Goal: Register for event/course: Sign up to attend an event or enroll in a course

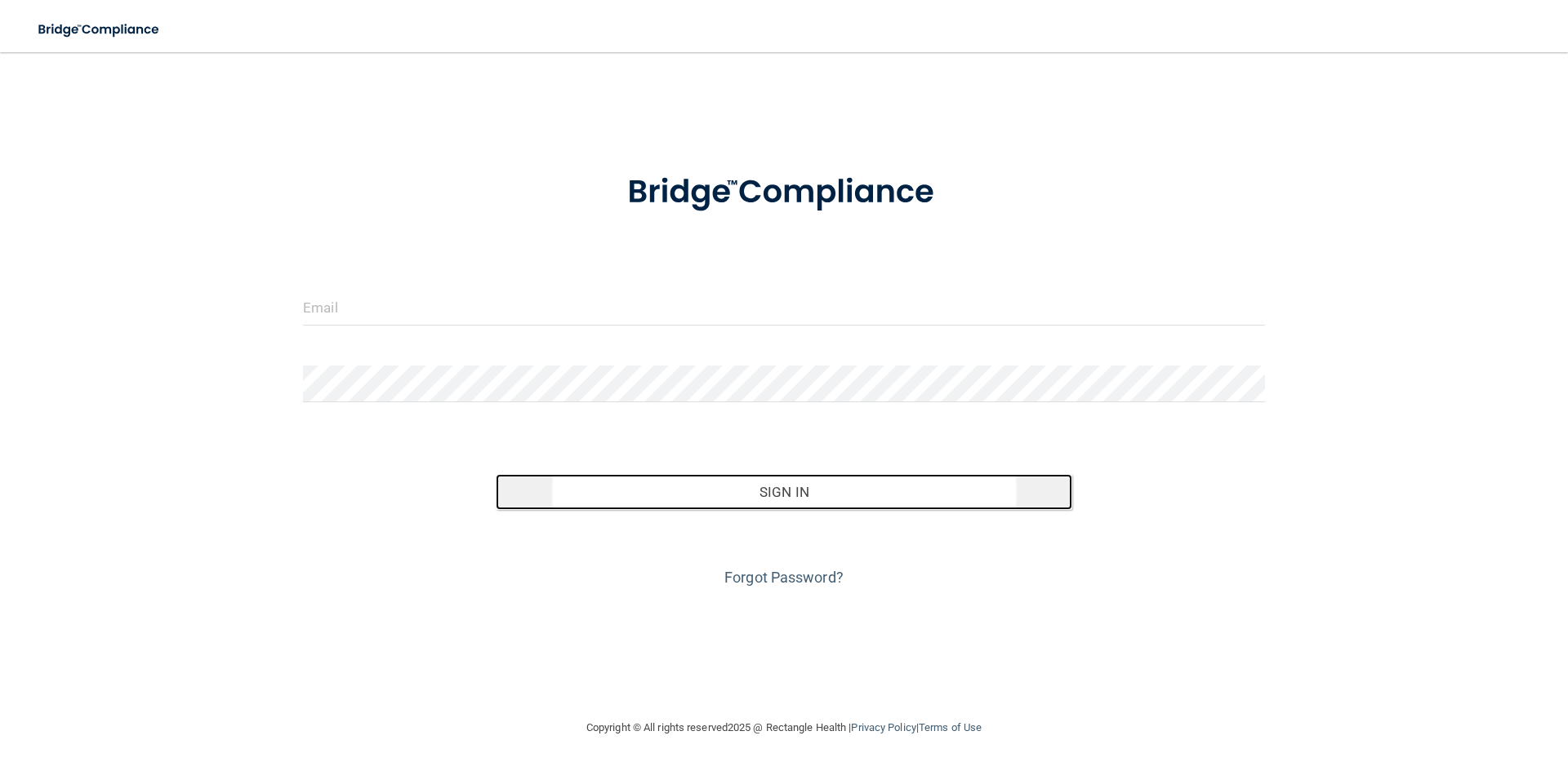
click at [855, 487] on button "Sign In" at bounding box center [784, 492] width 577 height 36
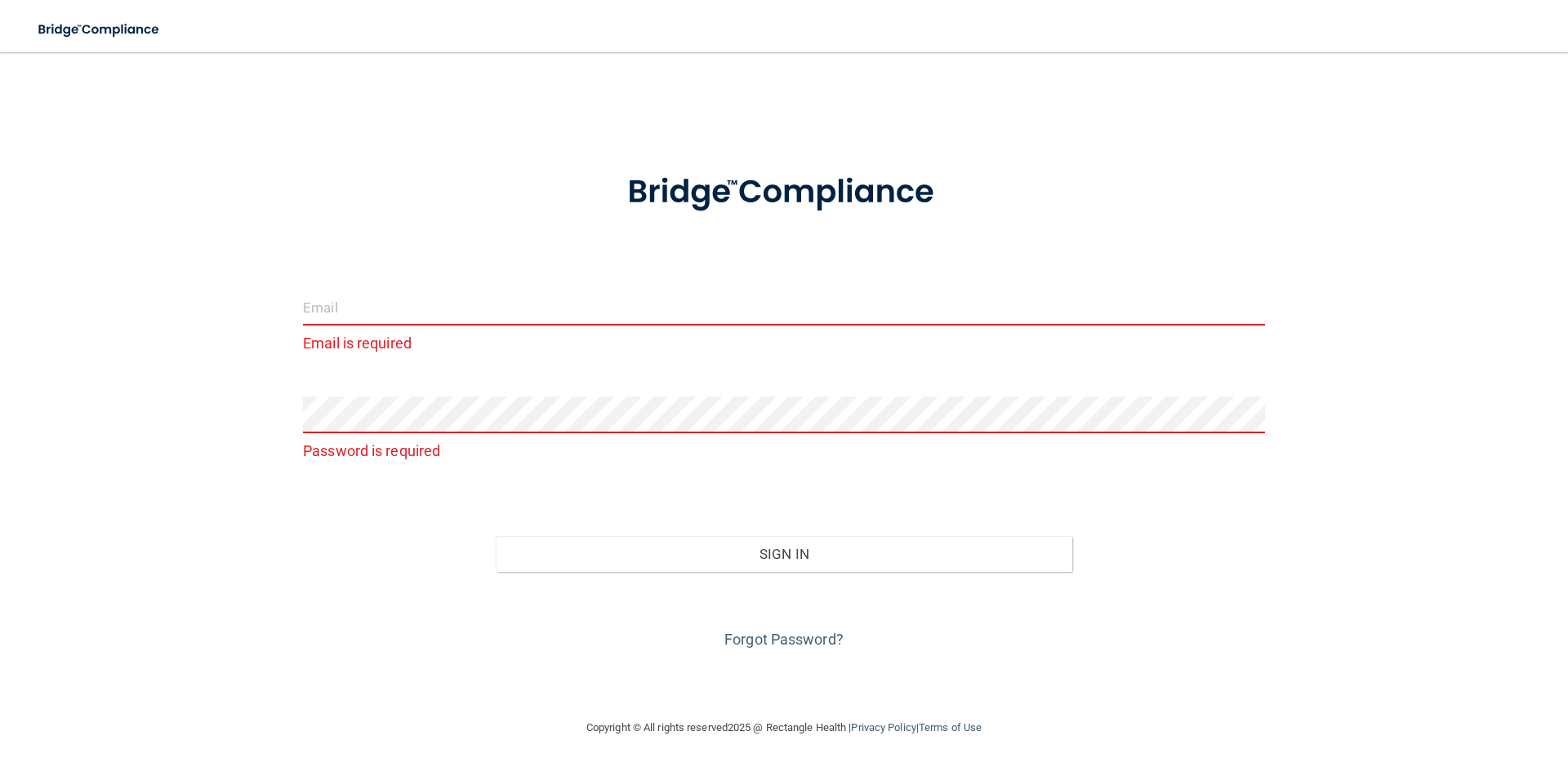
click at [326, 314] on input "email" at bounding box center [784, 307] width 962 height 36
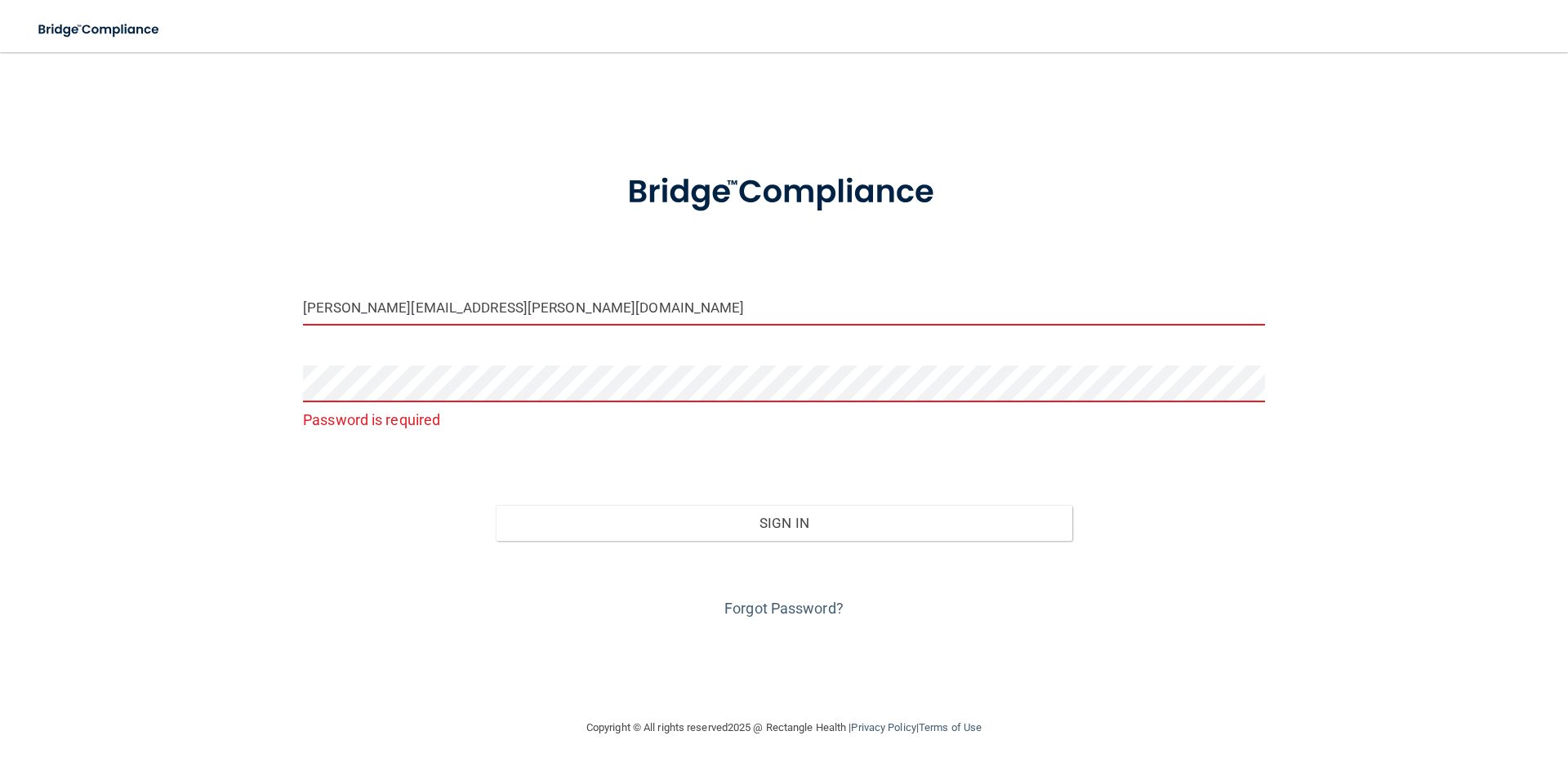
type input "[PERSON_NAME][EMAIL_ADDRESS][PERSON_NAME][DOMAIN_NAME]"
click at [810, 608] on link "Forgot Password?" at bounding box center [784, 609] width 119 height 17
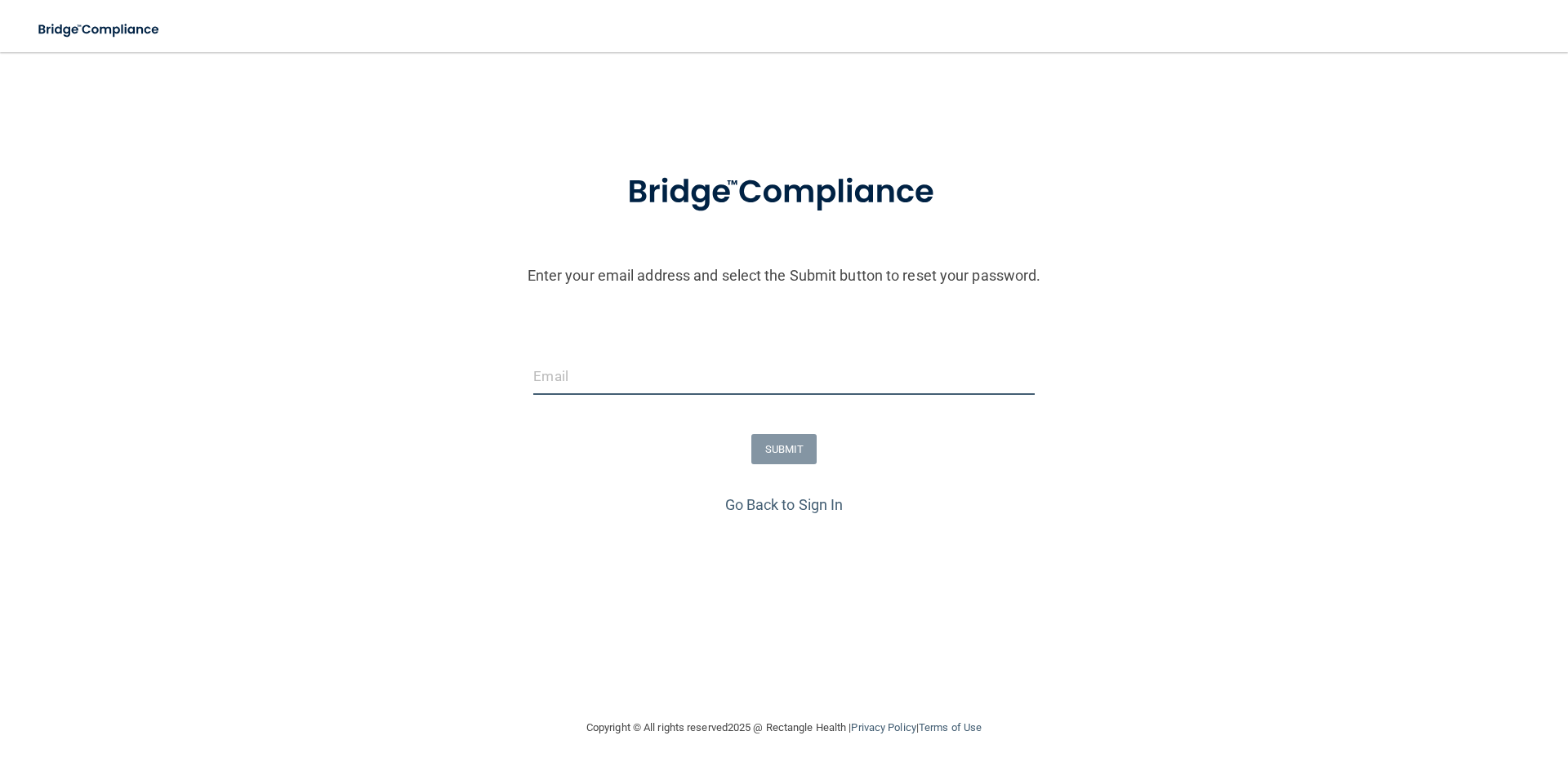
drag, startPoint x: 554, startPoint y: 375, endPoint x: 561, endPoint y: 369, distance: 9.2
click at [555, 374] on input "email" at bounding box center [784, 376] width 501 height 36
type input "moody.tracy@yahoo.com"
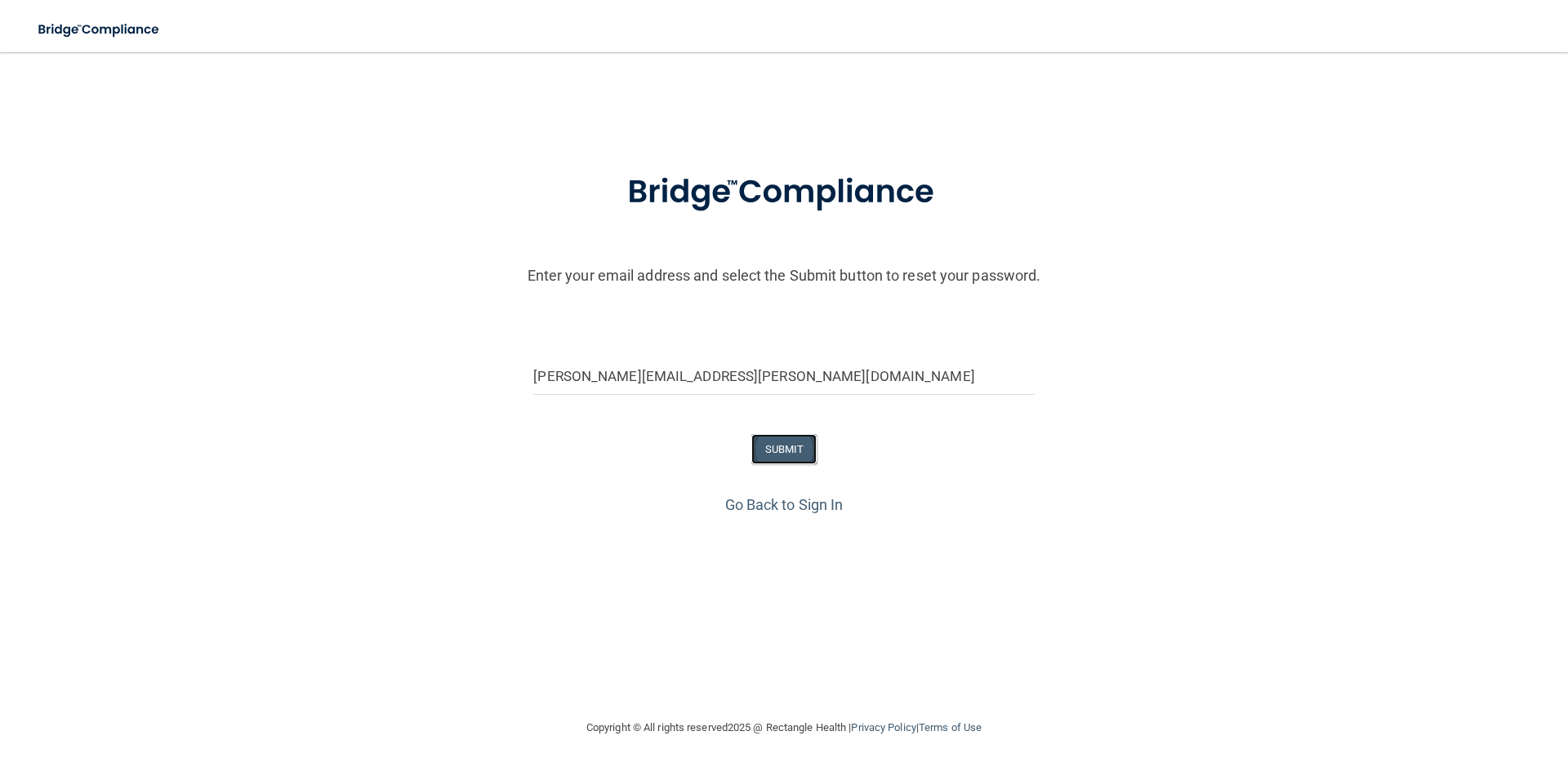
click at [795, 447] on button "SUBMIT" at bounding box center [784, 449] width 66 height 30
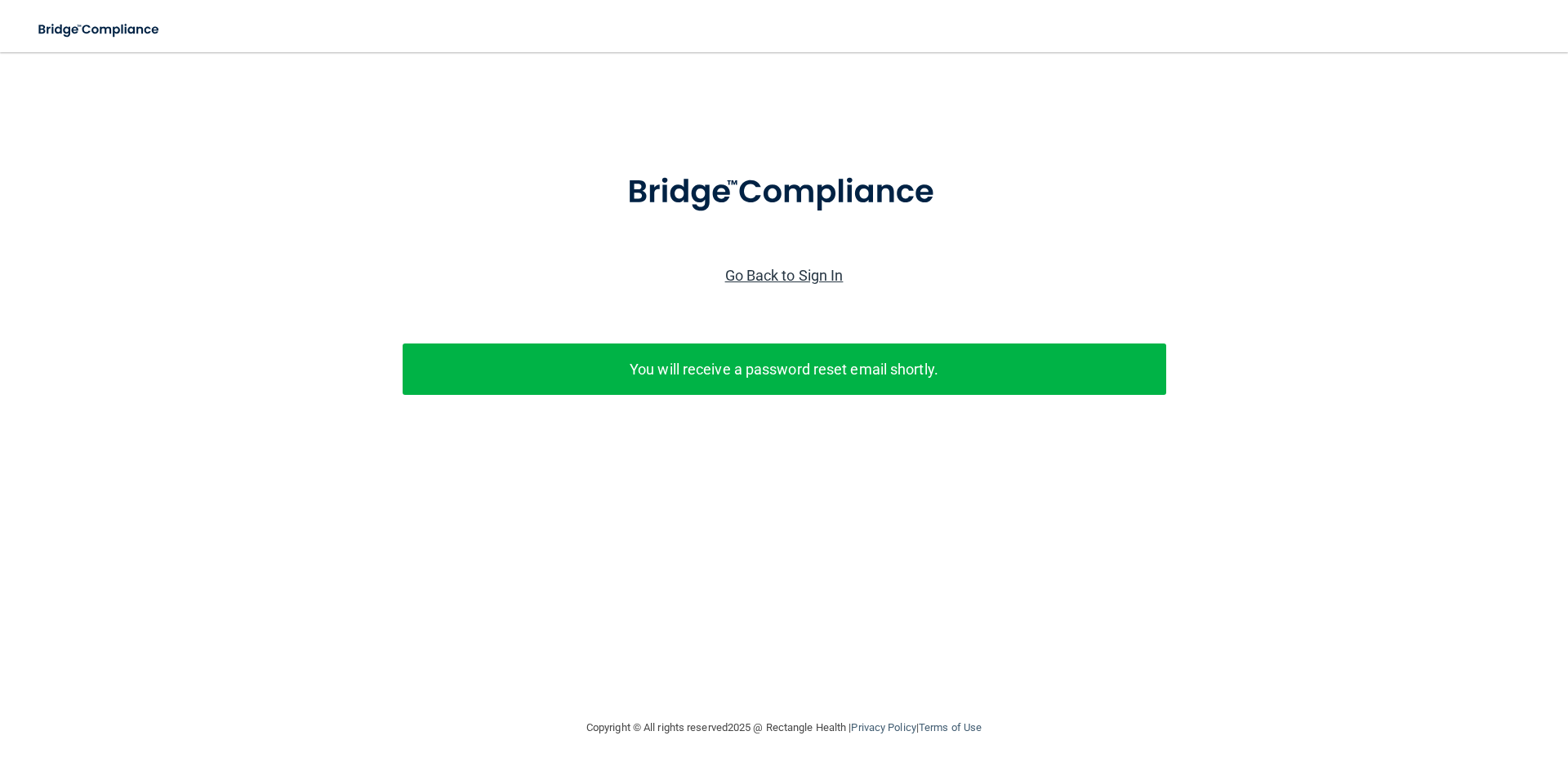
click at [810, 272] on link "Go Back to Sign In" at bounding box center [784, 275] width 118 height 17
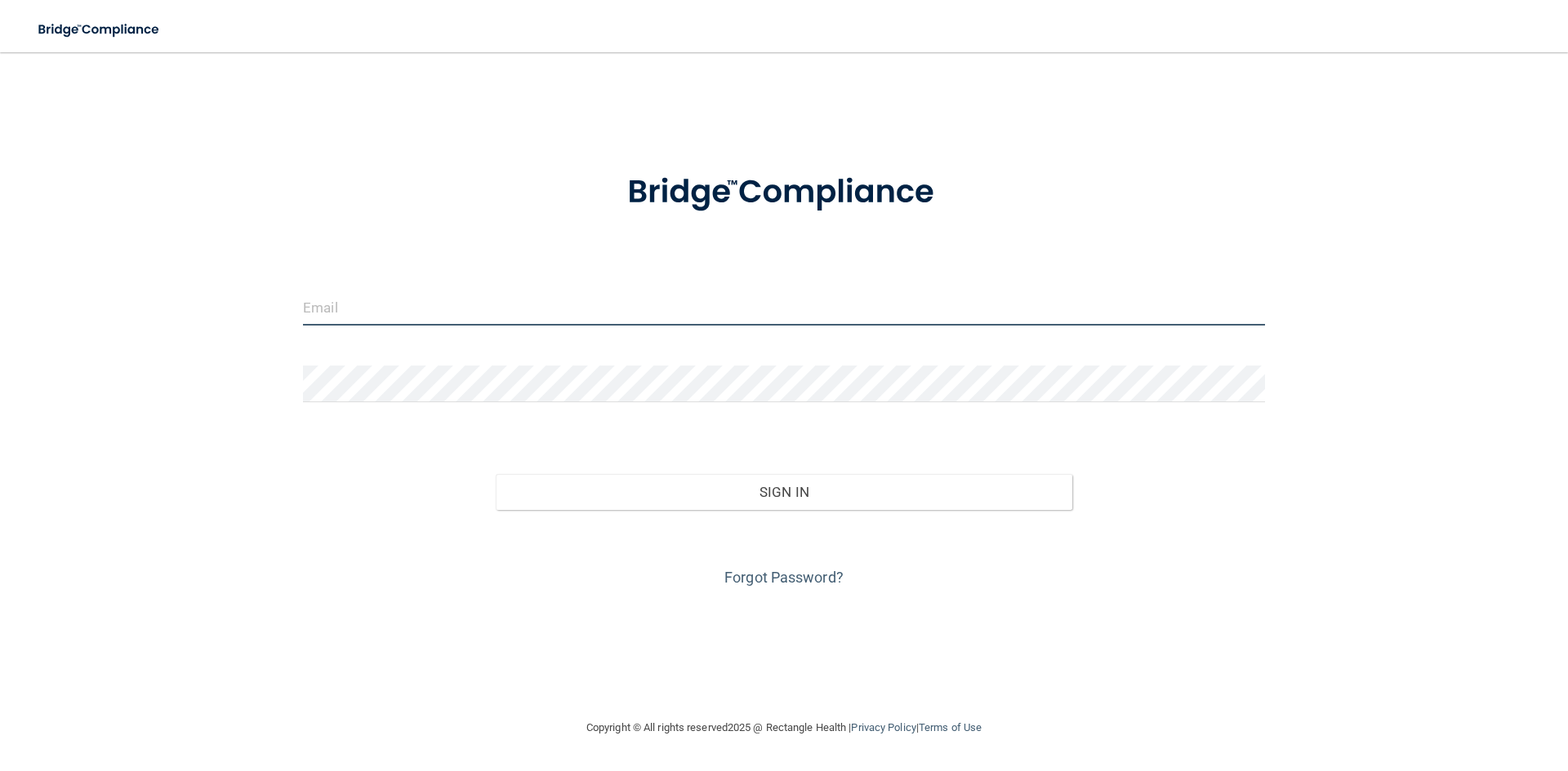
click at [337, 306] on input "email" at bounding box center [784, 307] width 962 height 36
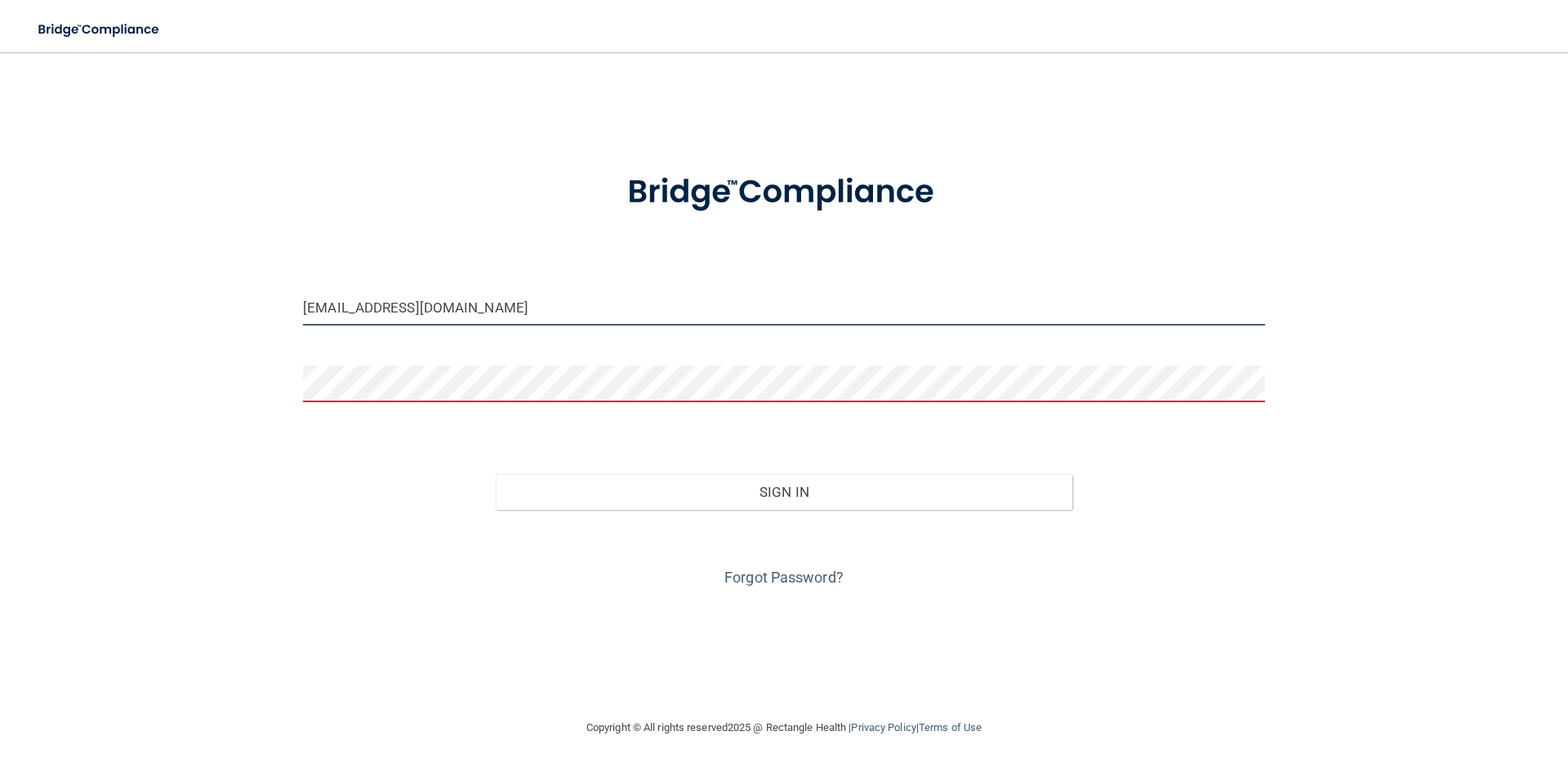
type input "[EMAIL_ADDRESS][DOMAIN_NAME]"
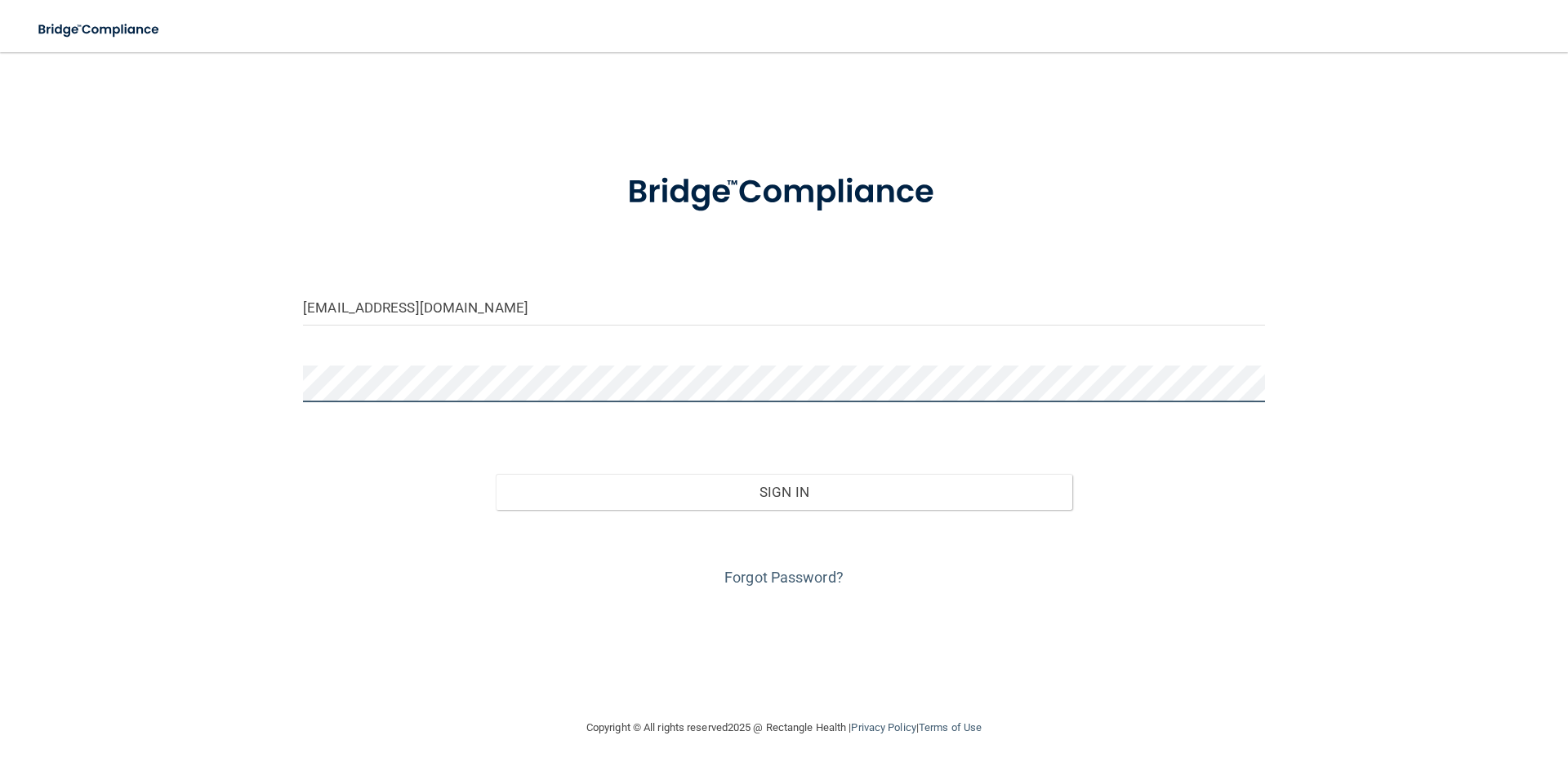
click at [495, 475] on button "Sign In" at bounding box center [784, 492] width 577 height 36
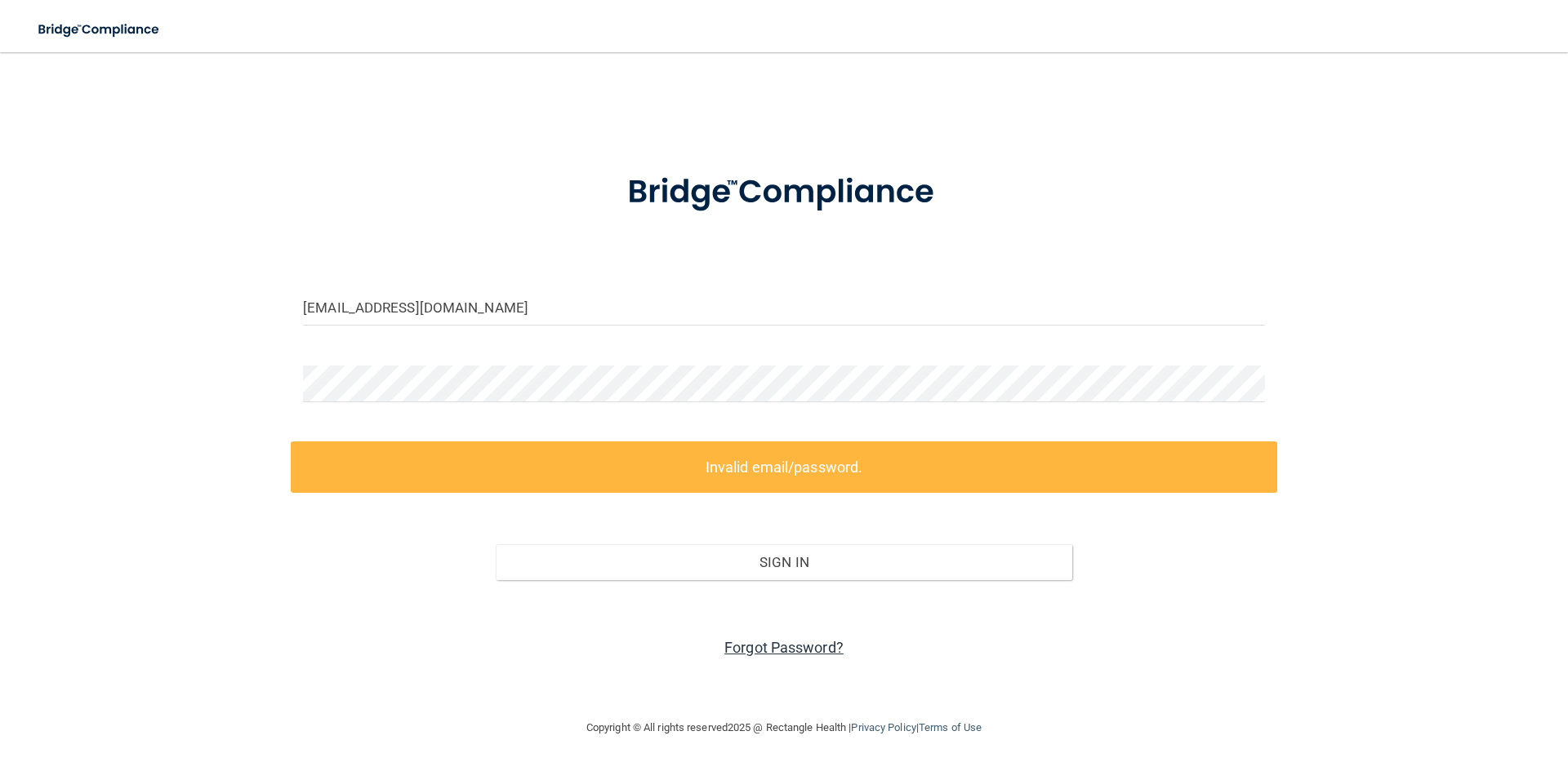
click at [792, 649] on link "Forgot Password?" at bounding box center [784, 648] width 119 height 17
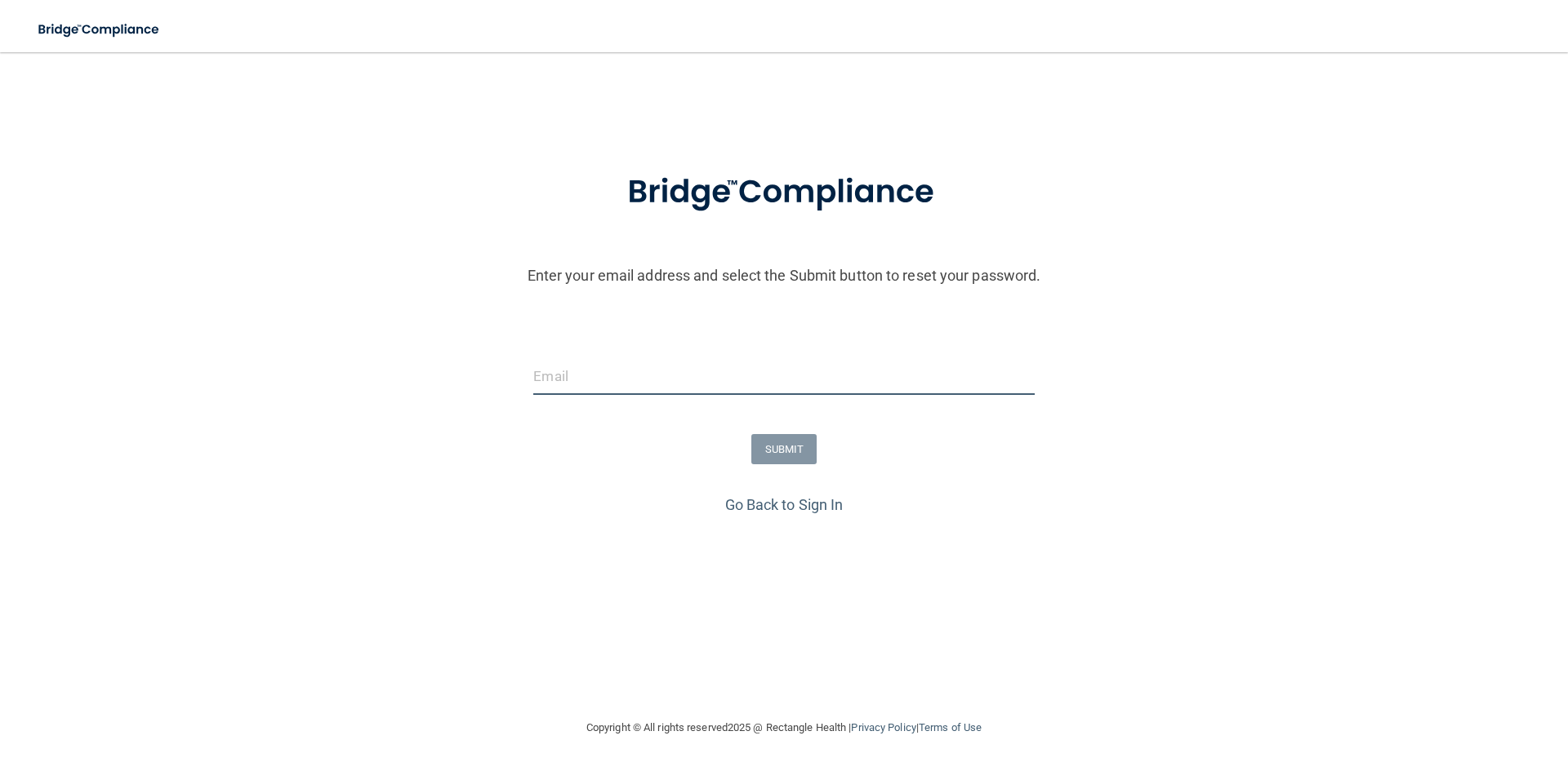
click at [559, 371] on input "email" at bounding box center [784, 376] width 501 height 36
type input "[EMAIL_ADDRESS][DOMAIN_NAME]"
click at [782, 444] on button "SUBMIT" at bounding box center [784, 449] width 66 height 30
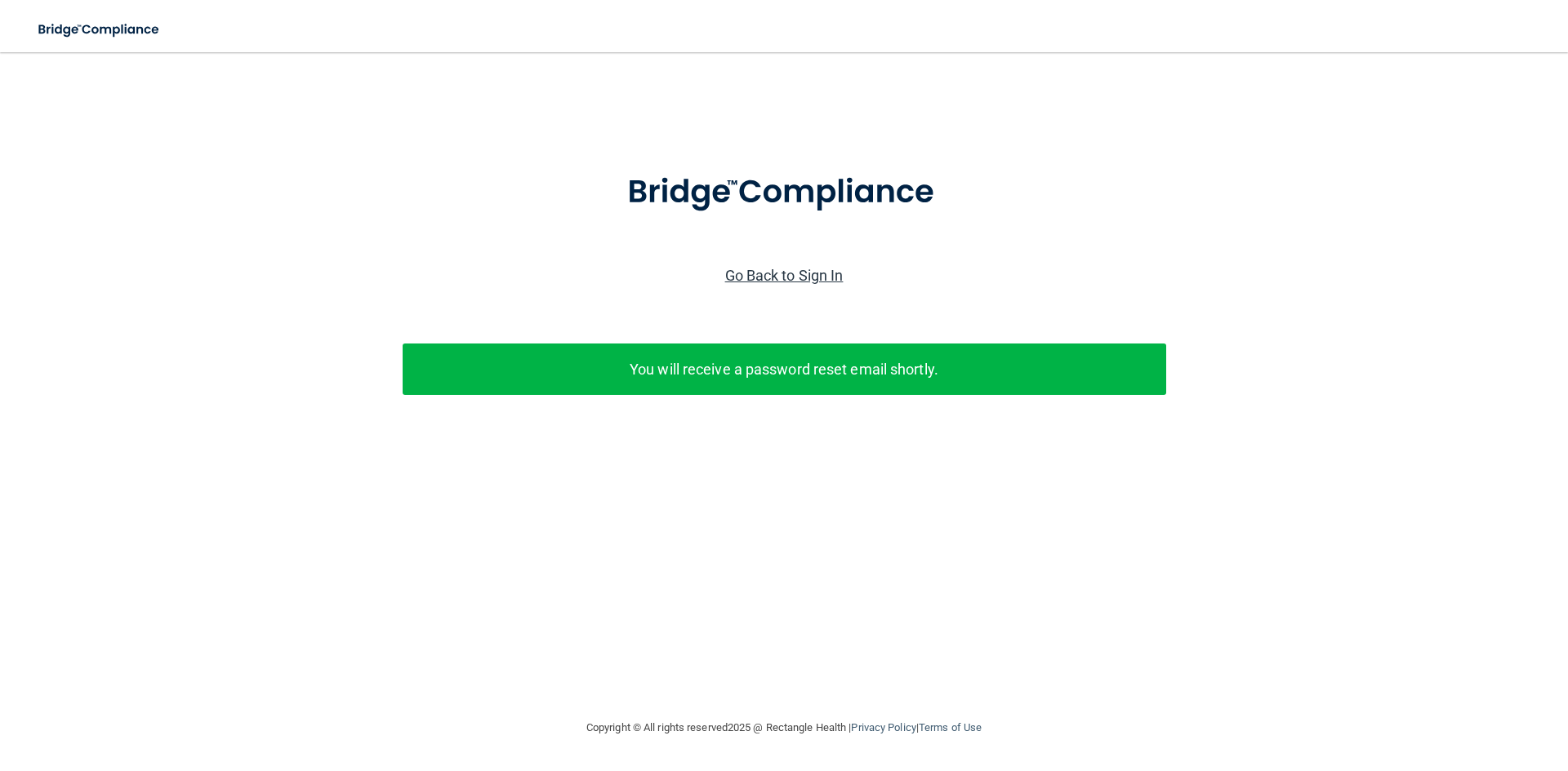
click at [769, 279] on link "Go Back to Sign In" at bounding box center [784, 275] width 118 height 17
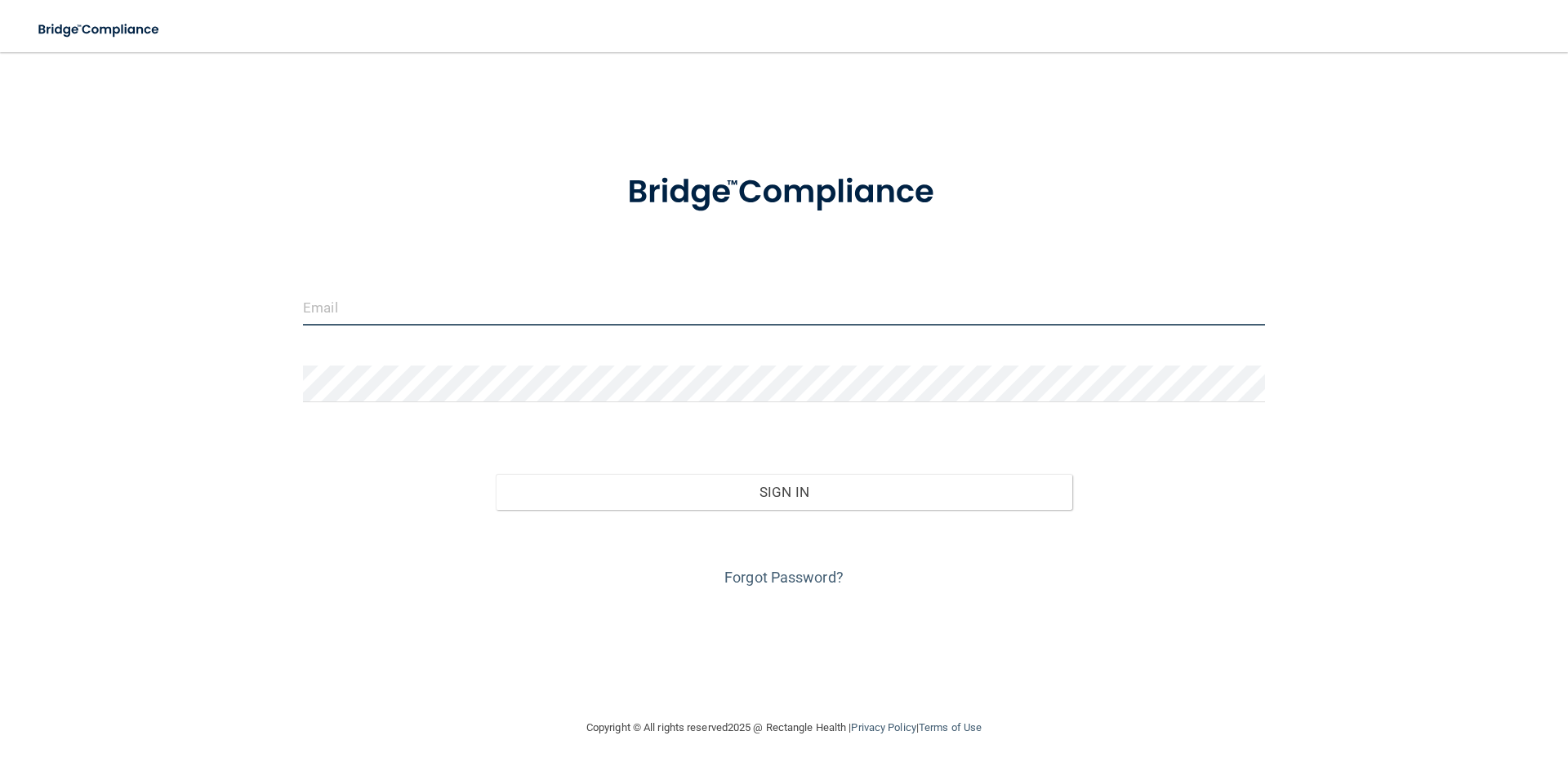
click at [439, 303] on input "email" at bounding box center [784, 307] width 962 height 36
type input "[EMAIL_ADDRESS][DOMAIN_NAME]"
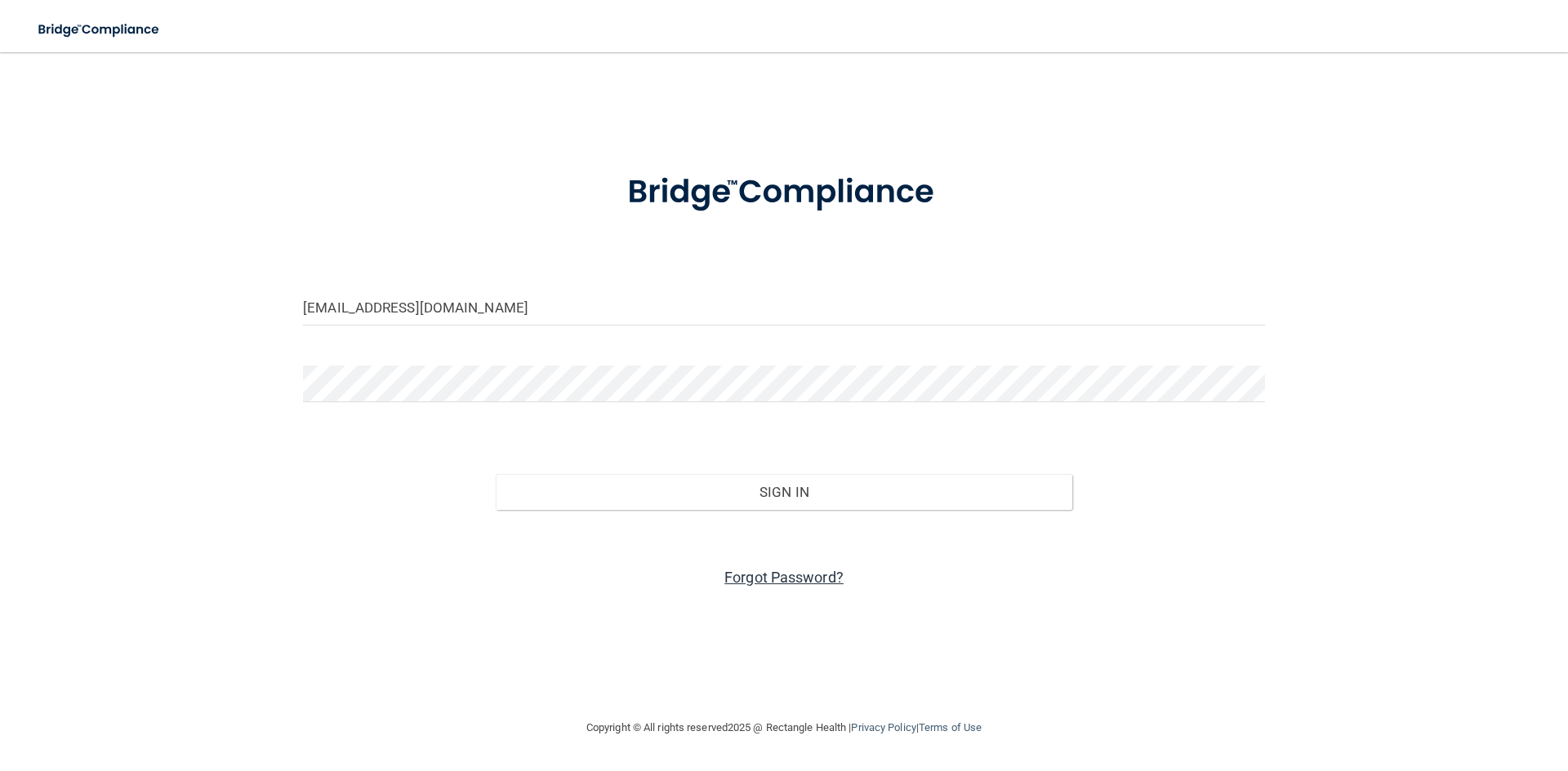
click at [799, 569] on link "Forgot Password?" at bounding box center [784, 577] width 119 height 17
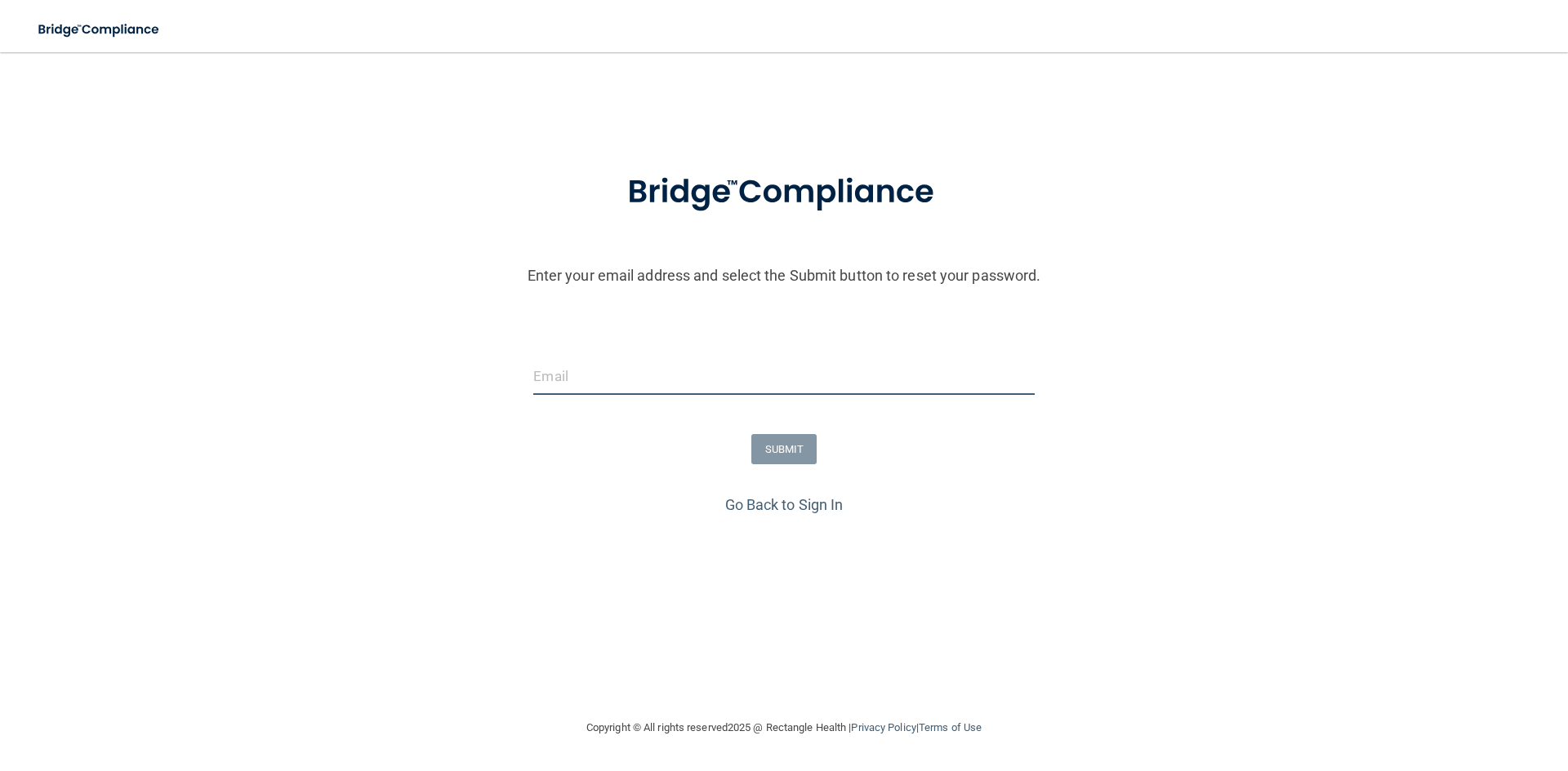
click at [571, 373] on input "email" at bounding box center [784, 376] width 501 height 36
type input "[EMAIL_ADDRESS][DOMAIN_NAME]"
click at [774, 453] on button "SUBMIT" at bounding box center [784, 449] width 66 height 30
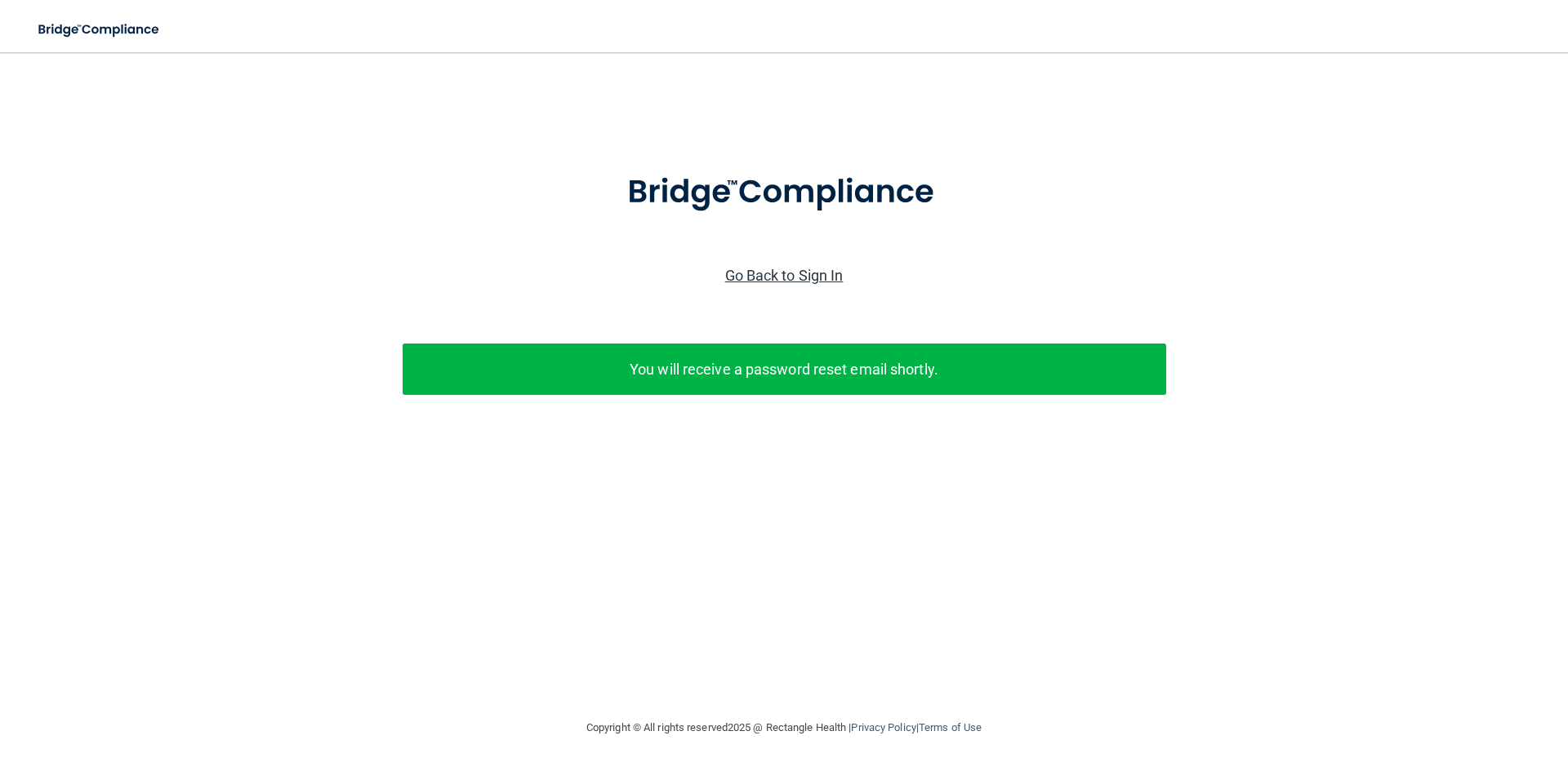
click at [751, 278] on link "Go Back to Sign In" at bounding box center [784, 275] width 118 height 17
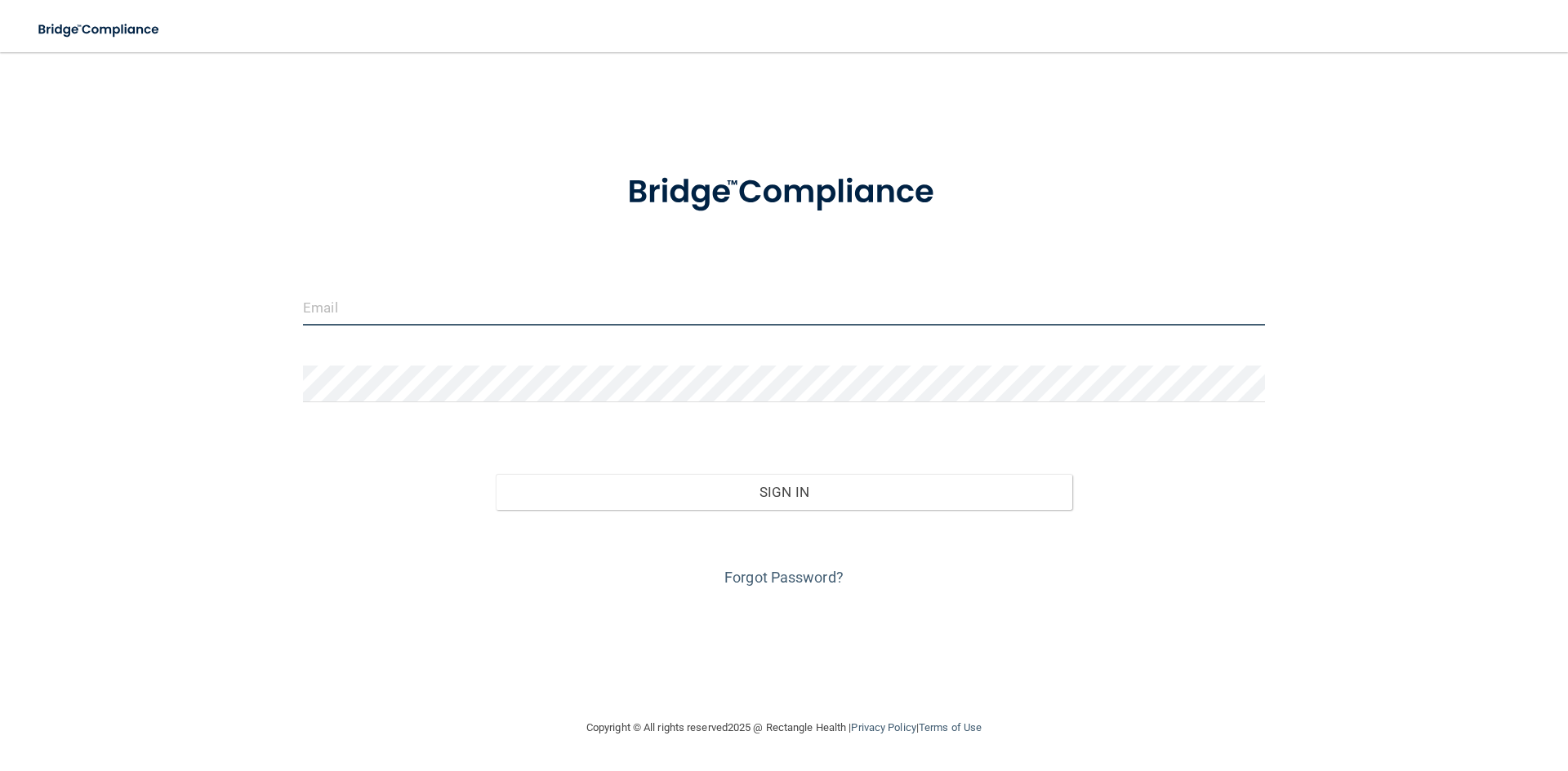
click at [364, 310] on input "email" at bounding box center [784, 307] width 962 height 36
type input "[EMAIL_ADDRESS][DOMAIN_NAME]"
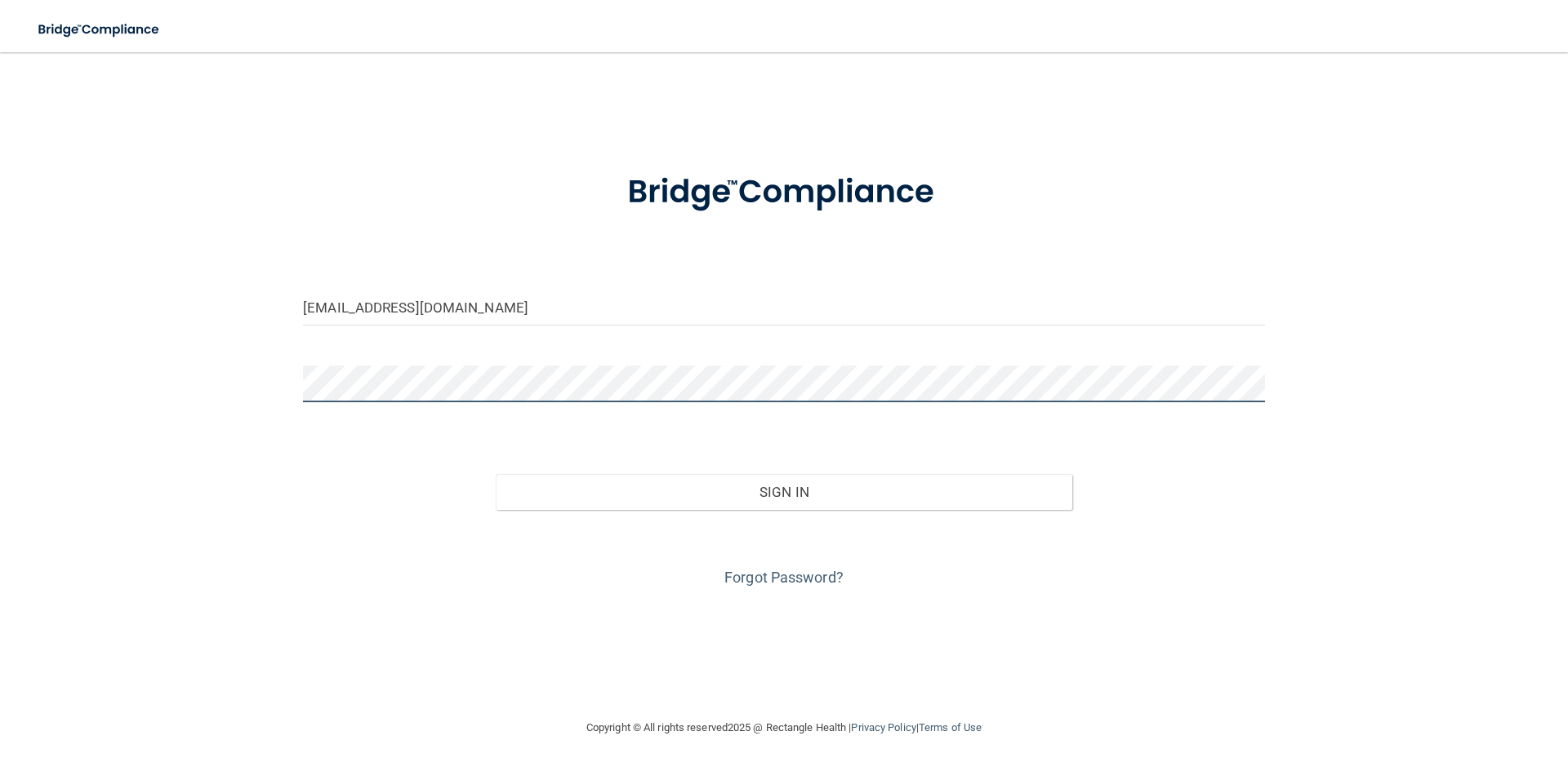
click at [495, 475] on button "Sign In" at bounding box center [784, 492] width 577 height 36
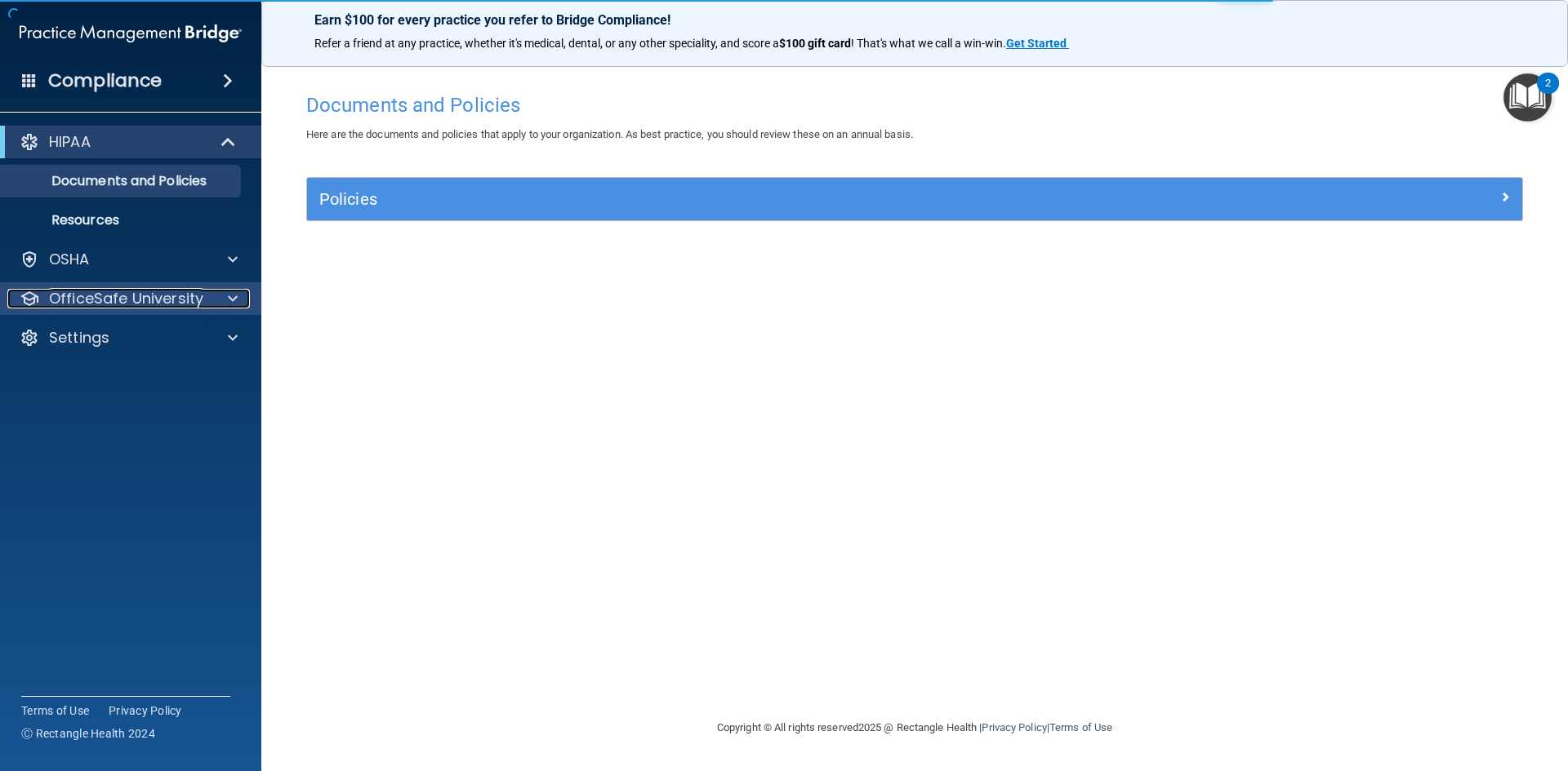
click at [153, 296] on p "OfficeSafe University" at bounding box center [126, 298] width 154 height 20
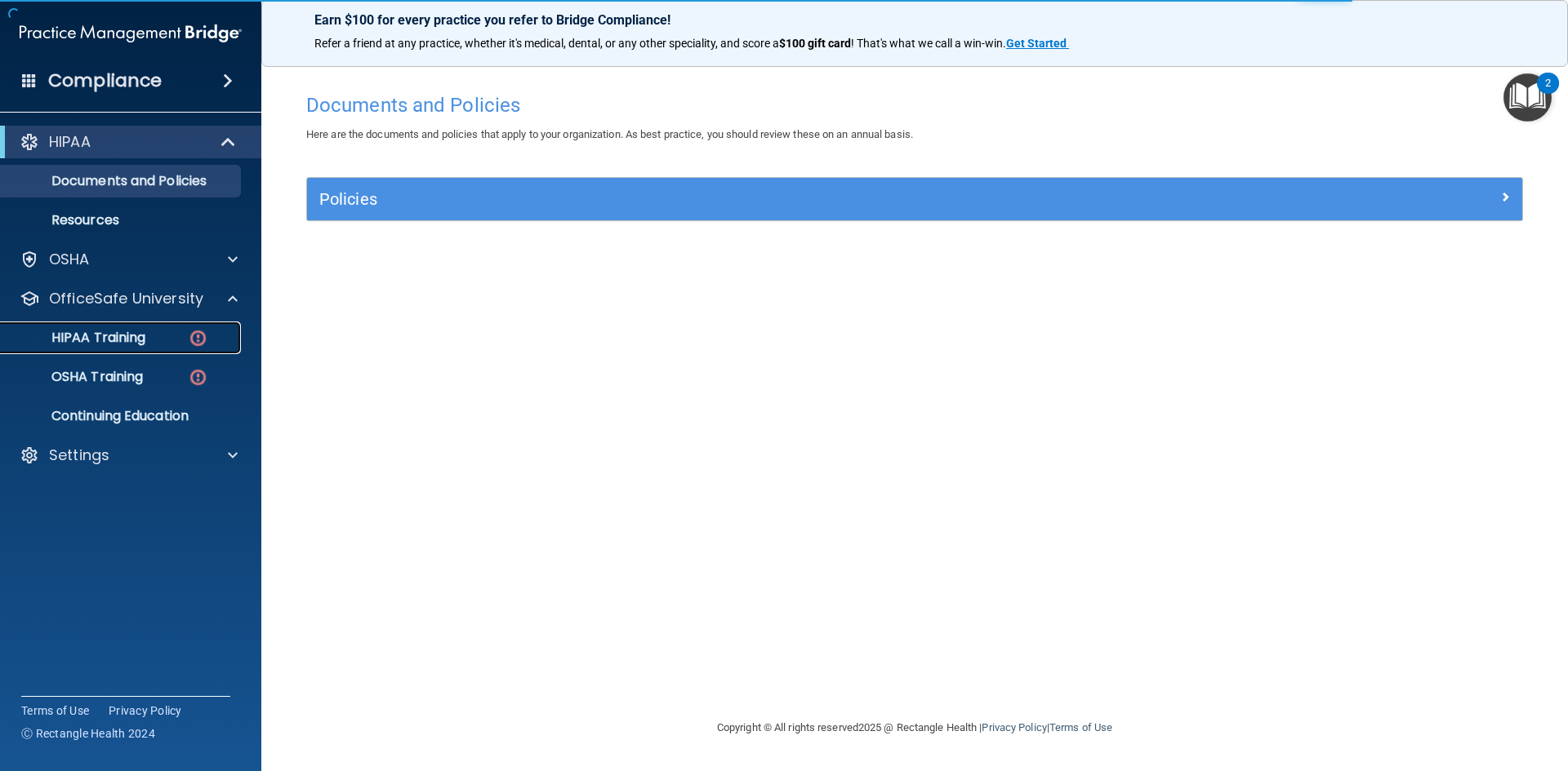
click at [154, 334] on div "HIPAA Training" at bounding box center [121, 338] width 223 height 17
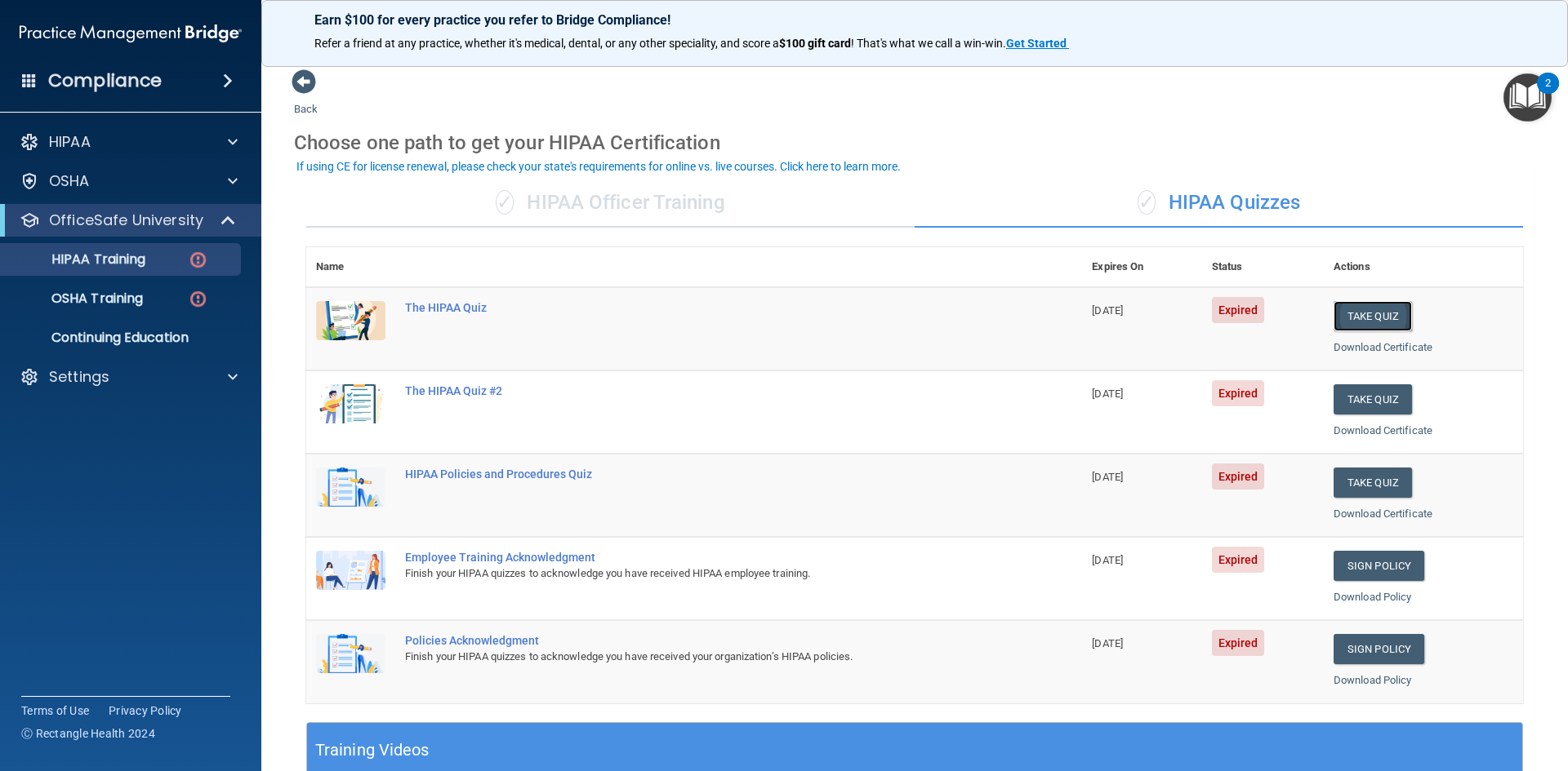
click at [1362, 312] on button "Take Quiz" at bounding box center [1373, 316] width 78 height 30
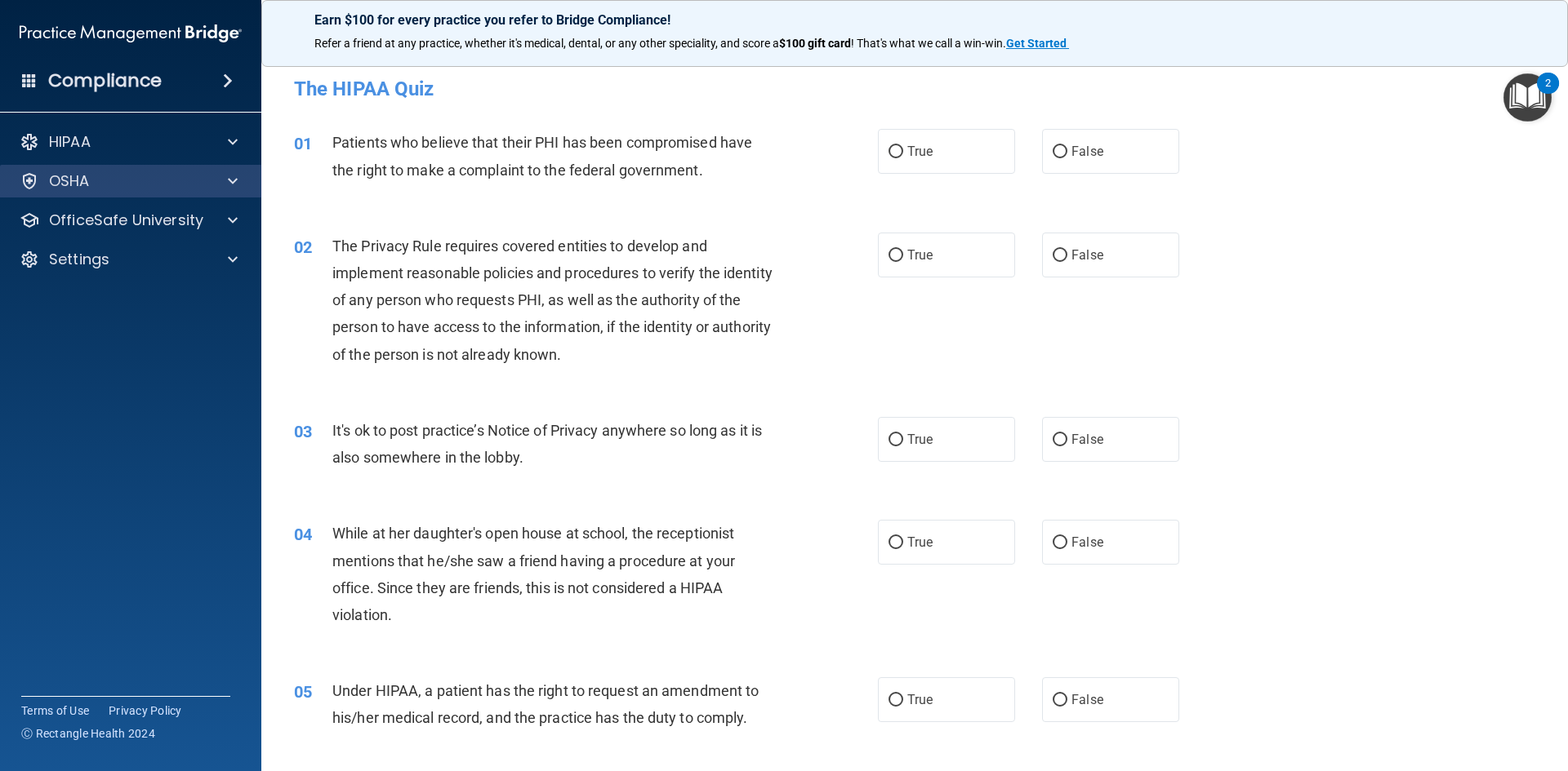
click at [92, 167] on div "OSHA" at bounding box center [131, 181] width 262 height 33
click at [98, 179] on div "OSHA" at bounding box center [108, 181] width 202 height 20
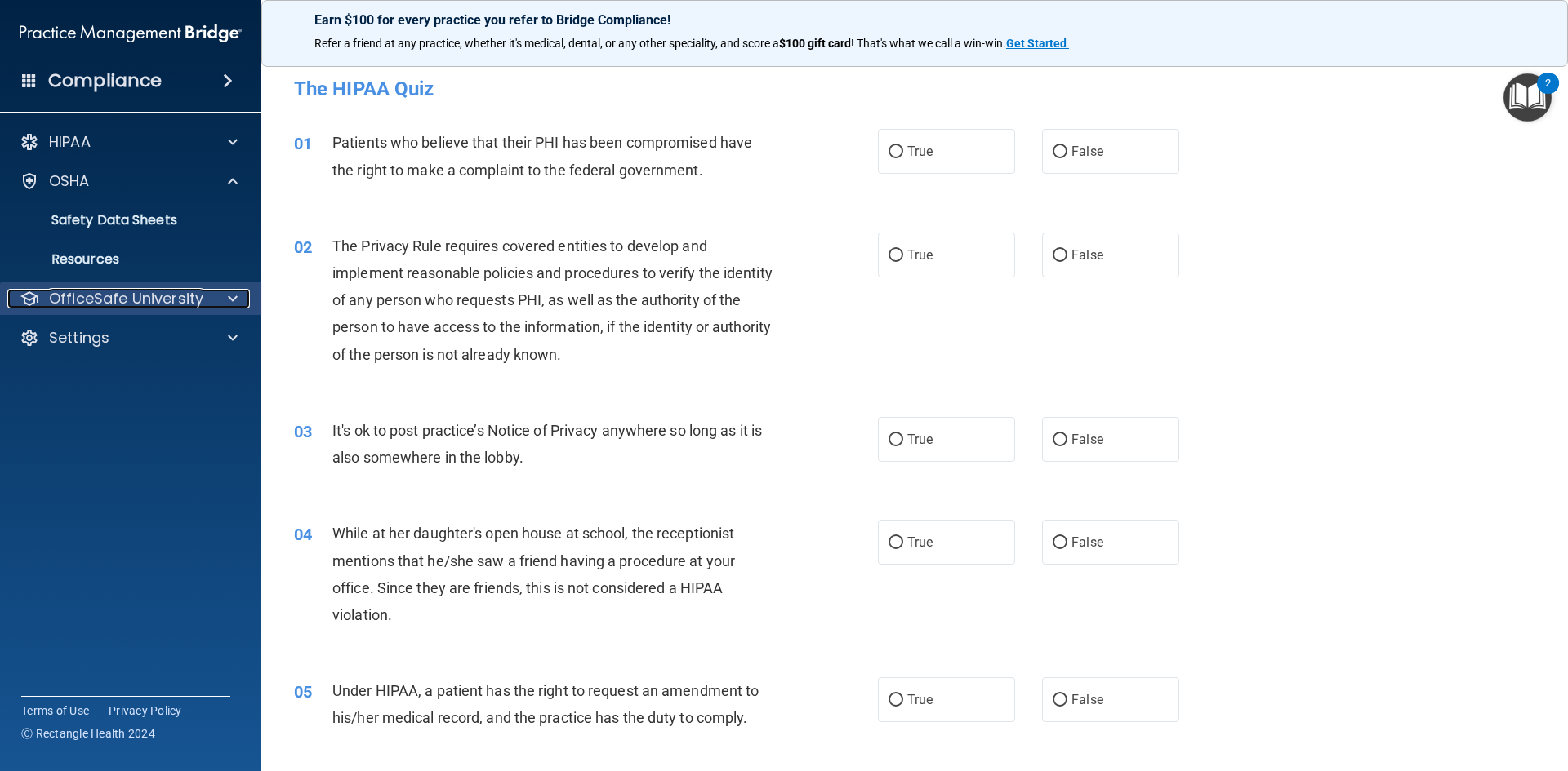
click at [161, 301] on p "OfficeSafe University" at bounding box center [126, 298] width 154 height 20
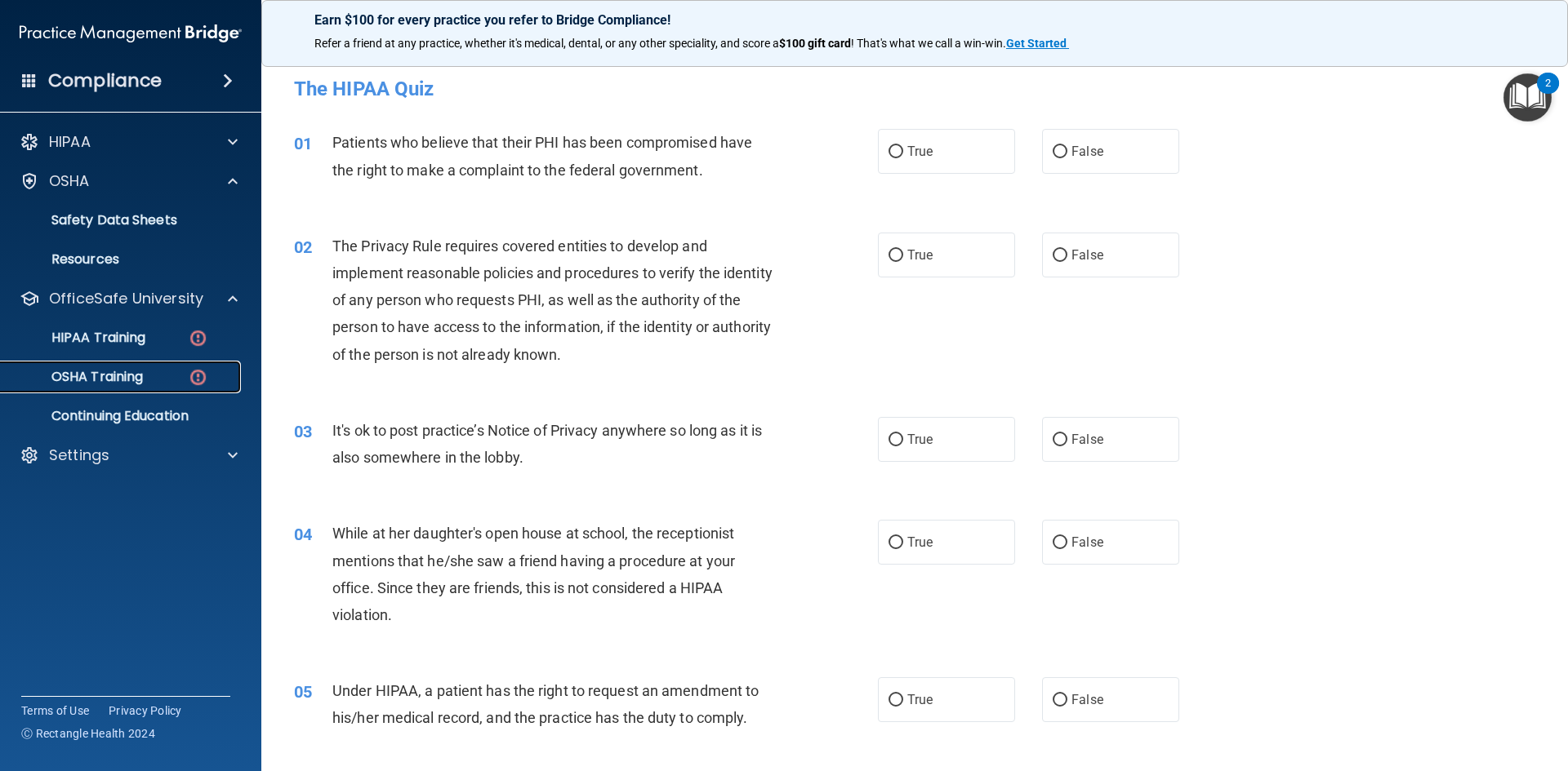
click at [151, 375] on div "OSHA Training" at bounding box center [121, 378] width 223 height 17
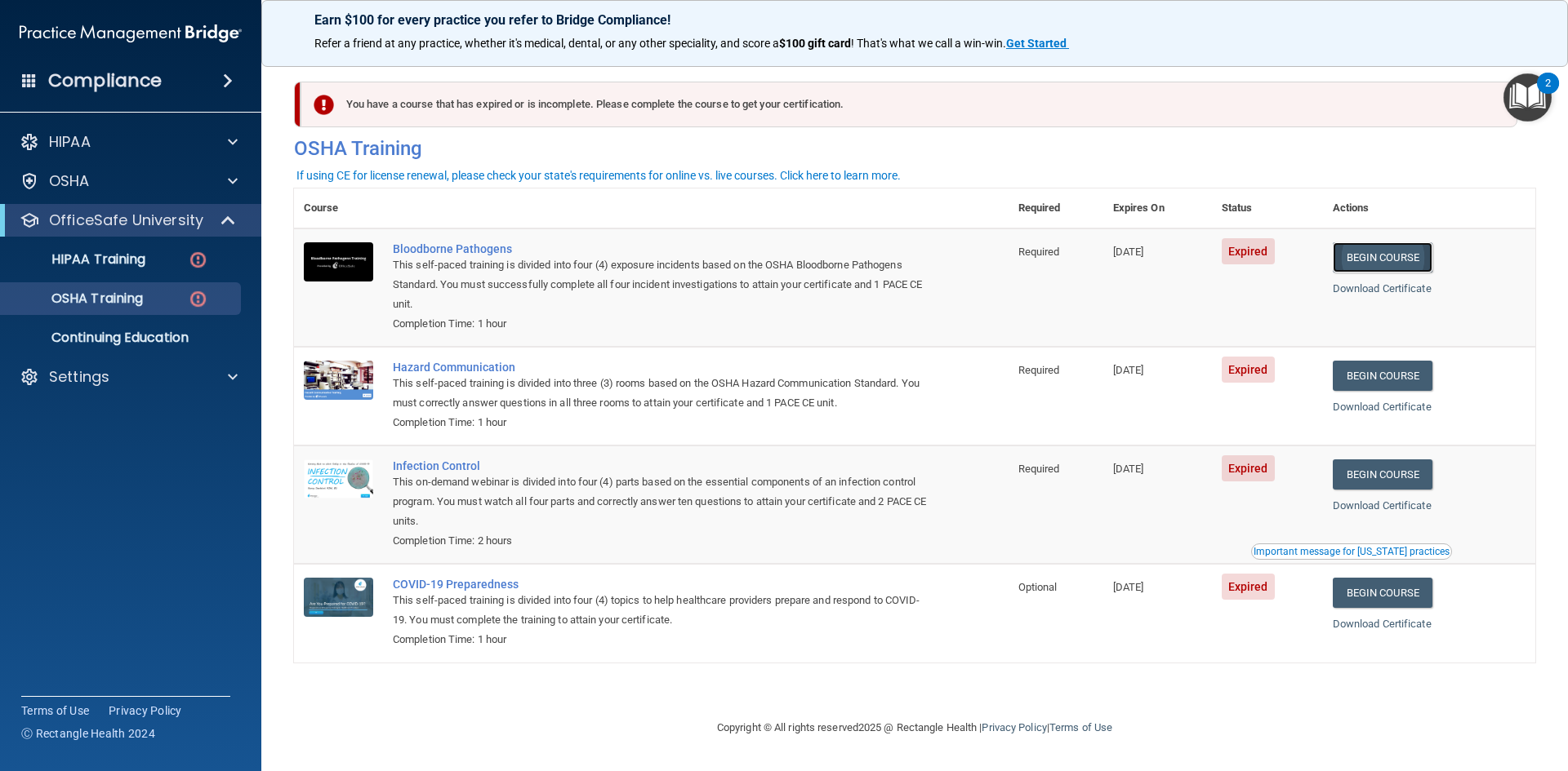
click at [1408, 253] on link "Begin Course" at bounding box center [1382, 257] width 100 height 30
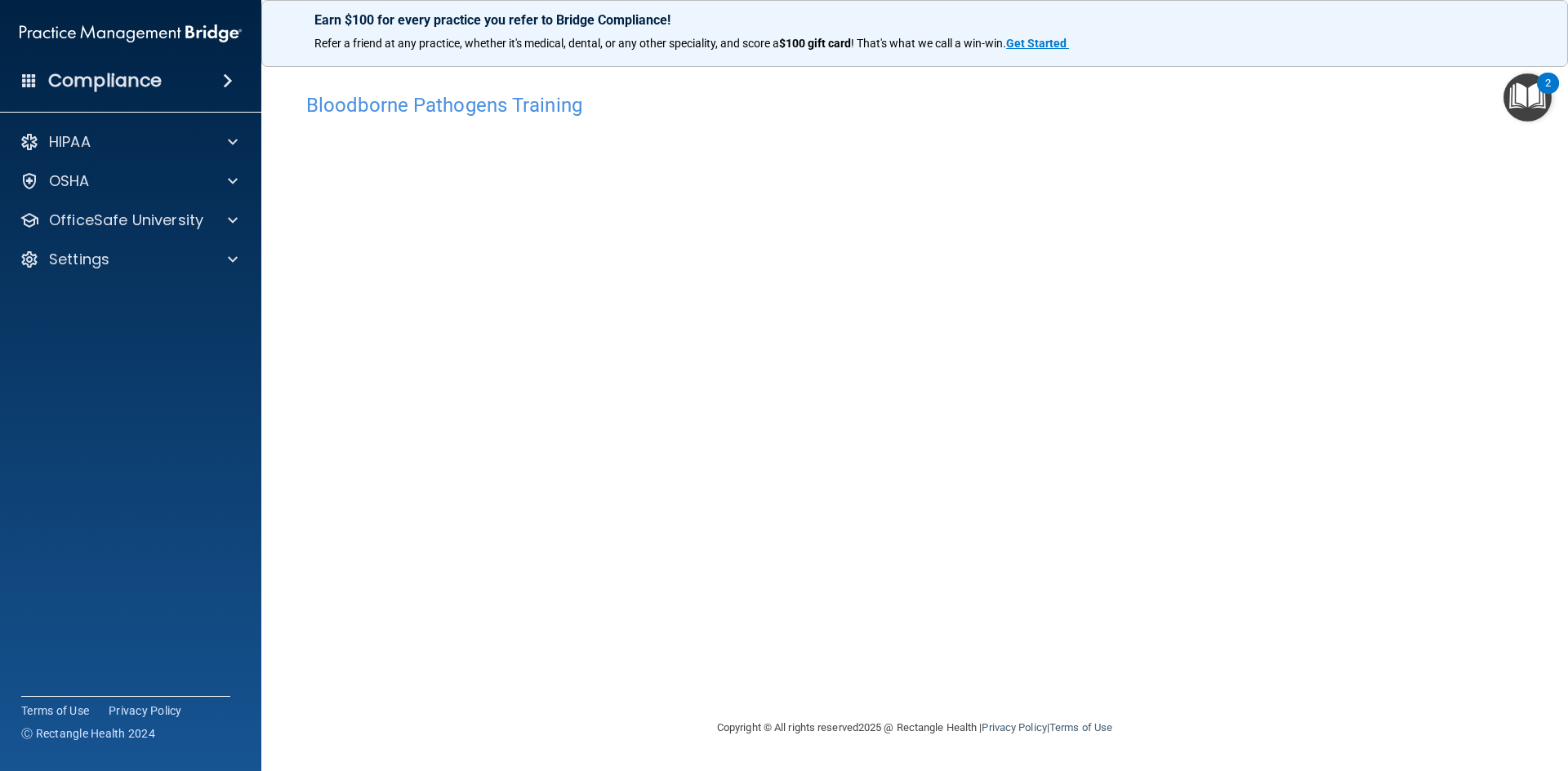
click at [1533, 95] on img "Open Resource Center, 2 new notifications" at bounding box center [1528, 98] width 49 height 48
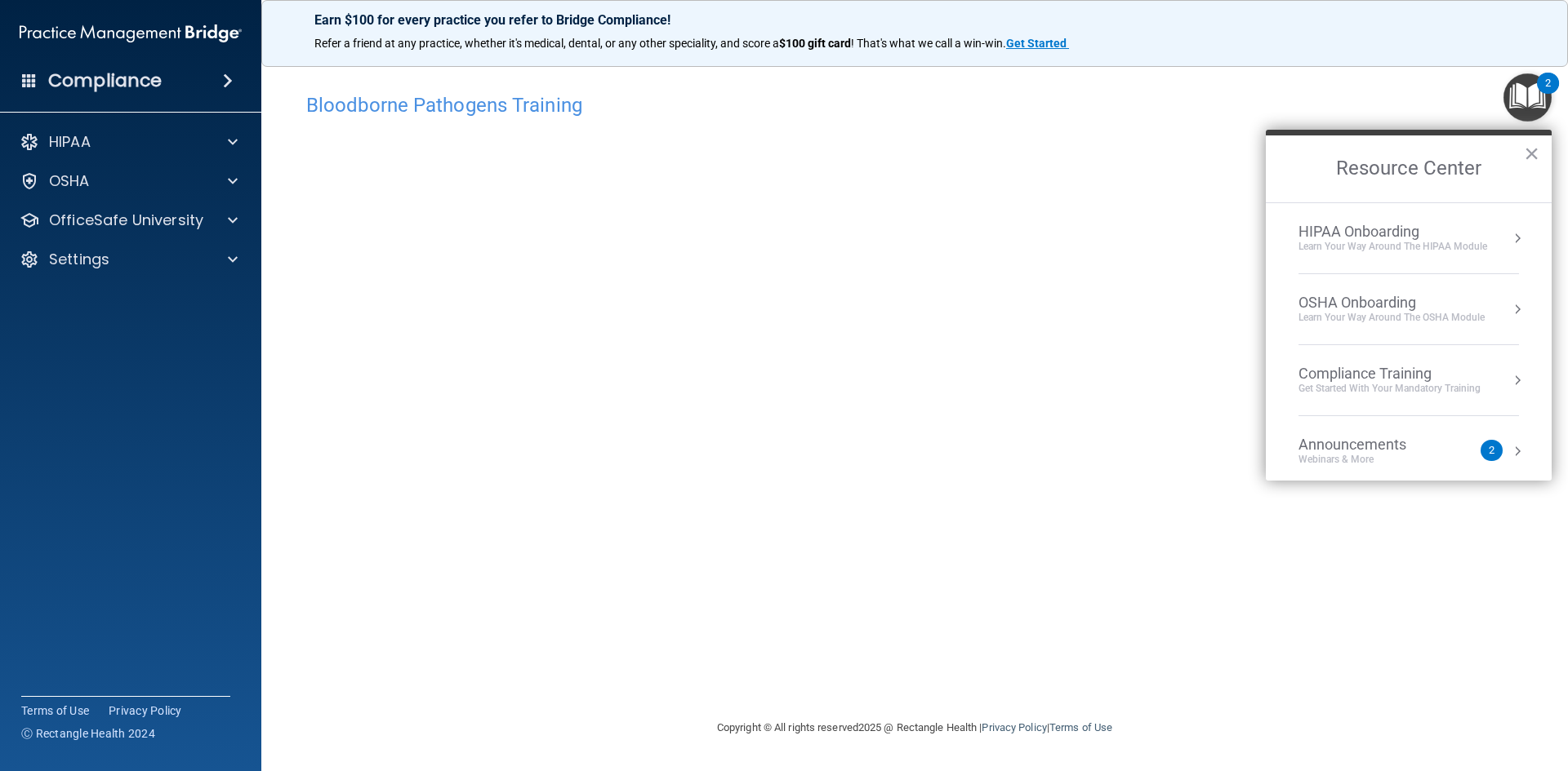
drag, startPoint x: 1362, startPoint y: 74, endPoint x: 1342, endPoint y: 85, distance: 22.8
click at [1355, 80] on div "Bloodborne Pathogens Training This course doesn’t expire until 07/09/2025. Are …" at bounding box center [914, 385] width 1242 height 633
click at [1341, 85] on div "Bloodborne Pathogens Training" at bounding box center [914, 104] width 1242 height 40
click at [1531, 147] on button "×" at bounding box center [1532, 154] width 16 height 26
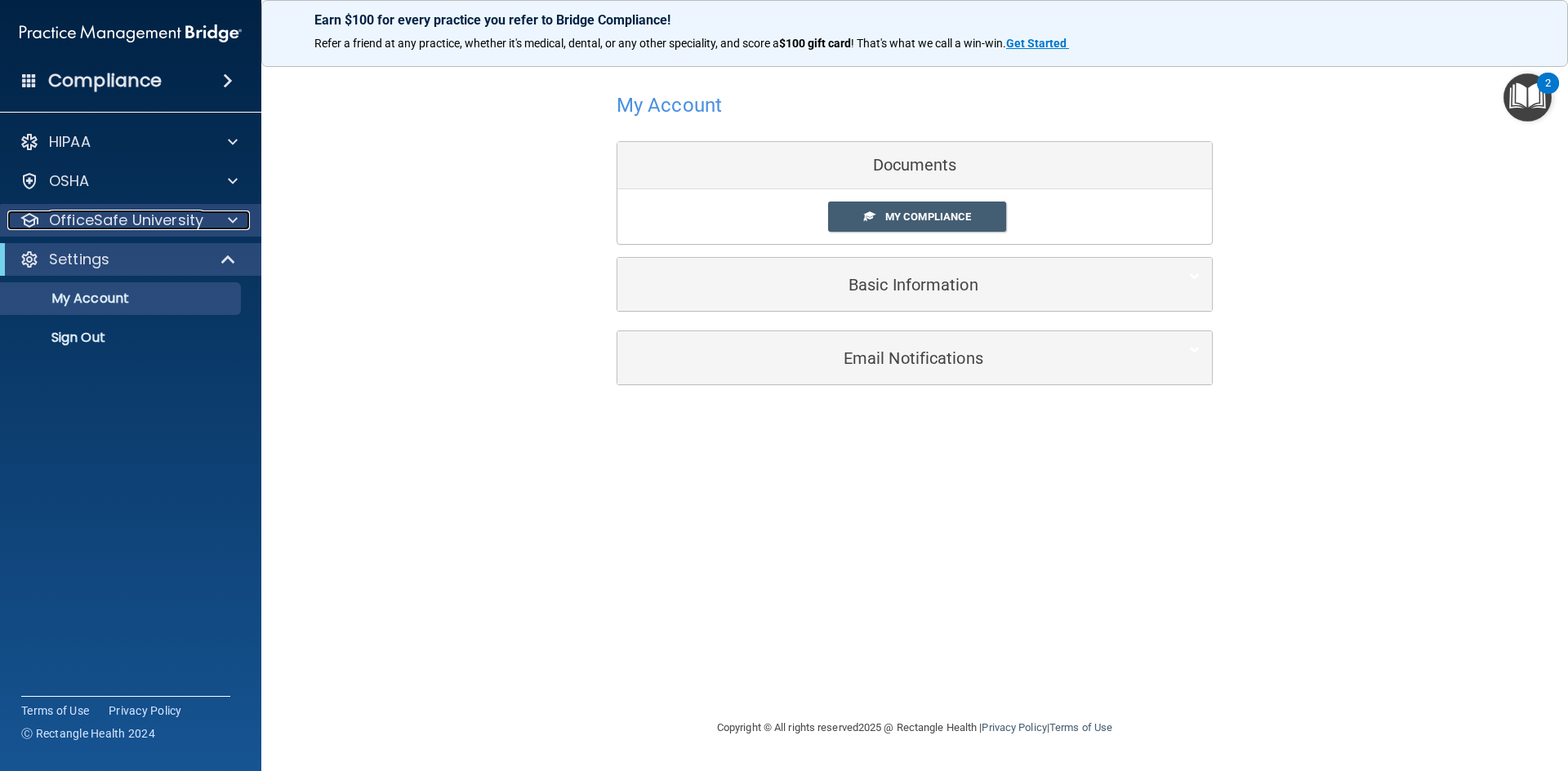
click at [118, 214] on p "OfficeSafe University" at bounding box center [126, 220] width 154 height 20
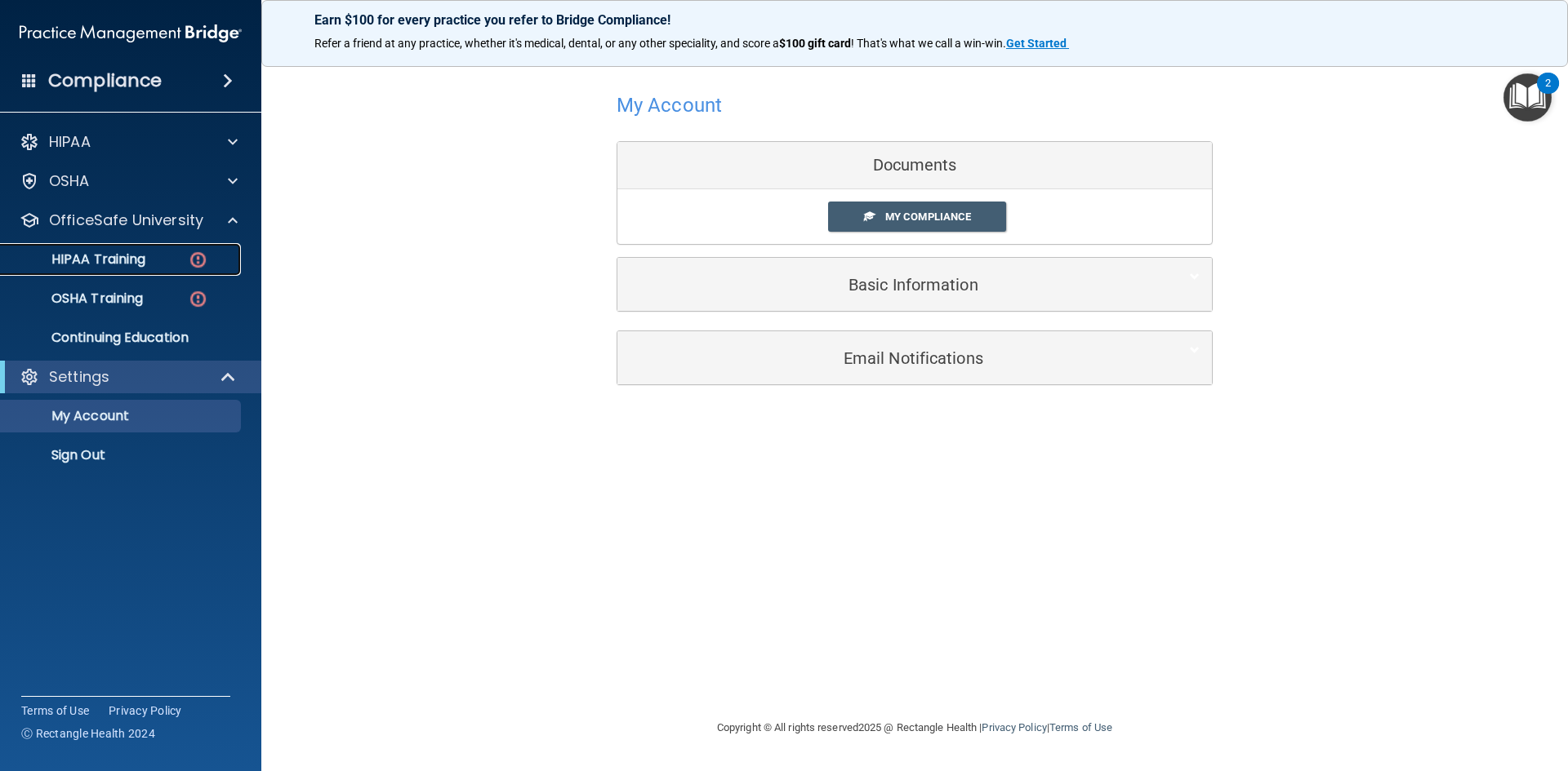
click at [118, 259] on p "HIPAA Training" at bounding box center [77, 260] width 134 height 17
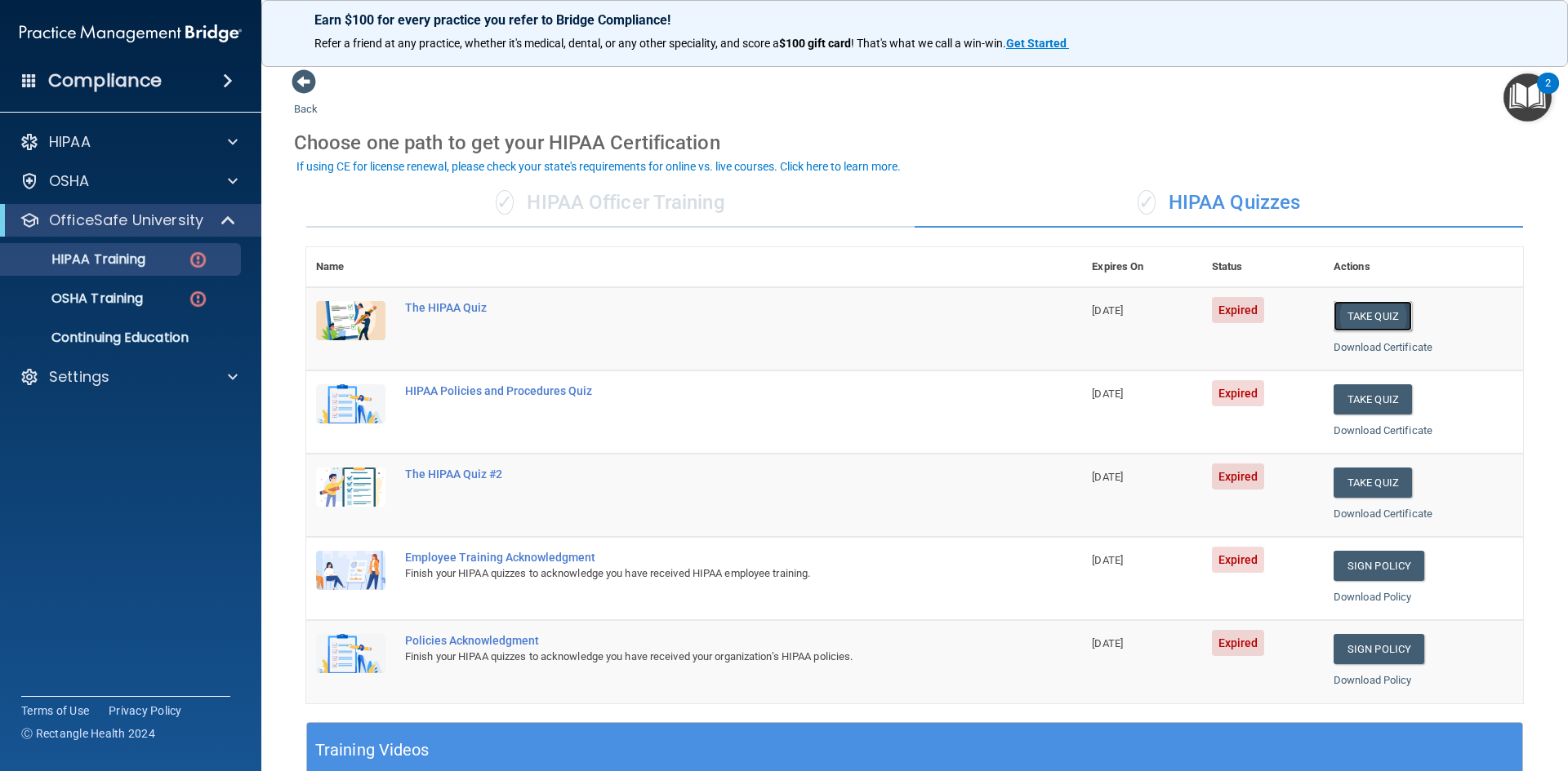
click at [1356, 317] on button "Take Quiz" at bounding box center [1373, 316] width 78 height 30
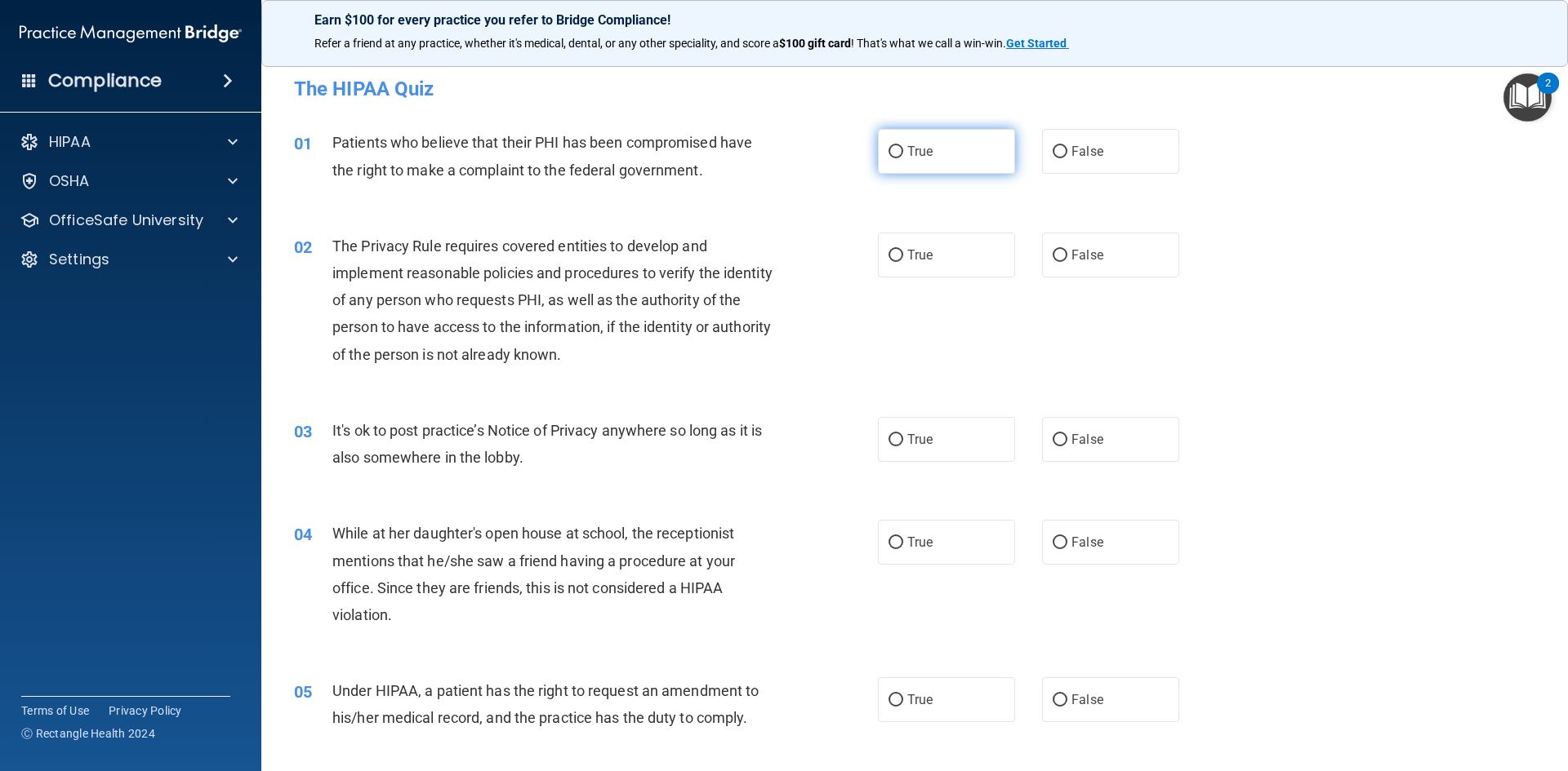
click at [889, 161] on label "True" at bounding box center [946, 151] width 137 height 45
click at [889, 158] on input "True" at bounding box center [896, 152] width 15 height 12
radio input "true"
click at [1053, 148] on input "False" at bounding box center [1061, 152] width 15 height 12
radio input "true"
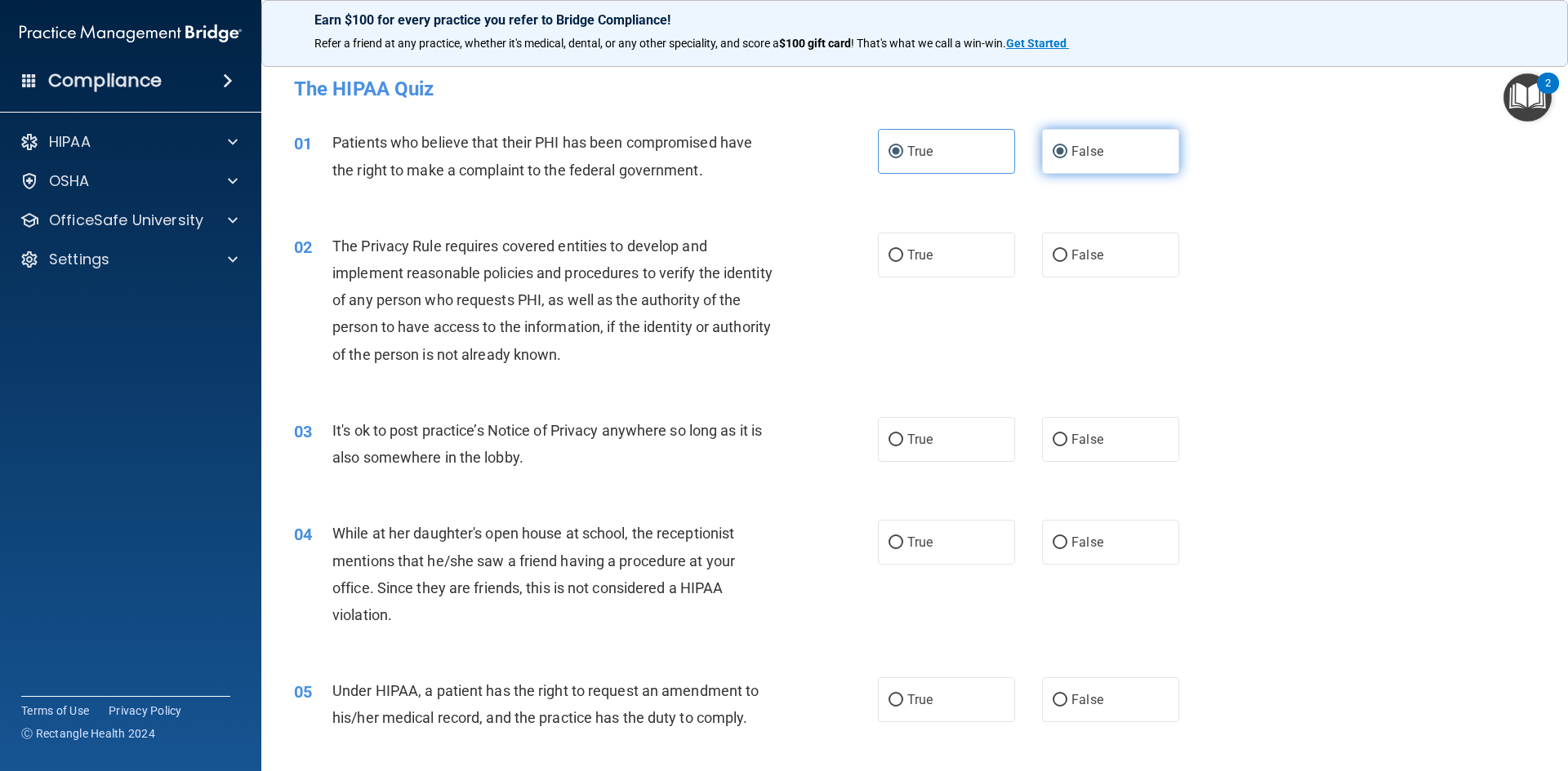
radio input "false"
click at [895, 255] on input "True" at bounding box center [896, 255] width 15 height 12
radio input "true"
click at [1053, 438] on input "False" at bounding box center [1061, 440] width 15 height 12
radio input "true"
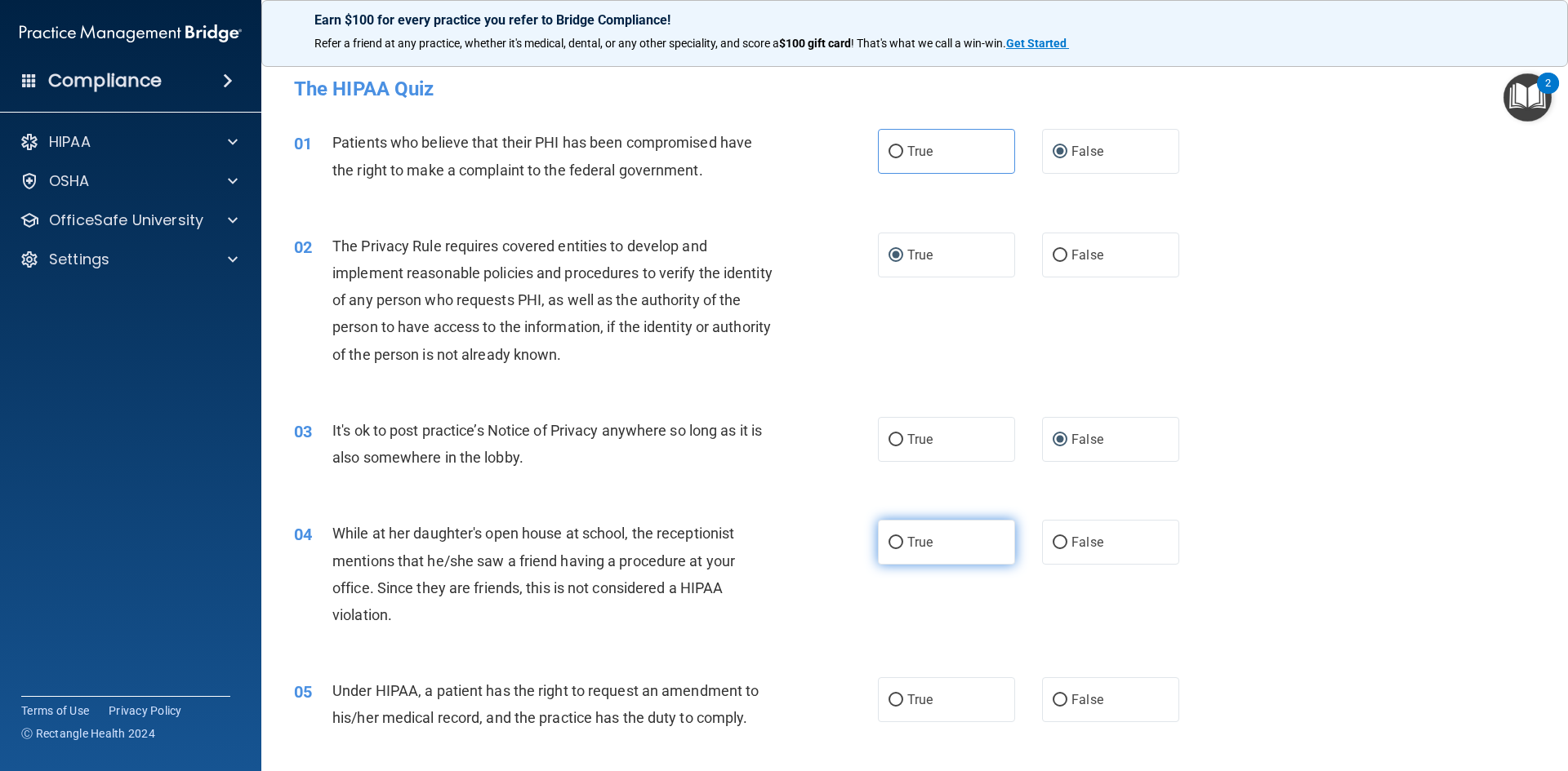
scroll to position [82, 0]
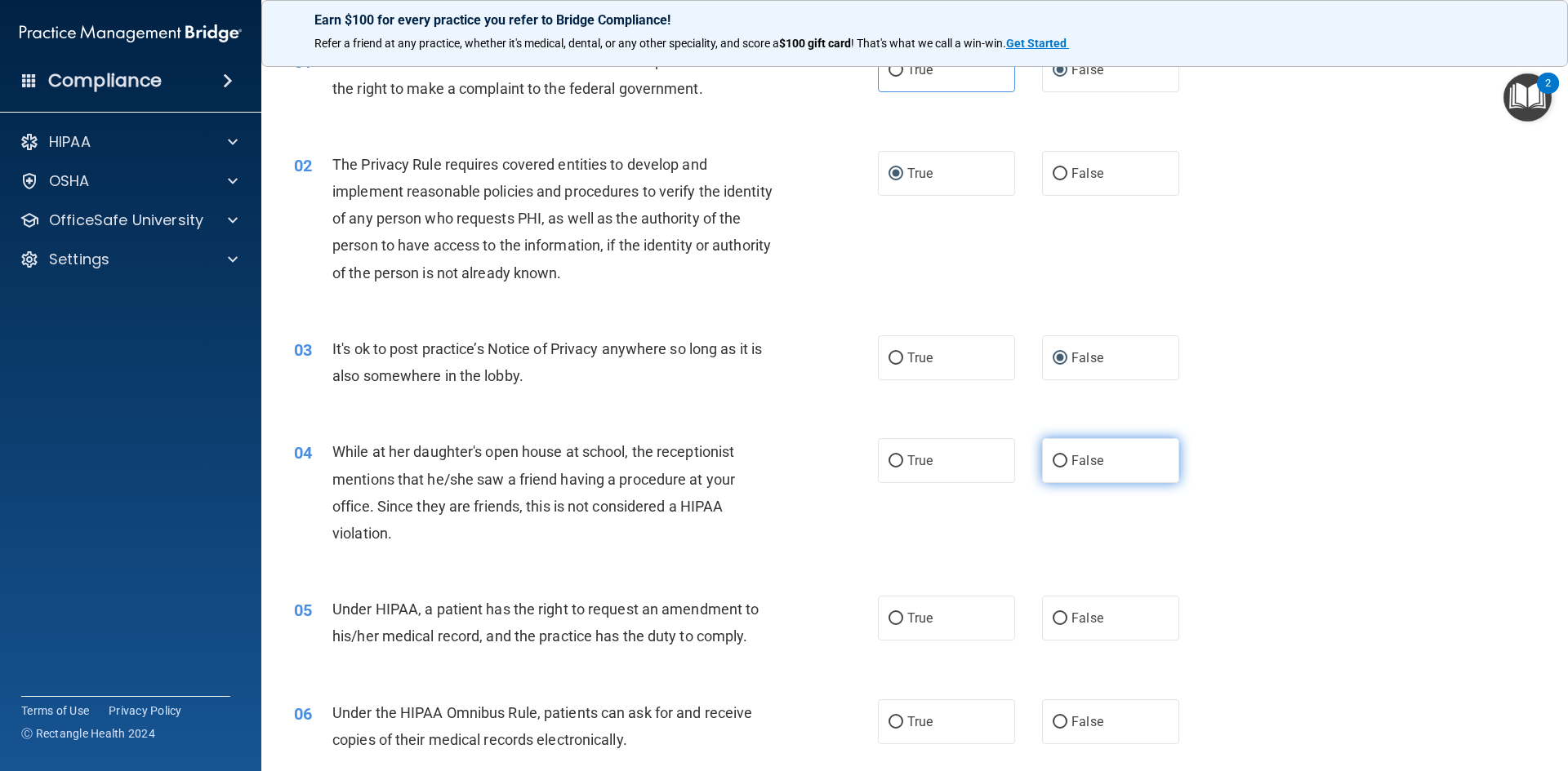
click at [1053, 462] on input "False" at bounding box center [1061, 461] width 15 height 12
radio input "true"
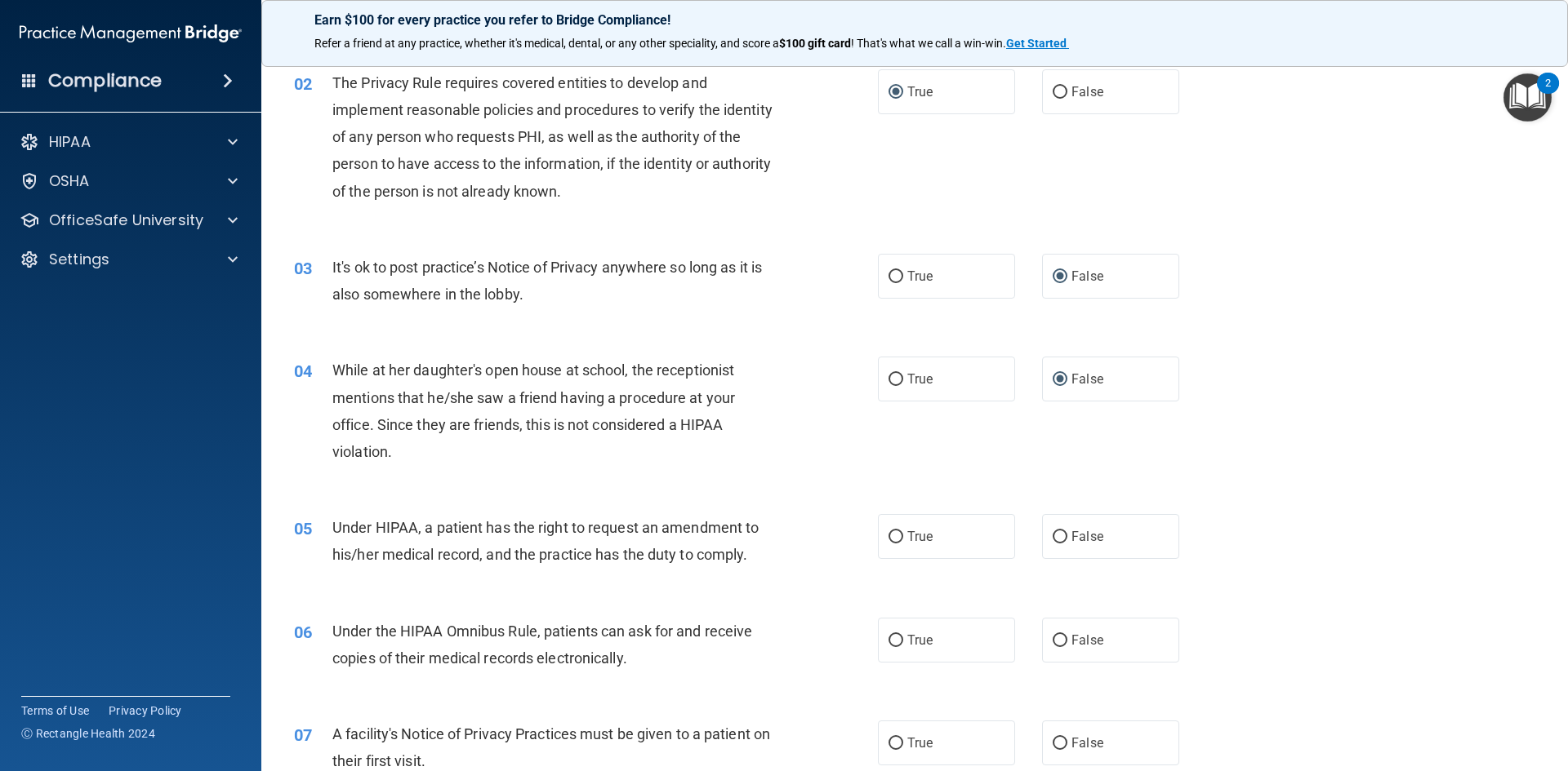
scroll to position [245, 0]
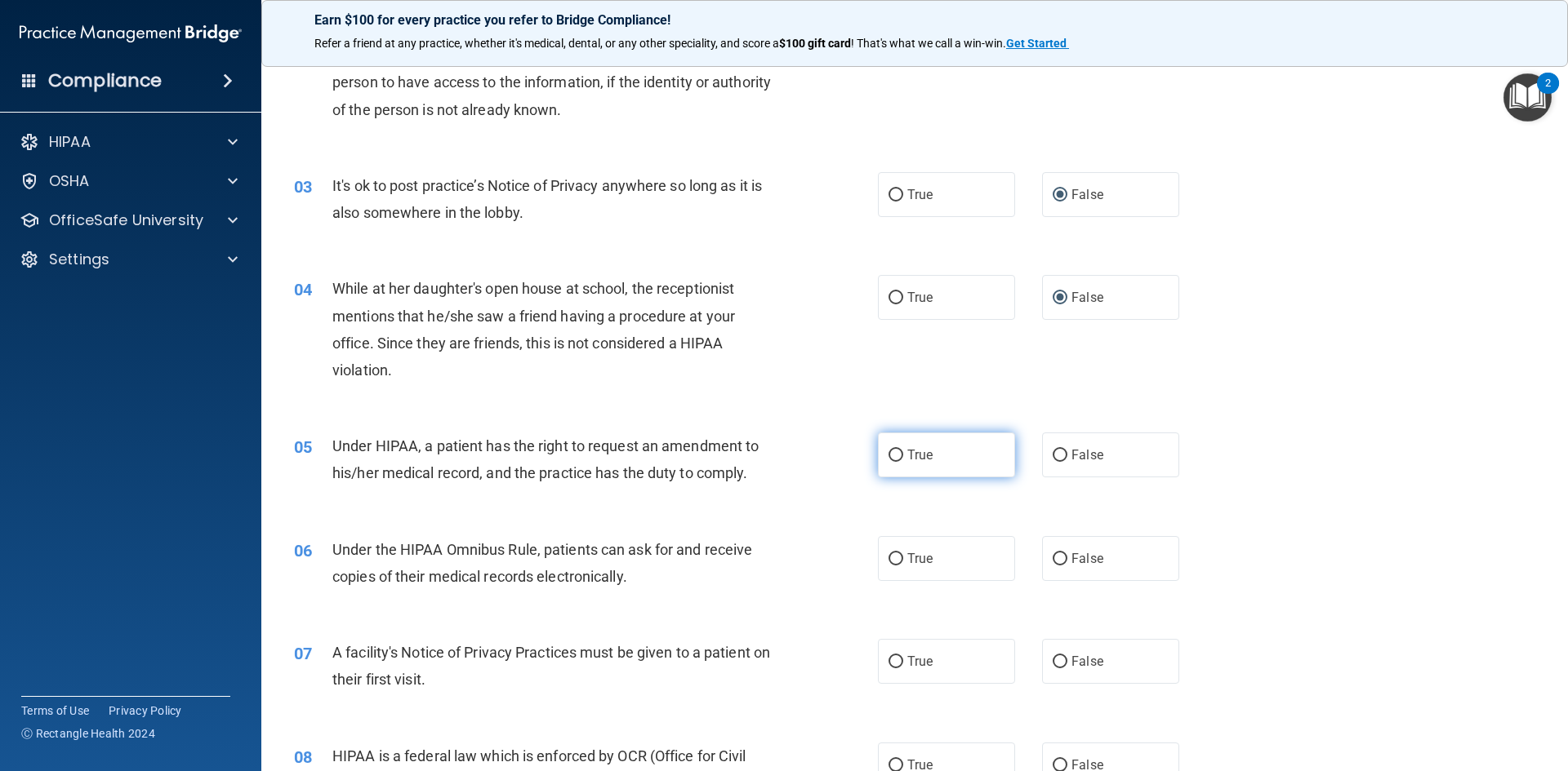
click at [889, 456] on input "True" at bounding box center [896, 455] width 15 height 12
radio input "true"
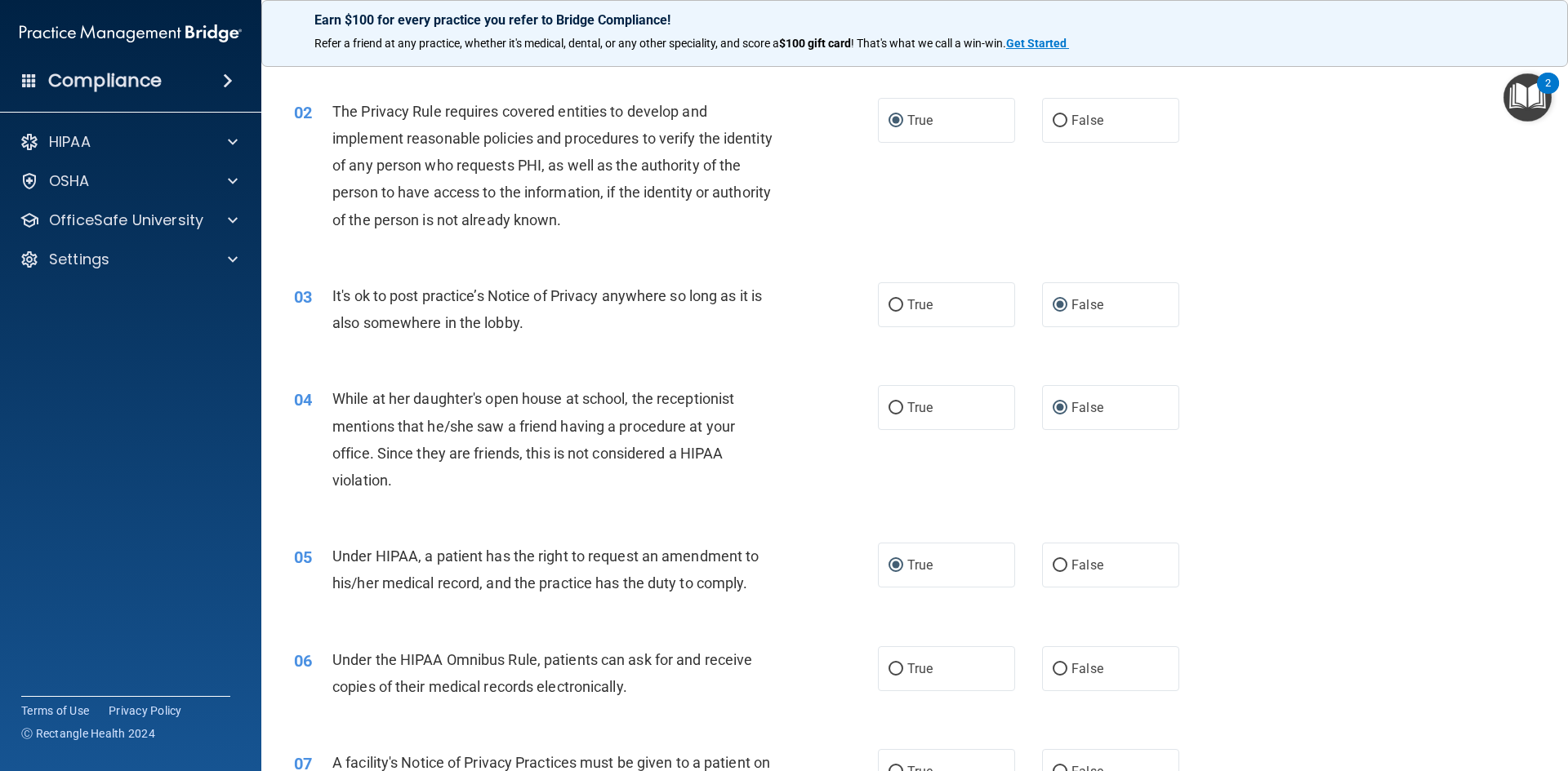
scroll to position [163, 0]
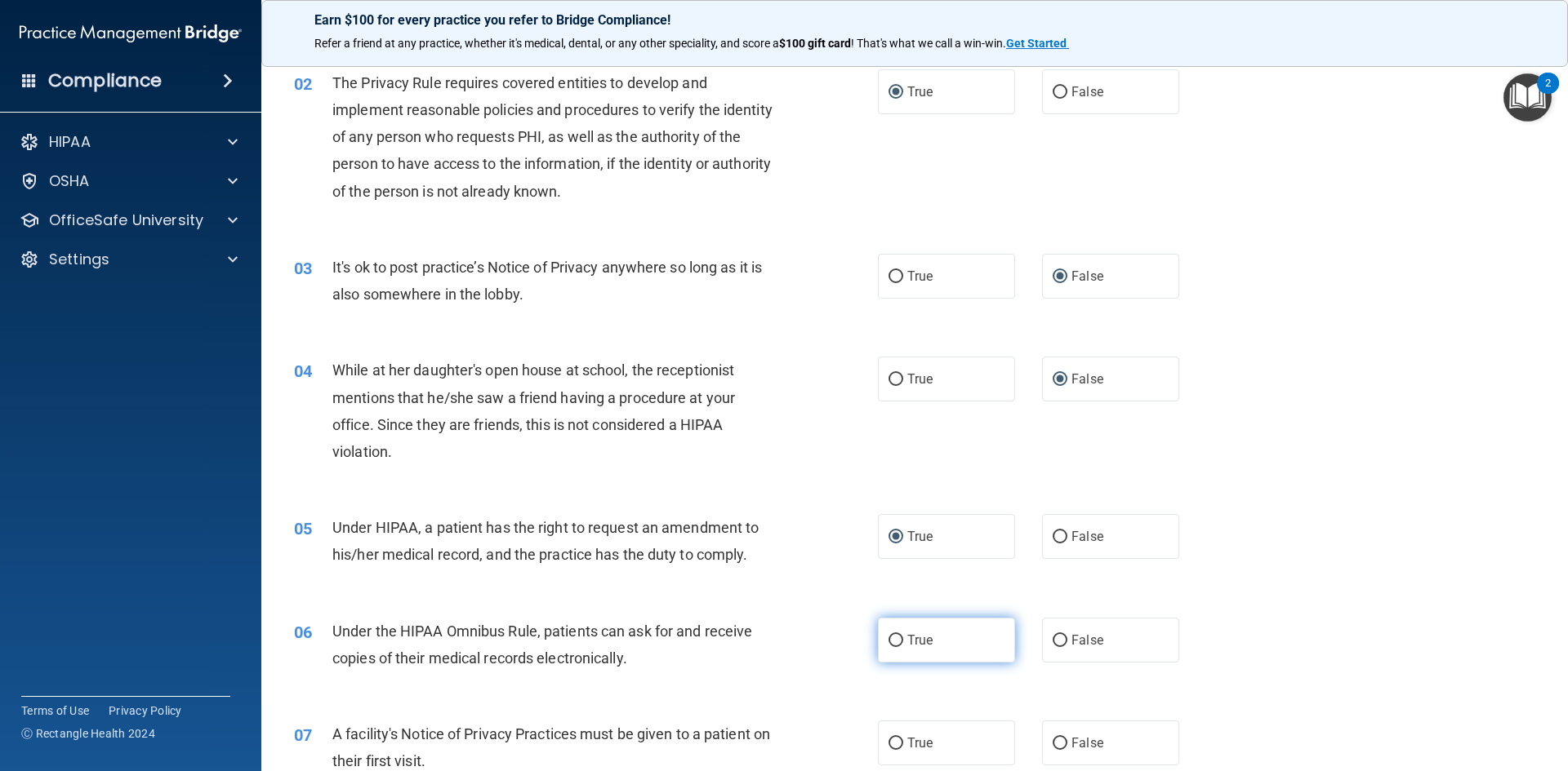
click at [890, 640] on input "True" at bounding box center [896, 640] width 15 height 12
radio input "true"
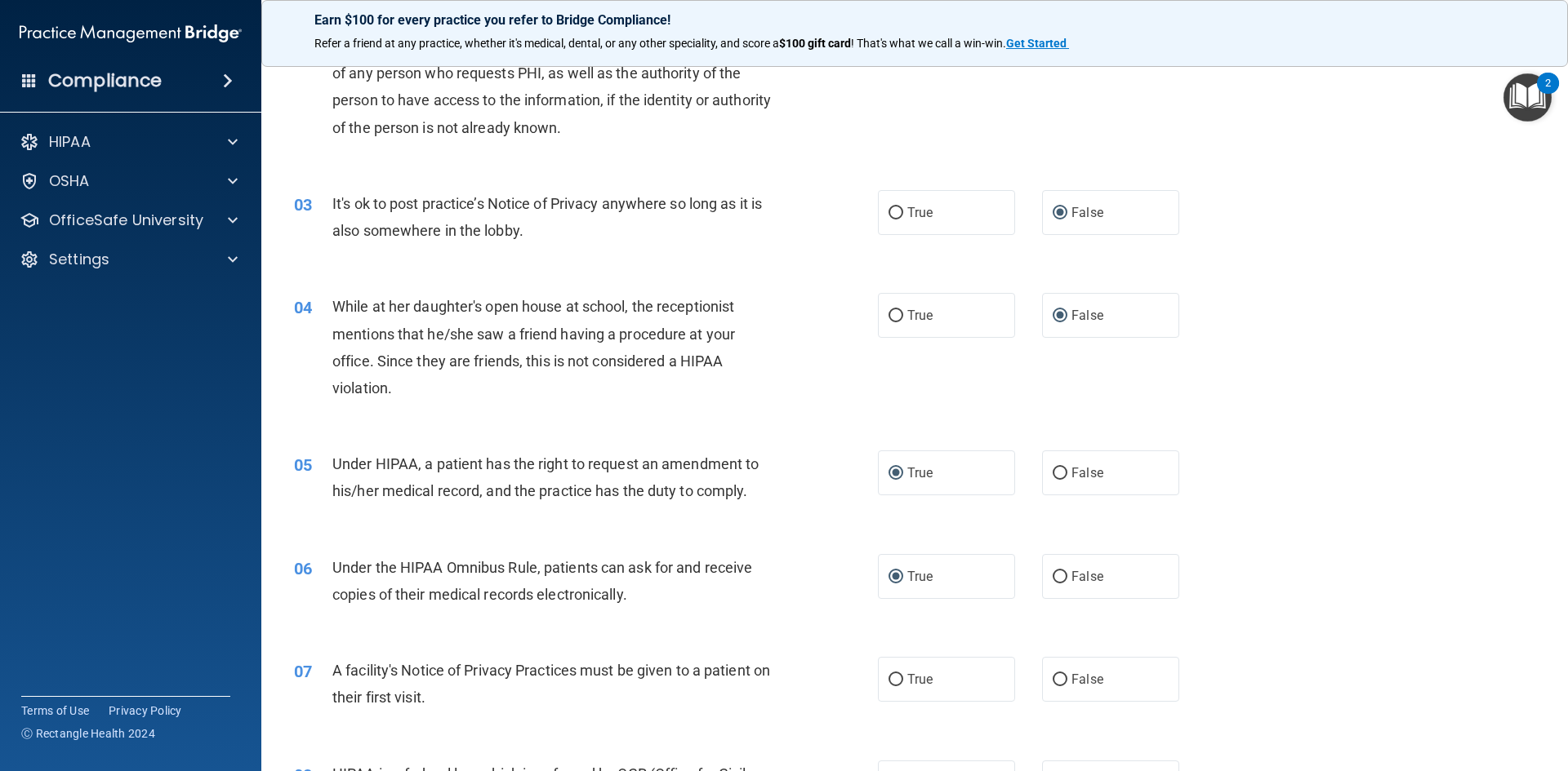
scroll to position [326, 0]
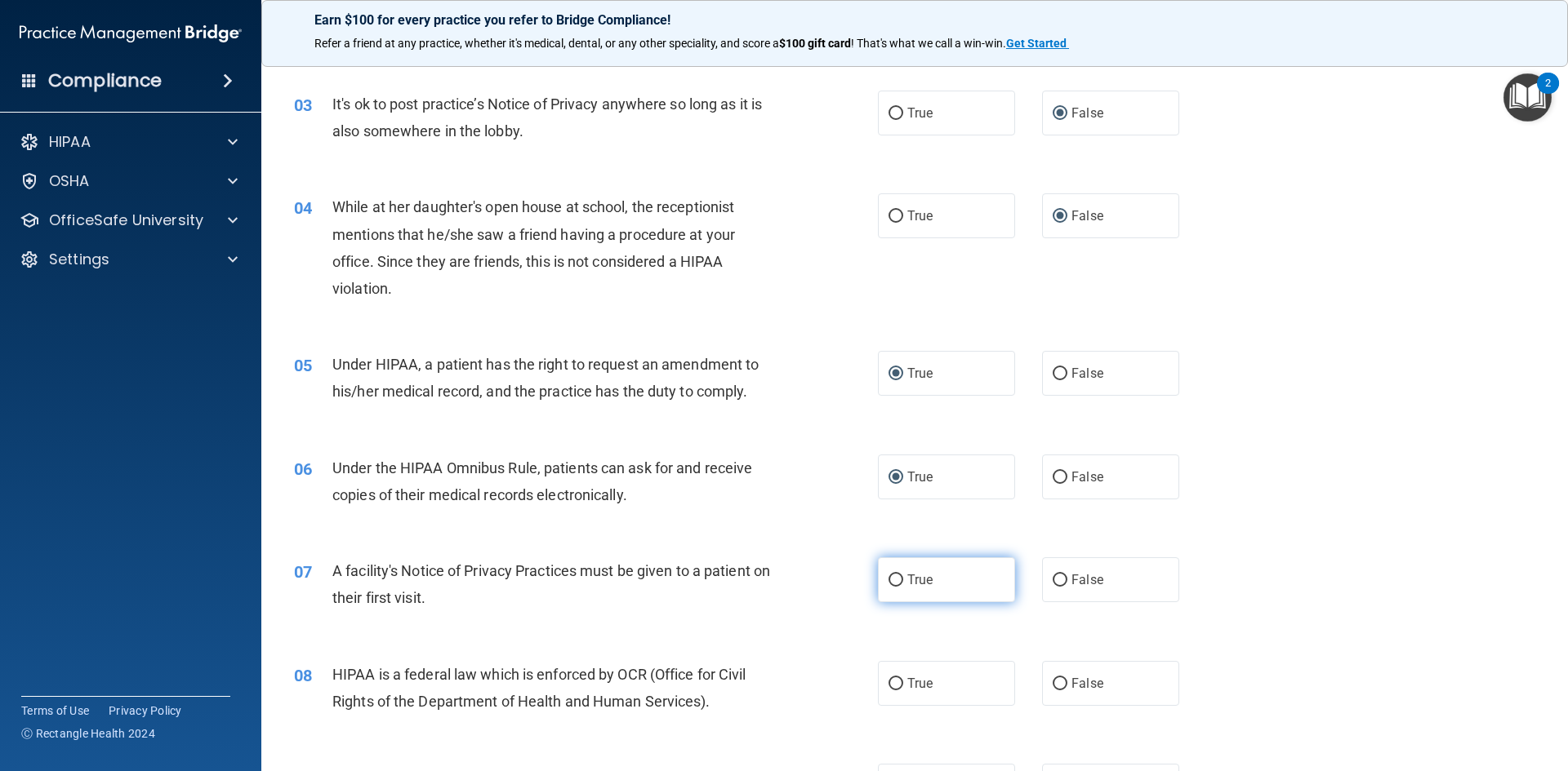
click at [889, 582] on input "True" at bounding box center [896, 580] width 15 height 12
radio input "true"
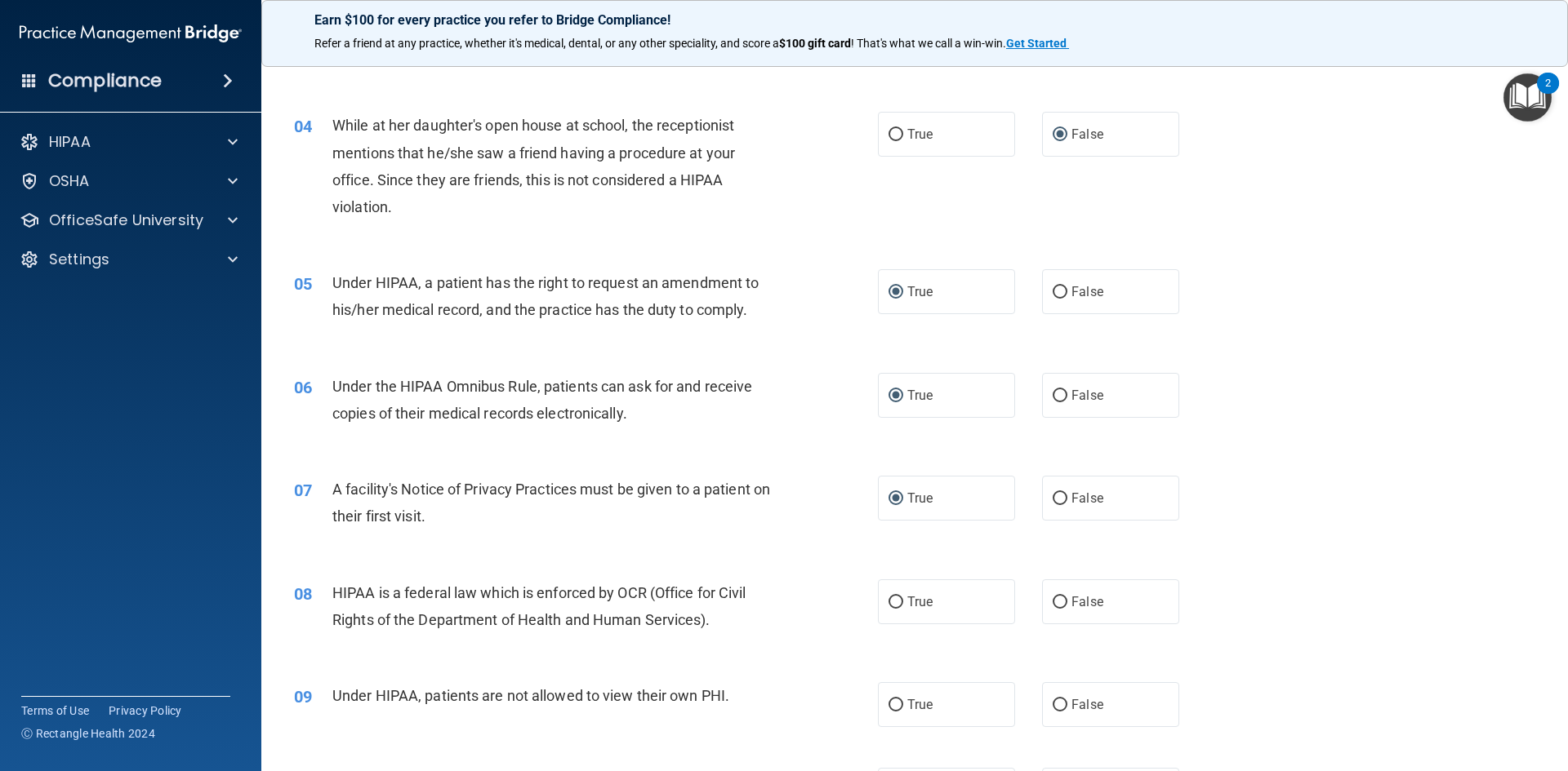
scroll to position [489, 0]
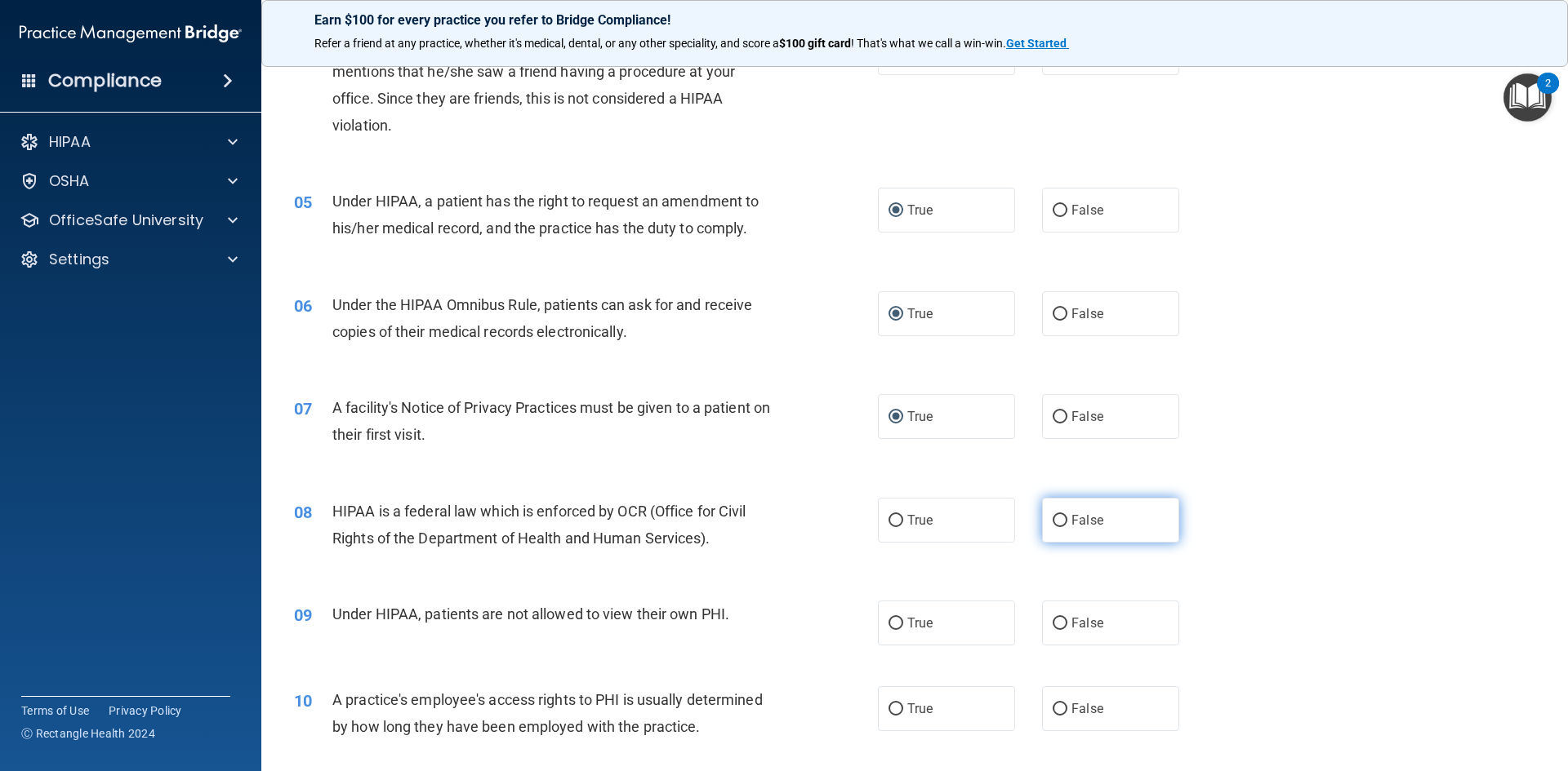
click at [1053, 519] on input "False" at bounding box center [1061, 520] width 15 height 12
radio input "true"
click at [1055, 624] on input "False" at bounding box center [1061, 624] width 15 height 12
radio input "true"
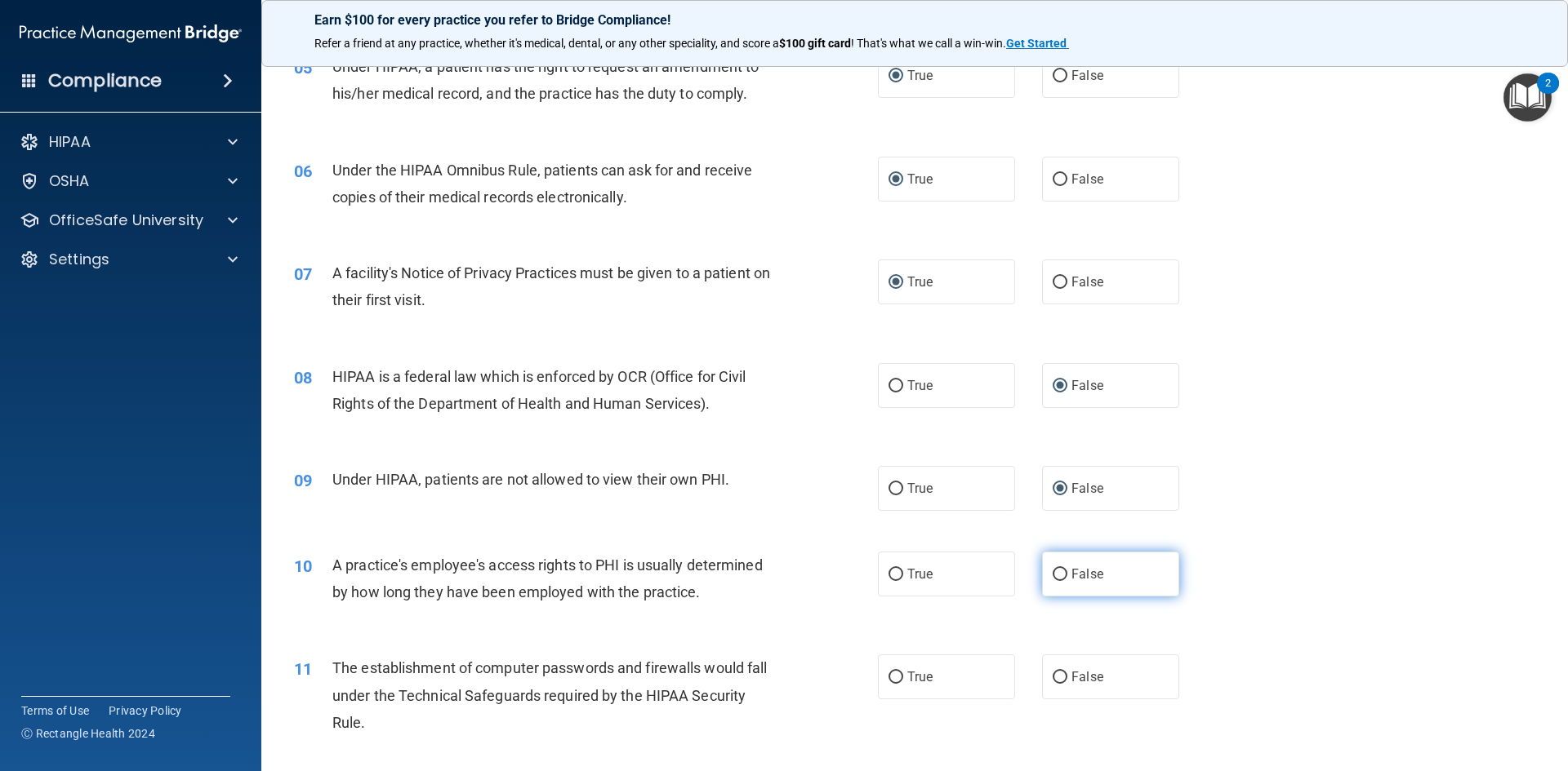
scroll to position [653, 0]
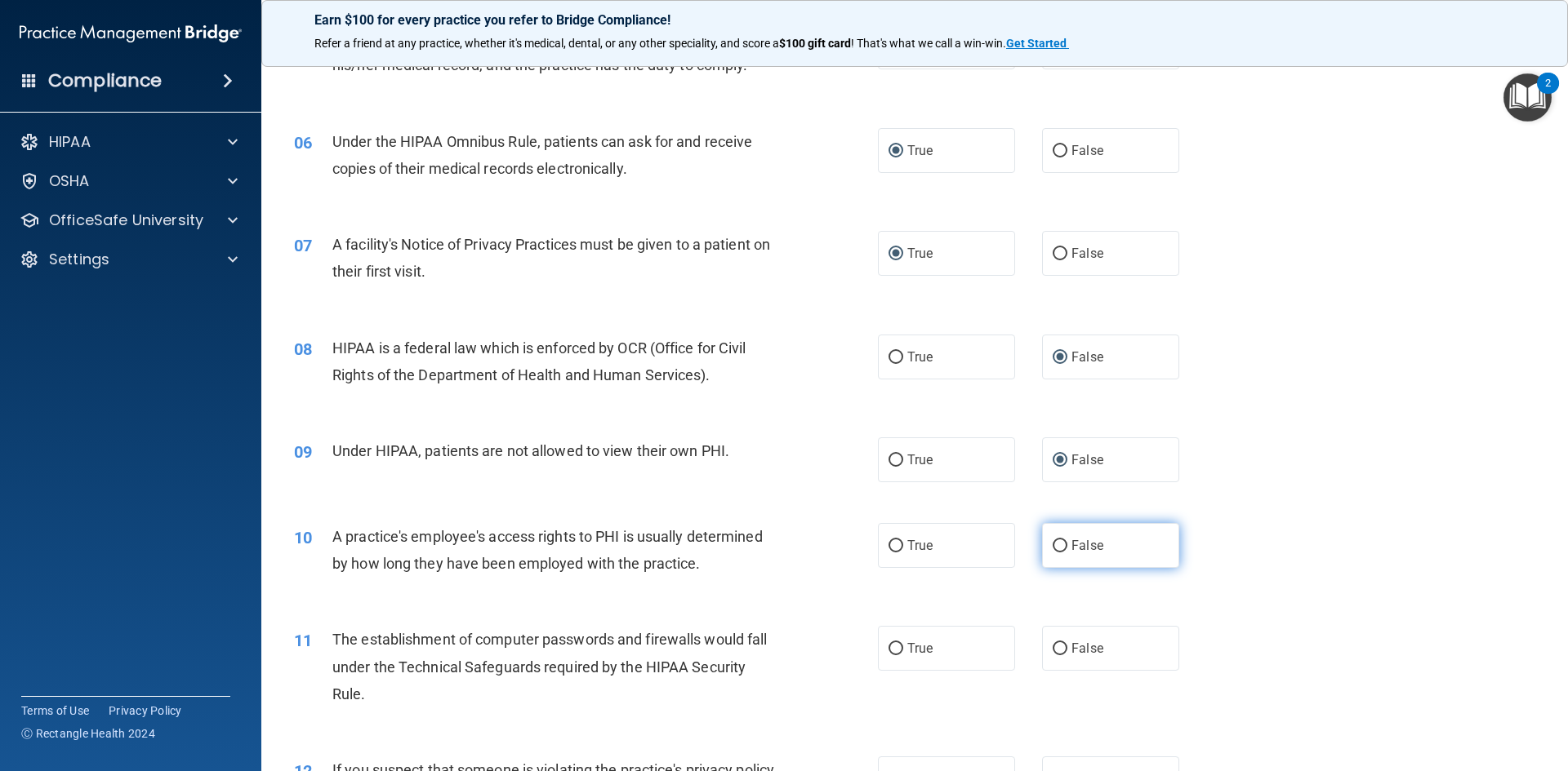
click at [1053, 541] on input "False" at bounding box center [1061, 546] width 15 height 12
radio input "true"
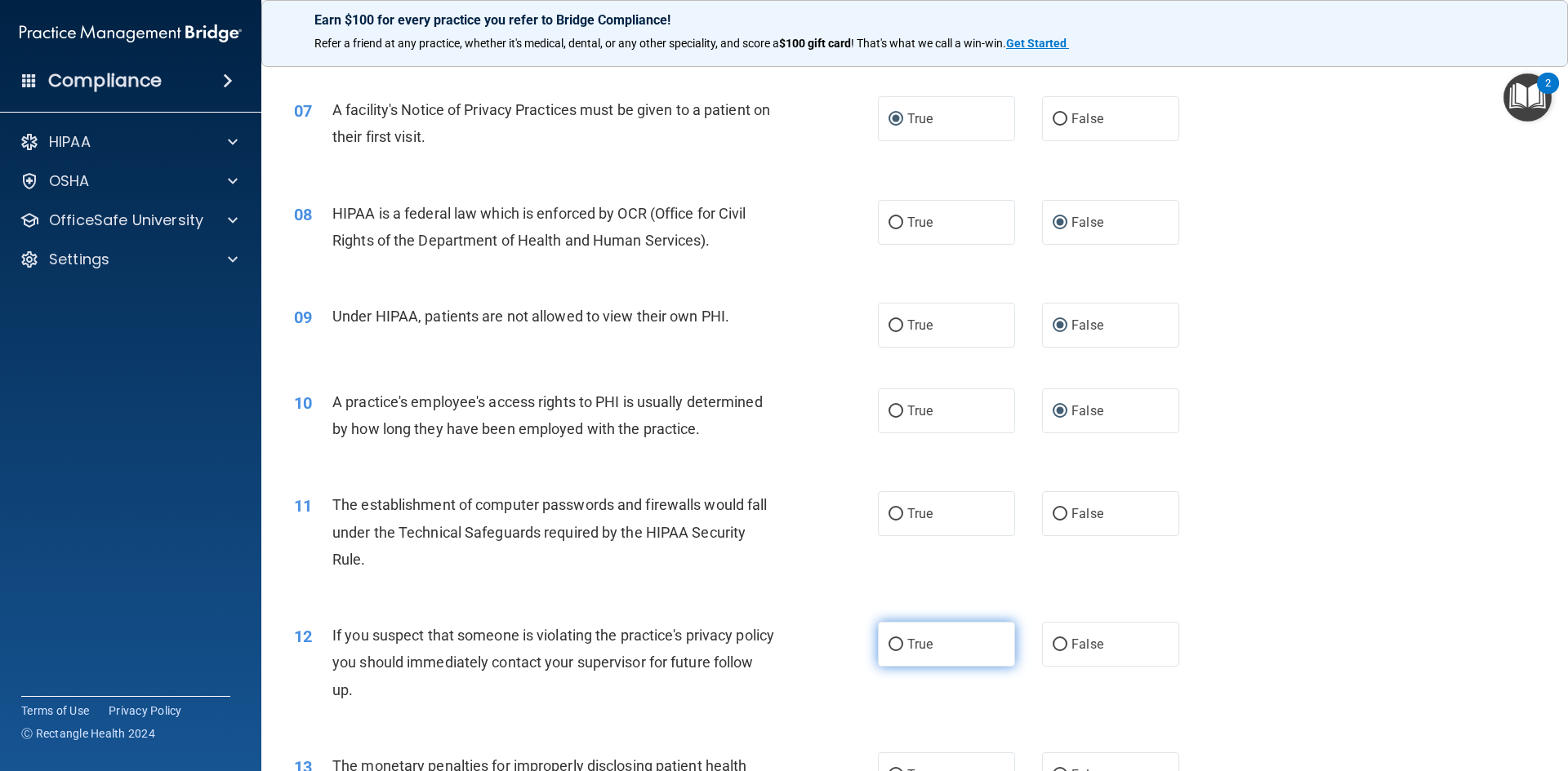
scroll to position [817, 0]
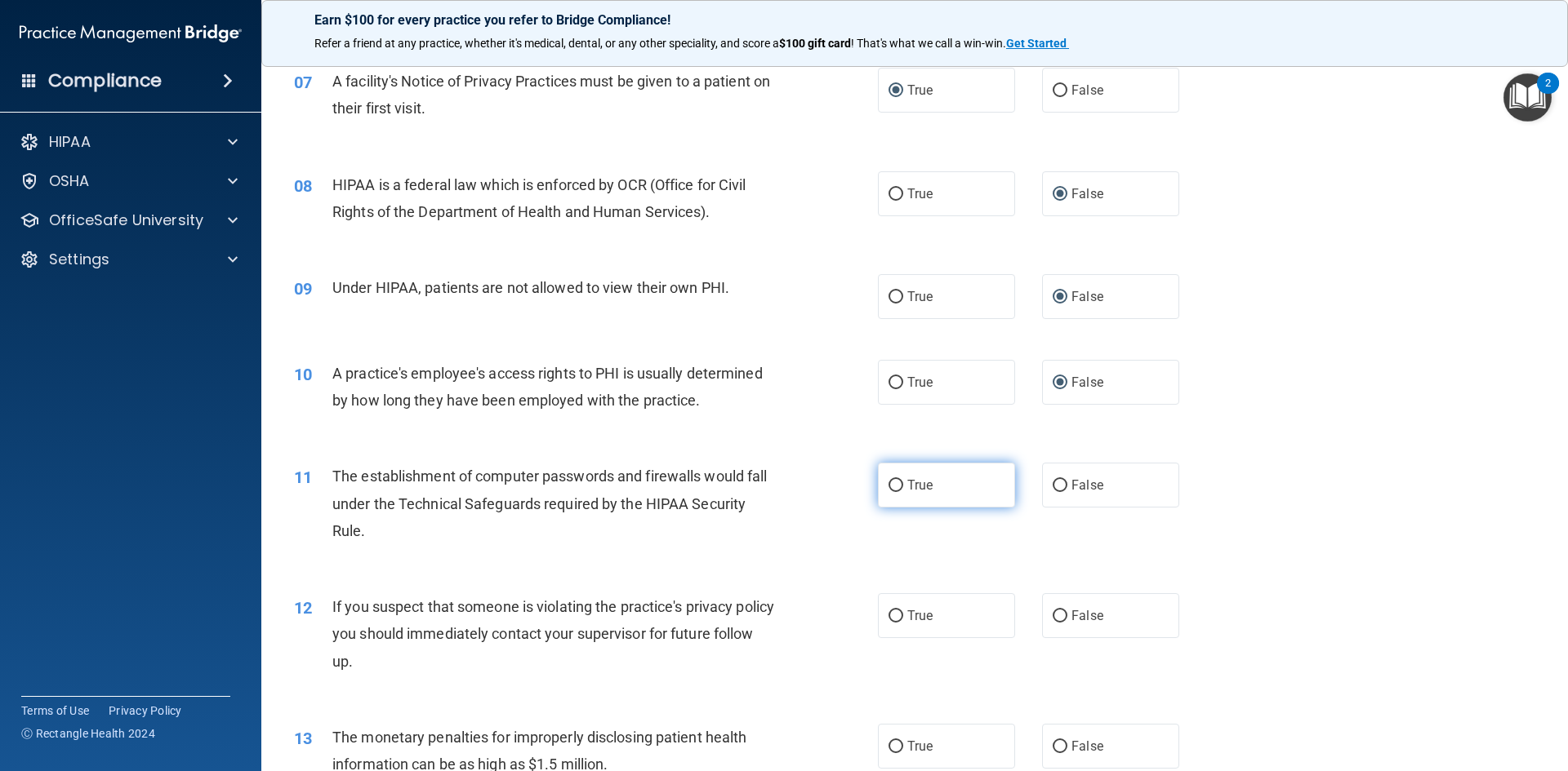
click at [895, 482] on input "True" at bounding box center [896, 486] width 15 height 12
radio input "true"
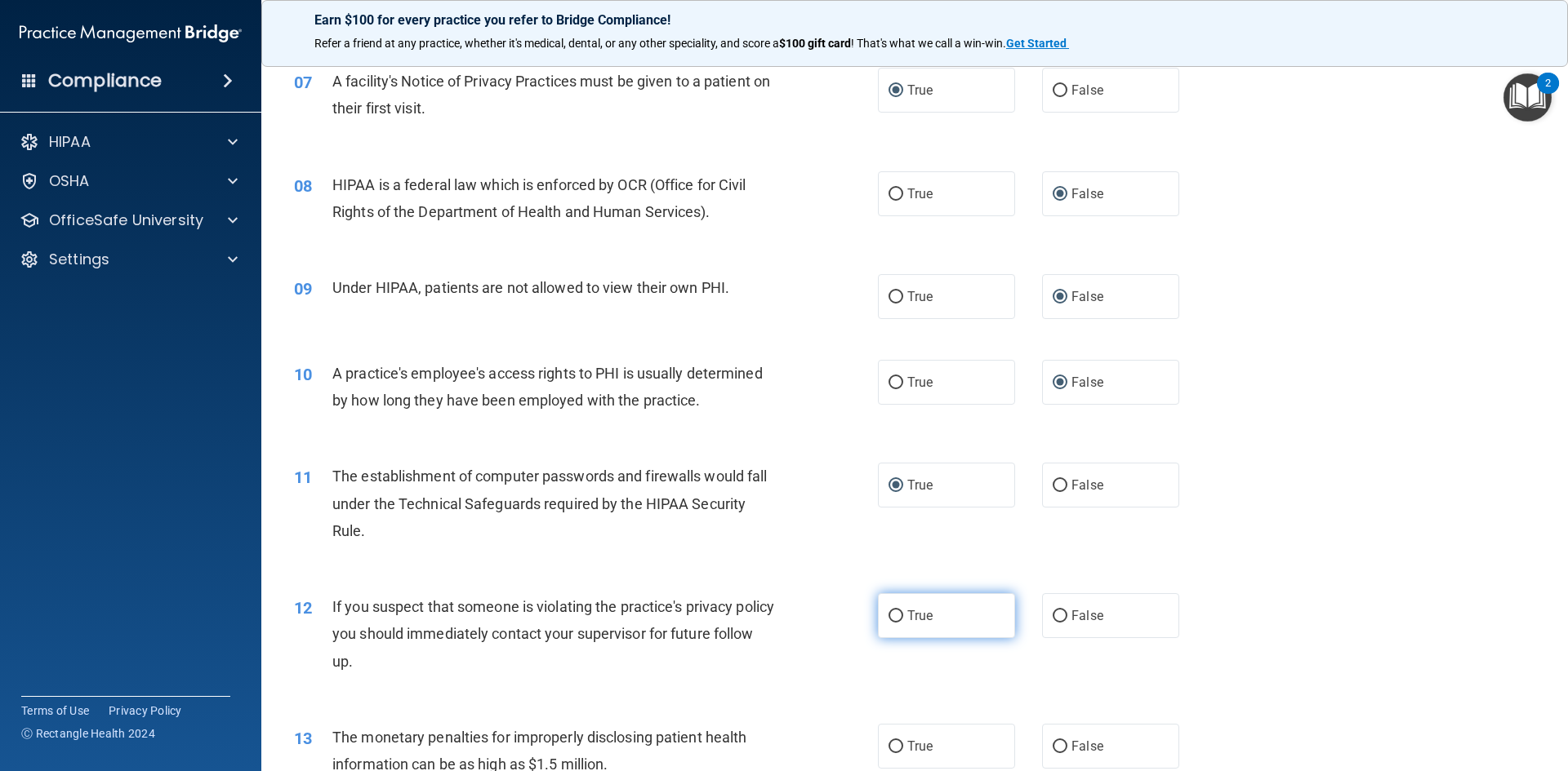
click at [908, 616] on span "True" at bounding box center [920, 615] width 25 height 16
click at [902, 616] on input "True" at bounding box center [896, 616] width 15 height 12
radio input "true"
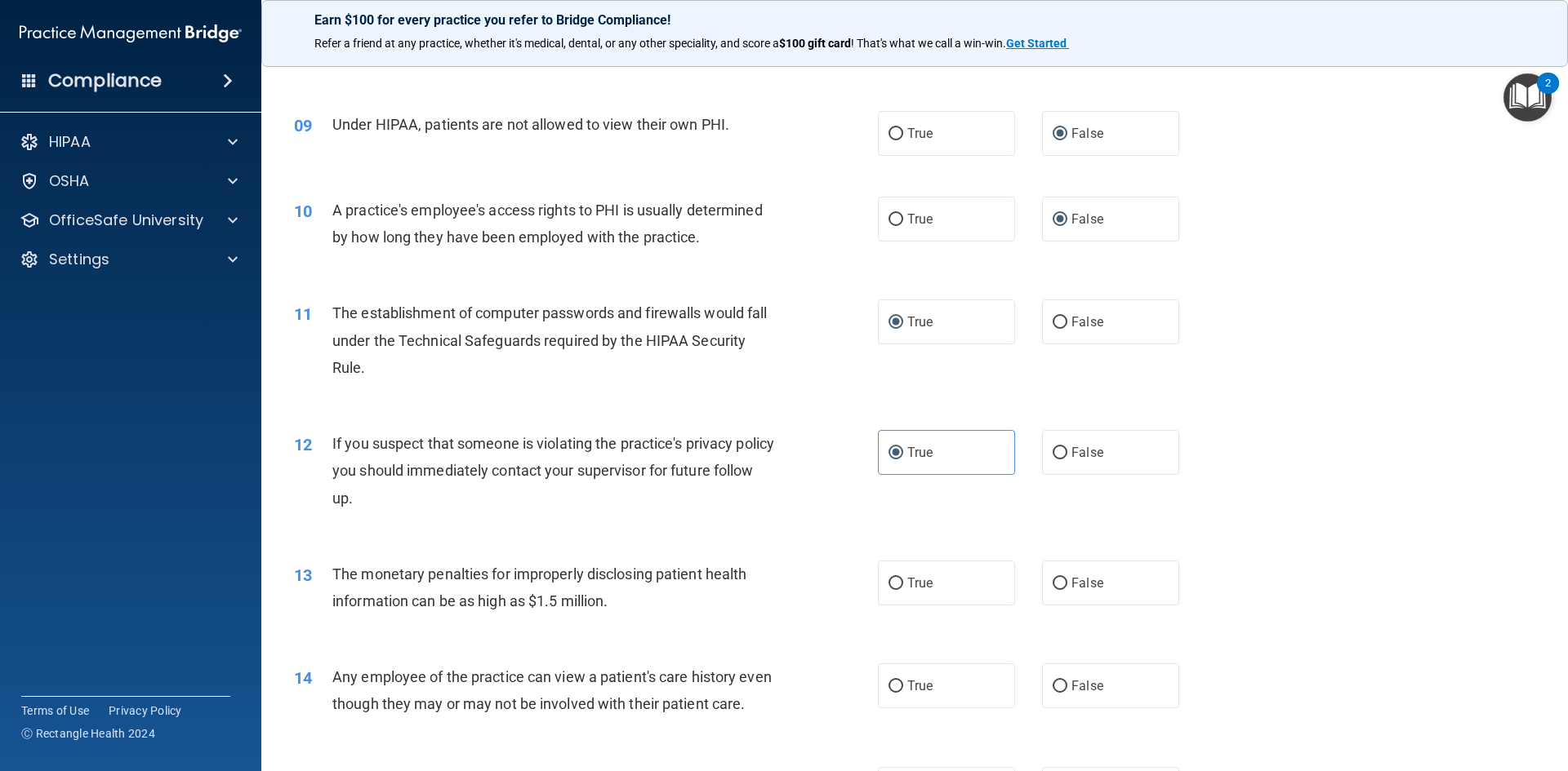
scroll to position [1143, 0]
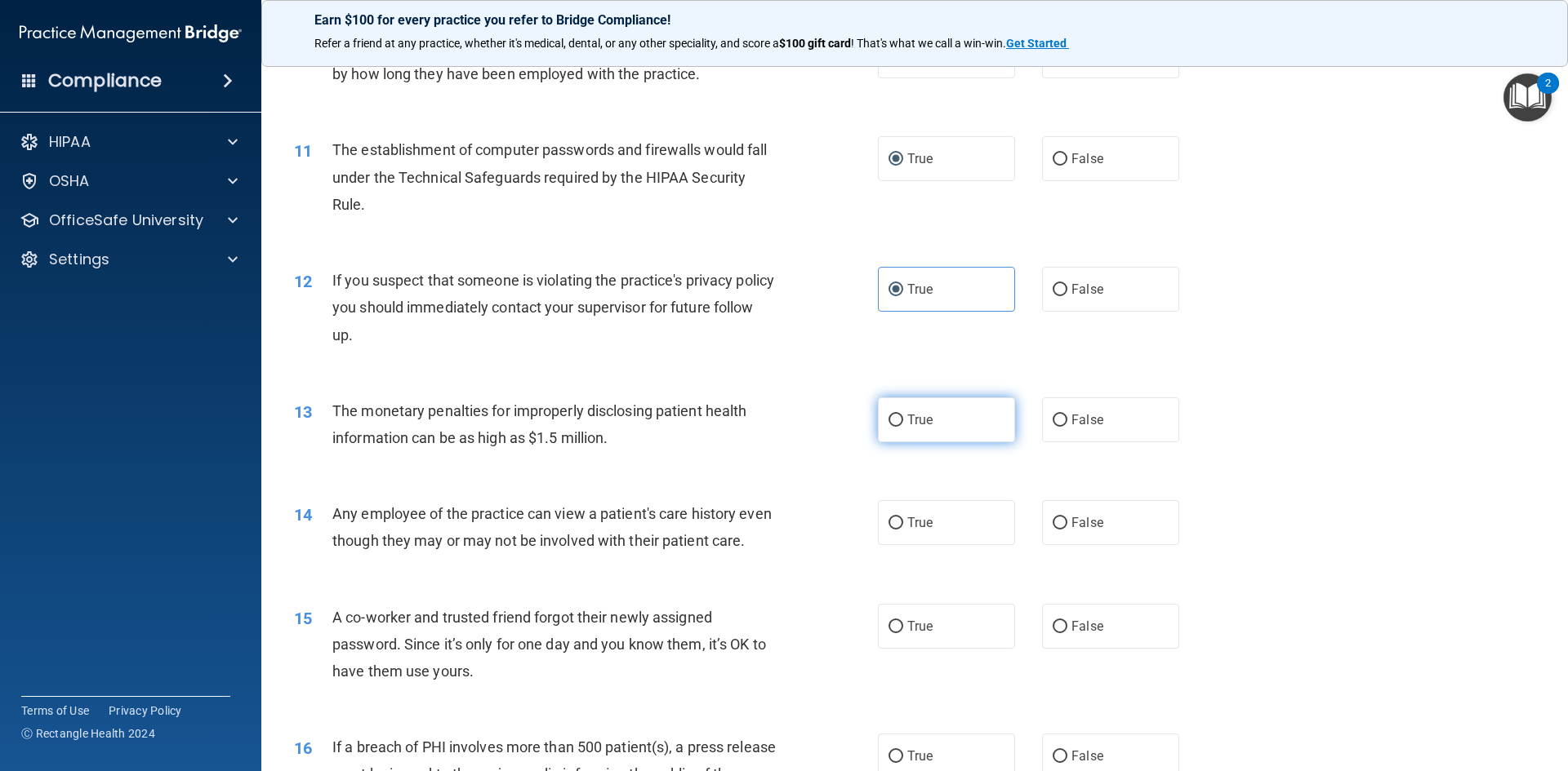
click at [889, 416] on input "True" at bounding box center [896, 420] width 15 height 12
radio input "true"
click at [1057, 633] on input "False" at bounding box center [1061, 626] width 15 height 12
radio input "true"
click at [1055, 520] on input "False" at bounding box center [1061, 523] width 15 height 12
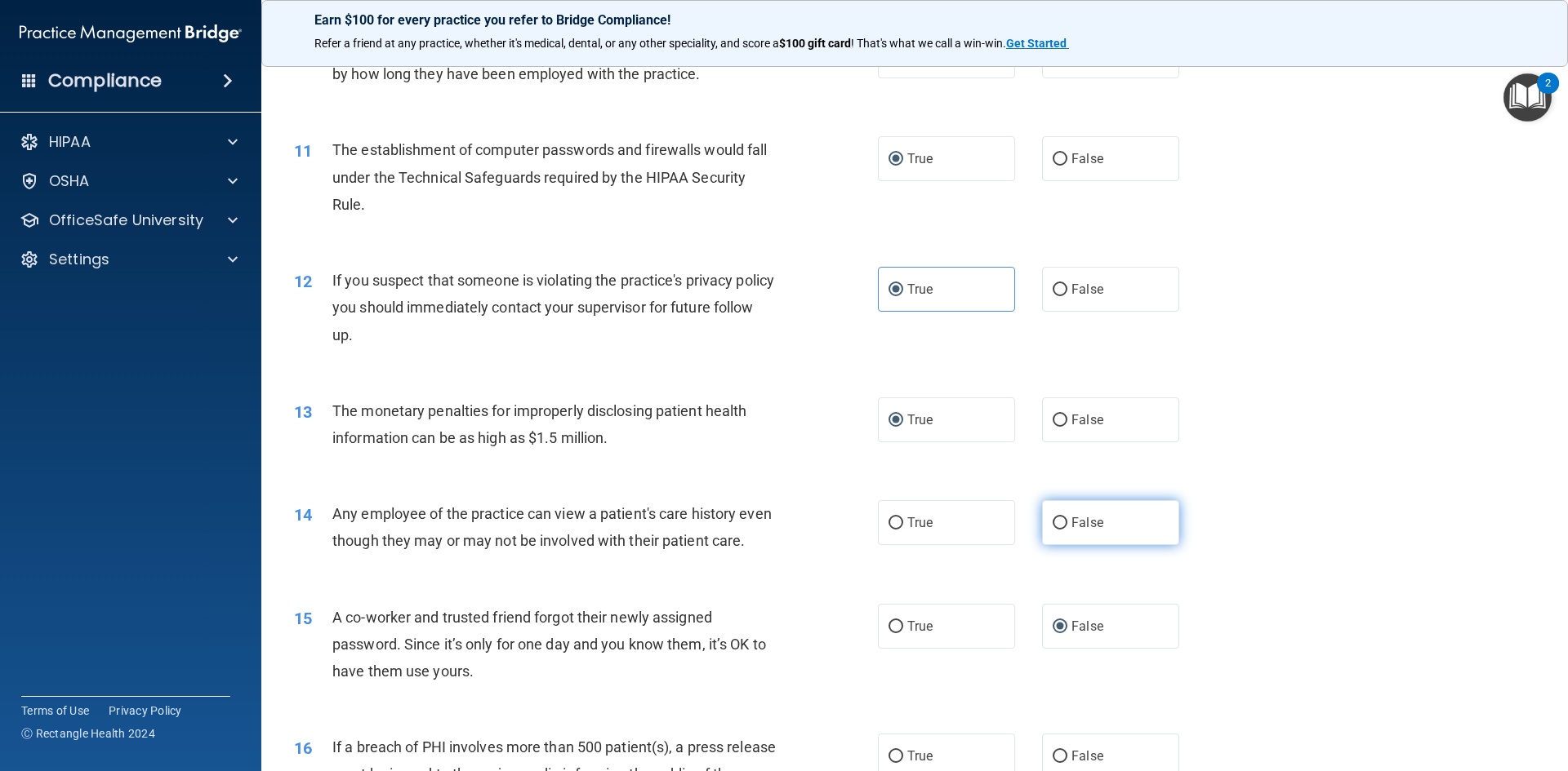
radio input "true"
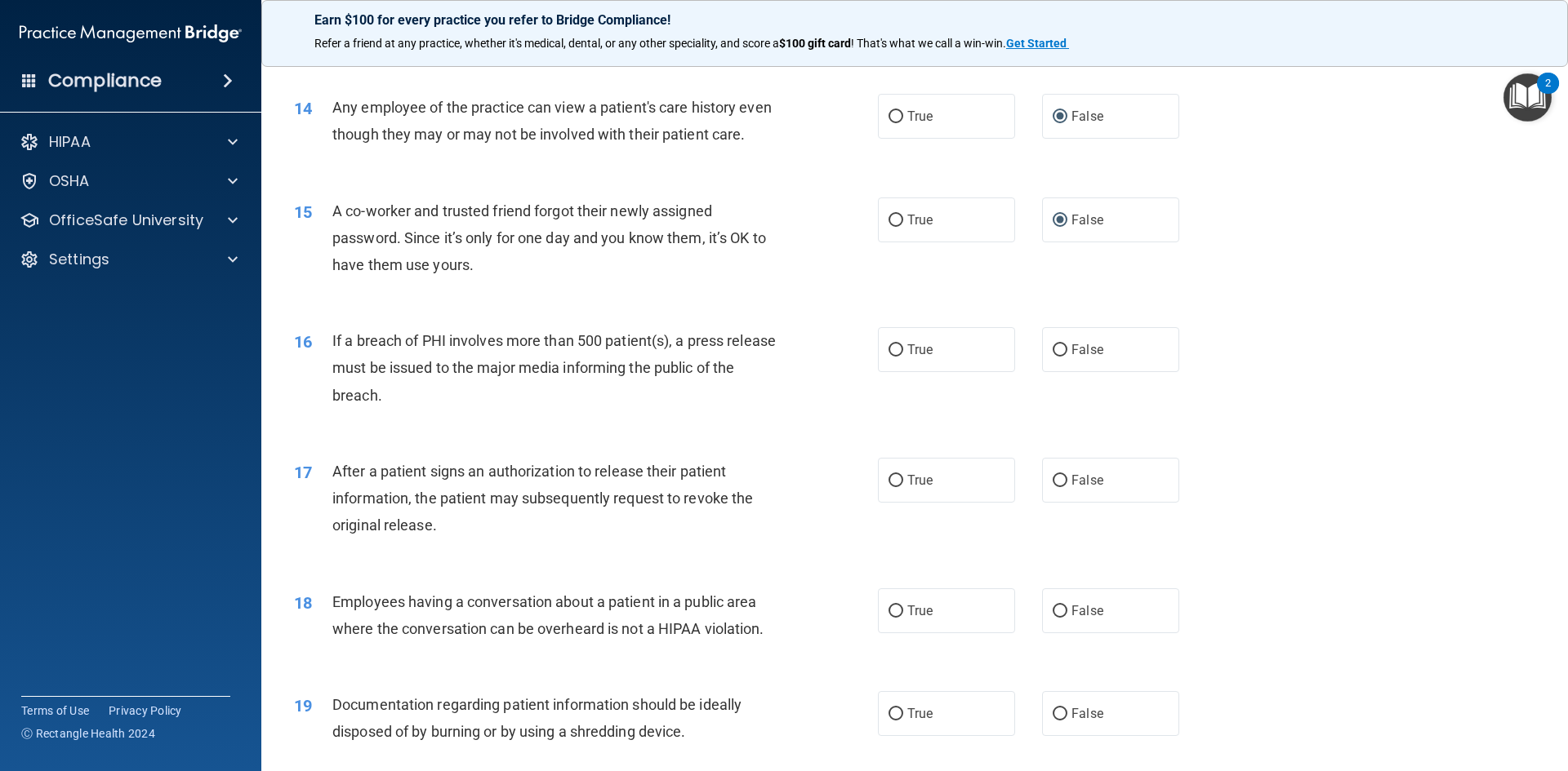
scroll to position [1551, 0]
click at [891, 355] on input "True" at bounding box center [896, 349] width 15 height 12
radio input "true"
click at [889, 486] on input "True" at bounding box center [896, 479] width 15 height 12
radio input "true"
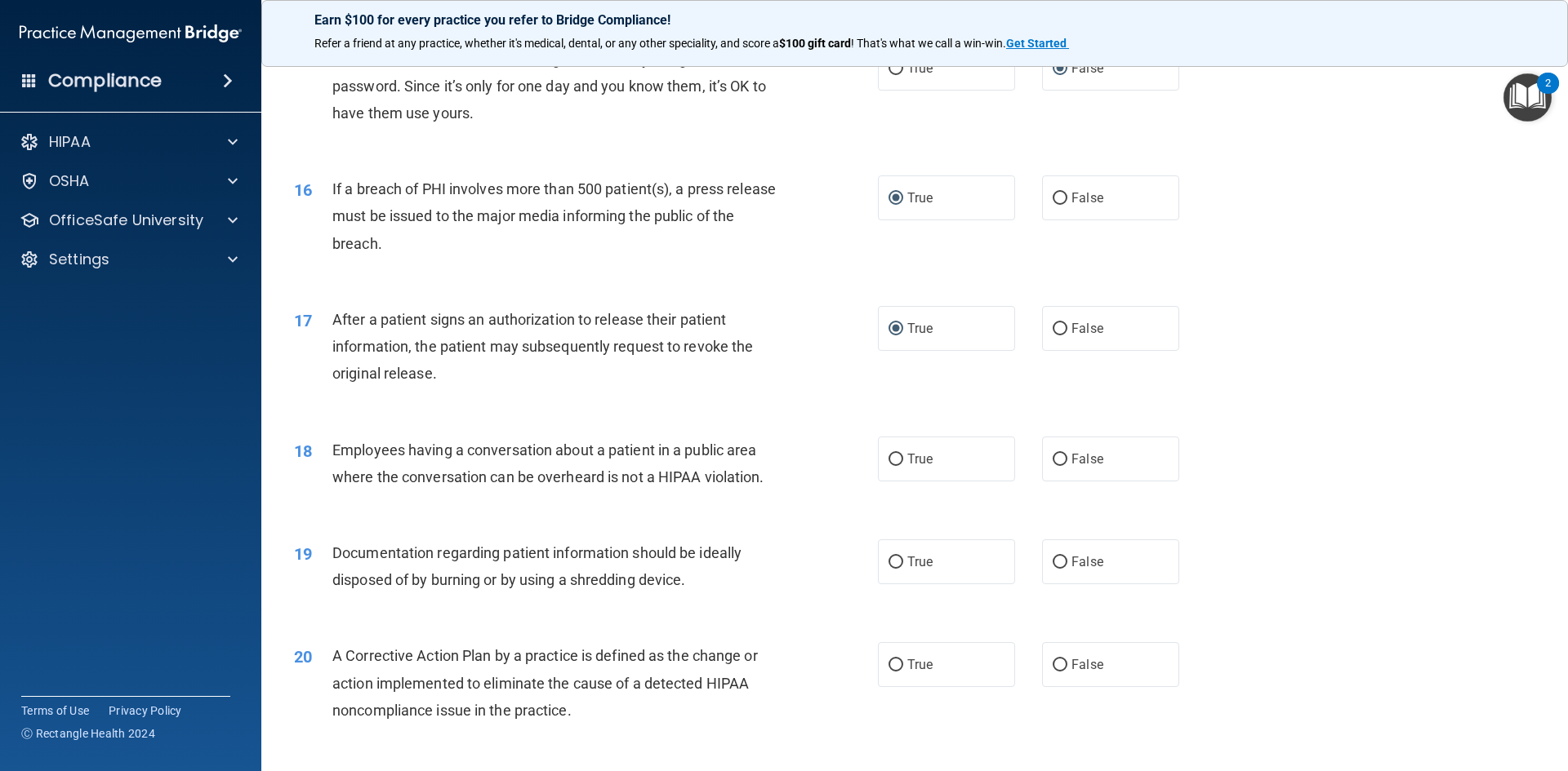
scroll to position [1714, 0]
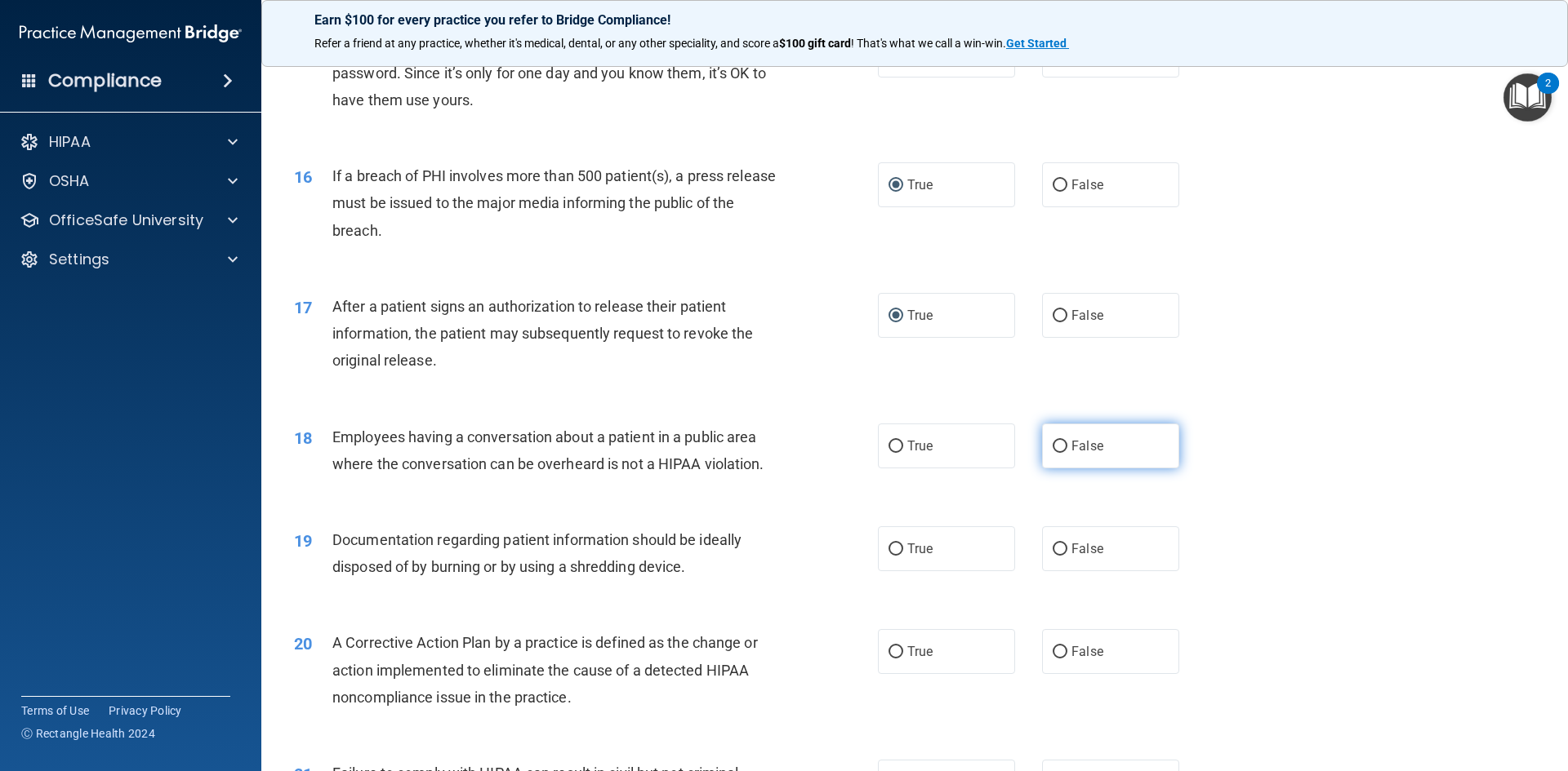
click at [1058, 453] on input "False" at bounding box center [1061, 447] width 15 height 12
radio input "true"
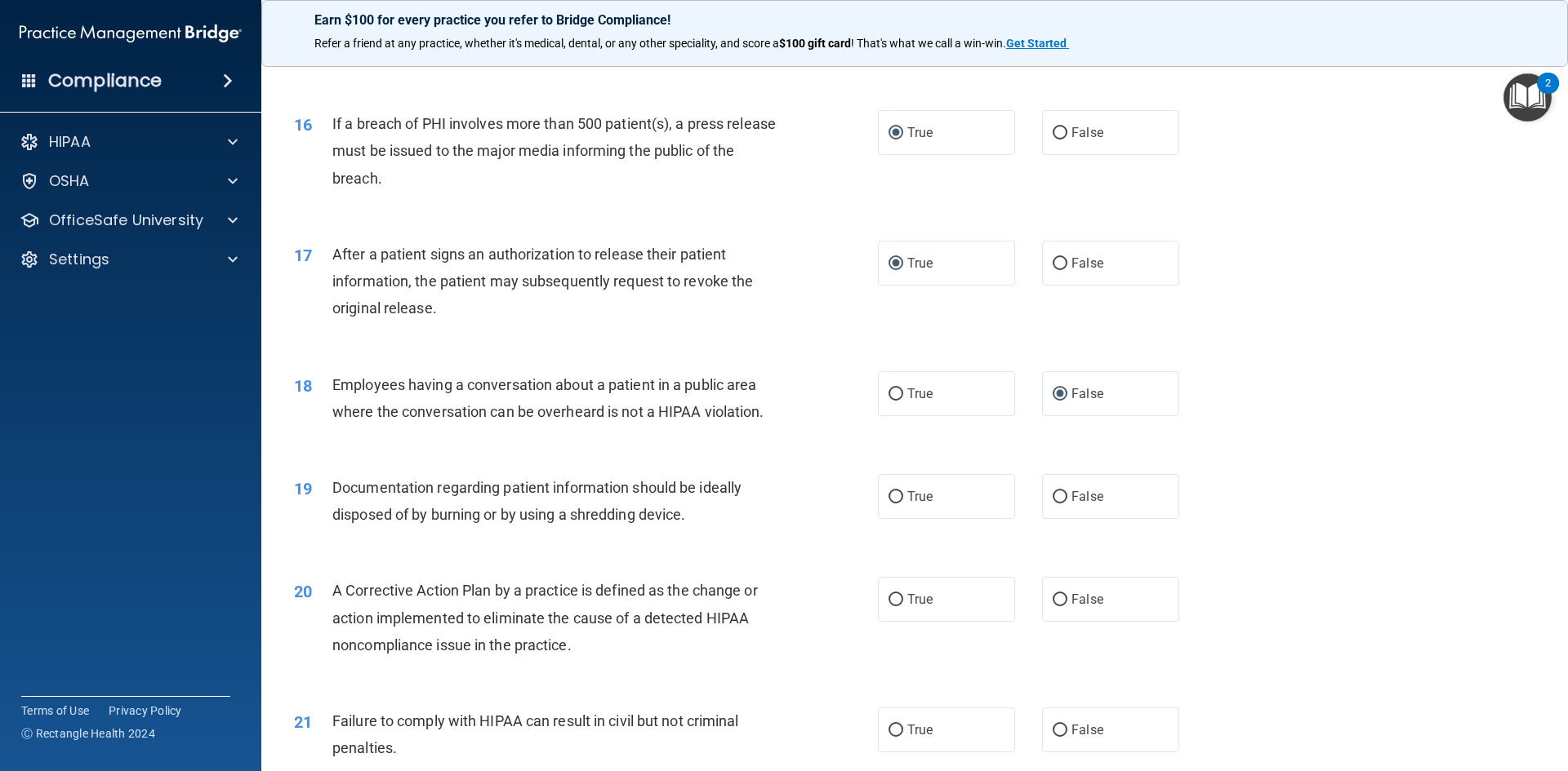
scroll to position [1796, 0]
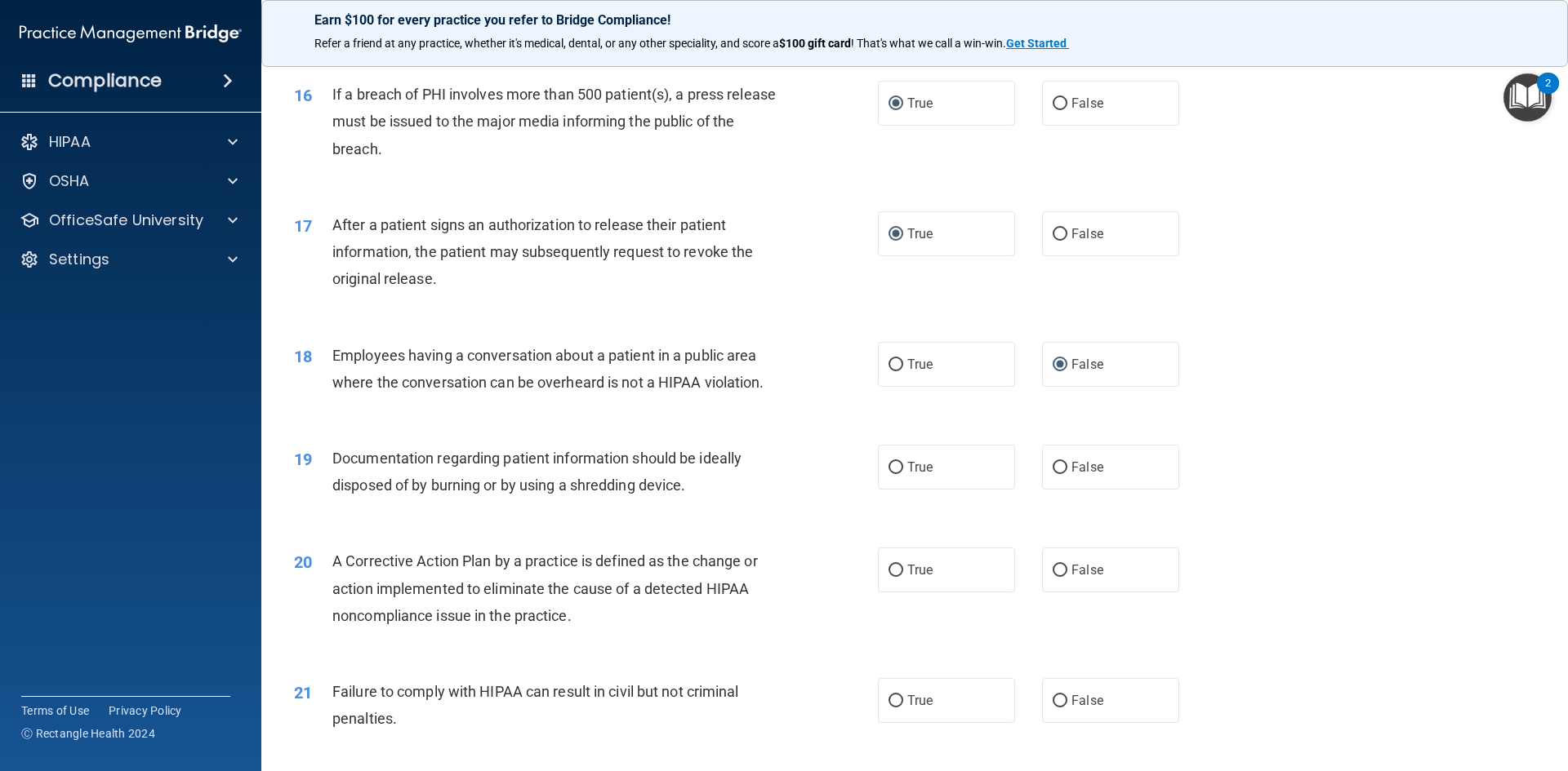
drag, startPoint x: 895, startPoint y: 499, endPoint x: 893, endPoint y: 519, distance: 20.1
click at [895, 475] on input "True" at bounding box center [896, 468] width 15 height 12
radio input "true"
drag, startPoint x: 886, startPoint y: 595, endPoint x: 933, endPoint y: 587, distance: 47.7
click at [889, 577] on input "True" at bounding box center [896, 571] width 15 height 12
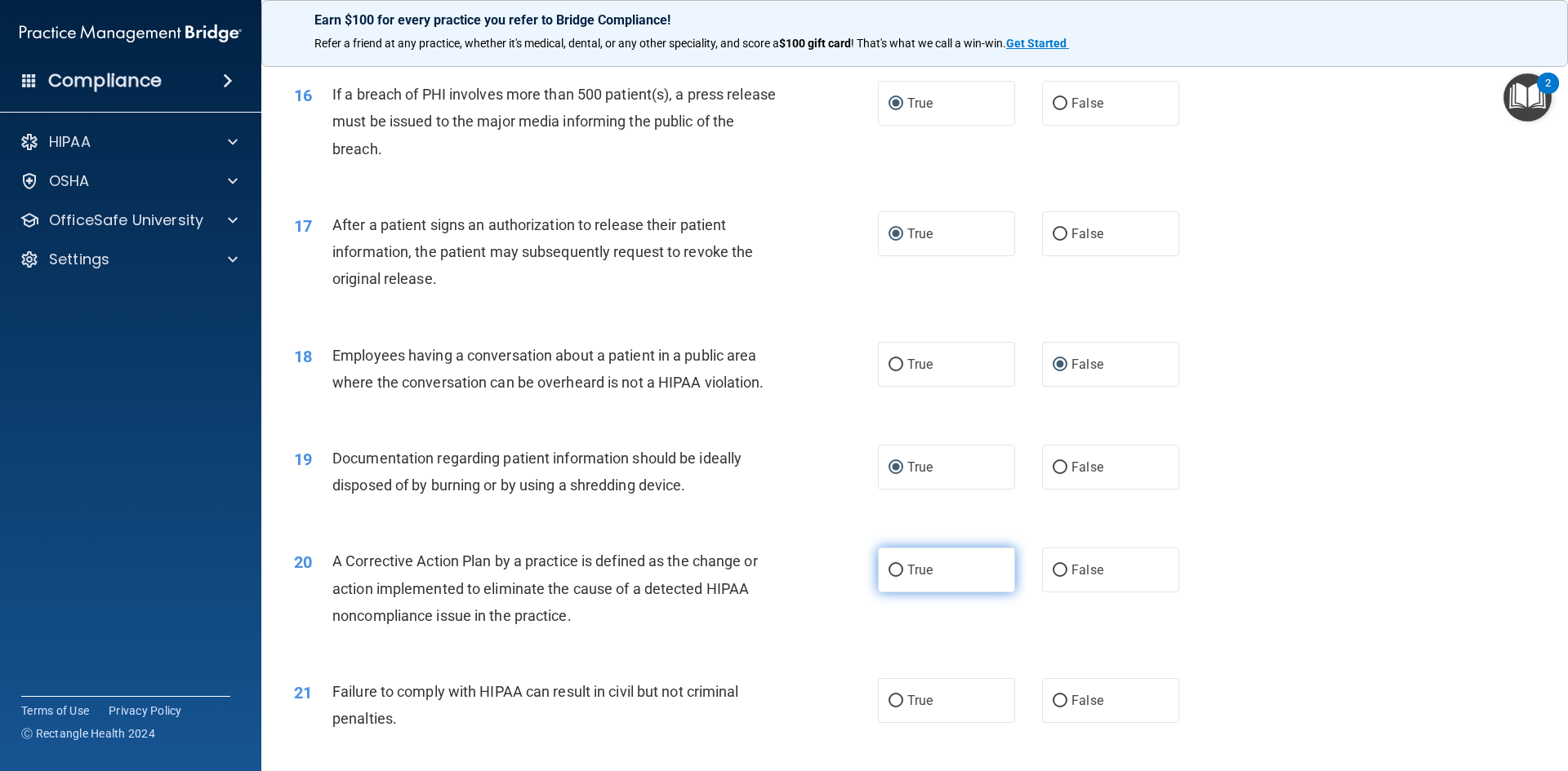
radio input "true"
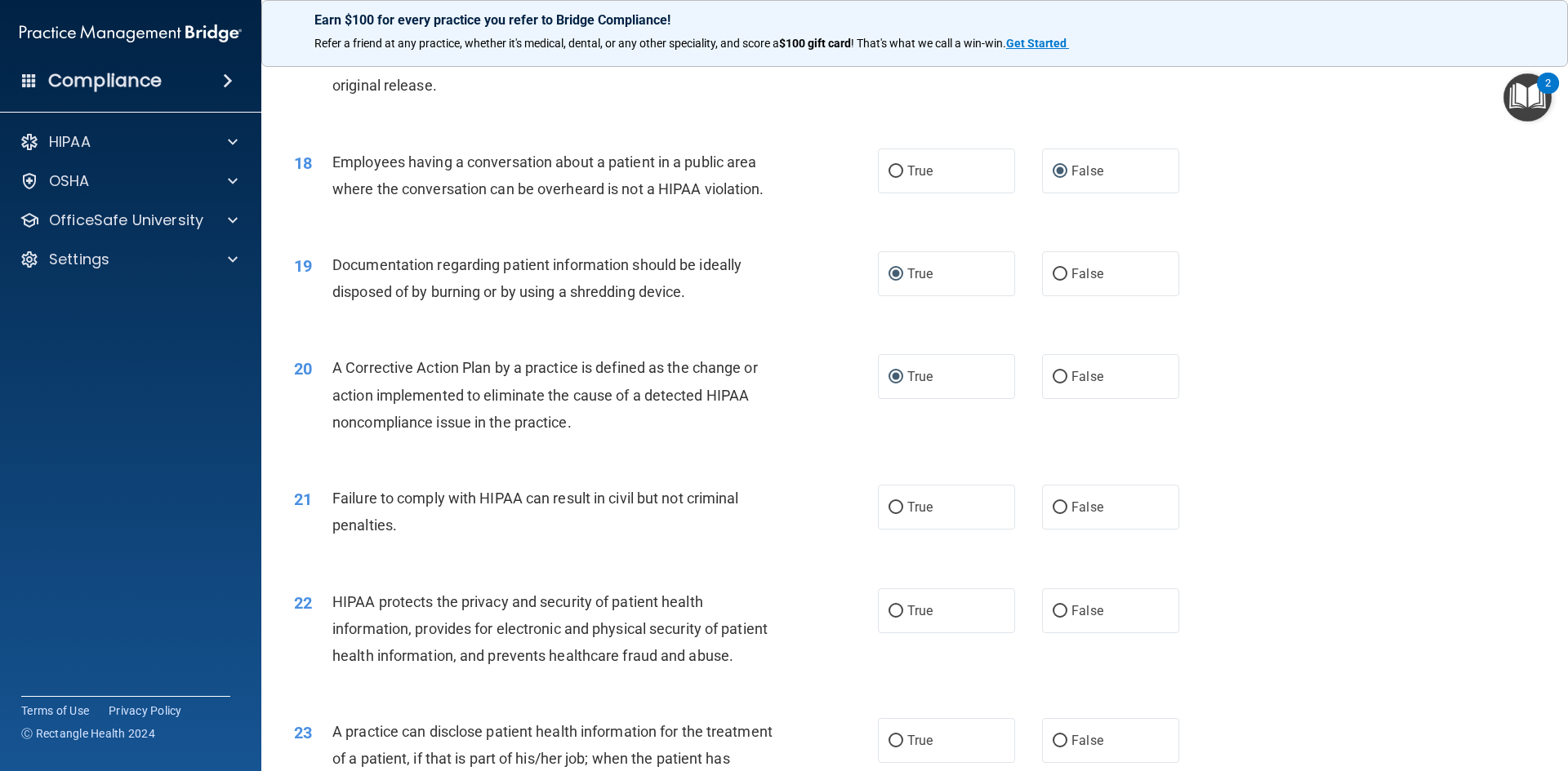
scroll to position [2041, 0]
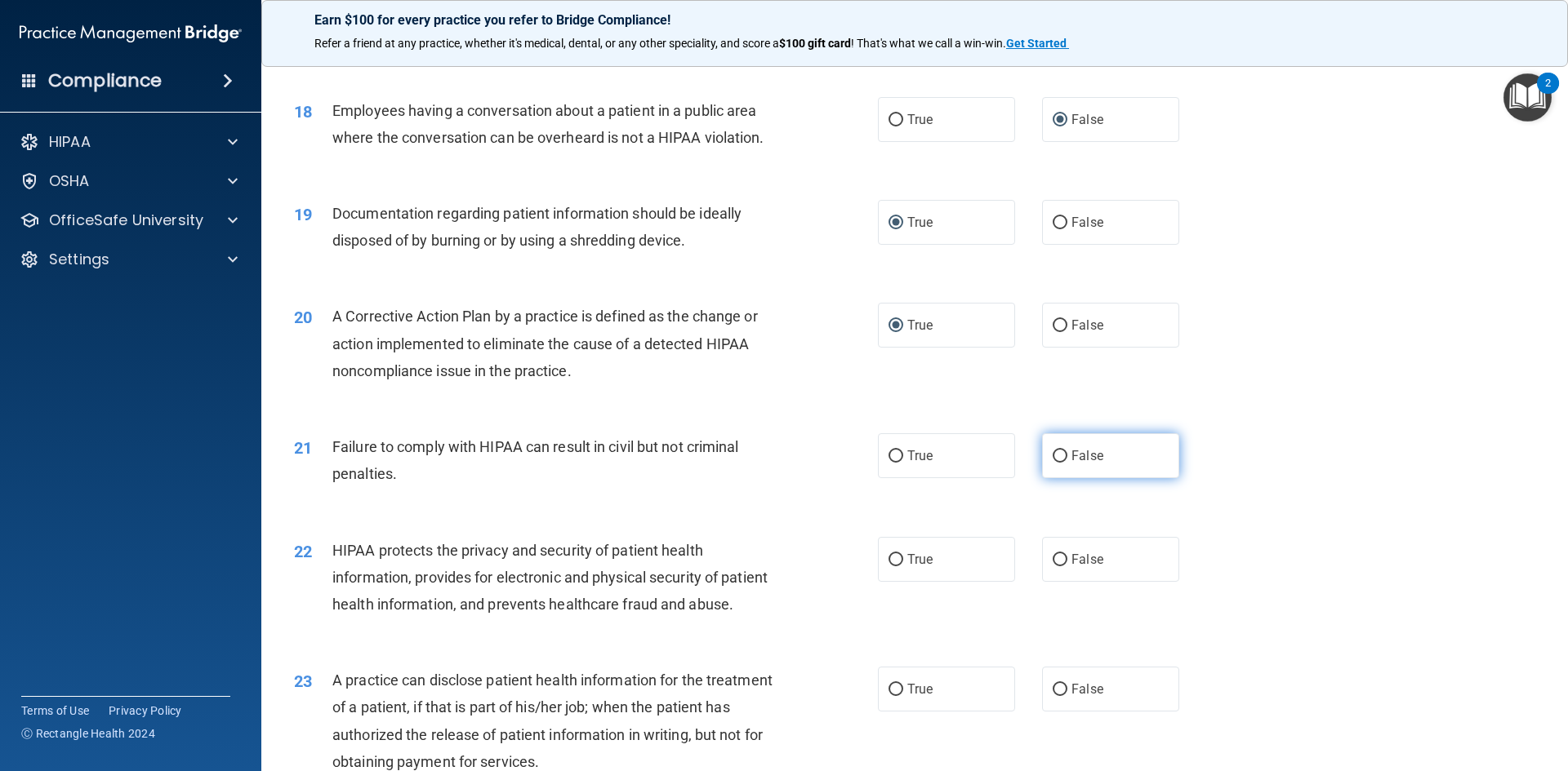
click at [1053, 462] on input "False" at bounding box center [1061, 456] width 15 height 12
radio input "true"
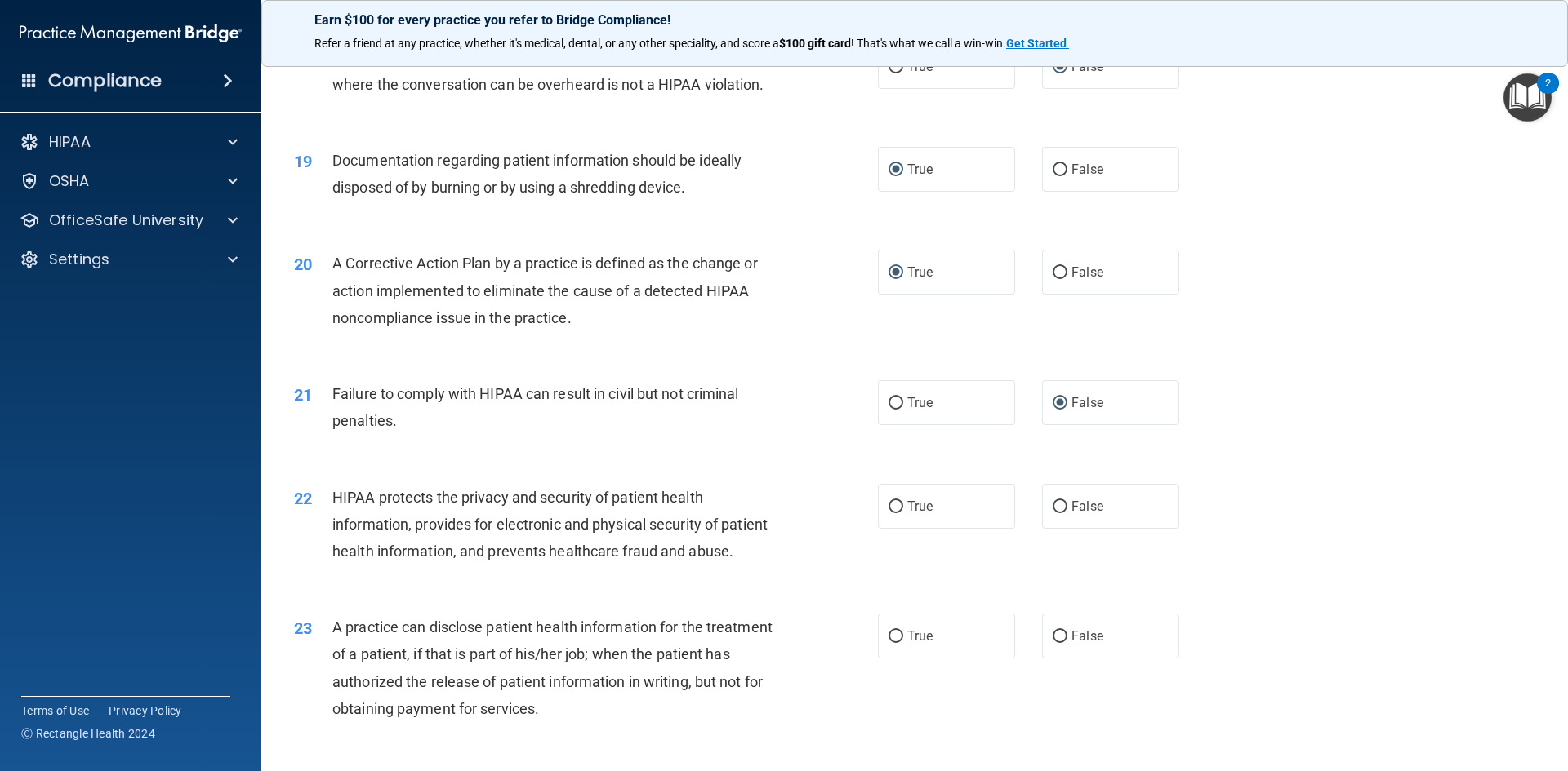
scroll to position [2122, 0]
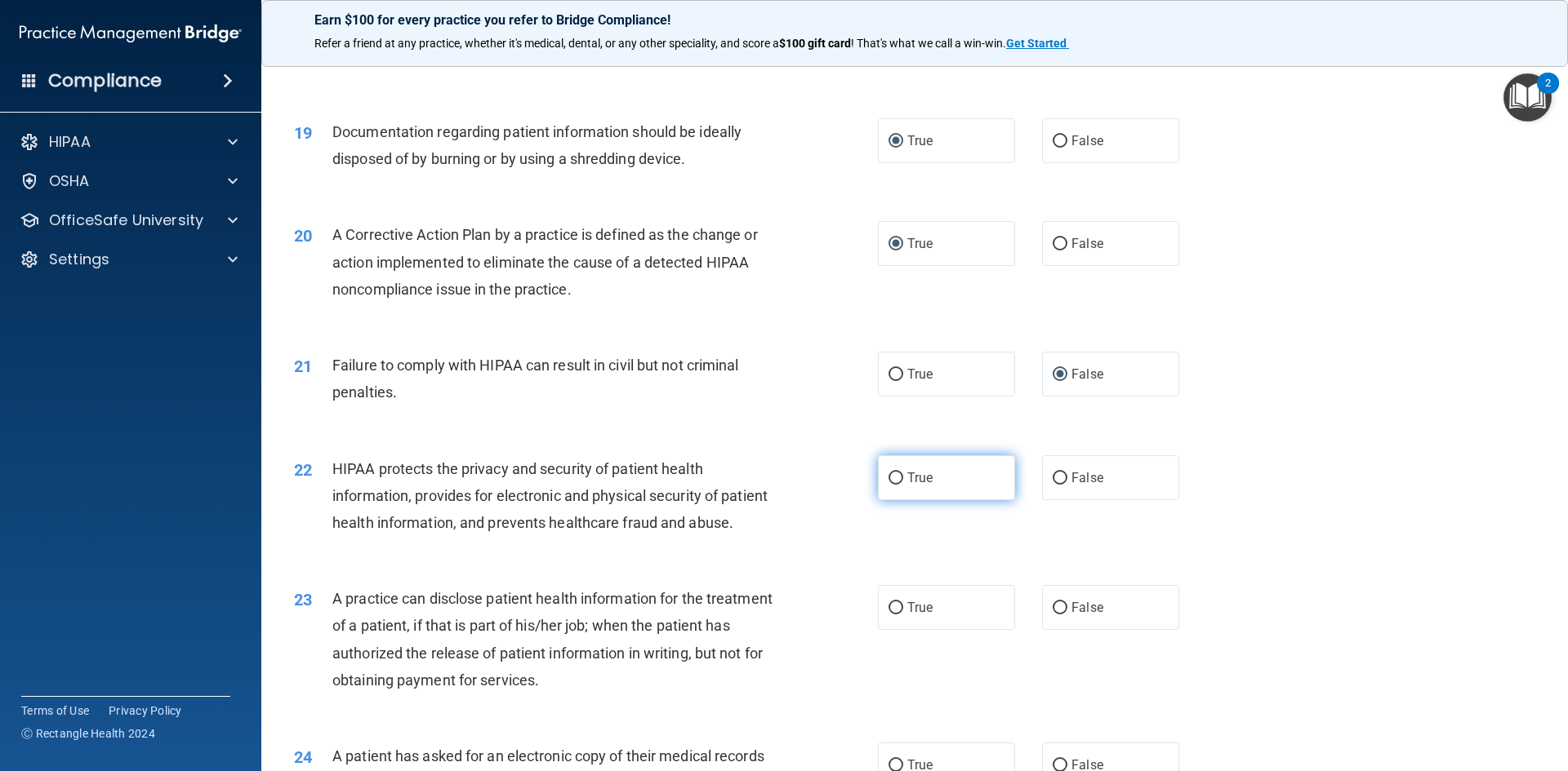
click at [889, 485] on input "True" at bounding box center [896, 478] width 15 height 12
radio input "true"
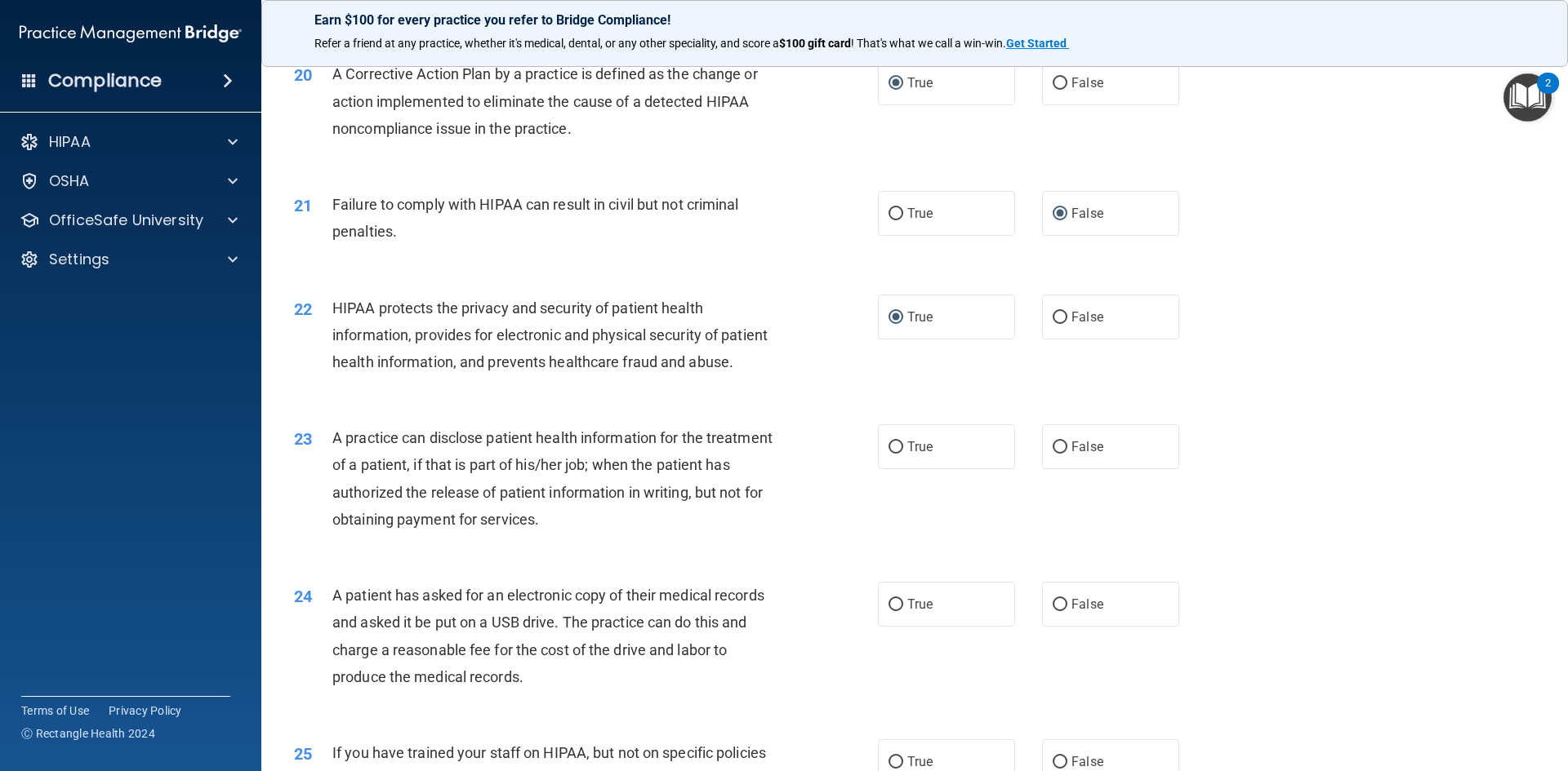
scroll to position [2285, 0]
click at [893, 451] on input "True" at bounding box center [896, 445] width 15 height 12
radio input "true"
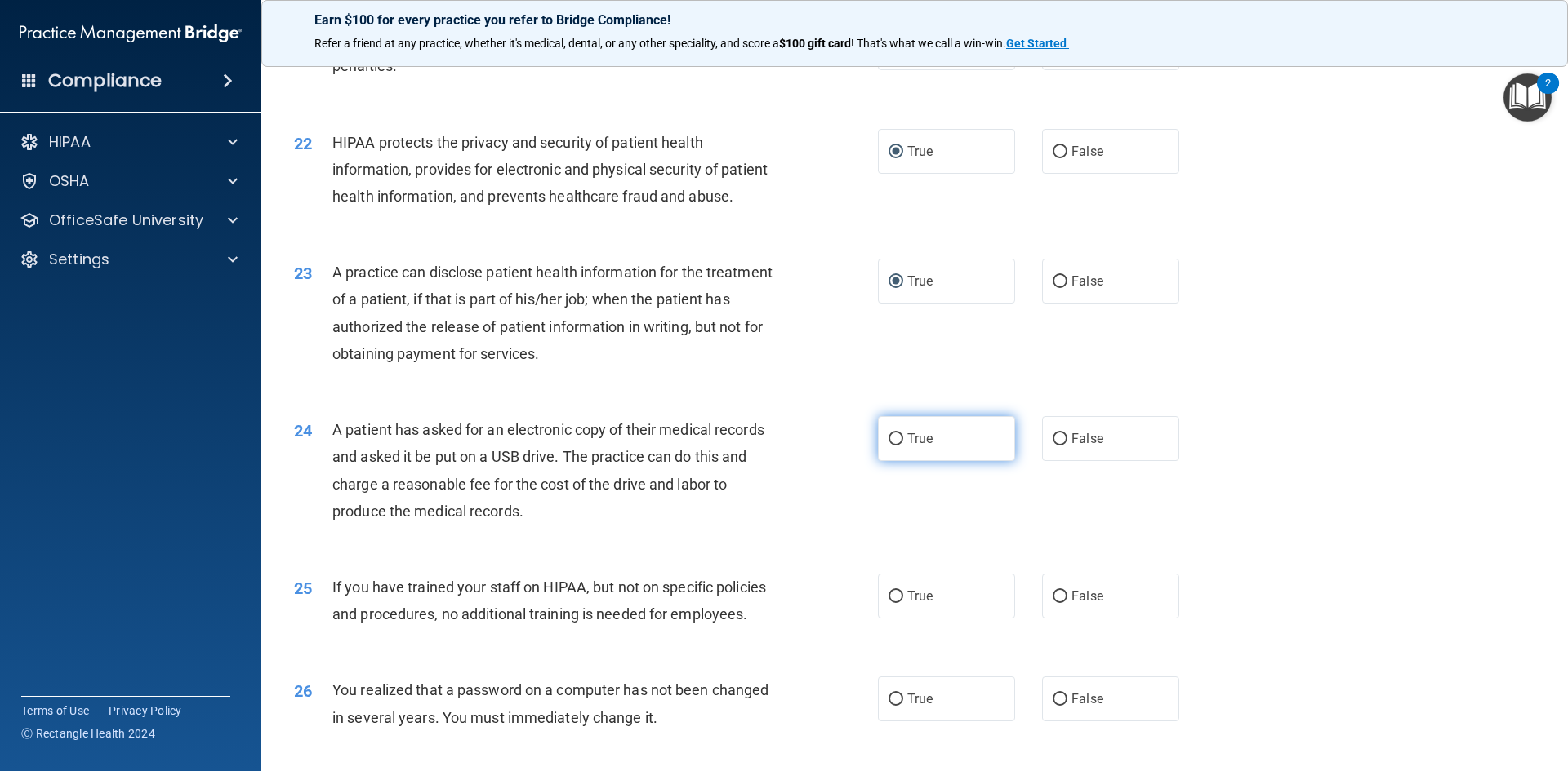
scroll to position [2530, 0]
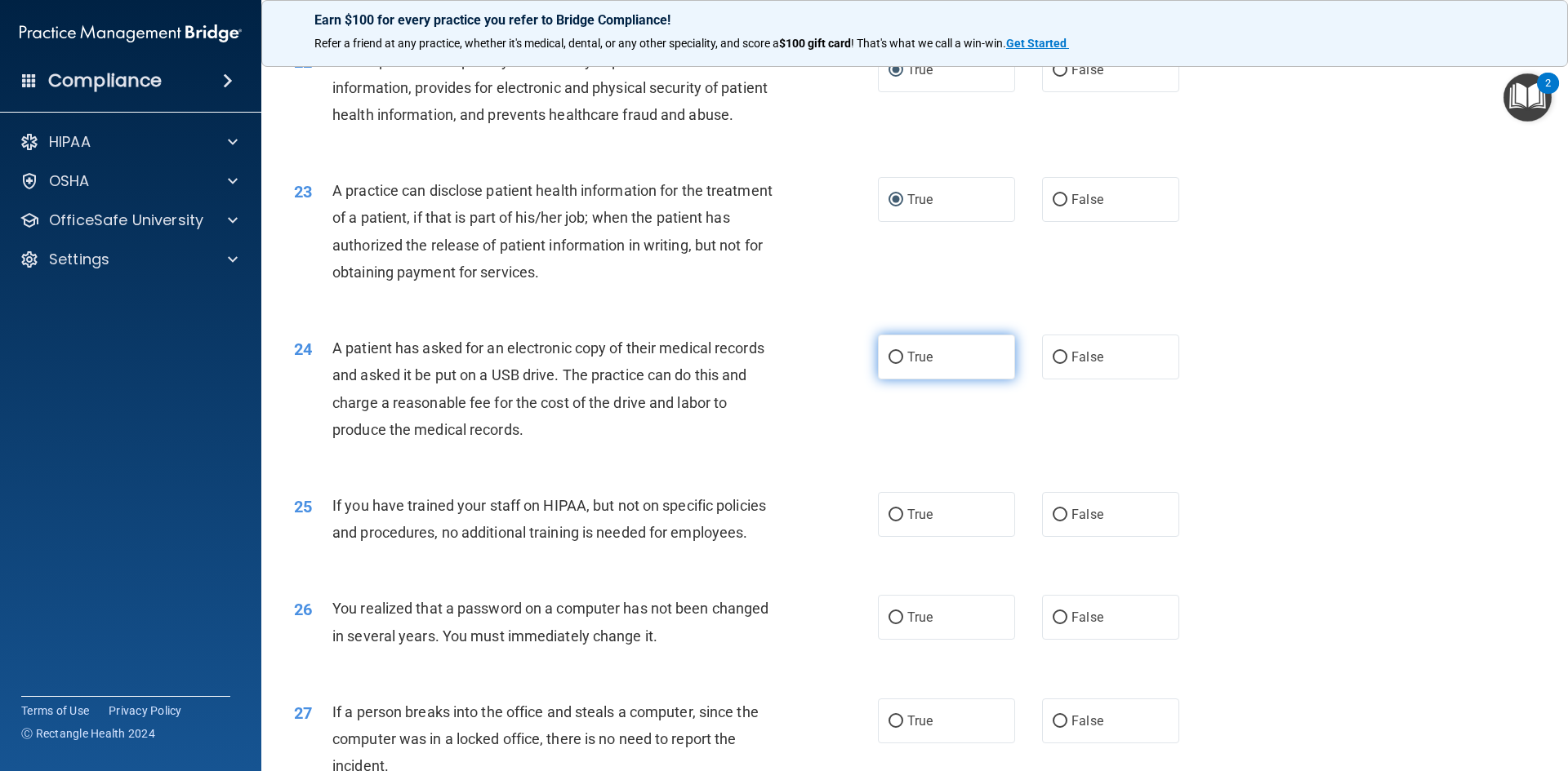
click at [889, 364] on input "True" at bounding box center [896, 357] width 15 height 12
radio input "true"
click at [1057, 521] on input "False" at bounding box center [1061, 515] width 15 height 12
radio input "true"
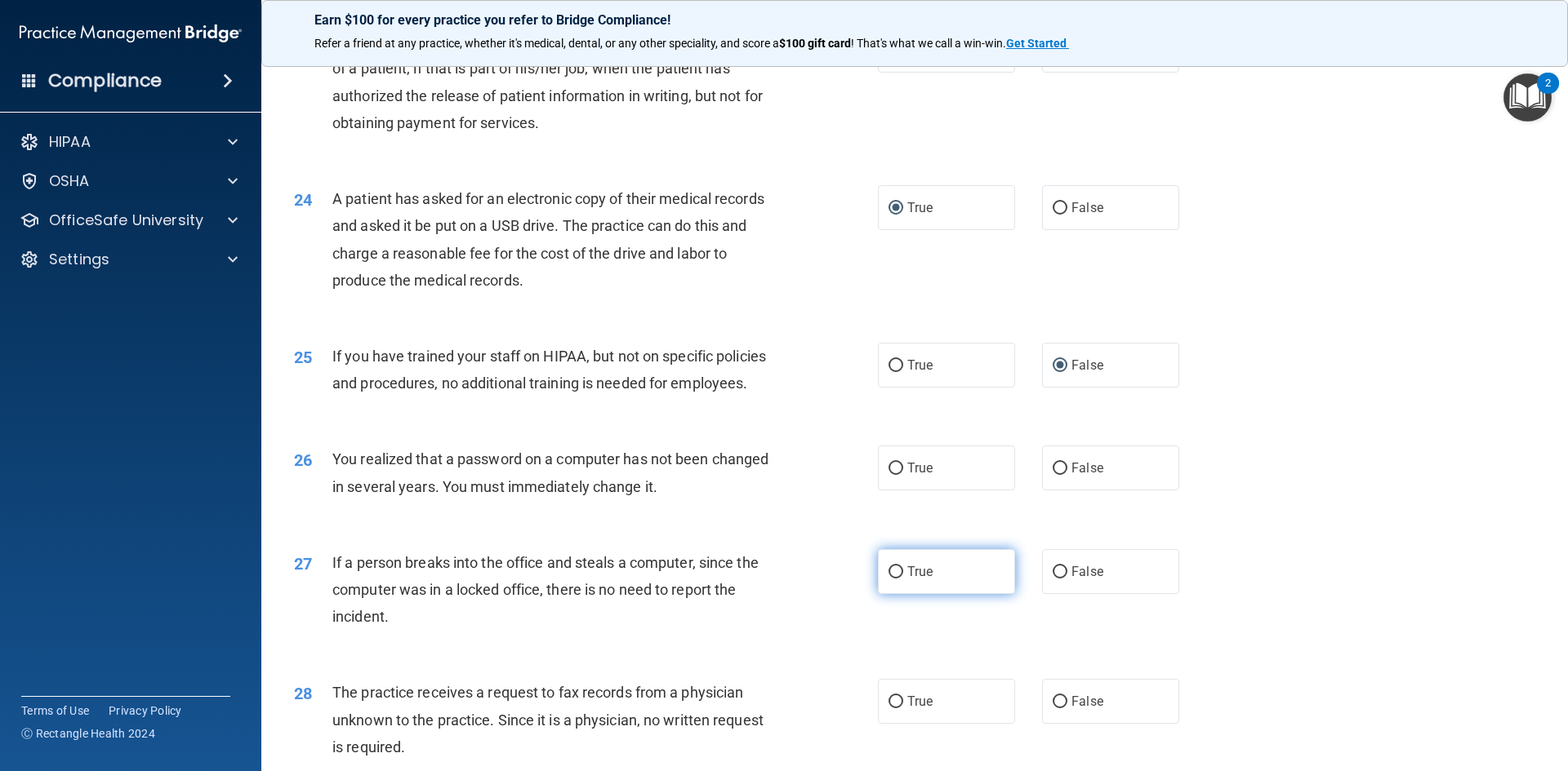
scroll to position [2693, 0]
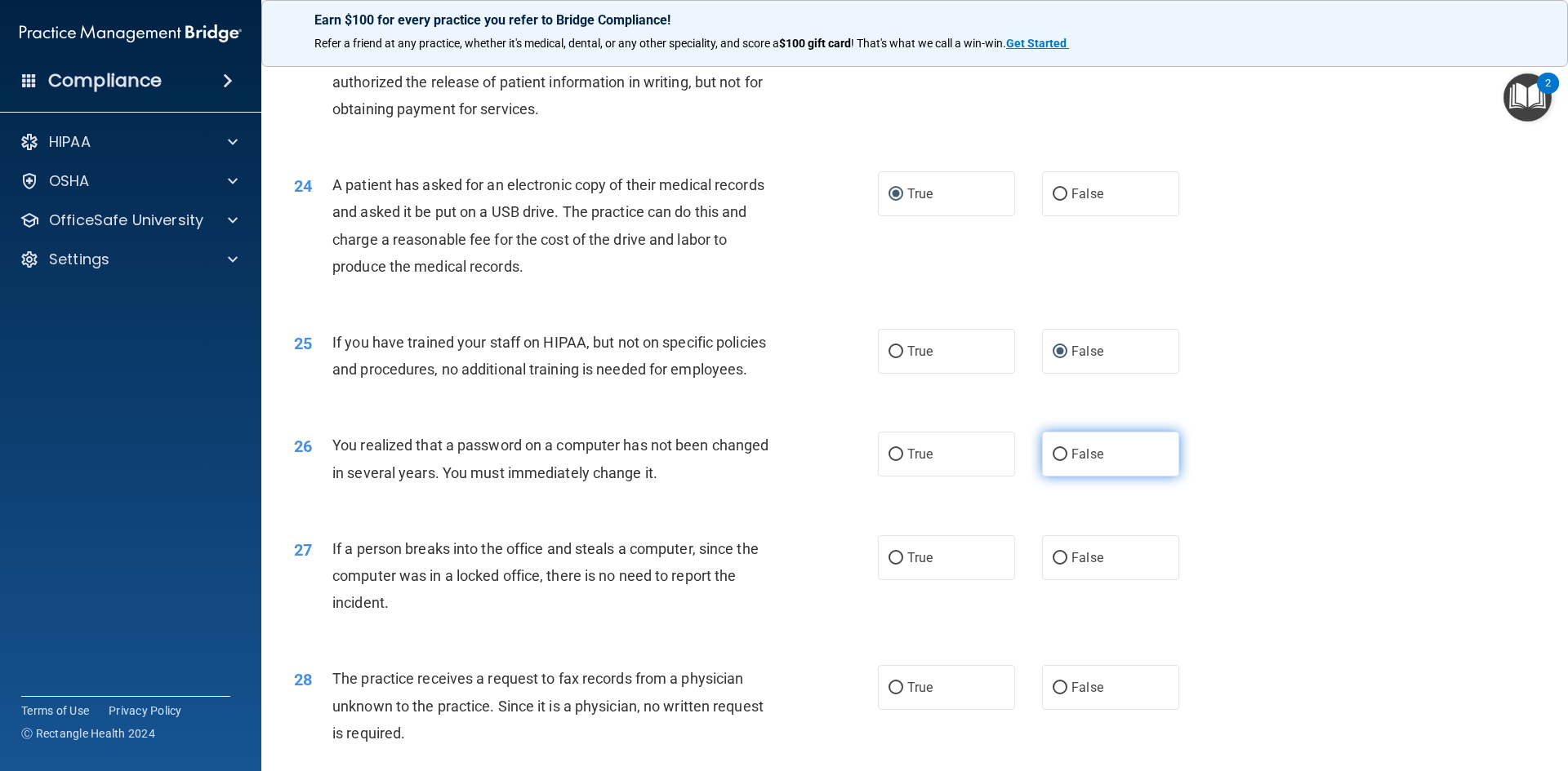
click at [1053, 461] on input "False" at bounding box center [1061, 455] width 15 height 12
radio input "true"
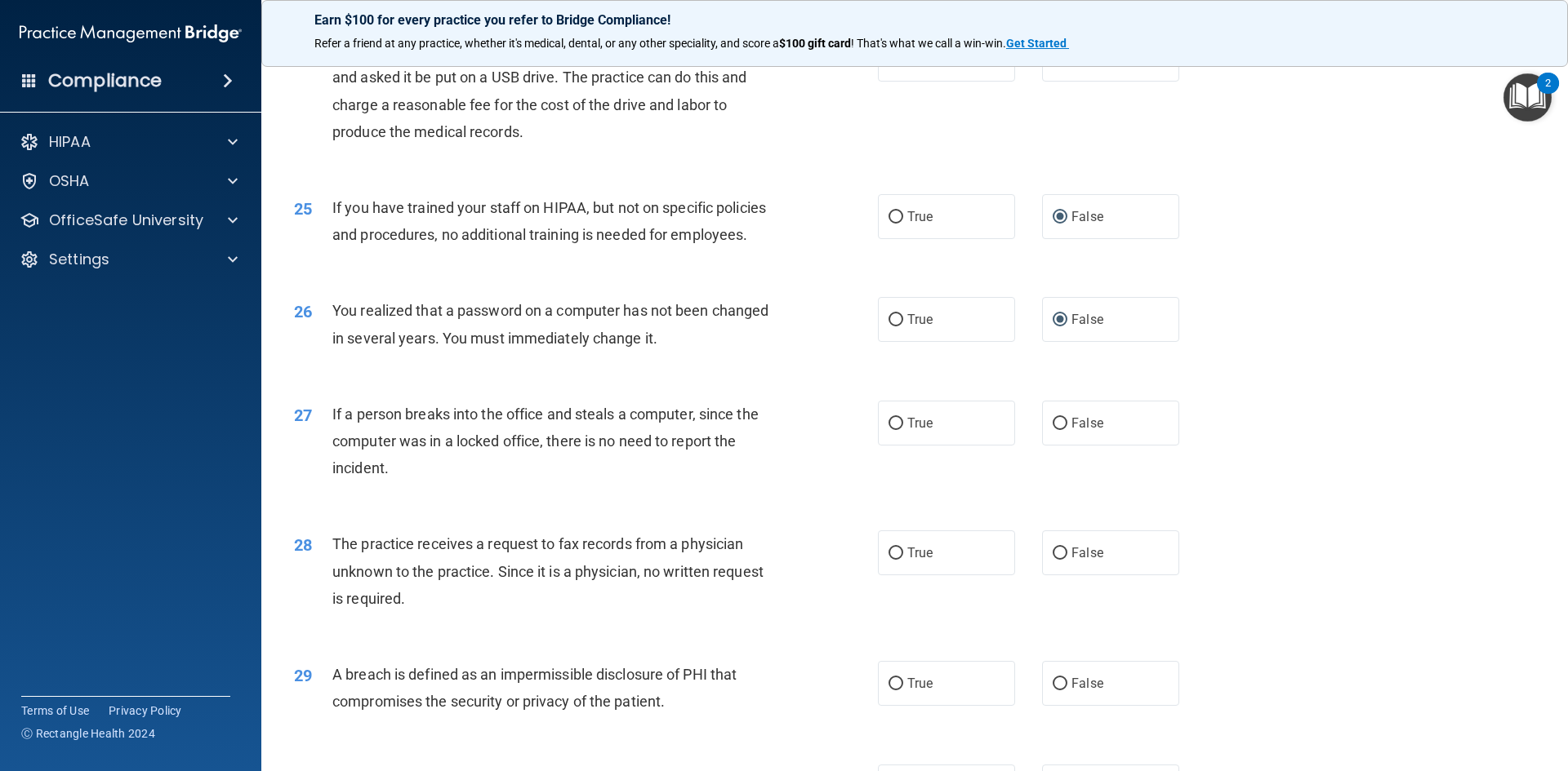
scroll to position [2857, 0]
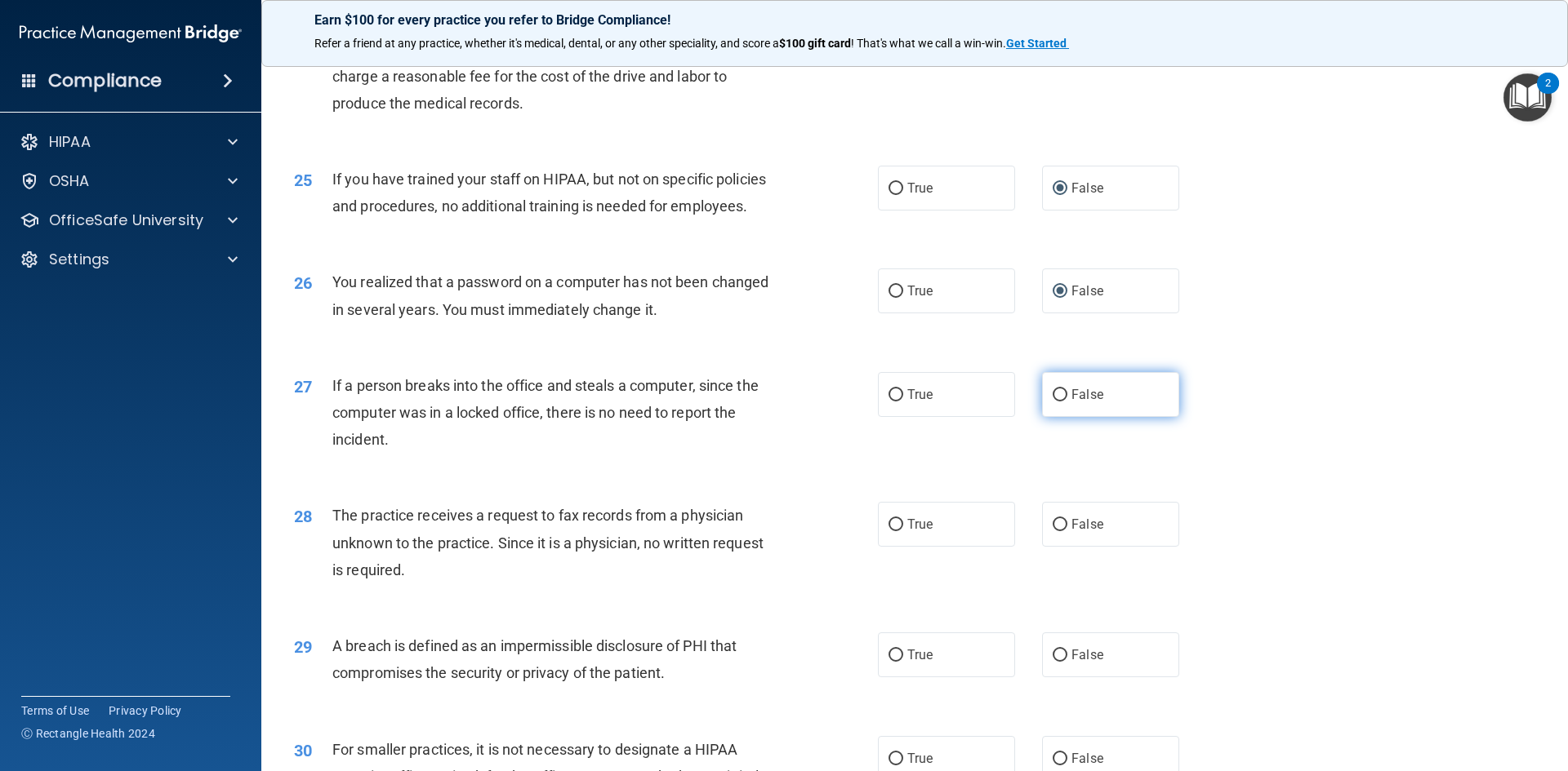
click at [1053, 402] on input "False" at bounding box center [1061, 395] width 15 height 12
radio input "true"
click at [1053, 531] on input "False" at bounding box center [1061, 525] width 15 height 12
radio input "true"
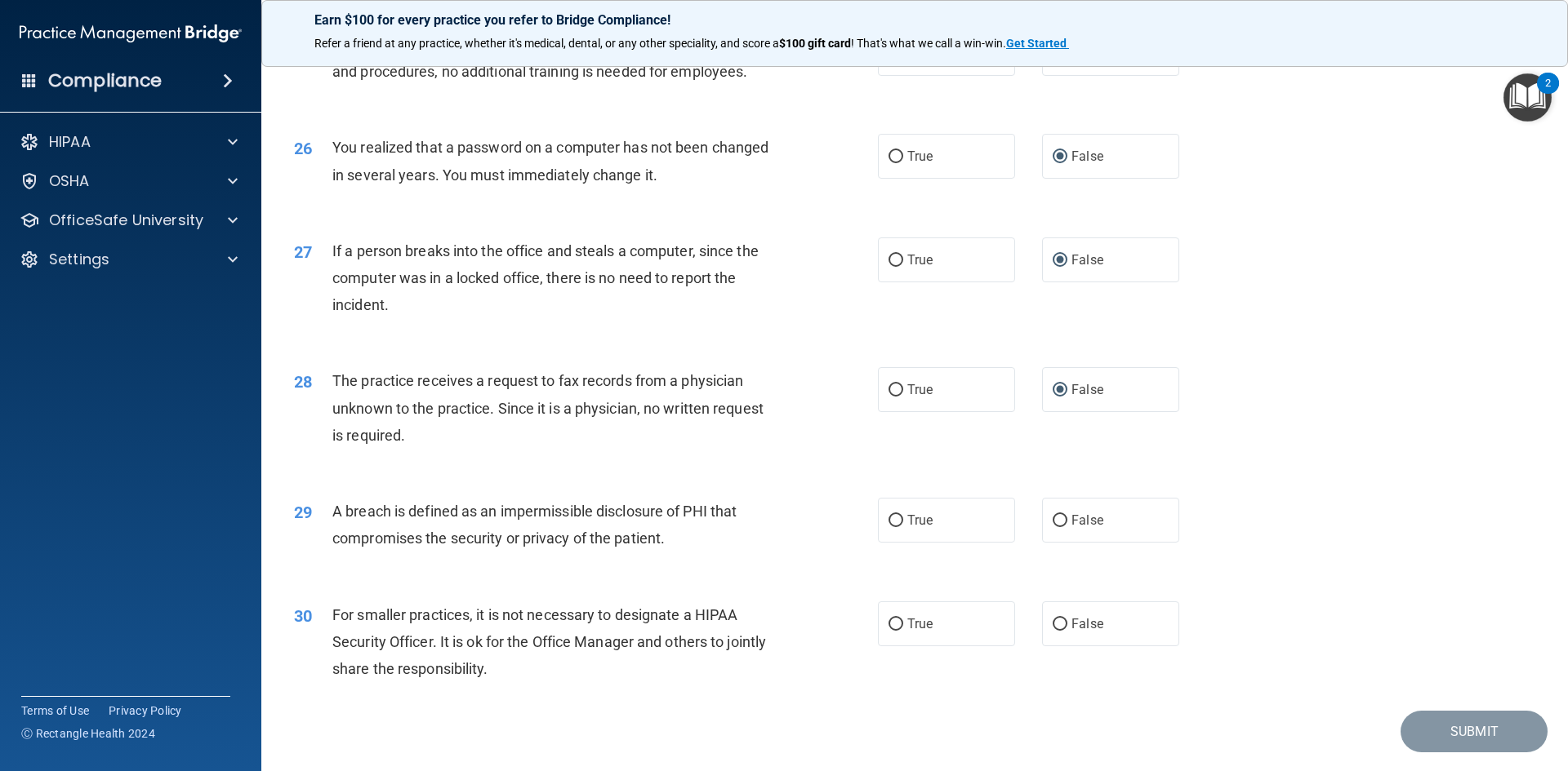
scroll to position [3020, 0]
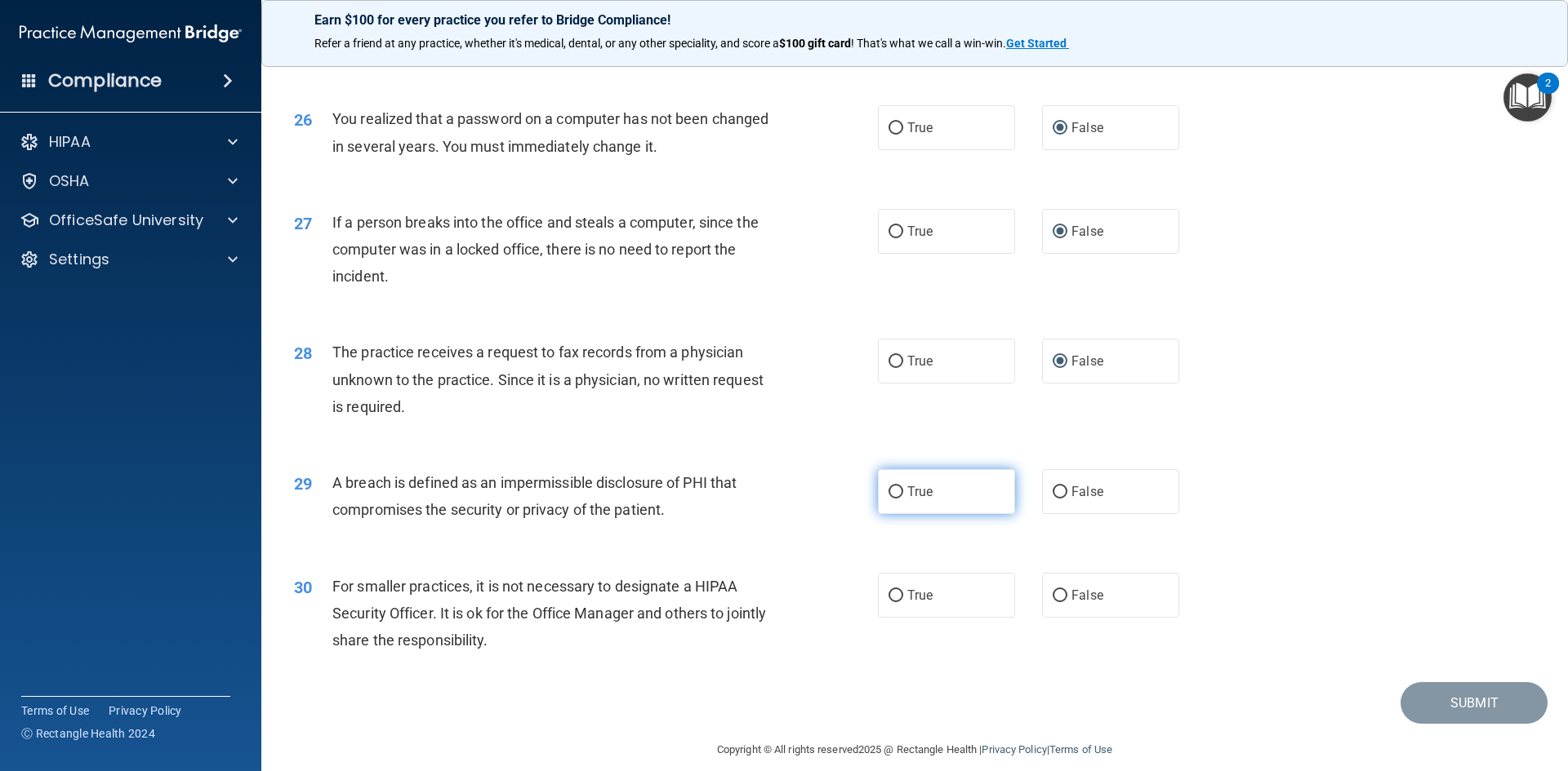
click at [897, 515] on label "True" at bounding box center [946, 491] width 137 height 45
click at [897, 499] on input "True" at bounding box center [896, 492] width 15 height 12
radio input "true"
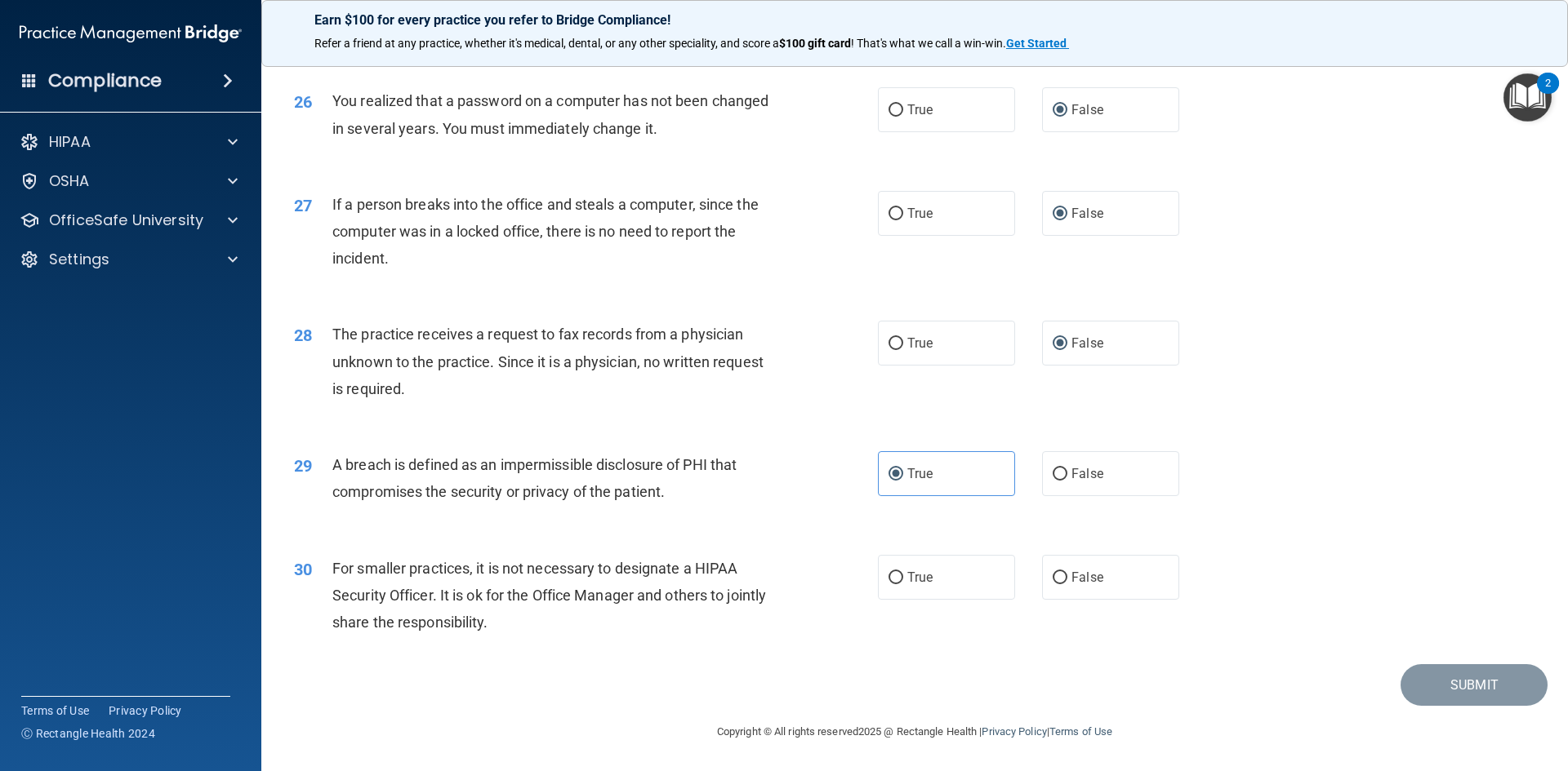
scroll to position [3092, 0]
click at [889, 574] on input "True" at bounding box center [896, 578] width 15 height 12
radio input "true"
click at [1429, 674] on button "Submit" at bounding box center [1475, 685] width 147 height 42
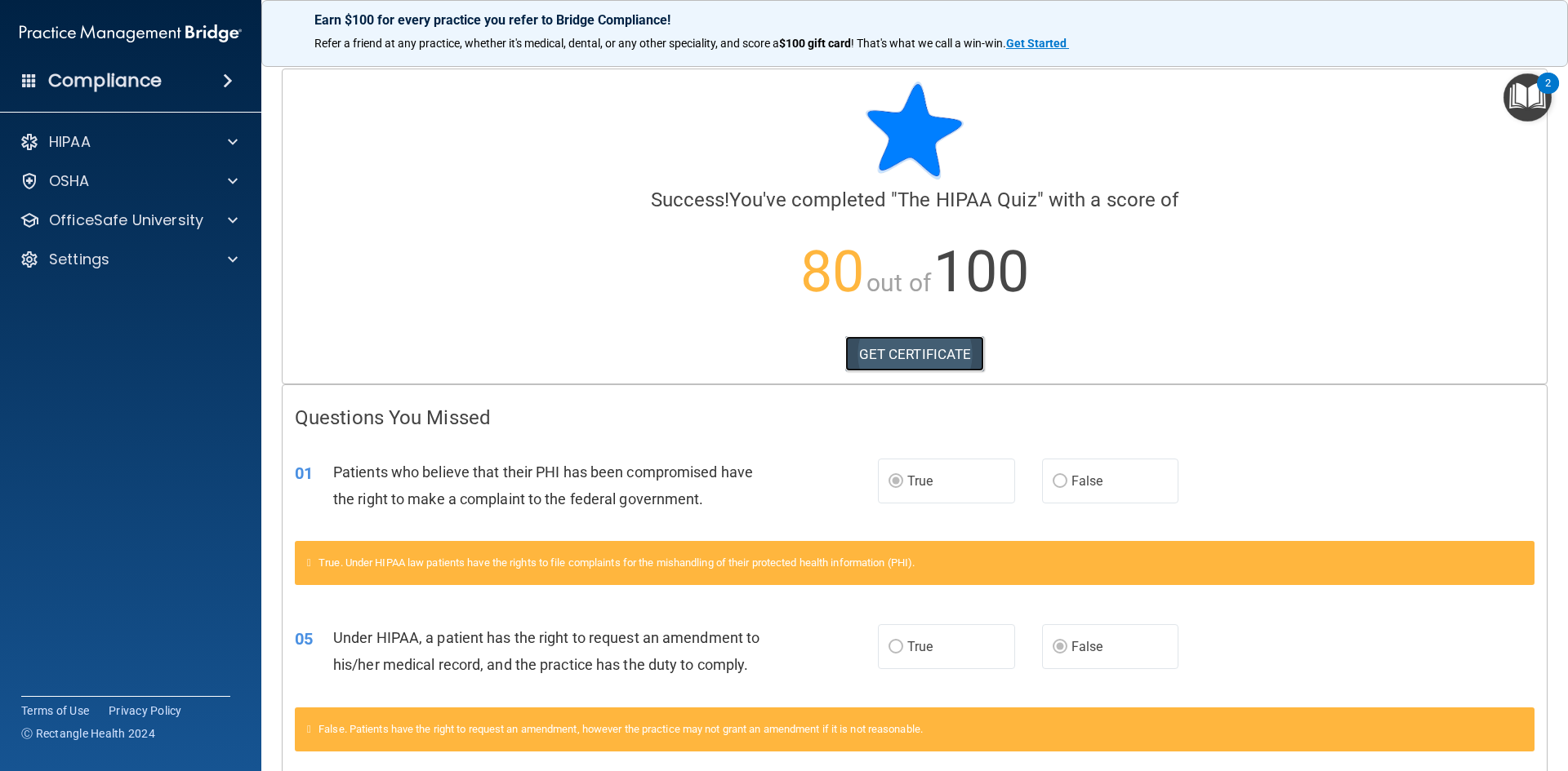
click at [876, 354] on link "GET CERTIFICATE" at bounding box center [915, 354] width 140 height 36
click at [142, 223] on p "OfficeSafe University" at bounding box center [126, 220] width 154 height 20
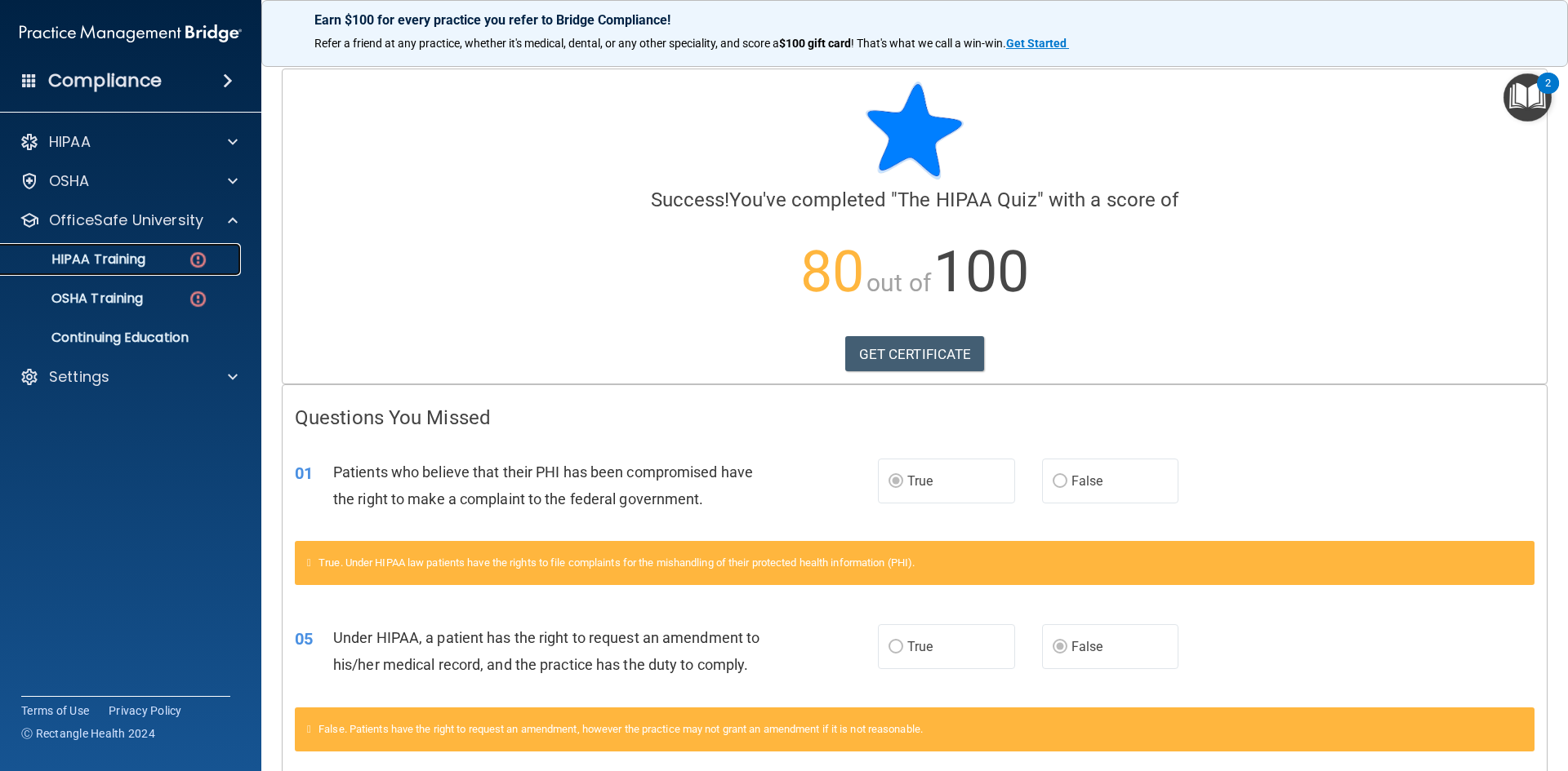
click at [91, 261] on p "HIPAA Training" at bounding box center [77, 260] width 134 height 17
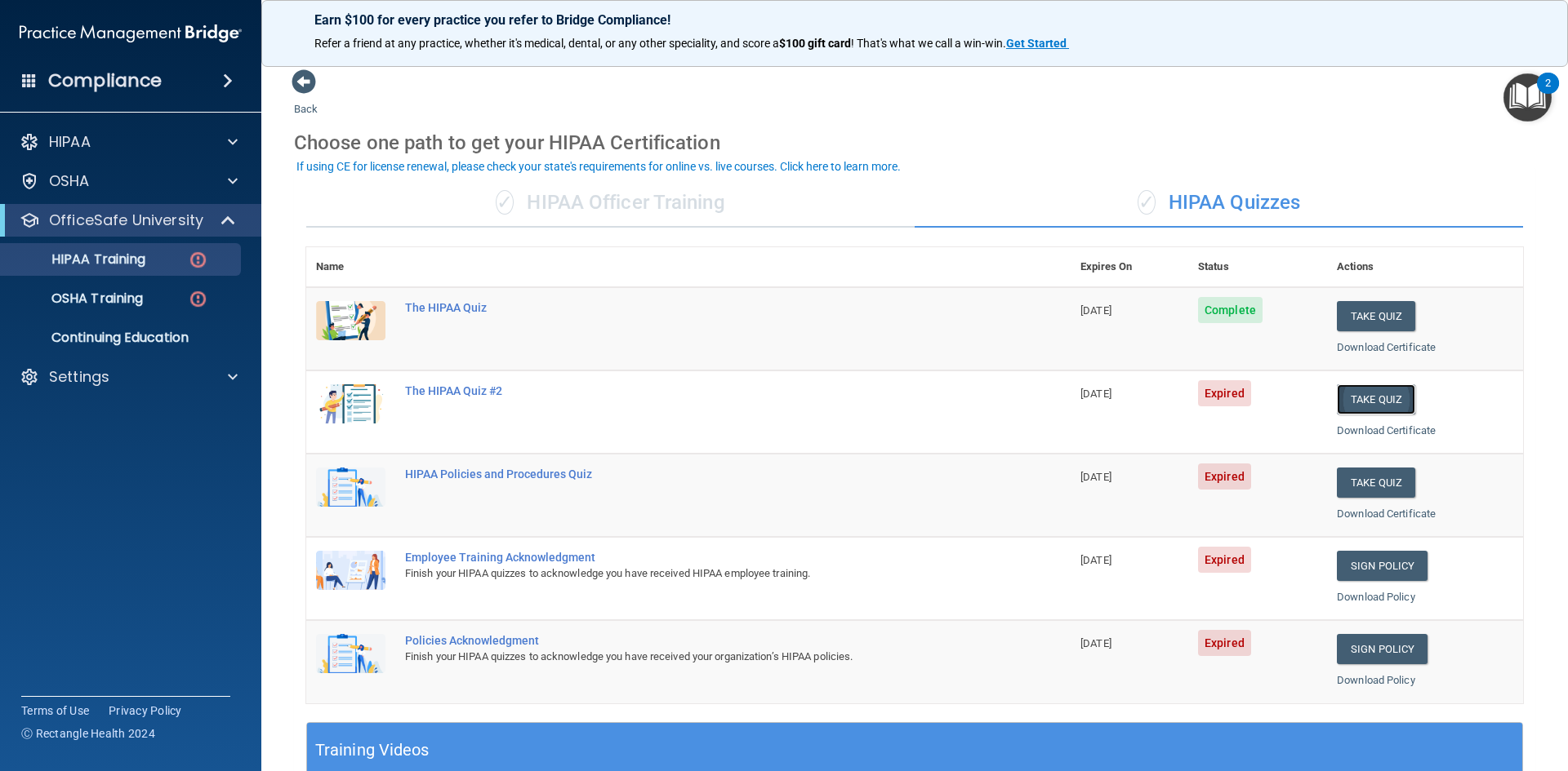
click at [1381, 397] on button "Take Quiz" at bounding box center [1376, 399] width 78 height 30
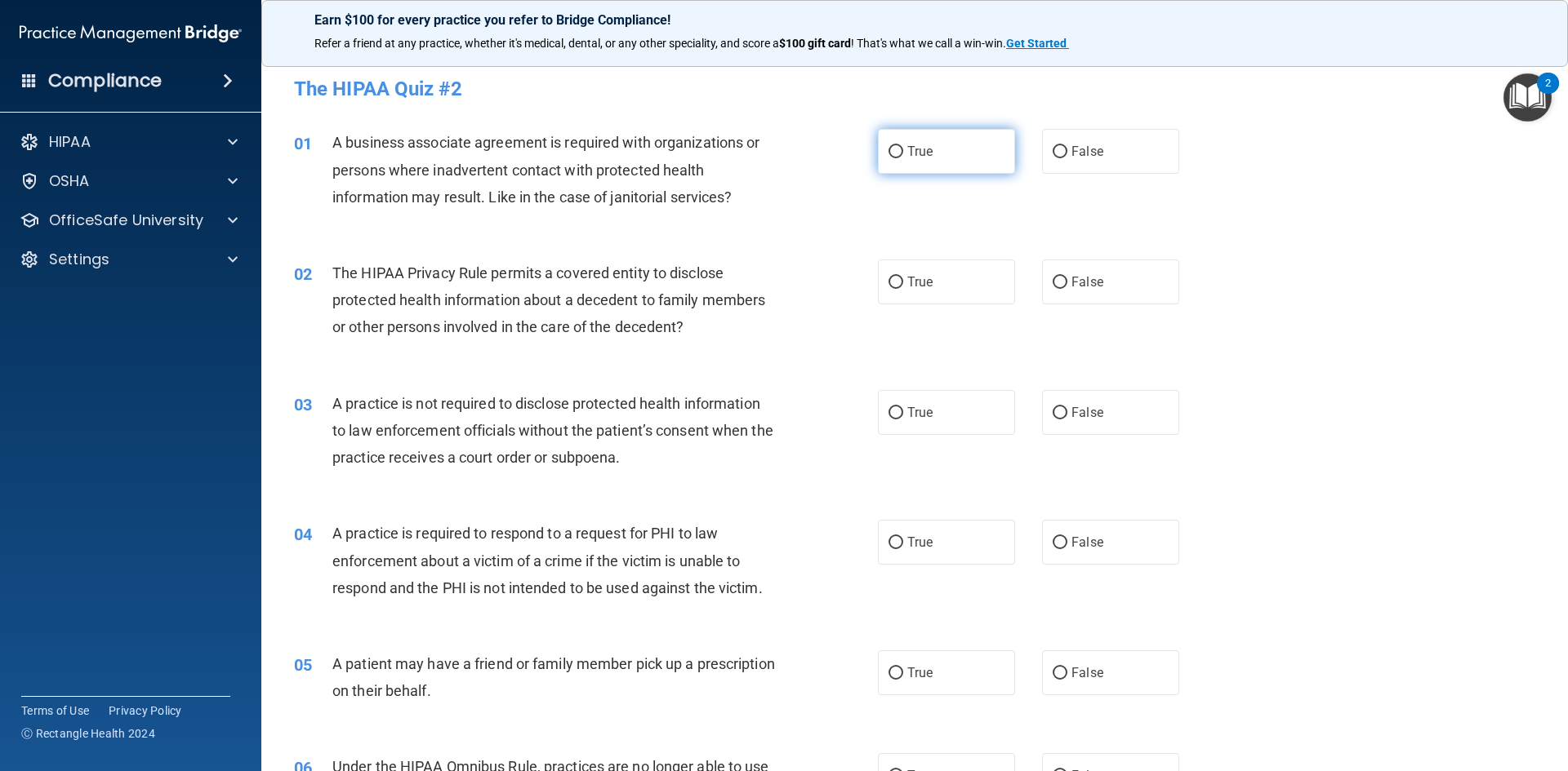
click at [889, 146] on input "True" at bounding box center [896, 152] width 15 height 12
radio input "true"
click at [898, 282] on label "True" at bounding box center [946, 282] width 137 height 45
click at [898, 282] on input "True" at bounding box center [896, 282] width 15 height 12
radio input "true"
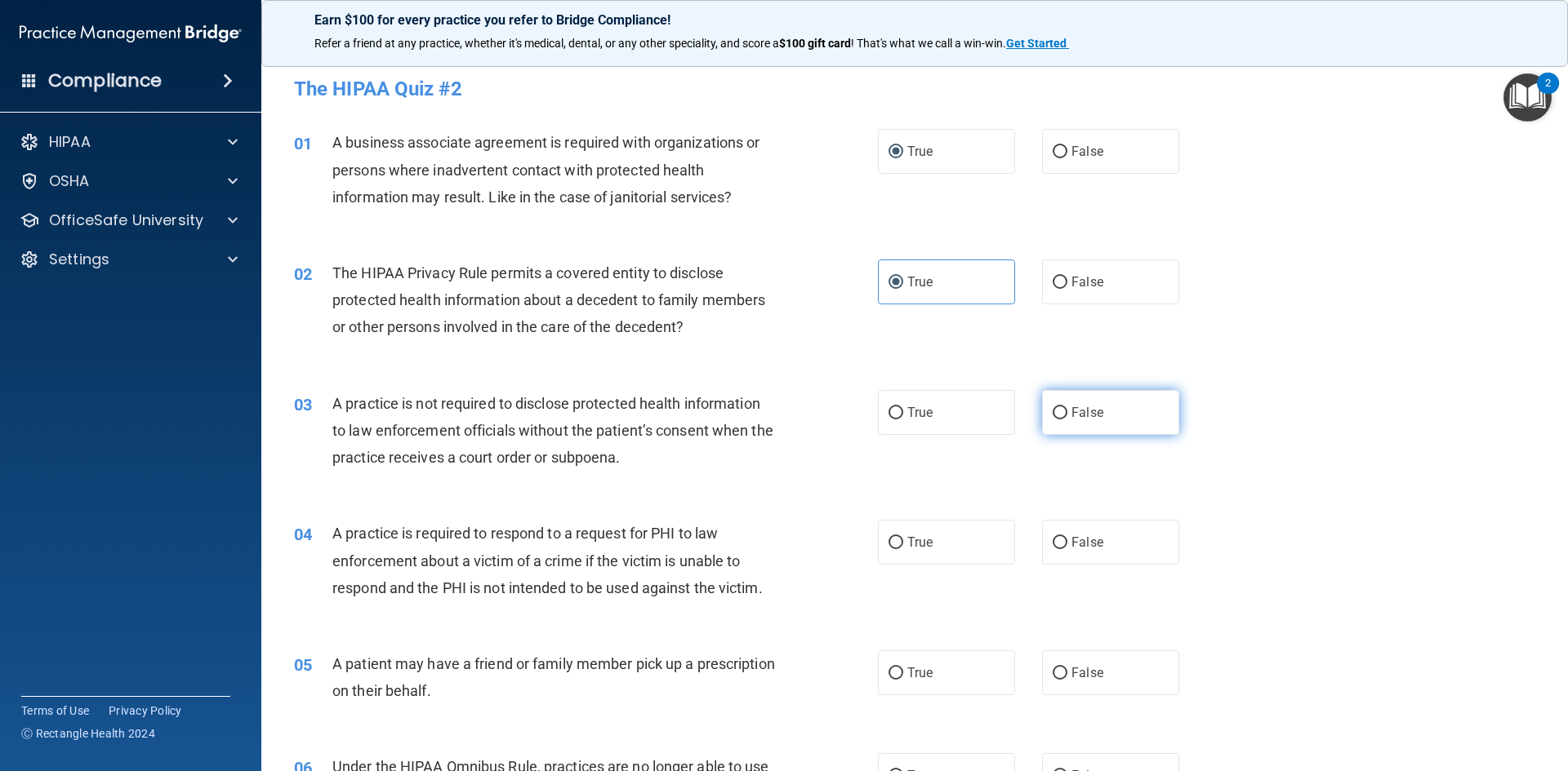
click at [1053, 411] on input "False" at bounding box center [1061, 413] width 15 height 12
radio input "true"
click at [1053, 538] on input "False" at bounding box center [1061, 543] width 15 height 12
radio input "true"
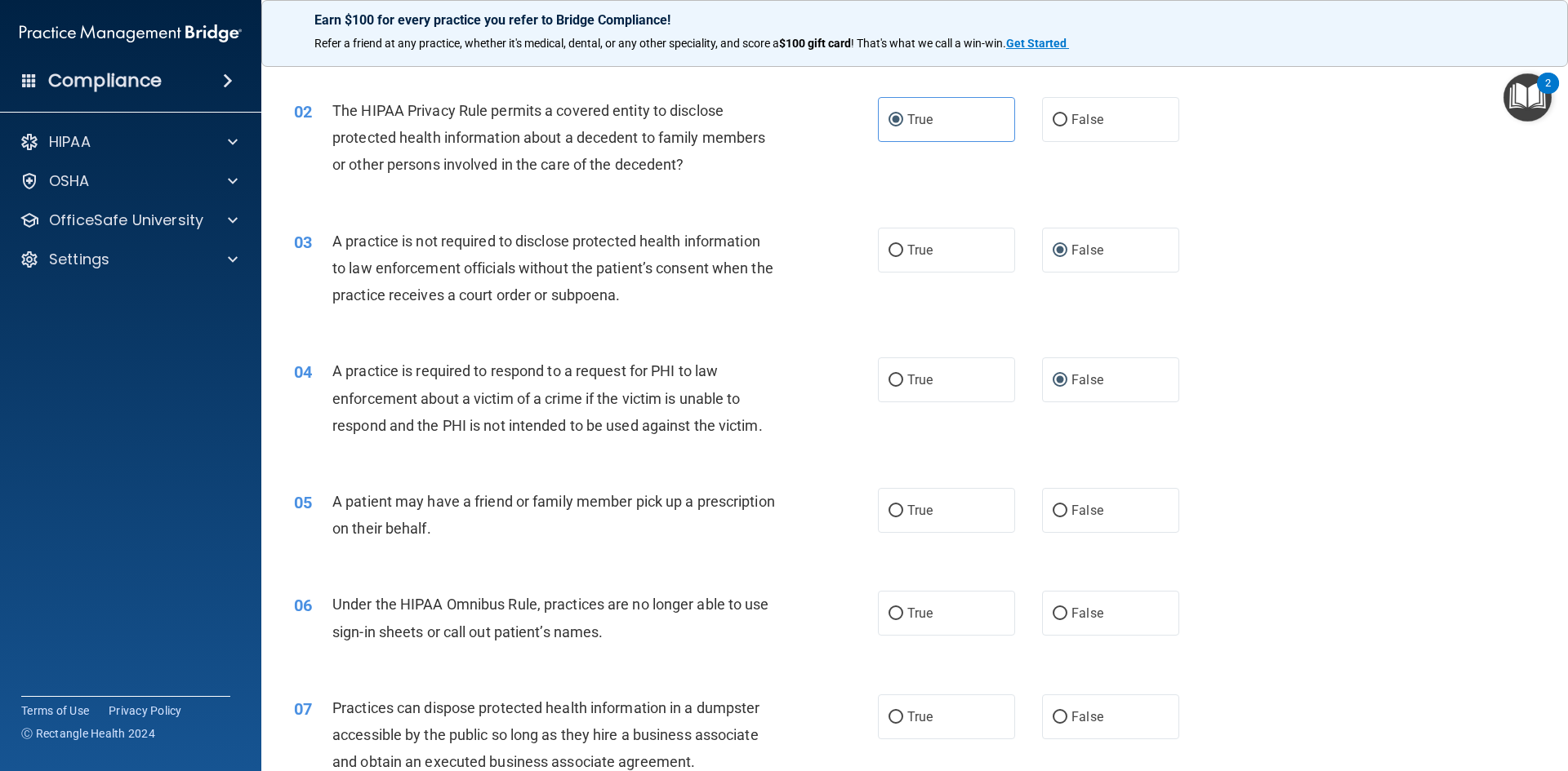
scroll to position [163, 0]
click at [895, 508] on input "True" at bounding box center [896, 510] width 15 height 12
radio input "true"
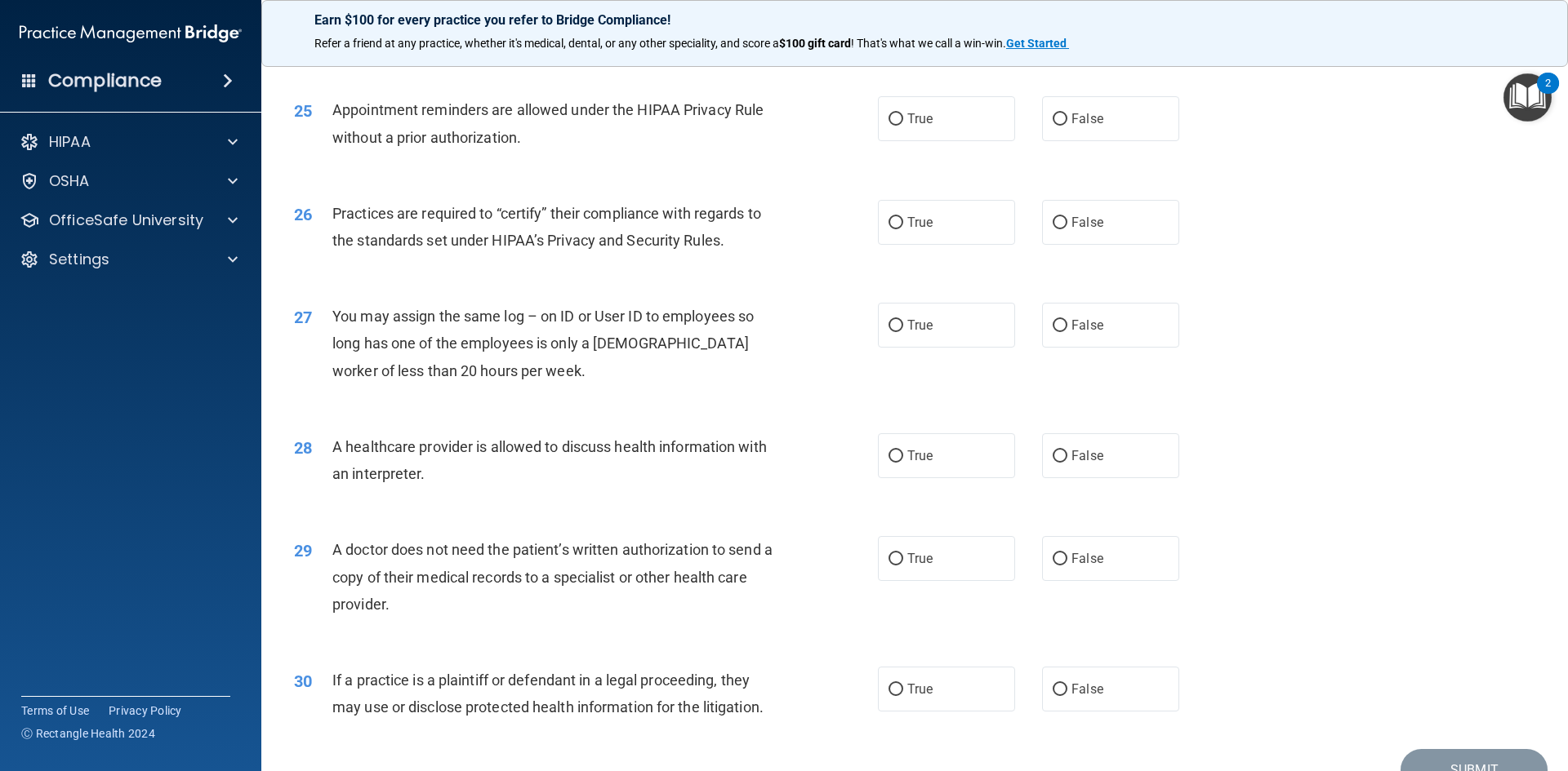
scroll to position [3028, 0]
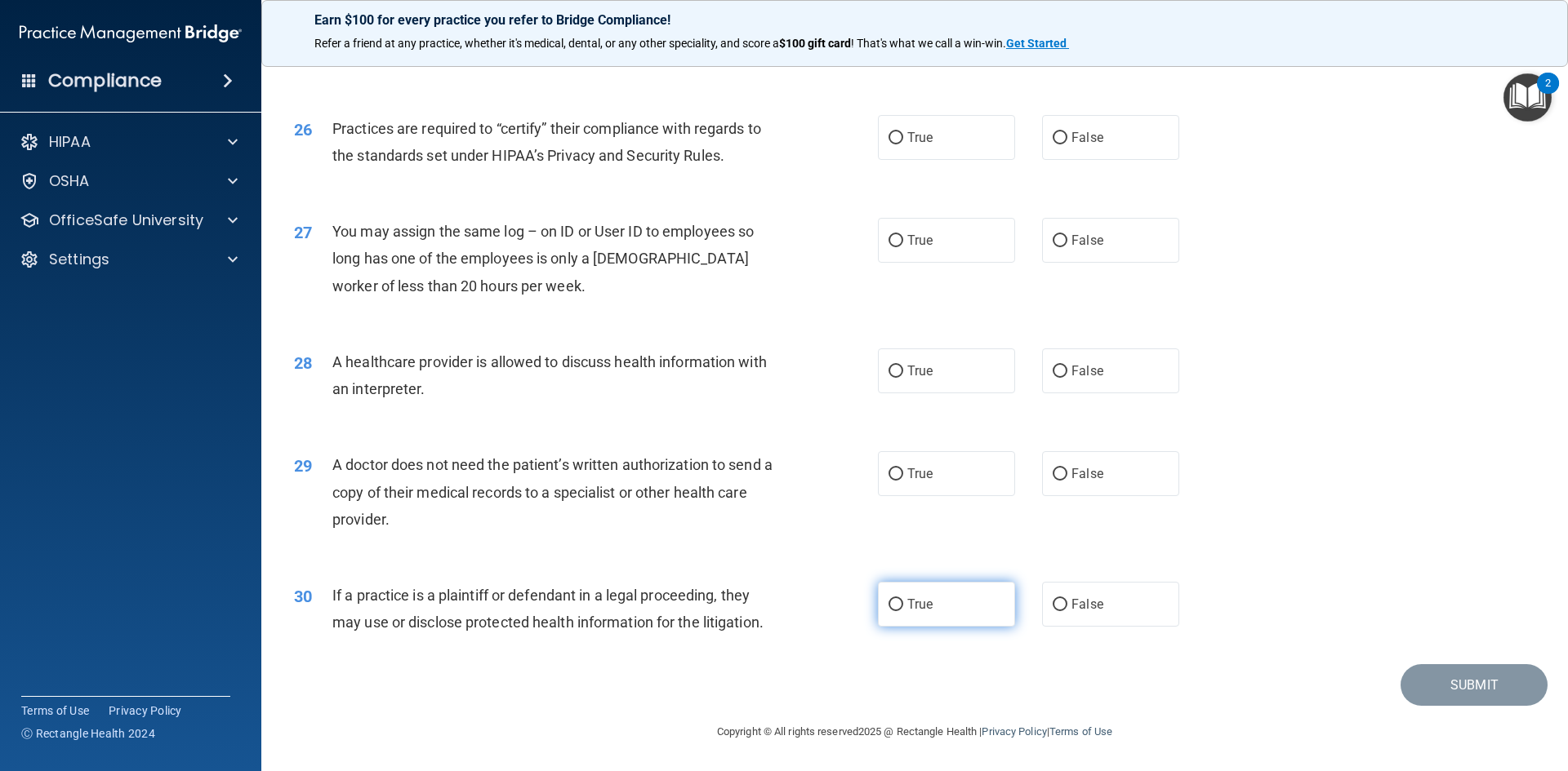
click at [889, 600] on input "True" at bounding box center [896, 605] width 15 height 12
radio input "true"
click at [1058, 475] on input "False" at bounding box center [1061, 475] width 15 height 12
radio input "true"
click at [892, 370] on input "True" at bounding box center [896, 371] width 15 height 12
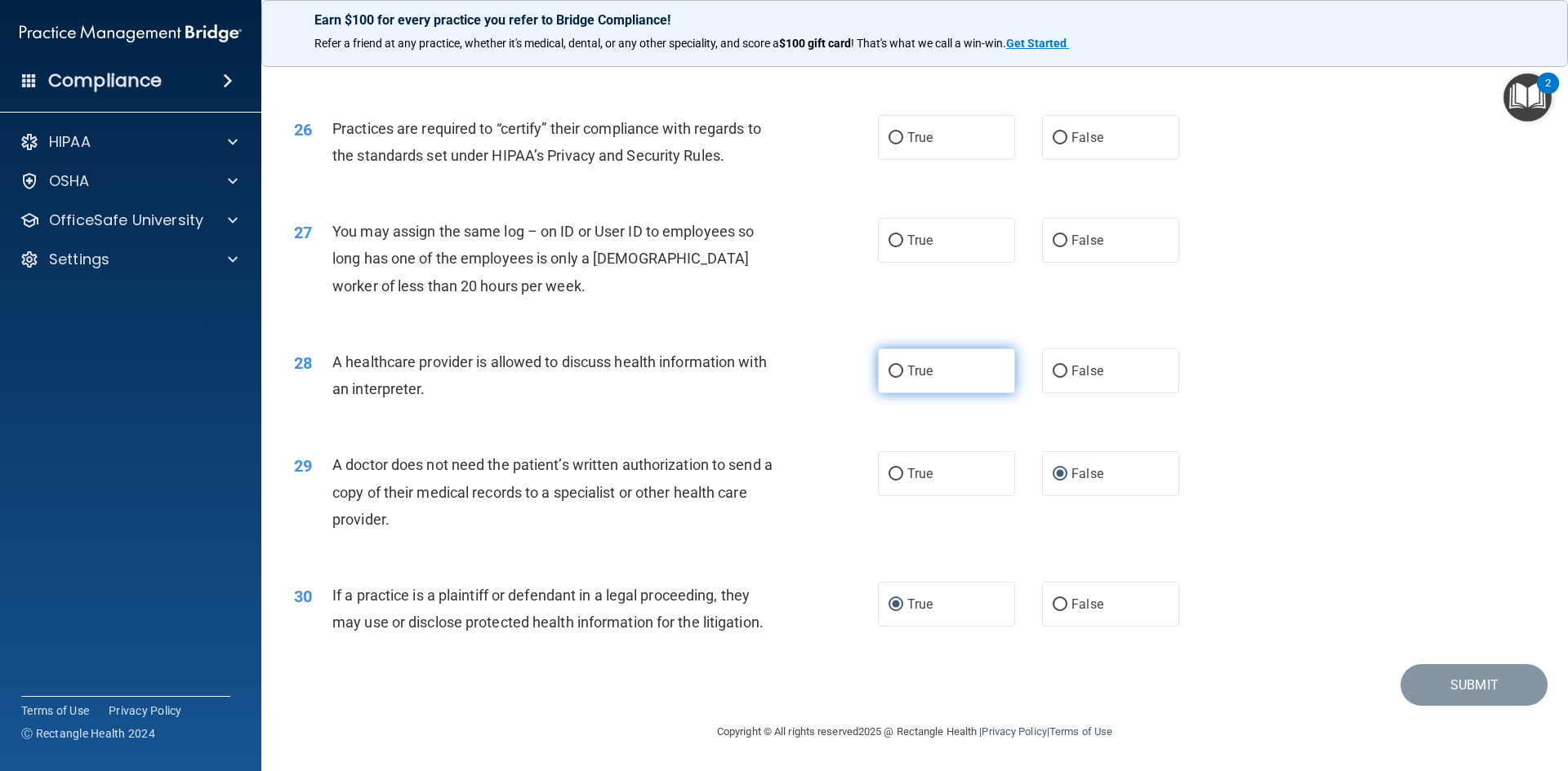
radio input "true"
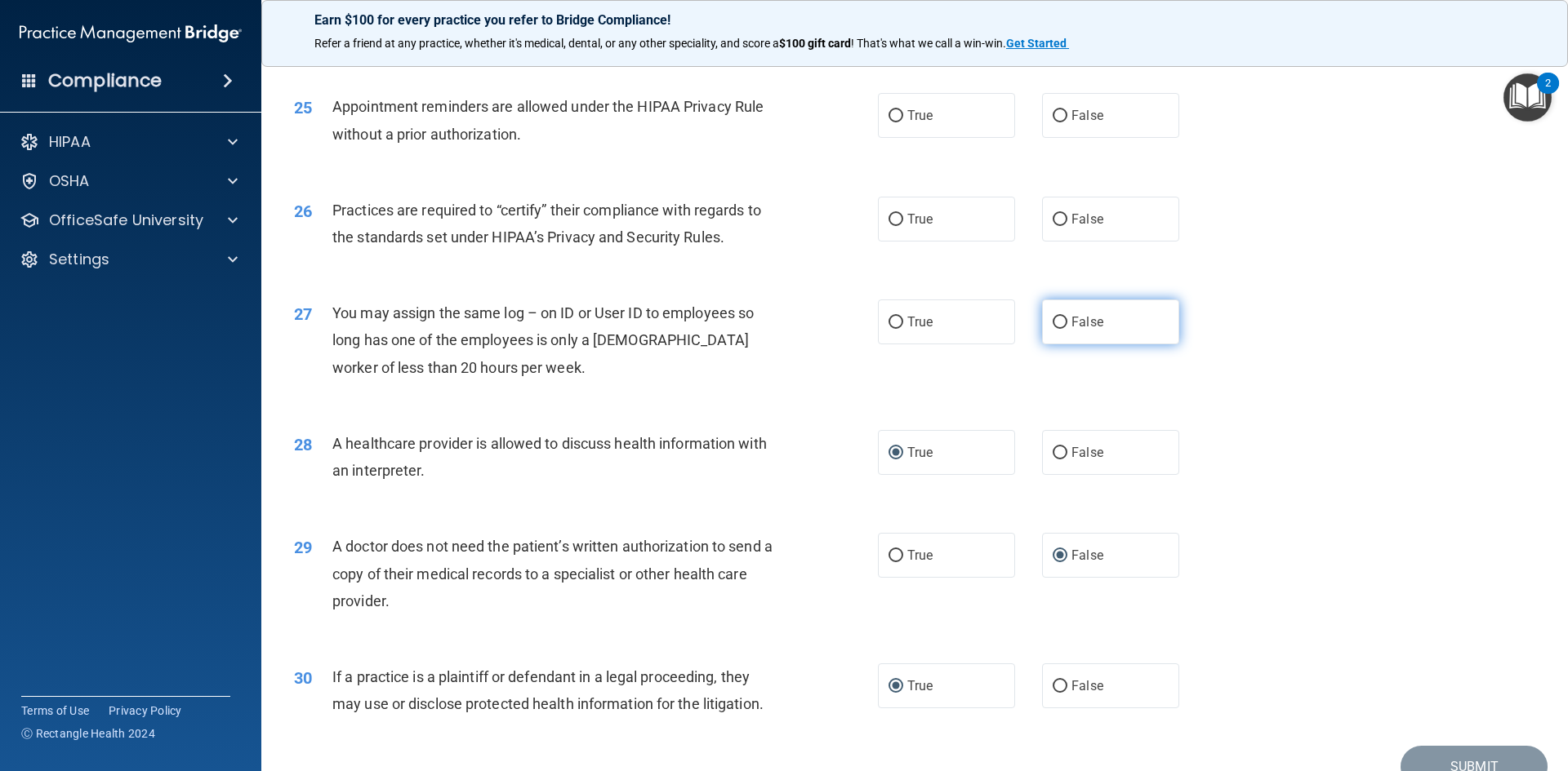
click at [1053, 322] on input "False" at bounding box center [1061, 323] width 15 height 12
radio input "true"
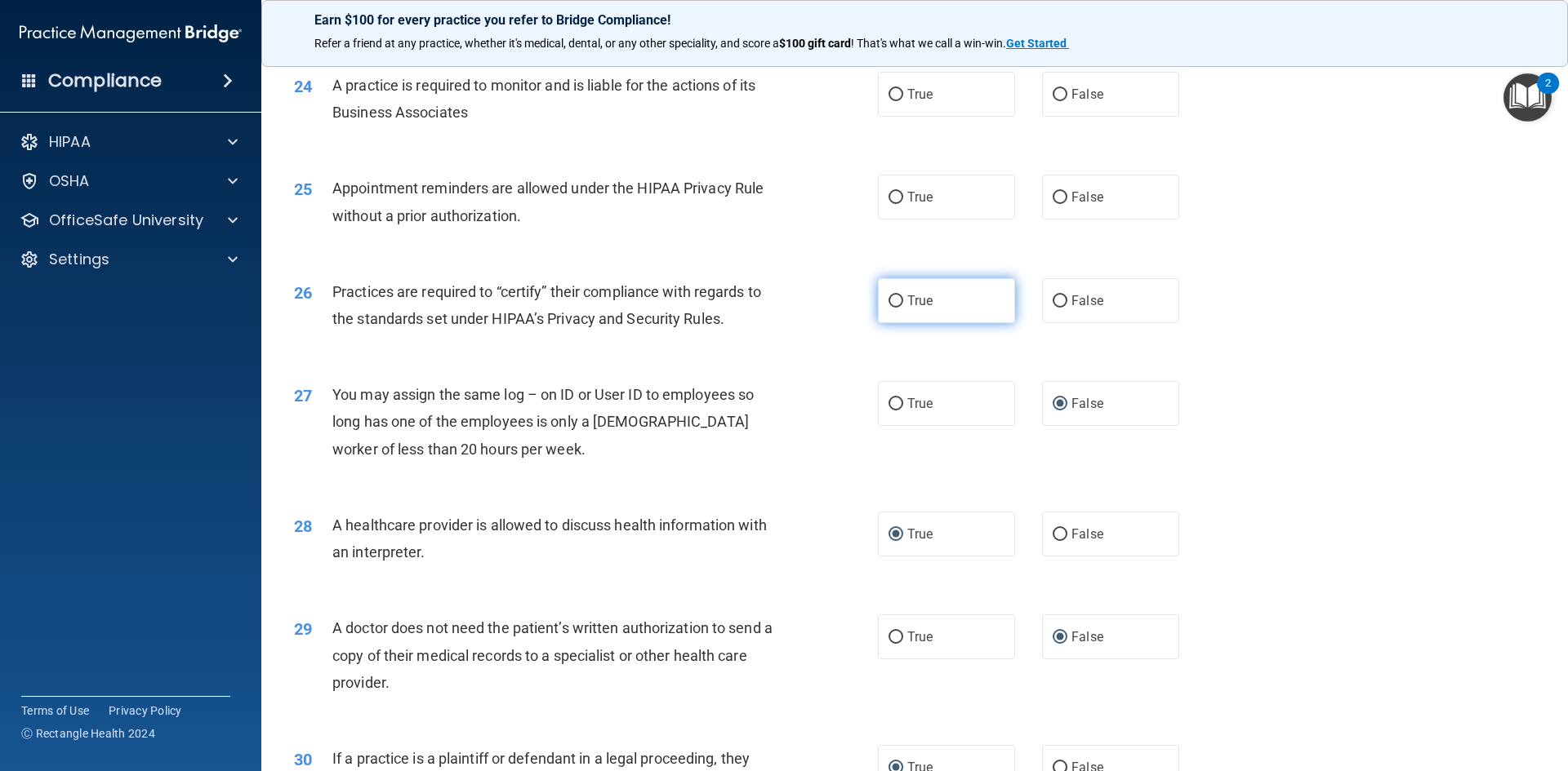
click at [891, 300] on input "True" at bounding box center [896, 301] width 15 height 12
radio input "true"
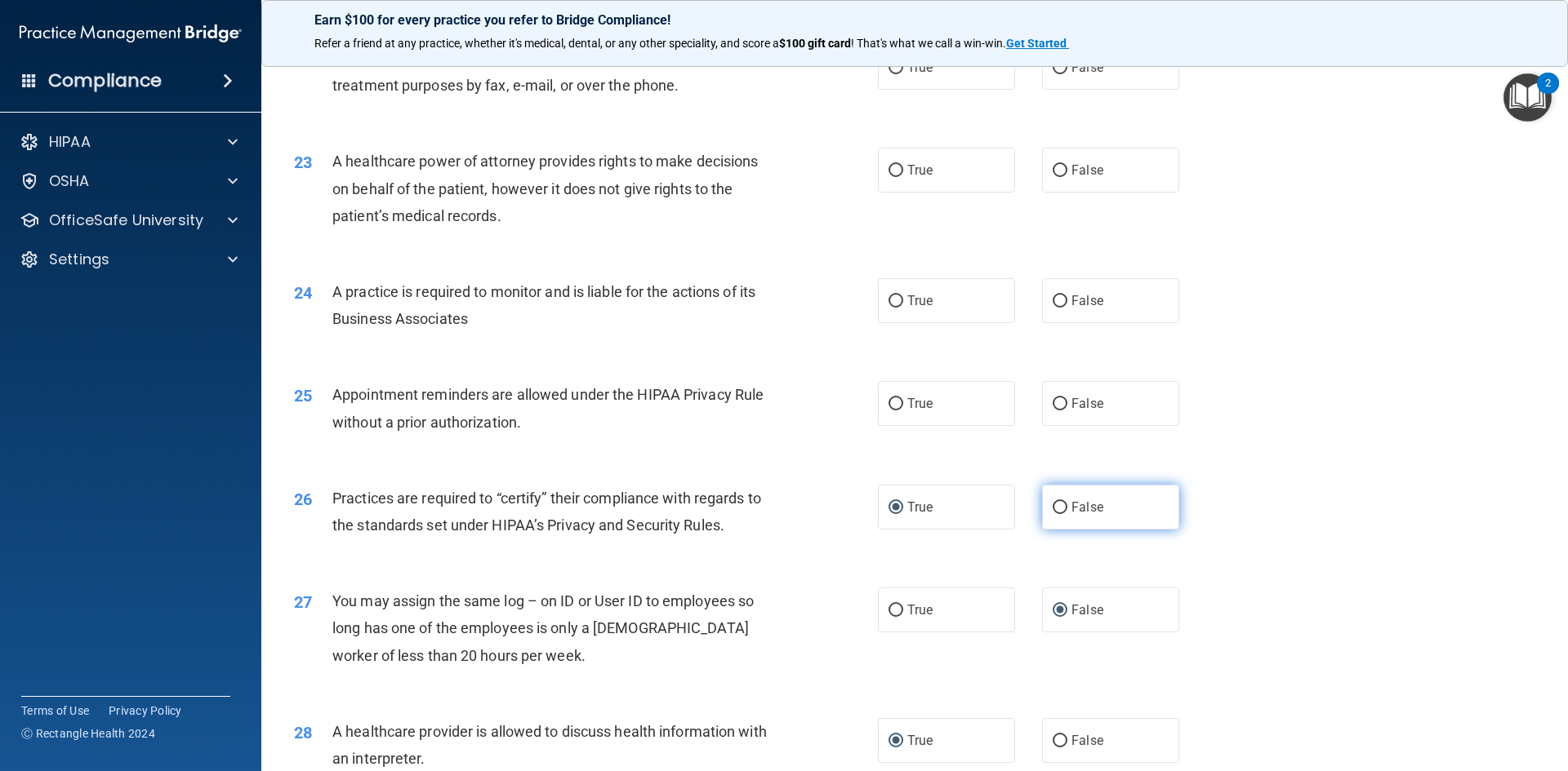
scroll to position [2620, 0]
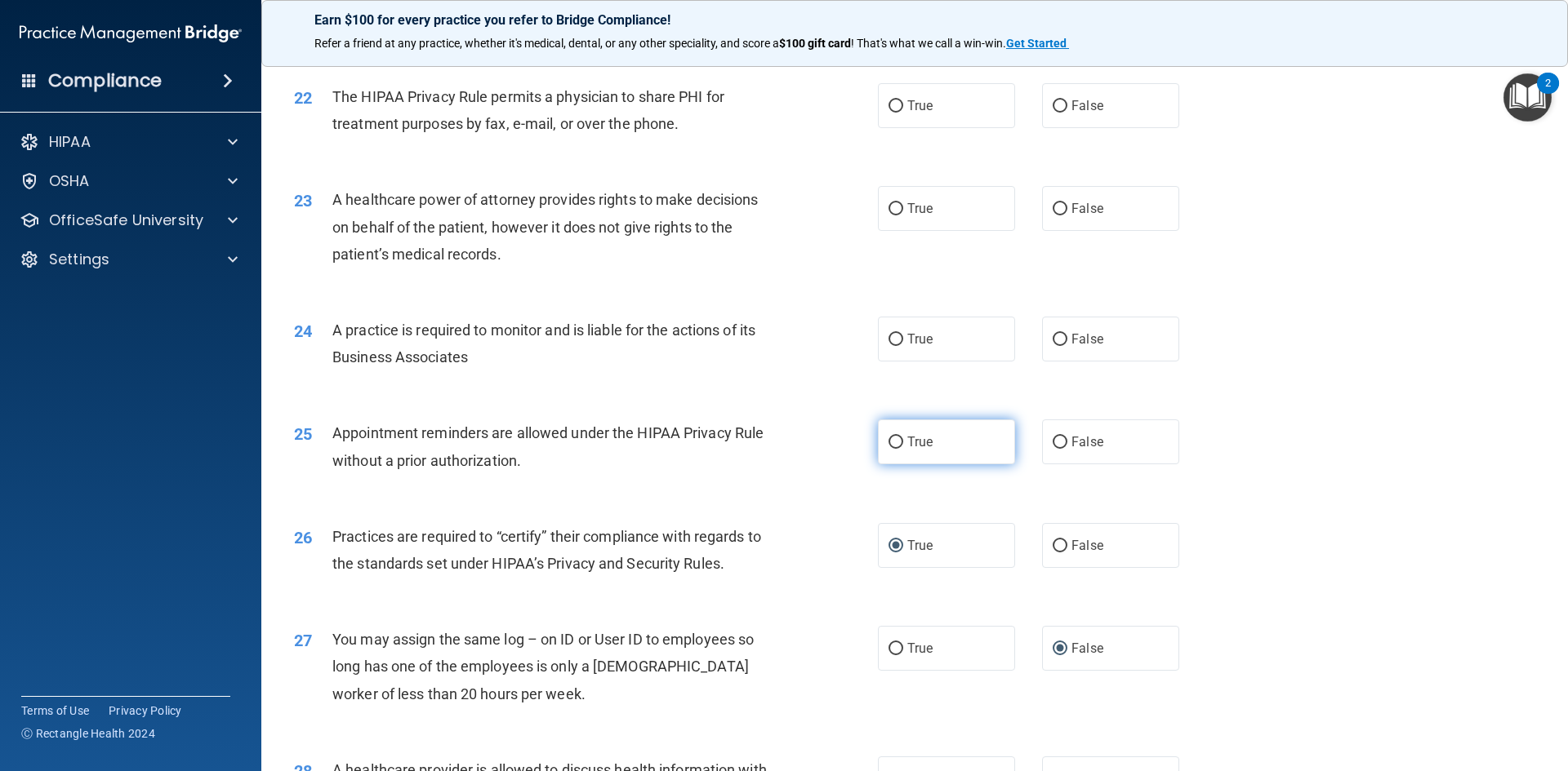
click at [889, 441] on input "True" at bounding box center [896, 442] width 15 height 12
radio input "true"
click at [1053, 336] on input "False" at bounding box center [1061, 339] width 15 height 12
radio input "true"
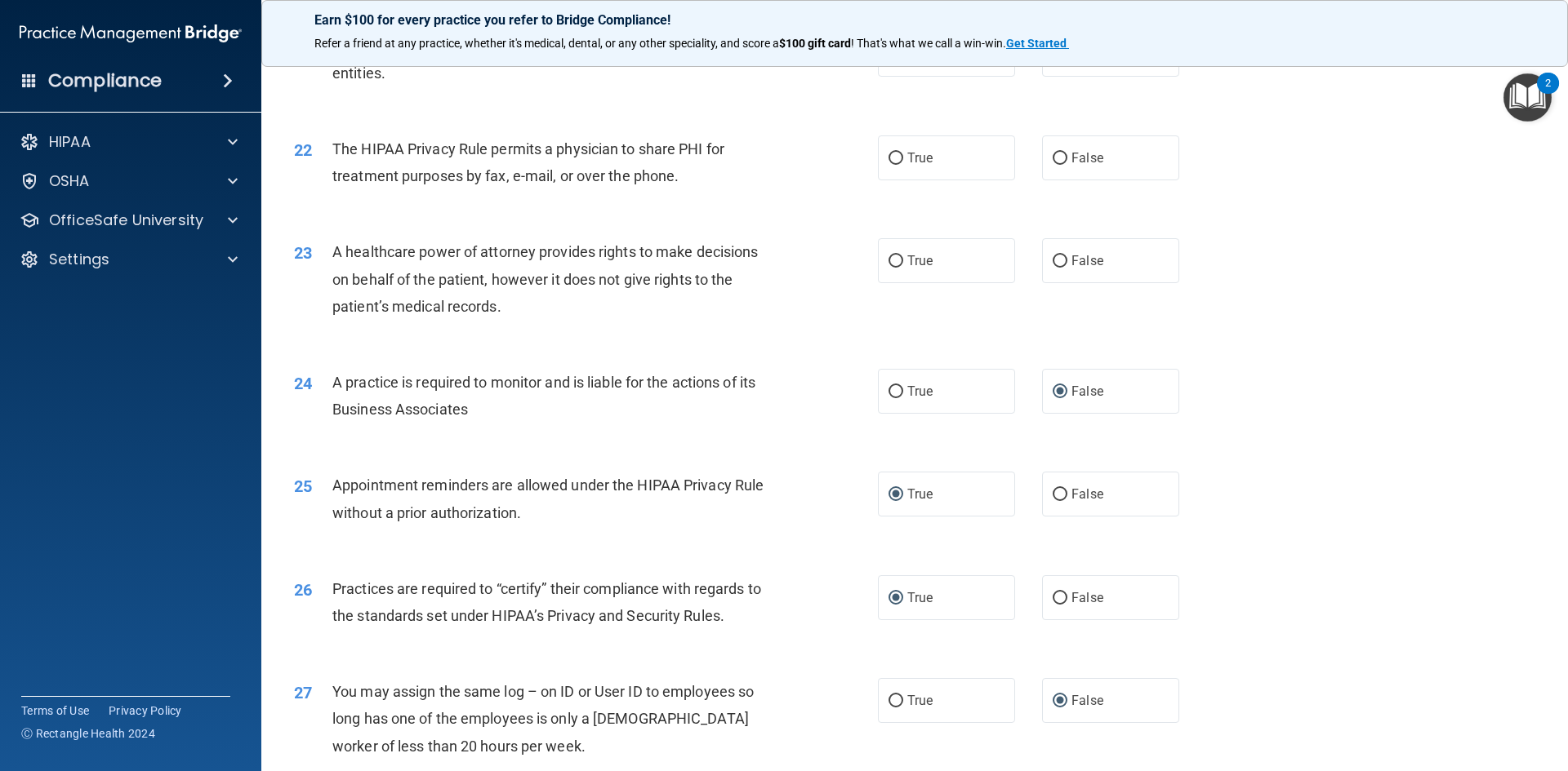
scroll to position [2539, 0]
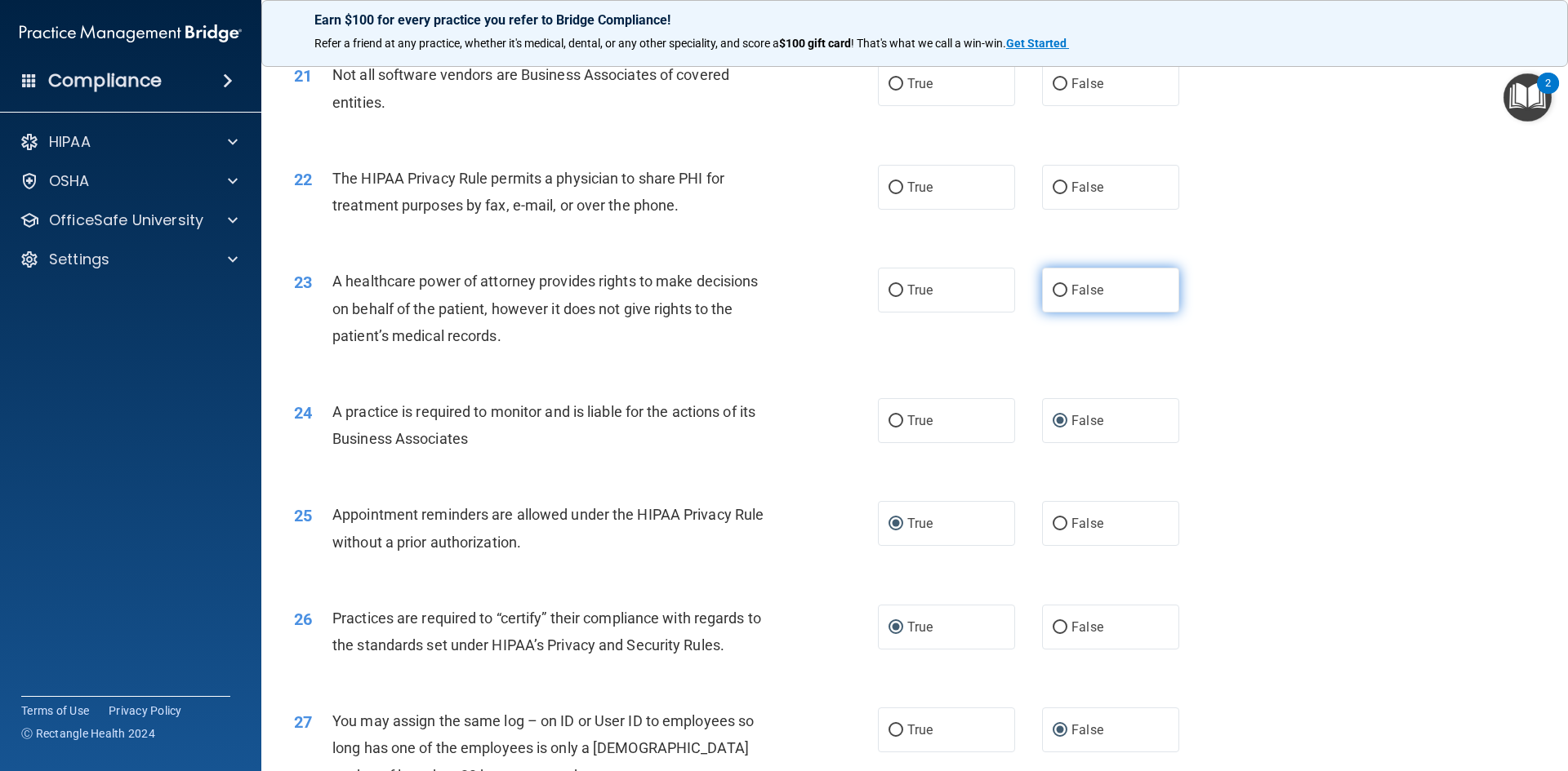
click at [1053, 285] on input "False" at bounding box center [1061, 291] width 15 height 12
radio input "true"
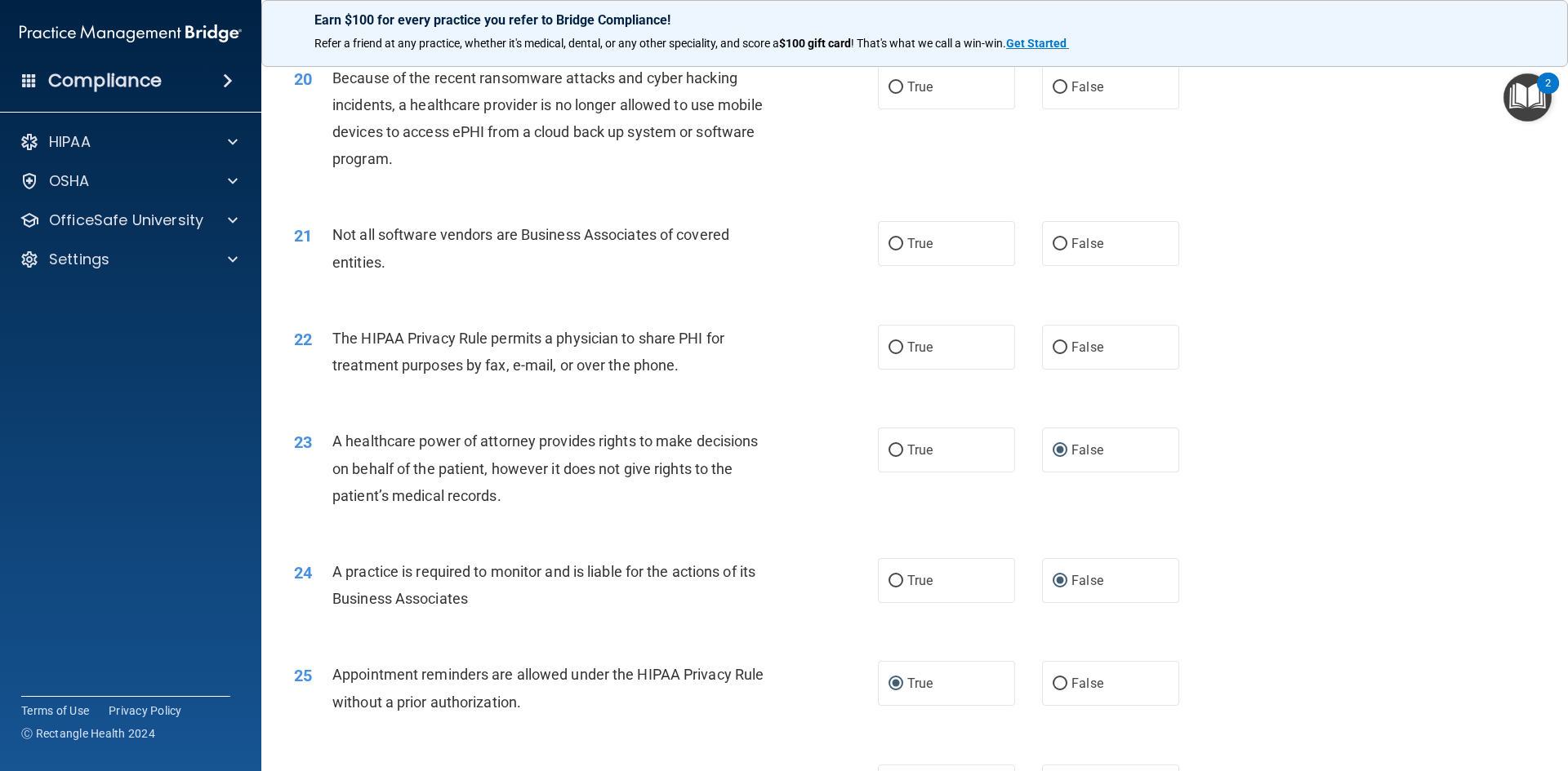
scroll to position [2375, 0]
click at [894, 349] on input "True" at bounding box center [896, 351] width 15 height 12
radio input "true"
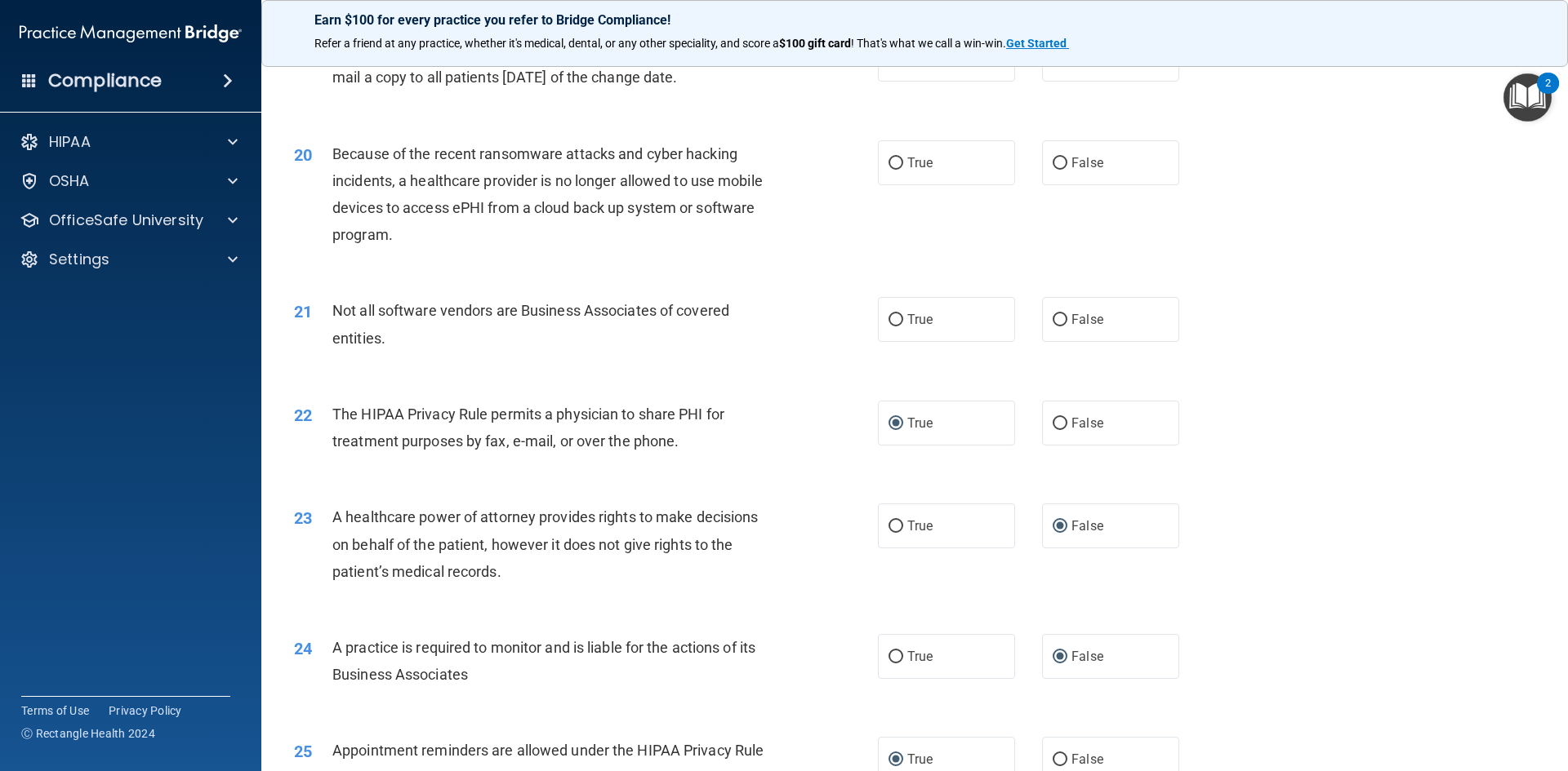
scroll to position [2130, 0]
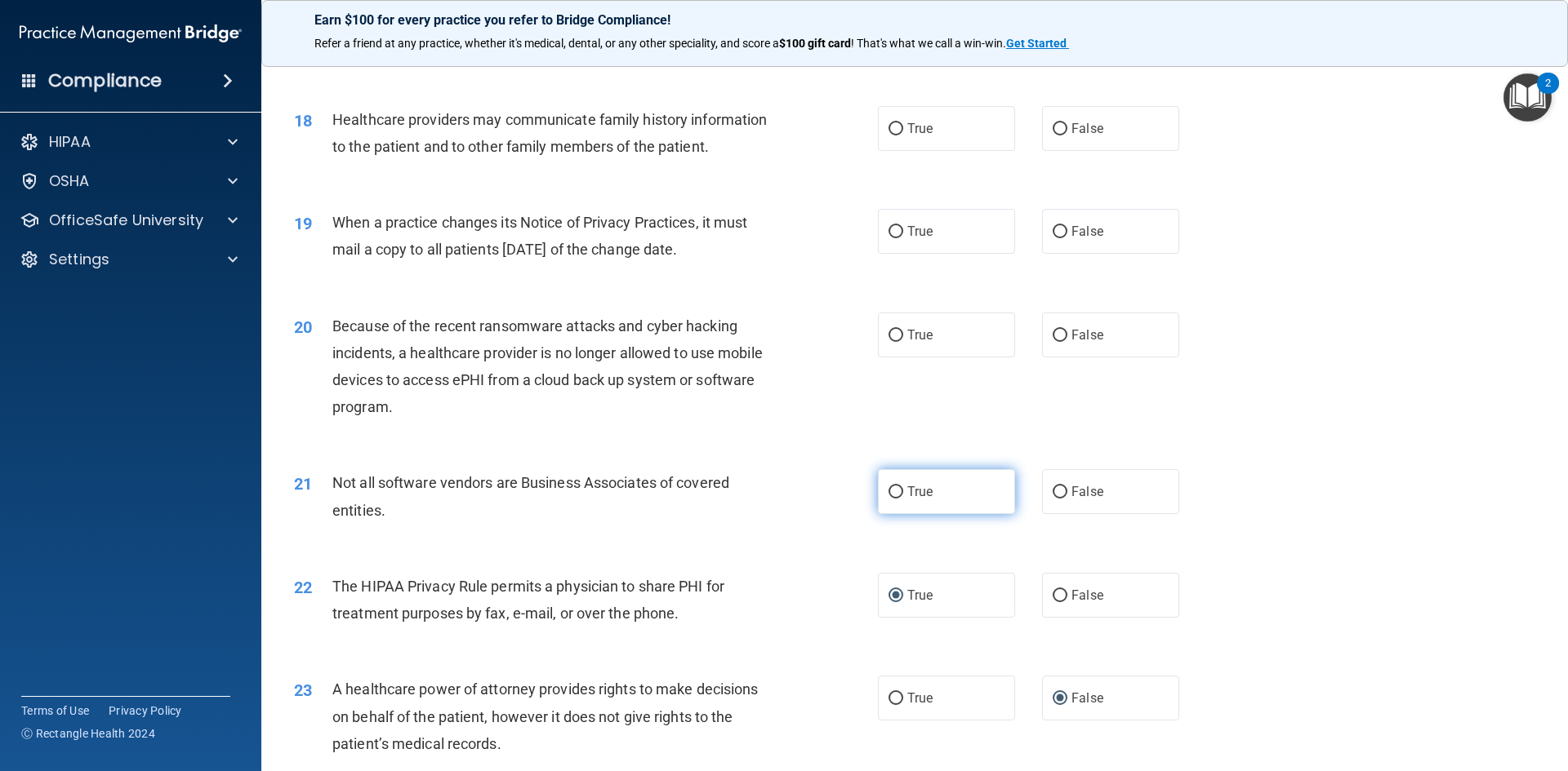
click at [889, 487] on input "True" at bounding box center [896, 492] width 15 height 12
radio input "true"
click at [1053, 334] on input "False" at bounding box center [1061, 336] width 15 height 12
radio input "true"
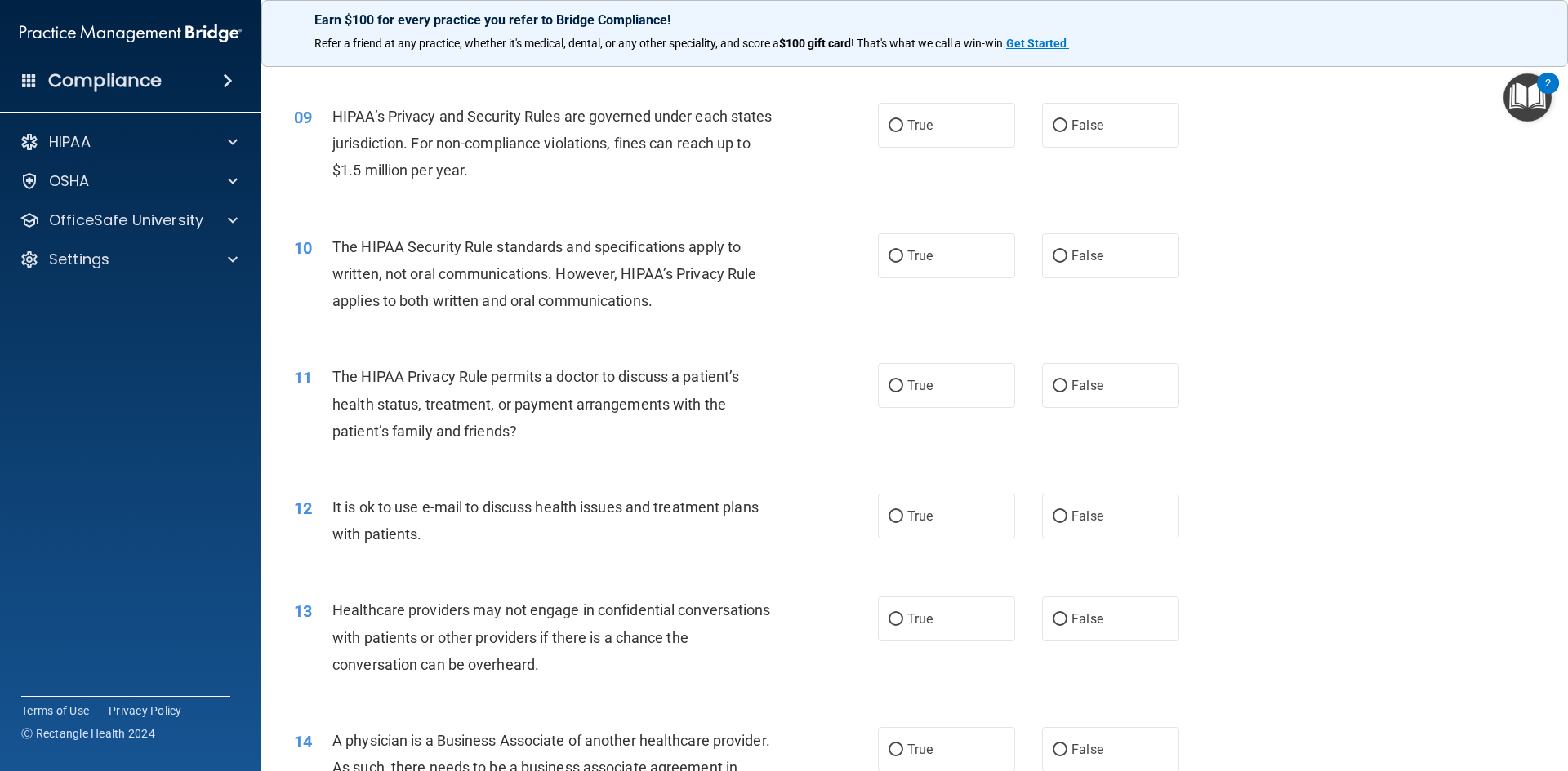
scroll to position [580, 0]
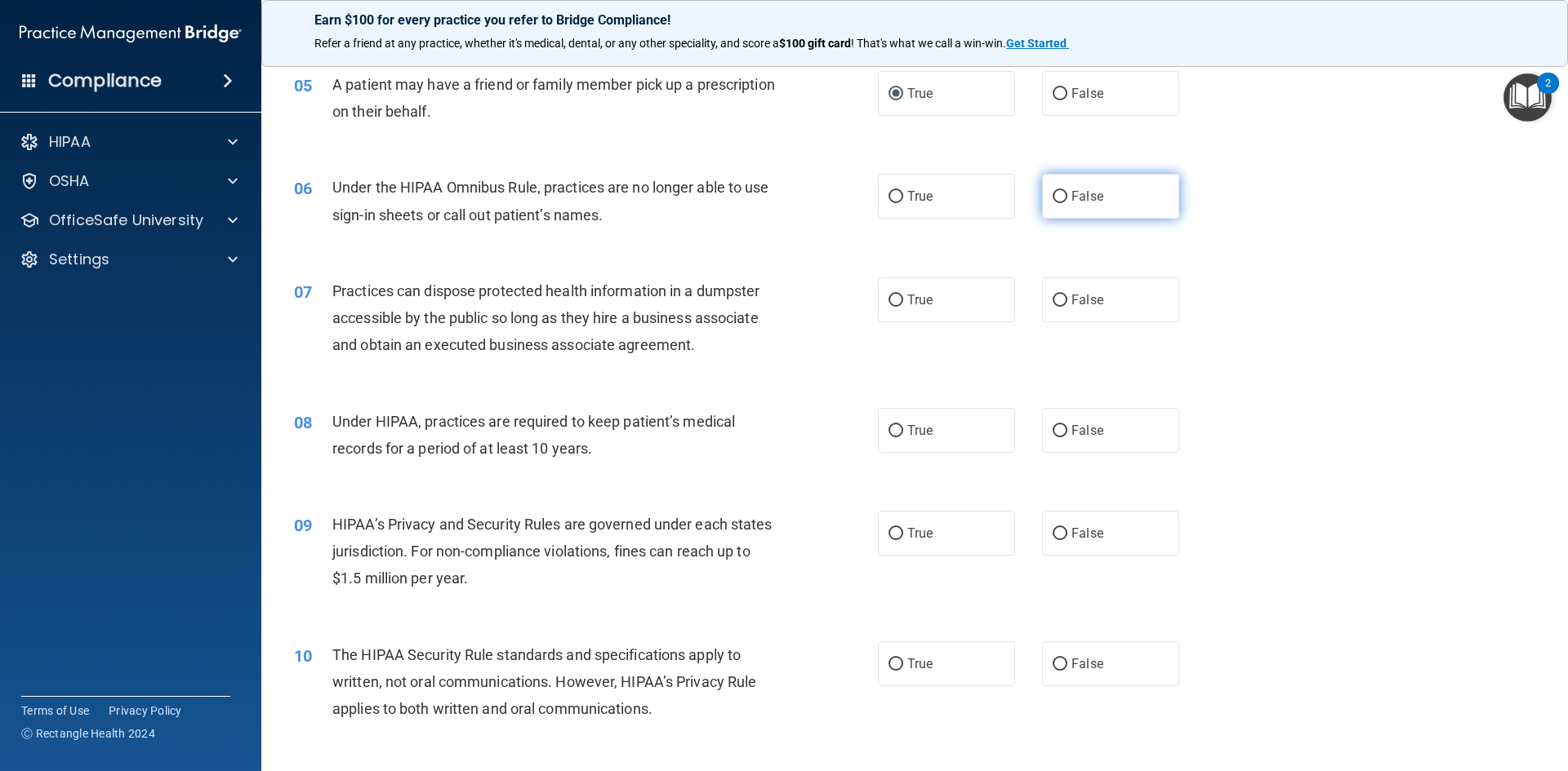
click at [1053, 194] on input "False" at bounding box center [1061, 197] width 15 height 12
radio input "true"
click at [1053, 298] on input "False" at bounding box center [1061, 300] width 15 height 12
radio input "true"
click at [895, 433] on input "True" at bounding box center [896, 431] width 15 height 12
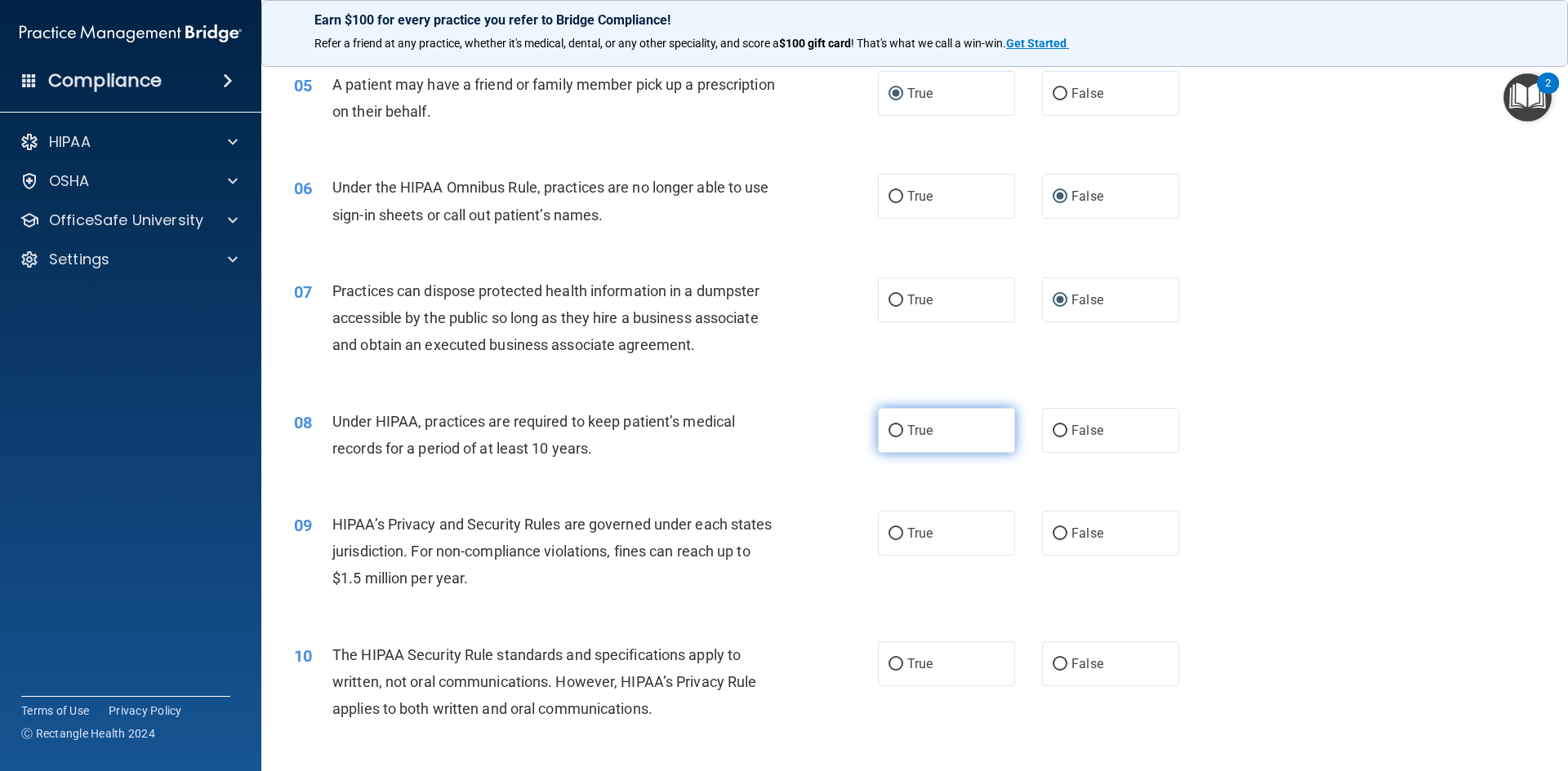
radio input "true"
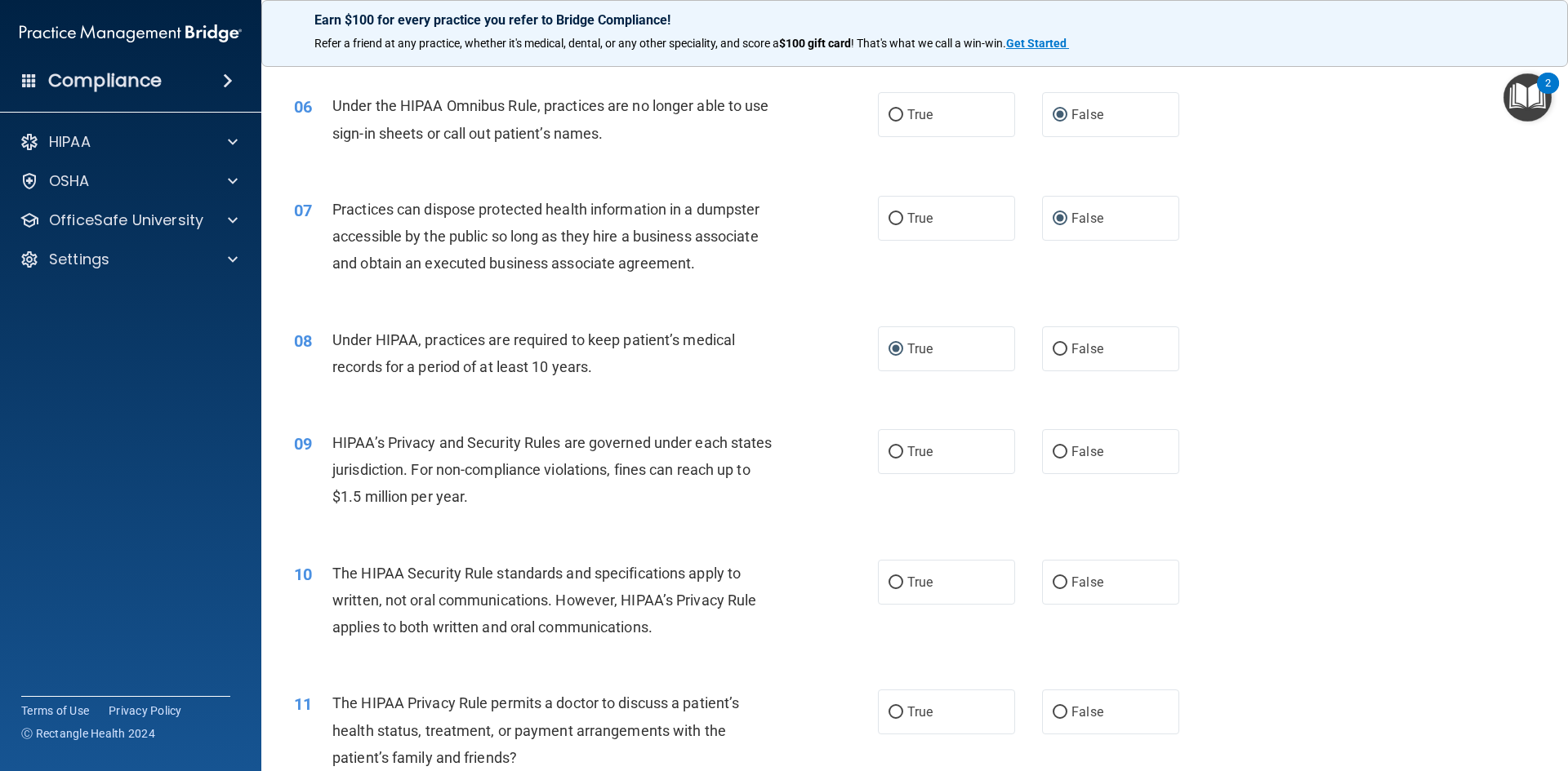
scroll to position [743, 0]
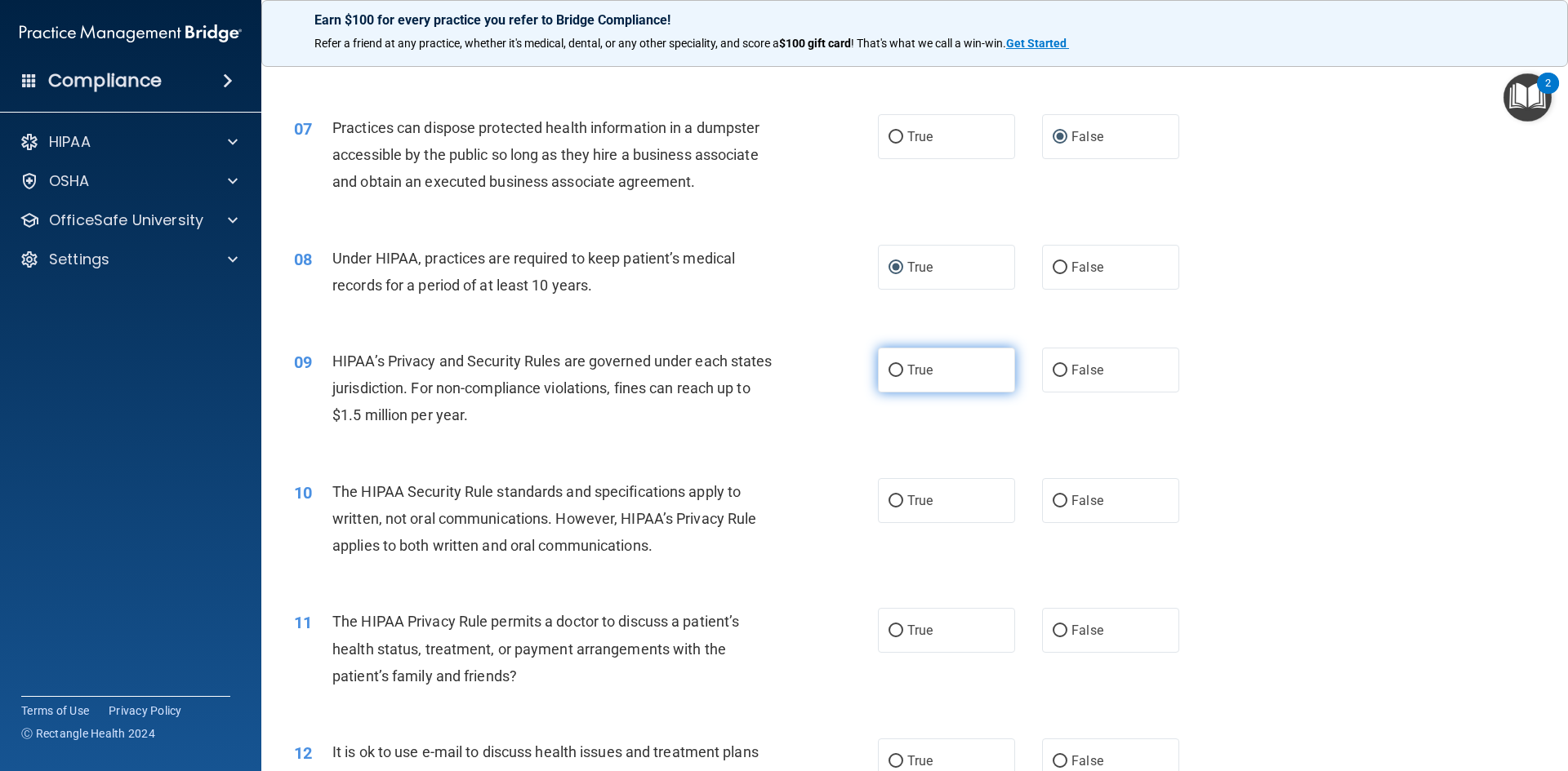
click at [891, 372] on input "True" at bounding box center [896, 370] width 15 height 12
radio input "true"
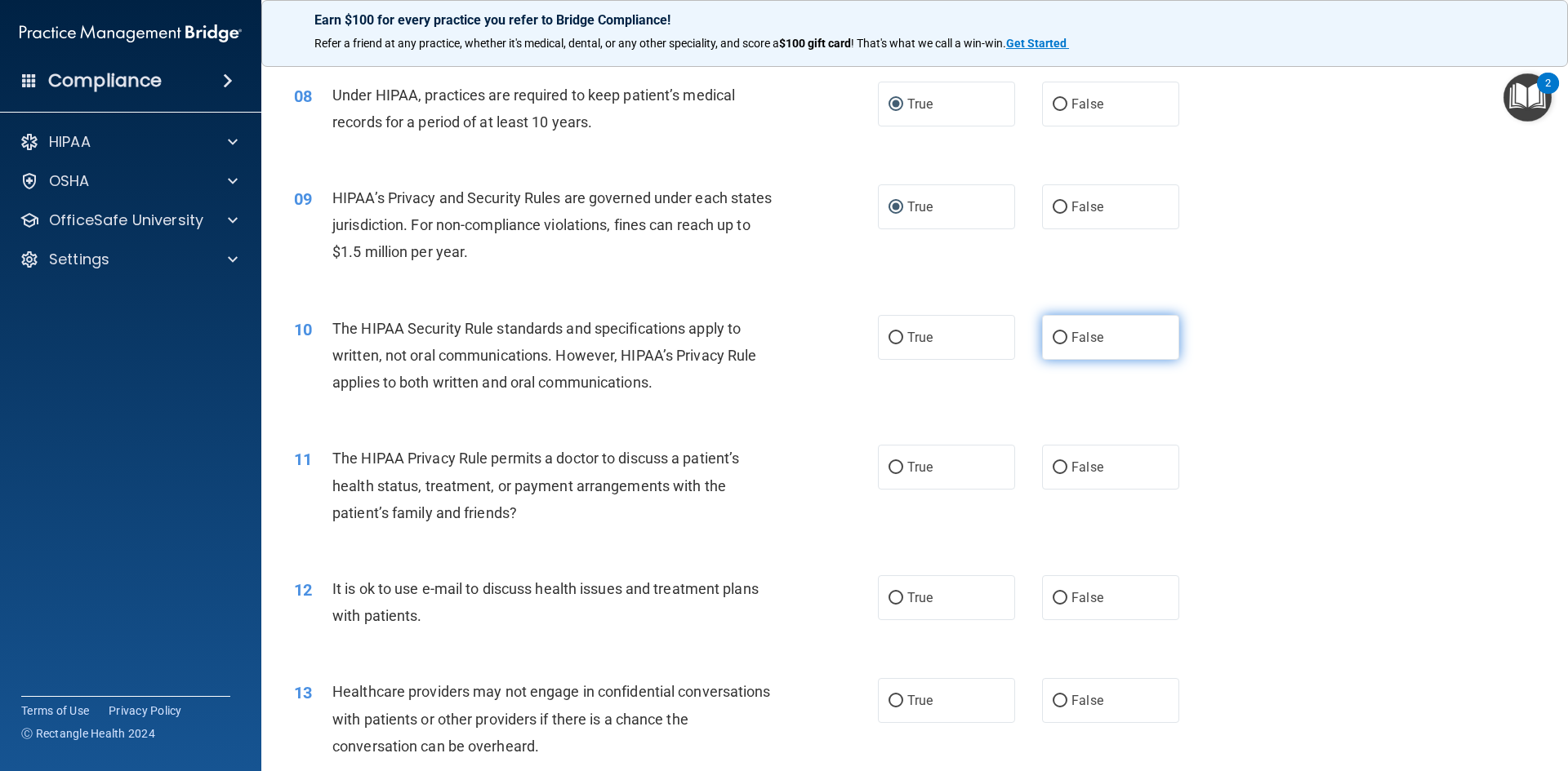
click at [1053, 333] on input "False" at bounding box center [1061, 337] width 15 height 12
radio input "true"
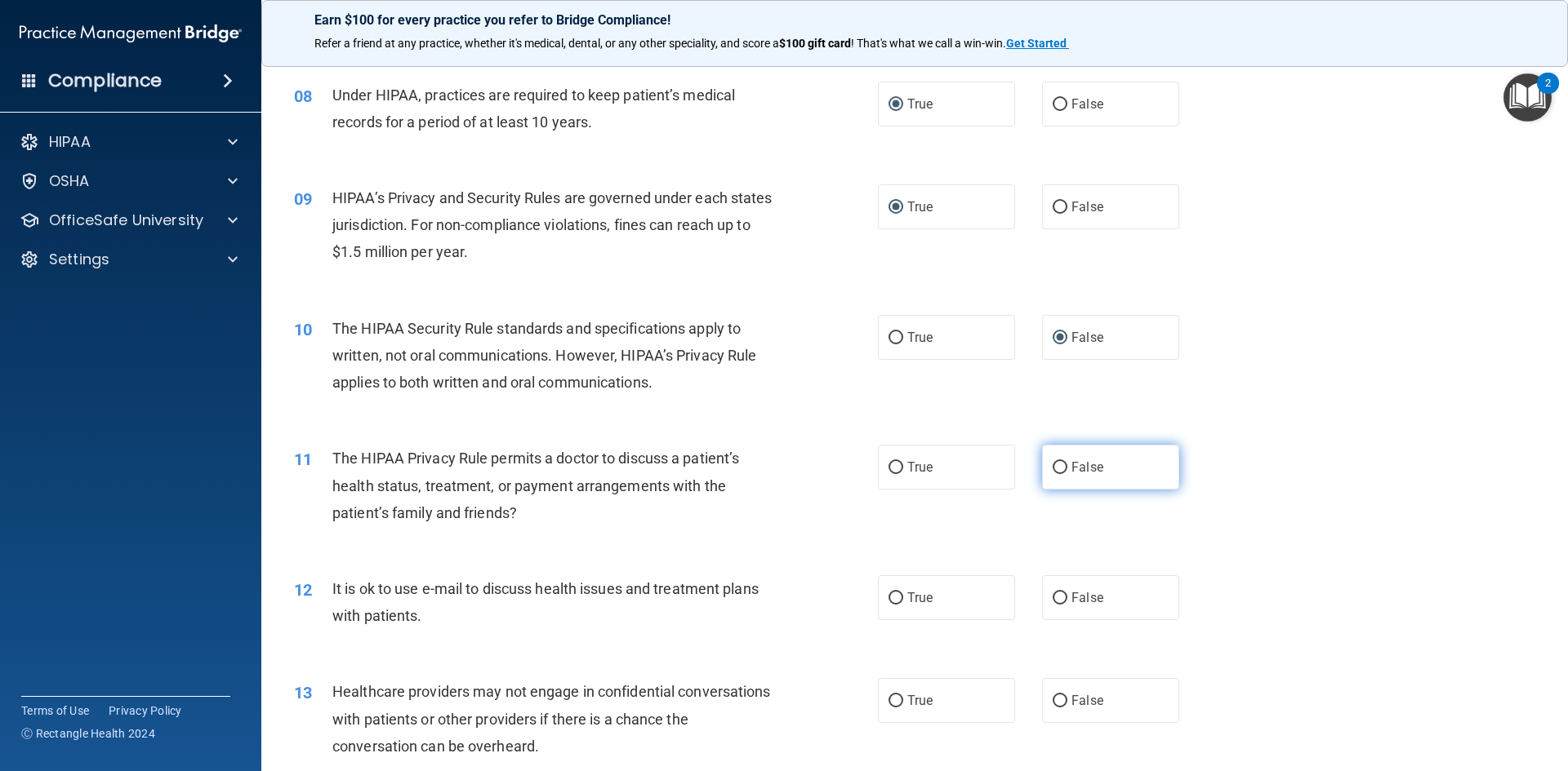
click at [1053, 469] on input "False" at bounding box center [1061, 468] width 15 height 12
radio input "true"
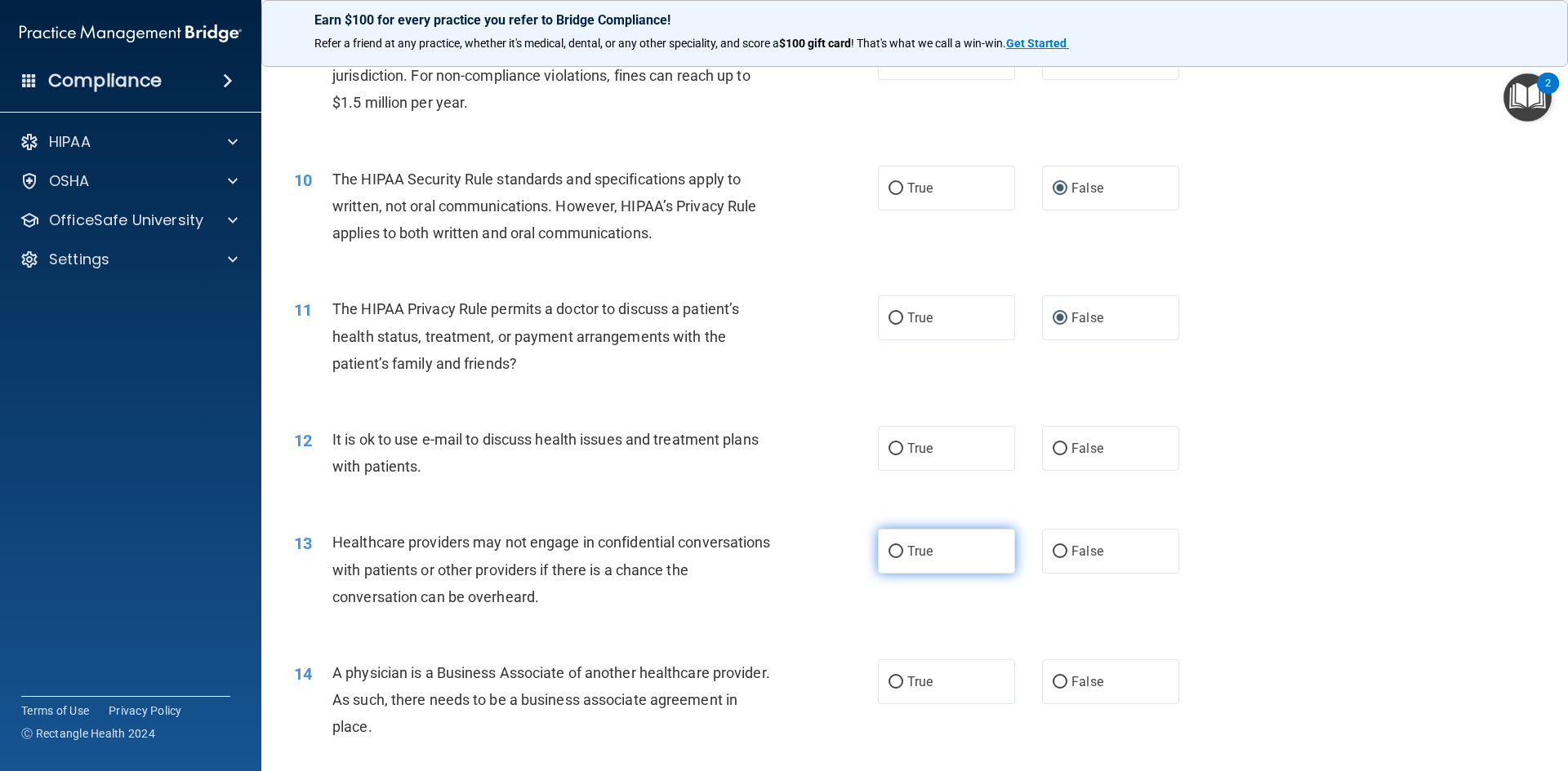
scroll to position [1069, 0]
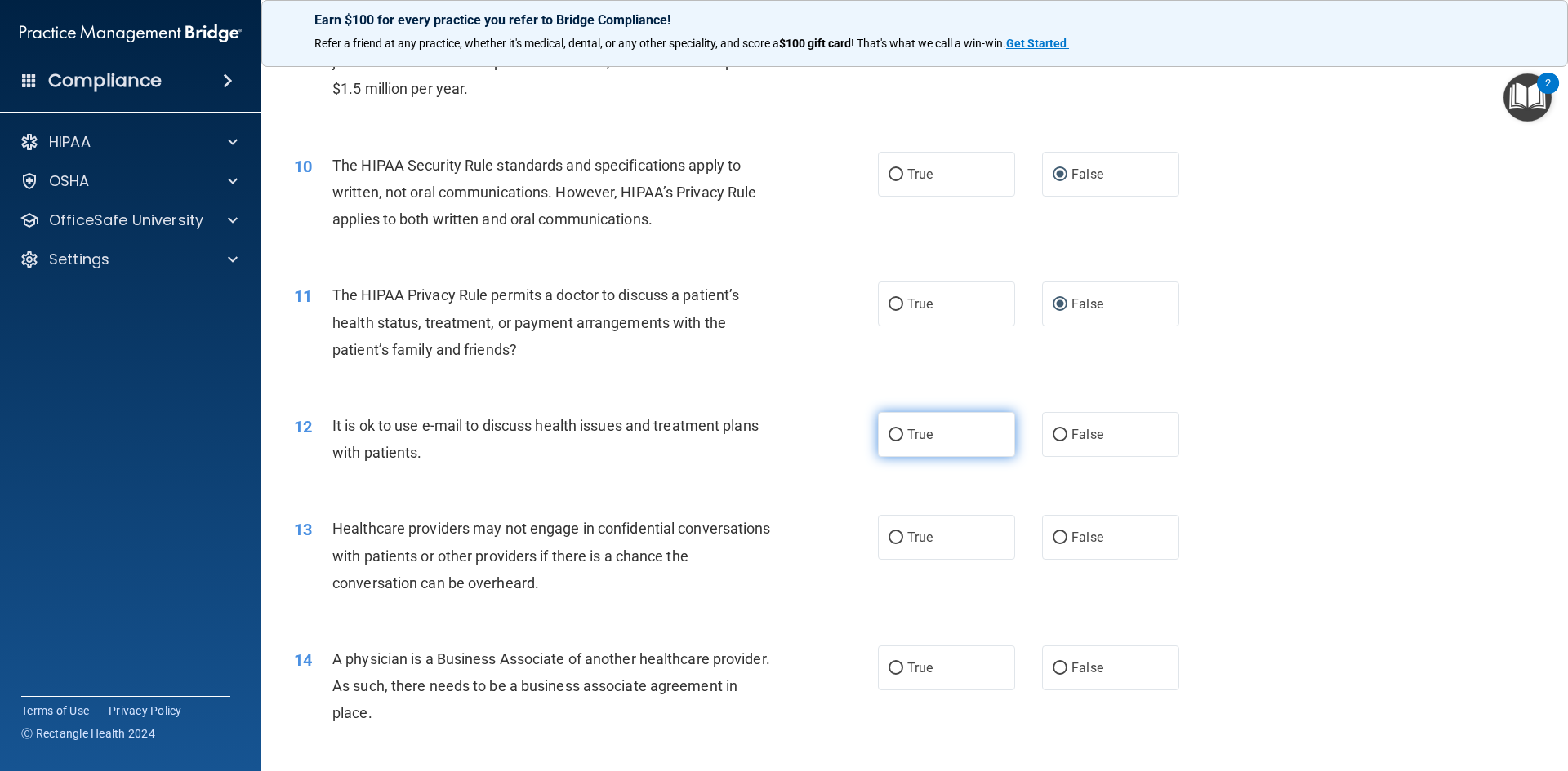
click at [890, 437] on input "True" at bounding box center [896, 435] width 15 height 12
radio input "true"
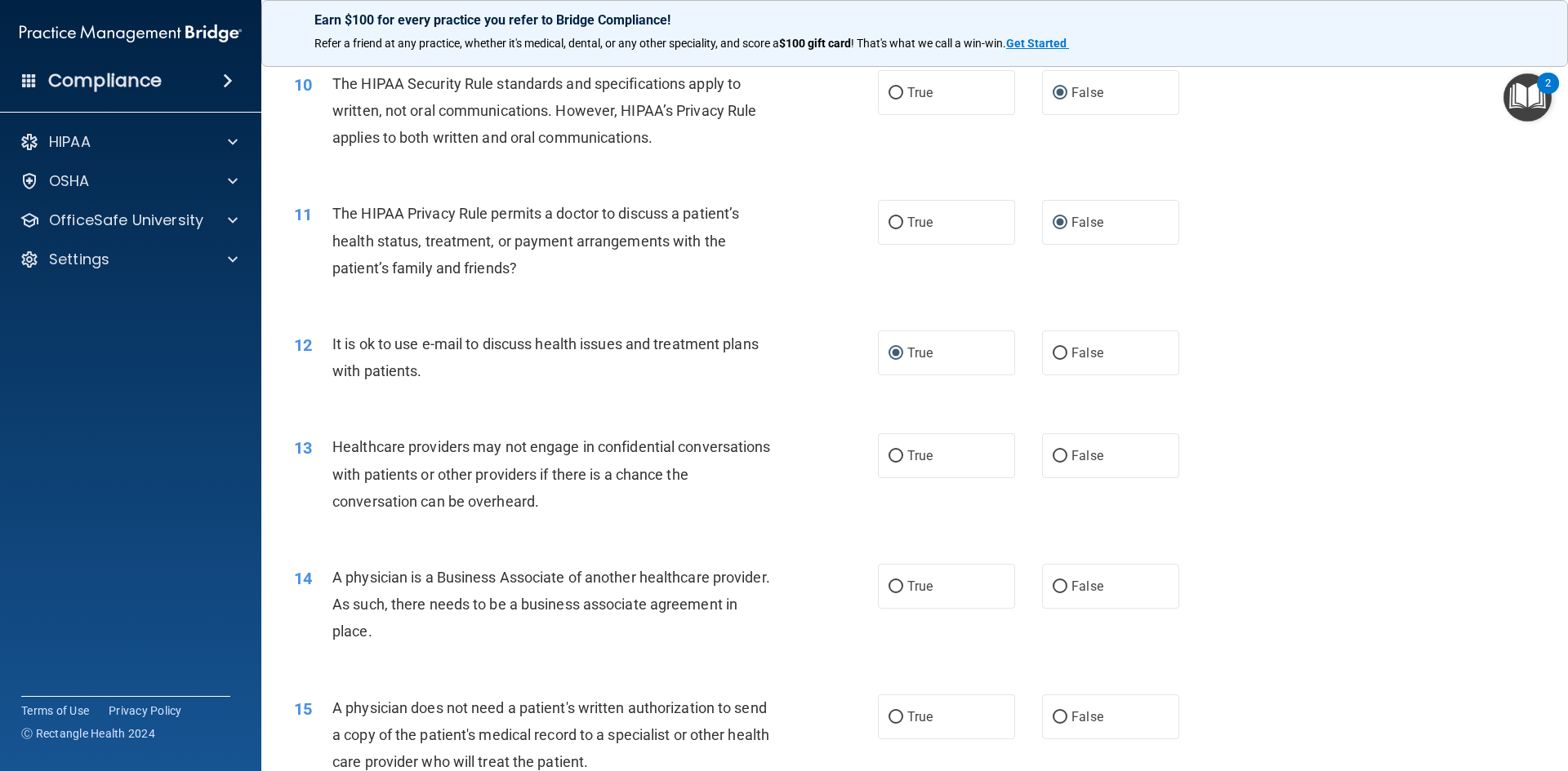
scroll to position [1232, 0]
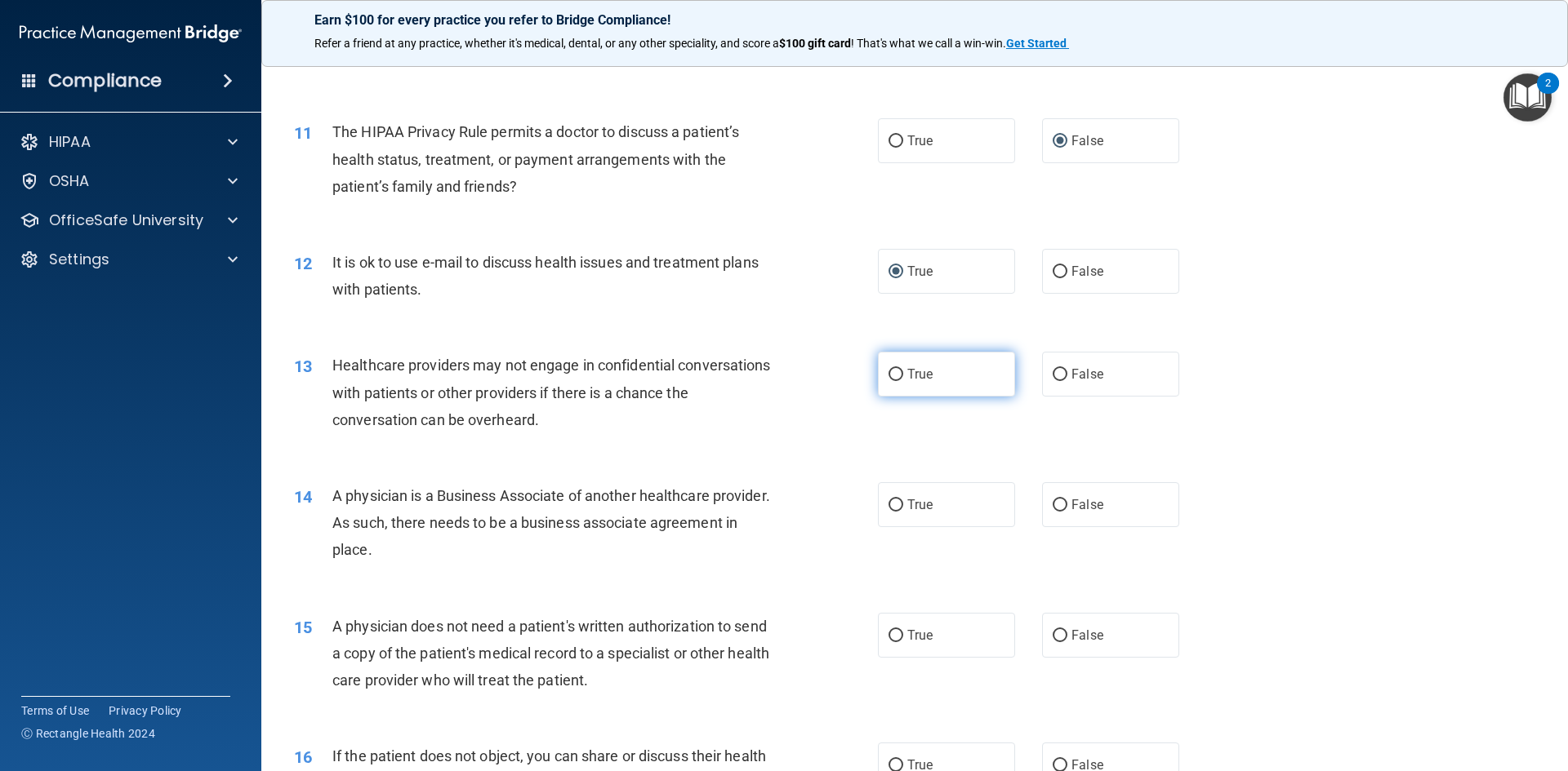
click at [892, 369] on input "True" at bounding box center [896, 375] width 15 height 12
radio input "true"
click at [1057, 505] on input "False" at bounding box center [1061, 505] width 15 height 12
radio input "true"
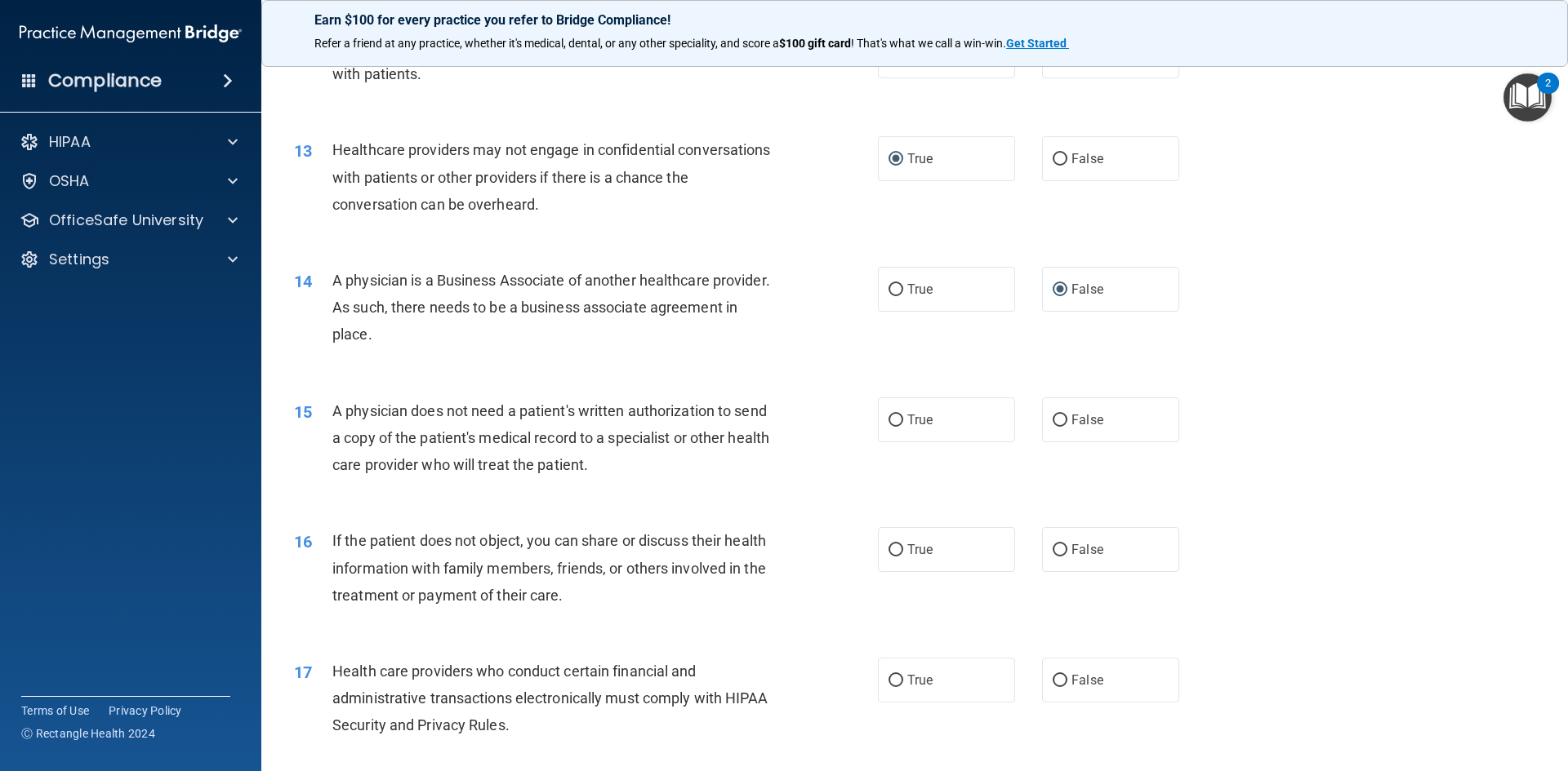
scroll to position [1478, 0]
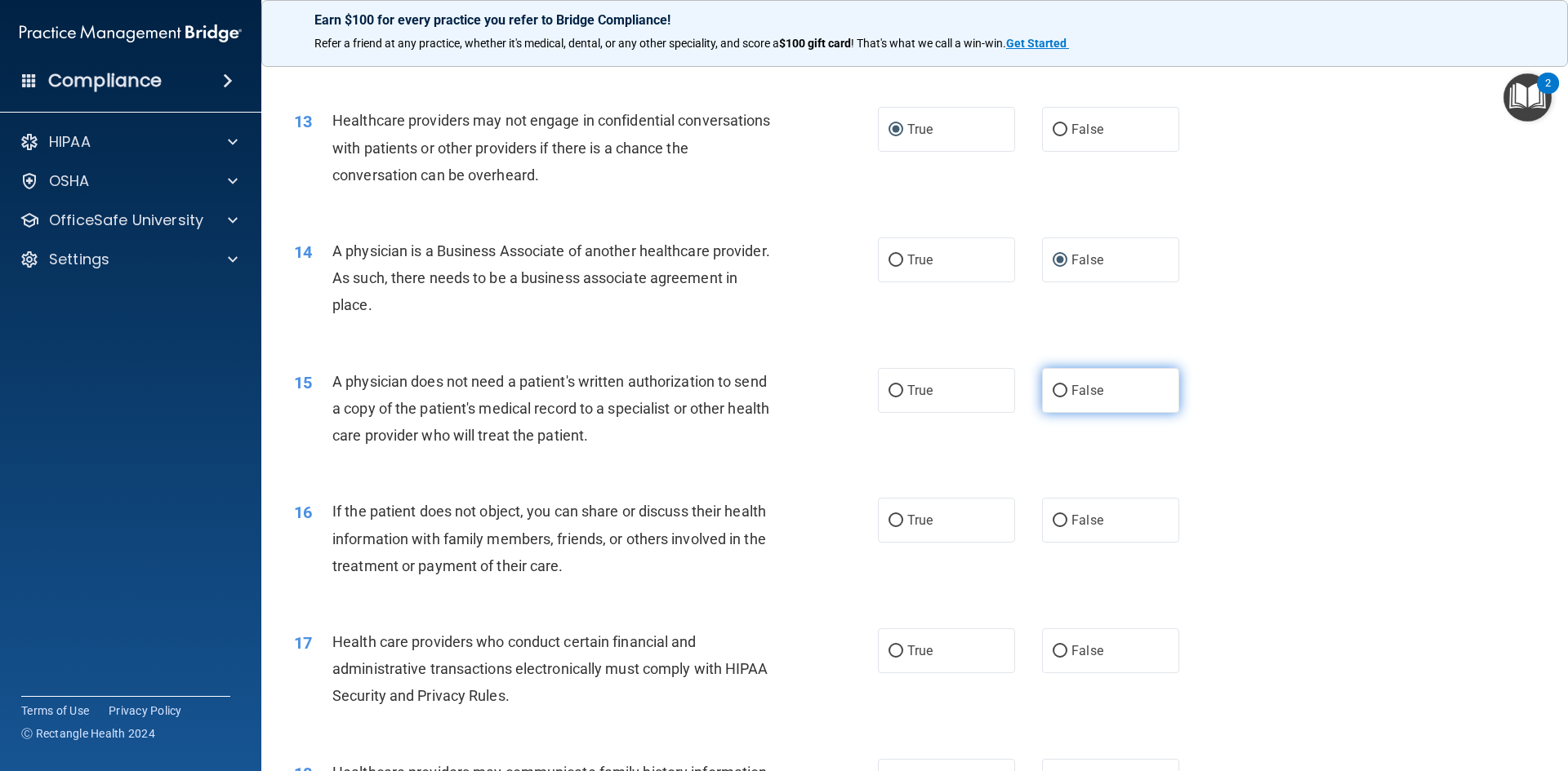
click at [1056, 394] on input "False" at bounding box center [1061, 391] width 15 height 12
radio input "true"
click at [909, 519] on label "True" at bounding box center [946, 520] width 137 height 45
click at [903, 519] on input "True" at bounding box center [896, 520] width 15 height 12
radio input "true"
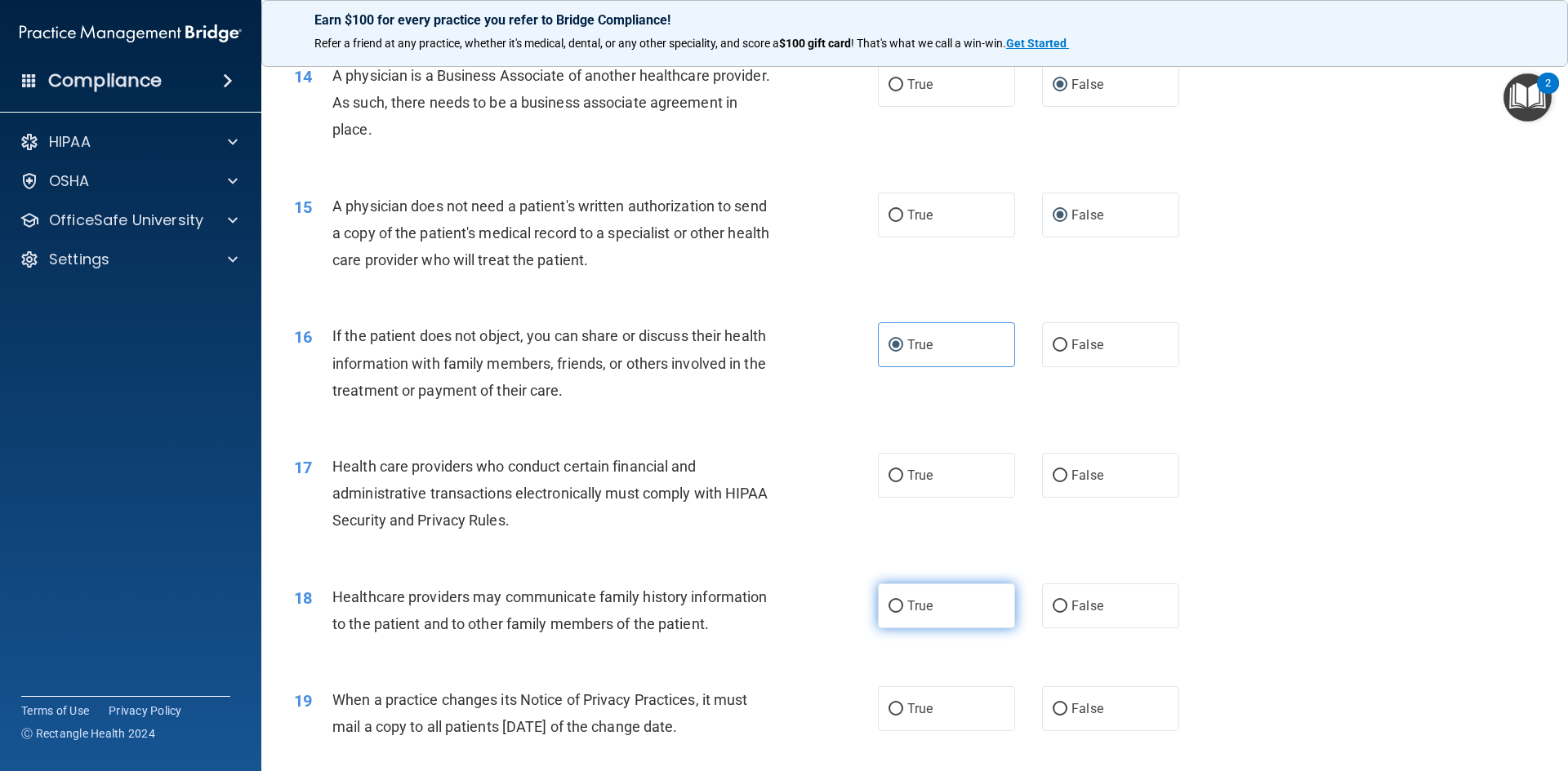
scroll to position [1722, 0]
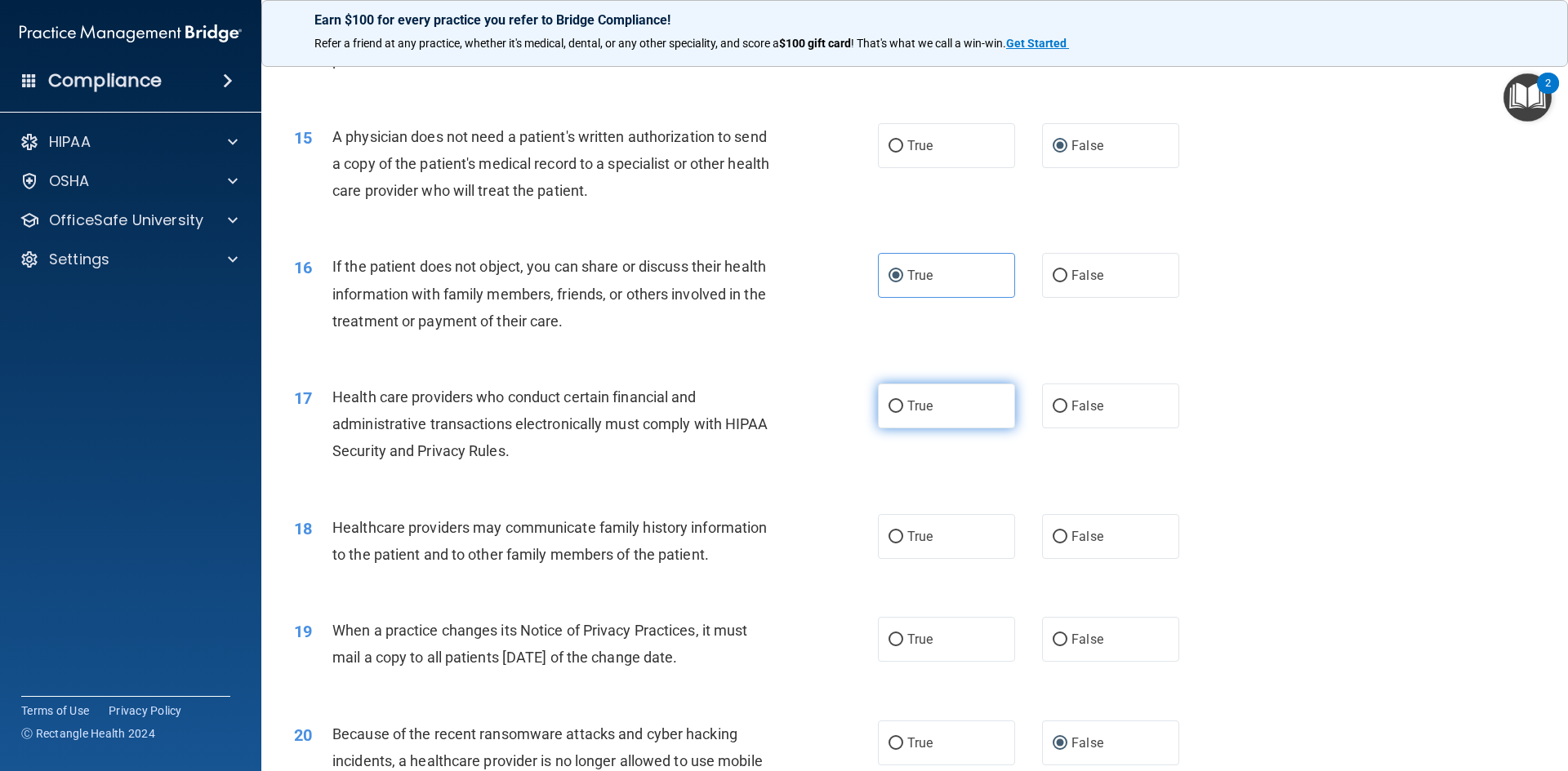
click at [899, 407] on label "True" at bounding box center [946, 406] width 137 height 45
click at [899, 407] on input "True" at bounding box center [896, 406] width 15 height 12
radio input "true"
click at [895, 536] on input "True" at bounding box center [896, 537] width 15 height 12
radio input "true"
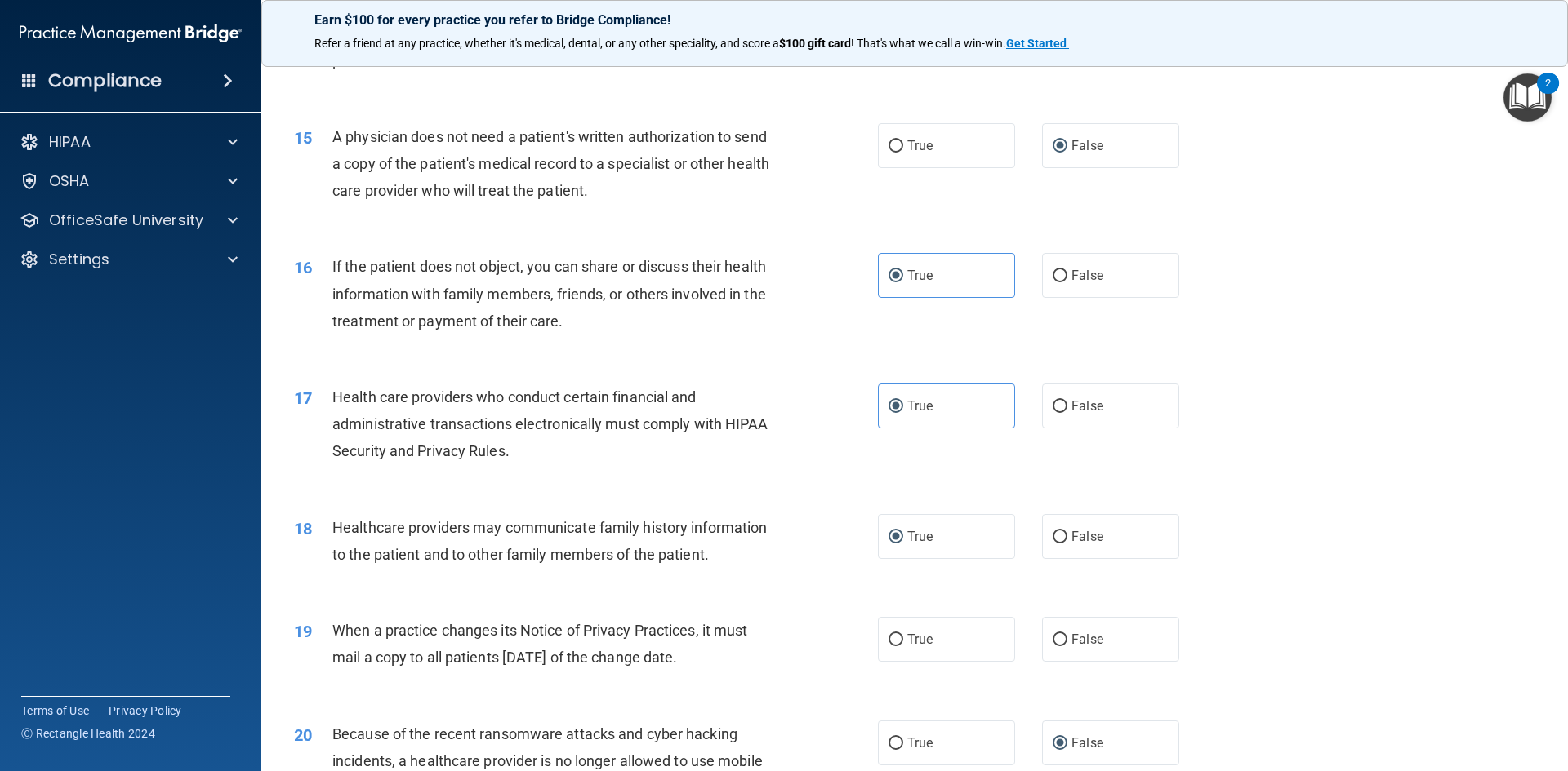
scroll to position [1804, 0]
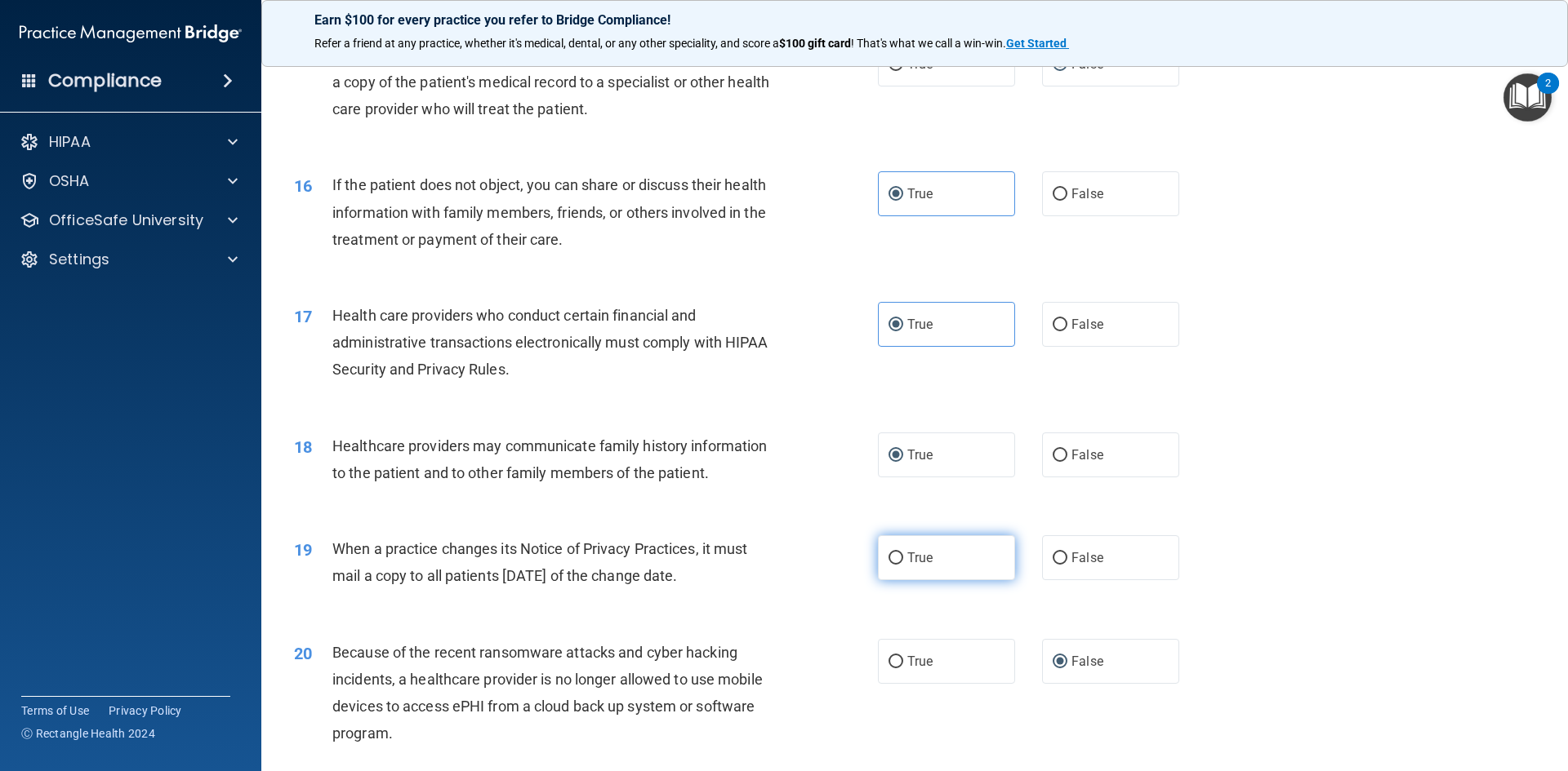
click at [889, 556] on input "True" at bounding box center [896, 558] width 15 height 12
radio input "true"
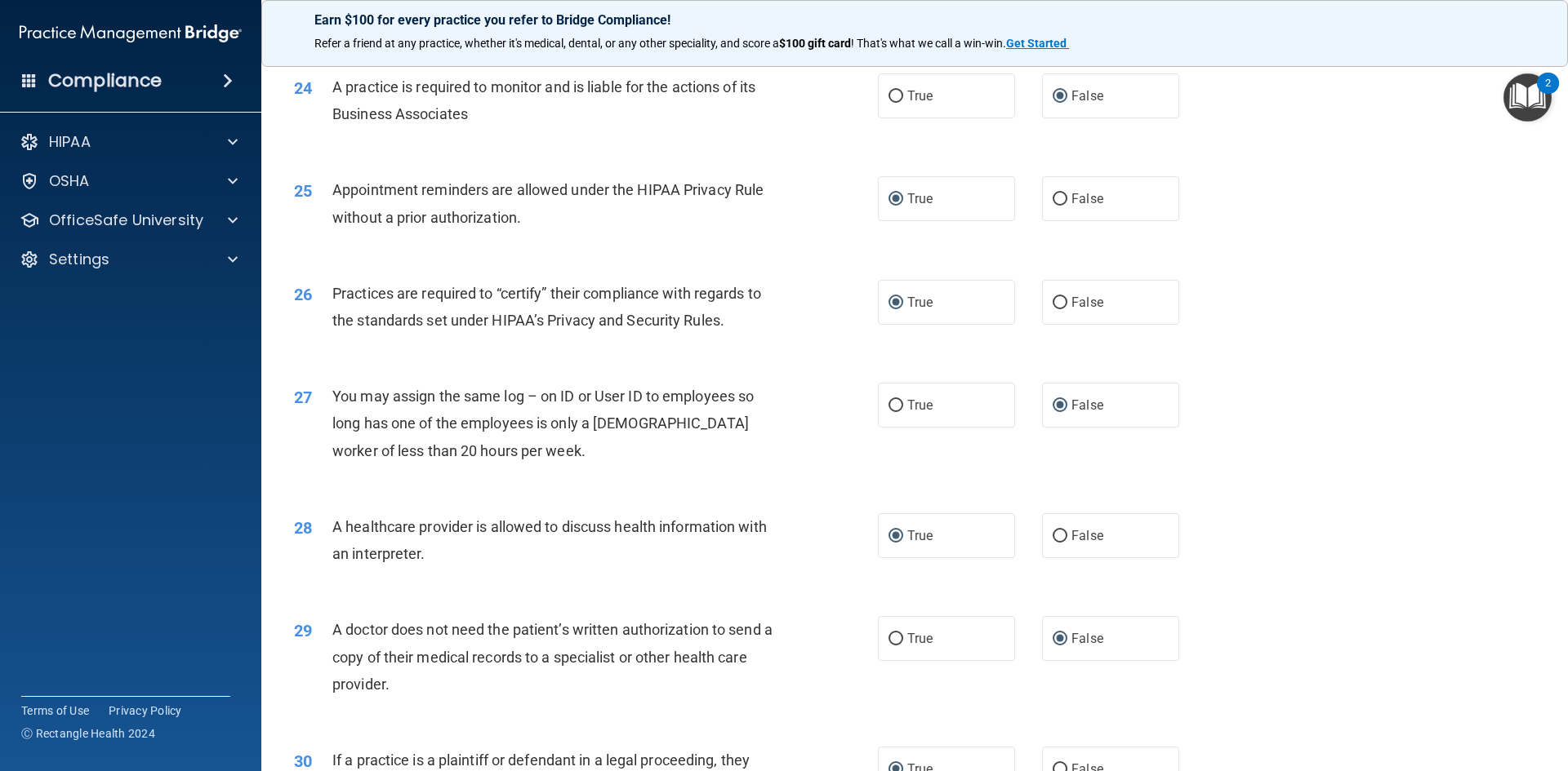
scroll to position [3028, 0]
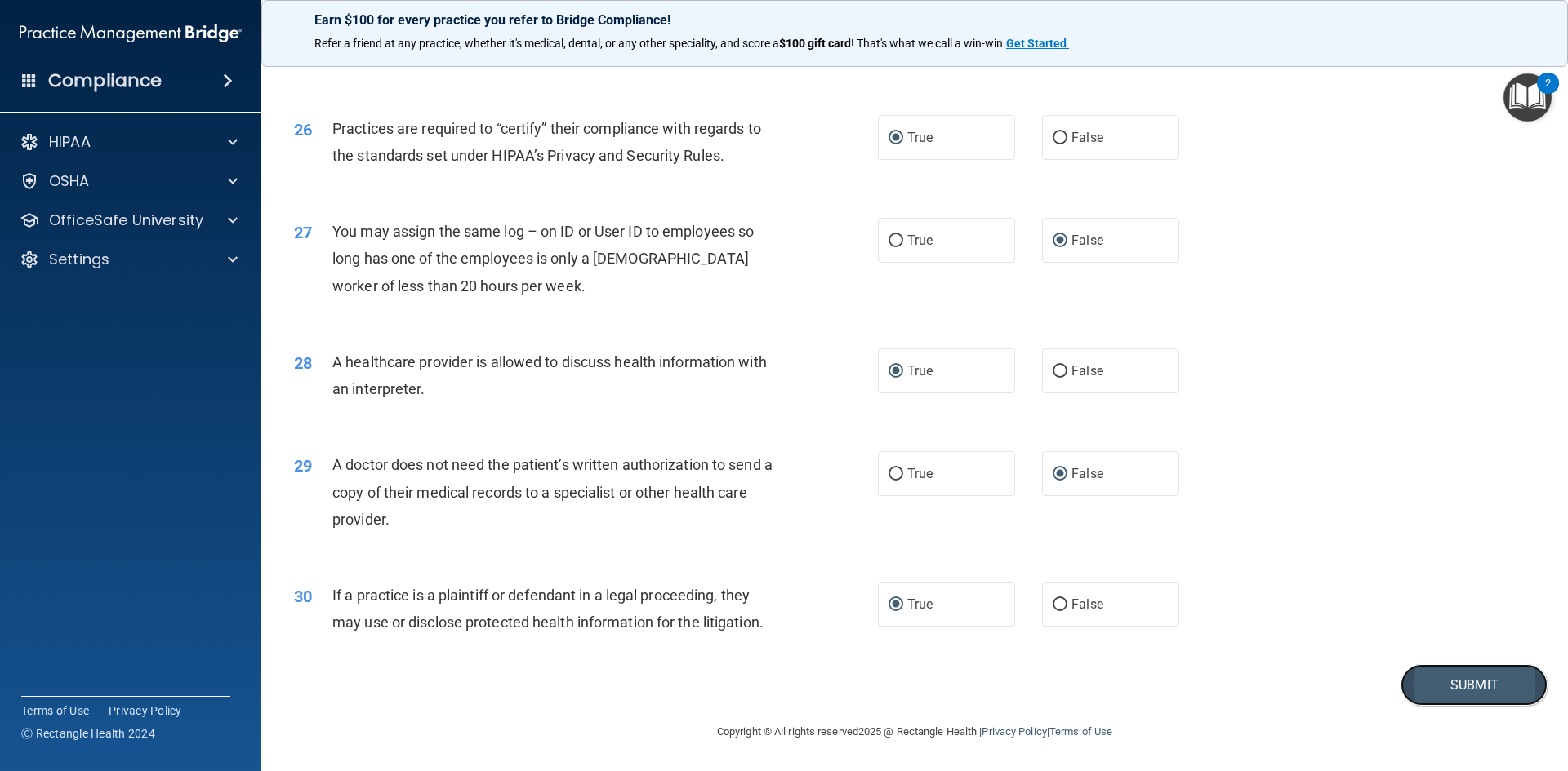
drag, startPoint x: 1466, startPoint y: 685, endPoint x: 1453, endPoint y: 676, distance: 15.8
click at [1466, 684] on button "Submit" at bounding box center [1475, 685] width 147 height 42
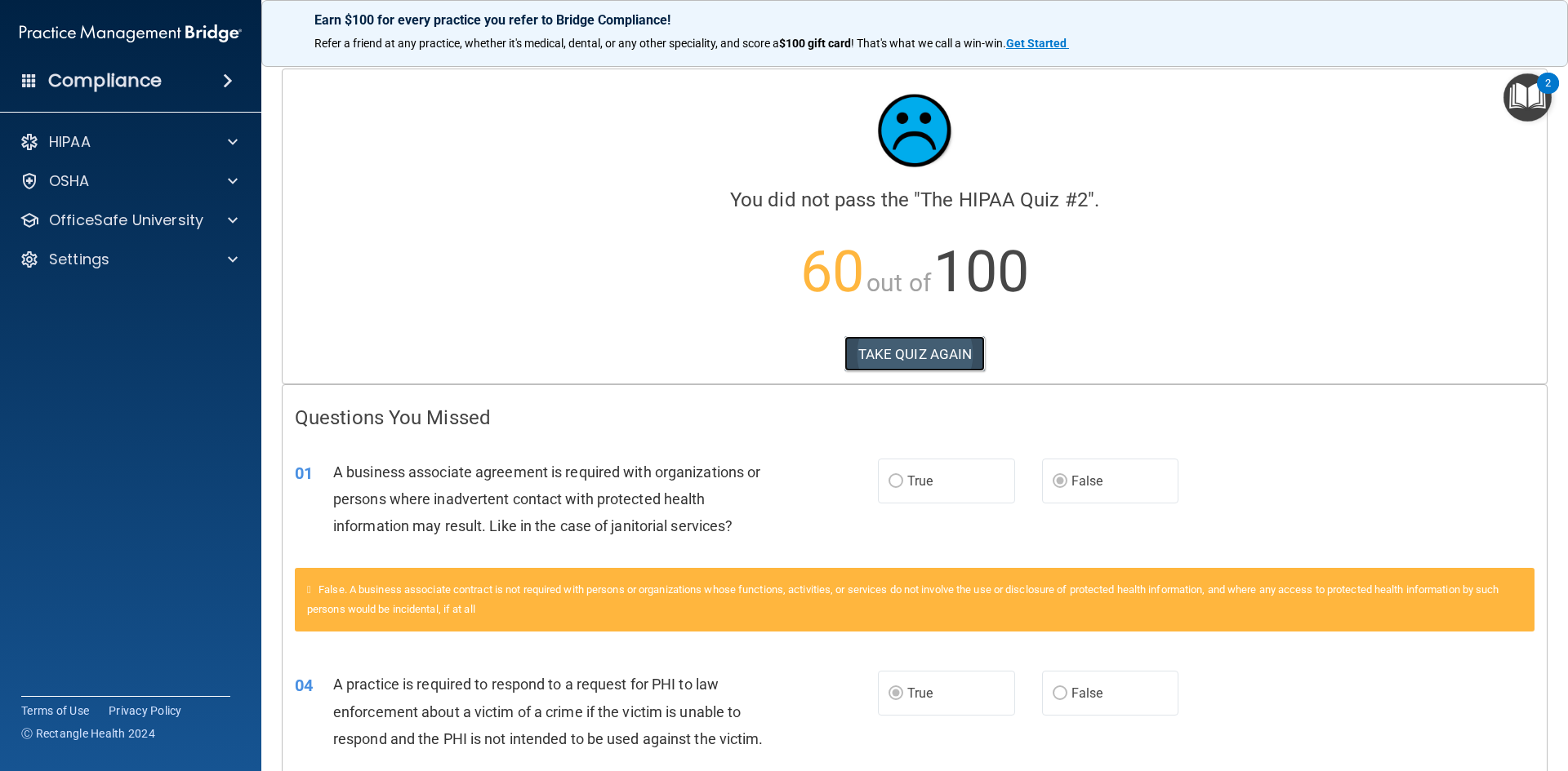
click at [931, 355] on button "TAKE QUIZ AGAIN" at bounding box center [914, 354] width 141 height 36
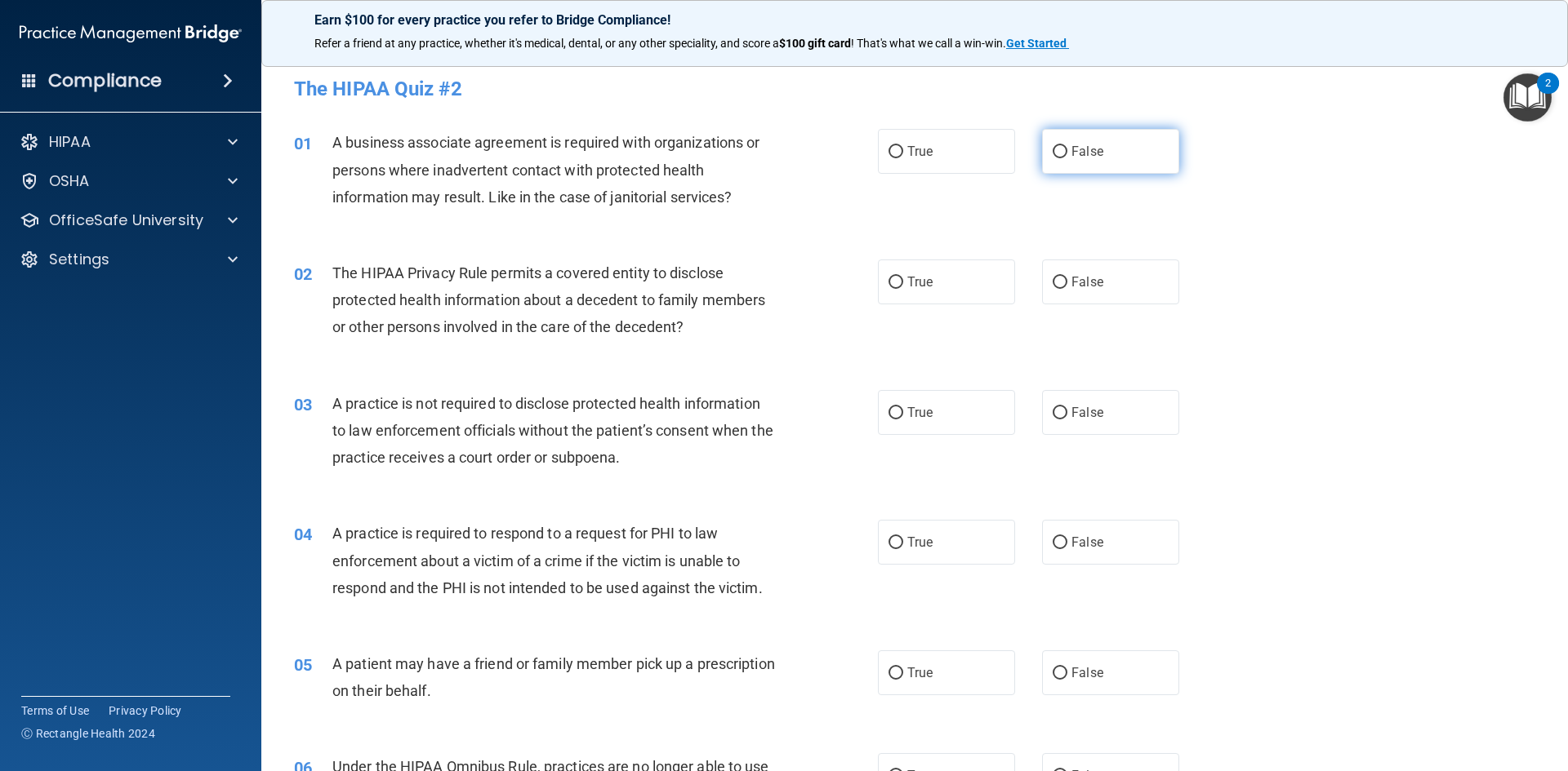
click at [1053, 151] on input "False" at bounding box center [1061, 152] width 15 height 12
radio input "true"
click at [891, 277] on input "True" at bounding box center [896, 282] width 15 height 12
radio input "true"
click at [1053, 407] on input "False" at bounding box center [1061, 413] width 15 height 12
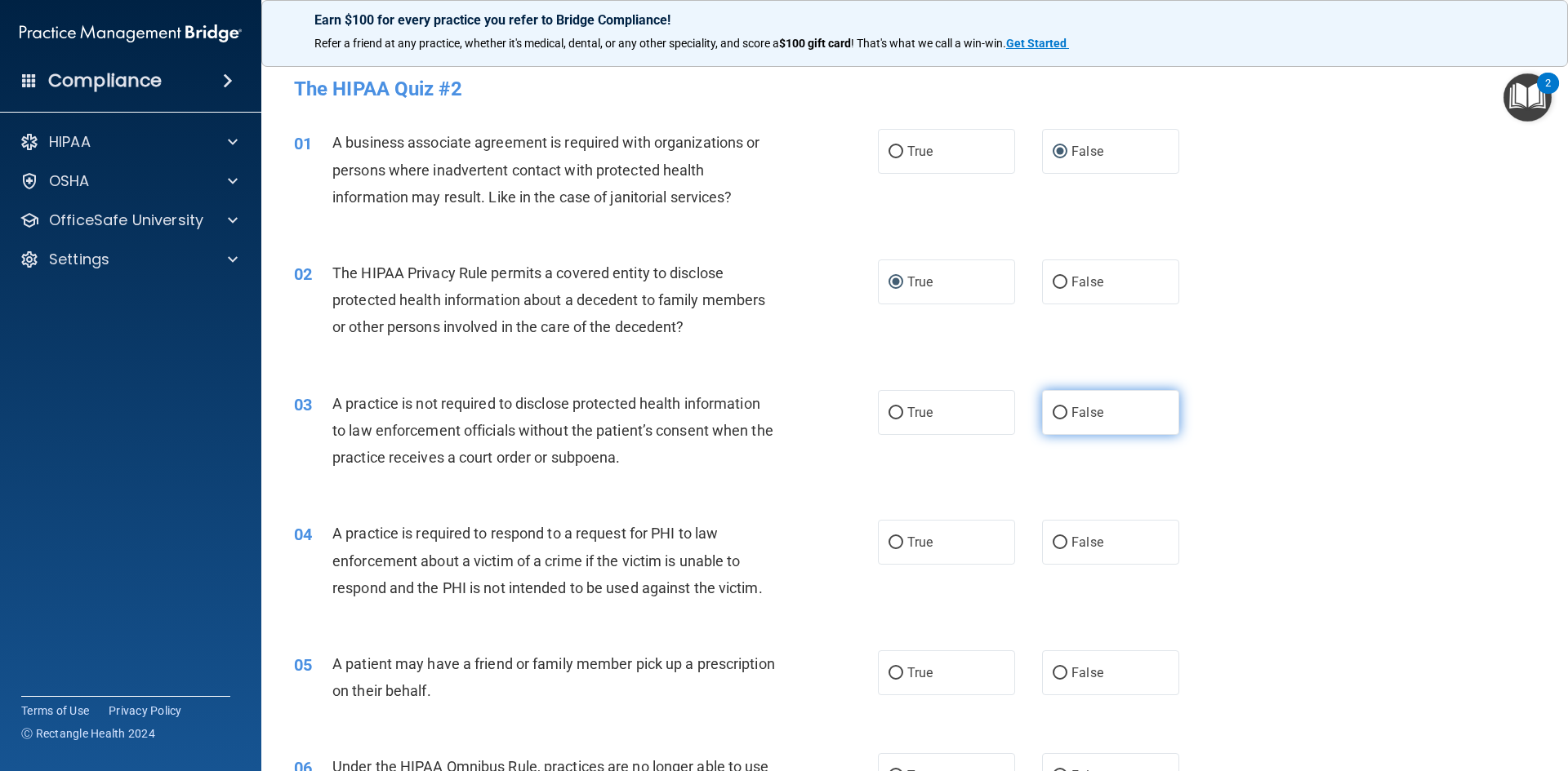
radio input "true"
drag, startPoint x: 886, startPoint y: 541, endPoint x: 920, endPoint y: 594, distance: 63.0
click at [889, 541] on input "True" at bounding box center [896, 543] width 15 height 12
radio input "true"
drag, startPoint x: 892, startPoint y: 675, endPoint x: 972, endPoint y: 646, distance: 85.1
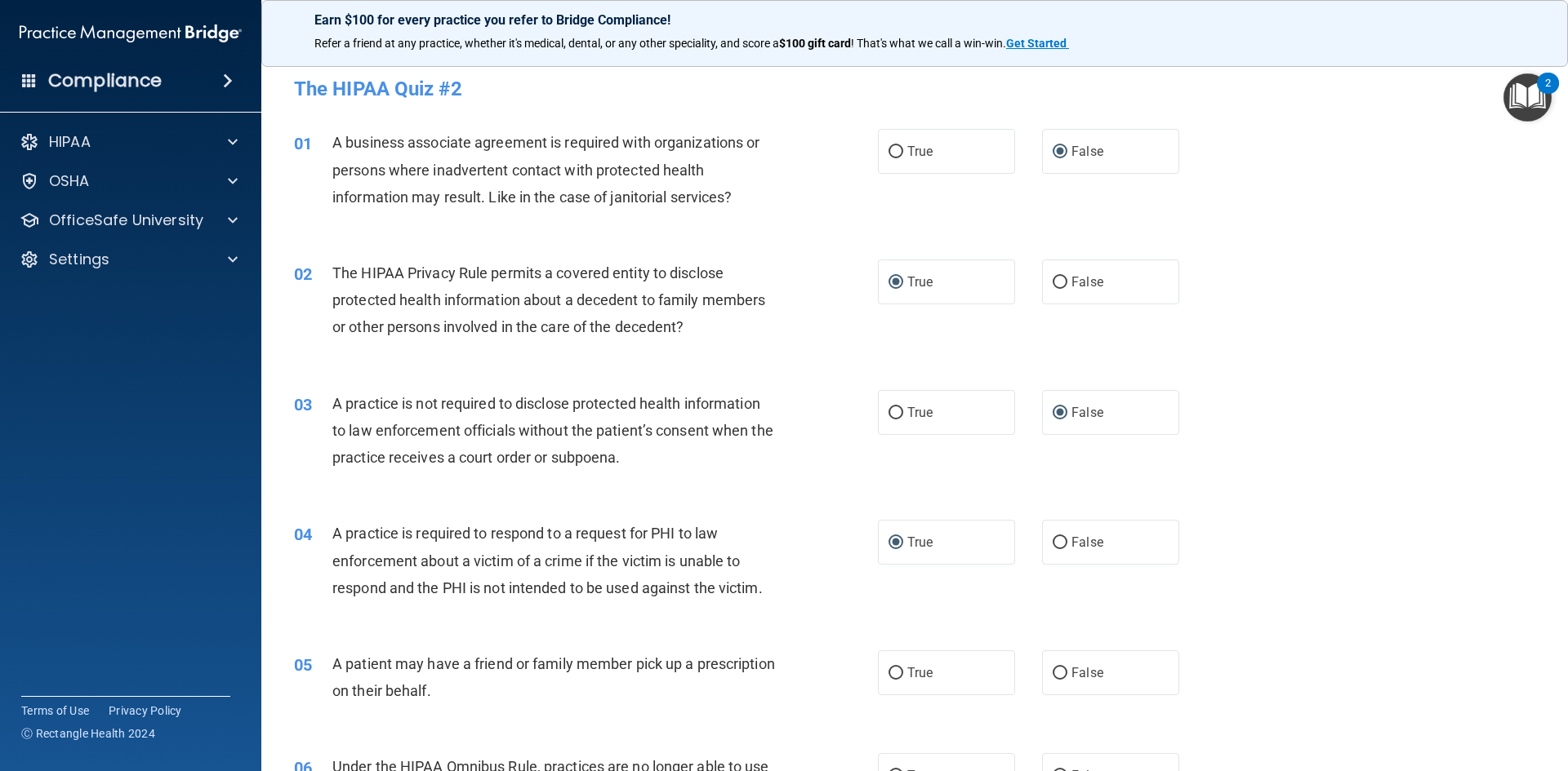
click at [895, 672] on input "True" at bounding box center [896, 673] width 15 height 12
radio input "true"
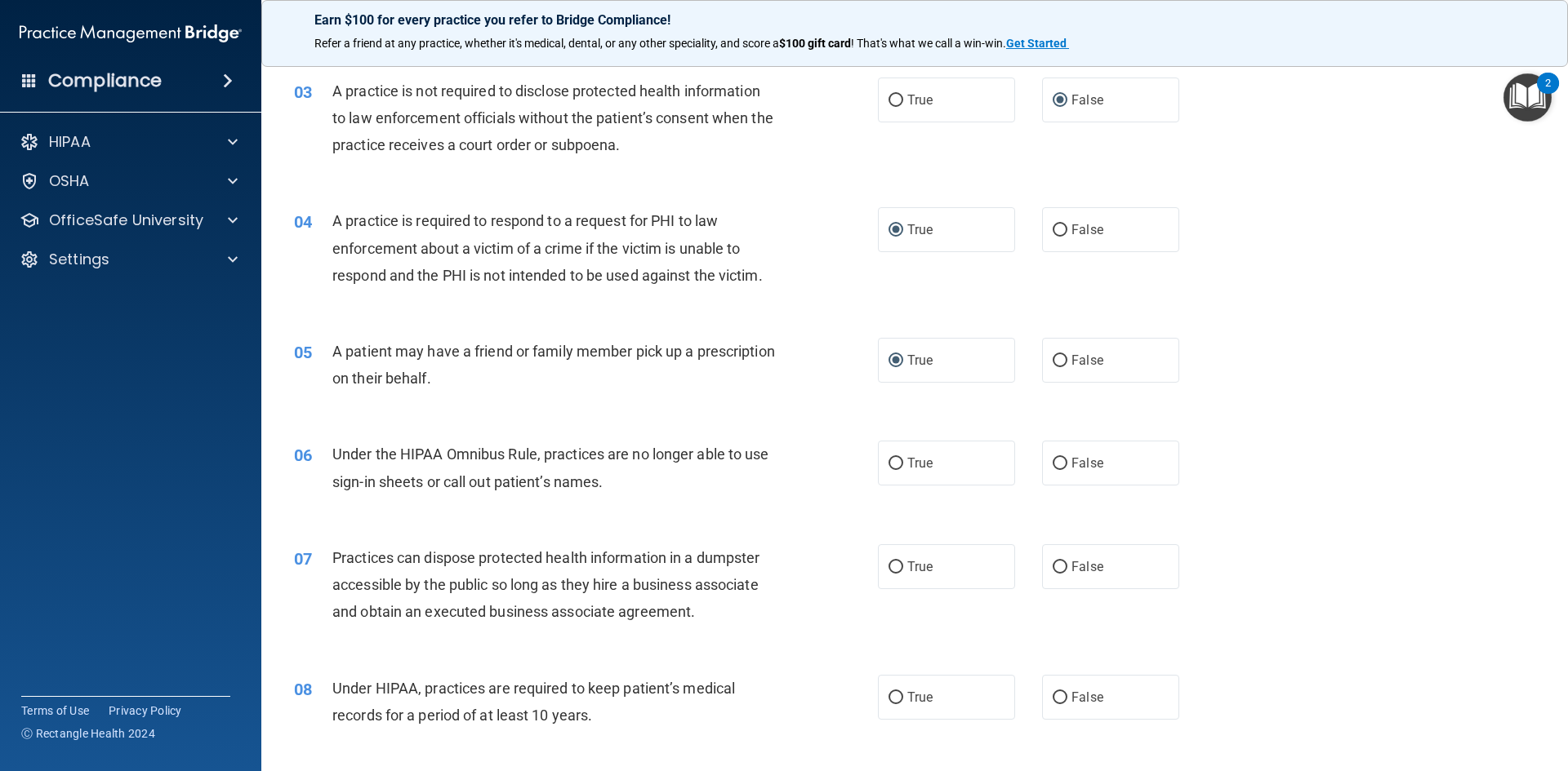
scroll to position [326, 0]
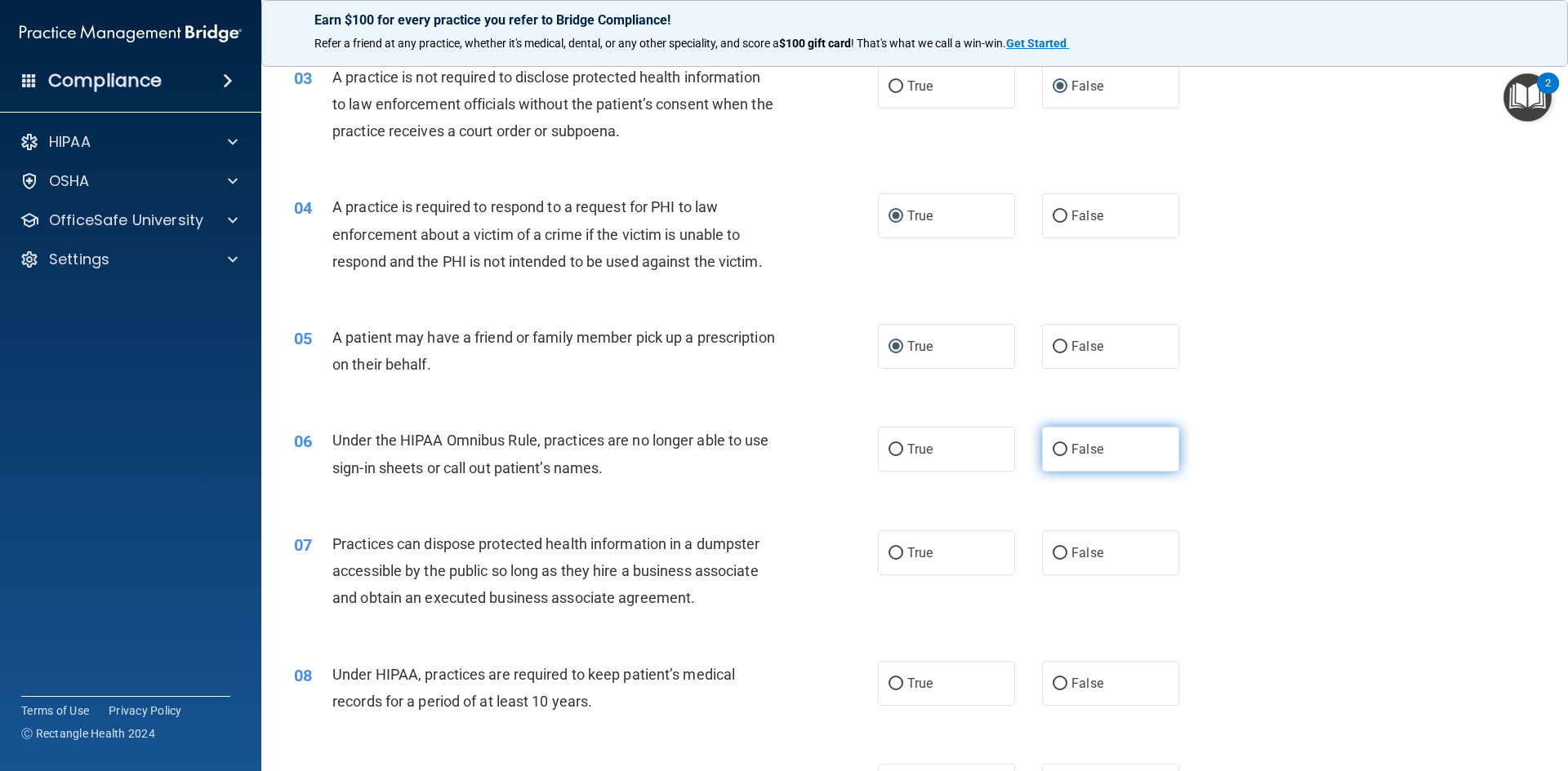
drag, startPoint x: 1040, startPoint y: 452, endPoint x: 1050, endPoint y: 452, distance: 10.0
click at [1047, 452] on label "False" at bounding box center [1110, 449] width 137 height 45
click at [1053, 444] on input "False" at bounding box center [1061, 449] width 15 height 12
radio input "true"
click at [1051, 544] on label "False" at bounding box center [1110, 553] width 137 height 45
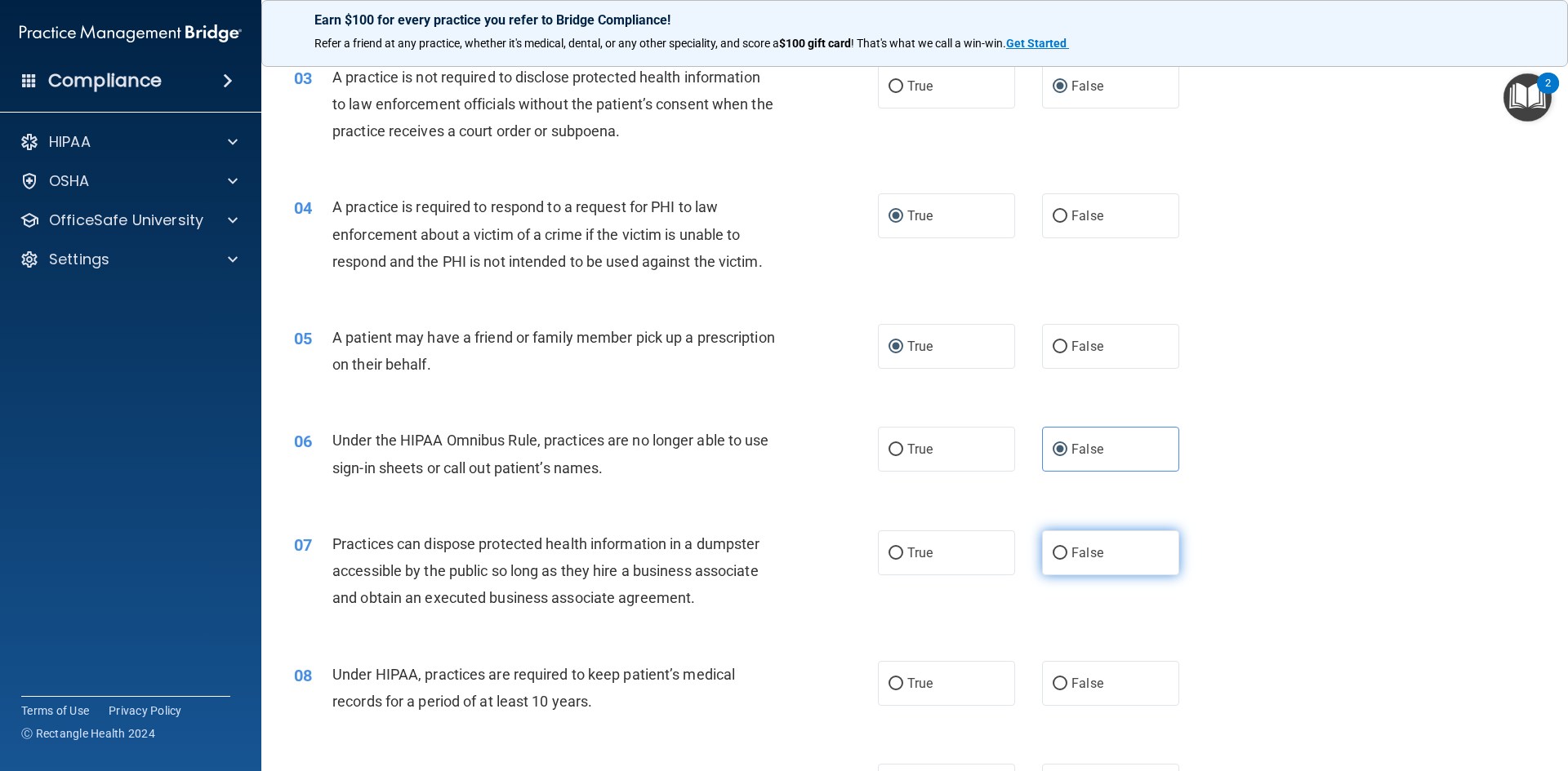
click at [1053, 547] on input "False" at bounding box center [1061, 553] width 15 height 12
radio input "true"
click at [1054, 673] on label "False" at bounding box center [1110, 683] width 137 height 45
click at [1054, 679] on input "False" at bounding box center [1061, 684] width 15 height 12
radio input "true"
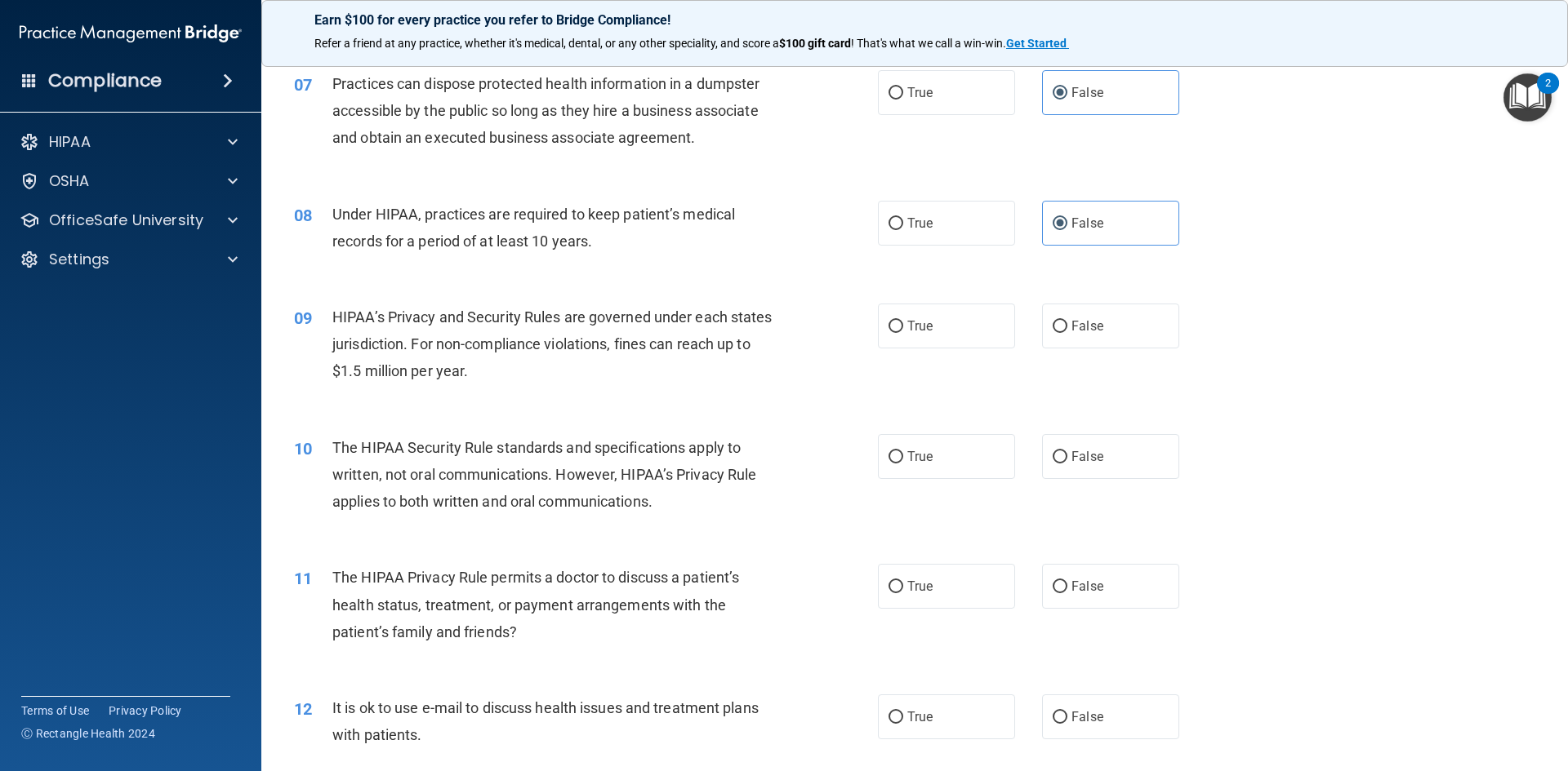
scroll to position [817, 0]
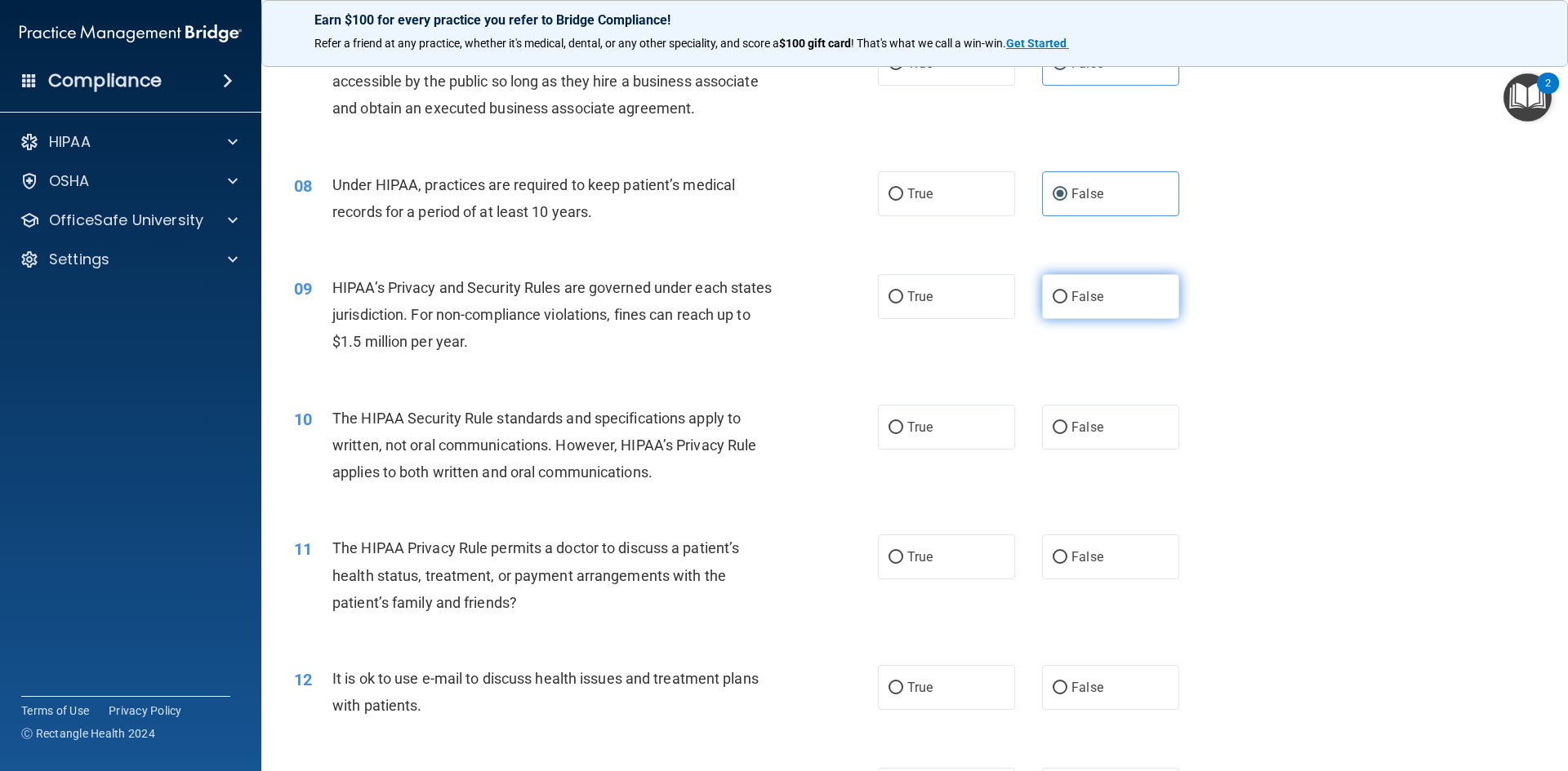
click at [1053, 296] on input "False" at bounding box center [1061, 297] width 15 height 12
radio input "true"
click at [889, 423] on input "True" at bounding box center [896, 428] width 15 height 12
radio input "true"
click at [890, 561] on input "True" at bounding box center [896, 558] width 15 height 12
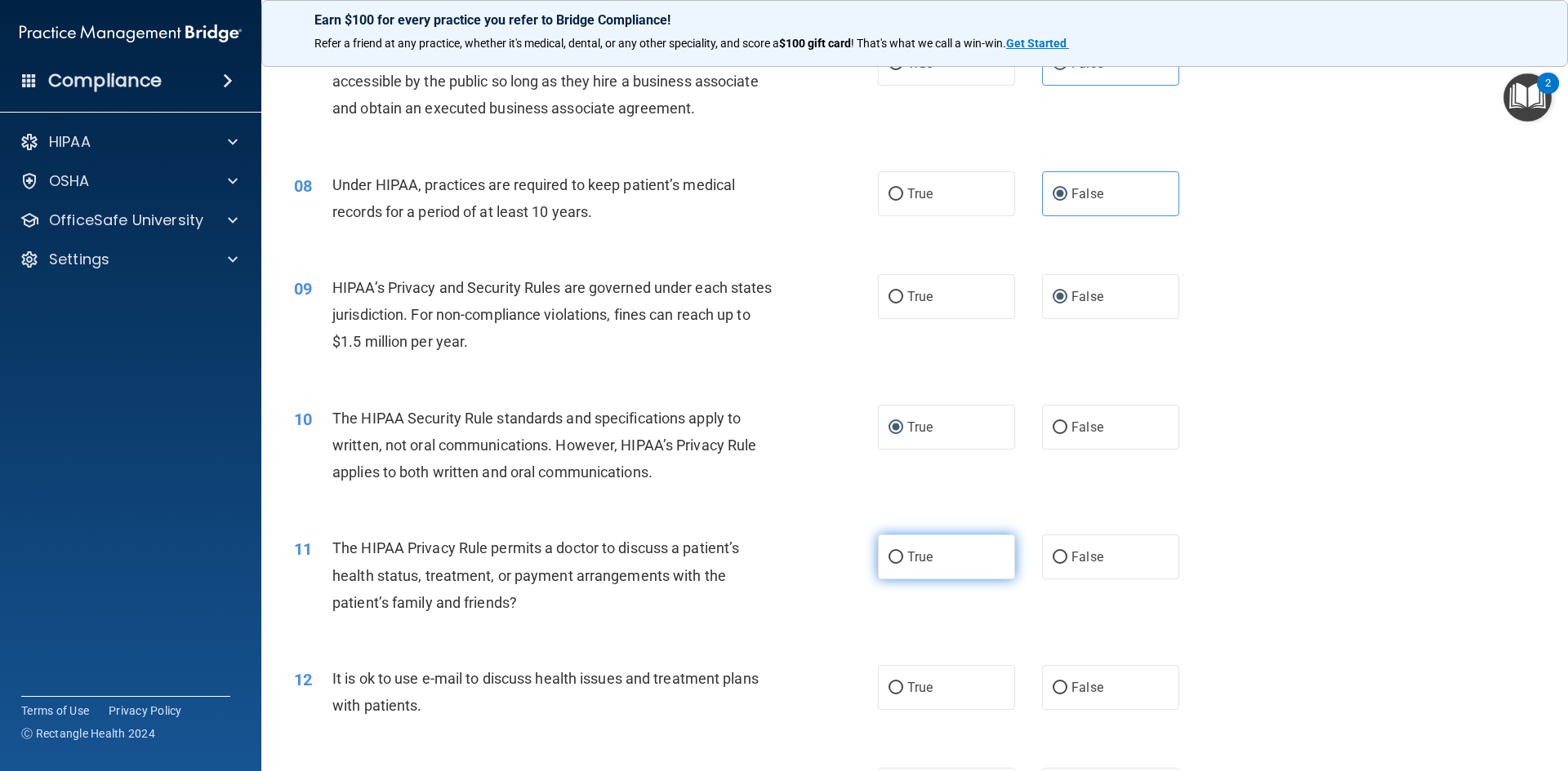
radio input "true"
click at [895, 686] on input "True" at bounding box center [896, 688] width 15 height 12
radio input "true"
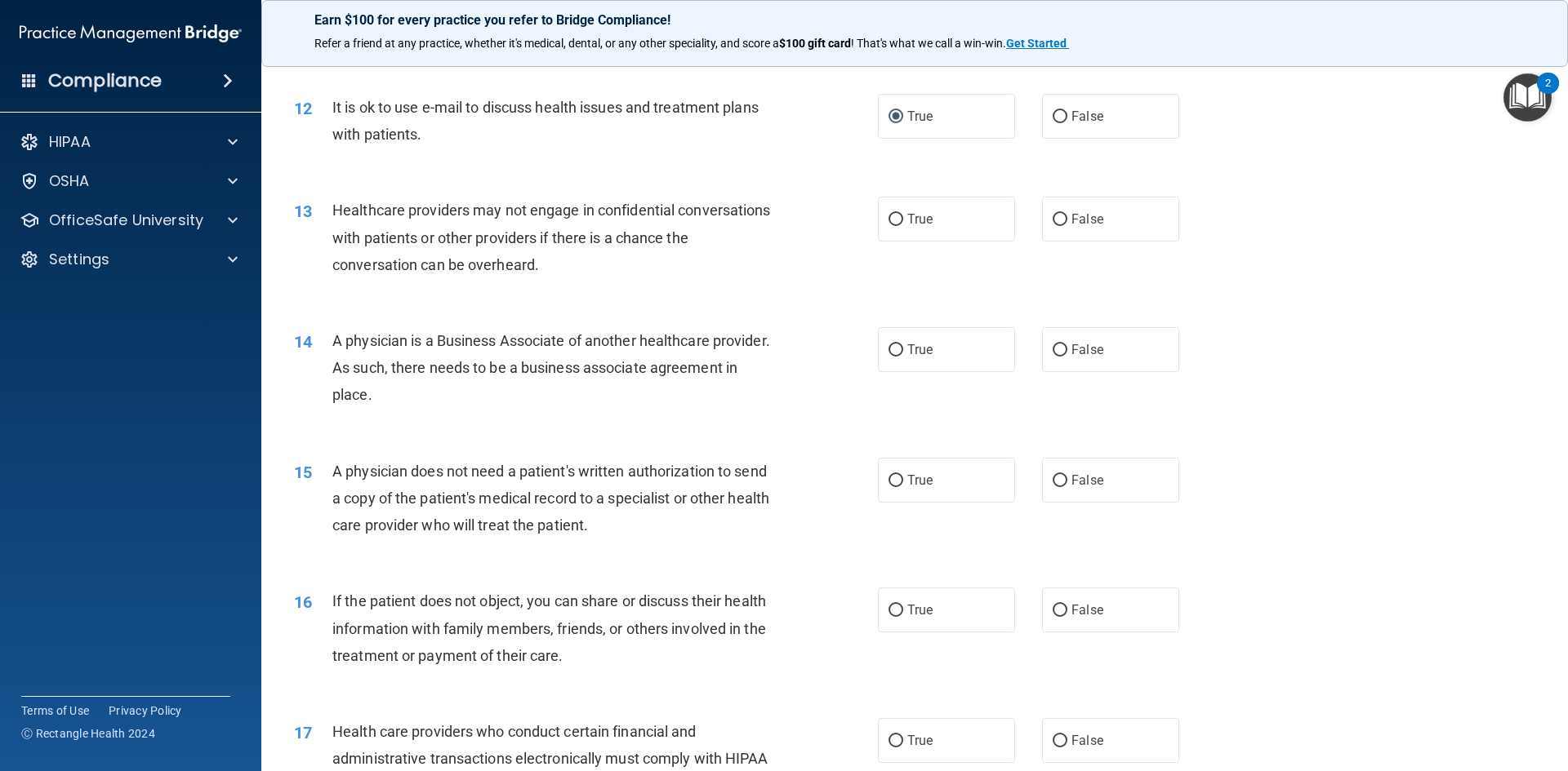
scroll to position [1469, 0]
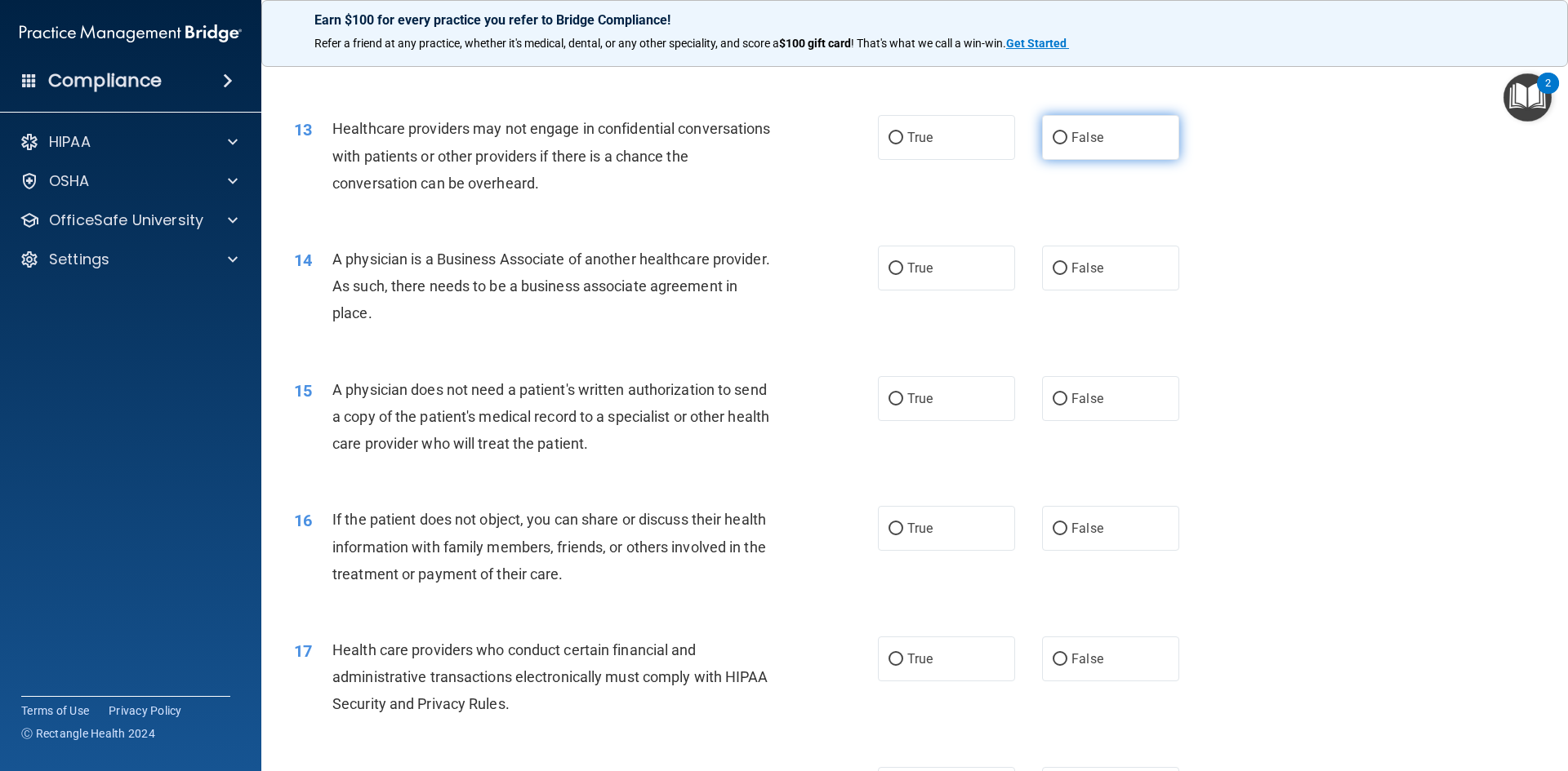
click at [1053, 135] on input "False" at bounding box center [1061, 138] width 15 height 12
radio input "true"
click at [1053, 266] on input "False" at bounding box center [1061, 268] width 15 height 12
radio input "true"
click at [889, 398] on input "True" at bounding box center [896, 399] width 15 height 12
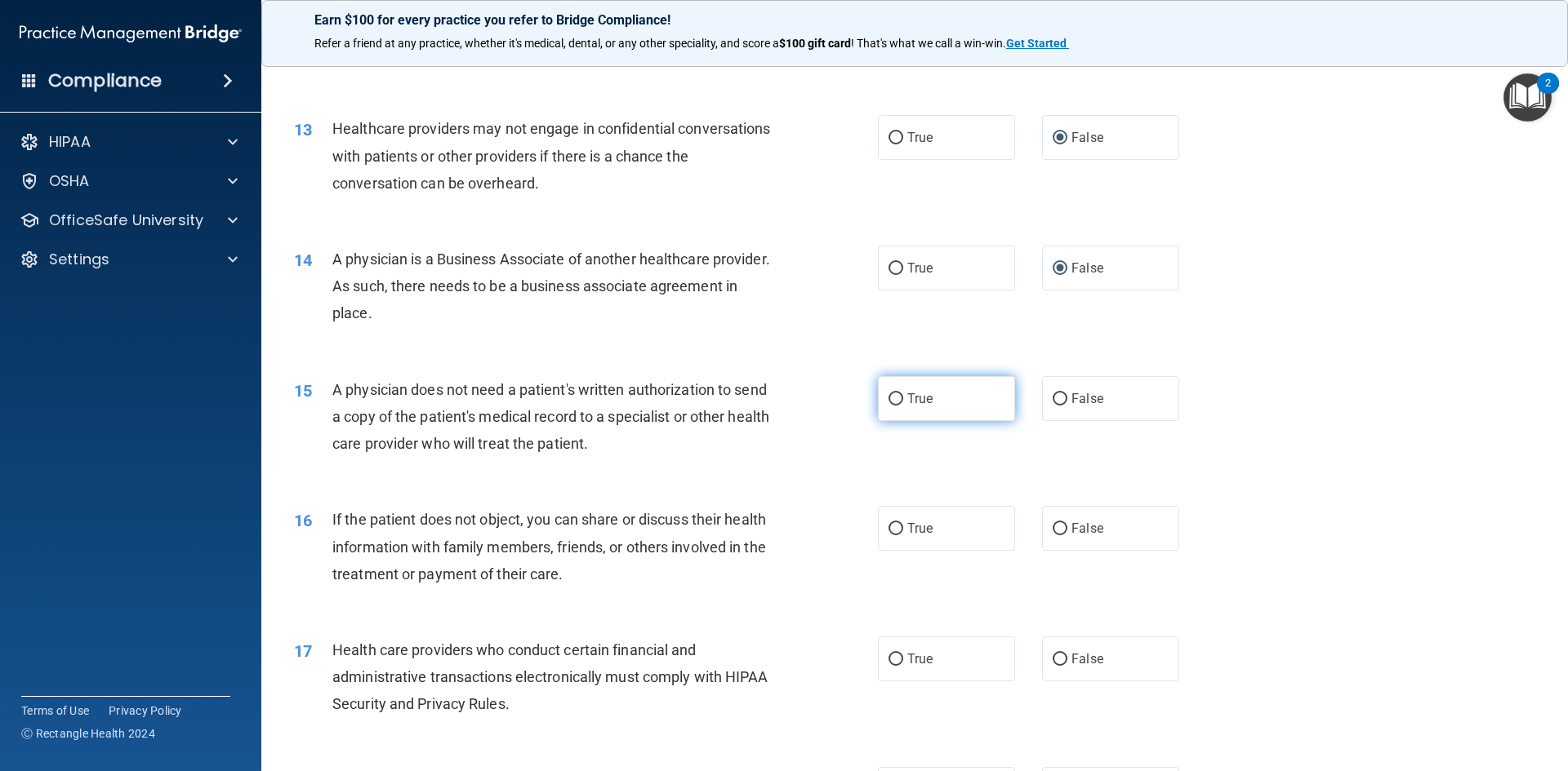
radio input "true"
click at [889, 523] on input "True" at bounding box center [896, 529] width 15 height 12
radio input "true"
click at [889, 654] on input "True" at bounding box center [896, 659] width 15 height 12
radio input "true"
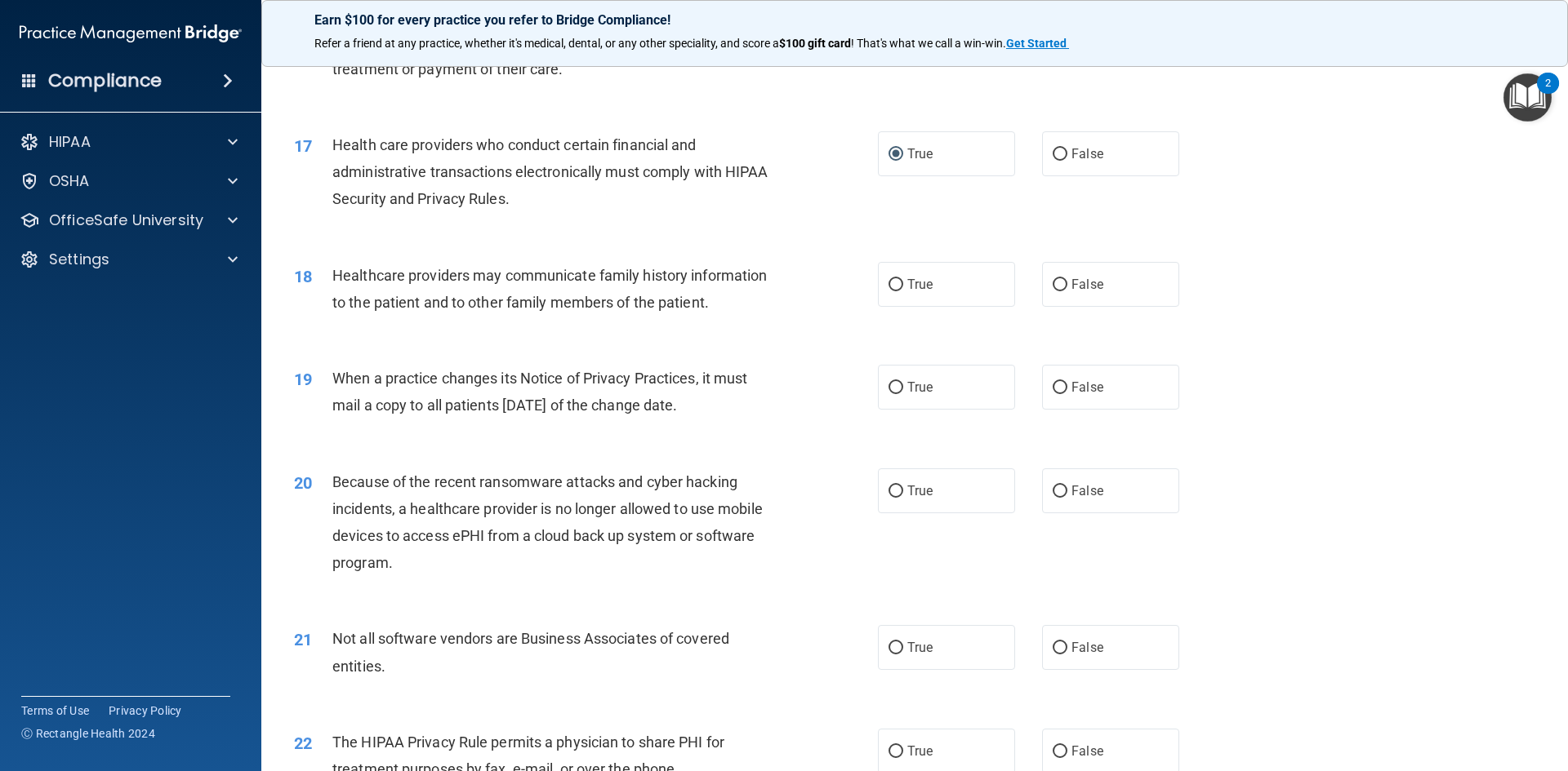
scroll to position [2041, 0]
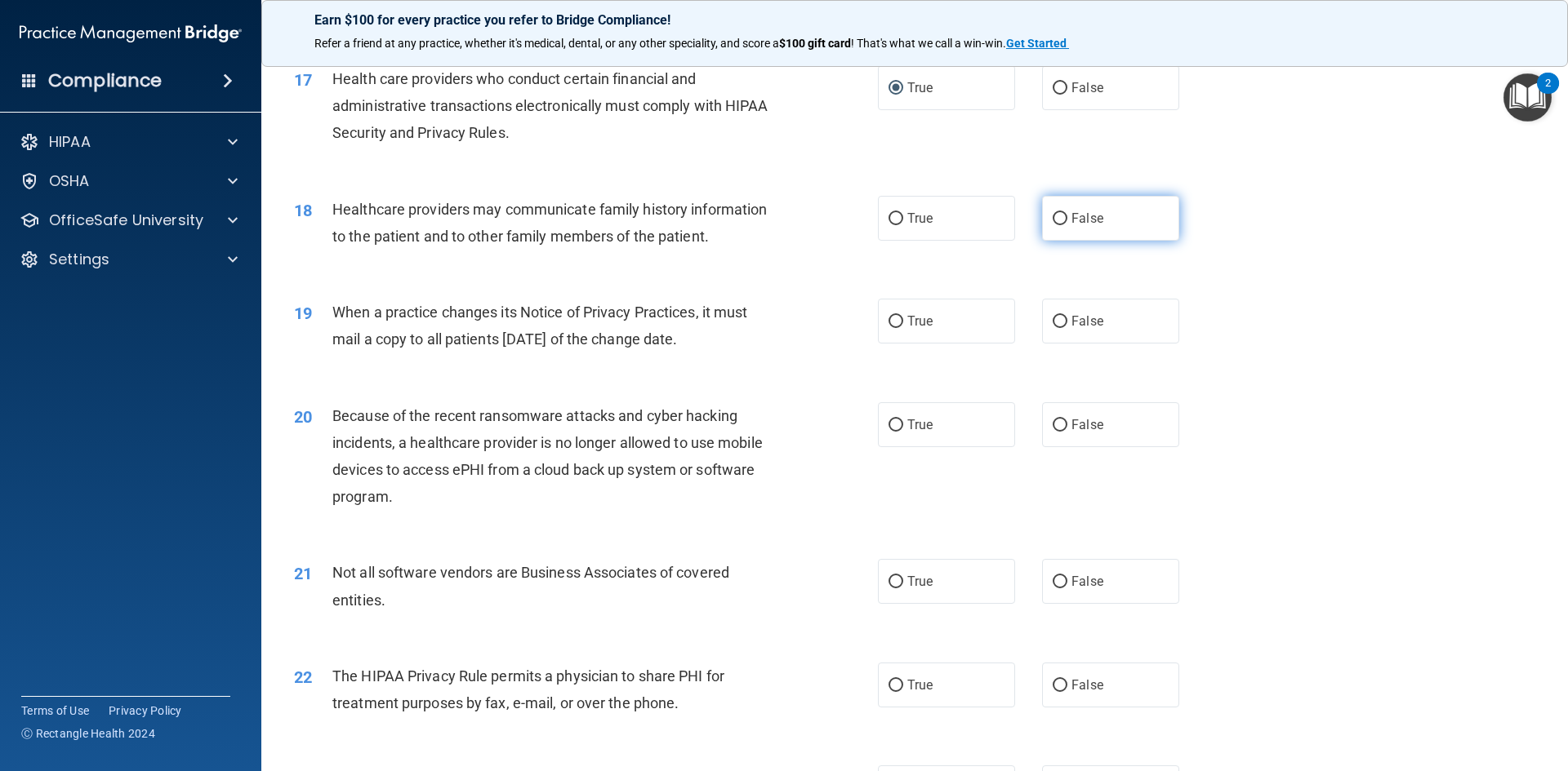
click at [1053, 220] on input "False" at bounding box center [1061, 219] width 15 height 12
radio input "true"
drag, startPoint x: 1059, startPoint y: 323, endPoint x: 1063, endPoint y: 331, distance: 8.9
click at [1059, 322] on input "False" at bounding box center [1061, 322] width 15 height 12
radio input "true"
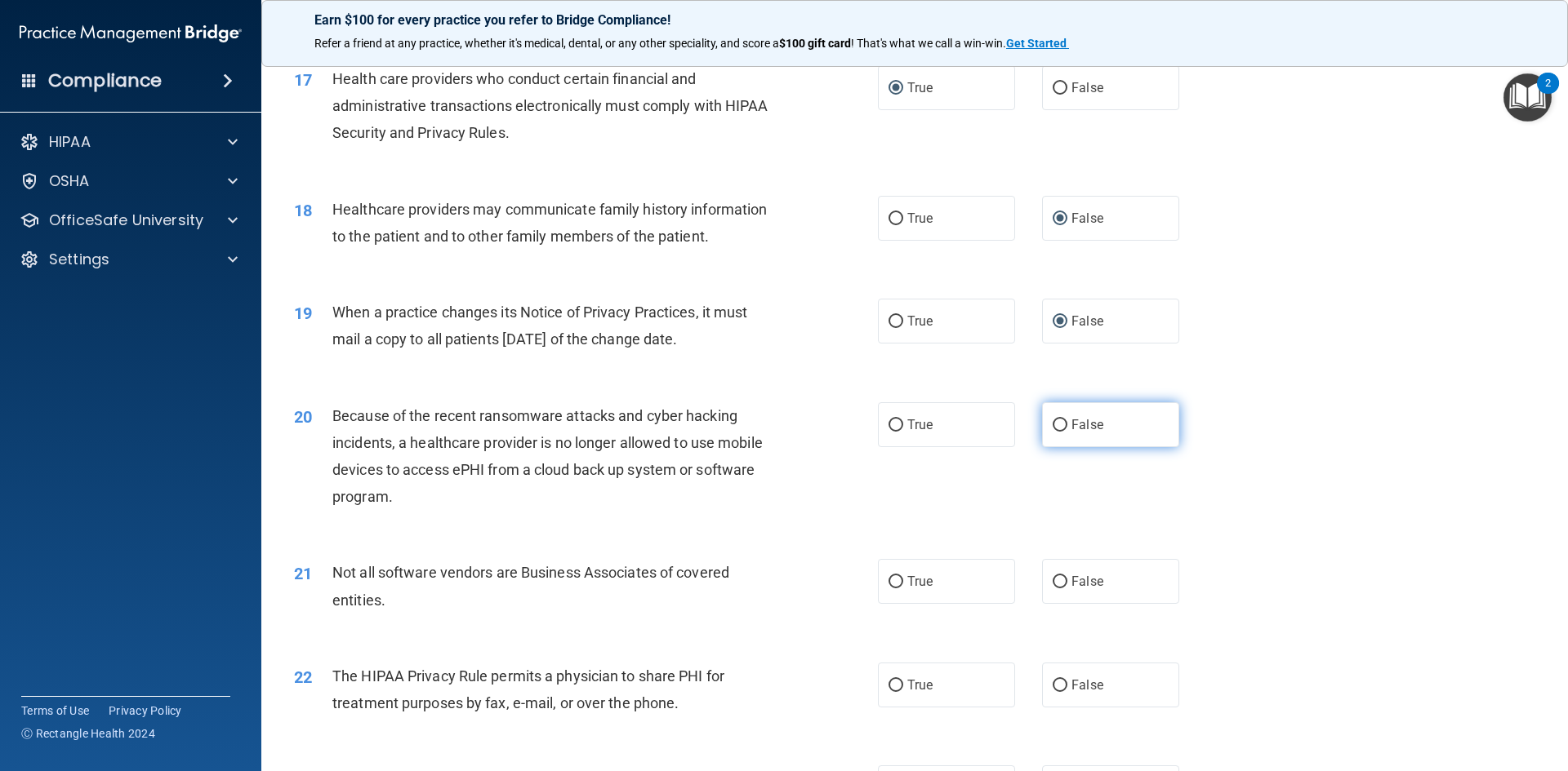
click at [1054, 421] on input "False" at bounding box center [1061, 425] width 15 height 12
radio input "true"
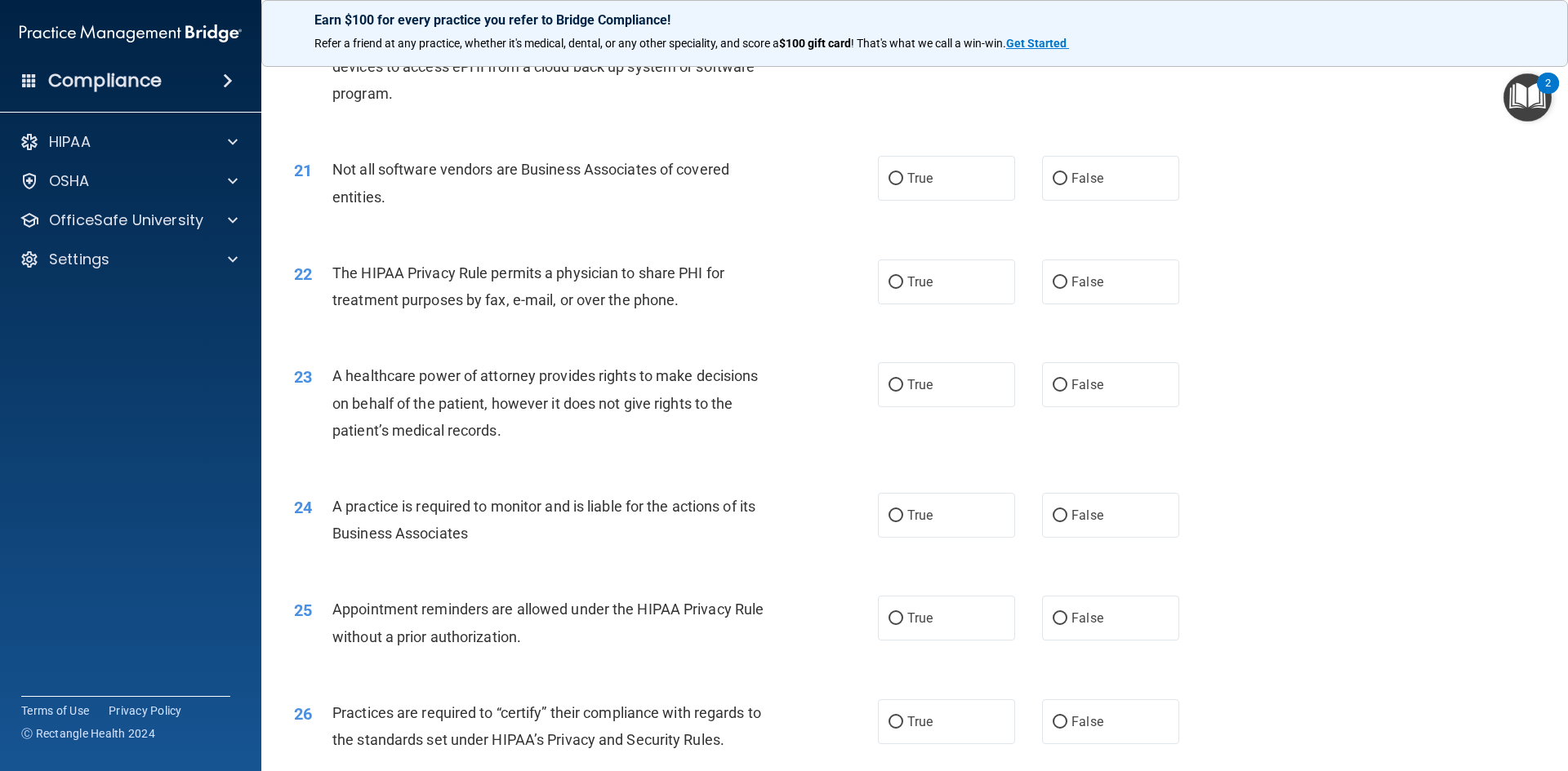
scroll to position [2449, 0]
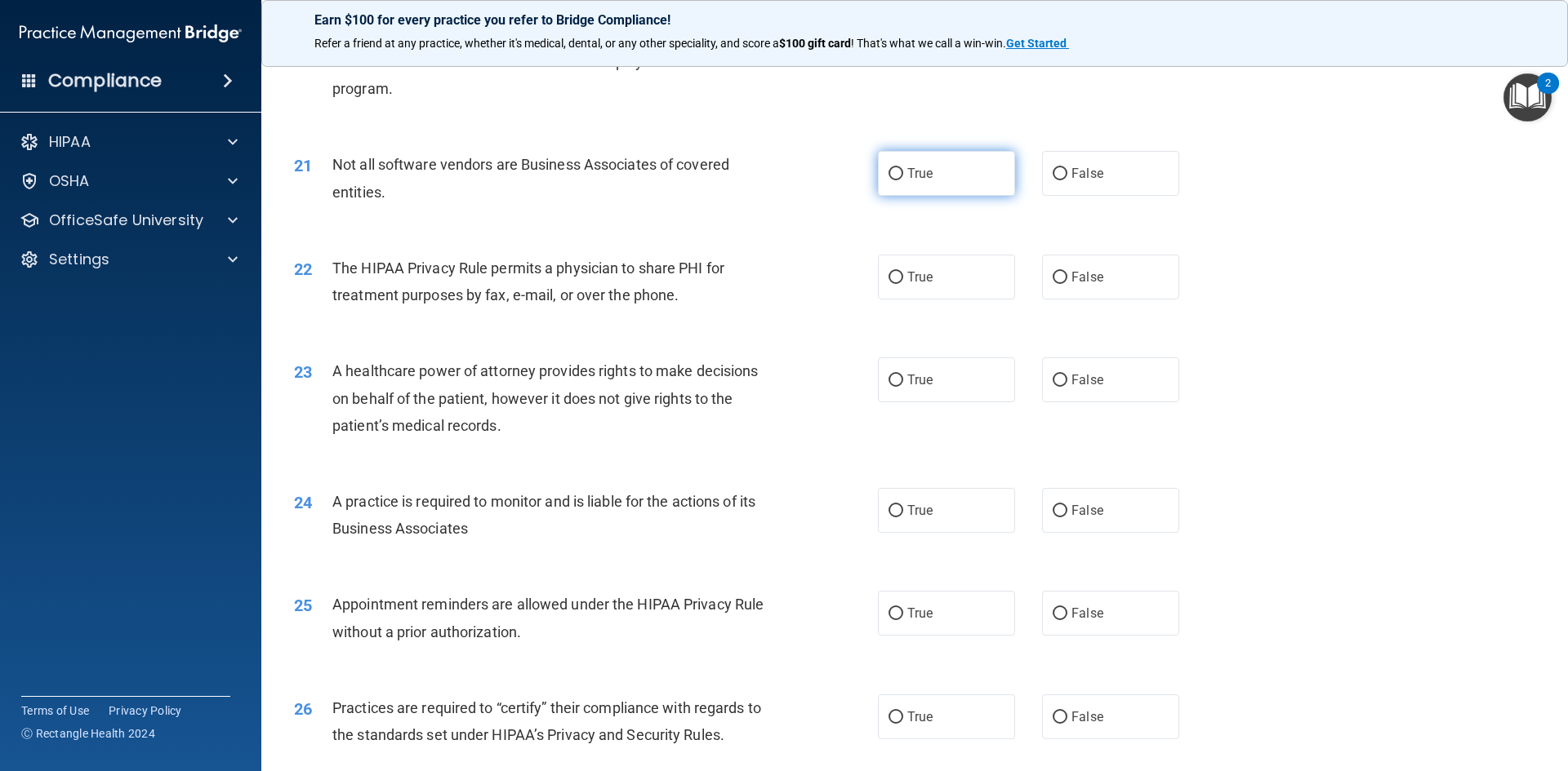
click at [889, 175] on input "True" at bounding box center [896, 173] width 15 height 12
radio input "true"
click at [890, 279] on input "True" at bounding box center [896, 278] width 15 height 12
radio input "true"
click at [1053, 384] on input "False" at bounding box center [1061, 380] width 15 height 12
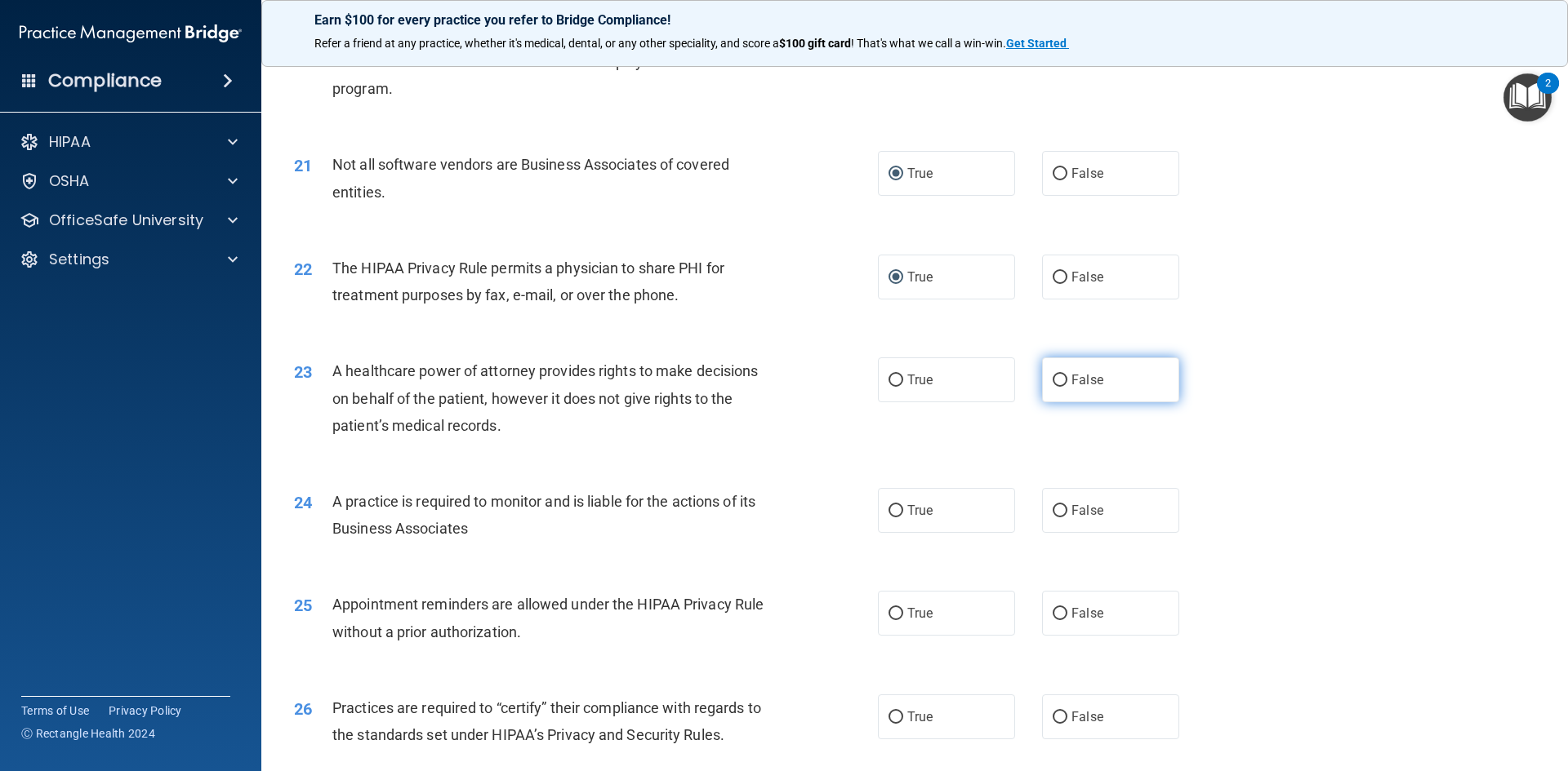
radio input "true"
click at [1054, 514] on input "False" at bounding box center [1061, 511] width 15 height 12
radio input "true"
click at [893, 612] on input "True" at bounding box center [896, 613] width 15 height 12
radio input "true"
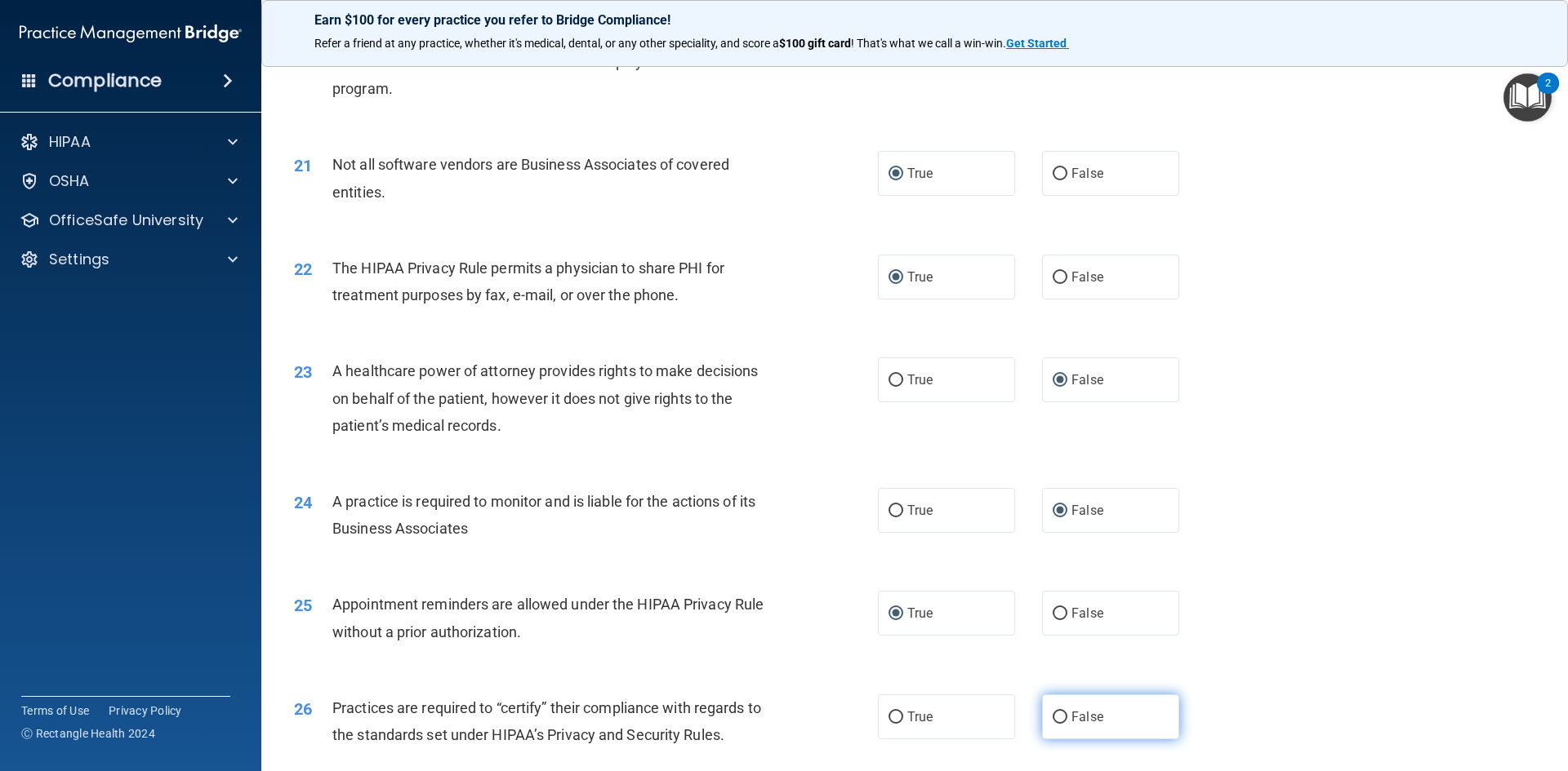
click at [1053, 719] on input "False" at bounding box center [1061, 717] width 15 height 12
radio input "true"
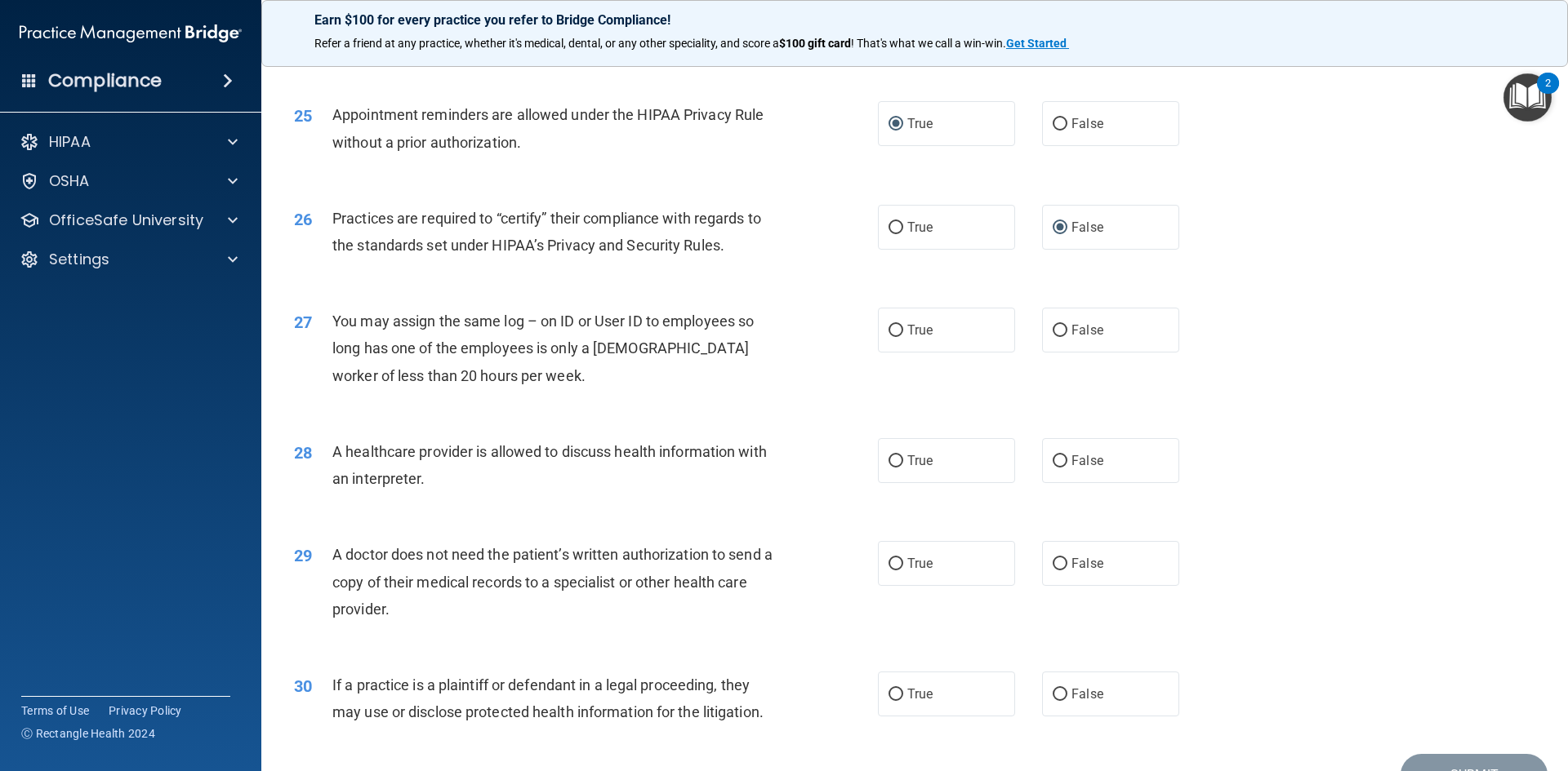
scroll to position [3028, 0]
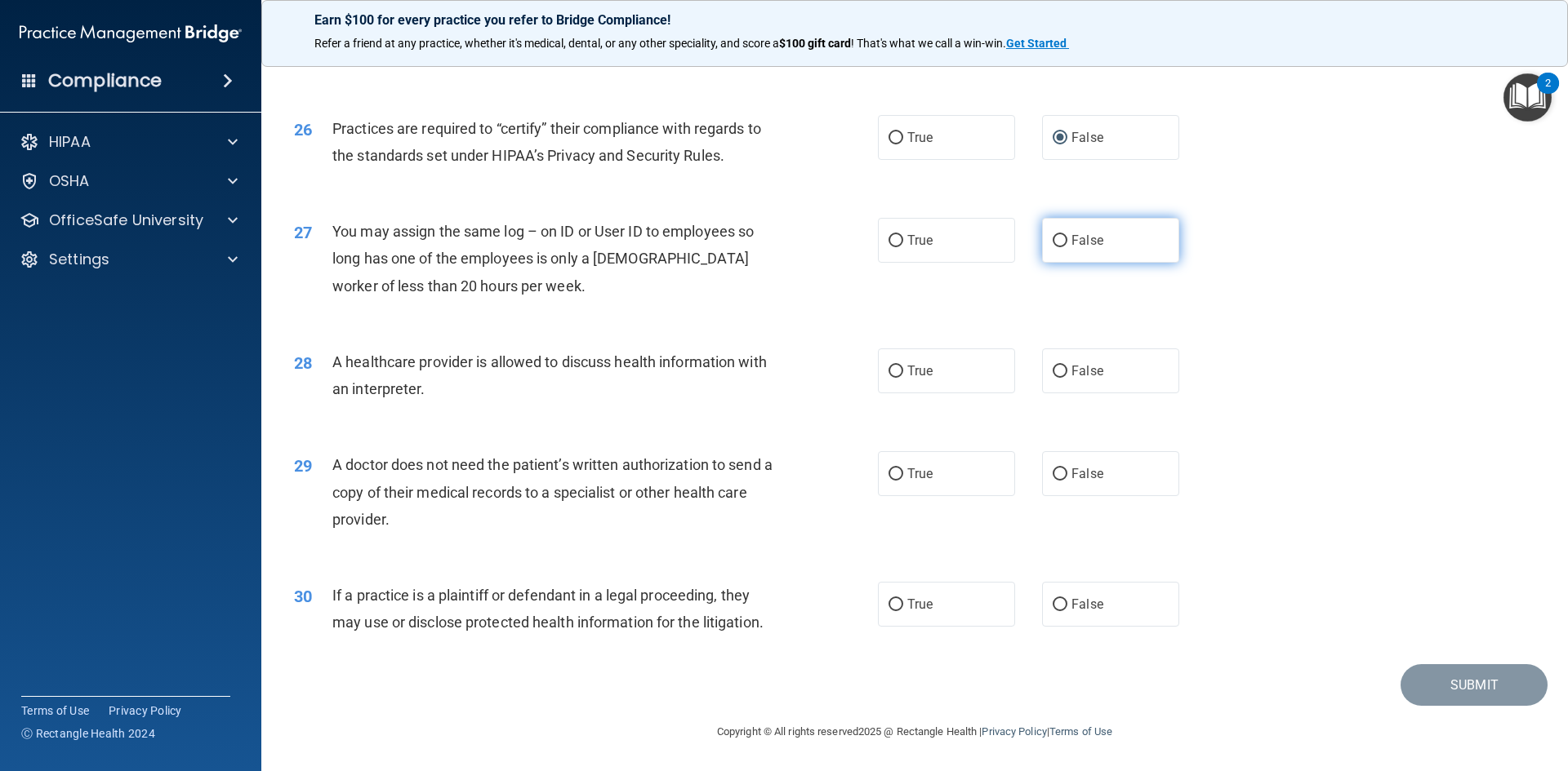
click at [1060, 240] on label "False" at bounding box center [1110, 241] width 137 height 45
click at [1060, 240] on input "False" at bounding box center [1061, 241] width 15 height 12
radio input "true"
drag, startPoint x: 887, startPoint y: 364, endPoint x: 895, endPoint y: 378, distance: 16.1
click at [891, 366] on input "True" at bounding box center [896, 371] width 15 height 12
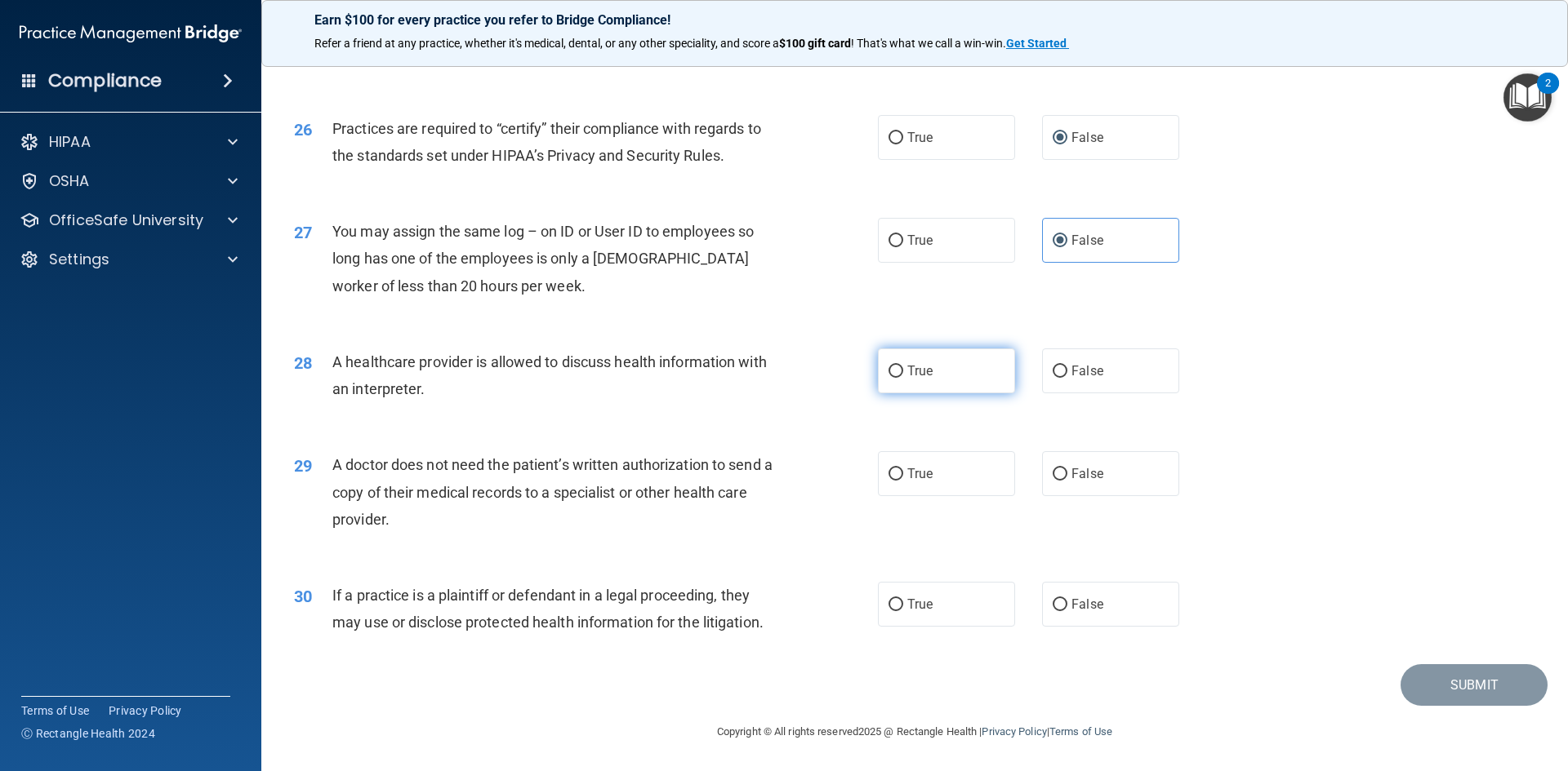
radio input "true"
click at [892, 478] on input "True" at bounding box center [896, 475] width 15 height 12
radio input "true"
click at [899, 600] on label "True" at bounding box center [946, 604] width 137 height 45
click at [899, 600] on input "True" at bounding box center [896, 605] width 15 height 12
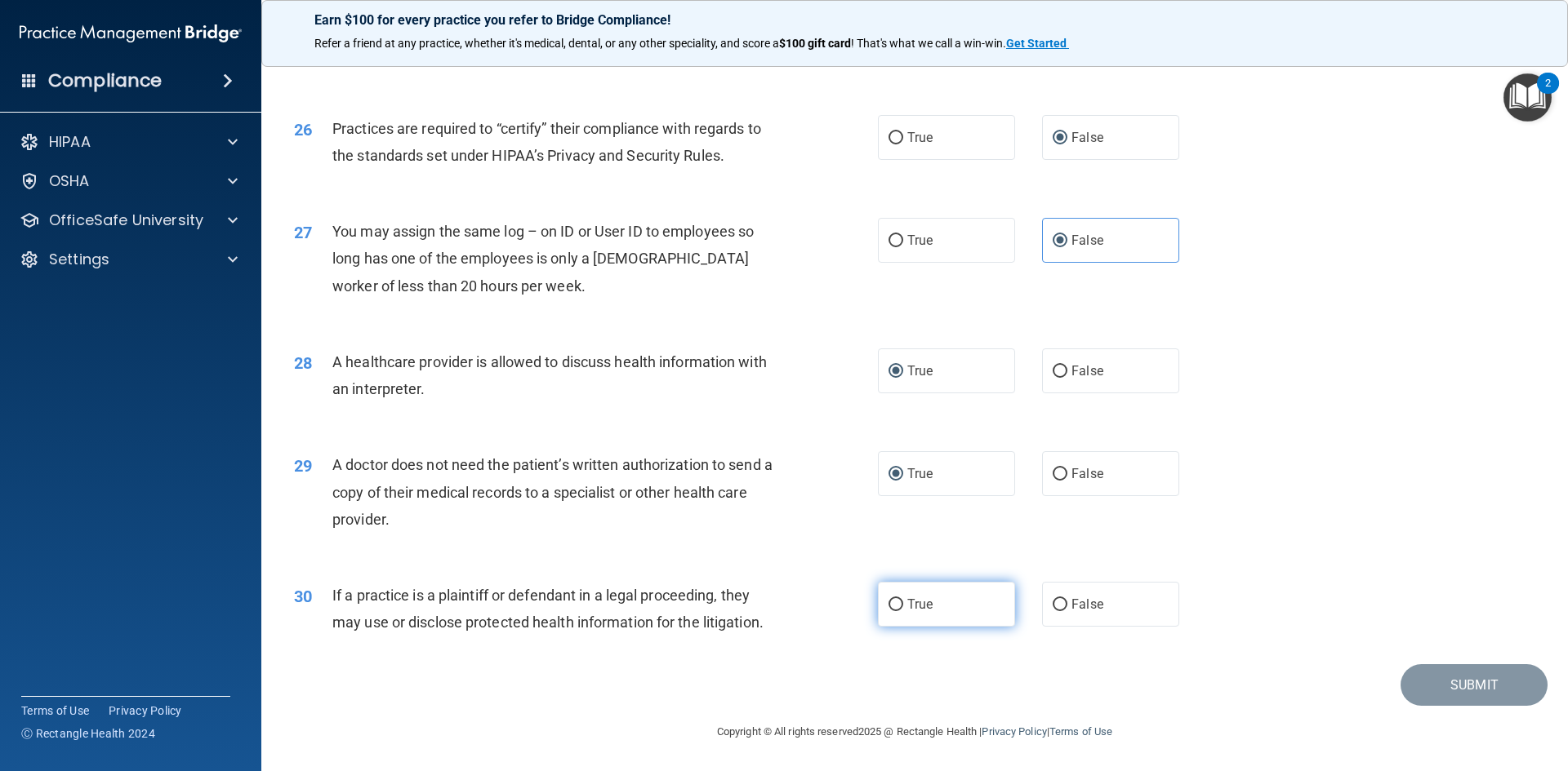
radio input "true"
click at [1474, 685] on button "Submit" at bounding box center [1475, 685] width 147 height 42
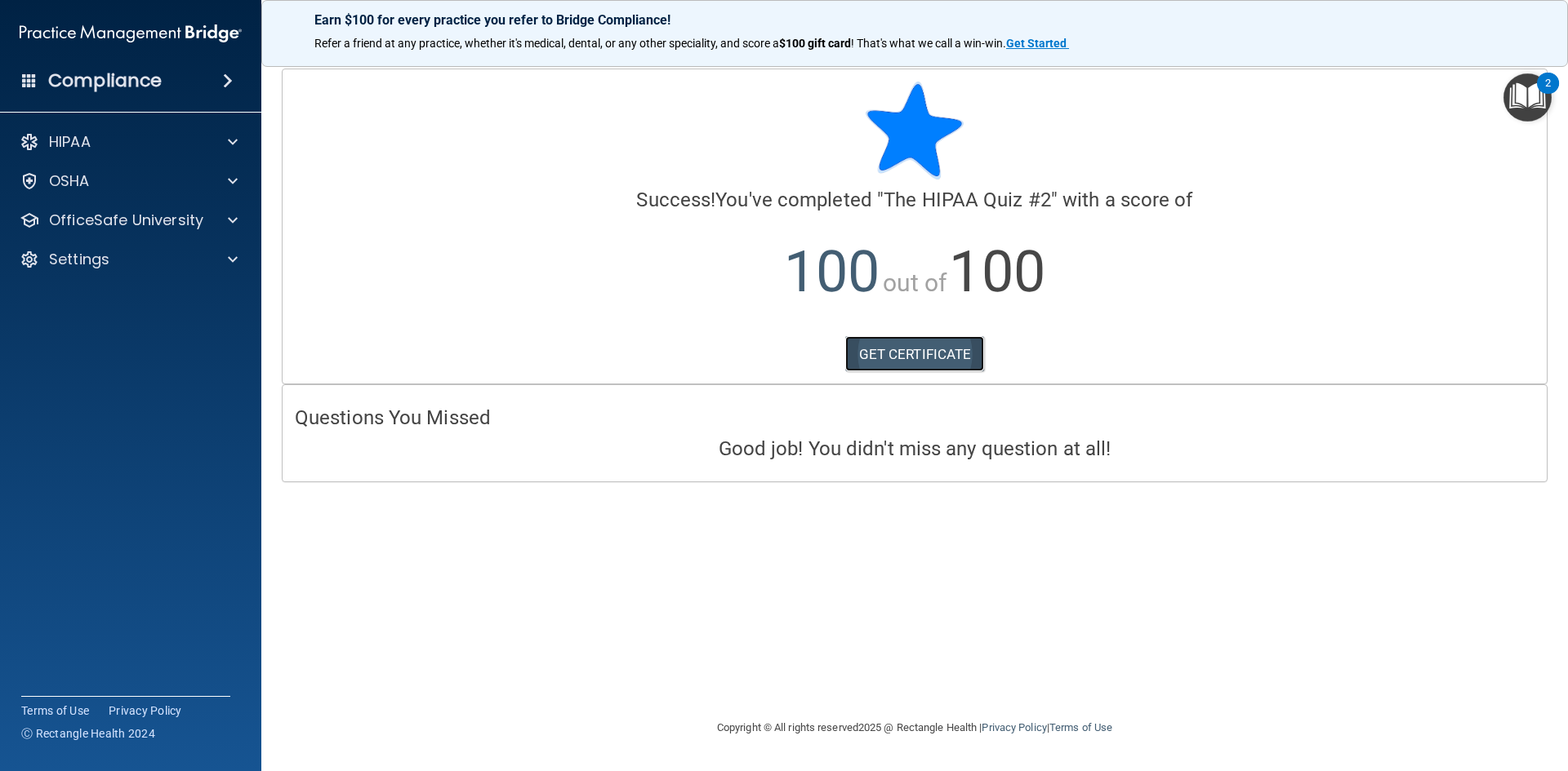
click at [882, 354] on link "GET CERTIFICATE" at bounding box center [915, 354] width 140 height 36
click at [140, 216] on p "OfficeSafe University" at bounding box center [126, 220] width 154 height 20
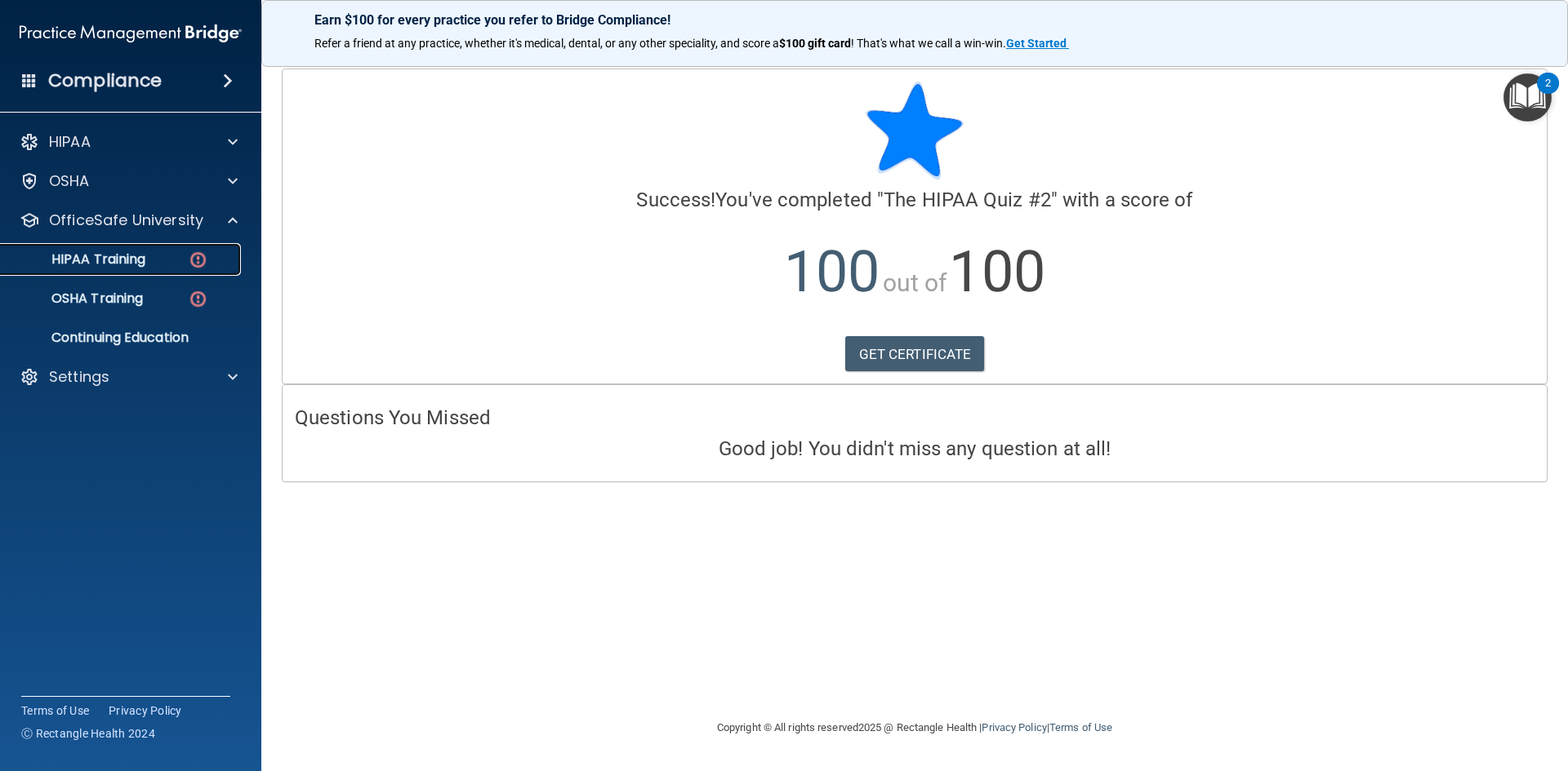
click at [134, 260] on p "HIPAA Training" at bounding box center [77, 260] width 134 height 17
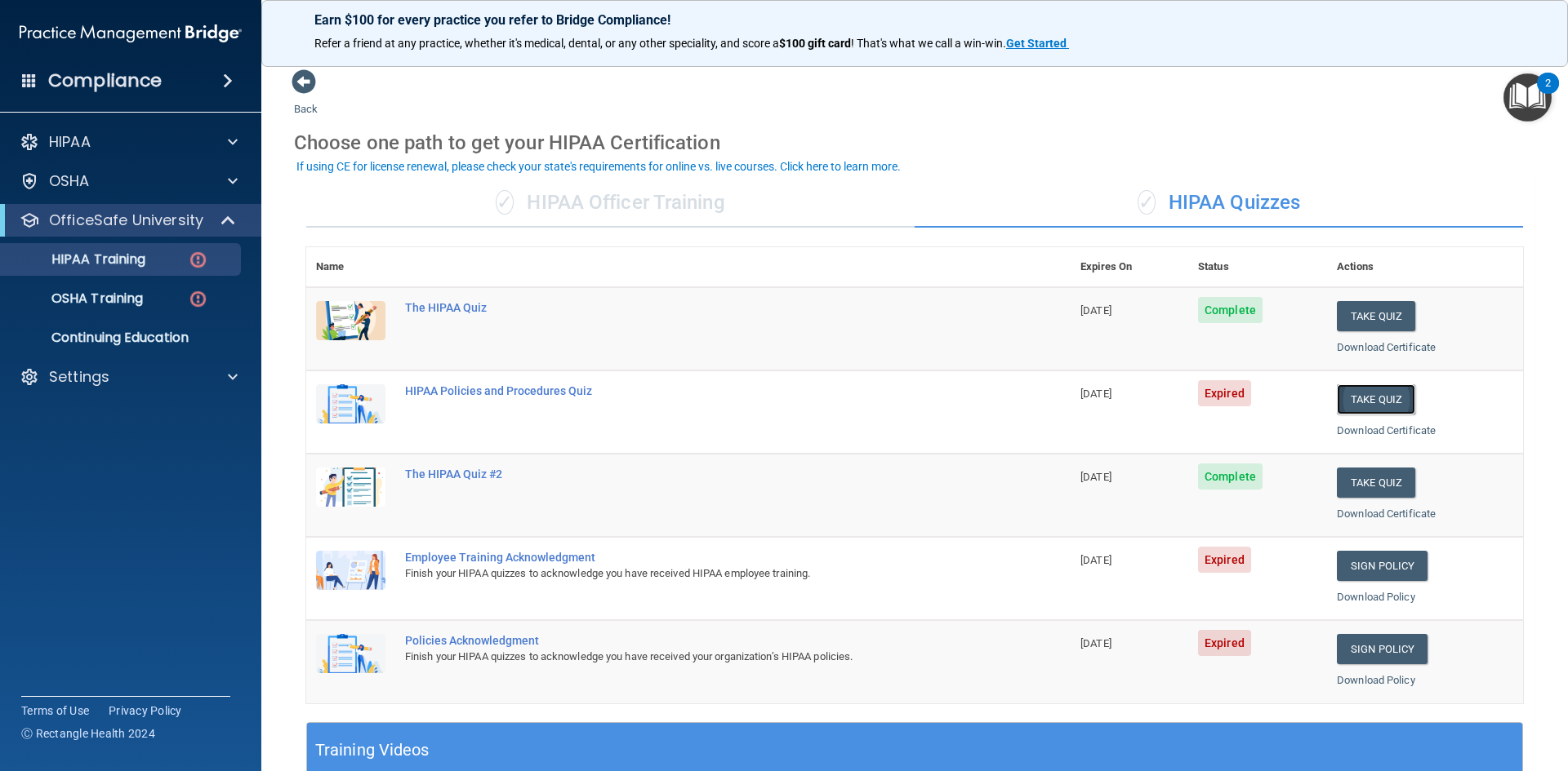
click at [1341, 391] on button "Take Quiz" at bounding box center [1376, 399] width 78 height 30
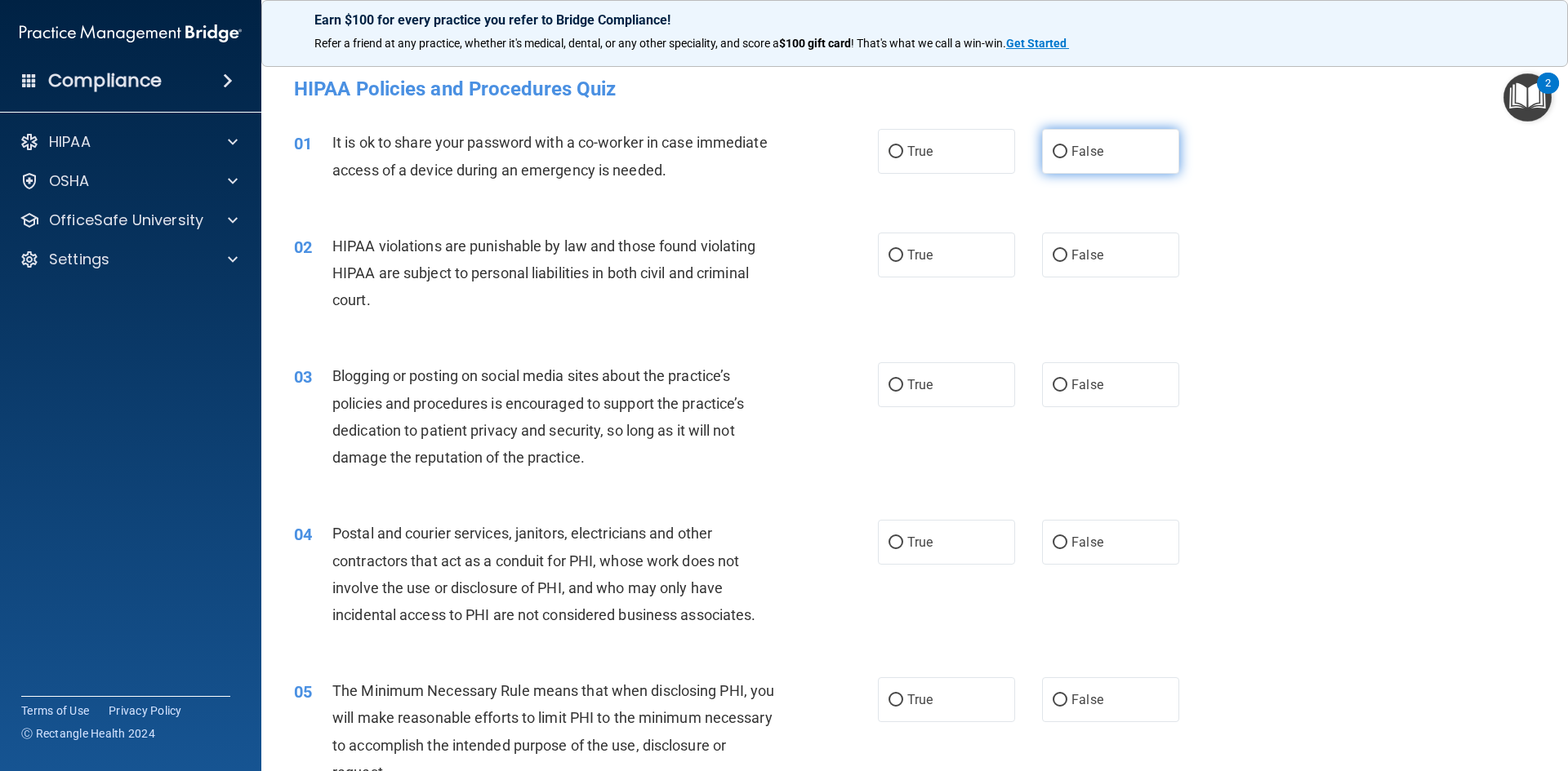
click at [1053, 146] on input "False" at bounding box center [1061, 152] width 15 height 12
radio input "true"
click at [895, 252] on input "True" at bounding box center [896, 255] width 15 height 12
radio input "true"
click at [890, 379] on input "True" at bounding box center [896, 385] width 15 height 12
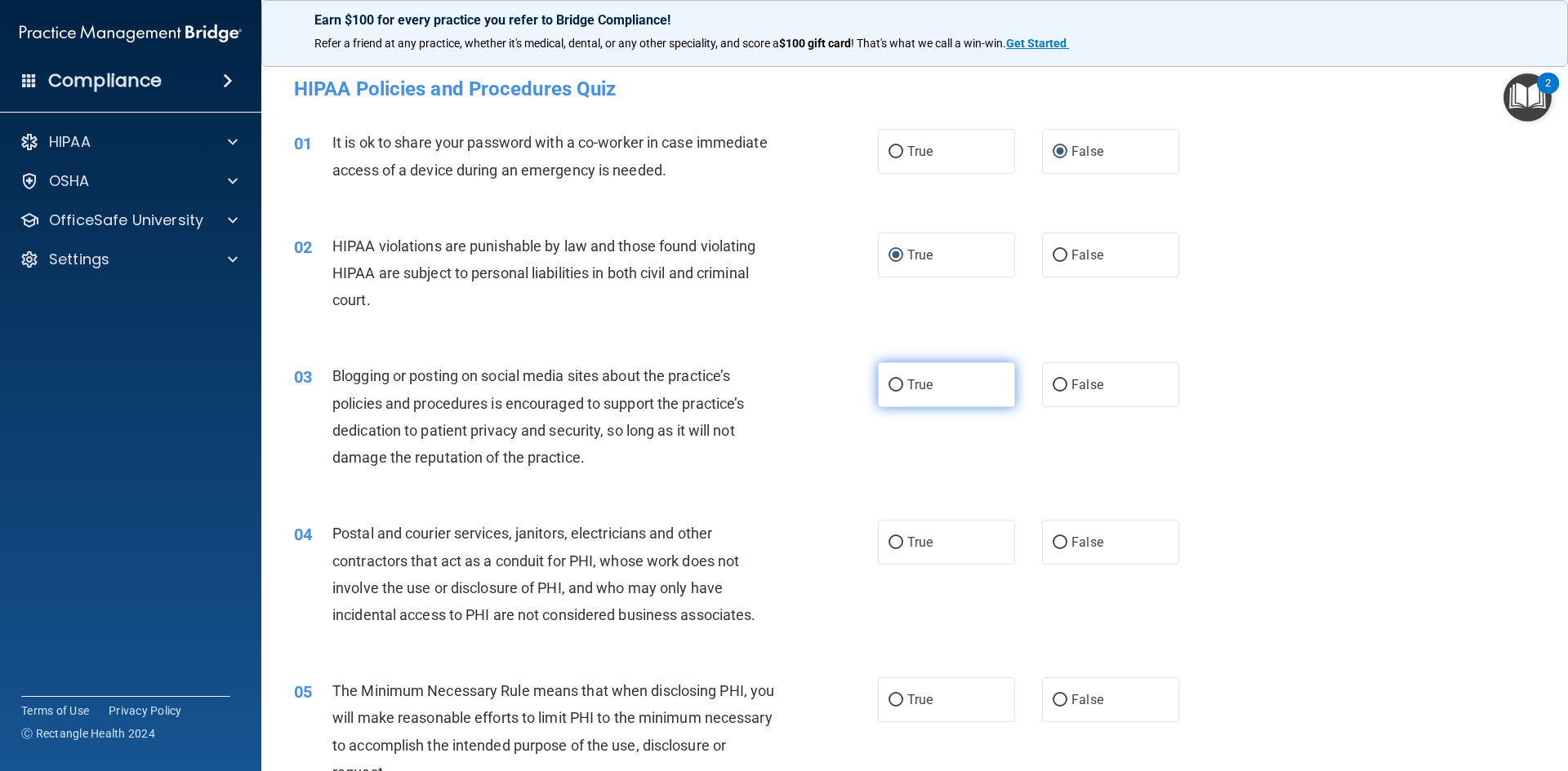
radio input "true"
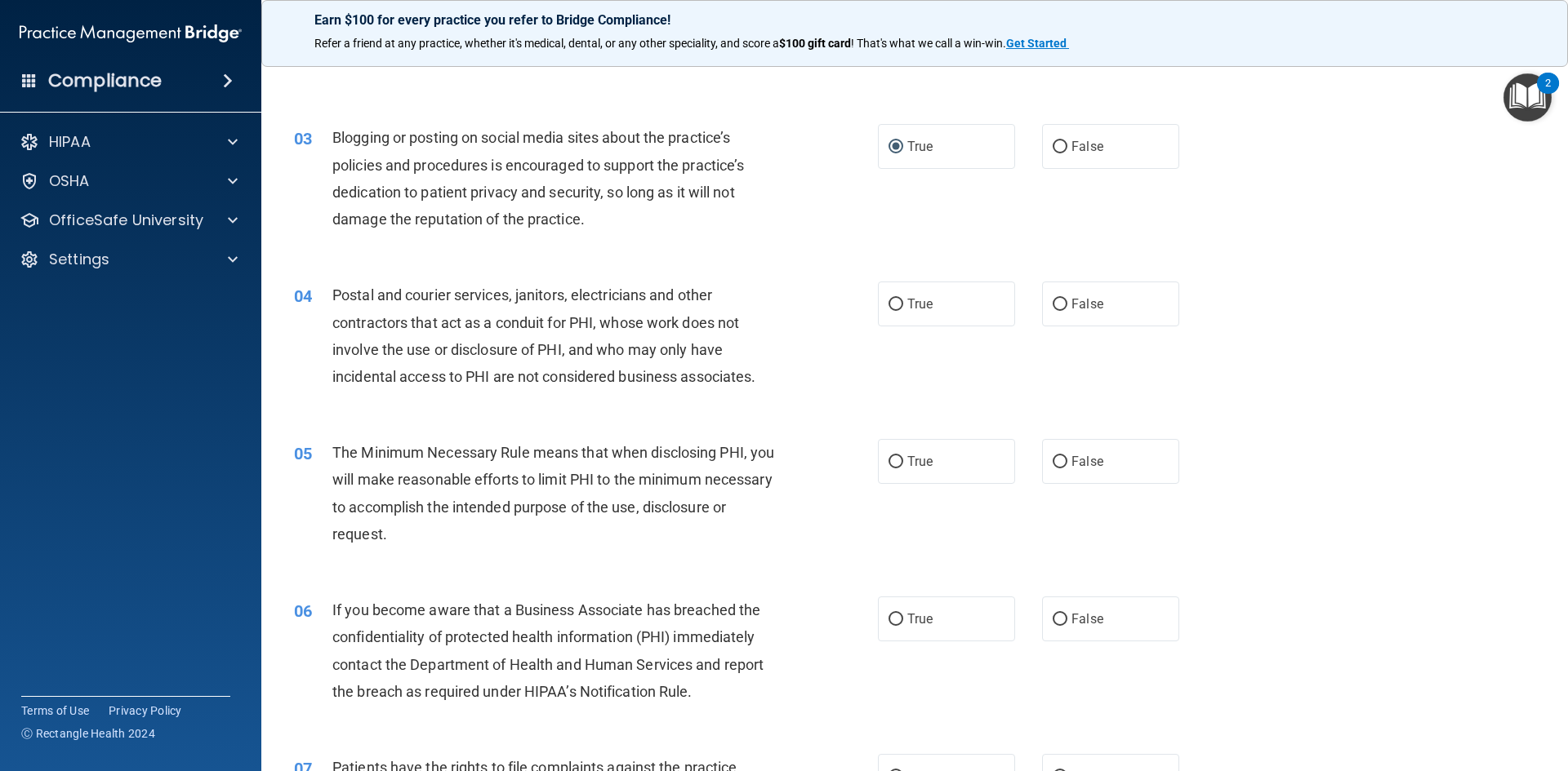
scroll to position [245, 0]
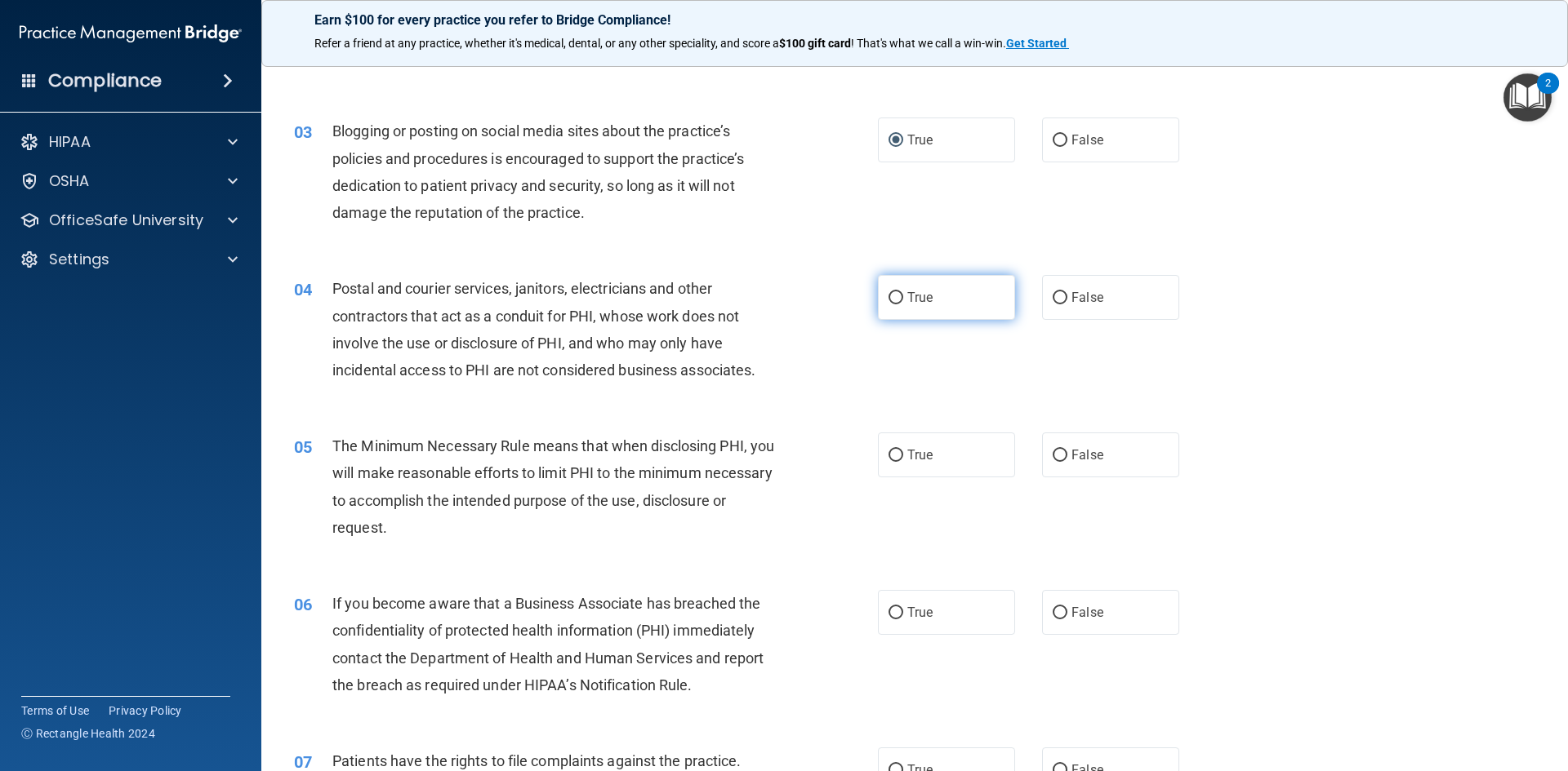
click at [895, 294] on input "True" at bounding box center [896, 297] width 15 height 12
radio input "true"
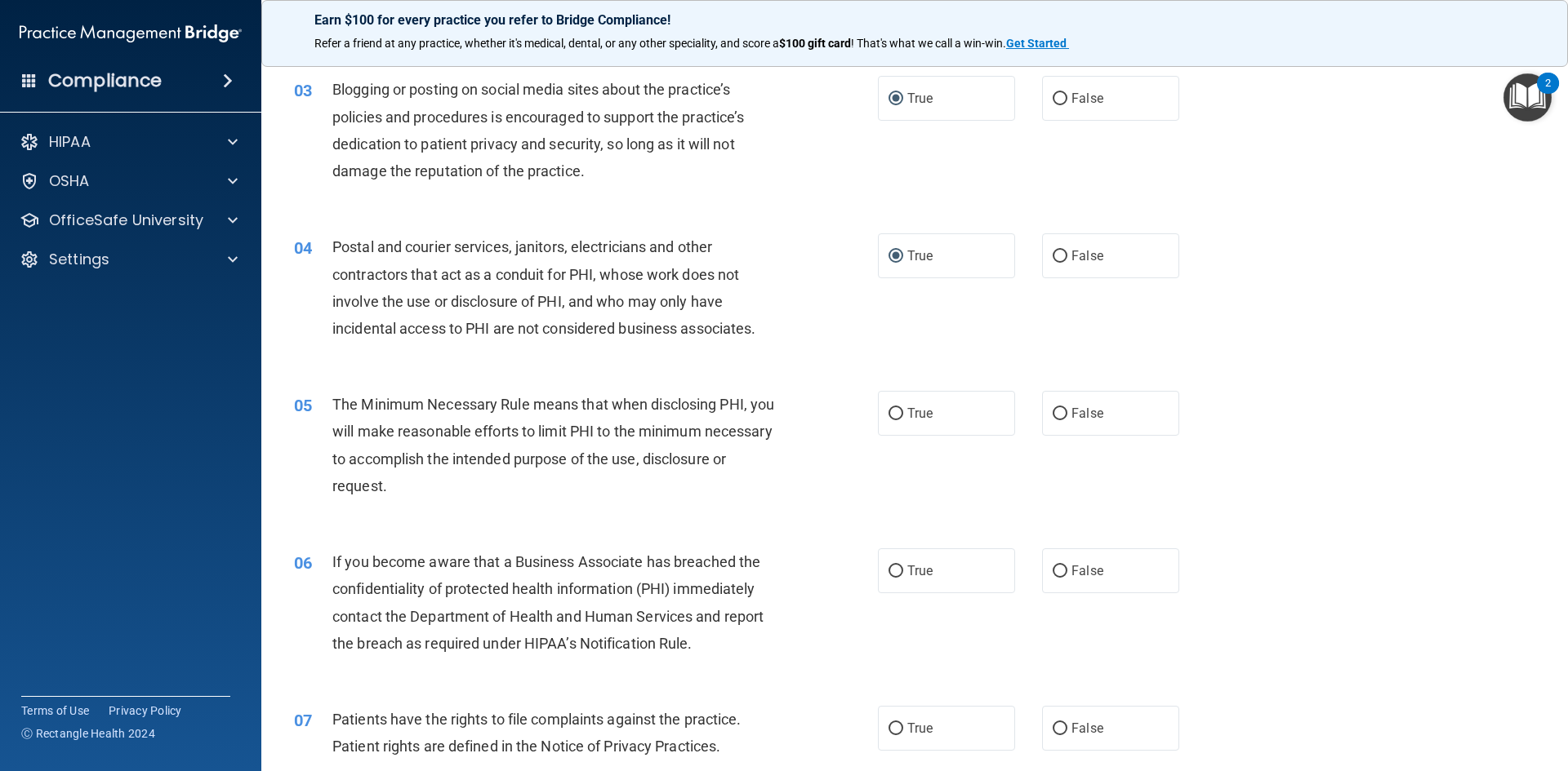
scroll to position [326, 0]
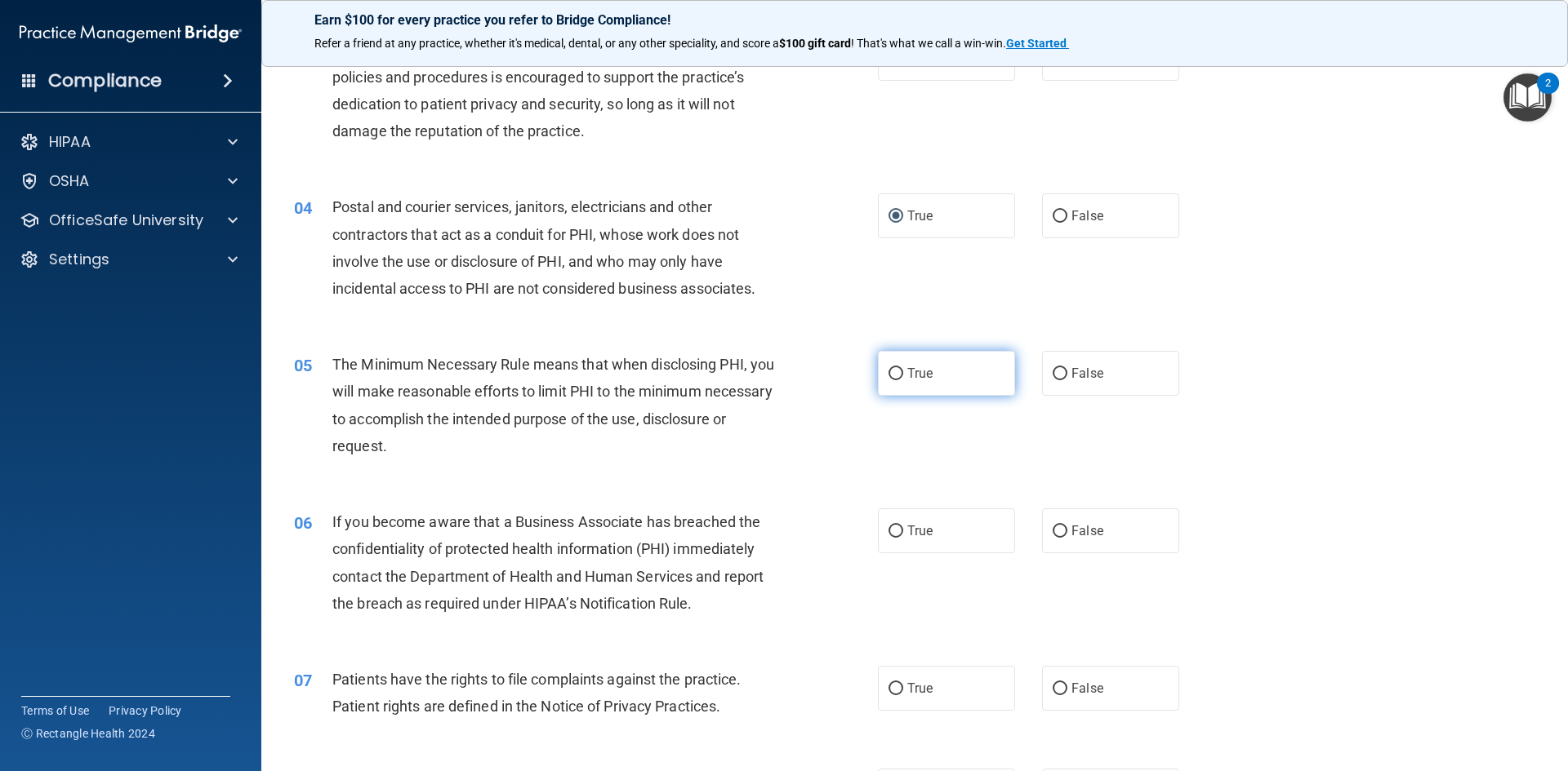
click at [895, 368] on input "True" at bounding box center [896, 374] width 15 height 12
radio input "true"
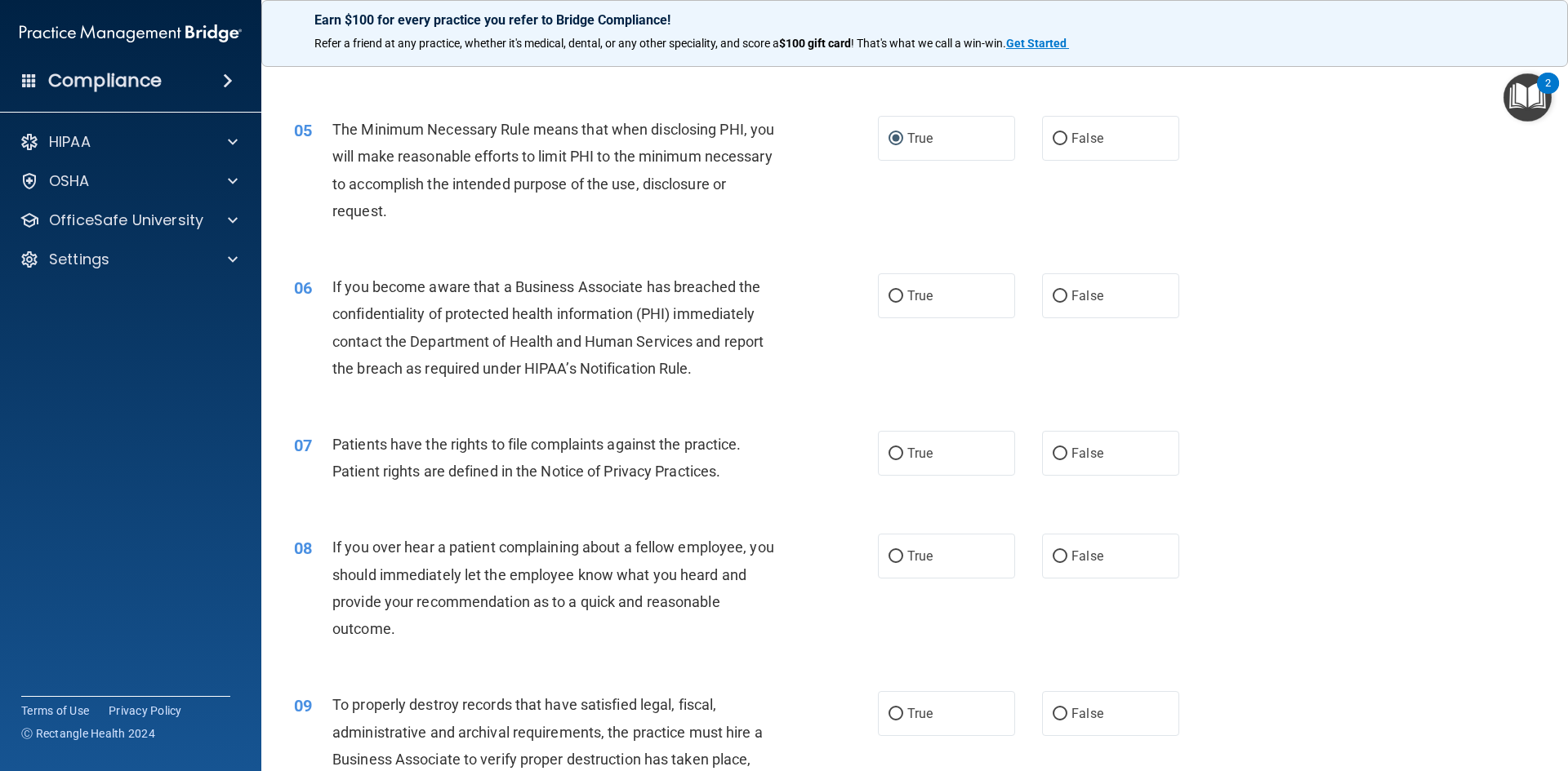
scroll to position [571, 0]
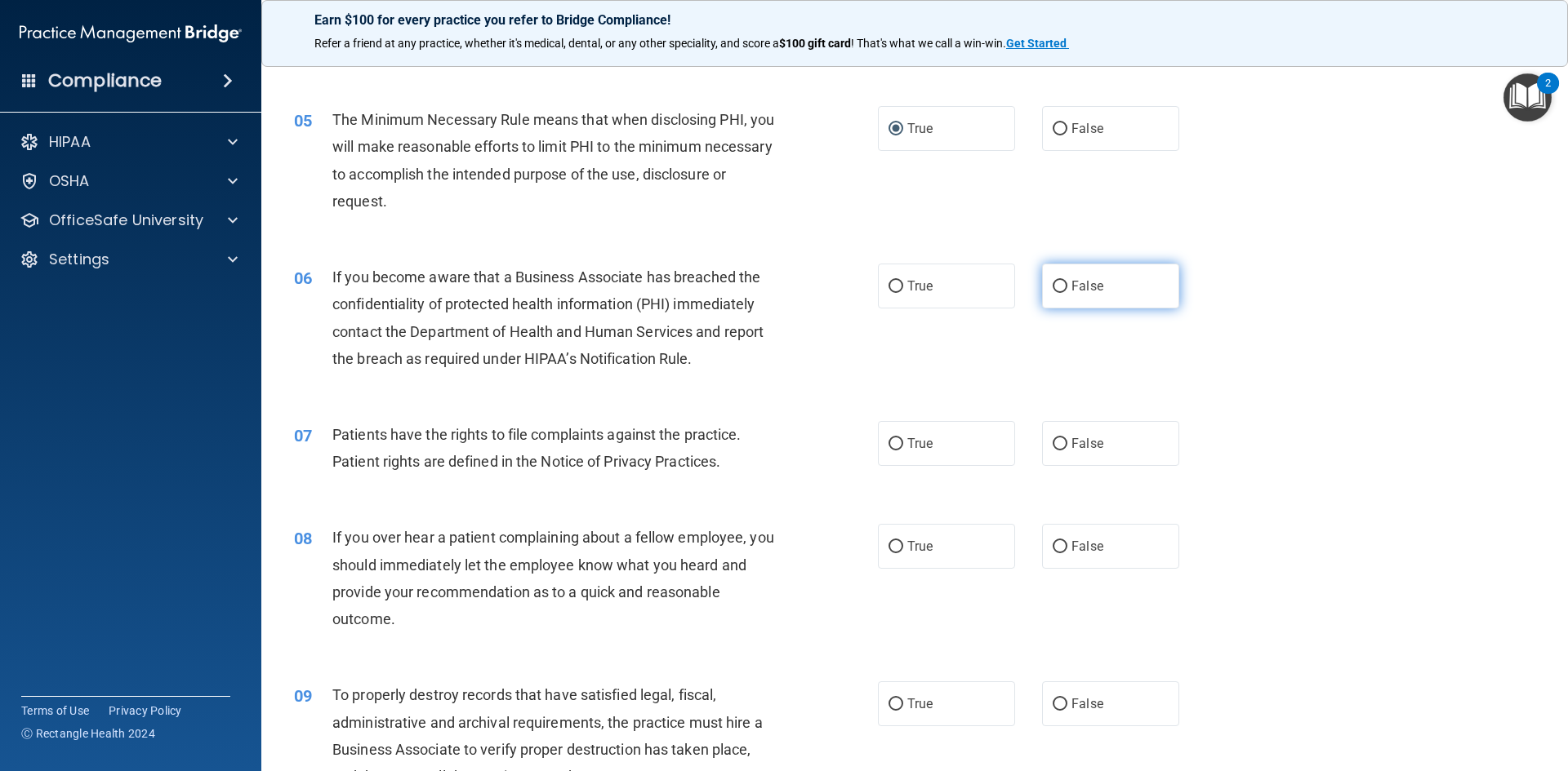
click at [1054, 282] on input "False" at bounding box center [1061, 286] width 15 height 12
radio input "true"
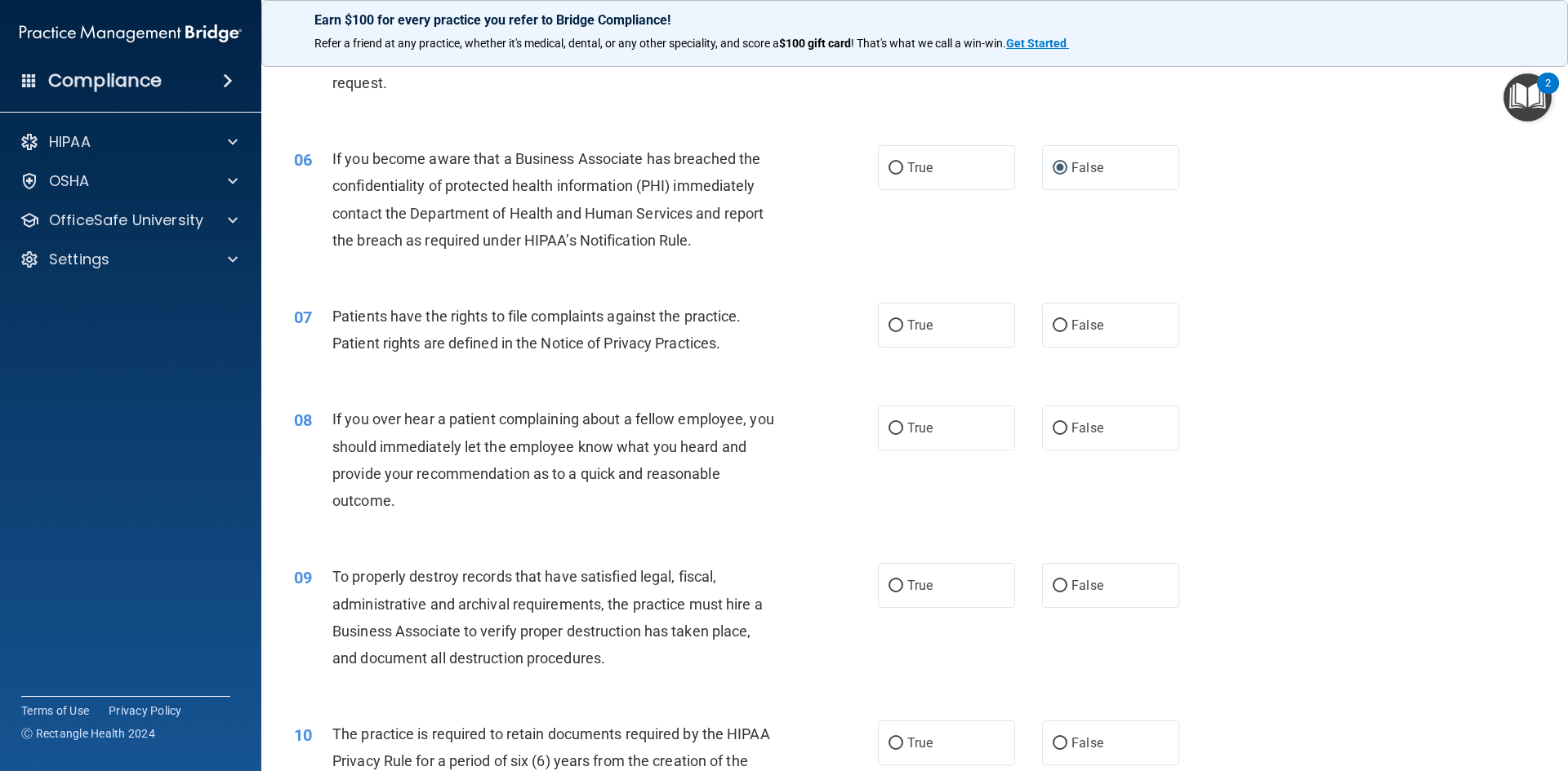
scroll to position [735, 0]
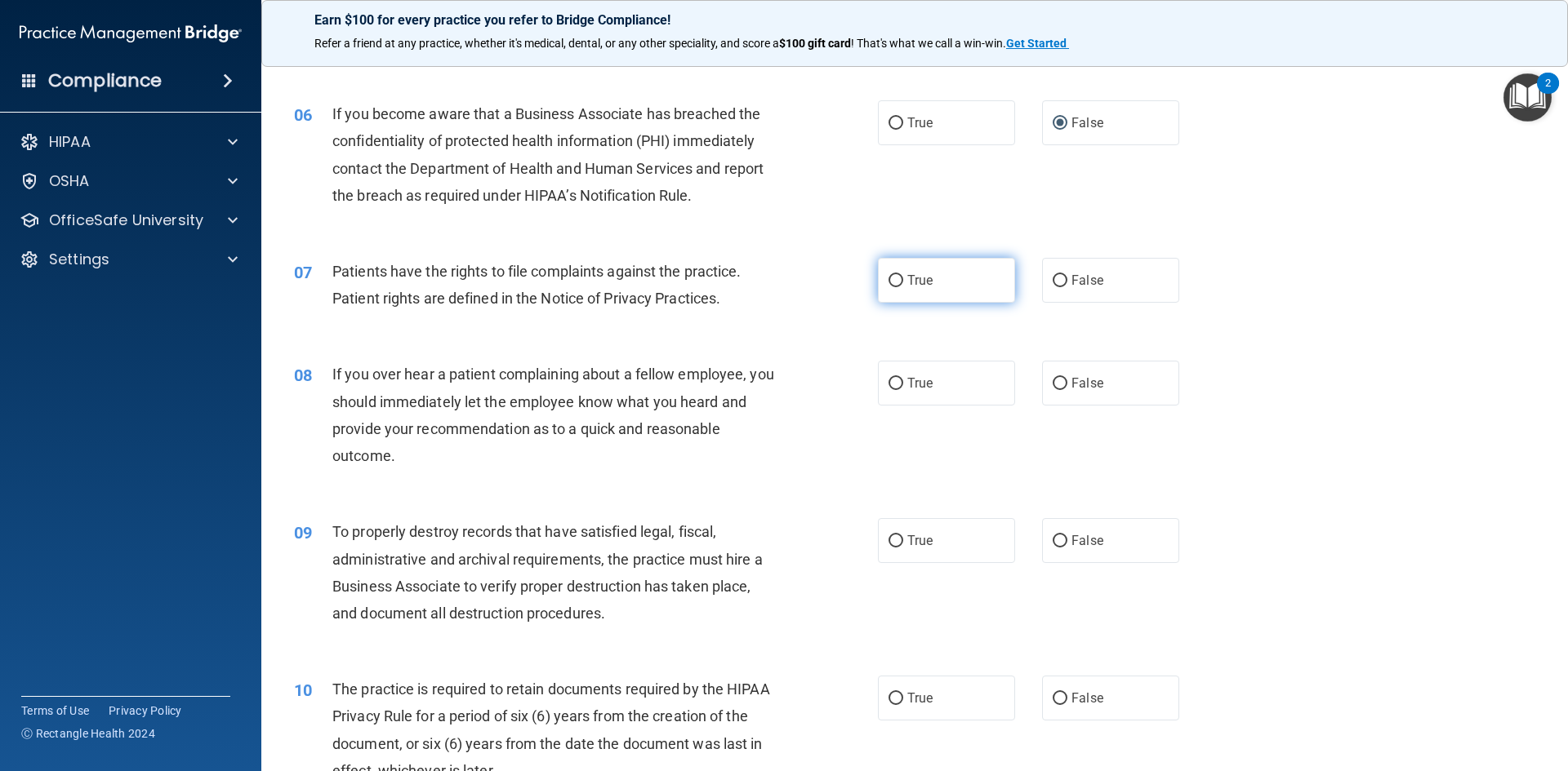
click at [892, 276] on input "True" at bounding box center [896, 281] width 15 height 12
radio input "true"
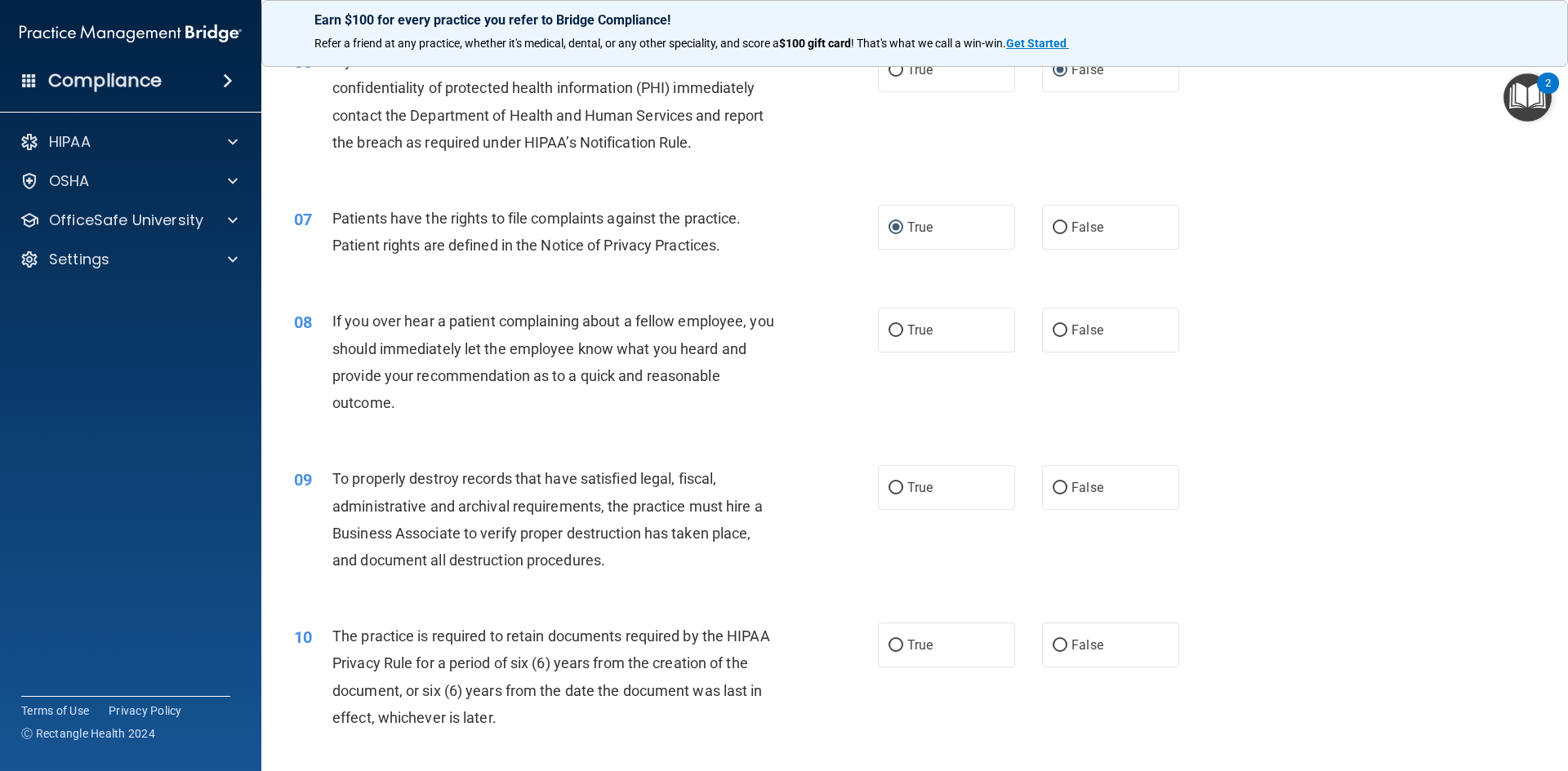
scroll to position [817, 0]
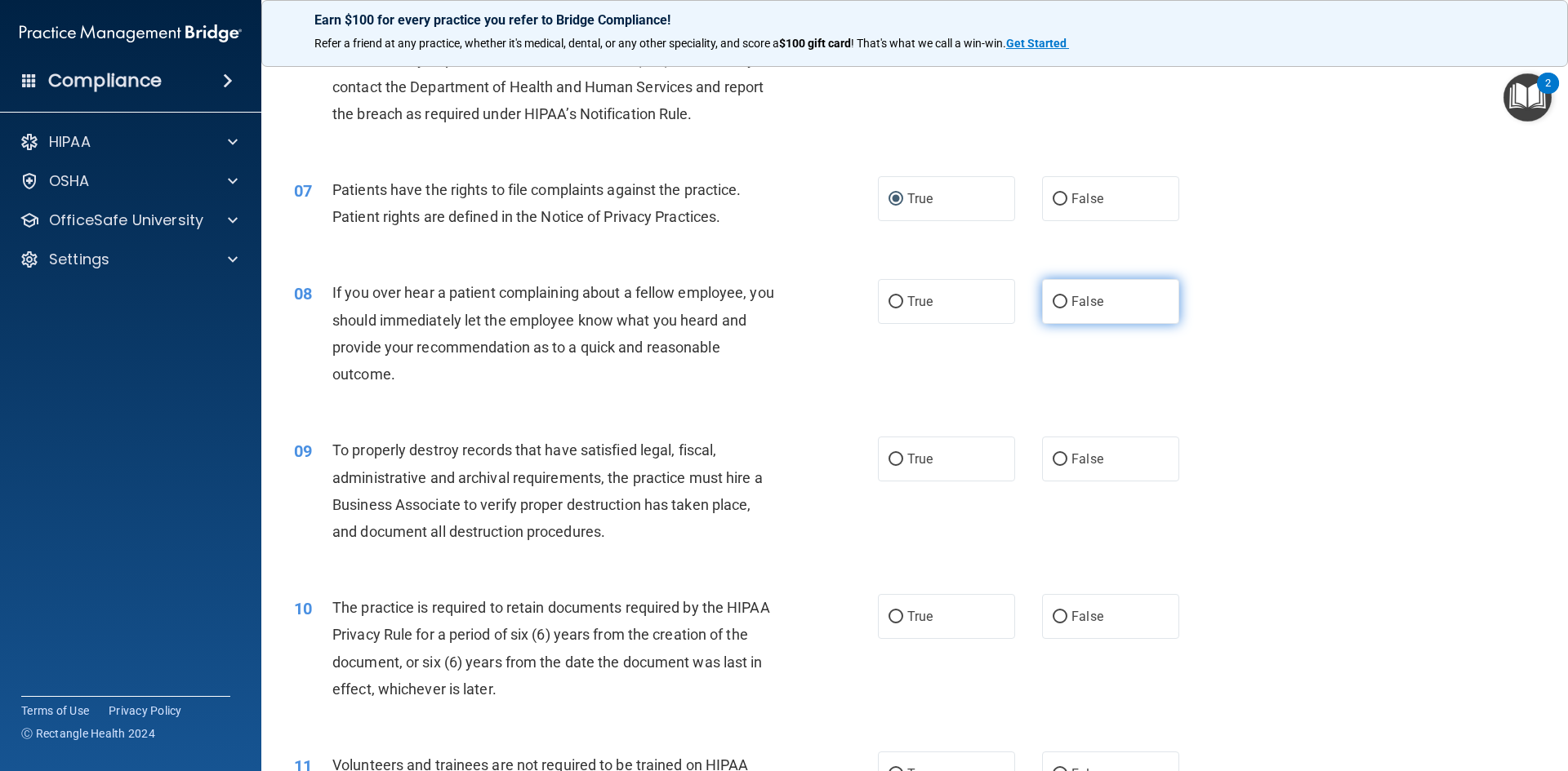
click at [1053, 296] on input "False" at bounding box center [1061, 302] width 15 height 12
radio input "true"
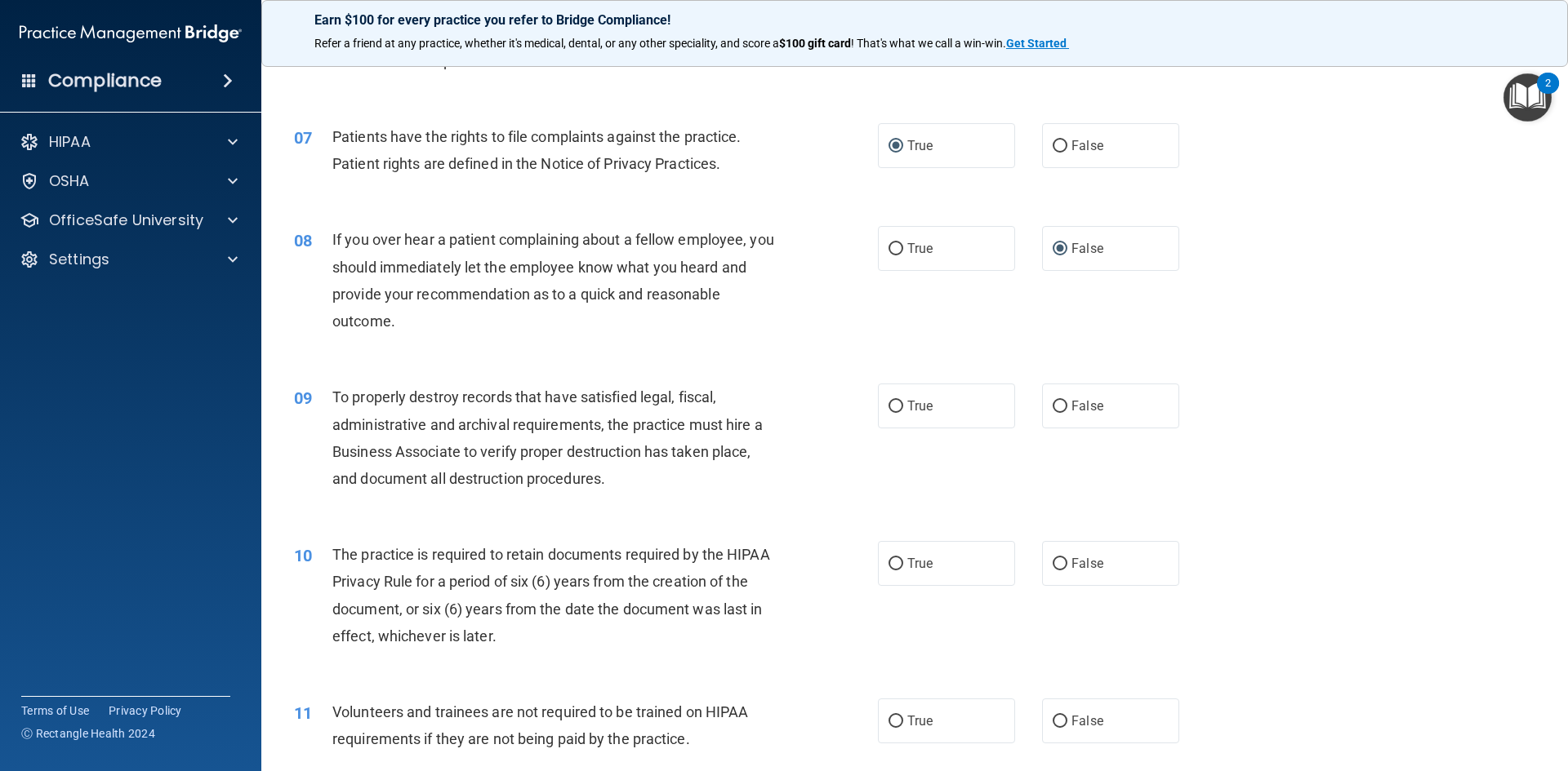
scroll to position [898, 0]
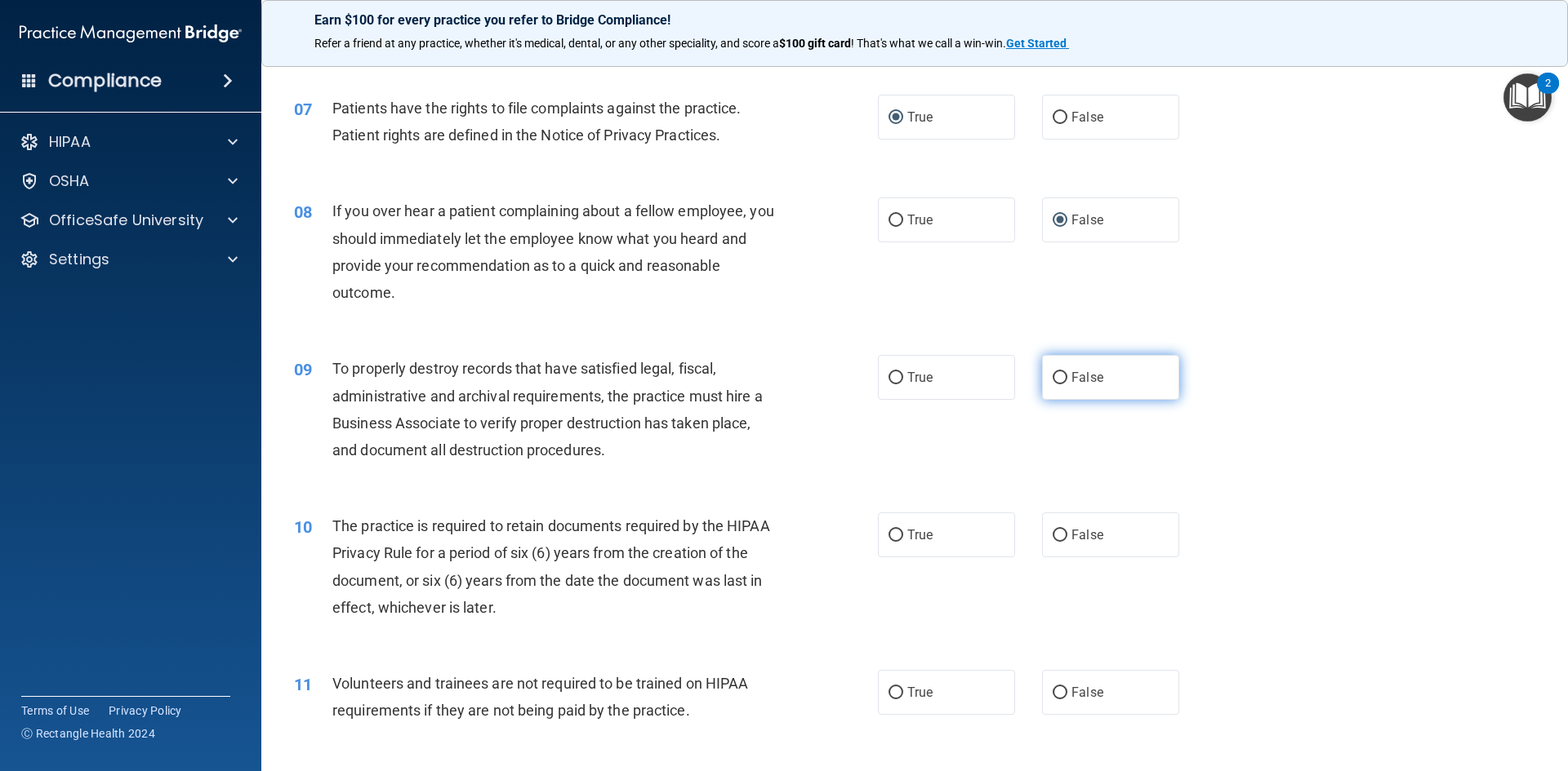
click at [1055, 378] on input "False" at bounding box center [1061, 378] width 15 height 12
radio input "true"
click at [1053, 536] on input "False" at bounding box center [1061, 535] width 15 height 12
radio input "true"
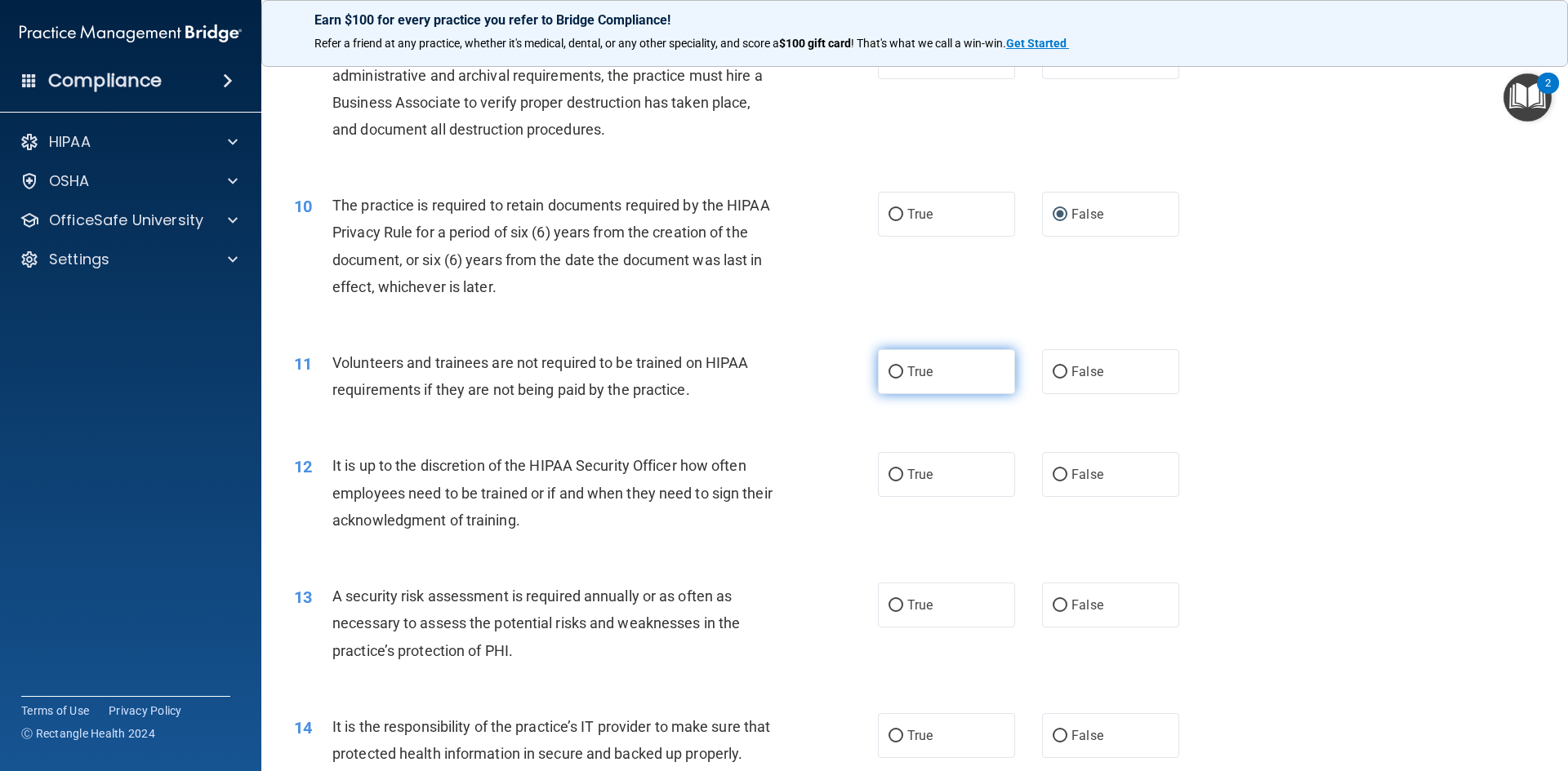
scroll to position [1224, 0]
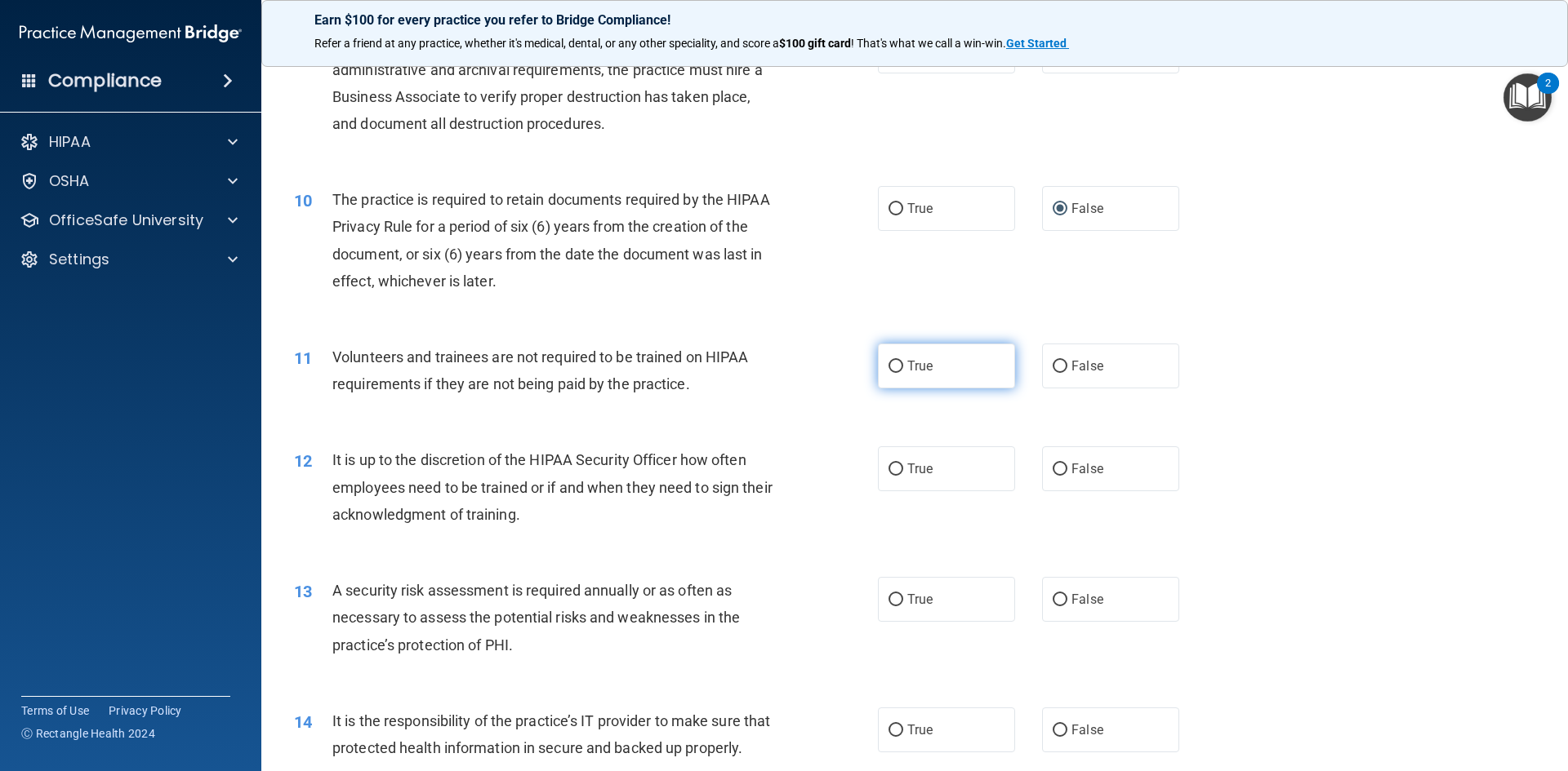
click at [892, 367] on input "True" at bounding box center [896, 366] width 15 height 12
radio input "true"
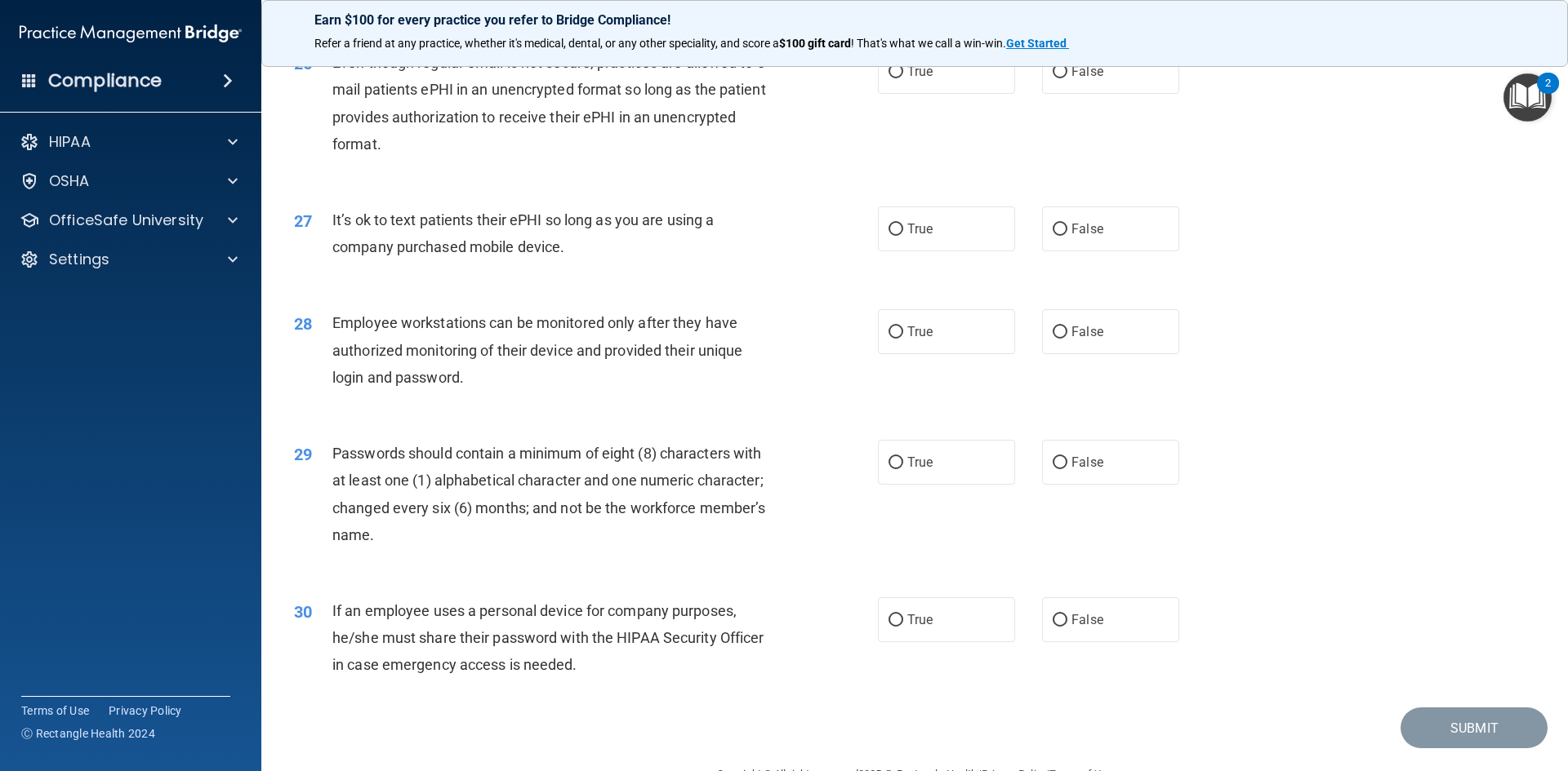
scroll to position [3326, 0]
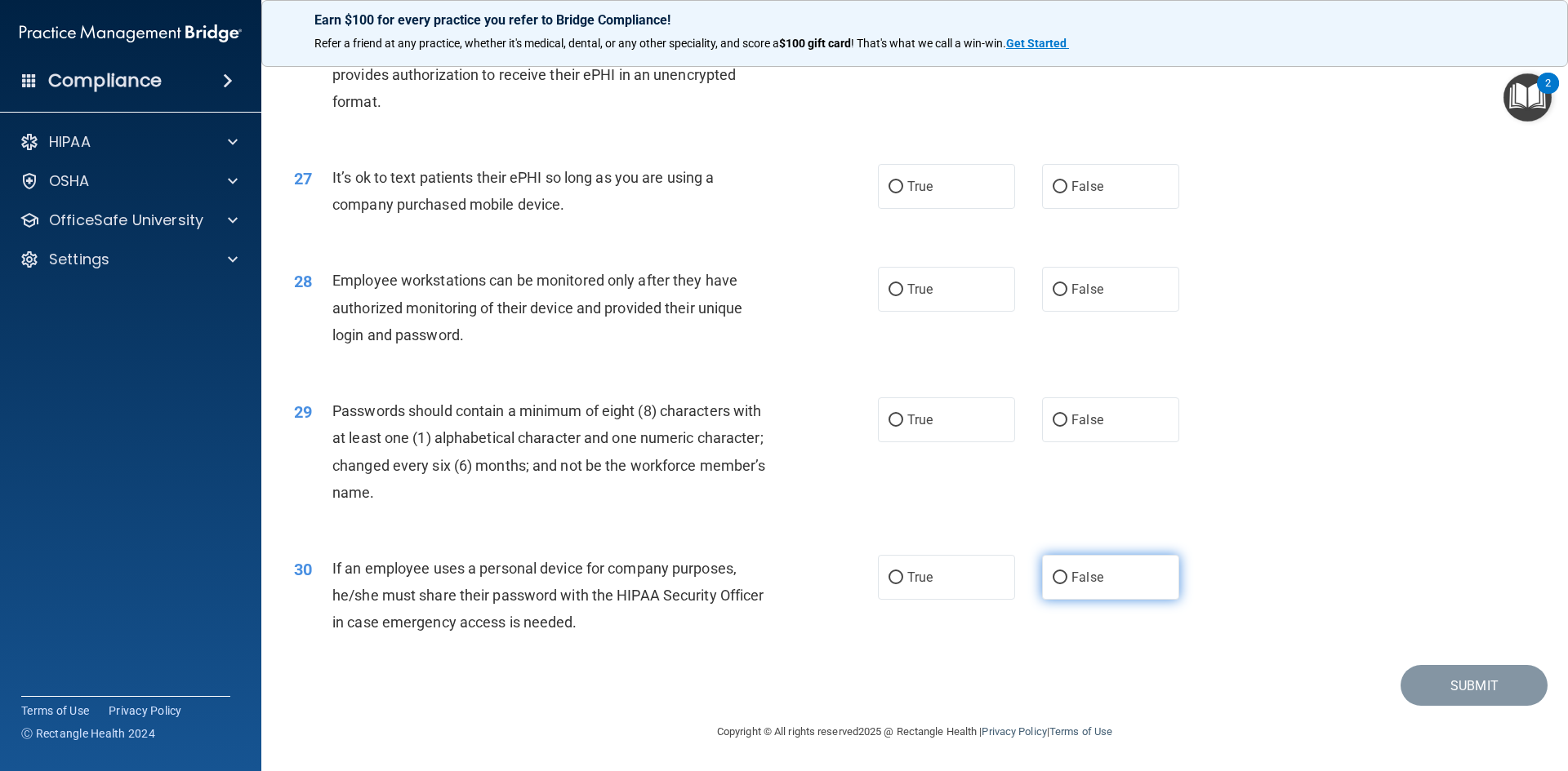
click at [1053, 572] on input "False" at bounding box center [1061, 578] width 15 height 12
radio input "true"
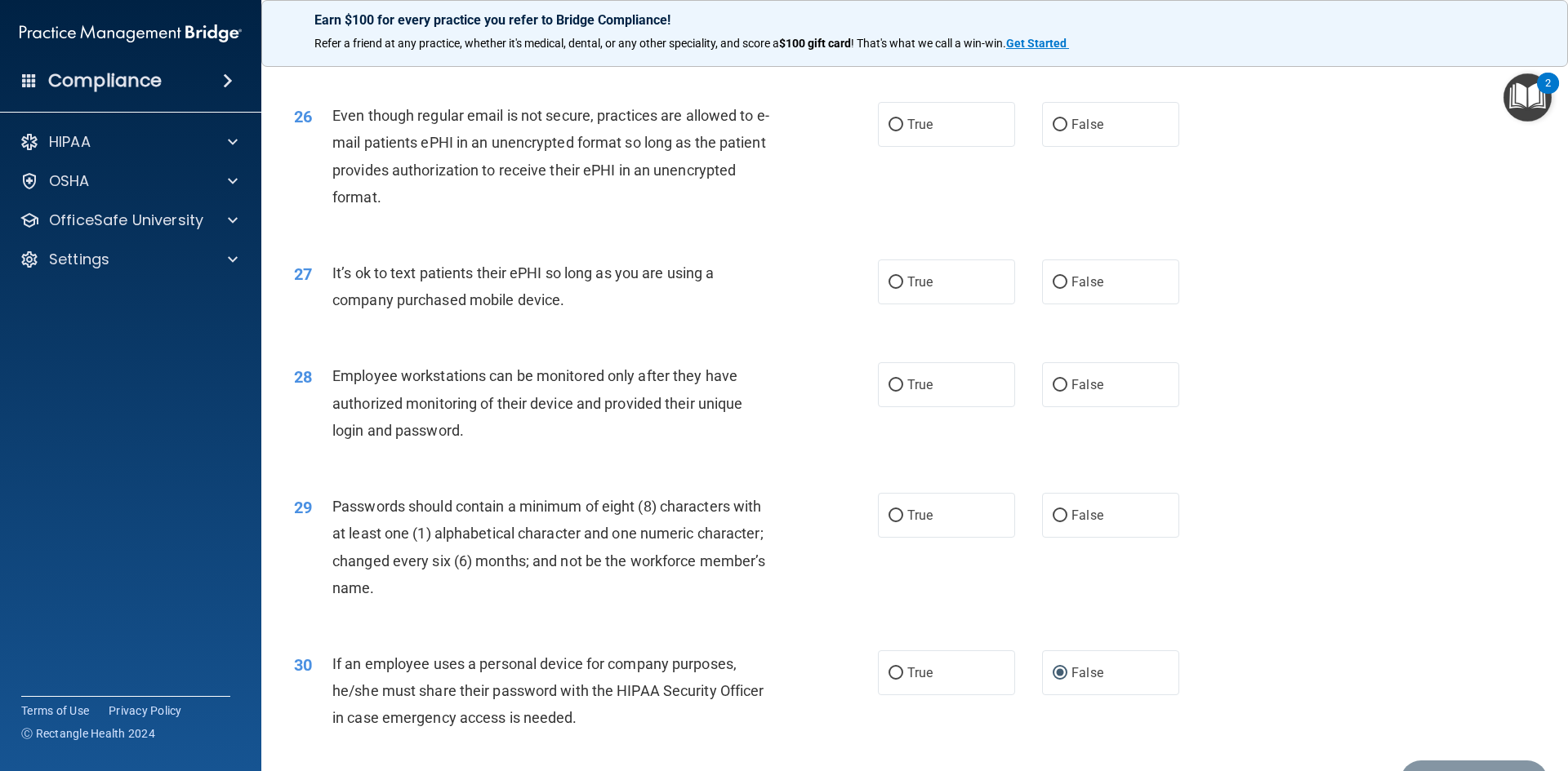
scroll to position [3163, 0]
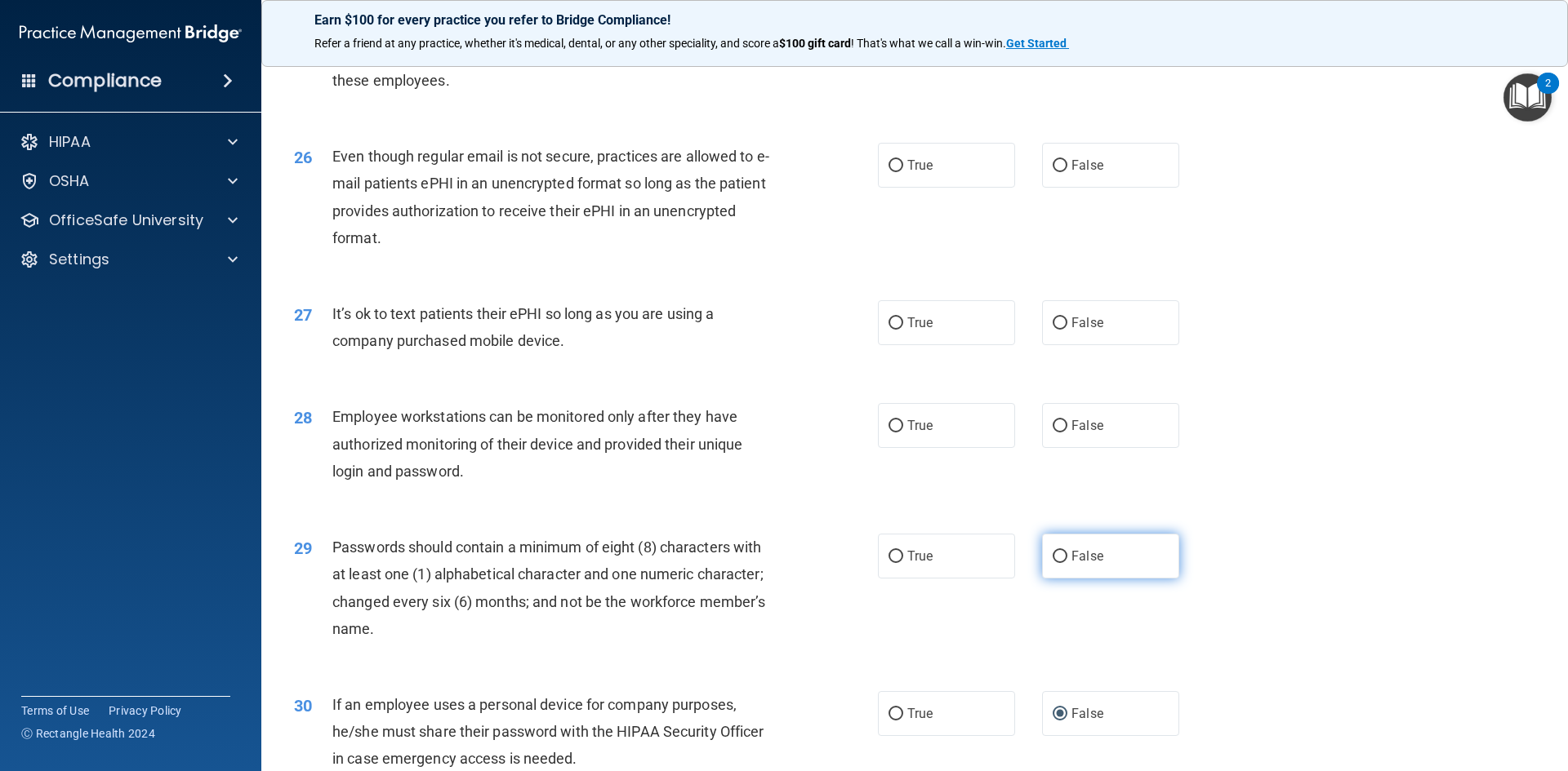
click at [1055, 563] on input "False" at bounding box center [1061, 557] width 15 height 12
radio input "true"
click at [1053, 433] on input "False" at bounding box center [1061, 426] width 15 height 12
radio input "true"
click at [1053, 330] on input "False" at bounding box center [1061, 324] width 15 height 12
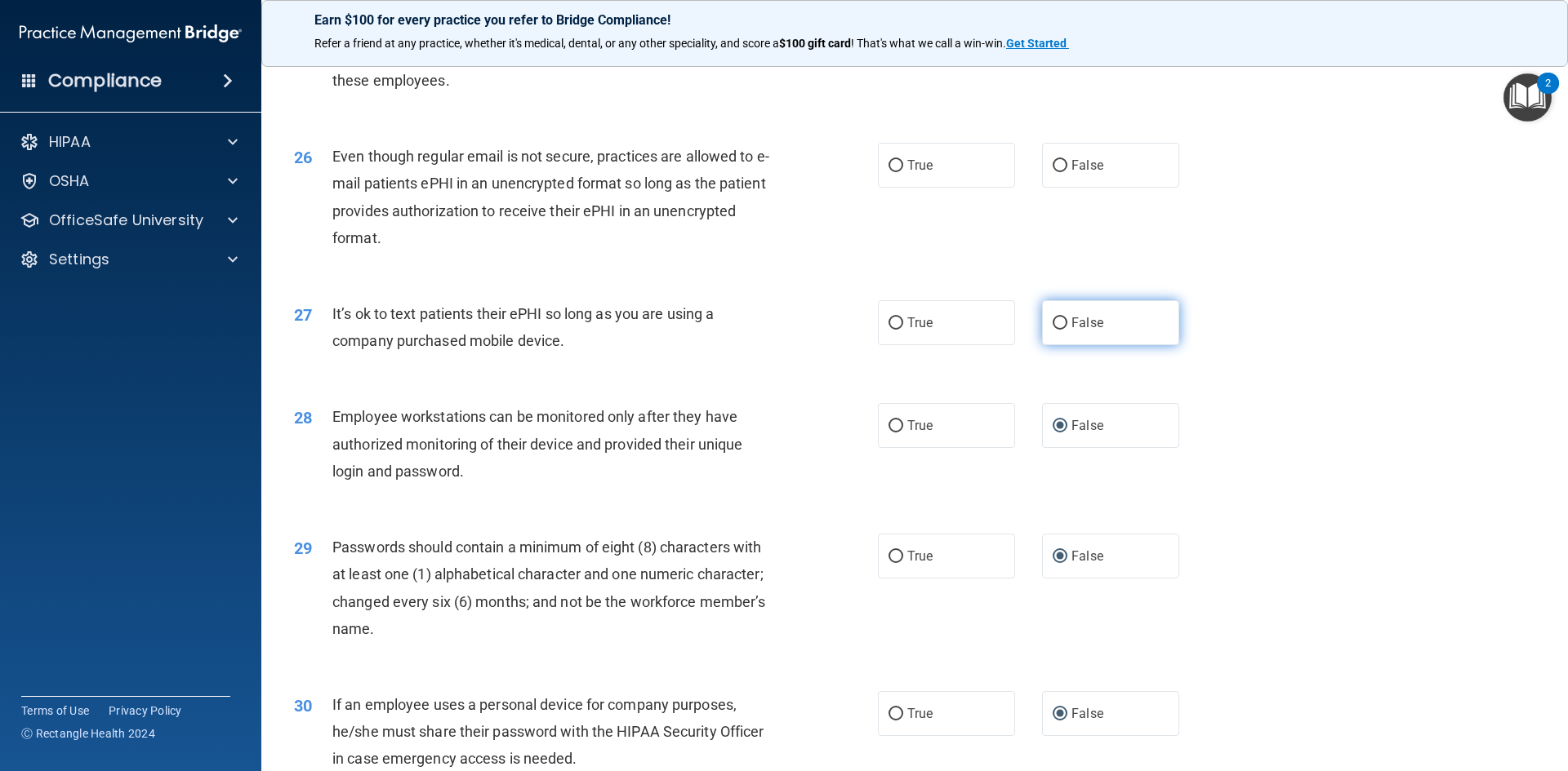
radio input "true"
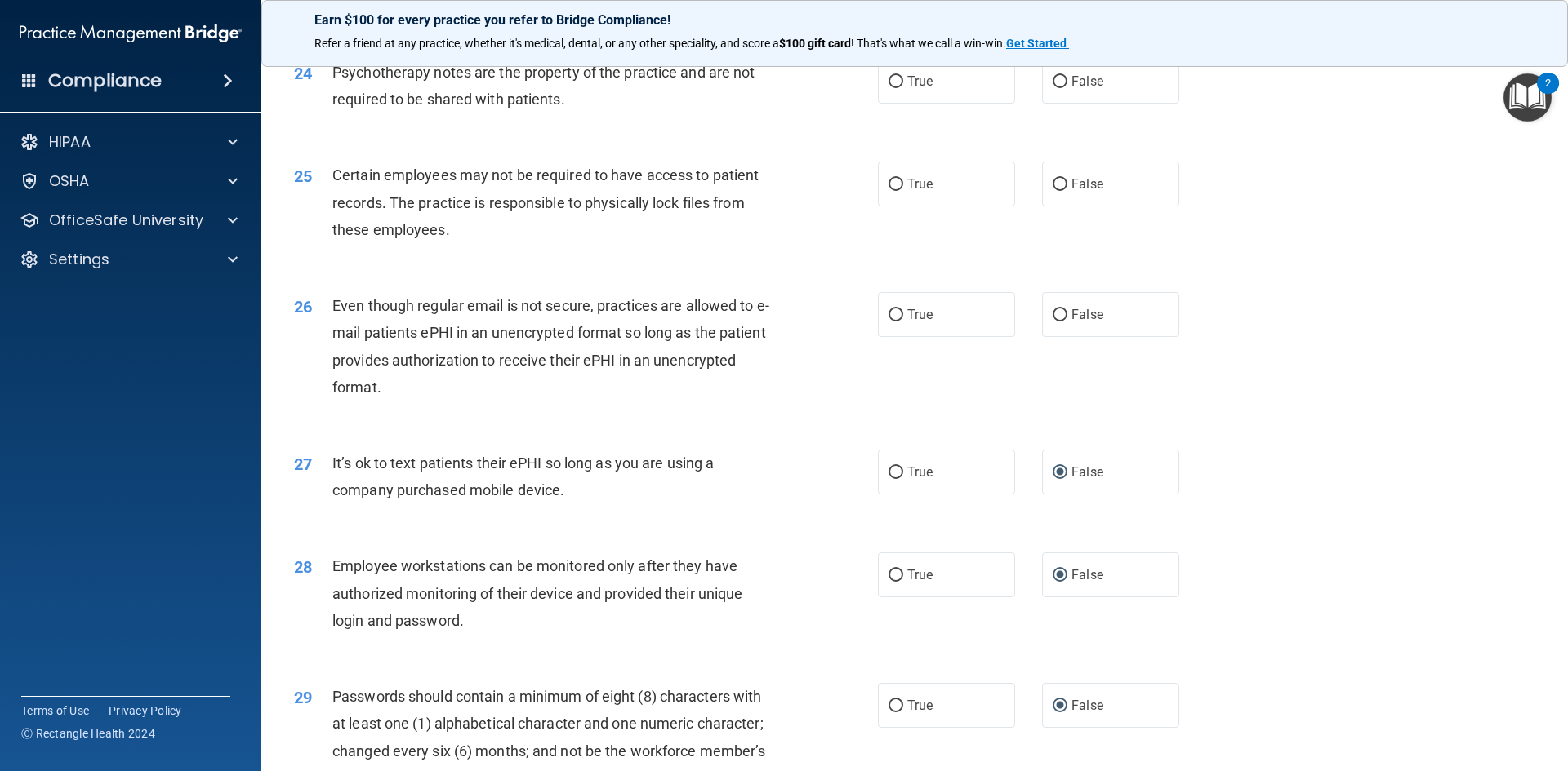
scroll to position [3000, 0]
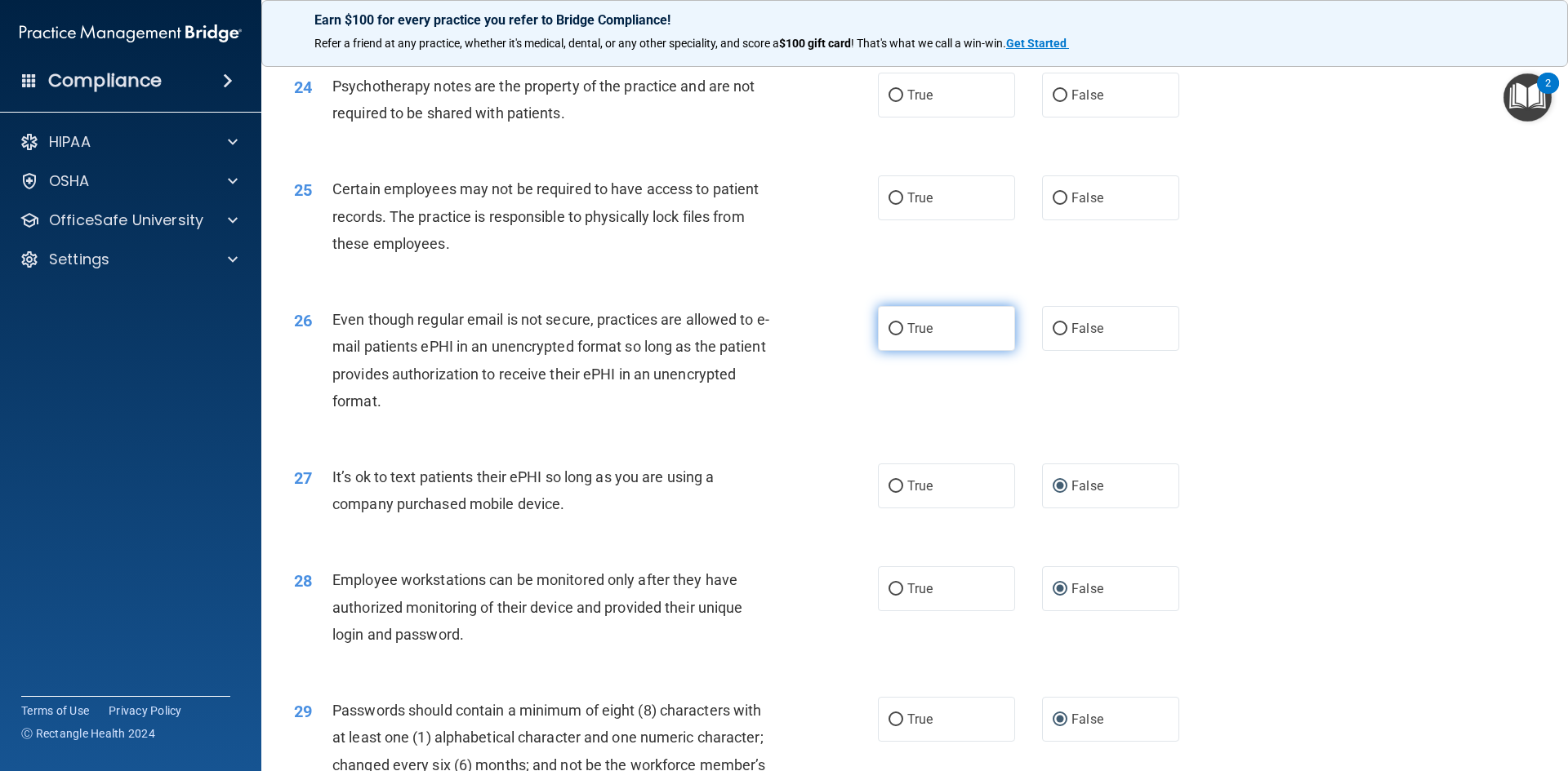
click at [889, 336] on input "True" at bounding box center [896, 329] width 15 height 12
radio input "true"
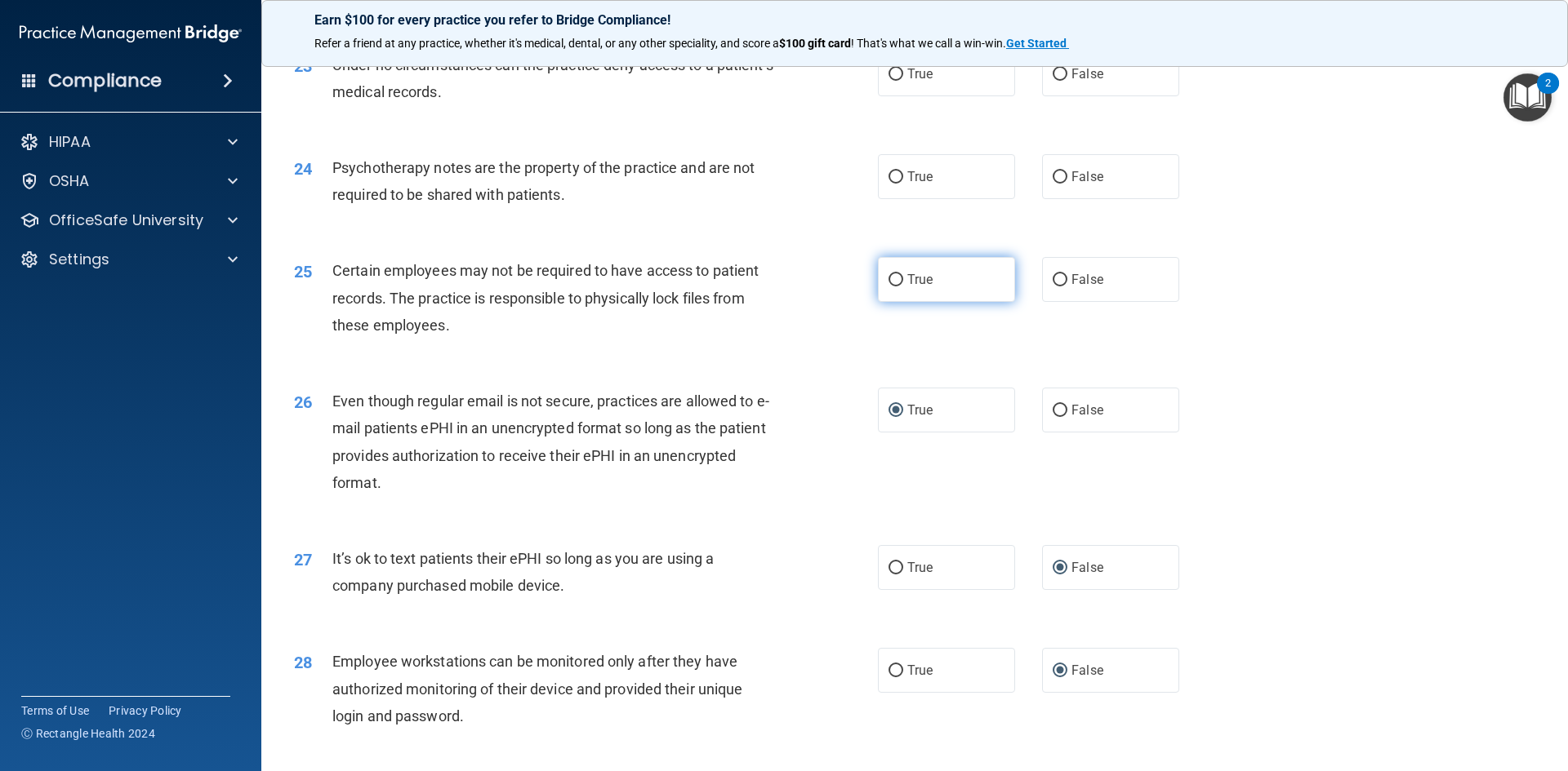
click at [894, 286] on input "True" at bounding box center [896, 280] width 15 height 12
radio input "true"
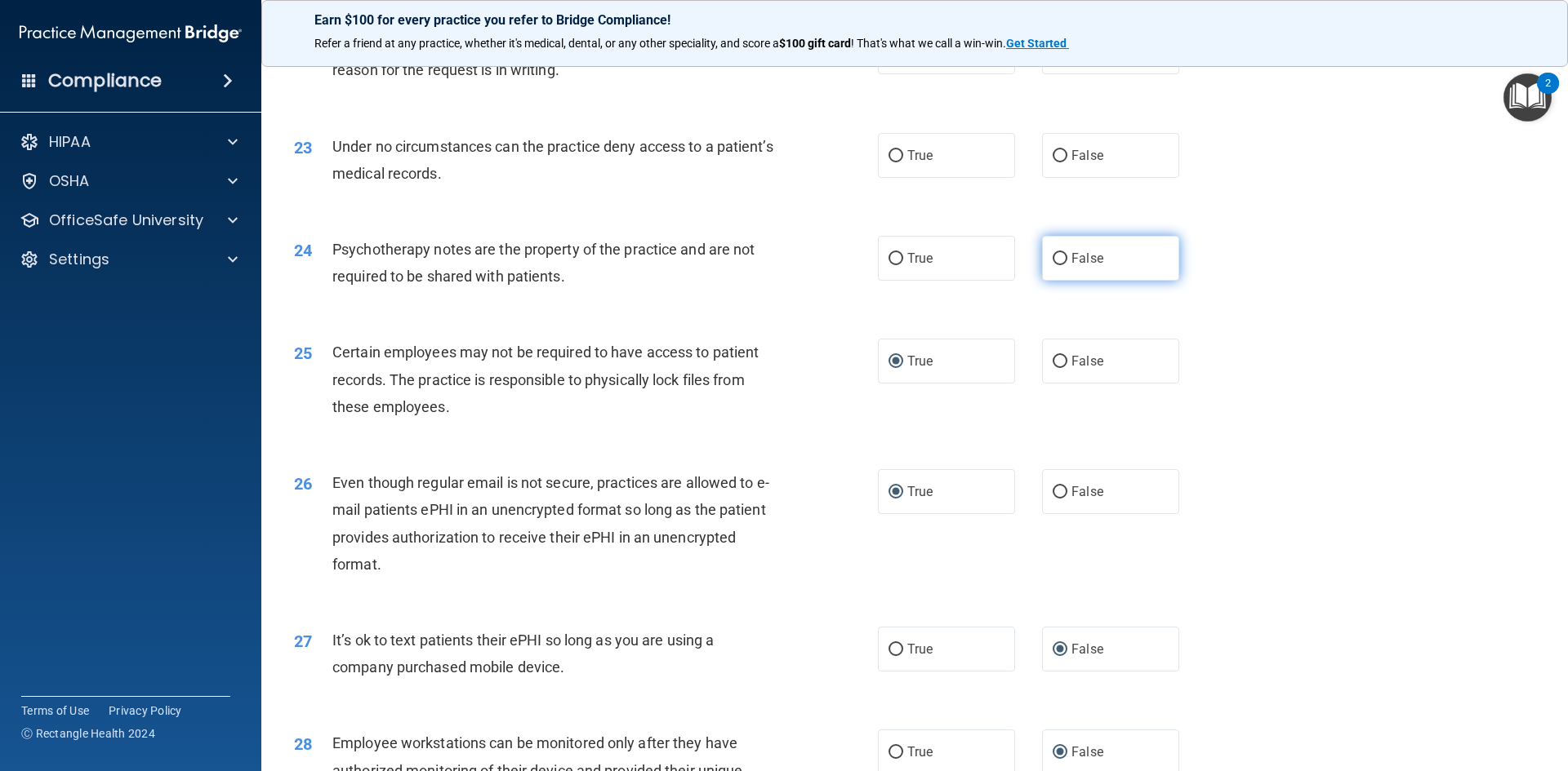
click at [1053, 266] on input "False" at bounding box center [1061, 258] width 15 height 12
radio input "true"
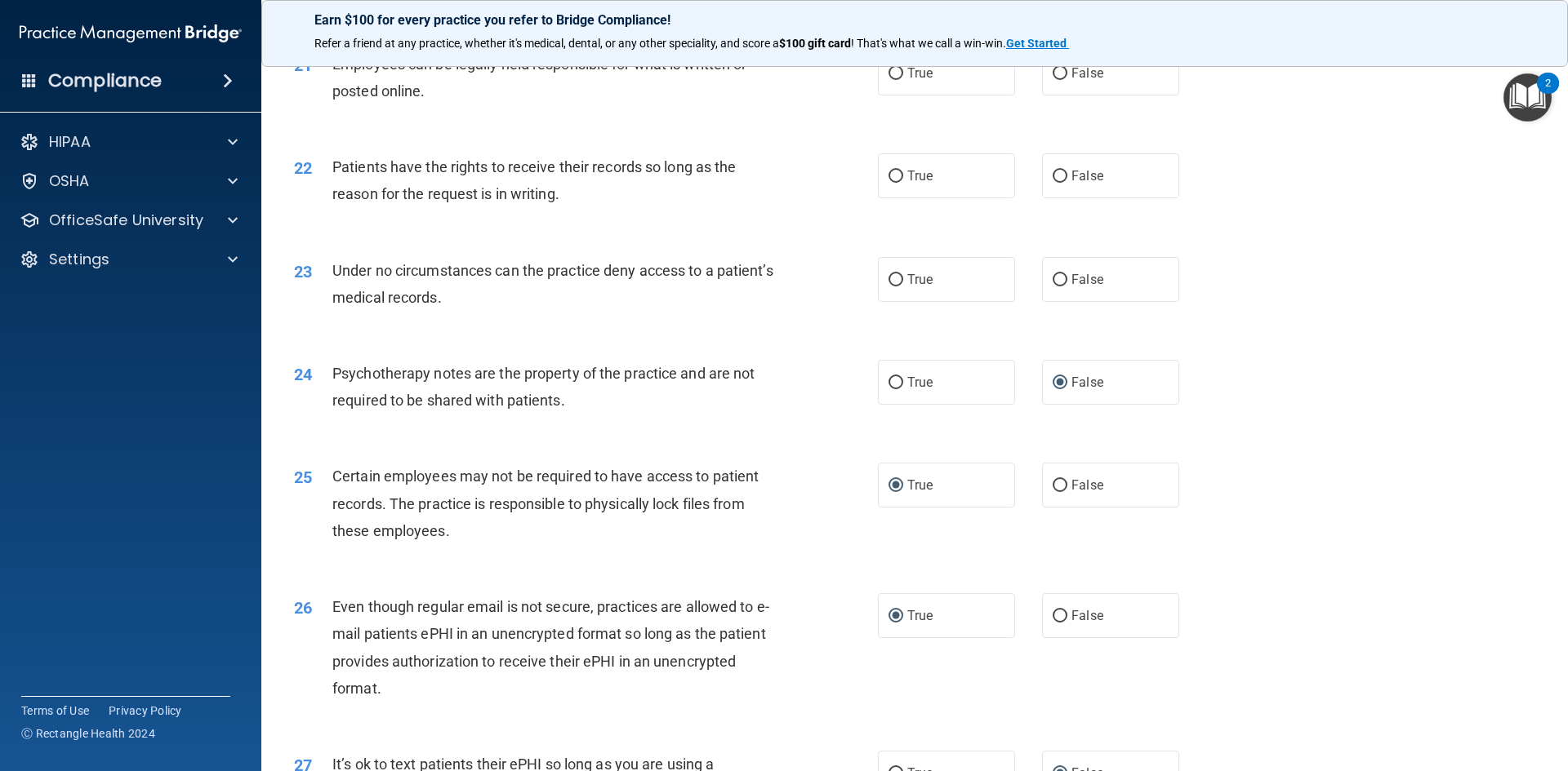
scroll to position [2673, 0]
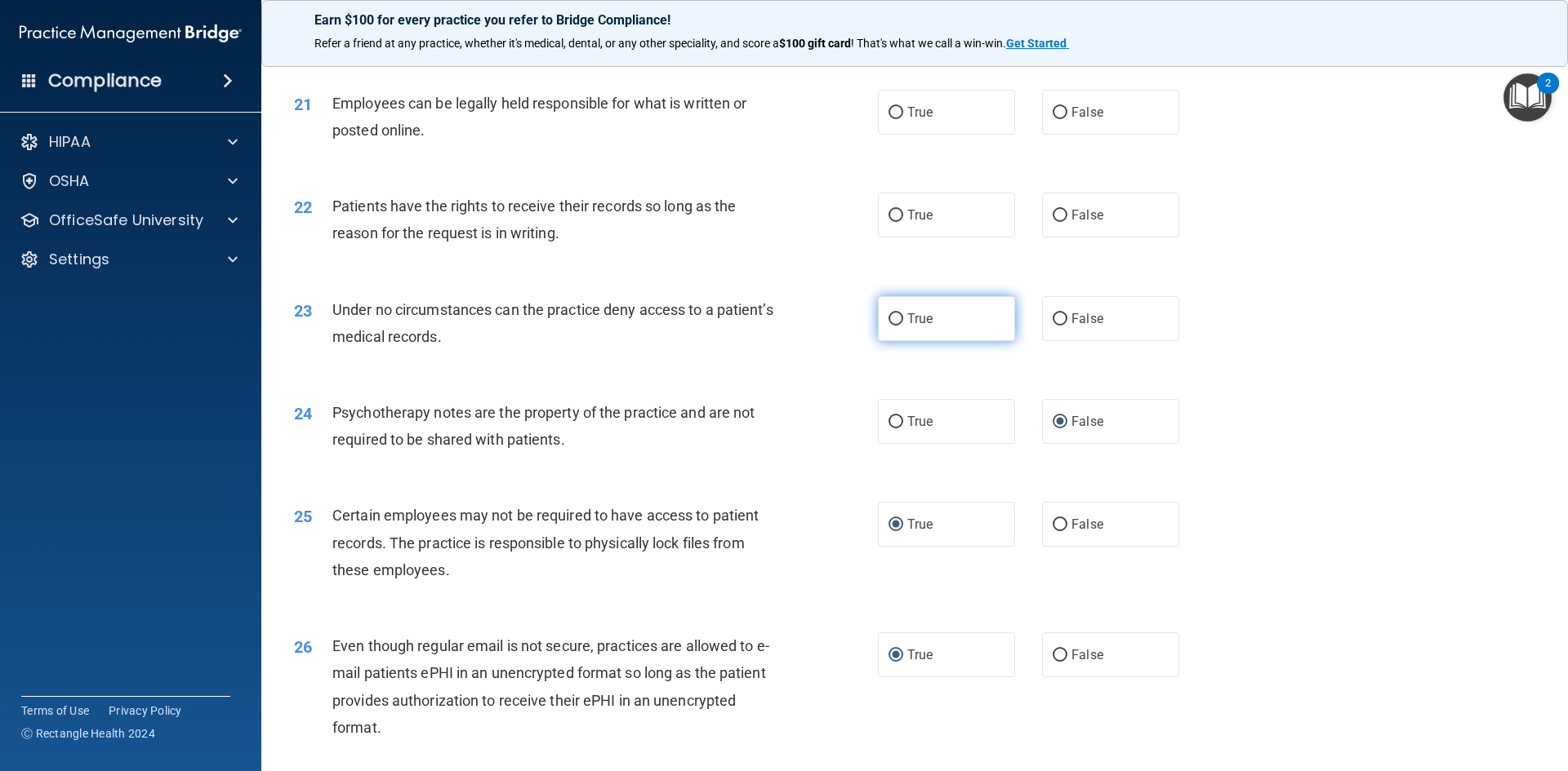
click at [891, 325] on input "True" at bounding box center [896, 319] width 15 height 12
radio input "true"
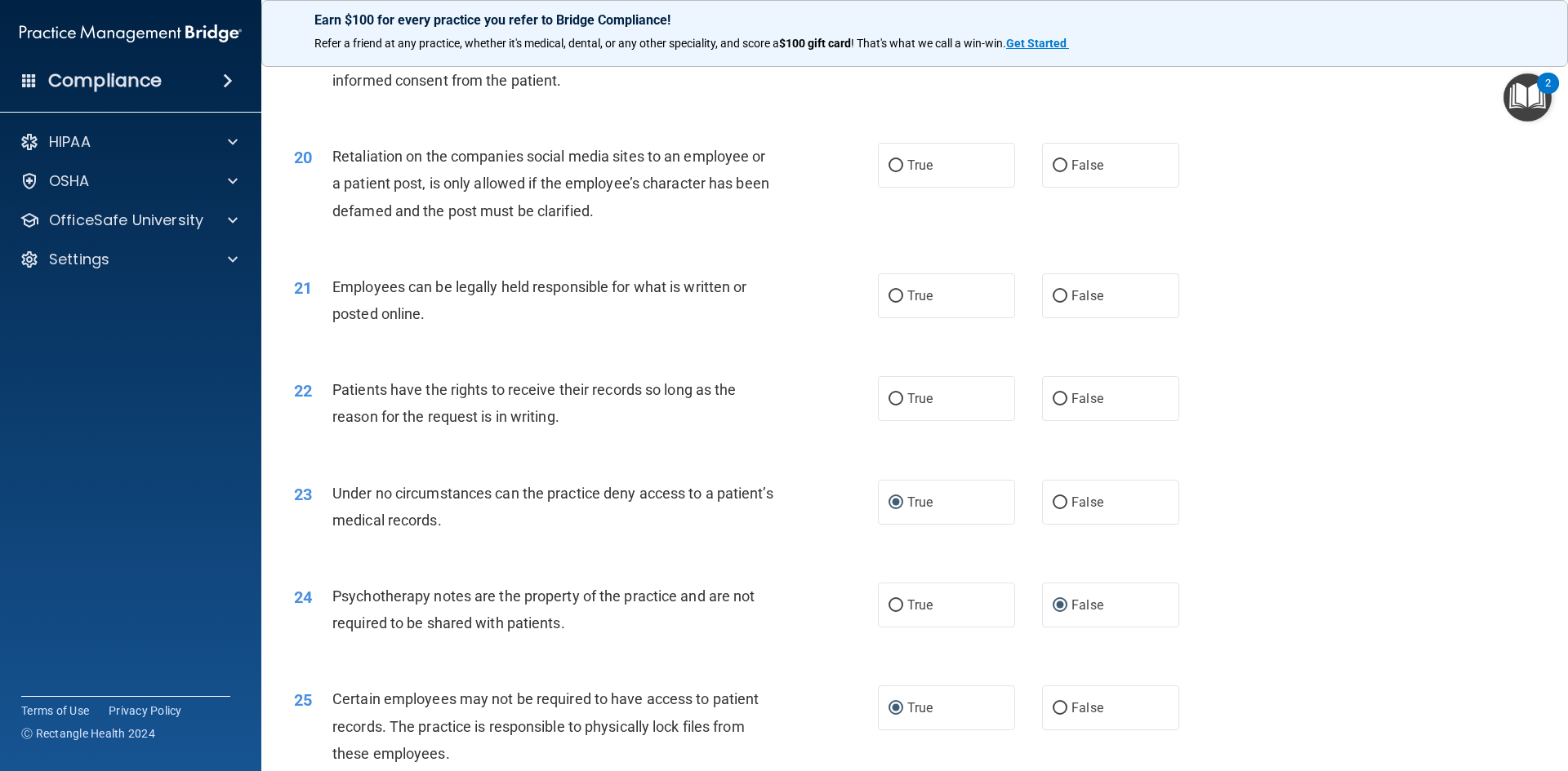
scroll to position [2429, 0]
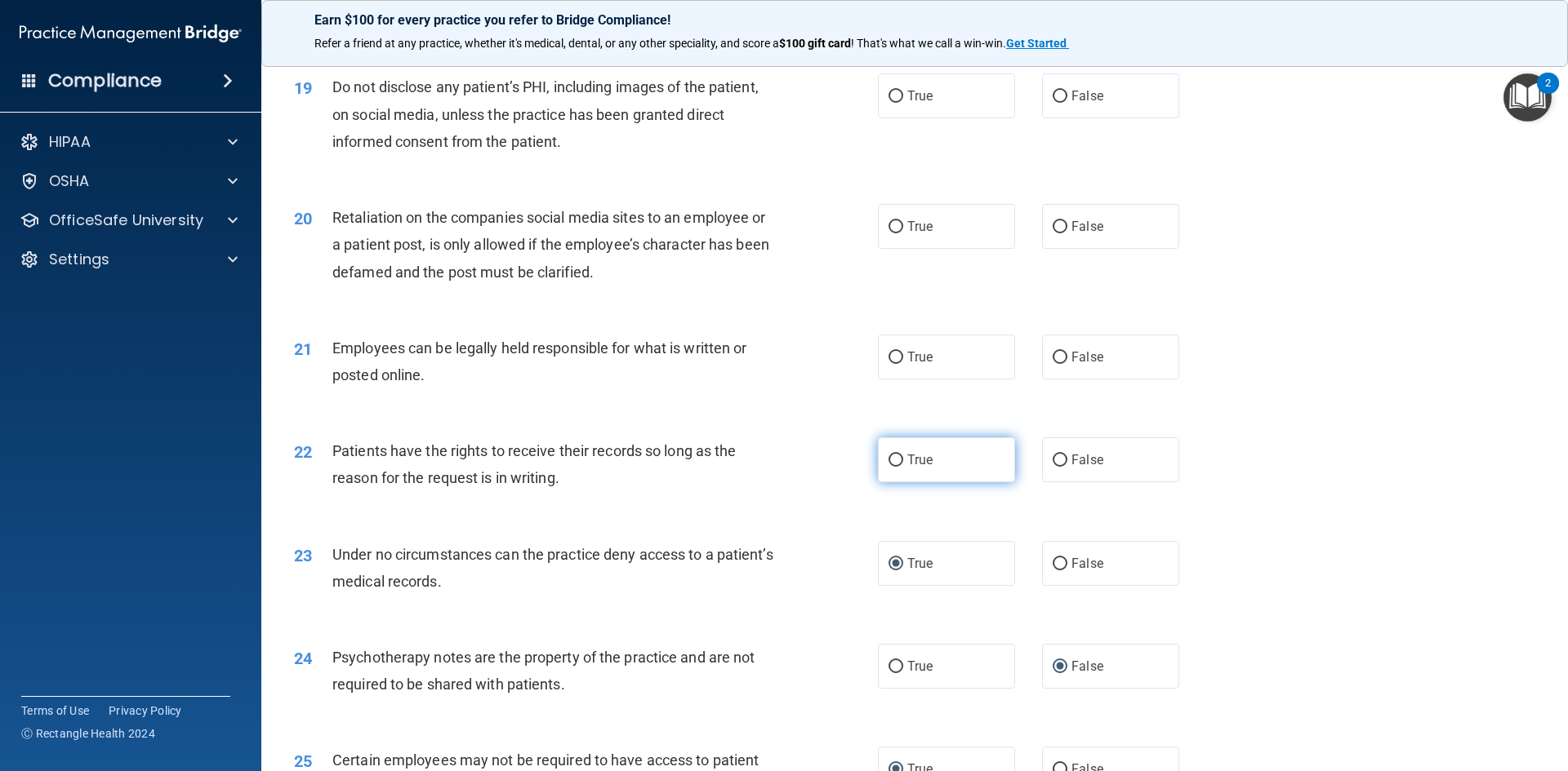
click at [889, 467] on input "True" at bounding box center [896, 461] width 15 height 12
radio input "true"
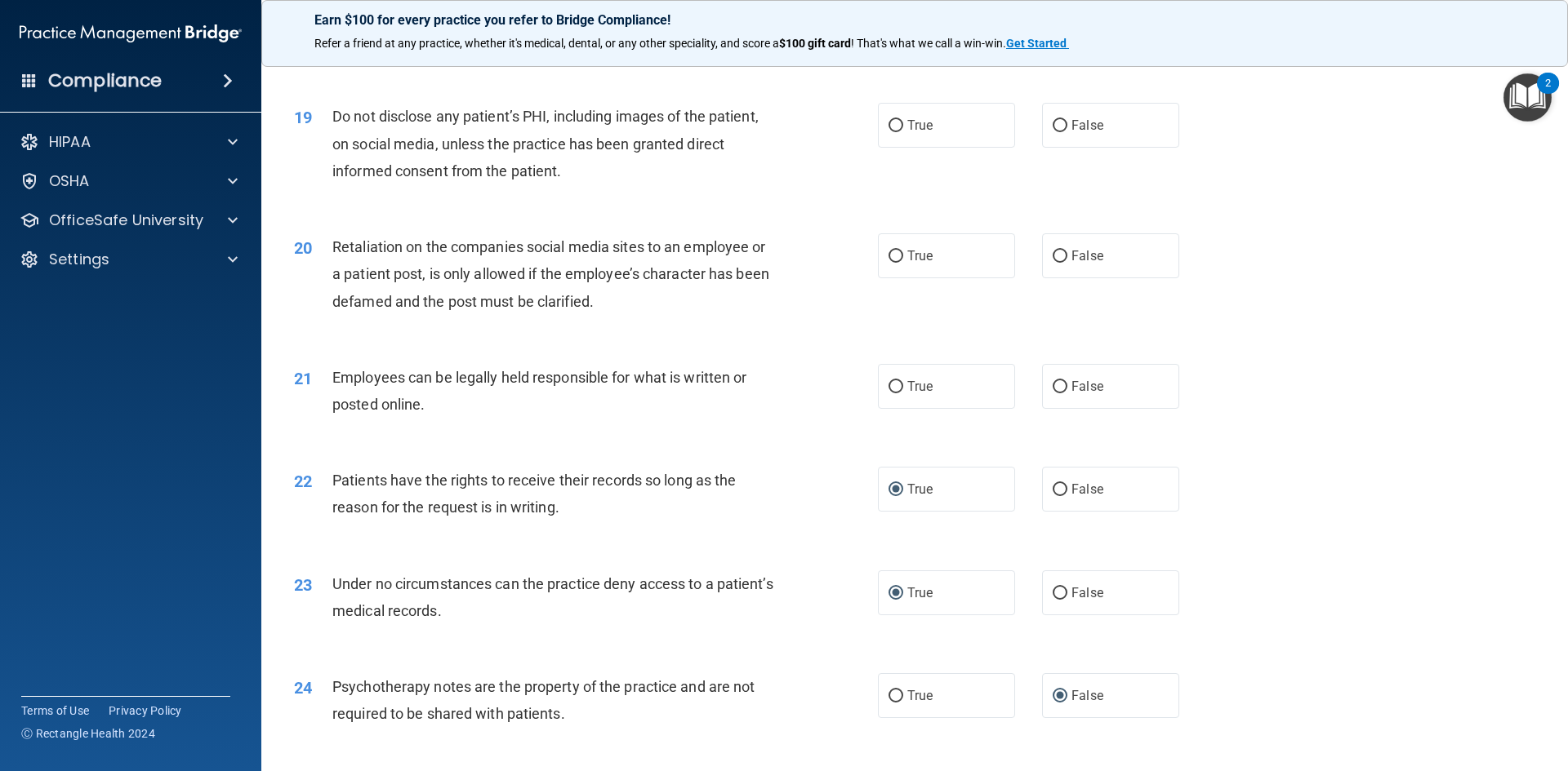
scroll to position [2347, 0]
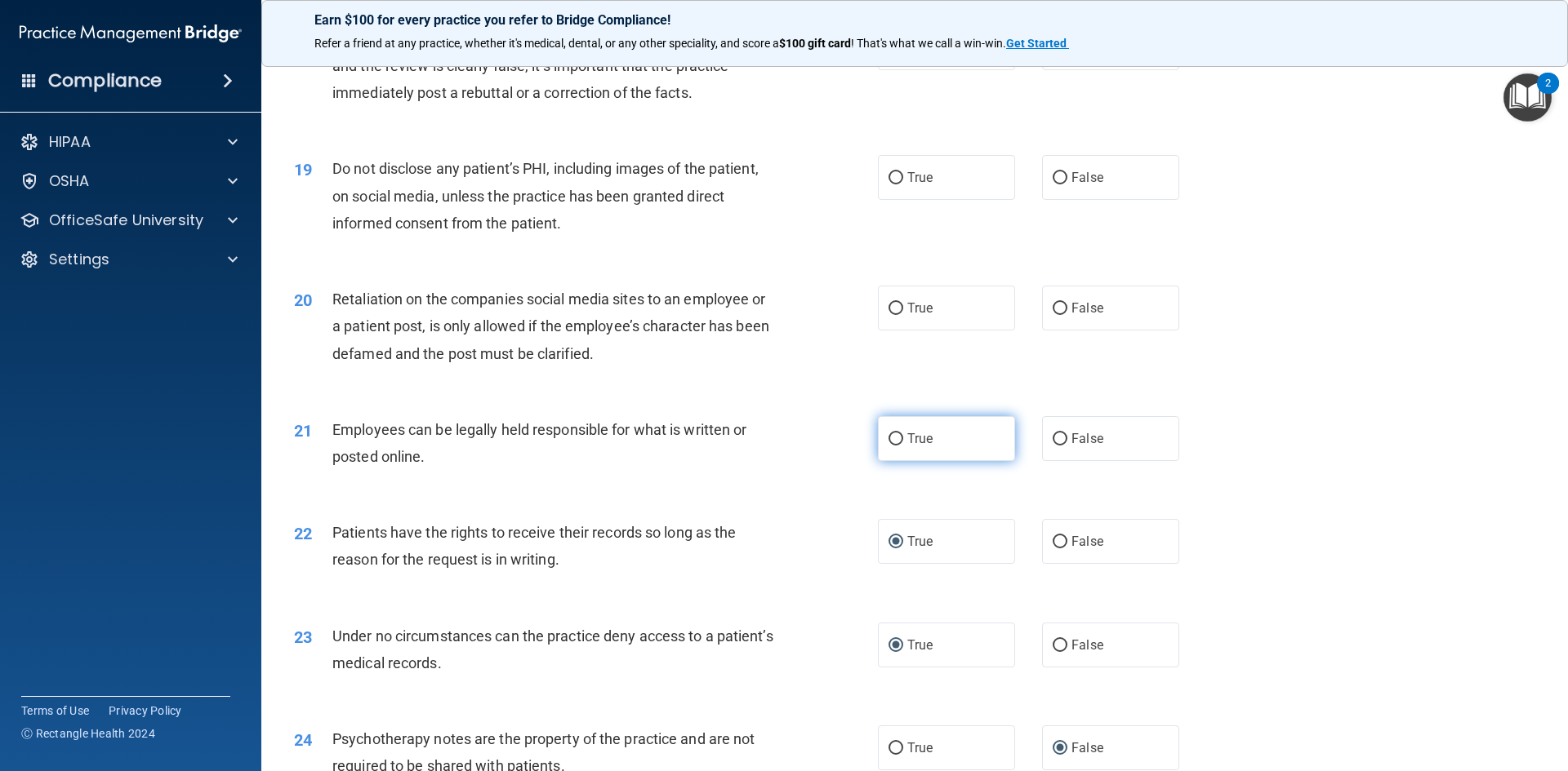
click at [890, 446] on input "True" at bounding box center [896, 439] width 15 height 12
radio input "true"
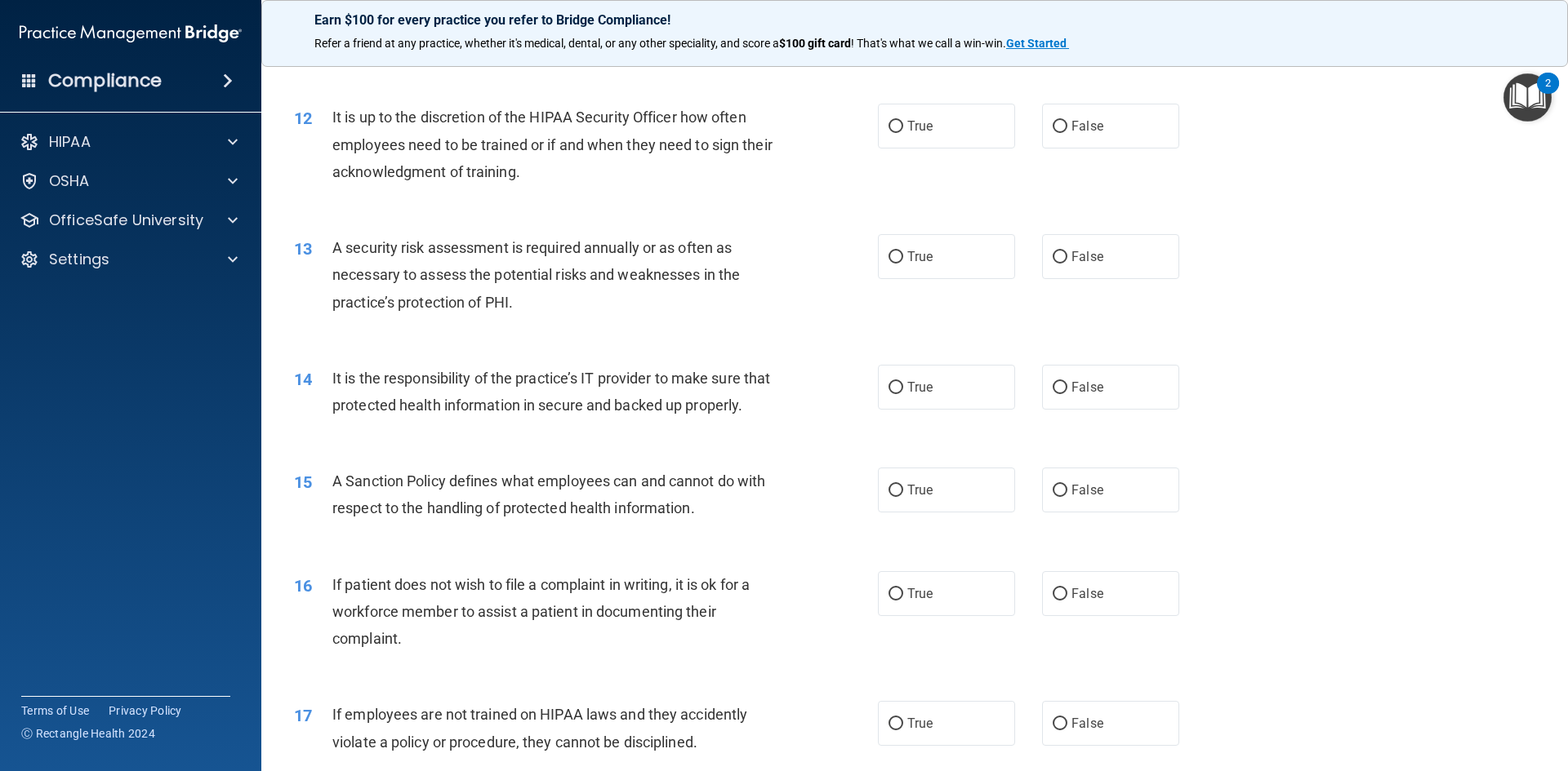
scroll to position [1449, 0]
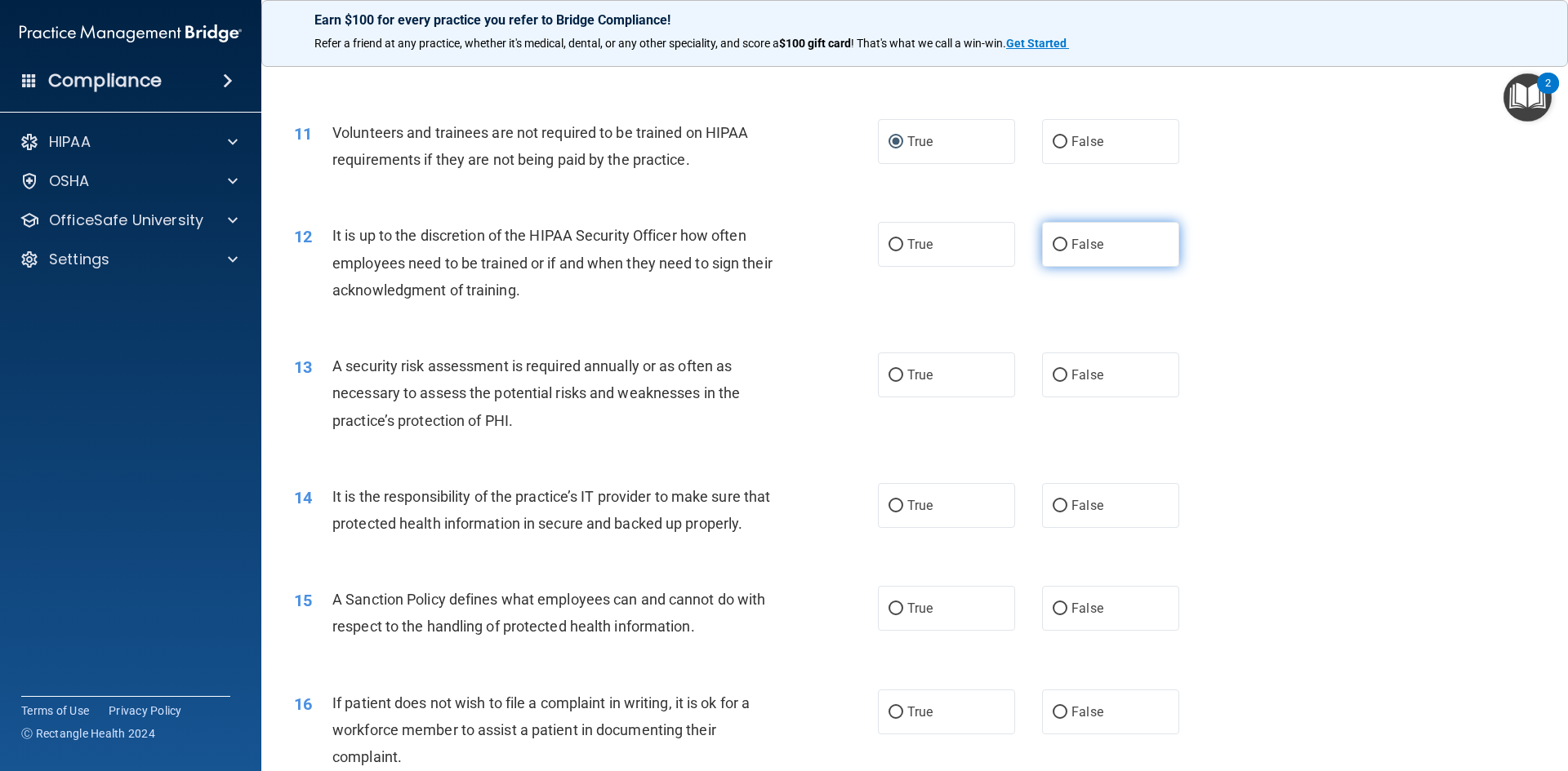
click at [1053, 241] on input "False" at bounding box center [1061, 245] width 15 height 12
radio input "true"
click at [895, 373] on input "True" at bounding box center [896, 376] width 15 height 12
radio input "true"
click at [889, 502] on input "True" at bounding box center [896, 506] width 15 height 12
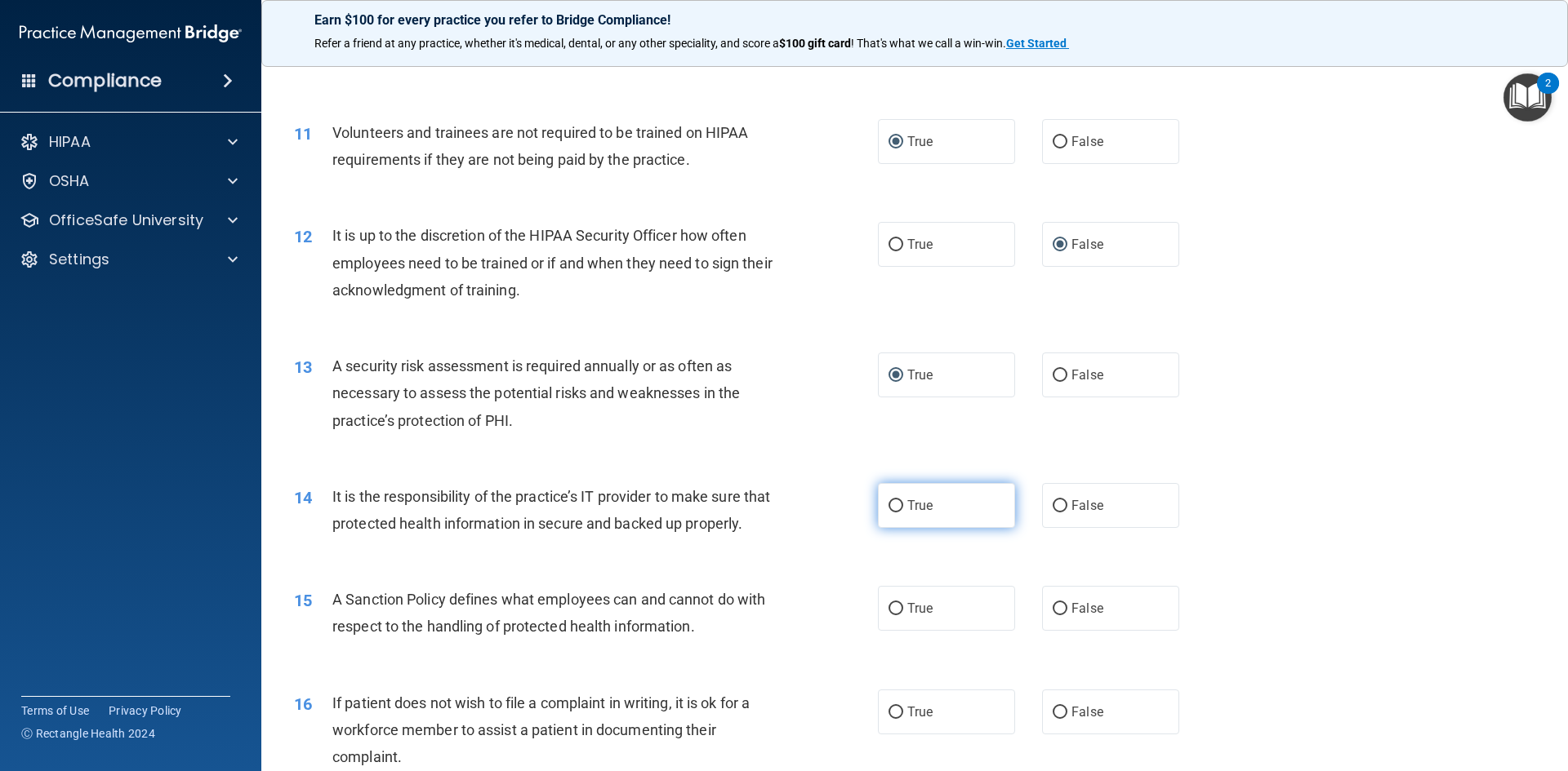
radio input "true"
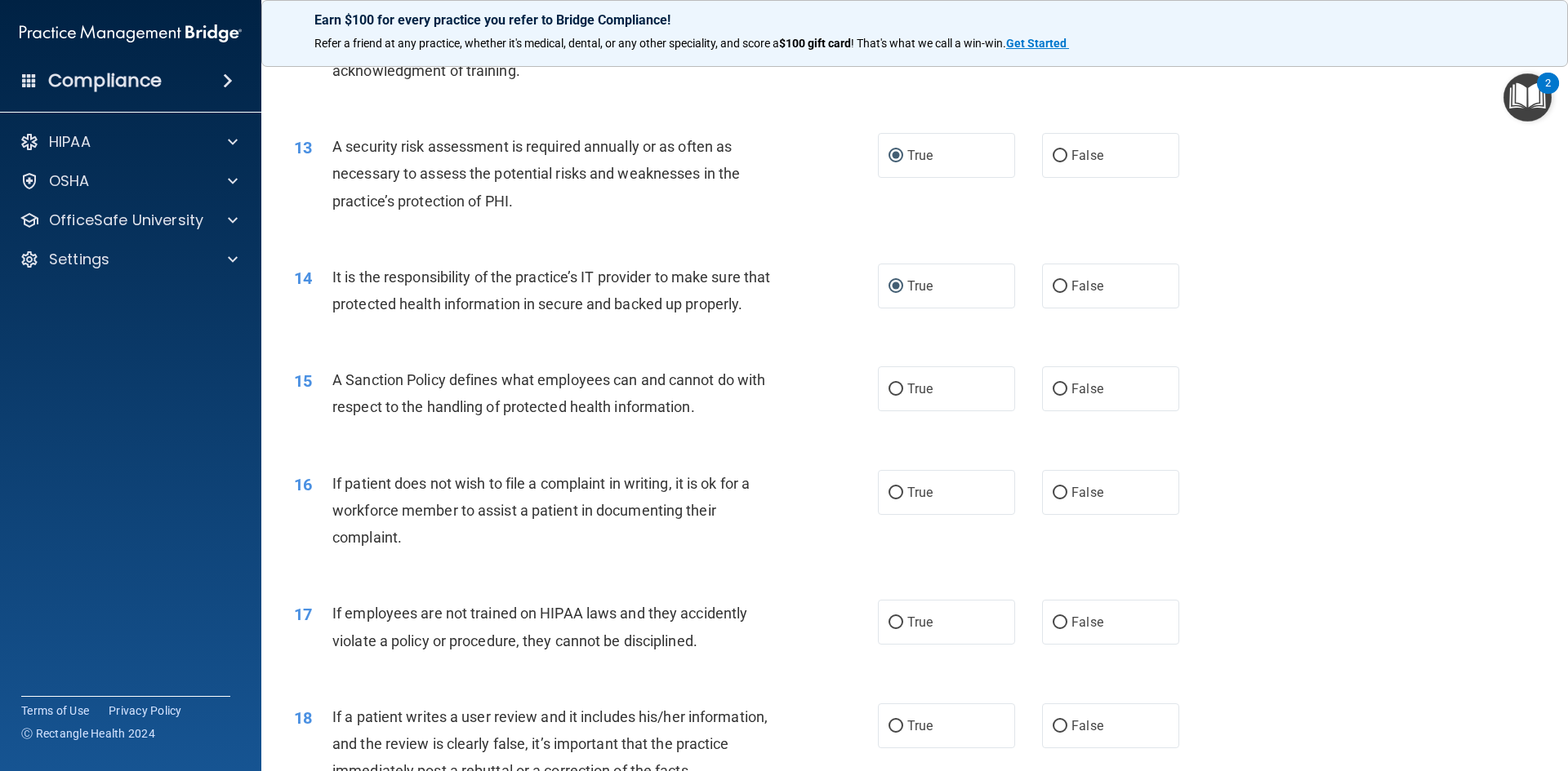
scroll to position [1694, 0]
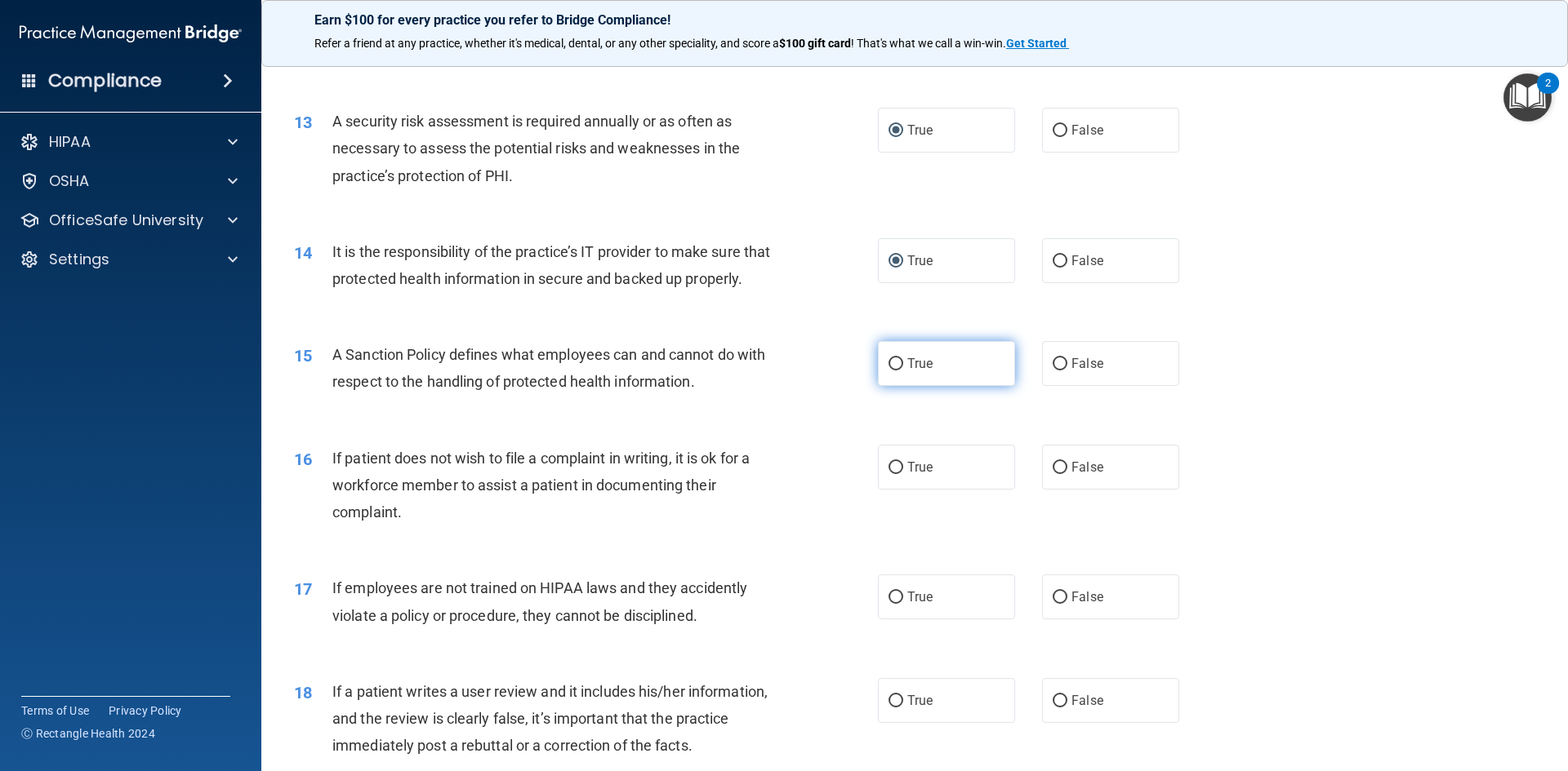
click at [893, 370] on input "True" at bounding box center [896, 364] width 15 height 12
radio input "true"
click at [889, 475] on input "True" at bounding box center [896, 468] width 15 height 12
radio input "true"
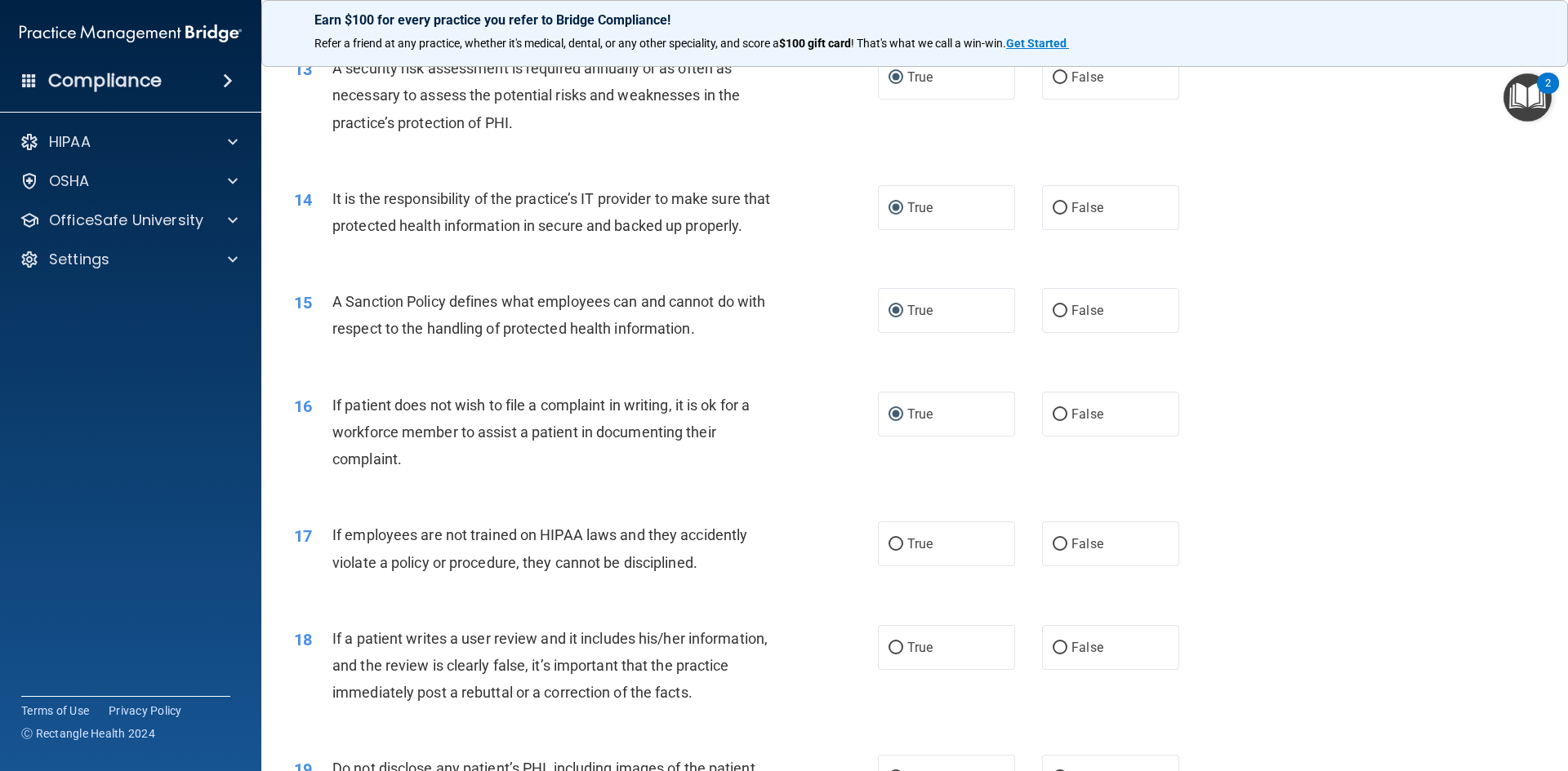
scroll to position [1775, 0]
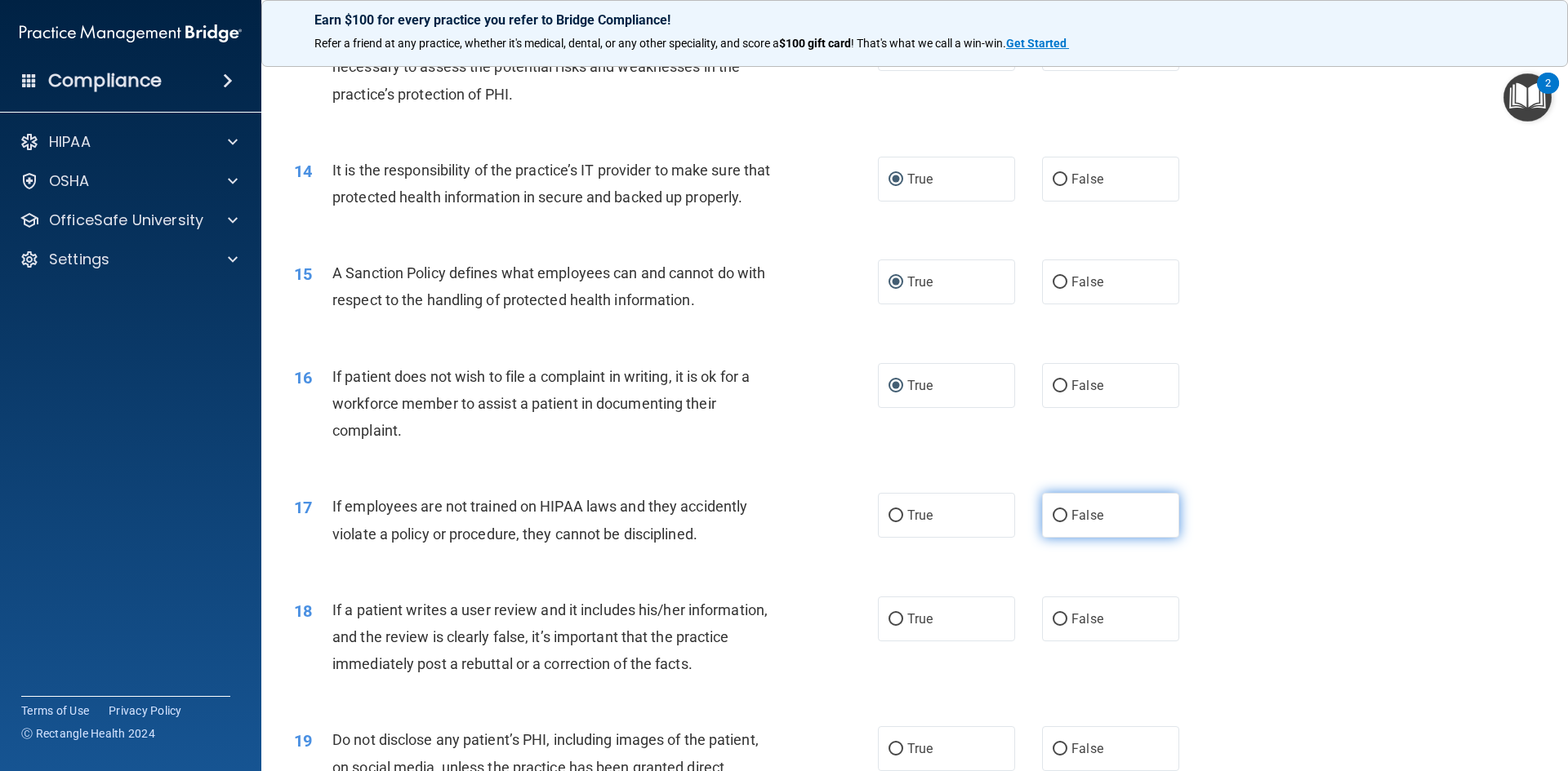
click at [1055, 522] on input "False" at bounding box center [1061, 516] width 15 height 12
radio input "true"
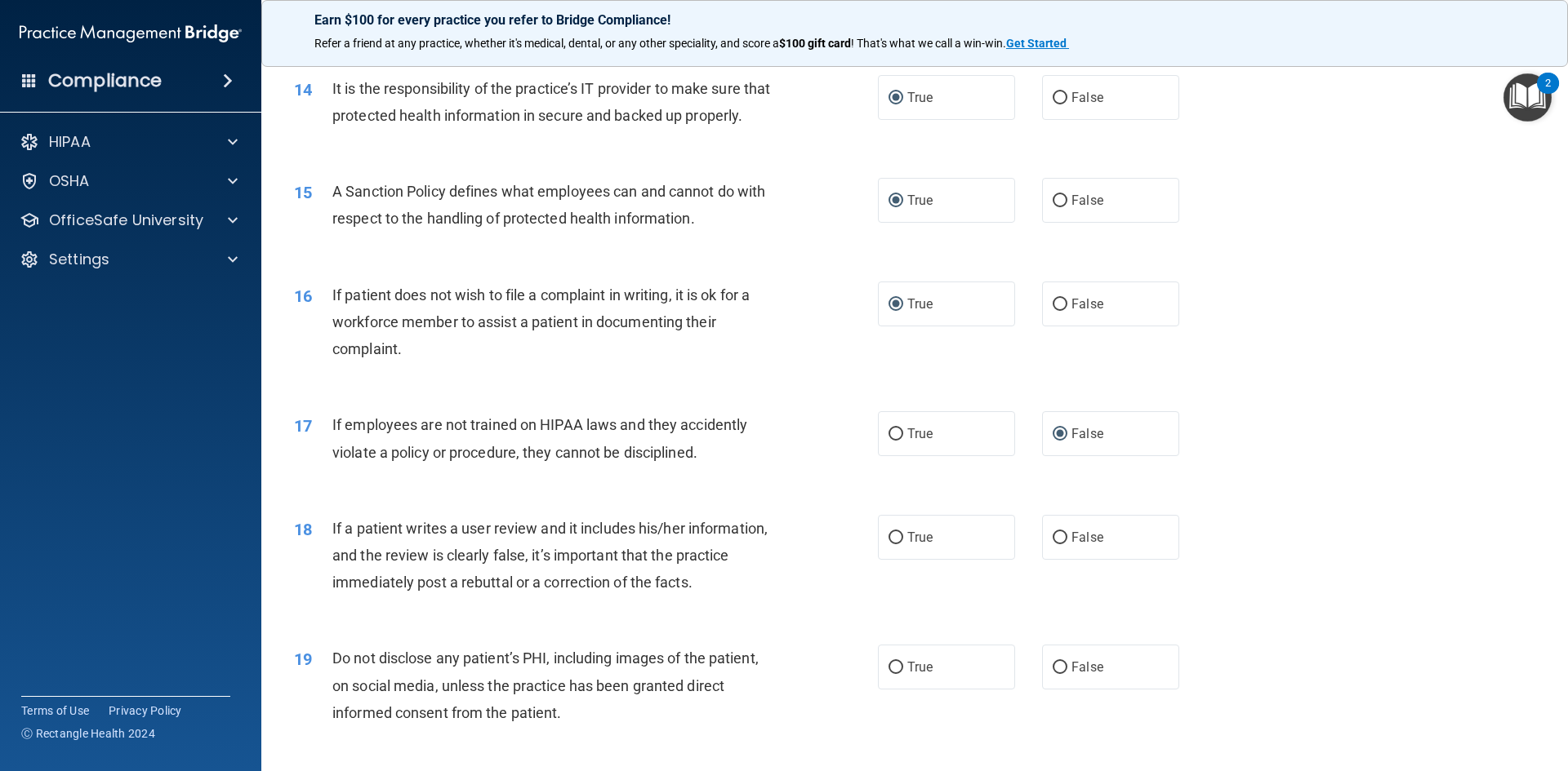
scroll to position [1938, 0]
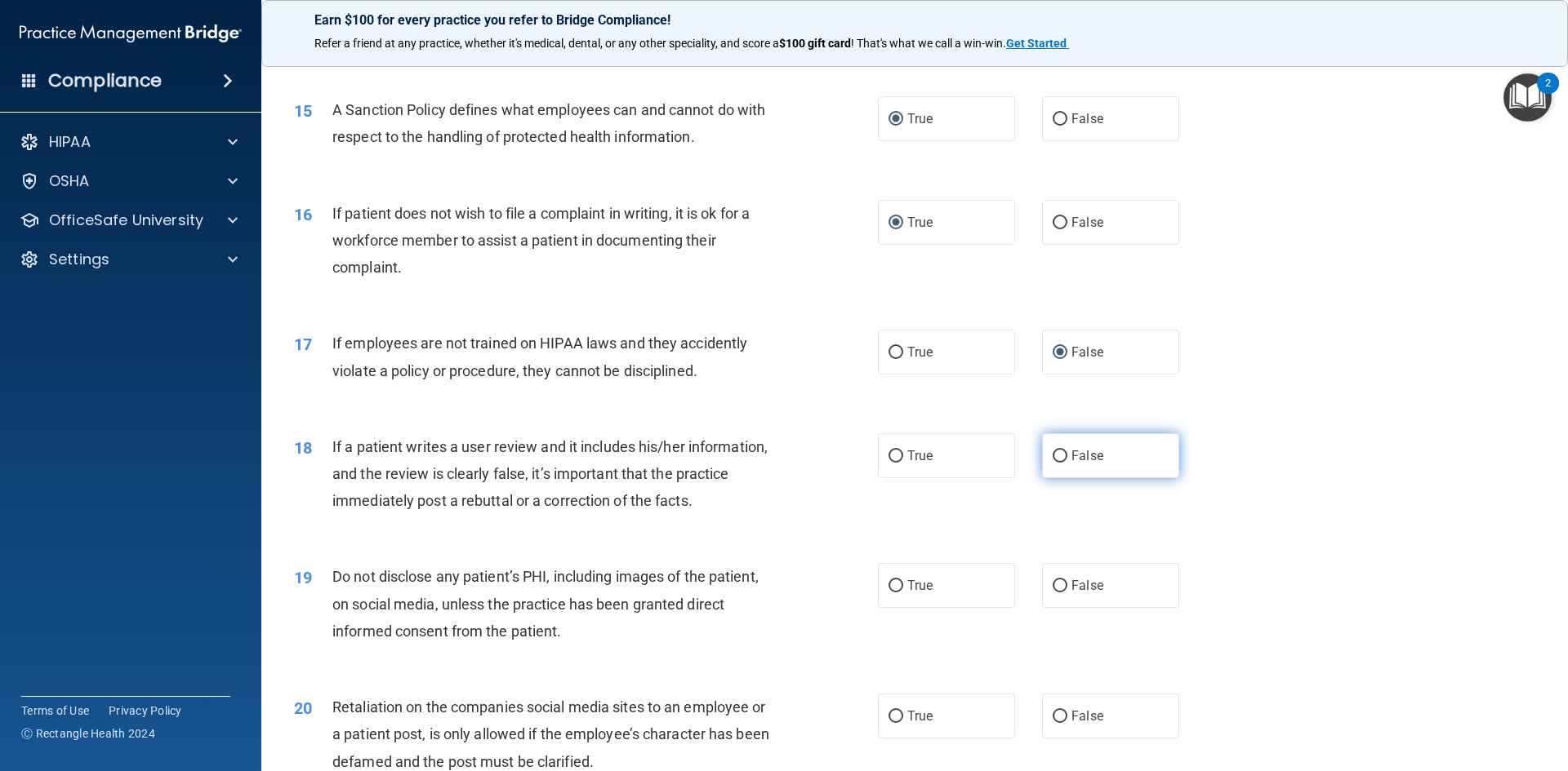
click at [1053, 462] on input "False" at bounding box center [1061, 456] width 15 height 12
radio input "true"
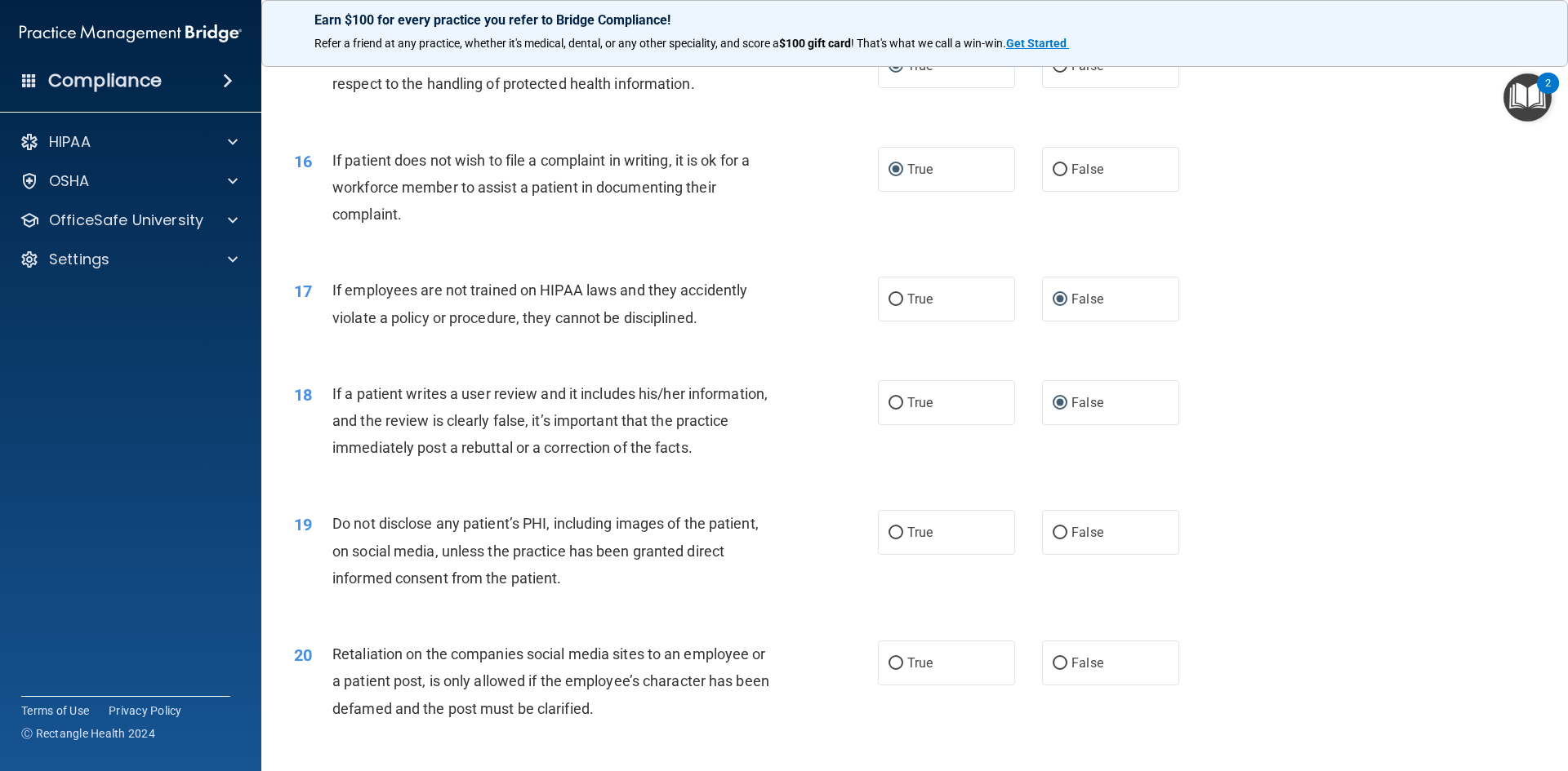
scroll to position [2020, 0]
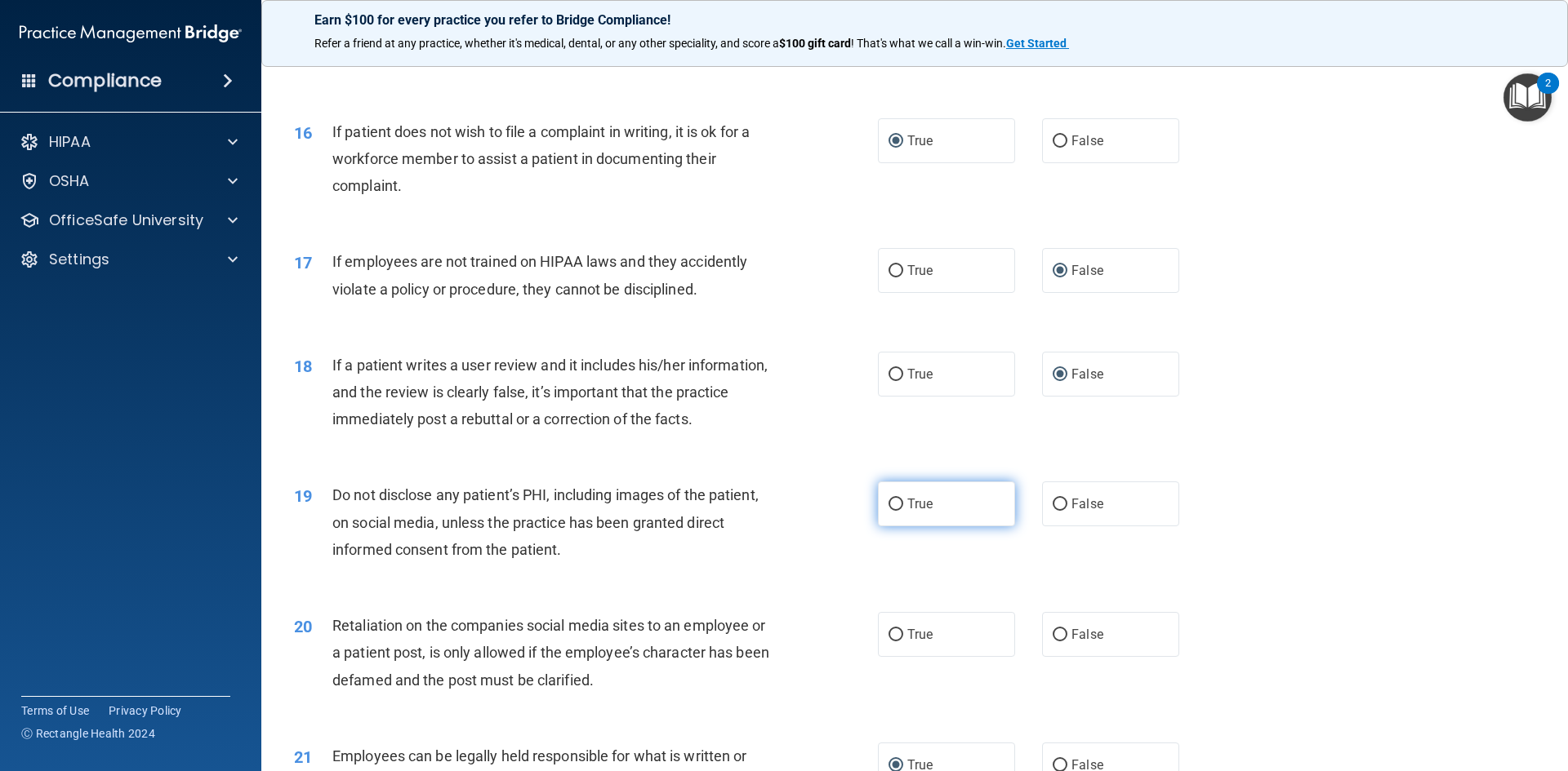
click at [894, 511] on input "True" at bounding box center [896, 504] width 15 height 12
radio input "true"
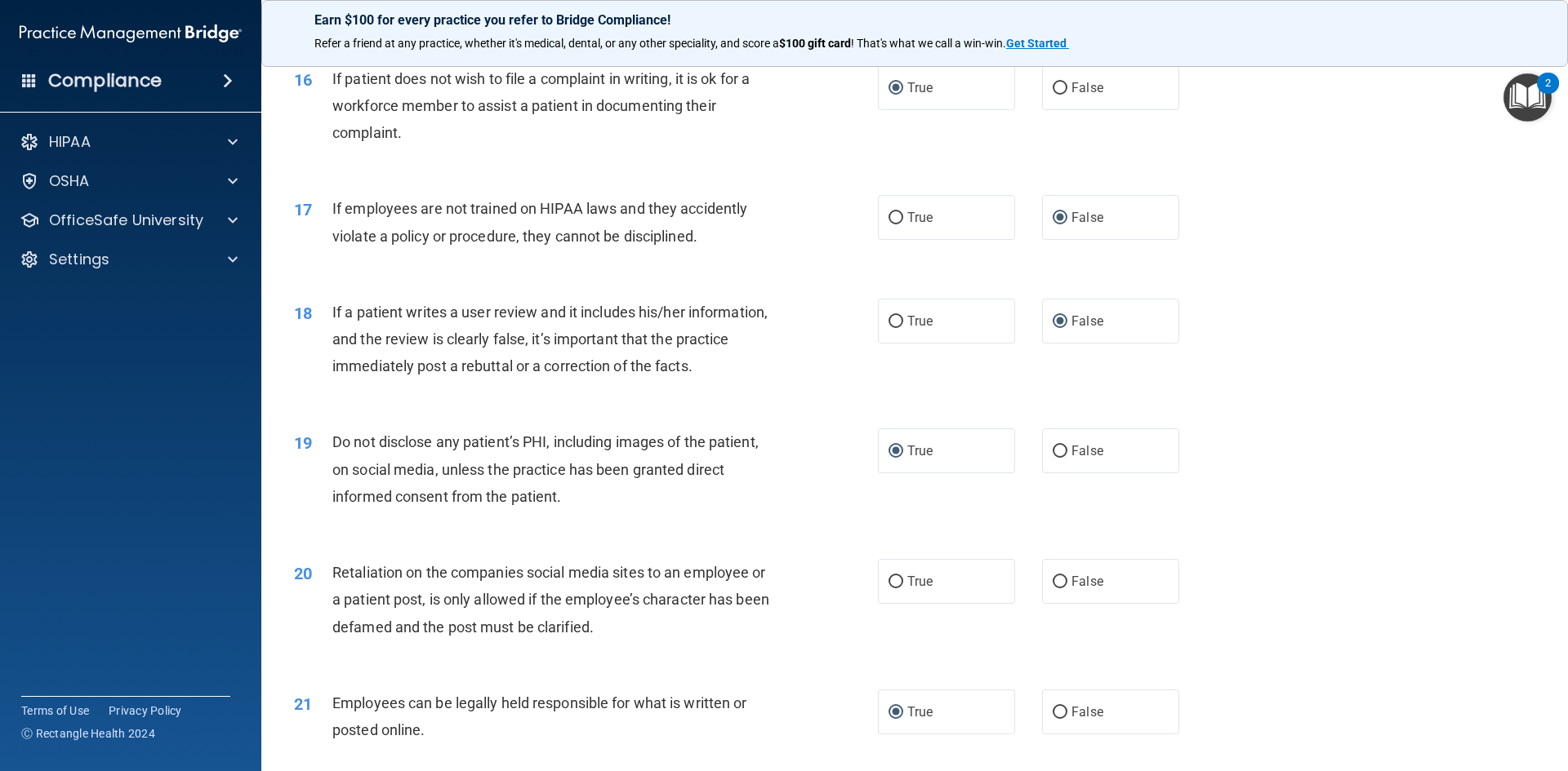
scroll to position [2101, 0]
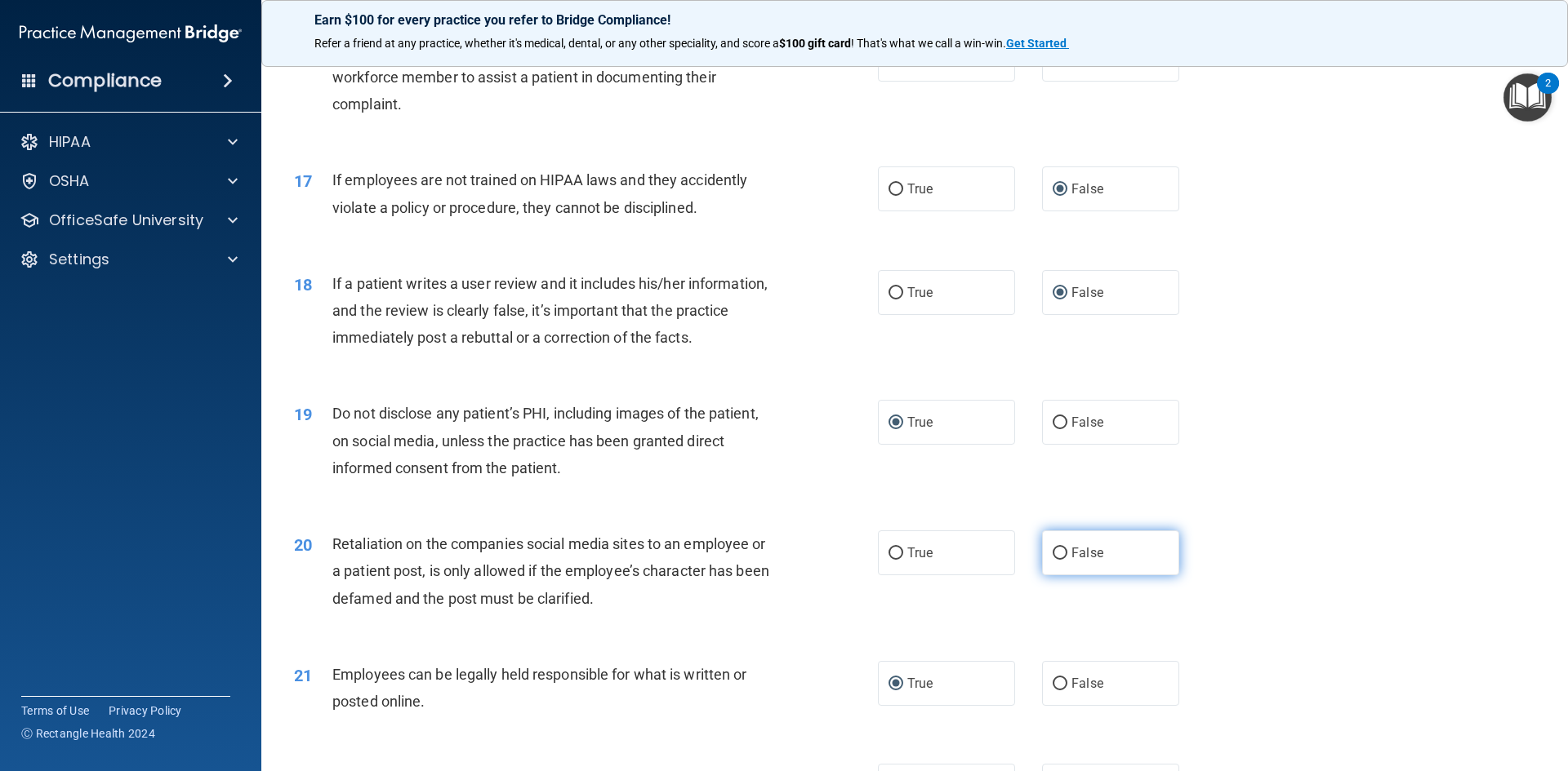
click at [1057, 560] on input "False" at bounding box center [1061, 553] width 15 height 12
radio input "true"
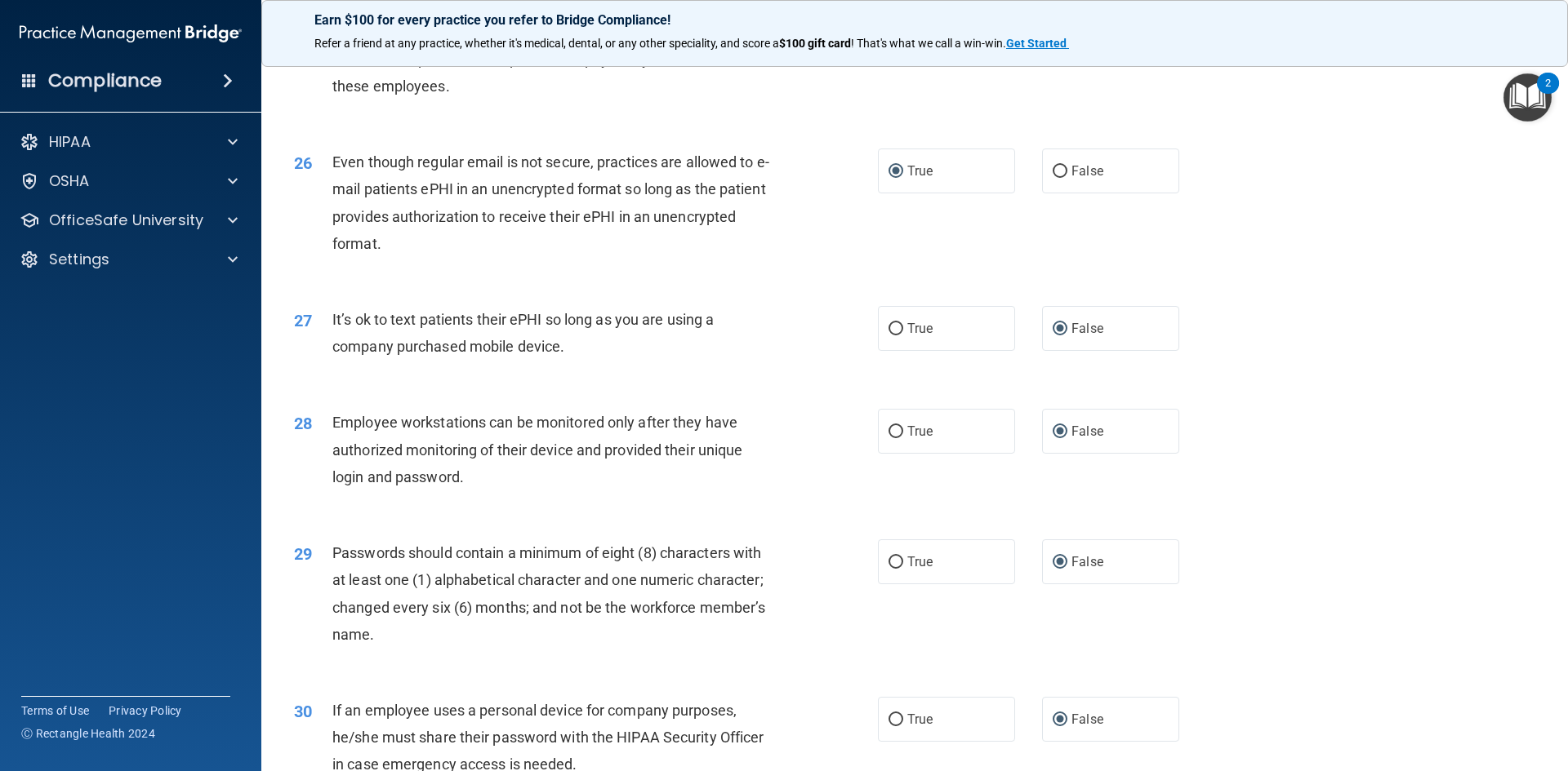
scroll to position [3326, 0]
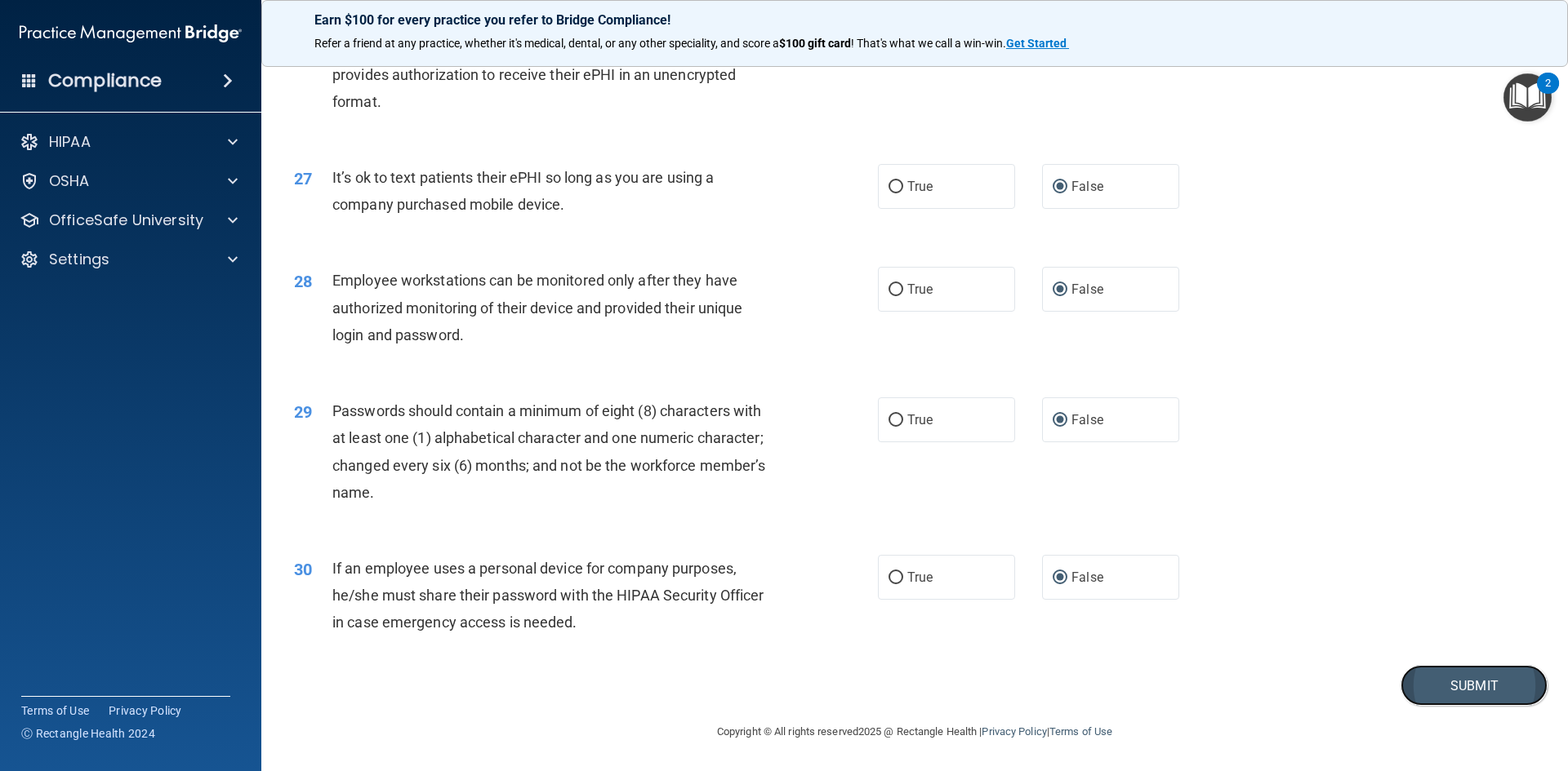
click at [1471, 696] on button "Submit" at bounding box center [1475, 686] width 147 height 42
click at [1456, 688] on button "Submit" at bounding box center [1475, 686] width 147 height 42
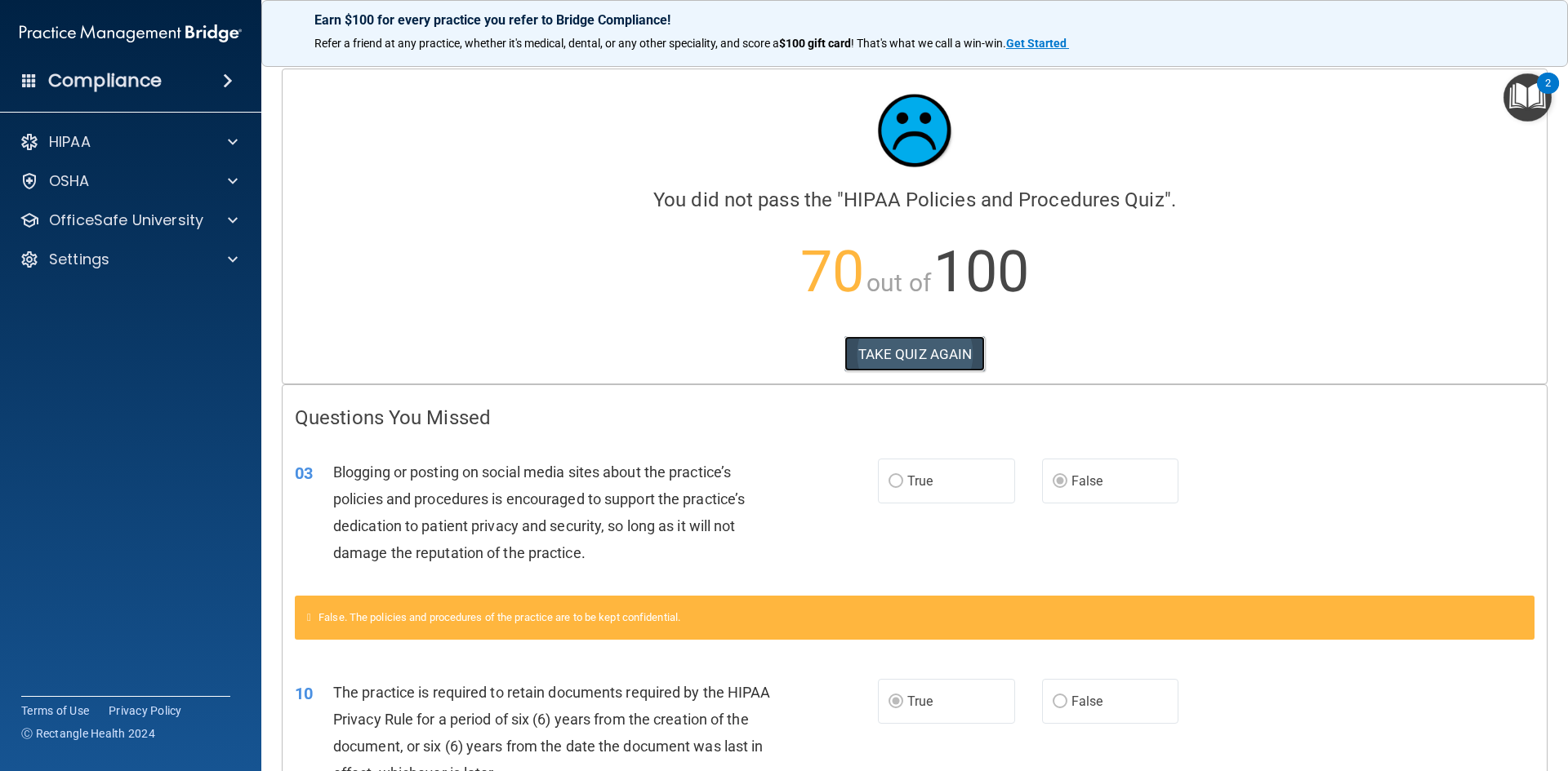
click at [902, 357] on button "TAKE QUIZ AGAIN" at bounding box center [914, 354] width 141 height 36
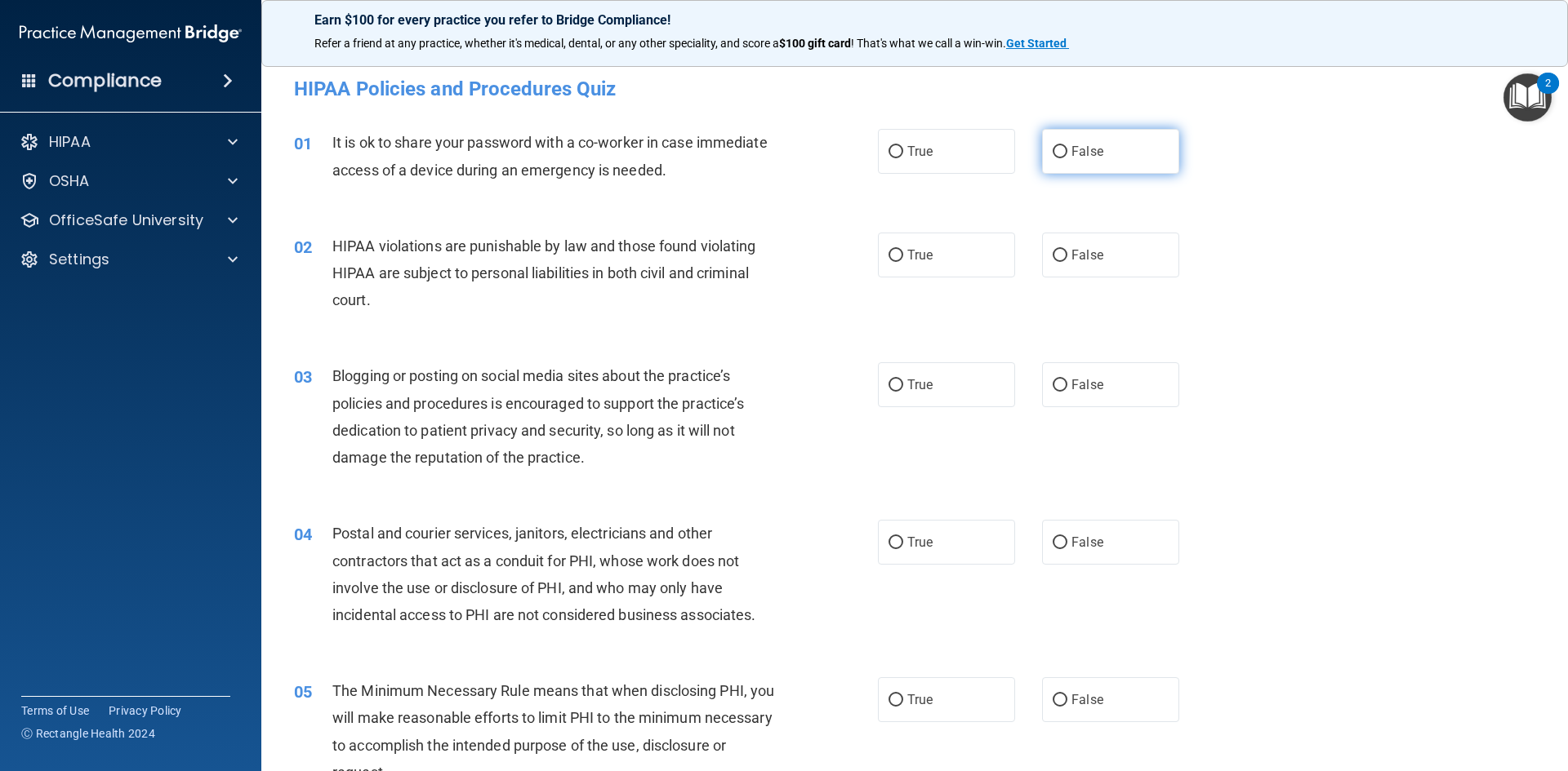
click at [1053, 154] on input "False" at bounding box center [1061, 152] width 15 height 12
radio input "true"
click at [894, 253] on input "True" at bounding box center [896, 255] width 15 height 12
radio input "true"
click at [1064, 377] on label "False" at bounding box center [1110, 385] width 137 height 45
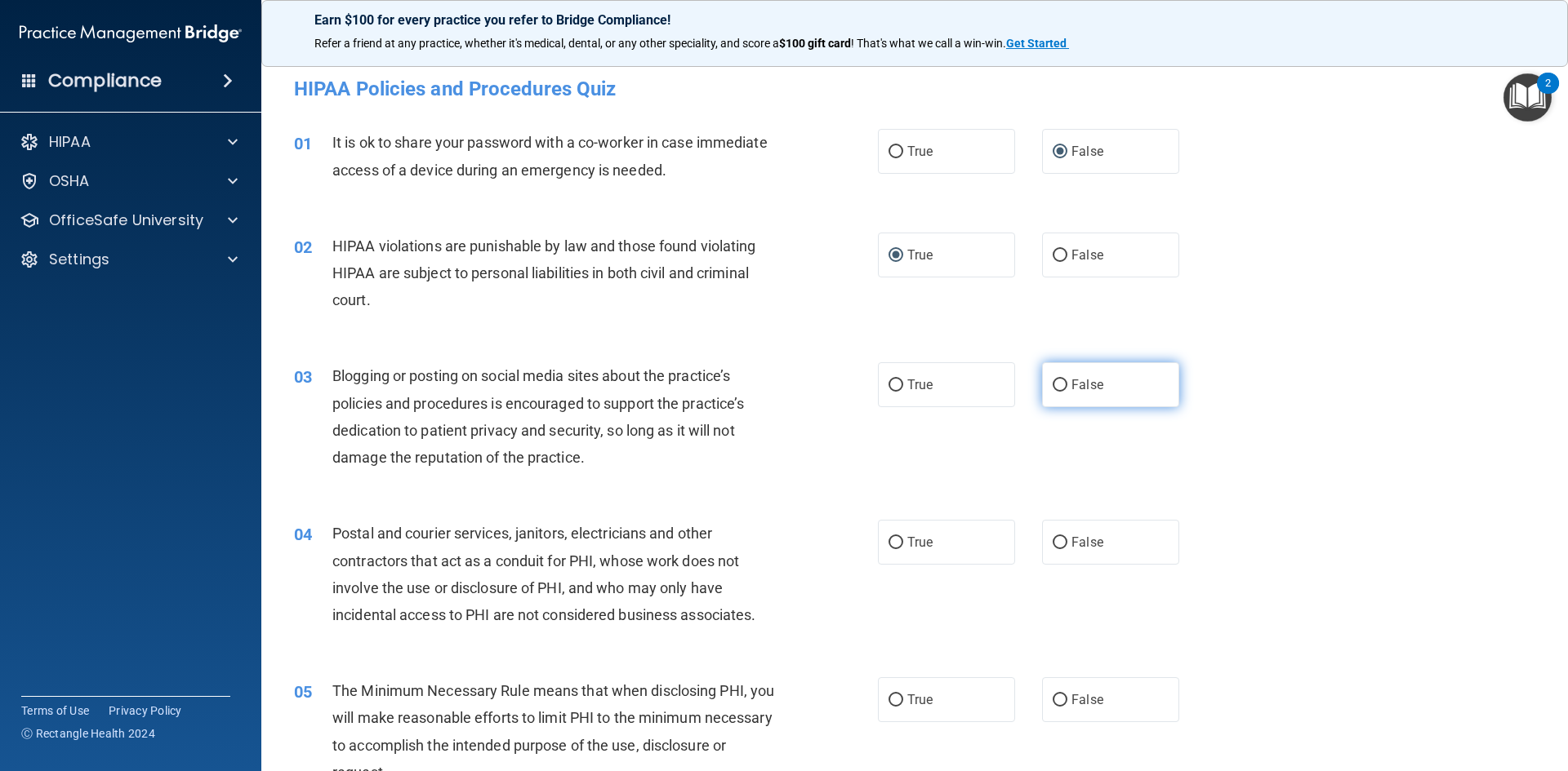
click at [1064, 379] on input "False" at bounding box center [1061, 385] width 15 height 12
radio input "true"
drag, startPoint x: 893, startPoint y: 542, endPoint x: 914, endPoint y: 612, distance: 73.1
click at [895, 542] on input "True" at bounding box center [896, 543] width 15 height 12
radio input "true"
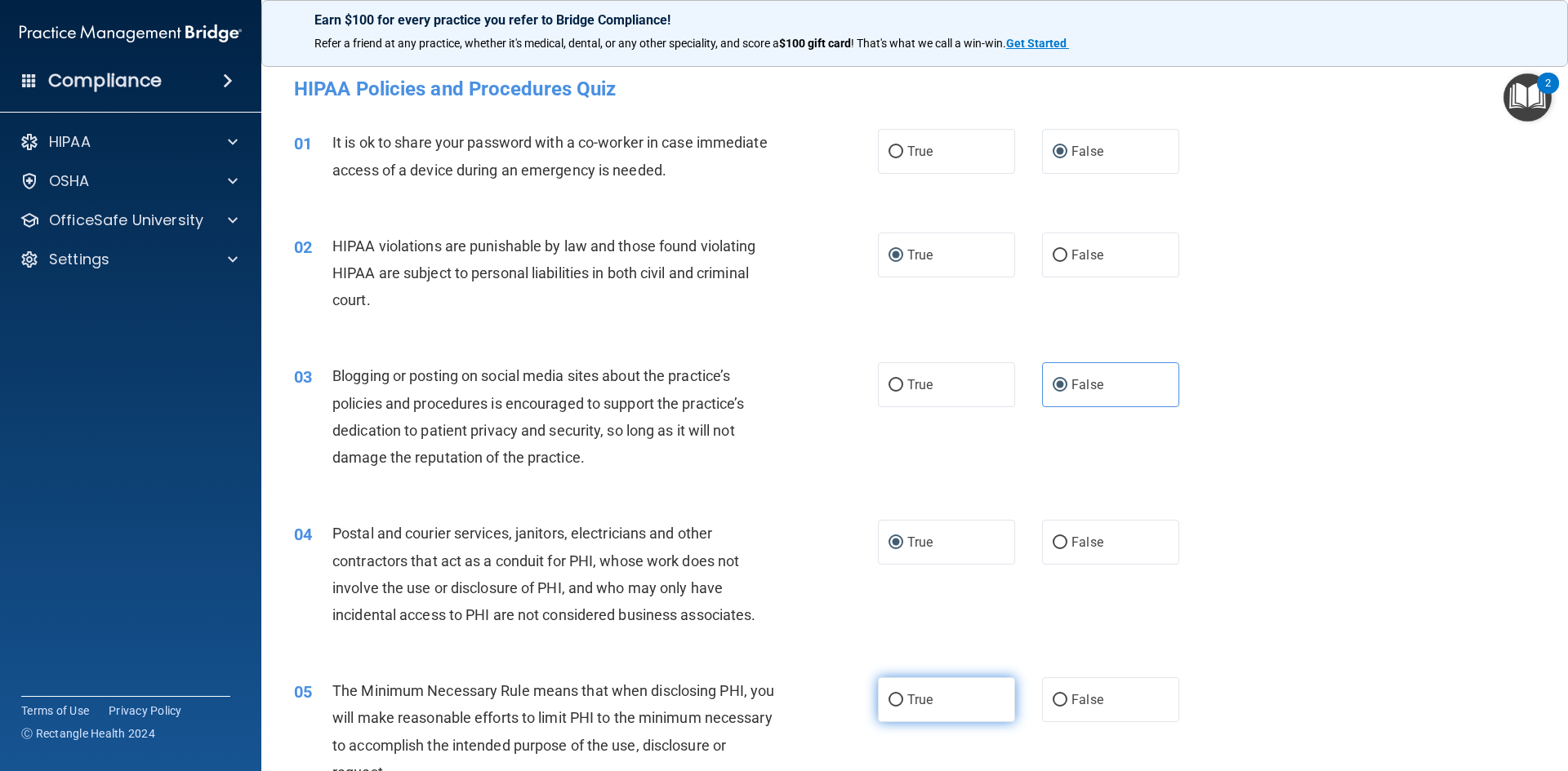
drag, startPoint x: 889, startPoint y: 698, endPoint x: 893, endPoint y: 686, distance: 12.6
click at [892, 695] on input "True" at bounding box center [896, 700] width 15 height 12
radio input "true"
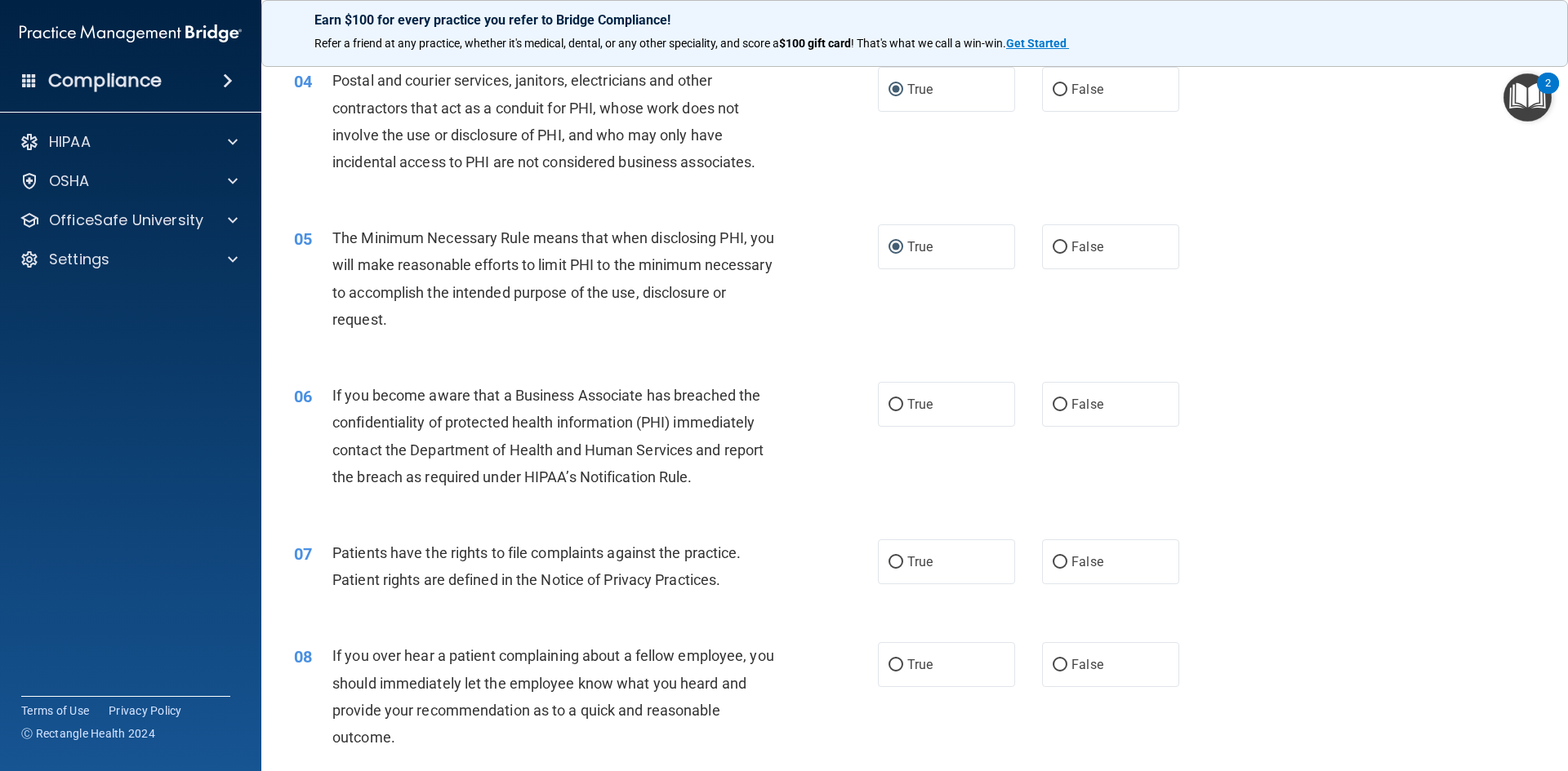
scroll to position [489, 0]
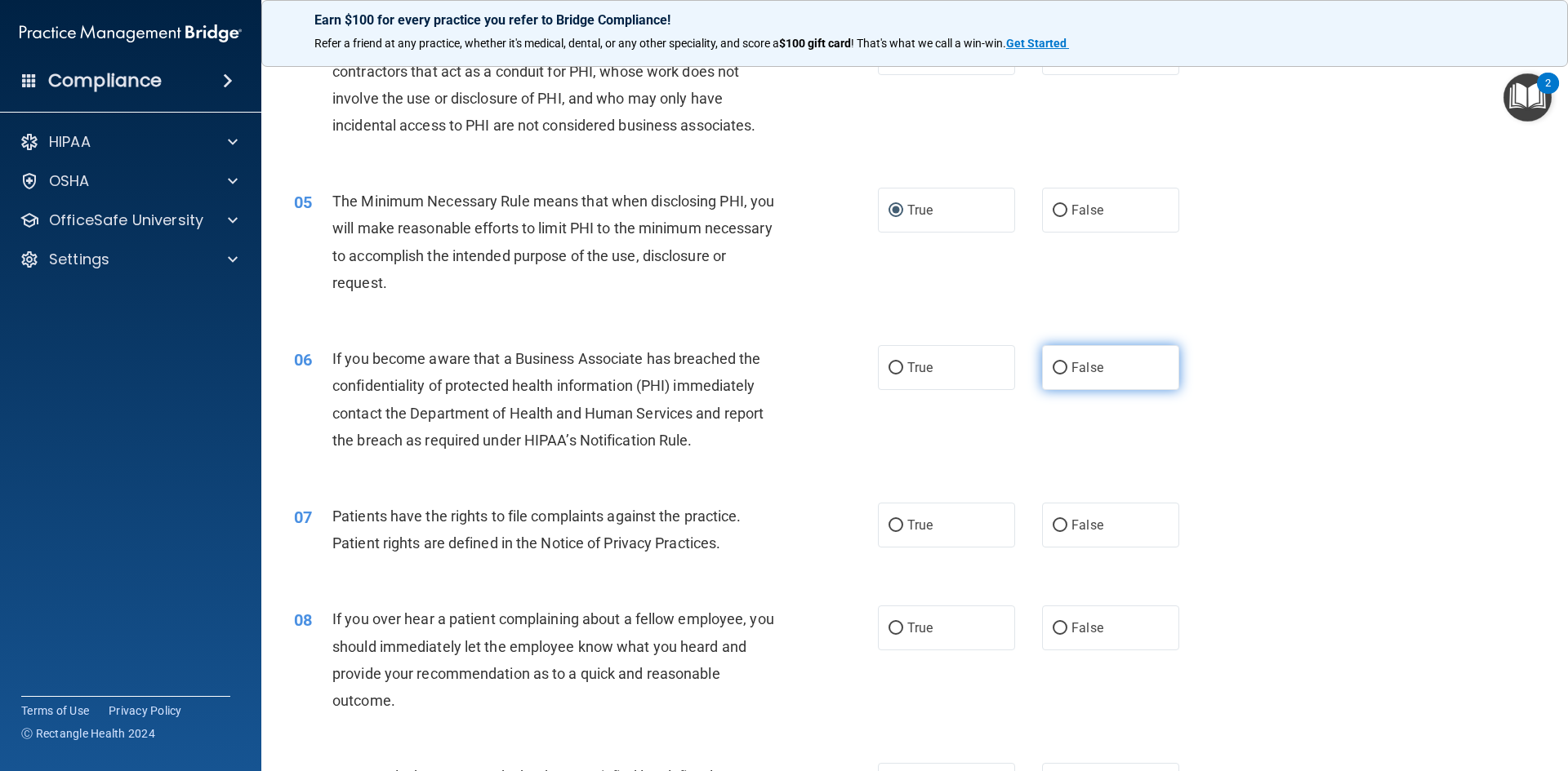
drag, startPoint x: 1058, startPoint y: 364, endPoint x: 1024, endPoint y: 413, distance: 59.6
click at [1054, 365] on input "False" at bounding box center [1061, 368] width 15 height 12
radio input "true"
click at [888, 516] on label "True" at bounding box center [946, 525] width 137 height 45
click at [889, 520] on input "True" at bounding box center [896, 526] width 15 height 12
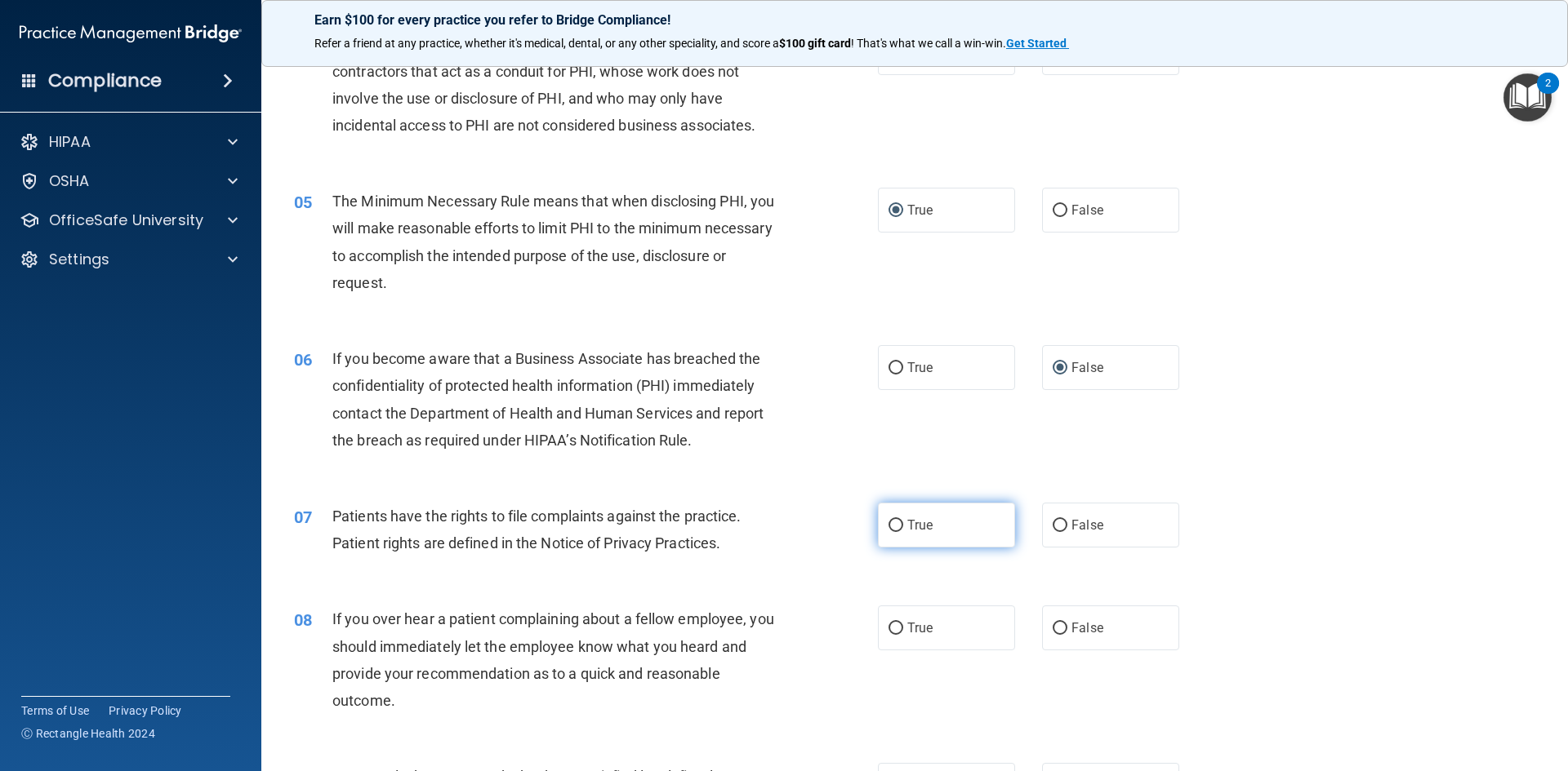
radio input "true"
click at [1053, 623] on input "False" at bounding box center [1061, 628] width 15 height 12
radio input "true"
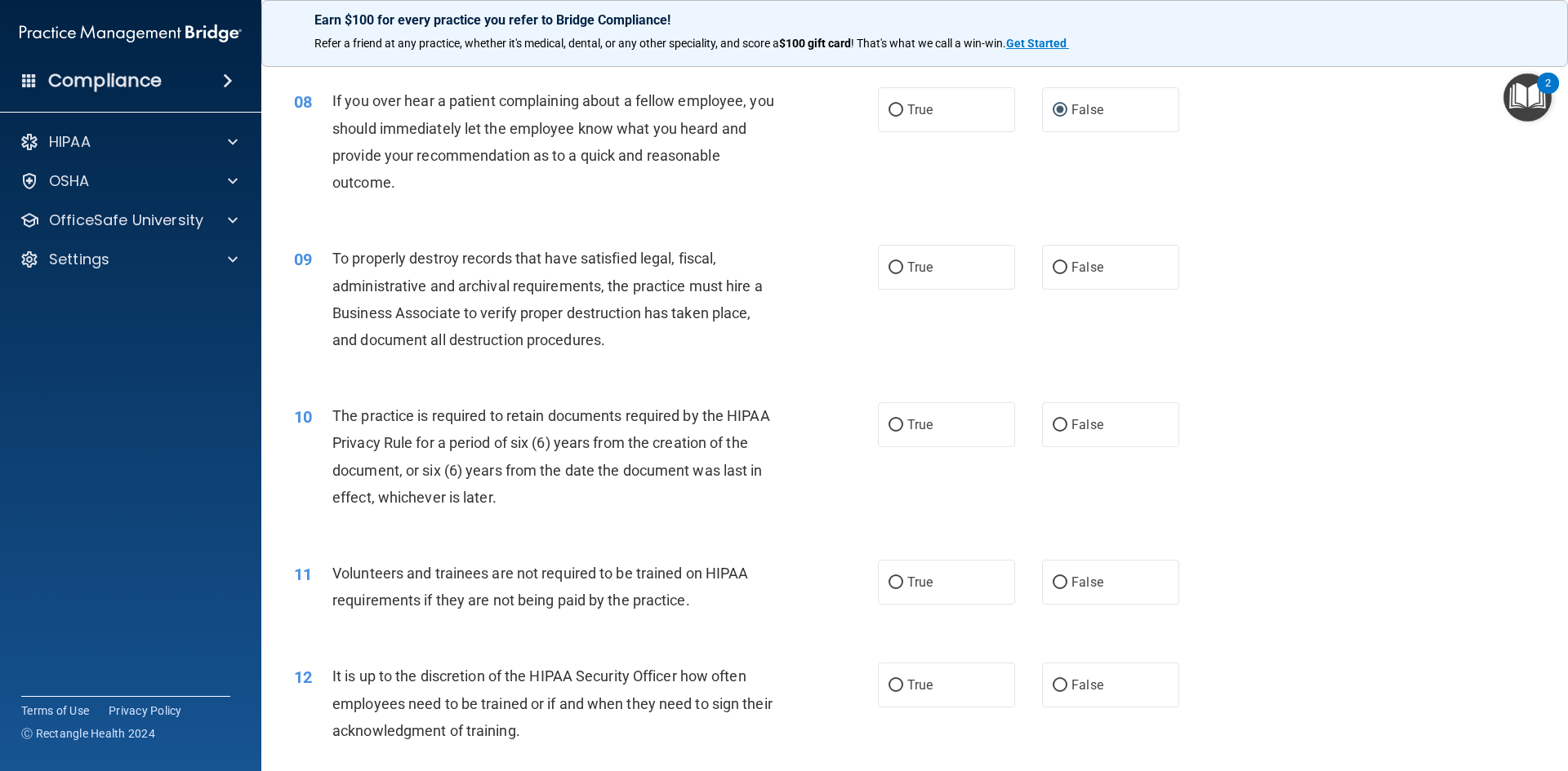
scroll to position [980, 0]
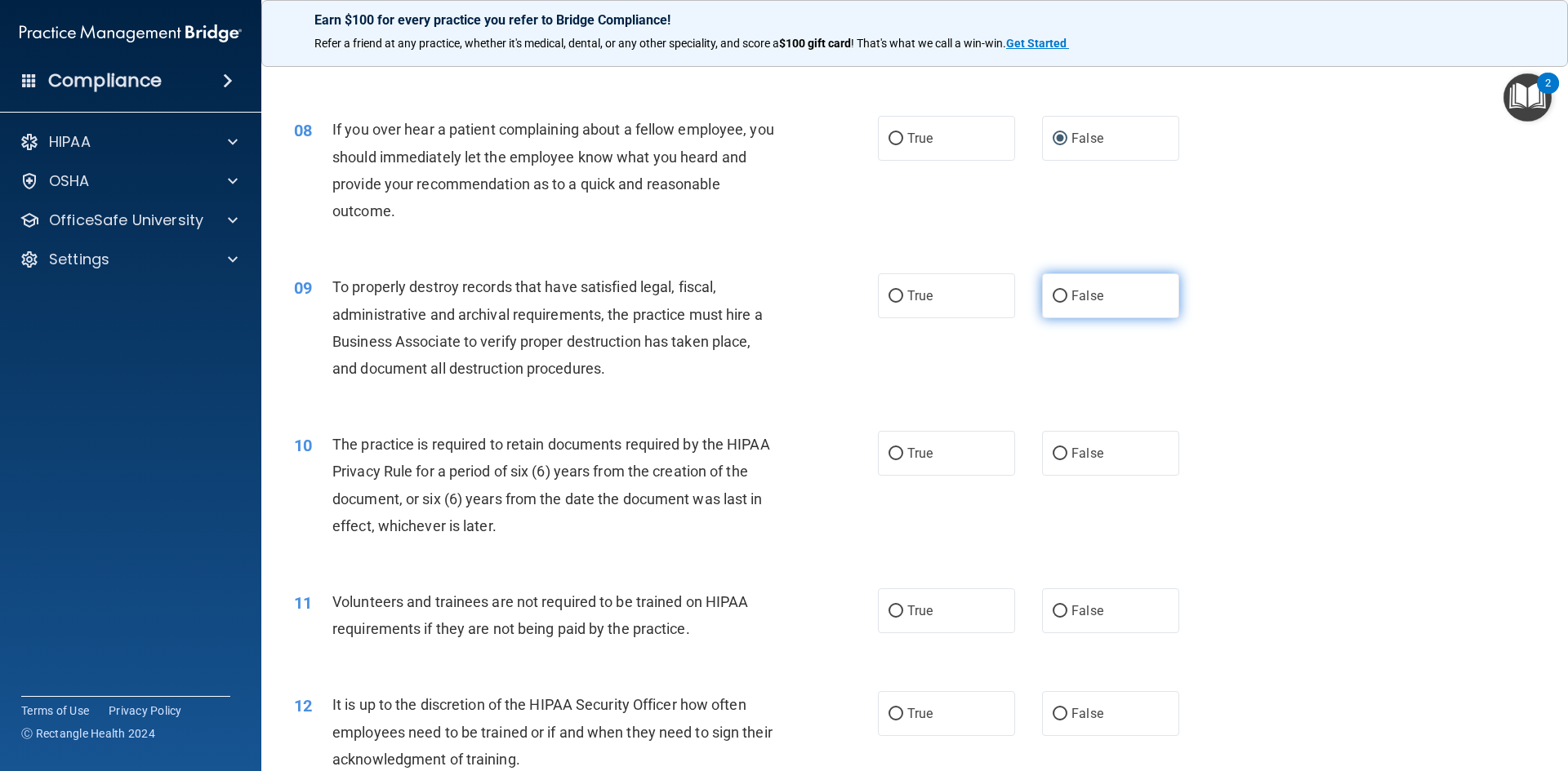
click at [1044, 295] on label "False" at bounding box center [1110, 296] width 137 height 45
click at [1053, 295] on input "False" at bounding box center [1061, 296] width 15 height 12
radio input "true"
click at [889, 450] on input "True" at bounding box center [896, 454] width 15 height 12
radio input "true"
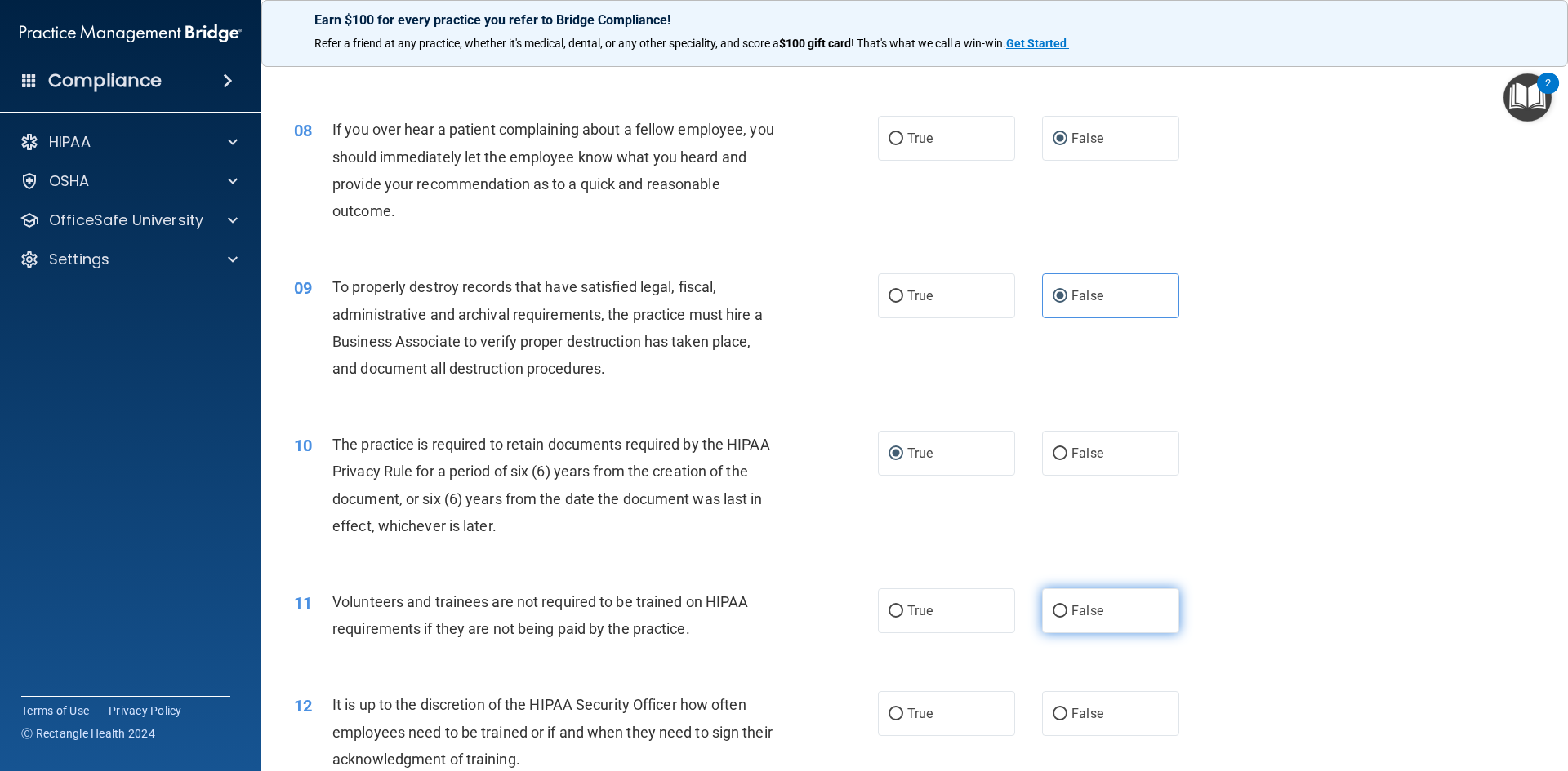
click at [1054, 609] on input "False" at bounding box center [1061, 612] width 15 height 12
radio input "true"
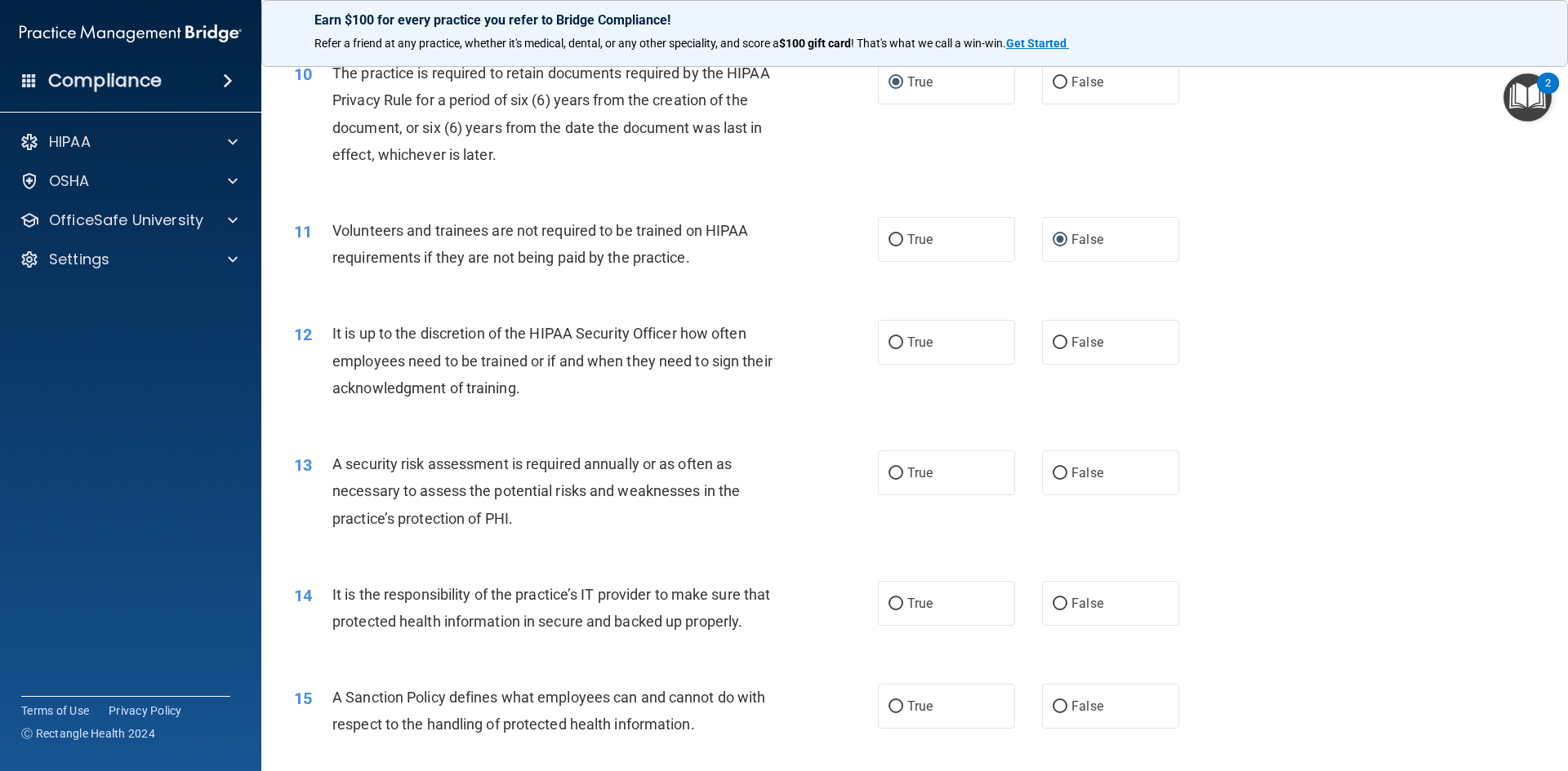
scroll to position [1387, 0]
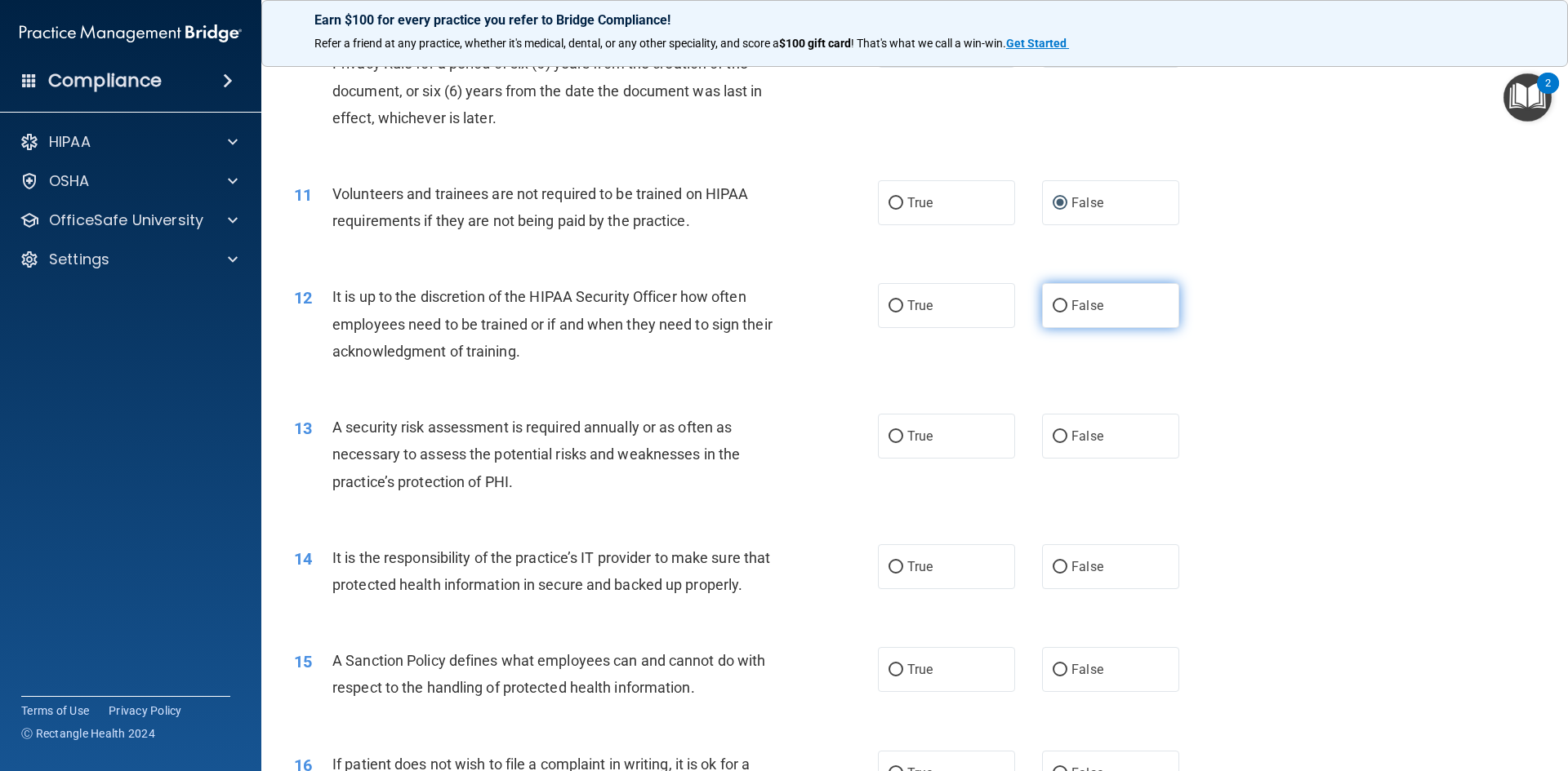
click at [1055, 301] on input "False" at bounding box center [1061, 306] width 15 height 12
radio input "true"
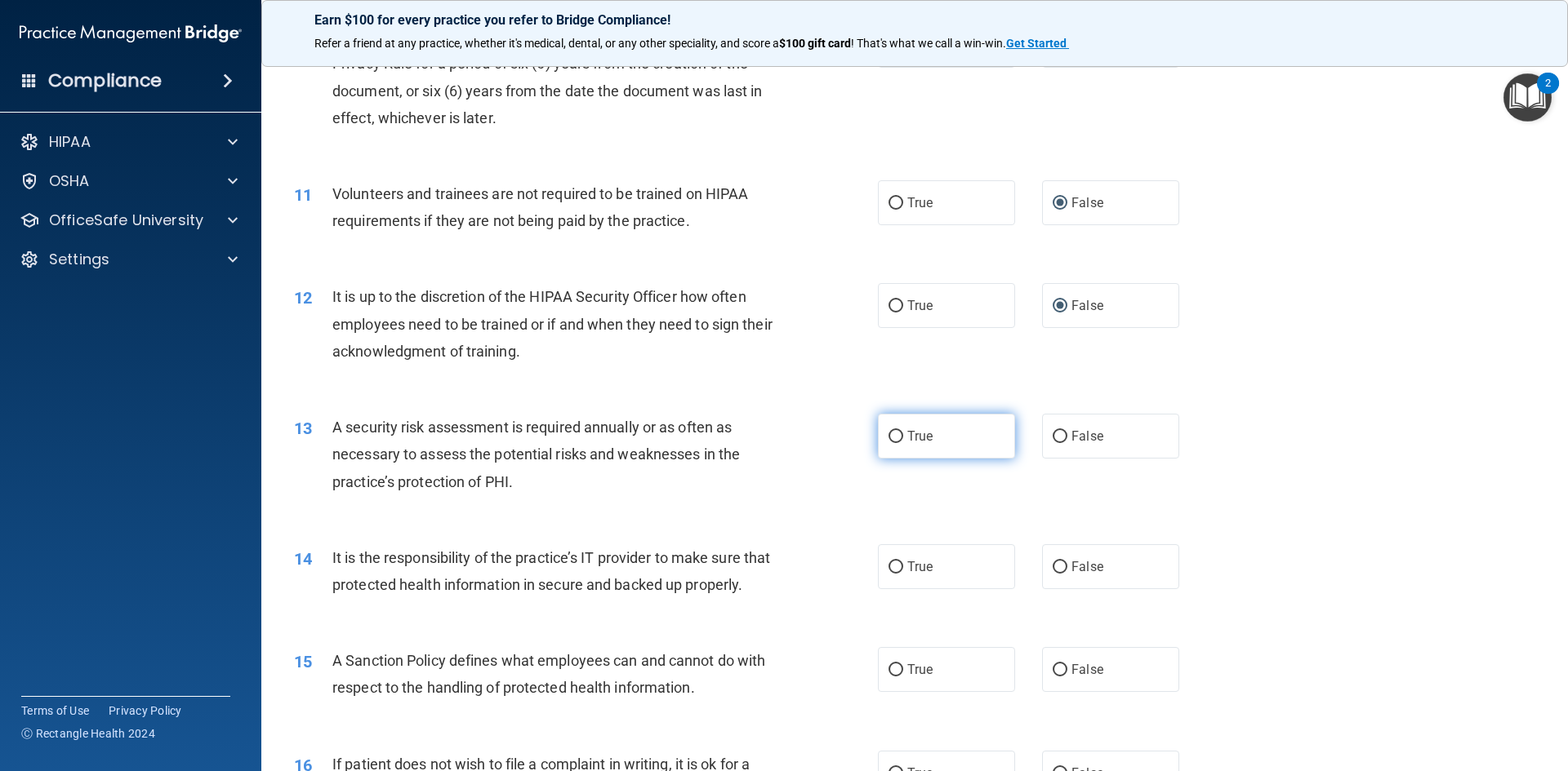
drag, startPoint x: 889, startPoint y: 431, endPoint x: 987, endPoint y: 509, distance: 125.3
click at [889, 431] on input "True" at bounding box center [896, 436] width 15 height 12
radio input "true"
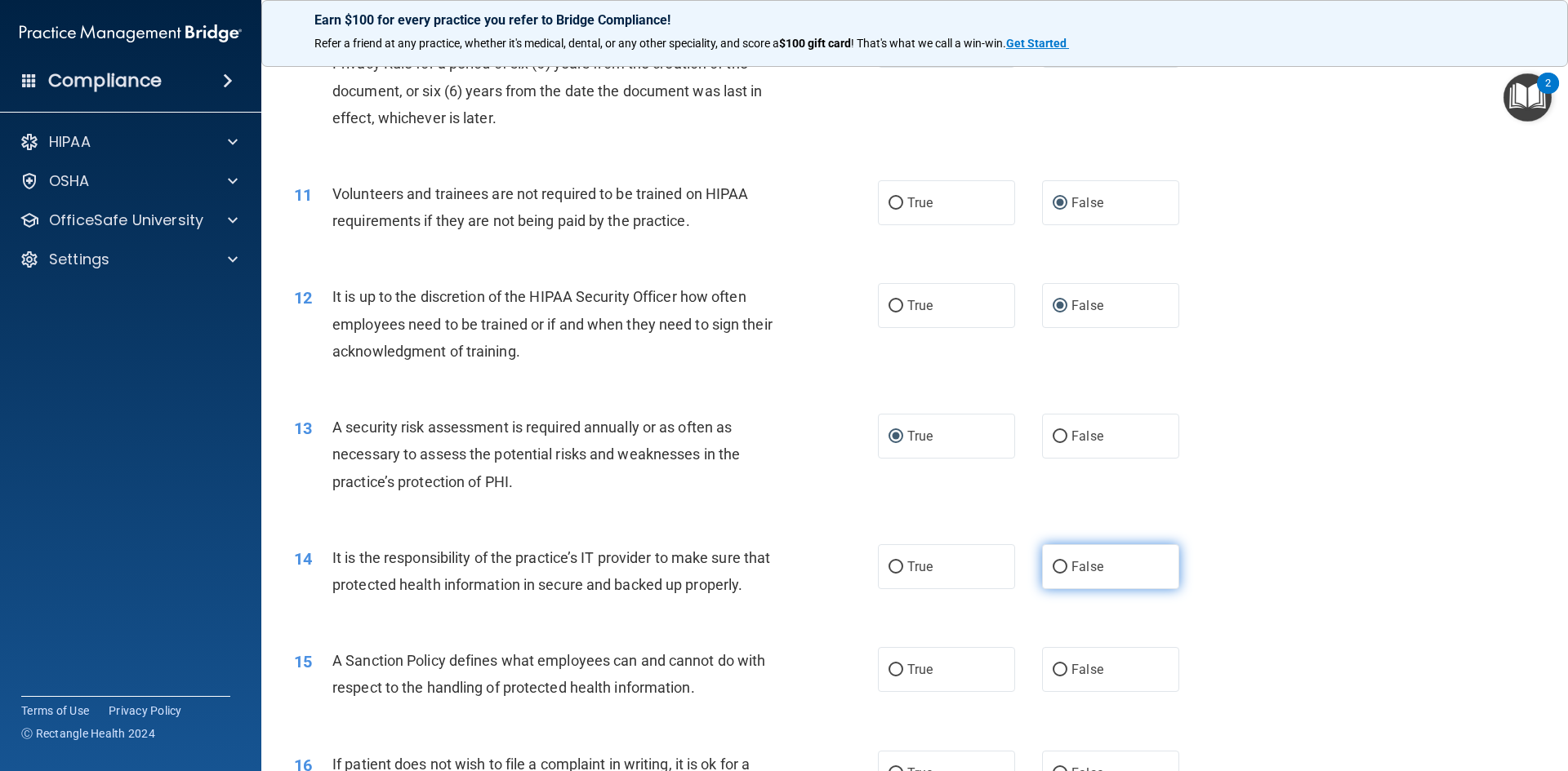
click at [1058, 567] on input "False" at bounding box center [1061, 567] width 15 height 12
radio input "true"
click at [1057, 677] on input "False" at bounding box center [1061, 670] width 15 height 12
radio input "true"
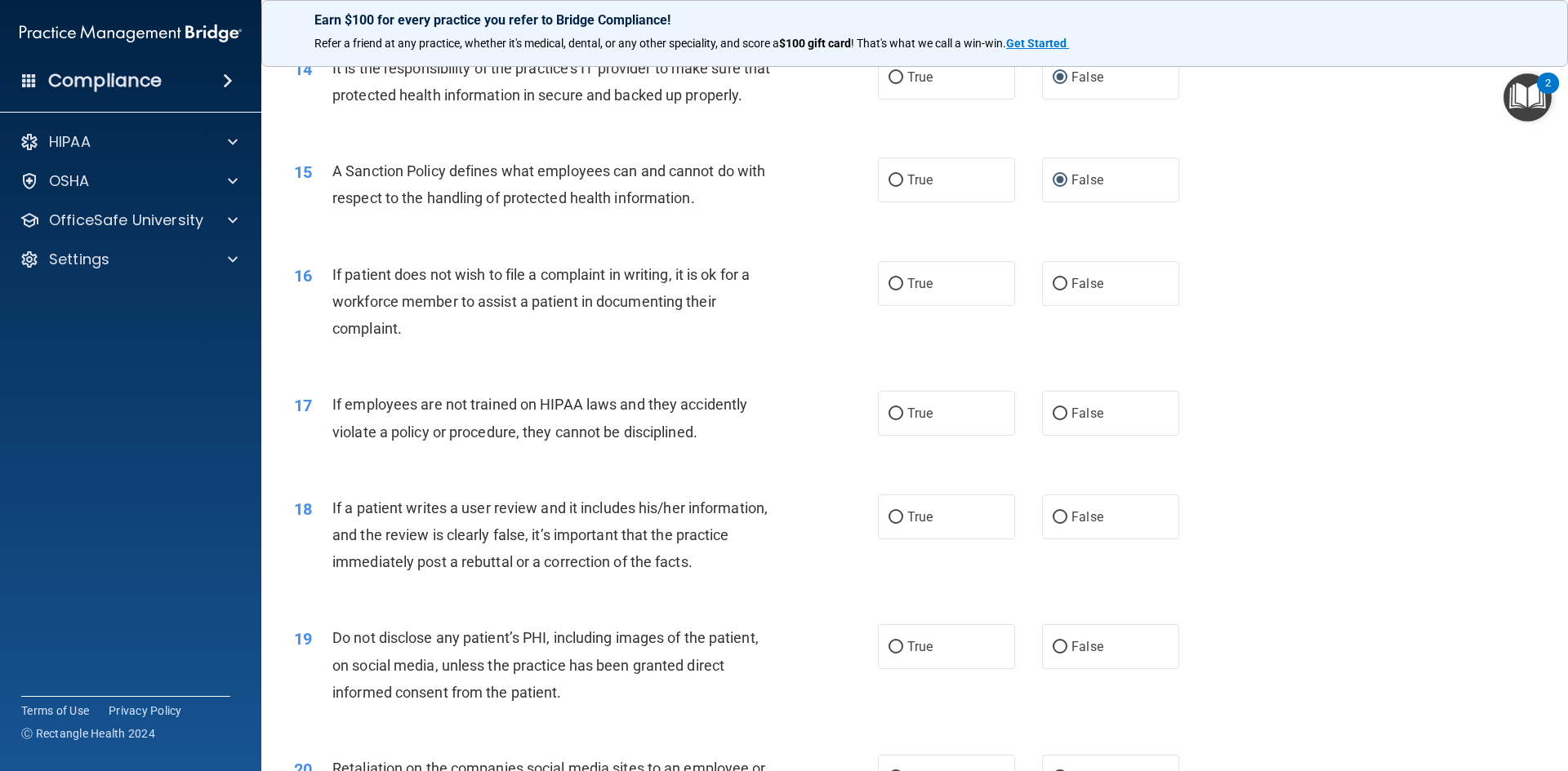
scroll to position [1959, 0]
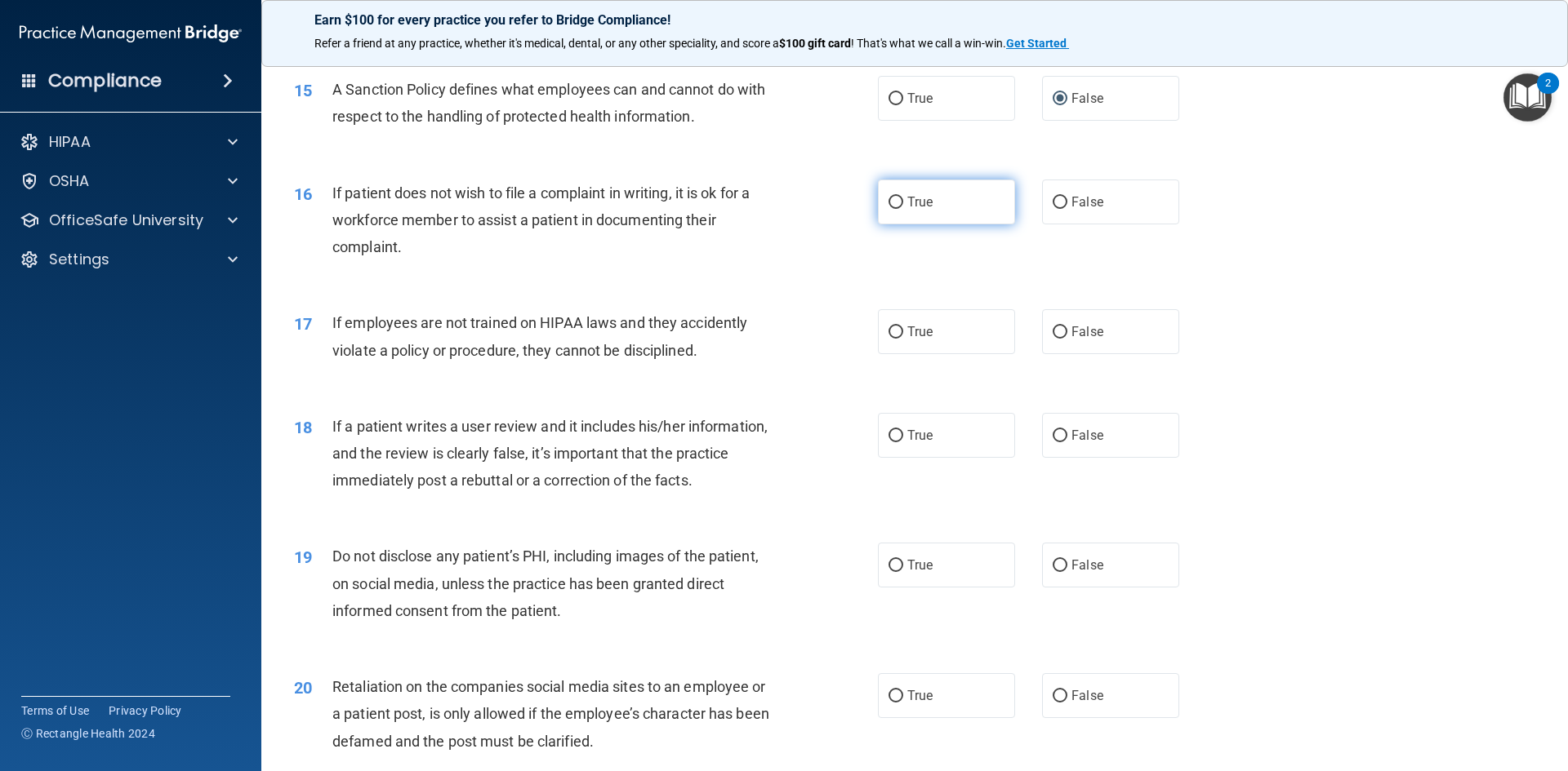
drag, startPoint x: 889, startPoint y: 224, endPoint x: 920, endPoint y: 251, distance: 41.1
click at [890, 209] on input "True" at bounding box center [896, 202] width 15 height 12
radio input "true"
click at [1053, 338] on input "False" at bounding box center [1061, 332] width 15 height 12
radio input "true"
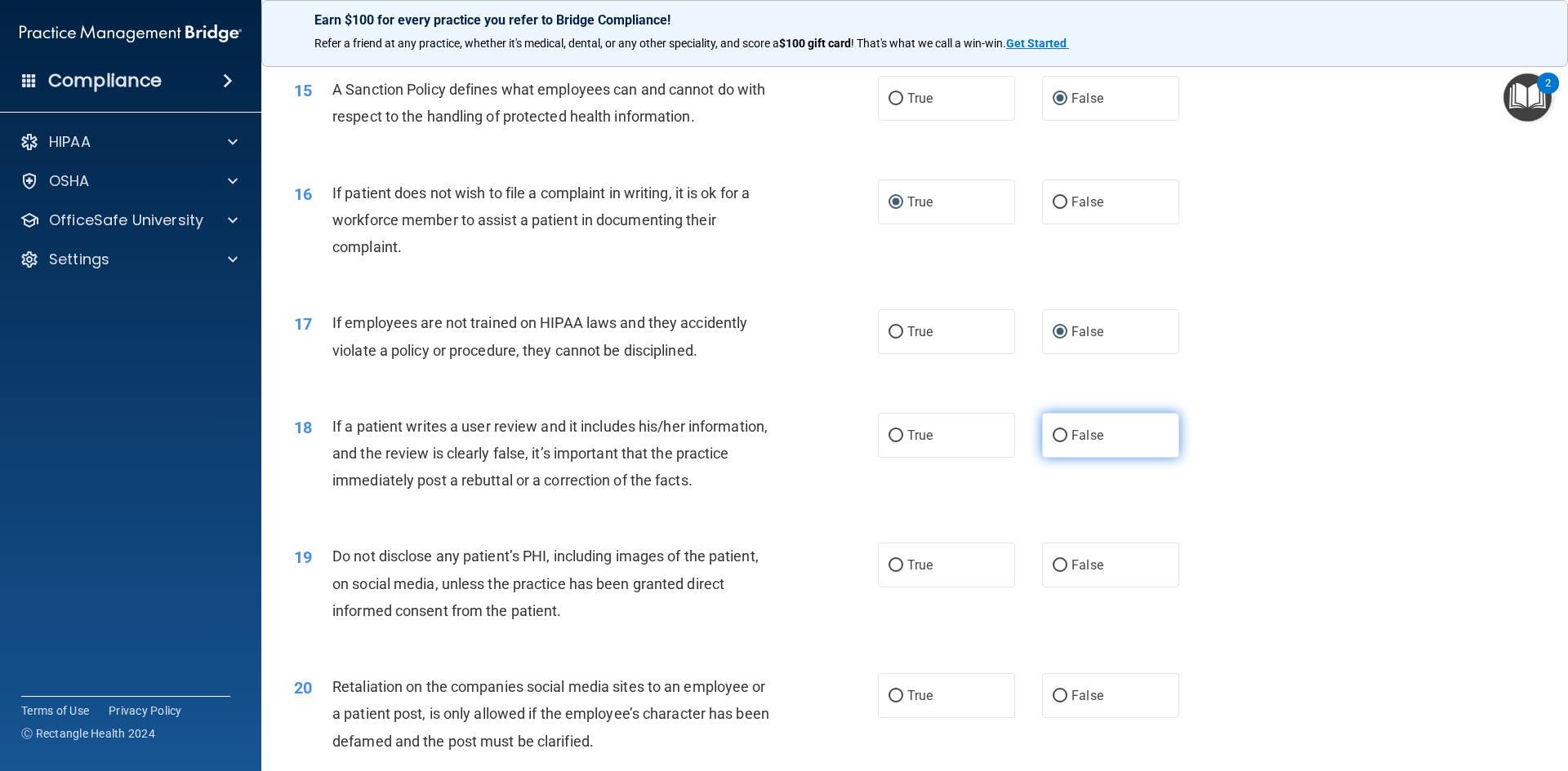
click at [1053, 443] on input "False" at bounding box center [1061, 435] width 15 height 12
radio input "true"
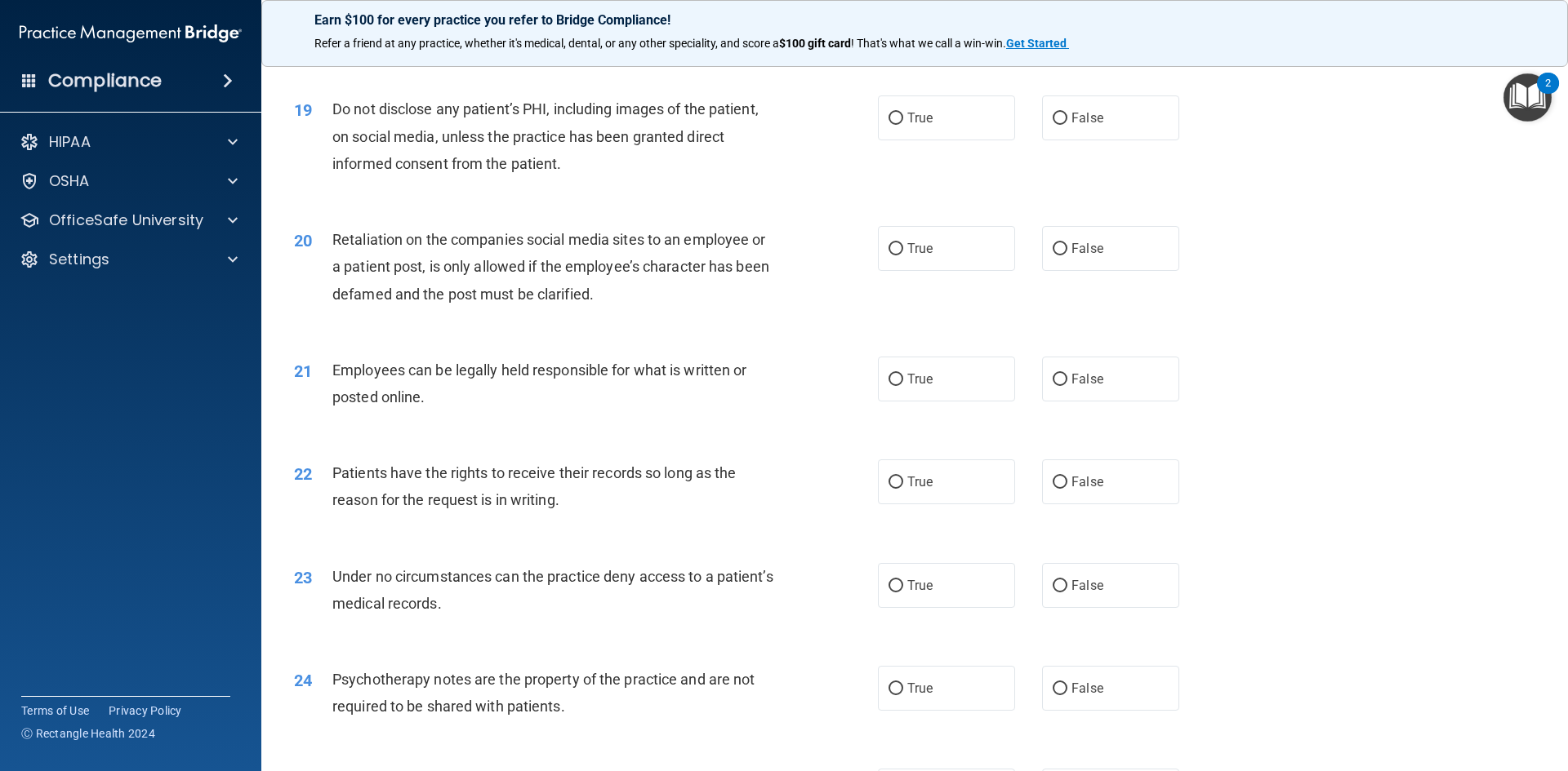
scroll to position [2449, 0]
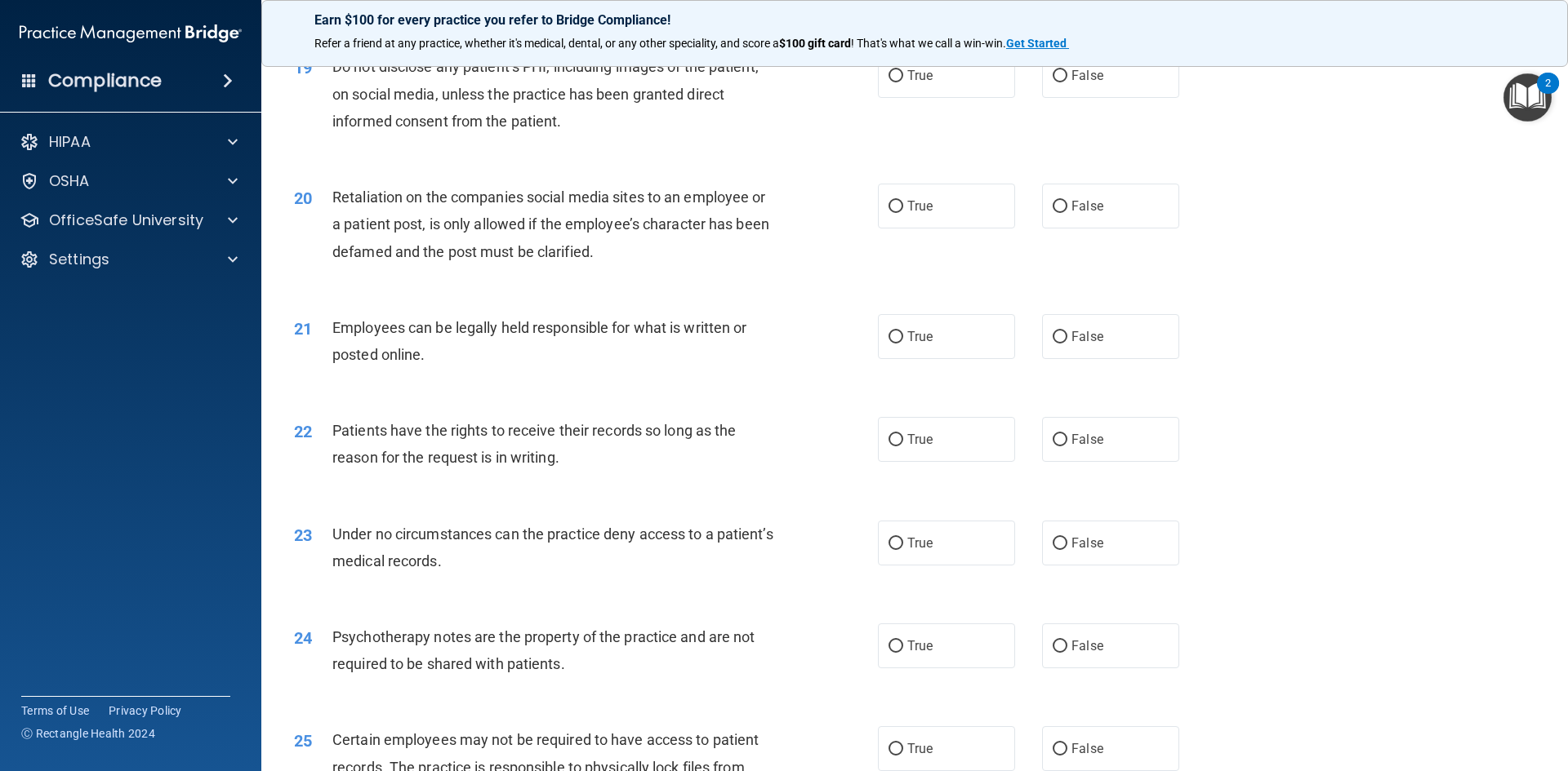
drag, startPoint x: 895, startPoint y: 96, endPoint x: 988, endPoint y: 153, distance: 109.1
click at [905, 98] on label "True" at bounding box center [946, 76] width 137 height 45
click at [903, 82] on input "True" at bounding box center [896, 76] width 15 height 12
radio input "true"
click at [1053, 213] on input "False" at bounding box center [1061, 206] width 15 height 12
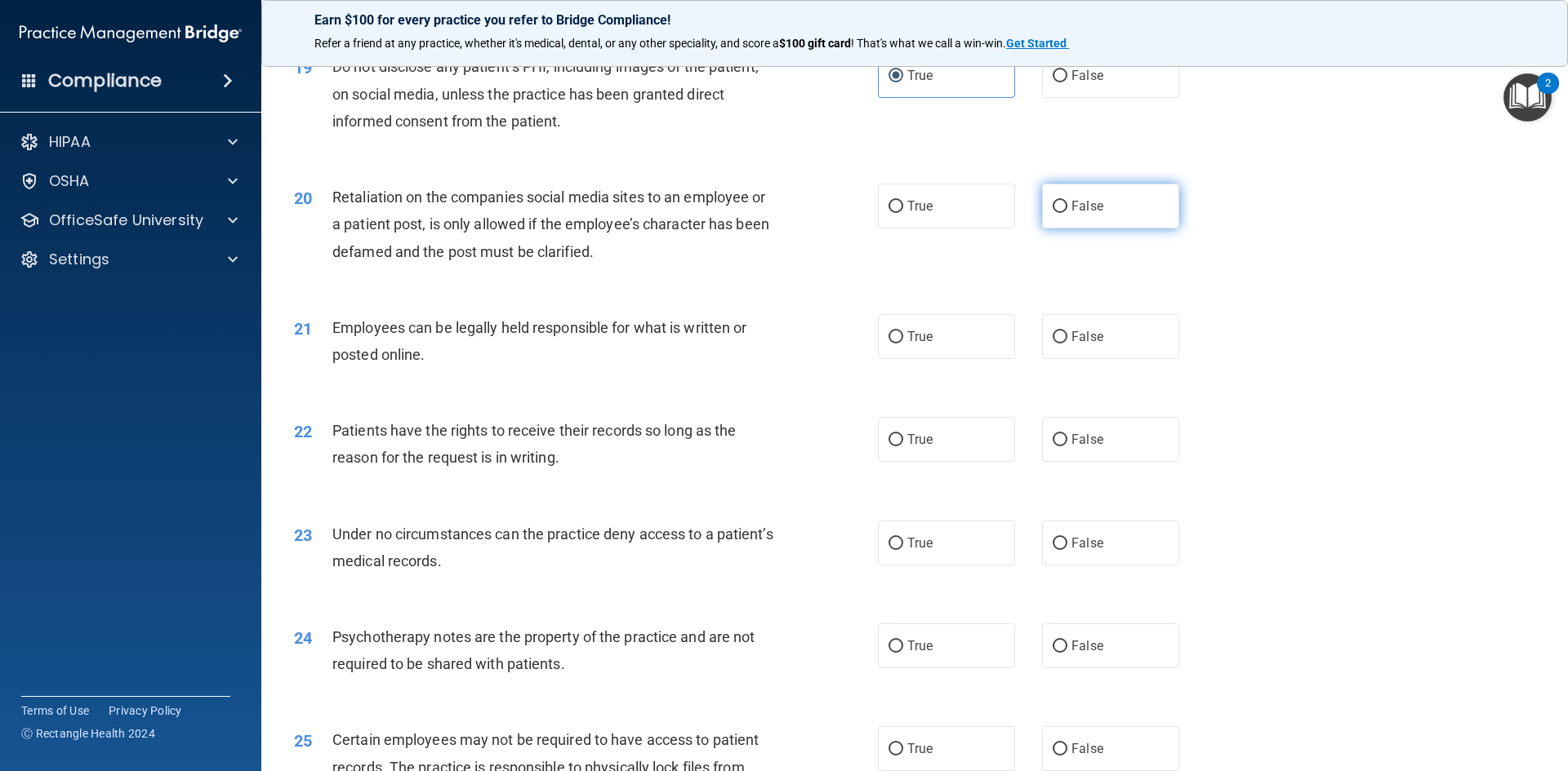
radio input "true"
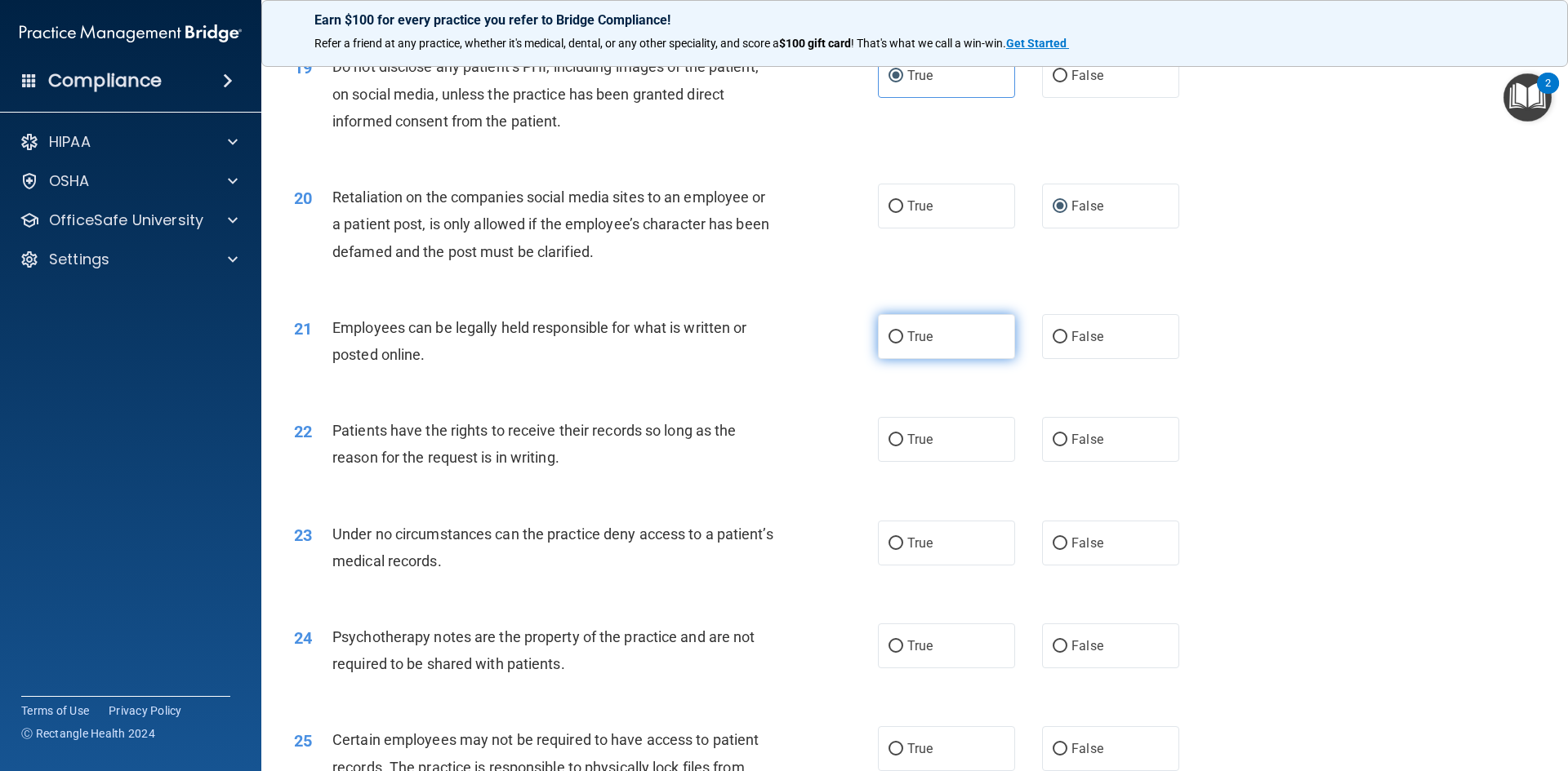
click at [892, 344] on input "True" at bounding box center [896, 337] width 15 height 12
radio input "true"
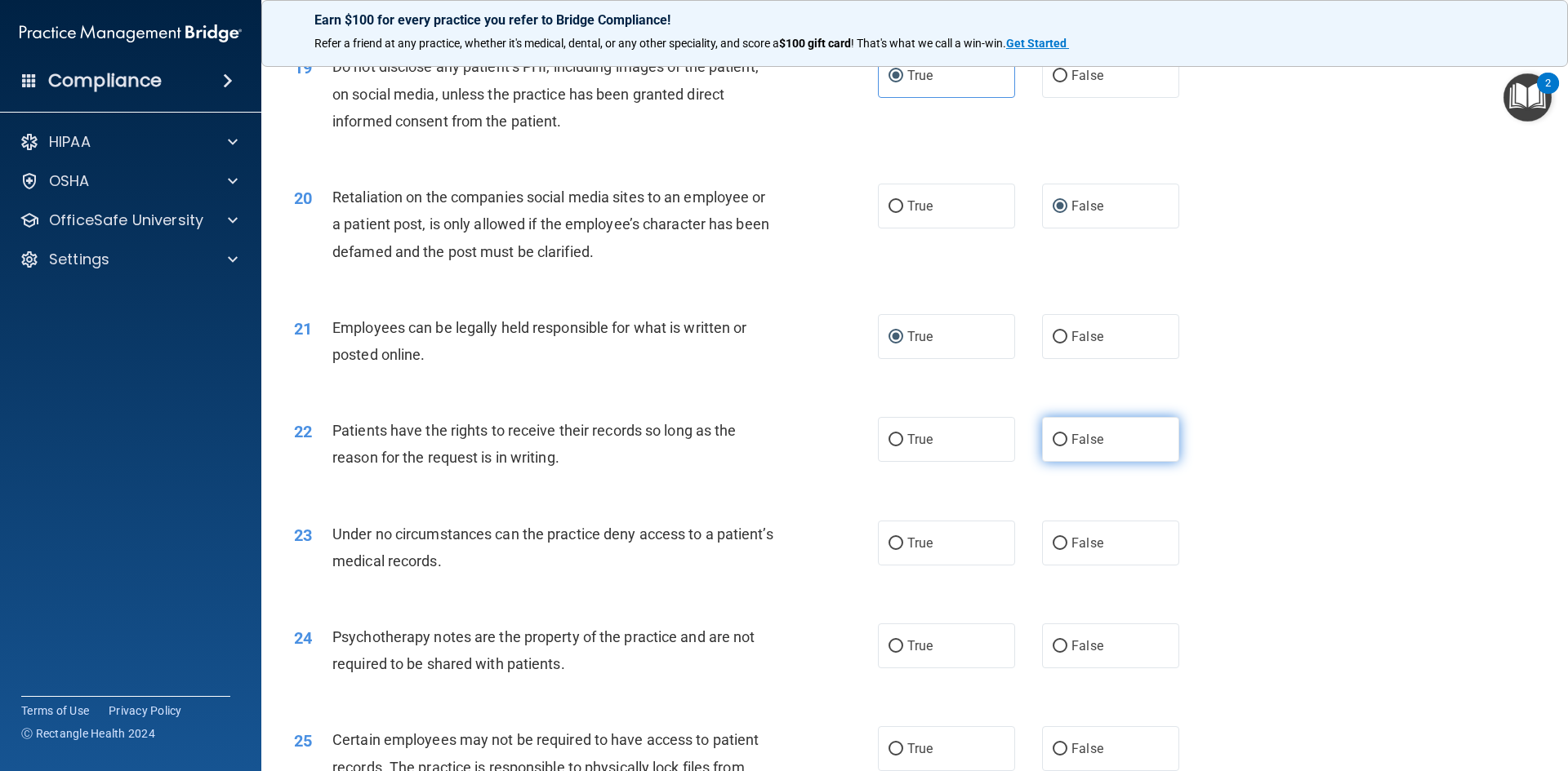
drag, startPoint x: 1055, startPoint y: 466, endPoint x: 1061, endPoint y: 489, distance: 23.8
click at [1058, 447] on input "False" at bounding box center [1061, 440] width 15 height 12
radio input "true"
click at [1053, 550] on input "False" at bounding box center [1061, 544] width 15 height 12
radio input "true"
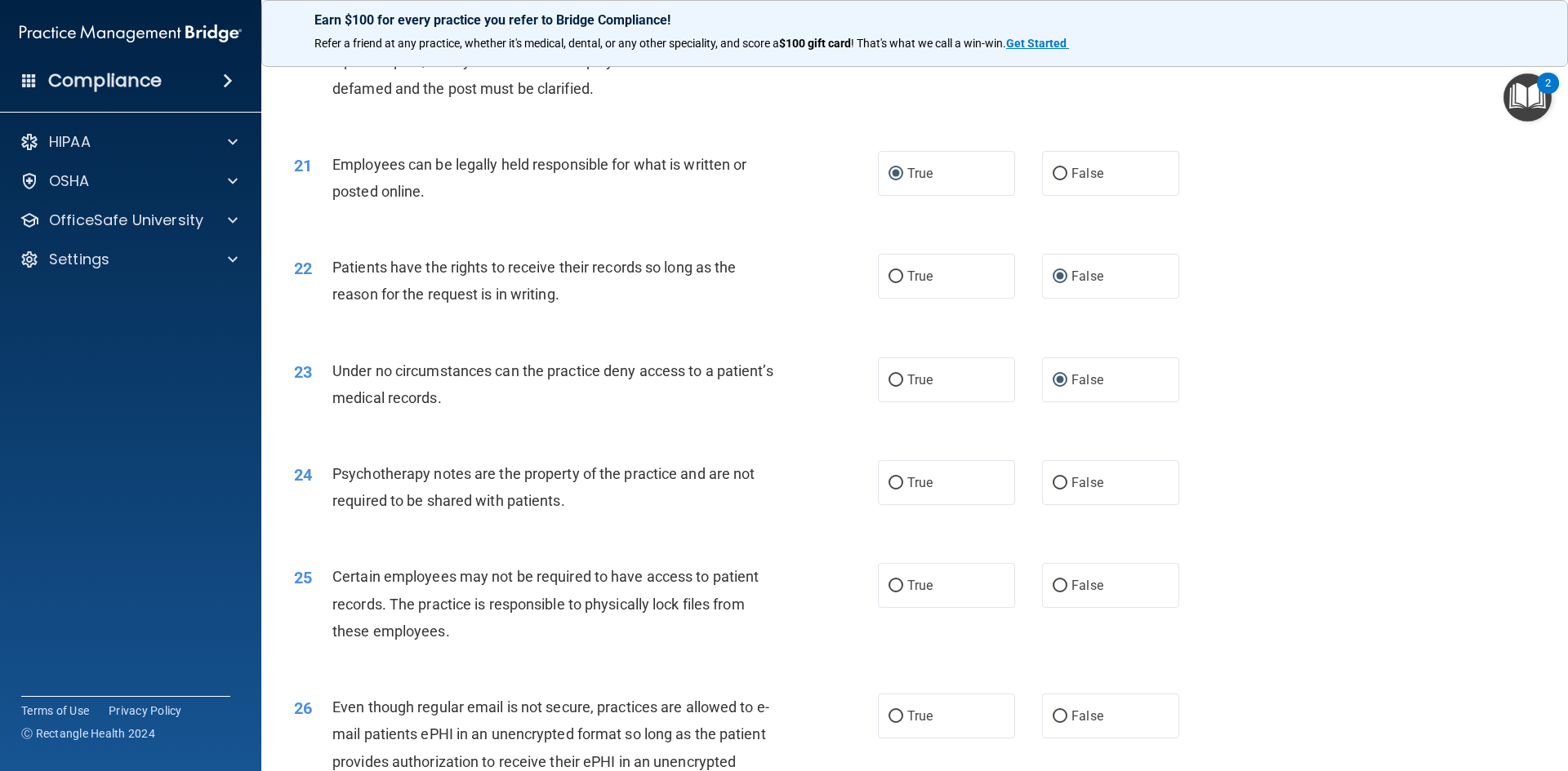
scroll to position [2693, 0]
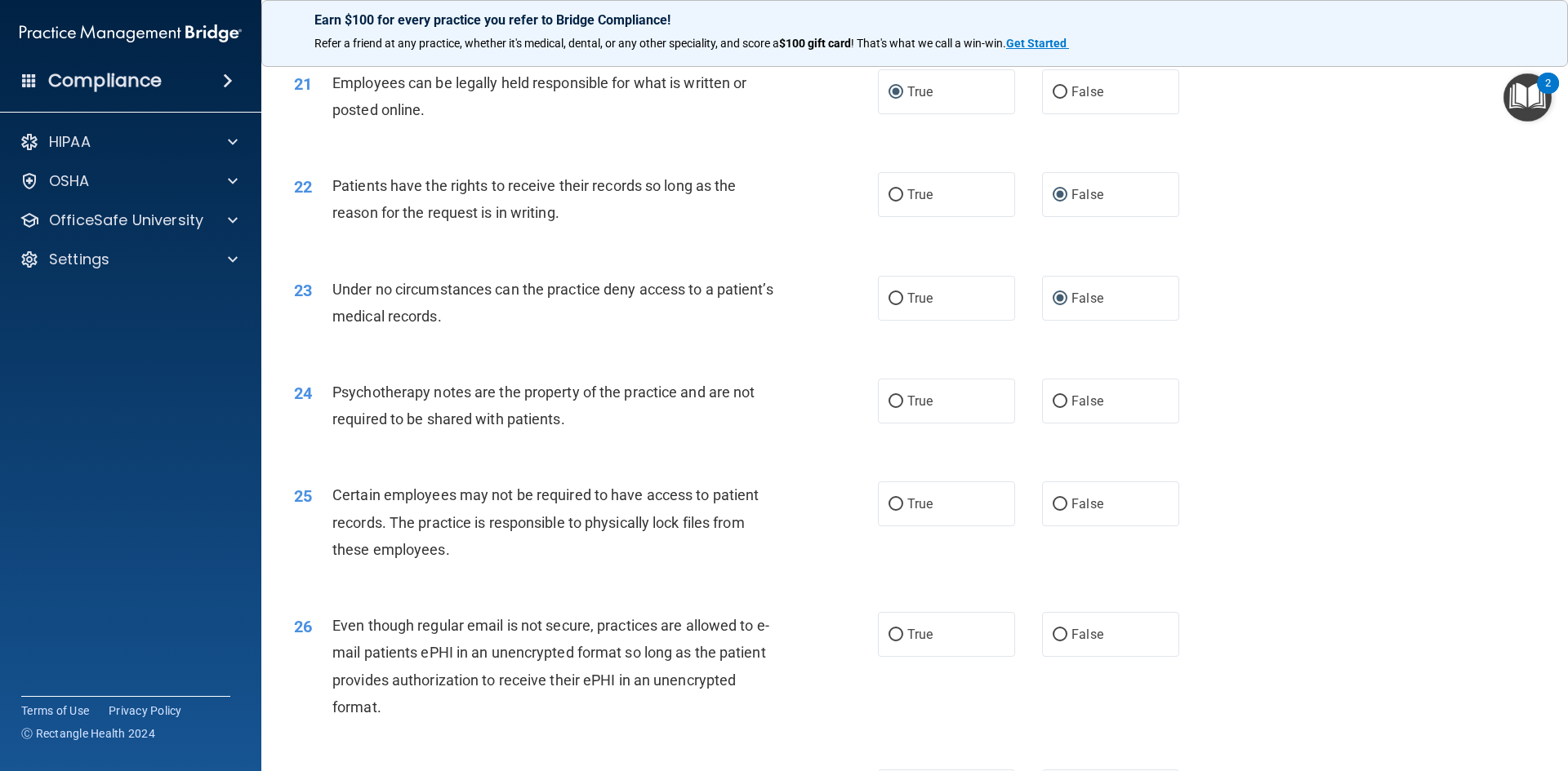
drag, startPoint x: 886, startPoint y: 430, endPoint x: 898, endPoint y: 470, distance: 41.8
click at [889, 408] on input "True" at bounding box center [896, 402] width 15 height 12
radio input "true"
click at [889, 511] on input "True" at bounding box center [896, 504] width 15 height 12
radio input "true"
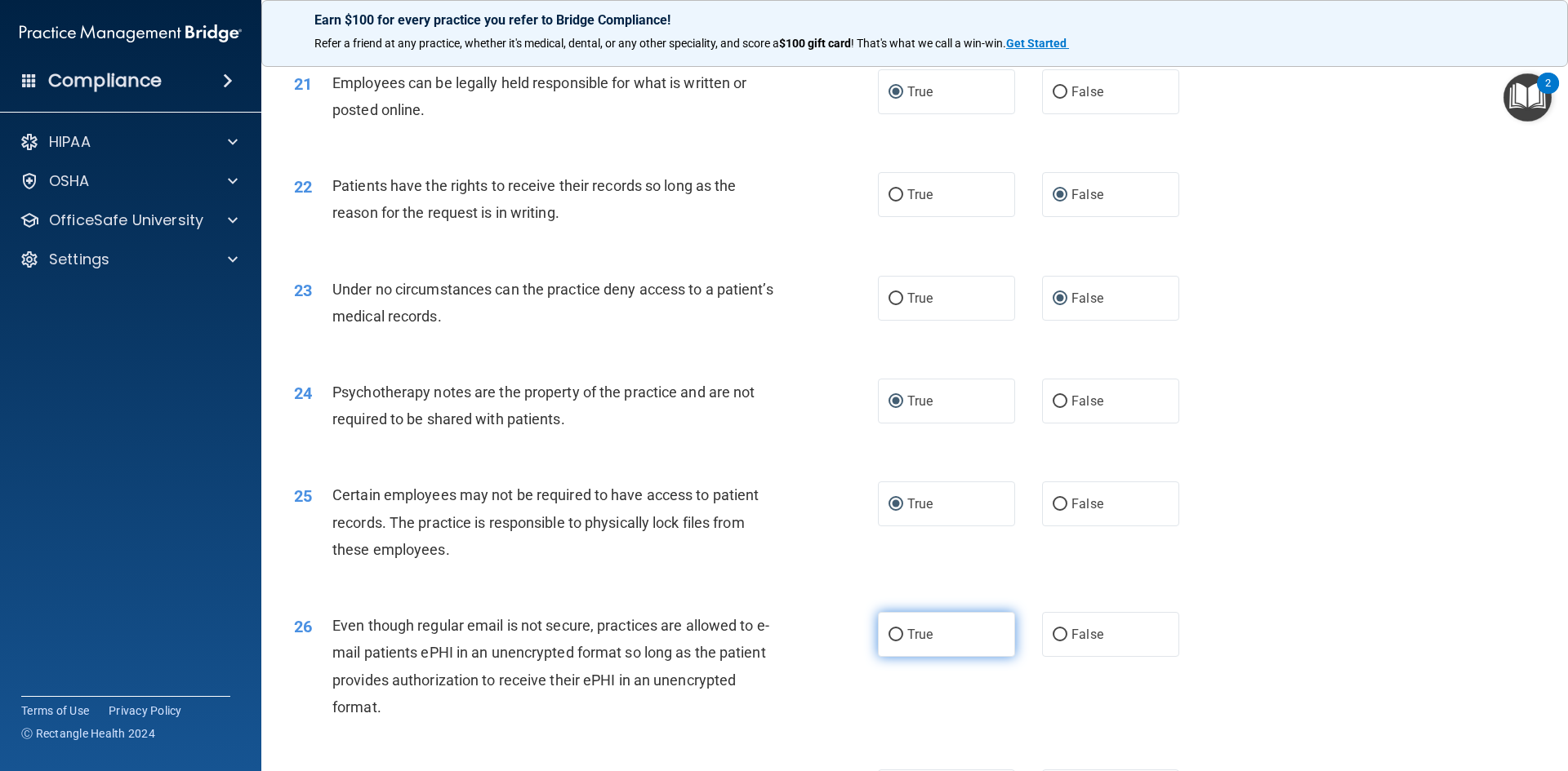
drag, startPoint x: 886, startPoint y: 658, endPoint x: 1062, endPoint y: 573, distance: 195.5
click at [889, 641] on input "True" at bounding box center [896, 635] width 15 height 12
radio input "true"
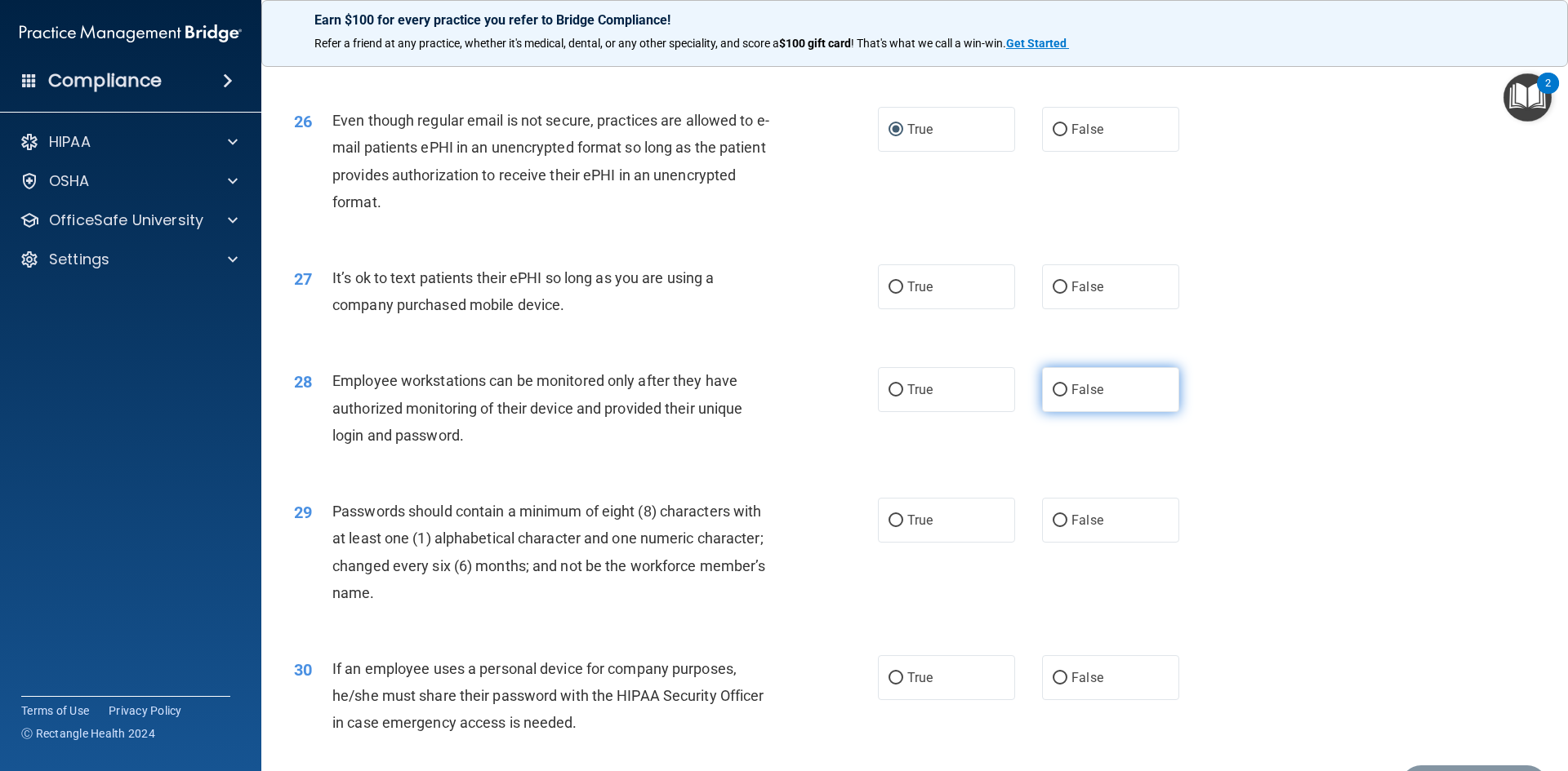
scroll to position [3265, 0]
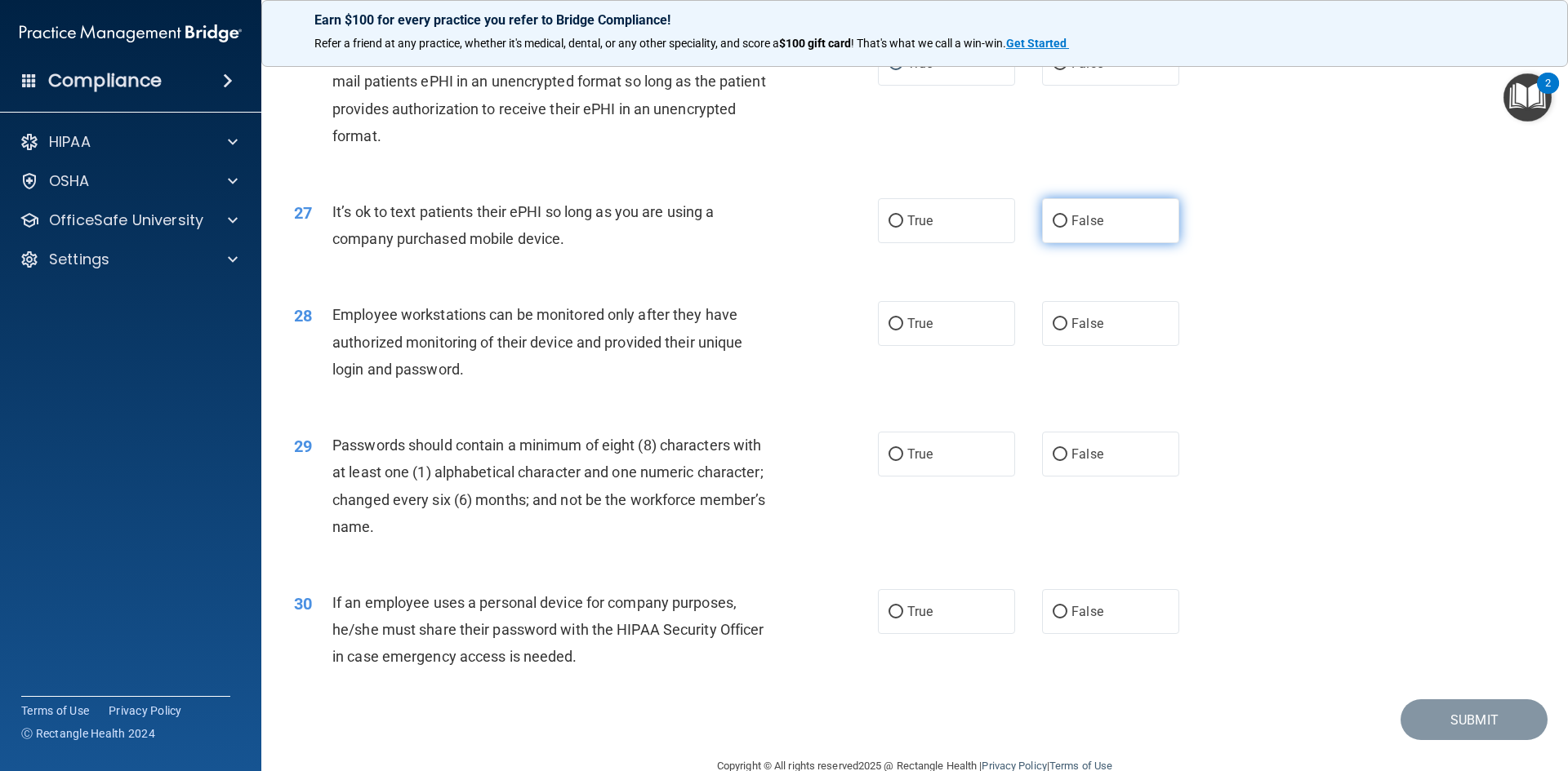
click at [1055, 227] on input "False" at bounding box center [1061, 221] width 15 height 12
radio input "true"
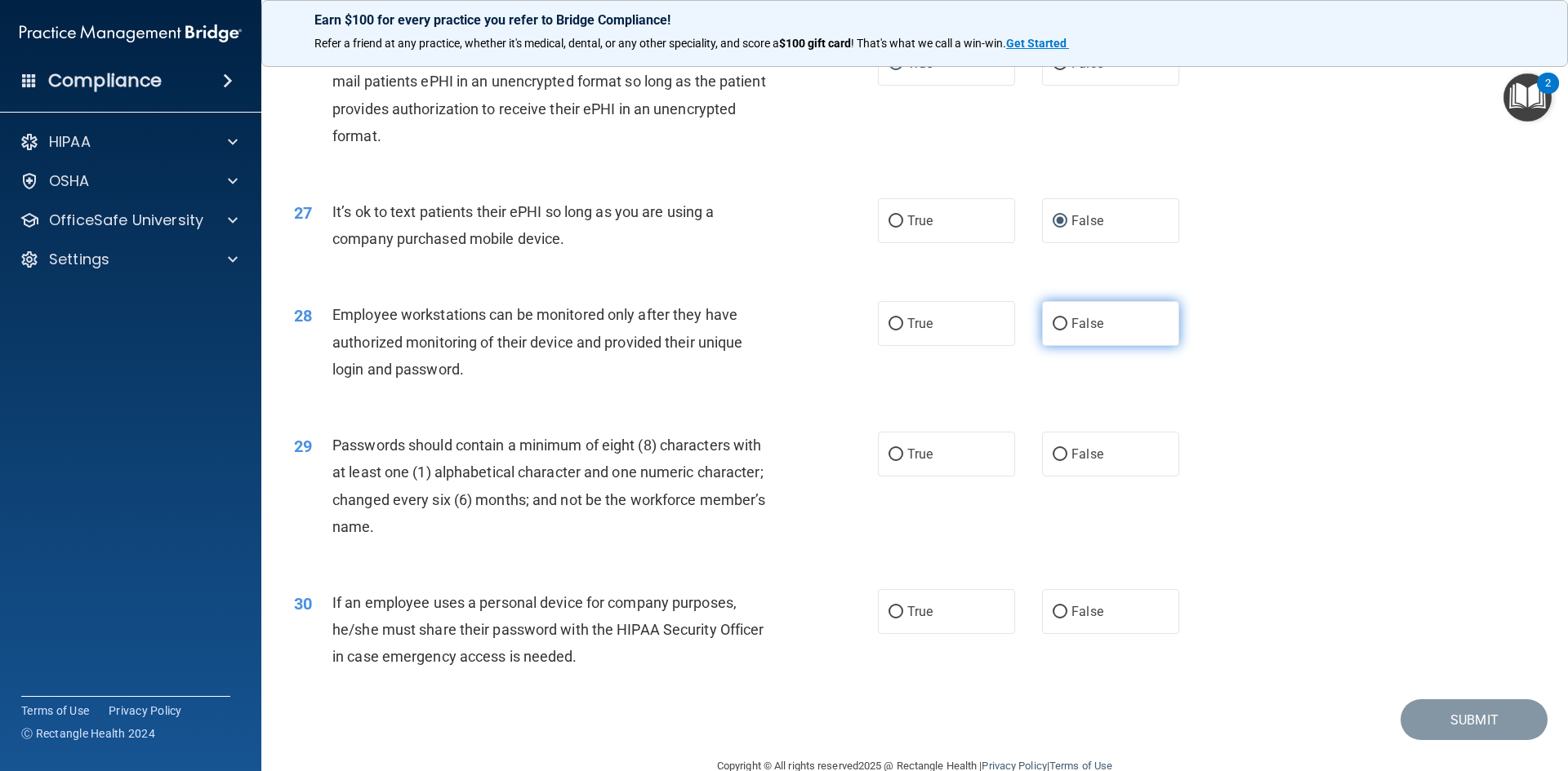
click at [1056, 331] on input "False" at bounding box center [1061, 324] width 15 height 12
radio input "true"
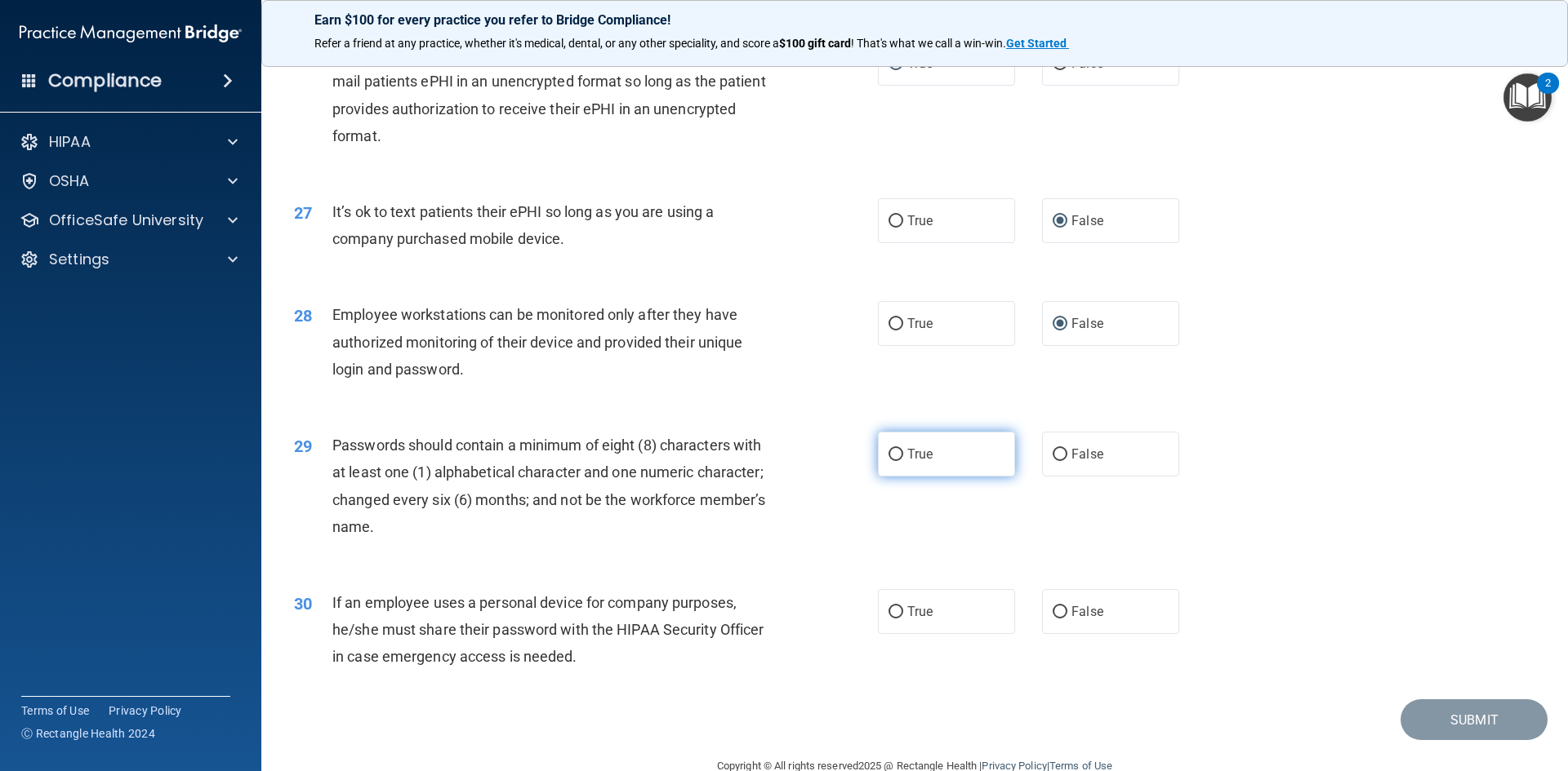
click at [895, 461] on input "True" at bounding box center [896, 455] width 15 height 12
radio input "true"
click at [1056, 619] on input "False" at bounding box center [1061, 613] width 15 height 12
radio input "true"
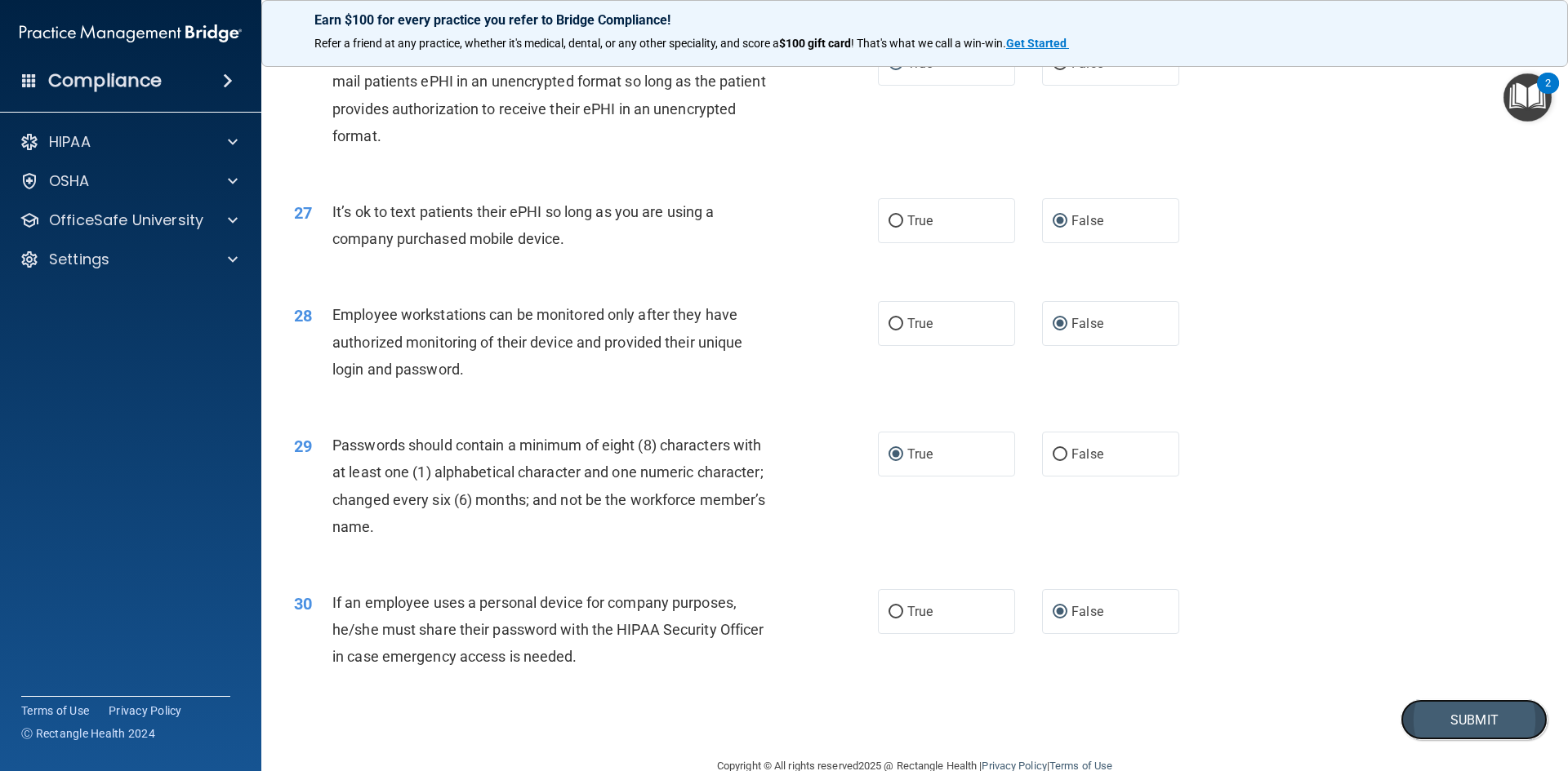
click at [1430, 738] on button "Submit" at bounding box center [1475, 720] width 147 height 42
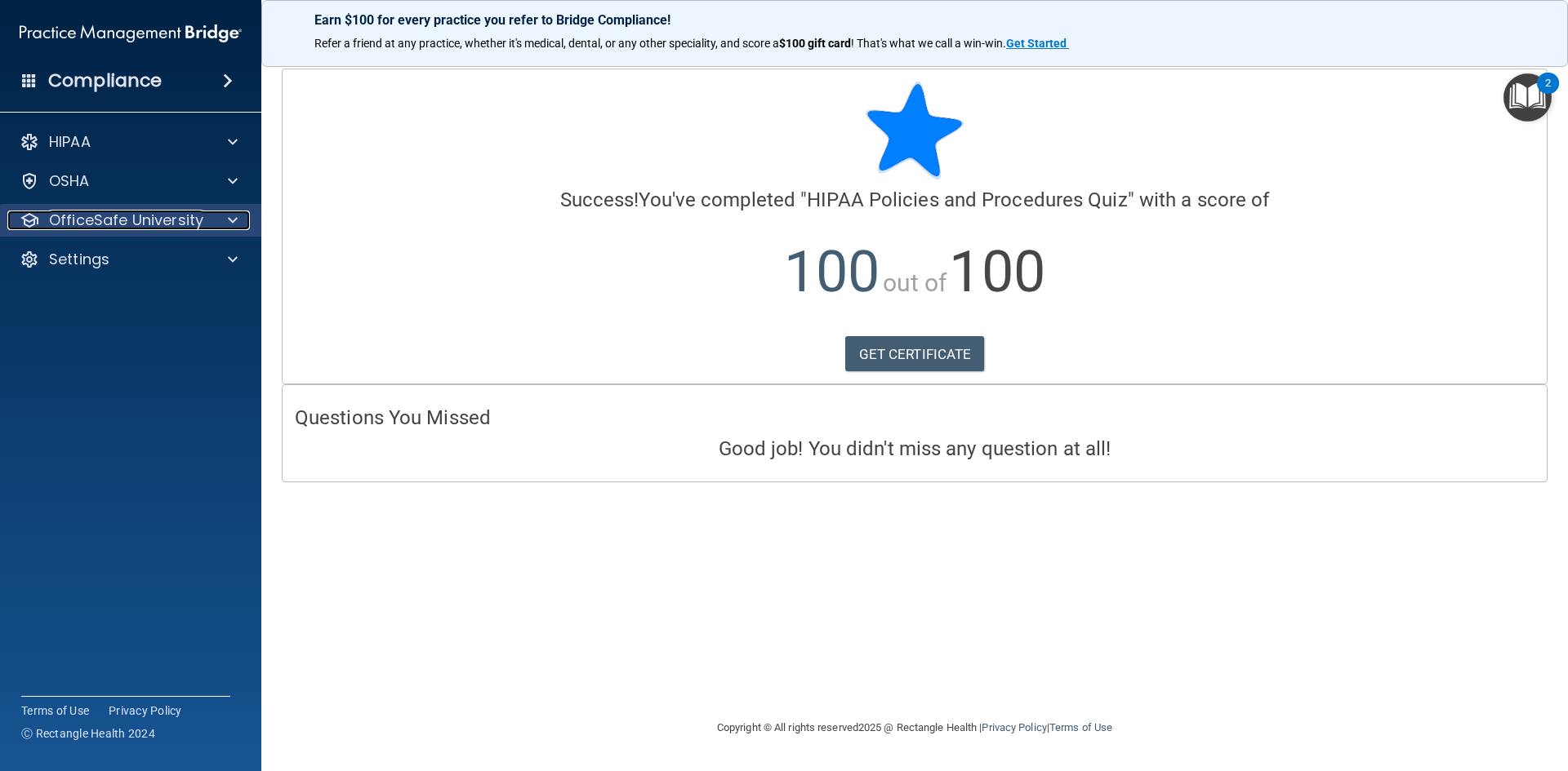
click at [190, 227] on p "OfficeSafe University" at bounding box center [126, 220] width 154 height 20
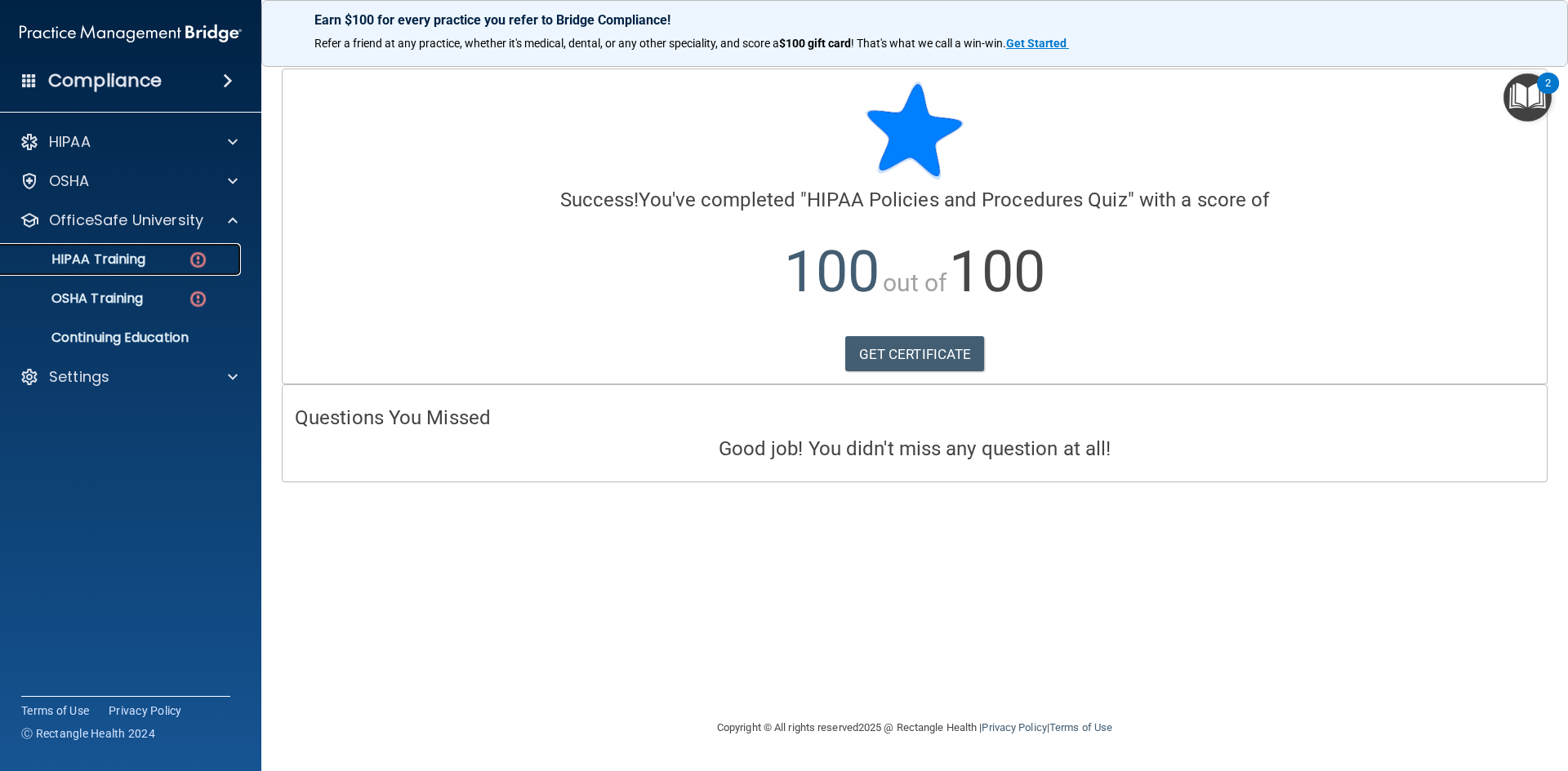
click at [160, 258] on div "HIPAA Training" at bounding box center [121, 260] width 223 height 17
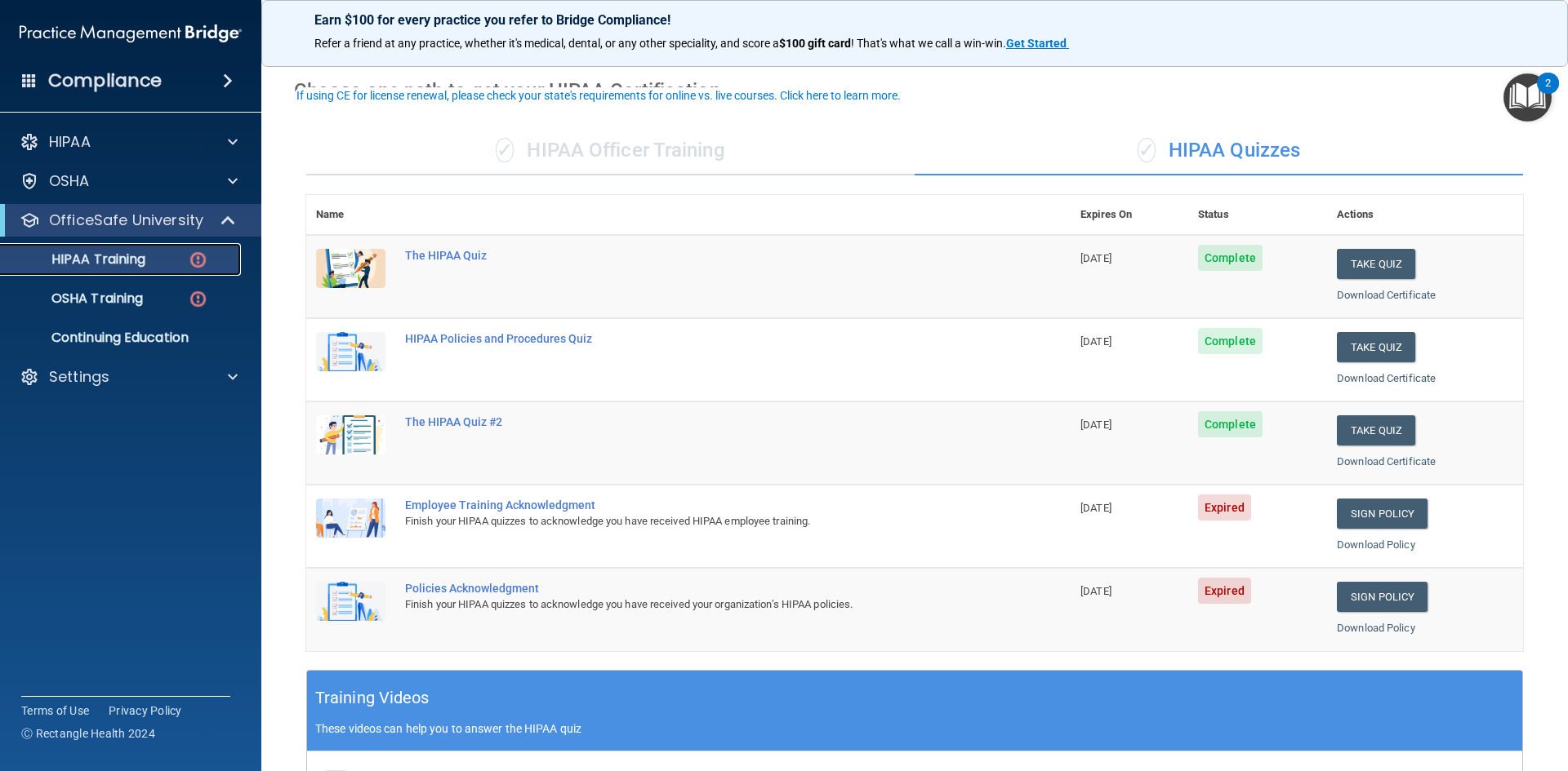
scroll to position [82, 0]
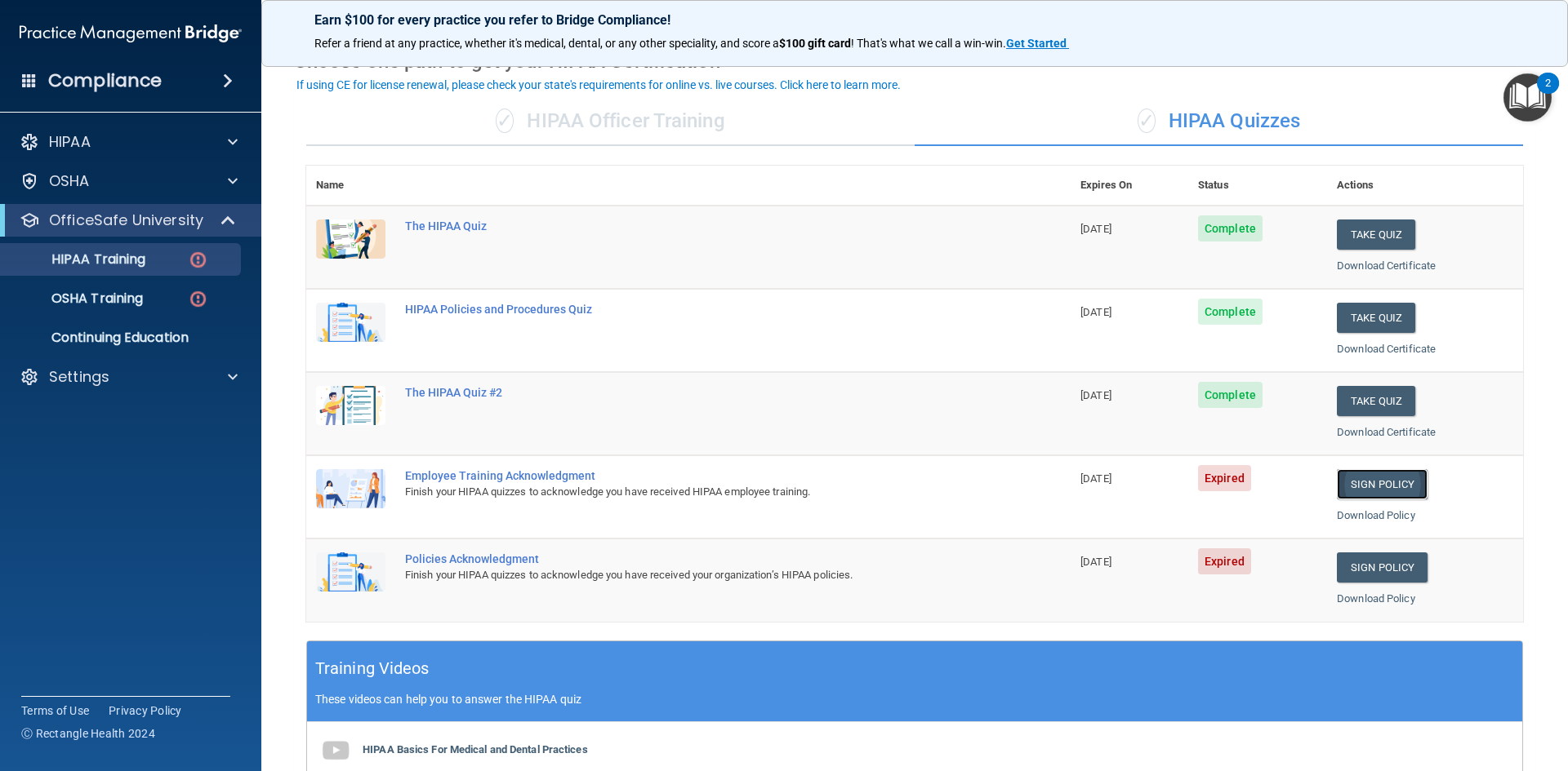
click at [1349, 477] on link "Sign Policy" at bounding box center [1381, 484] width 90 height 30
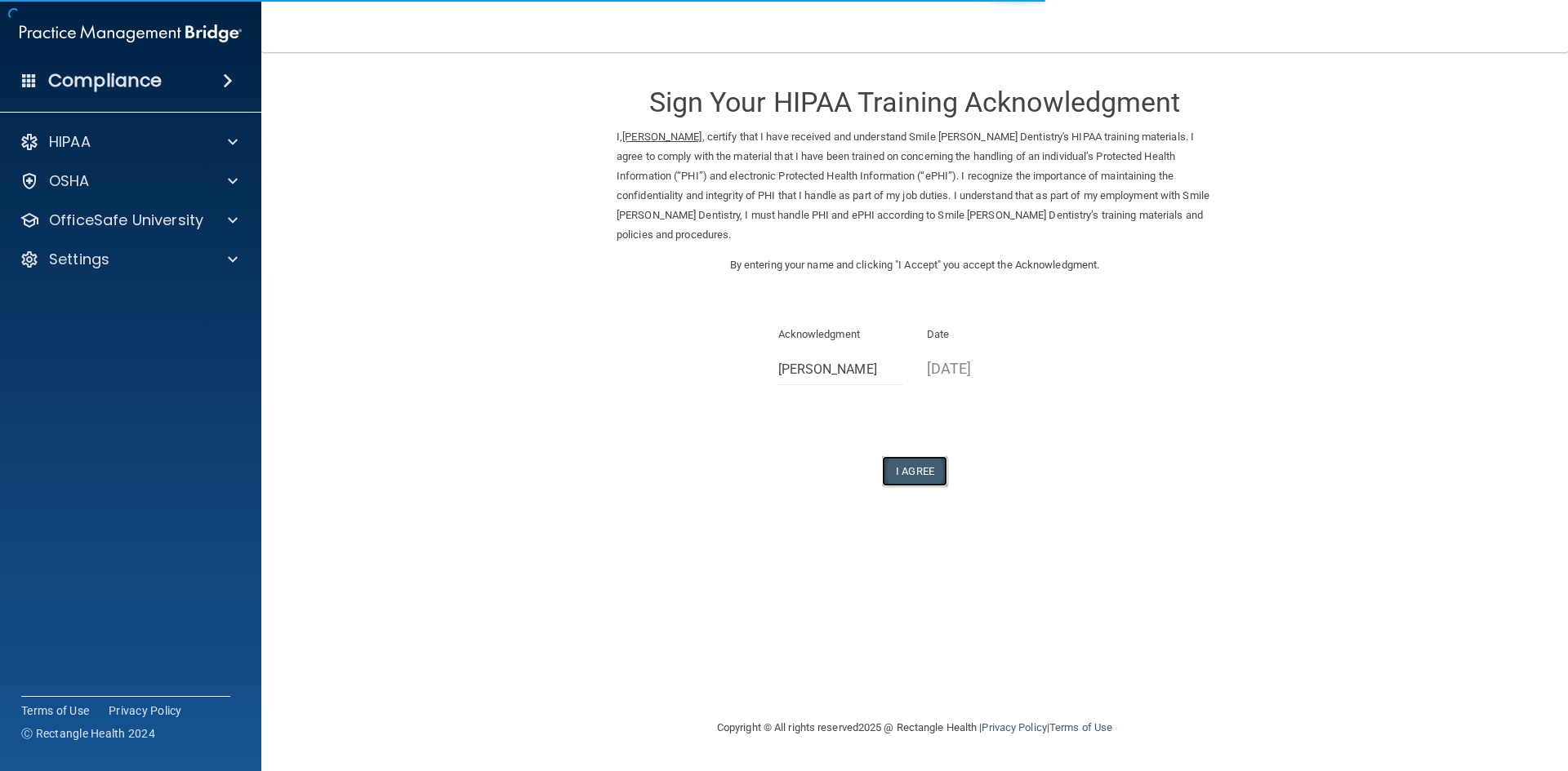
click at [923, 456] on button "I Agree" at bounding box center [915, 471] width 65 height 30
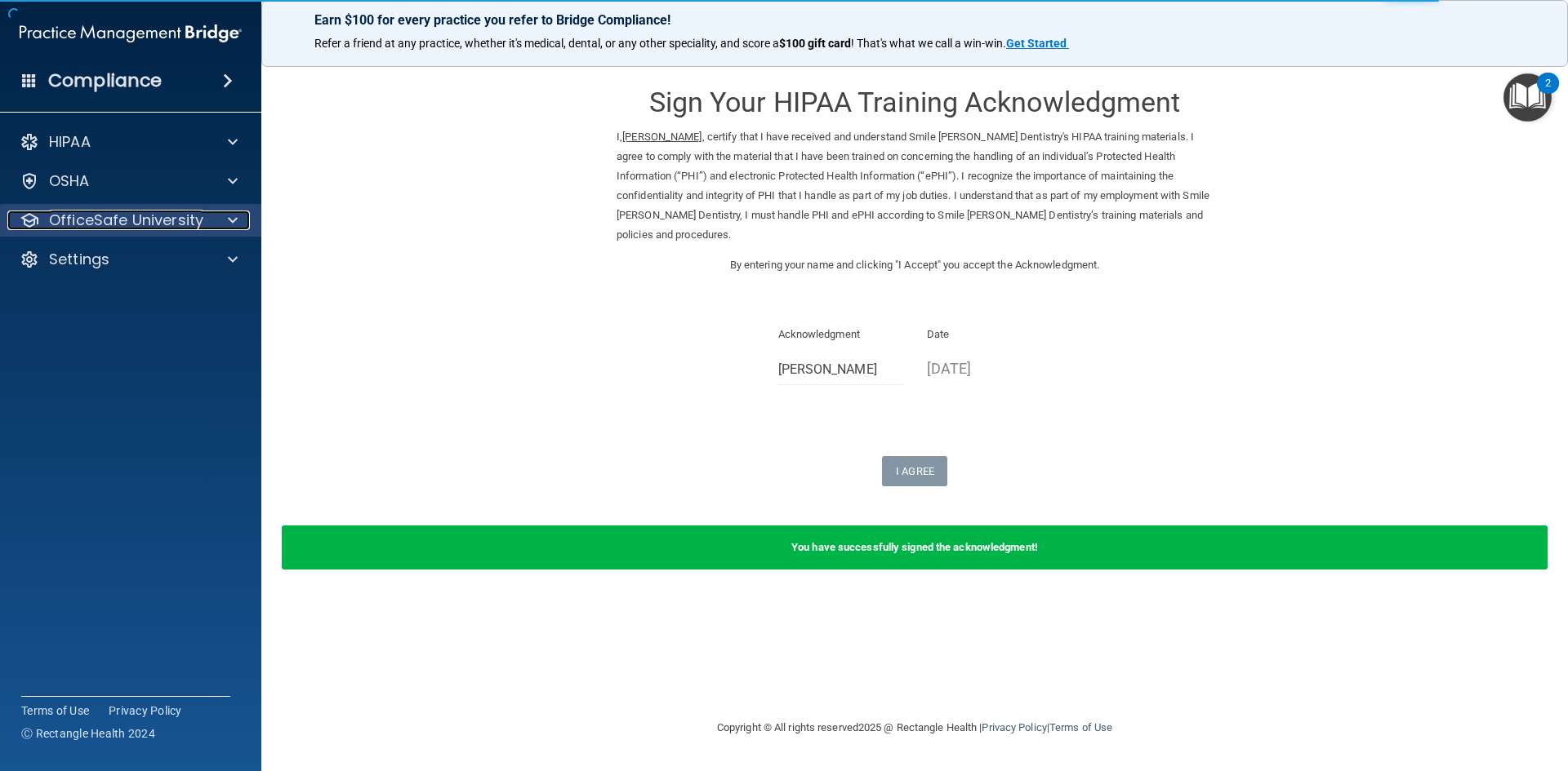
click at [174, 227] on p "OfficeSafe University" at bounding box center [126, 220] width 154 height 20
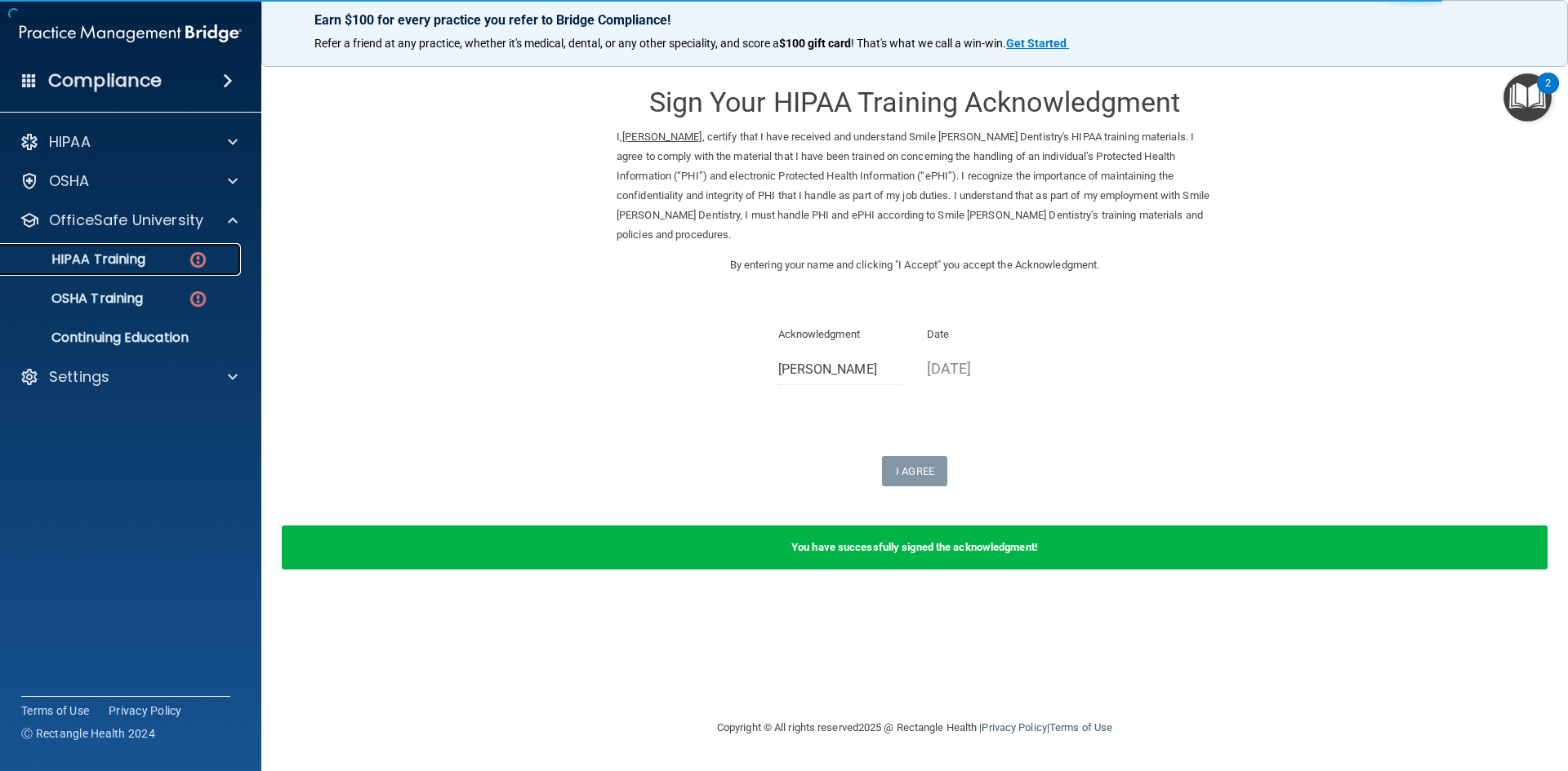
click at [138, 259] on p "HIPAA Training" at bounding box center [77, 260] width 134 height 17
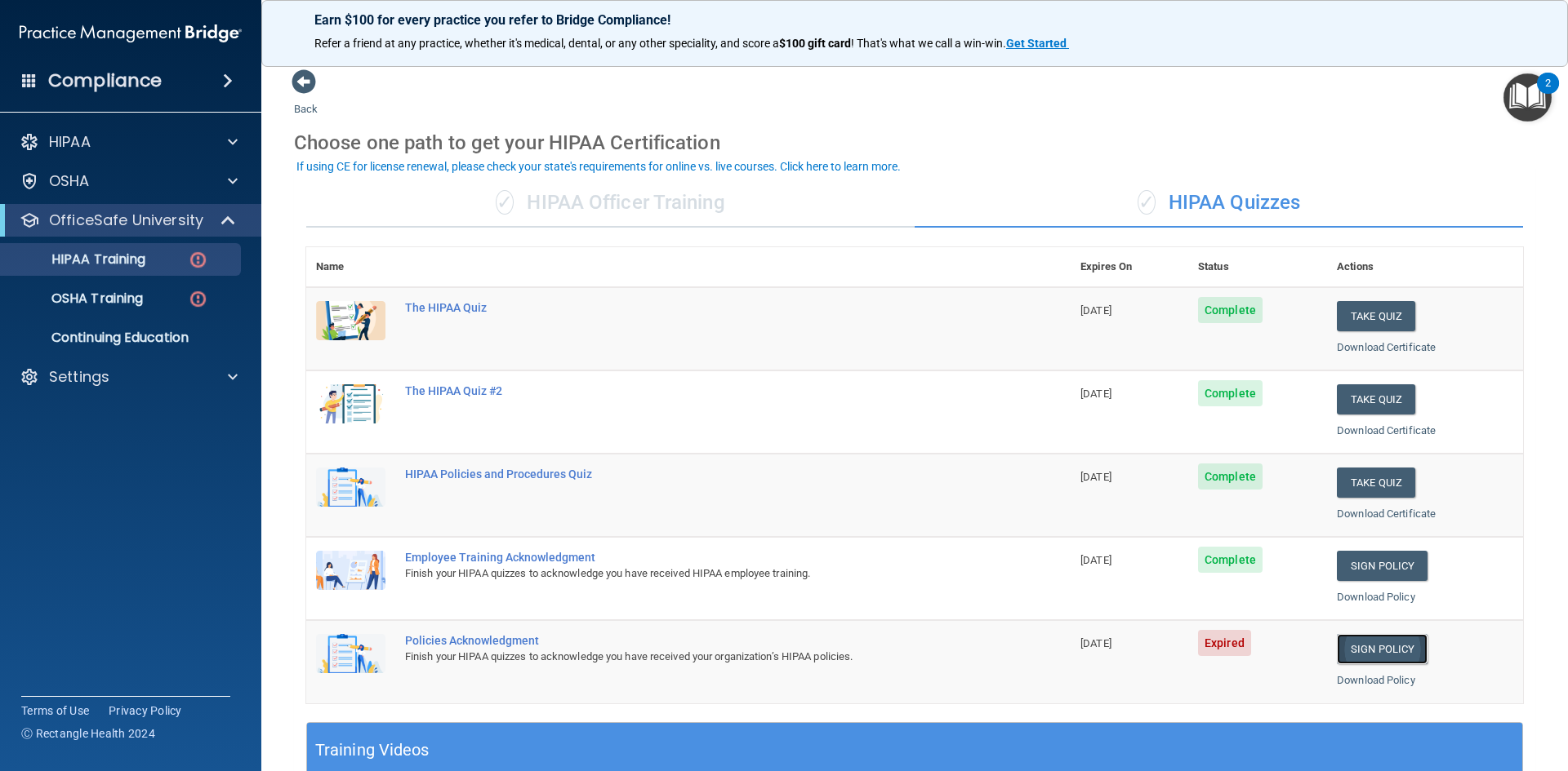
click at [1364, 645] on link "Sign Policy" at bounding box center [1381, 649] width 90 height 30
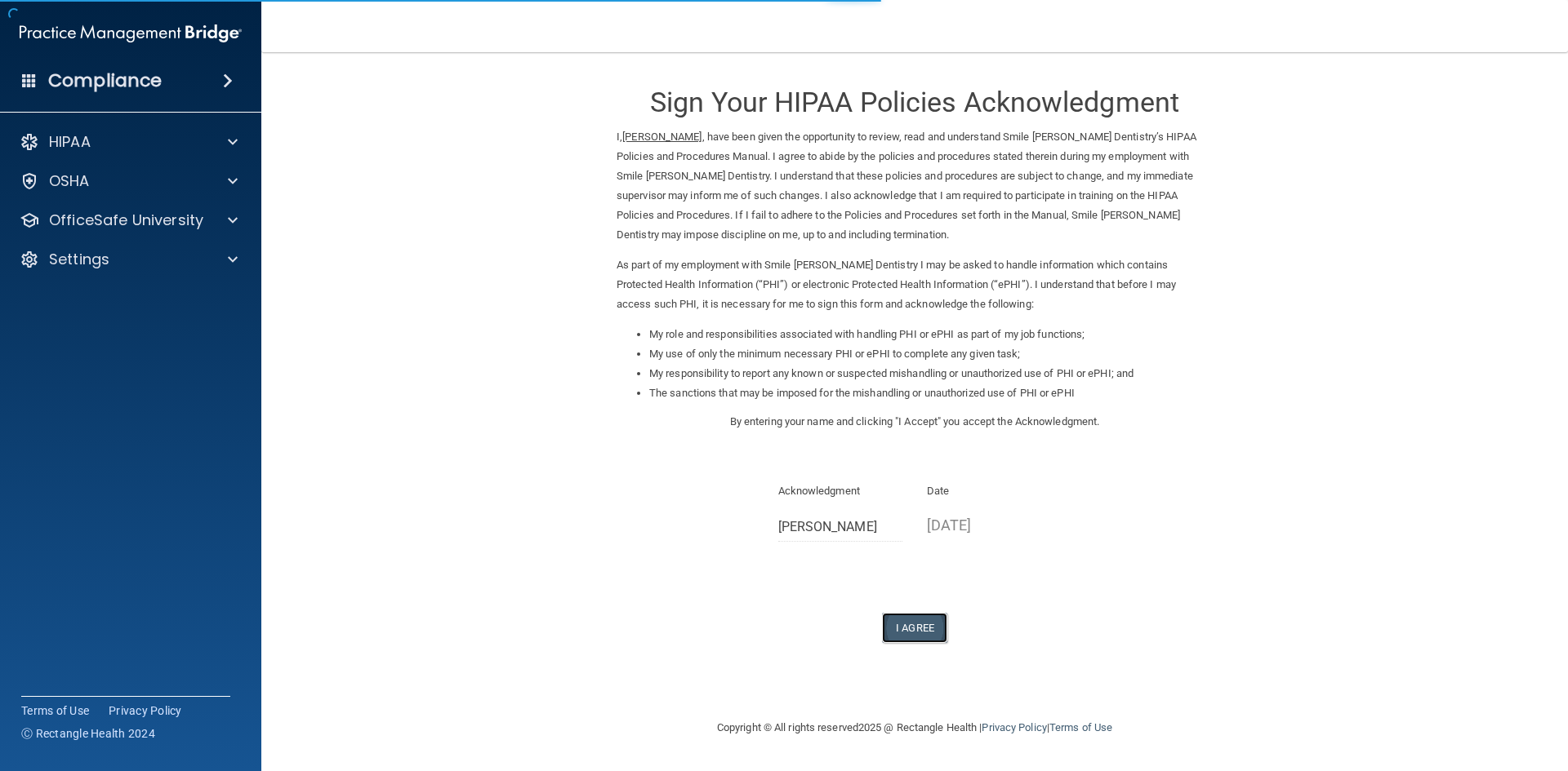
click at [928, 613] on button "I Agree" at bounding box center [915, 628] width 65 height 30
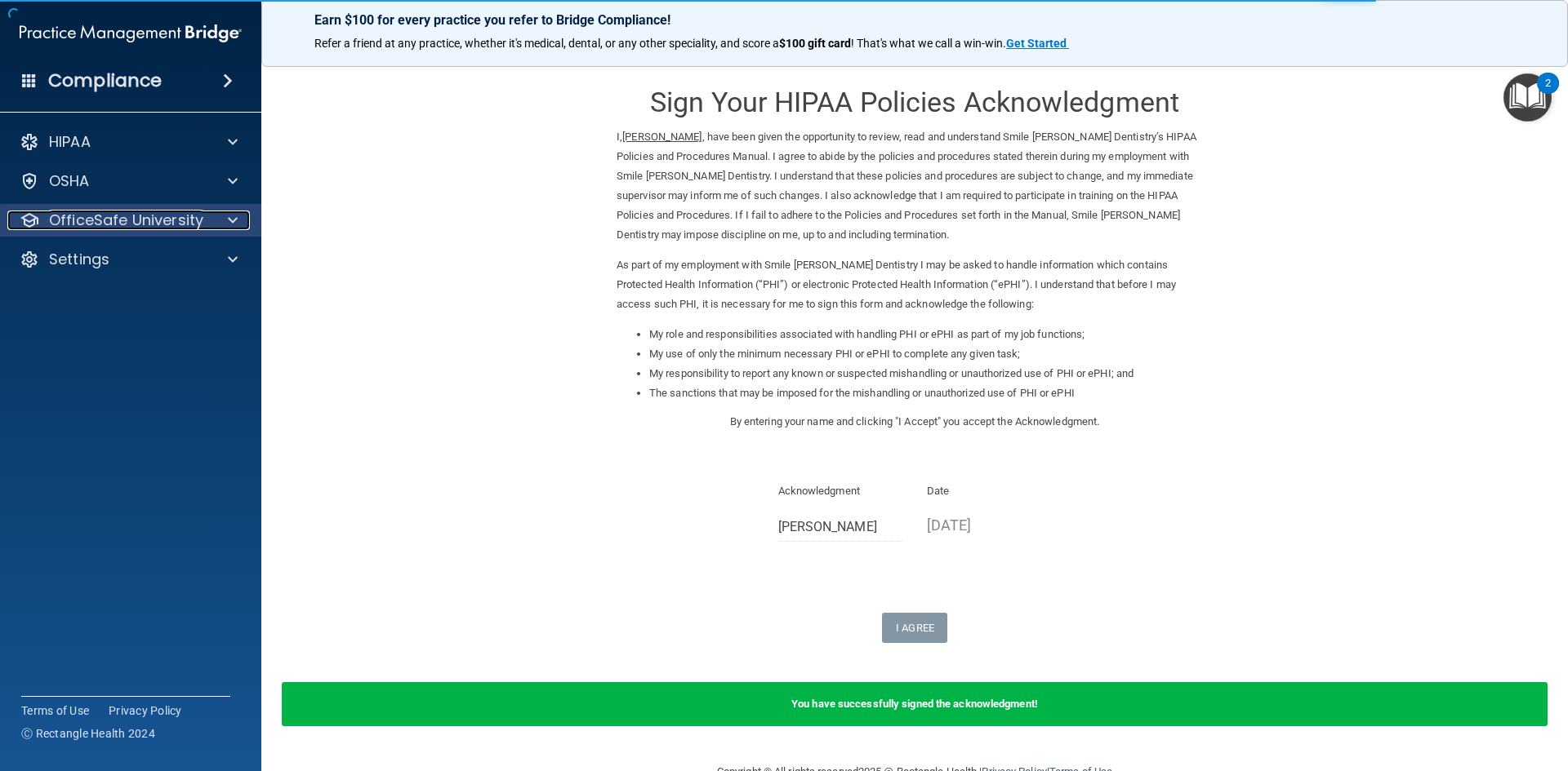
click at [160, 222] on p "OfficeSafe University" at bounding box center [126, 220] width 154 height 20
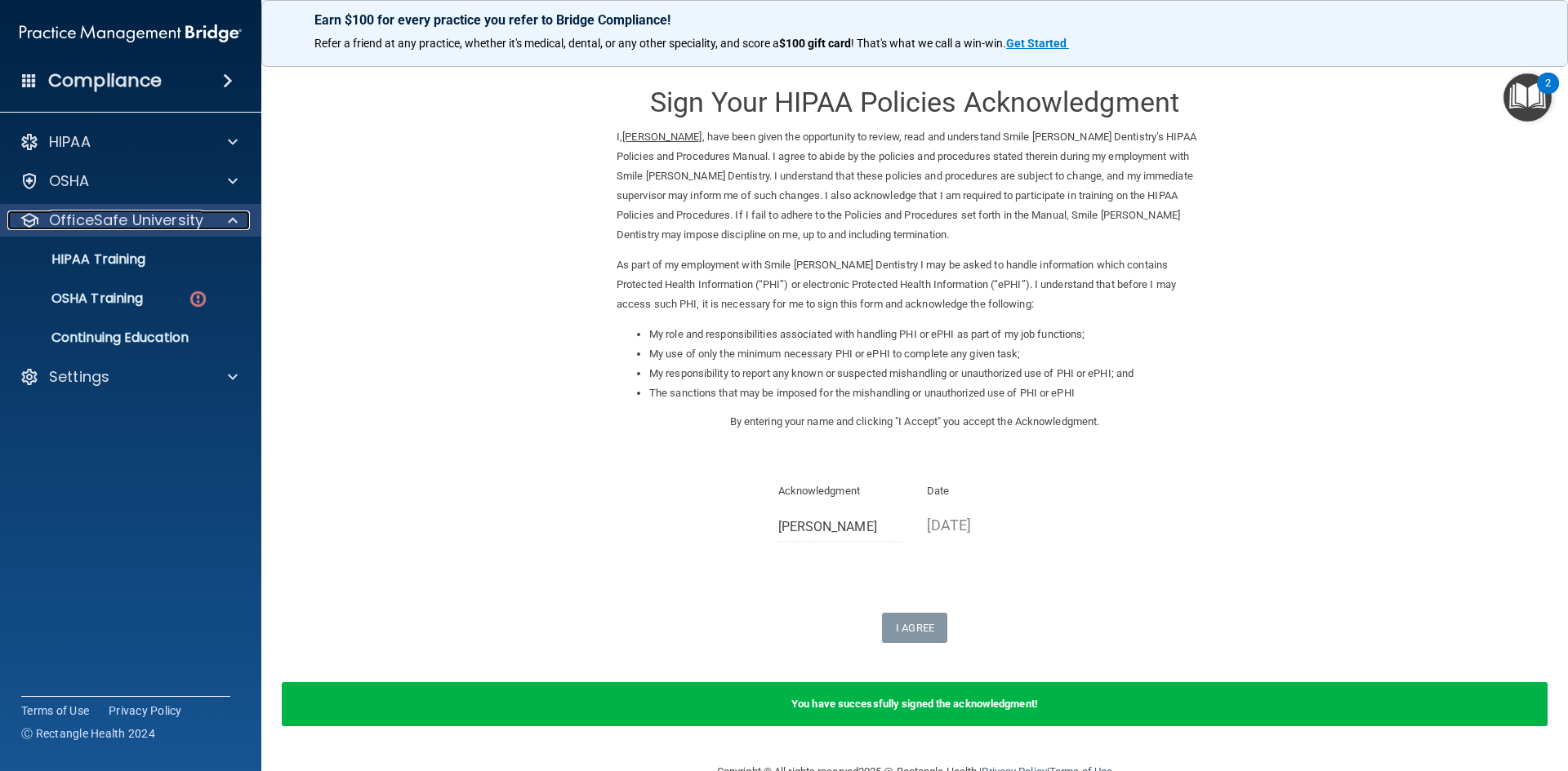
click at [124, 217] on p "OfficeSafe University" at bounding box center [126, 220] width 154 height 20
click at [121, 213] on p "OfficeSafe University" at bounding box center [126, 220] width 154 height 20
click at [110, 294] on p "OSHA Training" at bounding box center [76, 299] width 132 height 17
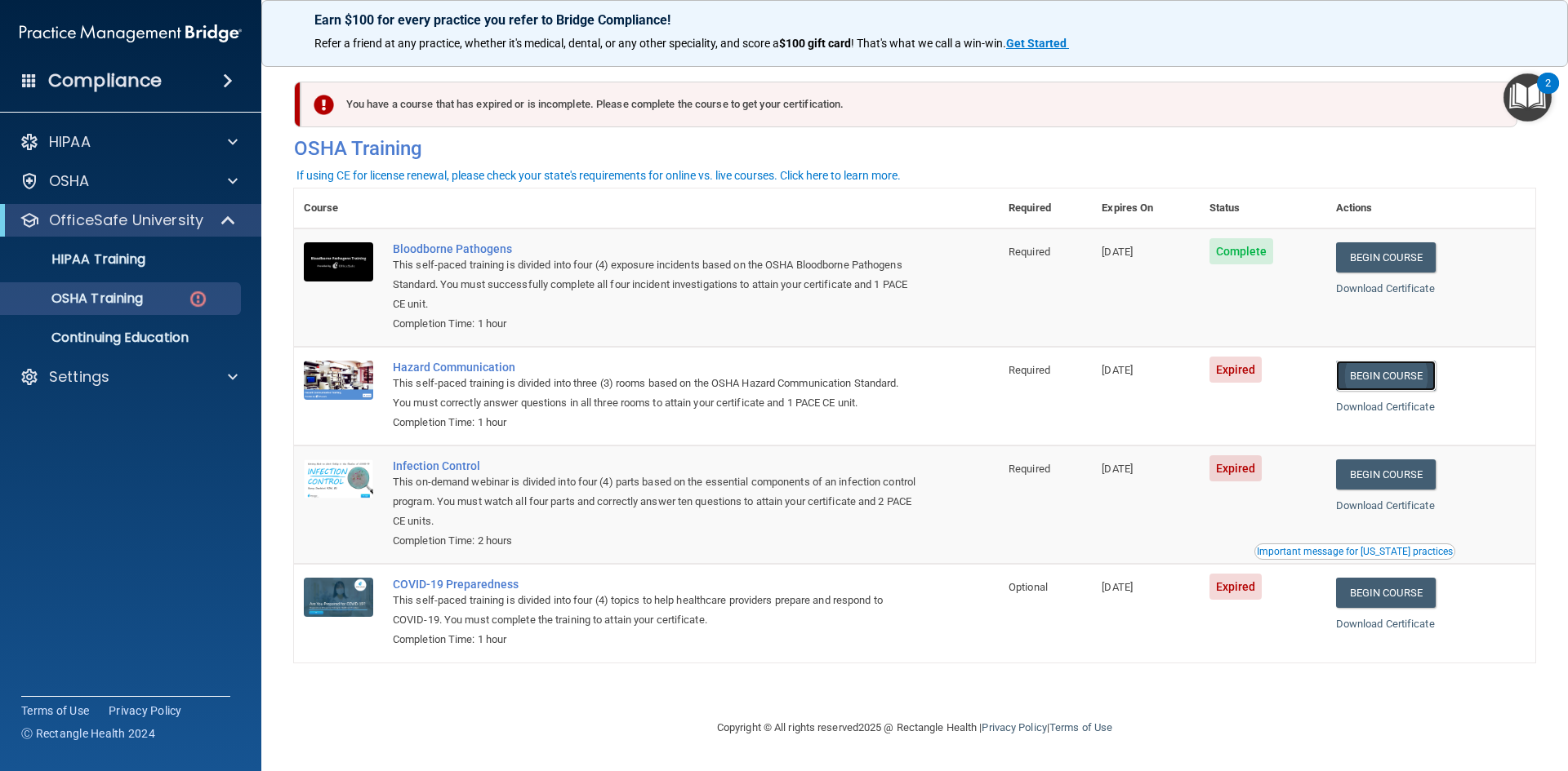
click at [1427, 378] on link "Begin Course" at bounding box center [1385, 376] width 100 height 30
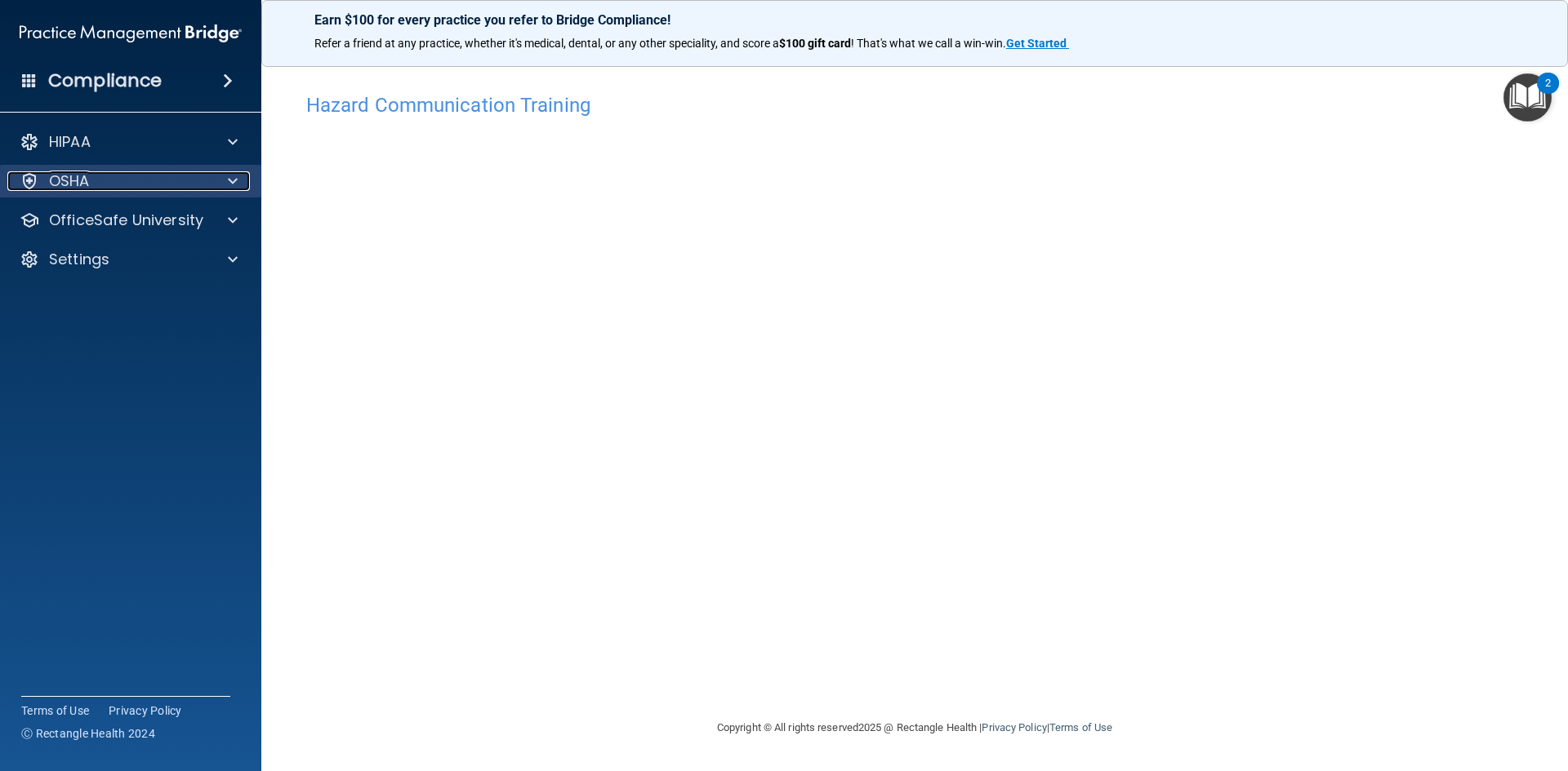
click at [95, 186] on div "OSHA" at bounding box center [108, 181] width 202 height 20
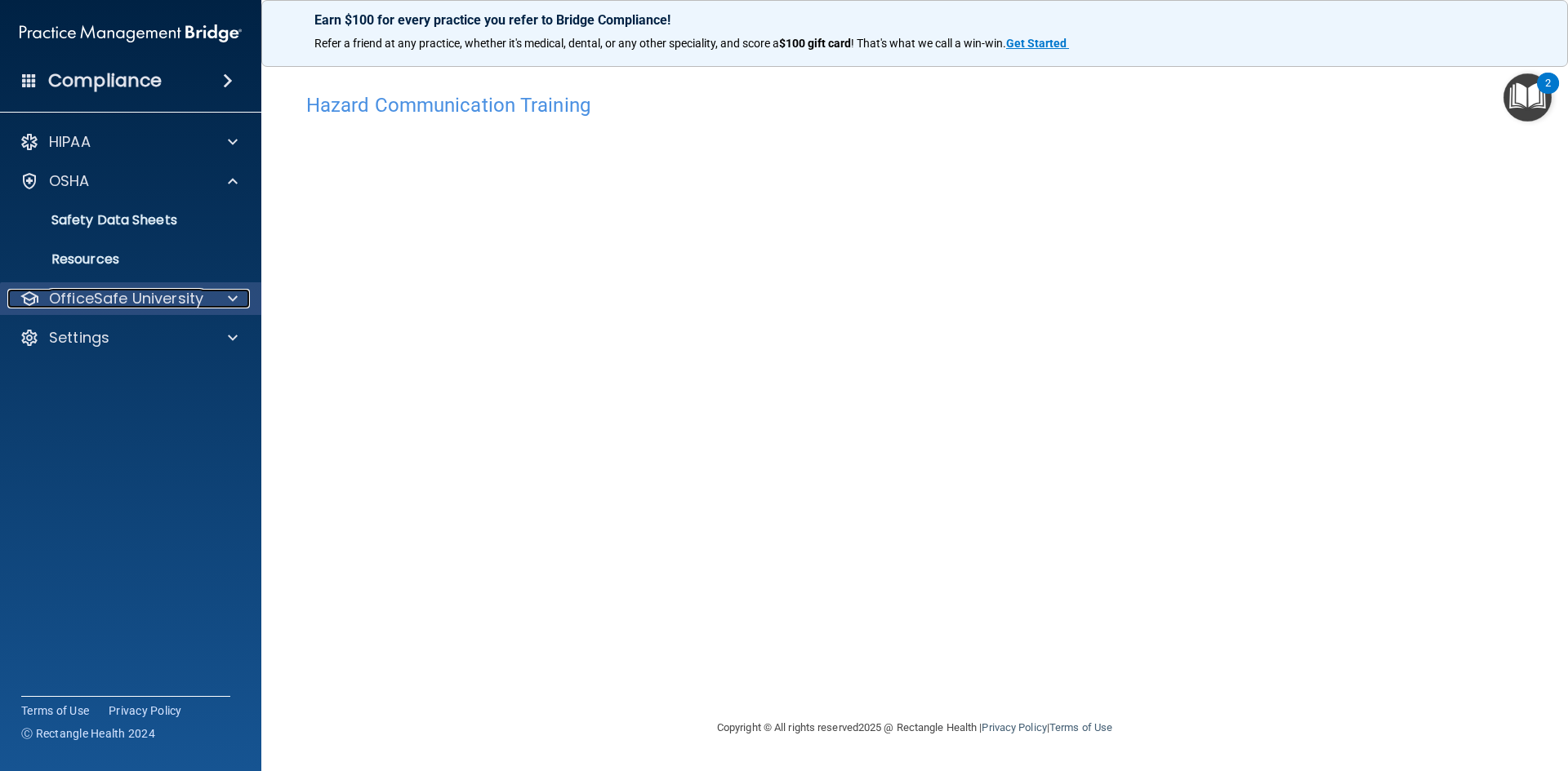
click at [99, 292] on p "OfficeSafe University" at bounding box center [126, 298] width 154 height 20
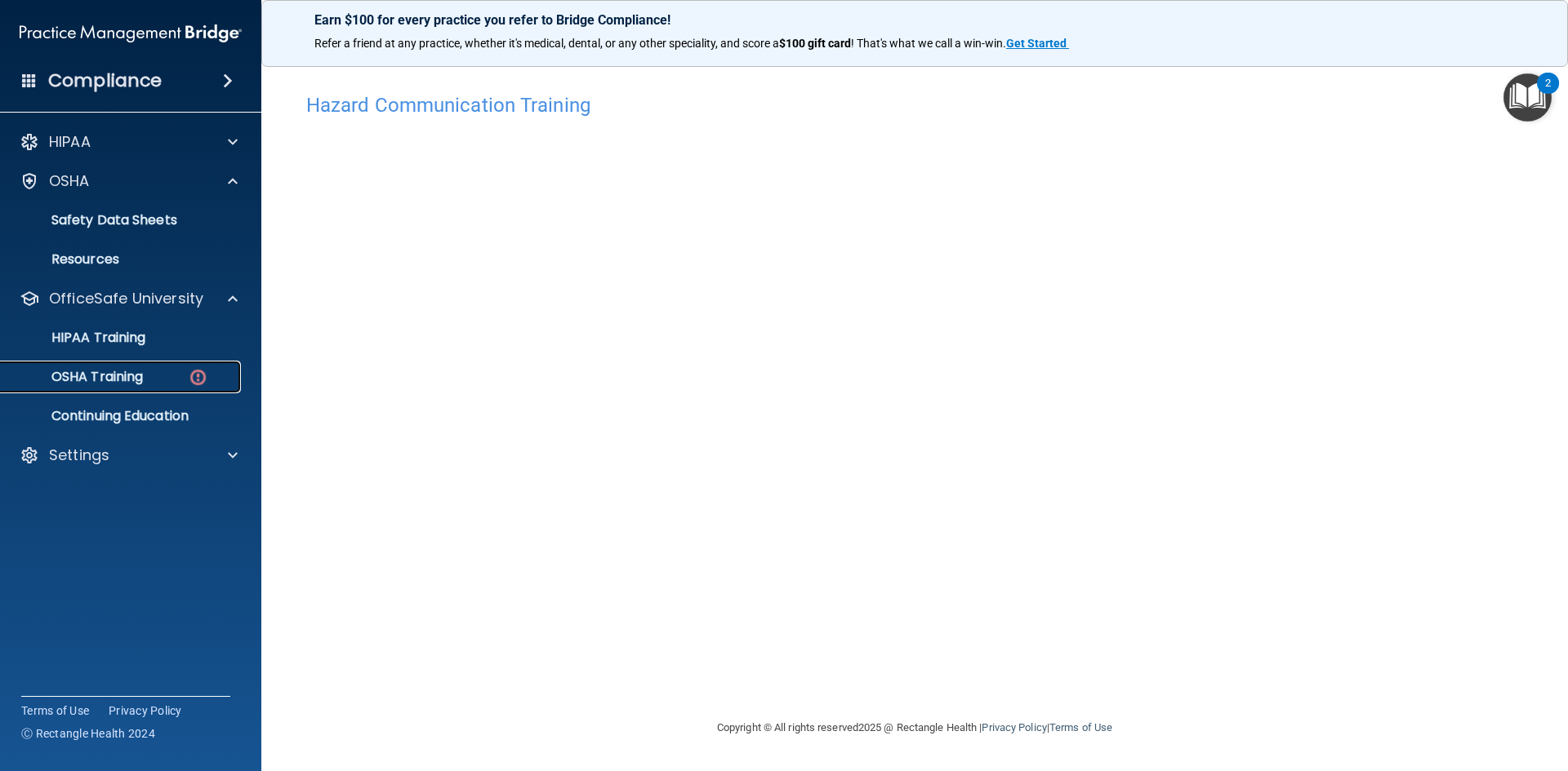
click at [120, 378] on p "OSHA Training" at bounding box center [76, 378] width 132 height 17
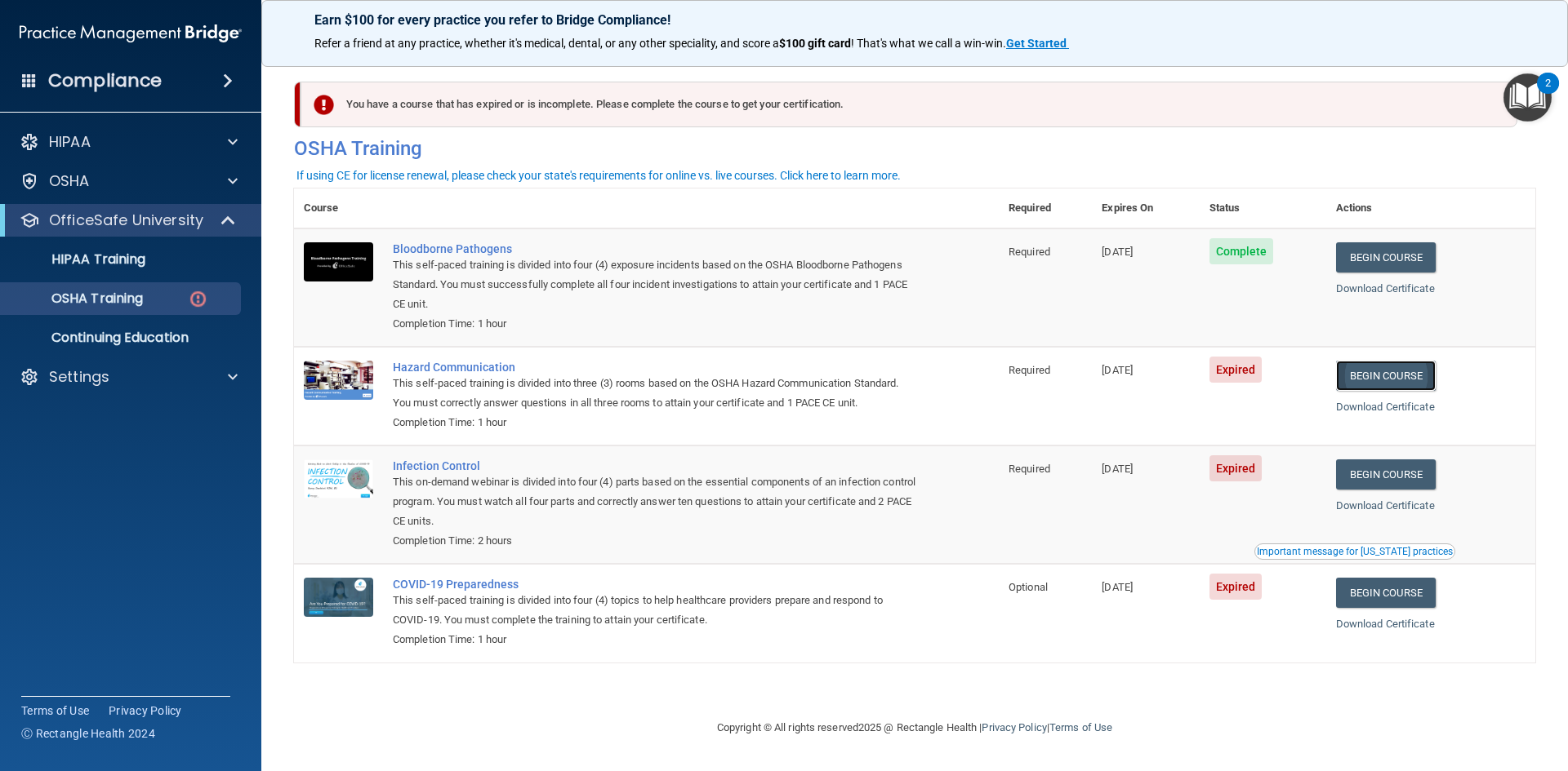
click at [1391, 376] on link "Begin Course" at bounding box center [1385, 376] width 100 height 30
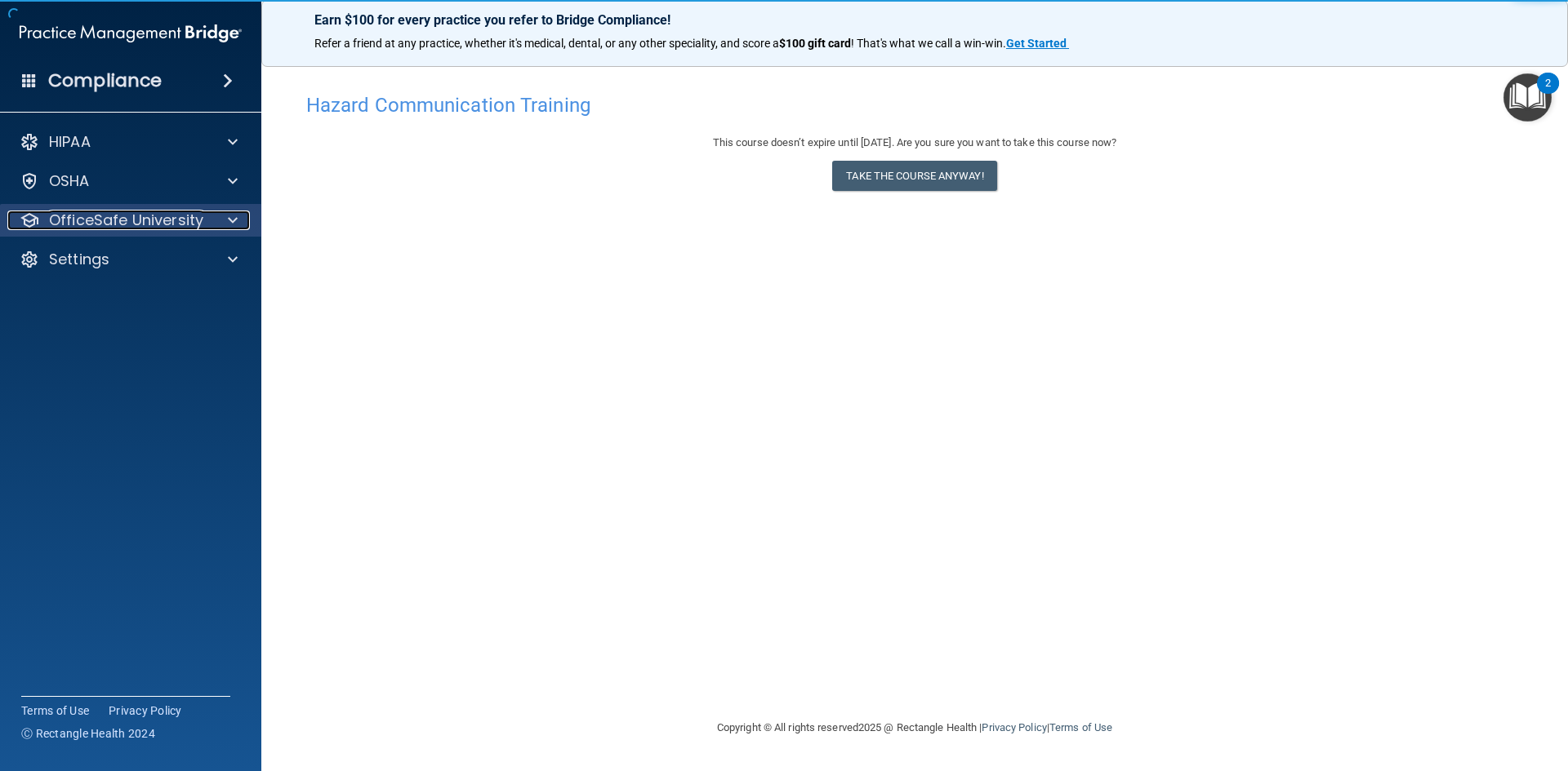
click at [167, 219] on p "OfficeSafe University" at bounding box center [126, 220] width 154 height 20
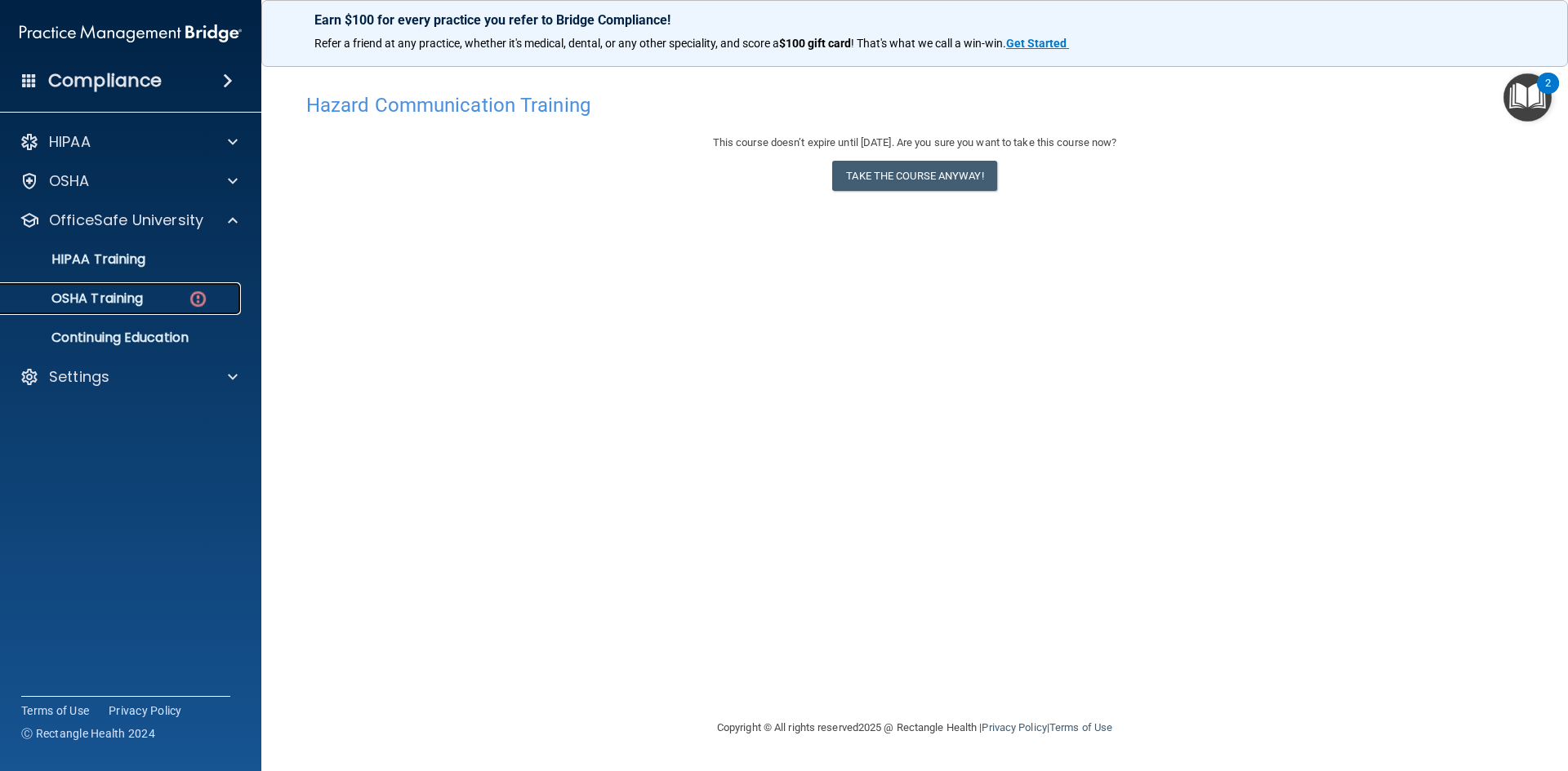
click at [139, 300] on p "OSHA Training" at bounding box center [76, 299] width 132 height 17
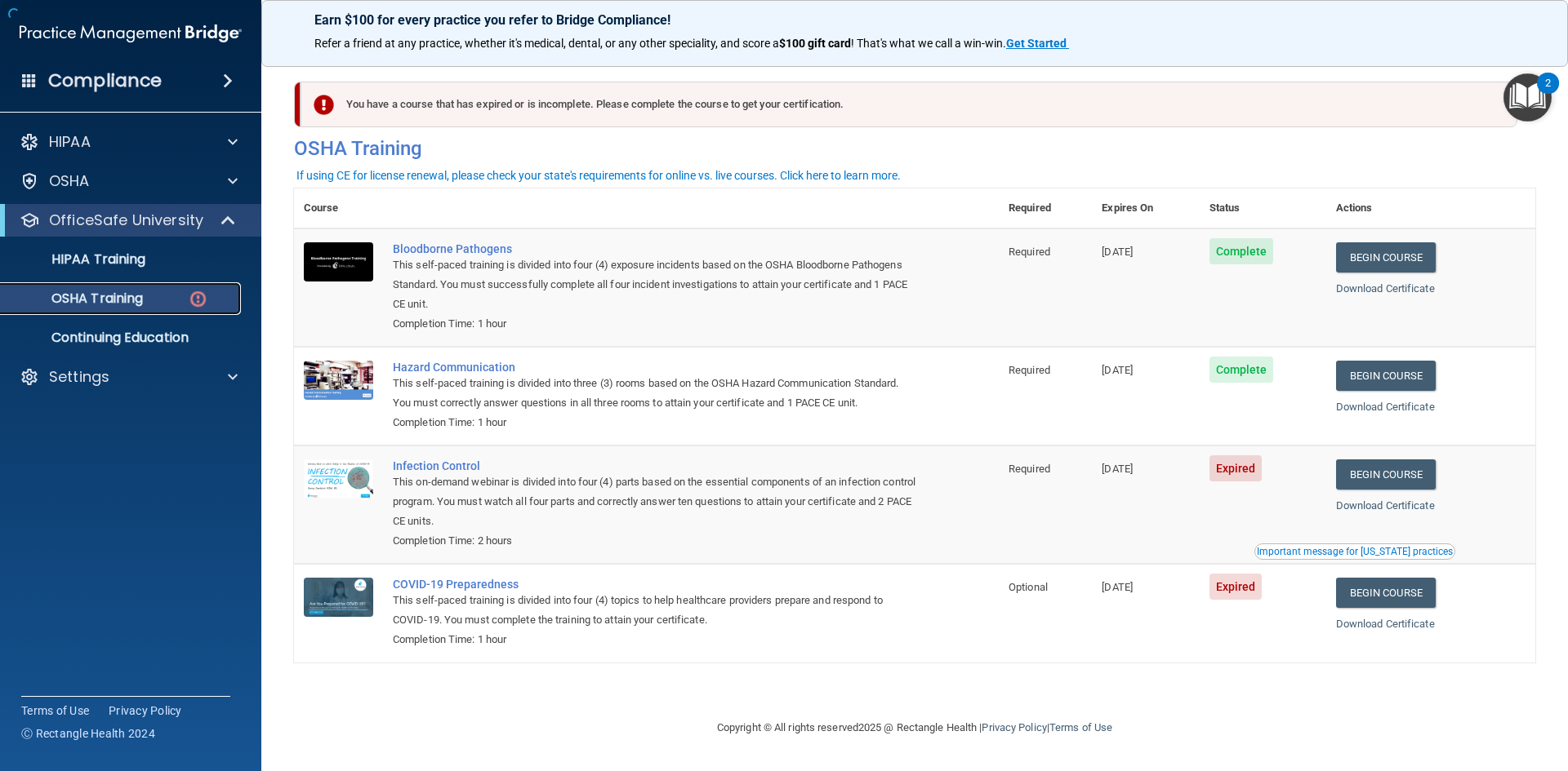
click at [117, 298] on p "OSHA Training" at bounding box center [76, 299] width 132 height 17
click at [1400, 477] on link "Begin Course" at bounding box center [1385, 475] width 100 height 30
click at [1388, 599] on link "Begin Course" at bounding box center [1385, 593] width 100 height 30
click at [1381, 474] on link "Begin Course" at bounding box center [1385, 475] width 100 height 30
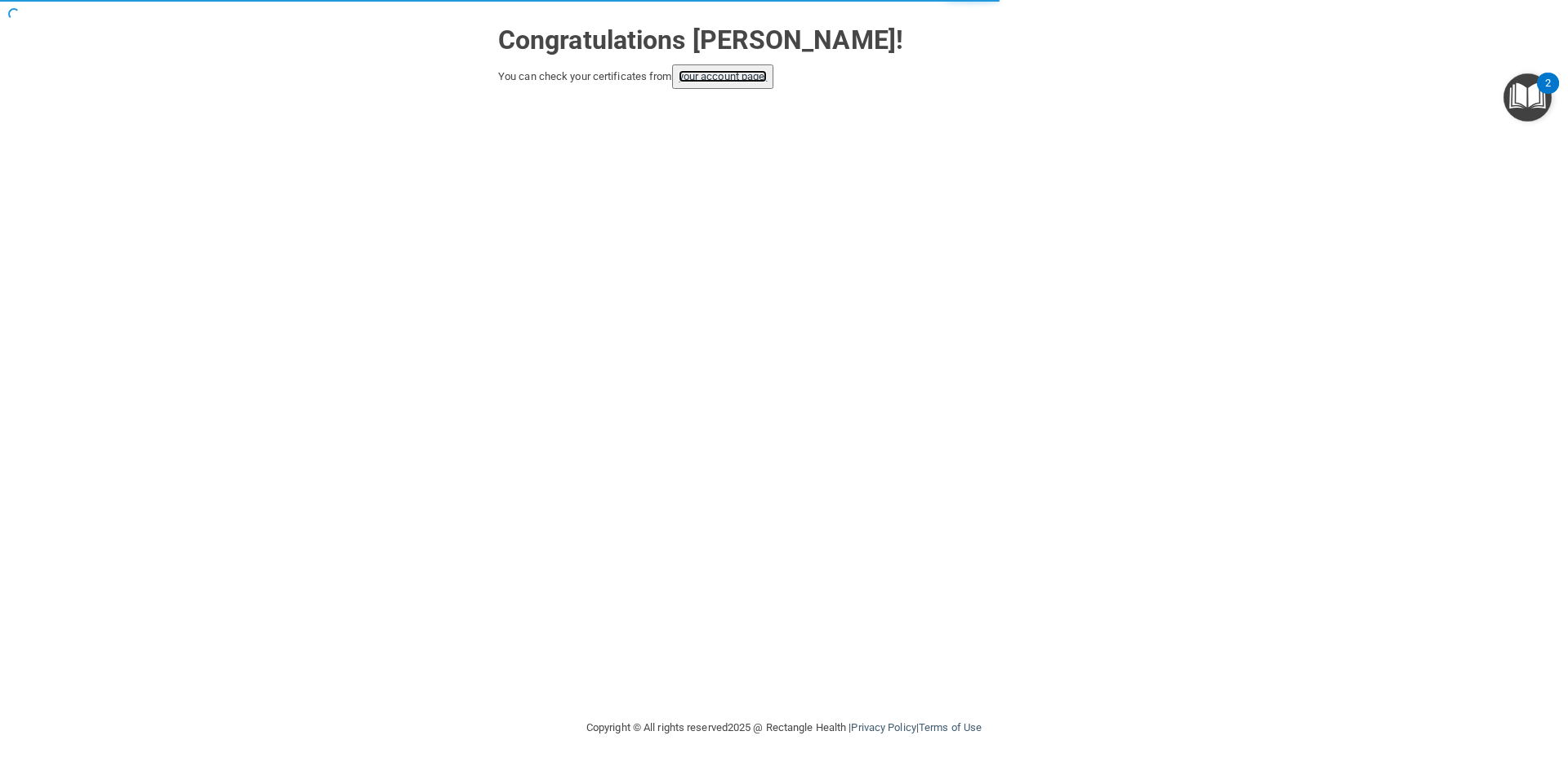
click at [731, 77] on link "your account page!" at bounding box center [723, 76] width 89 height 12
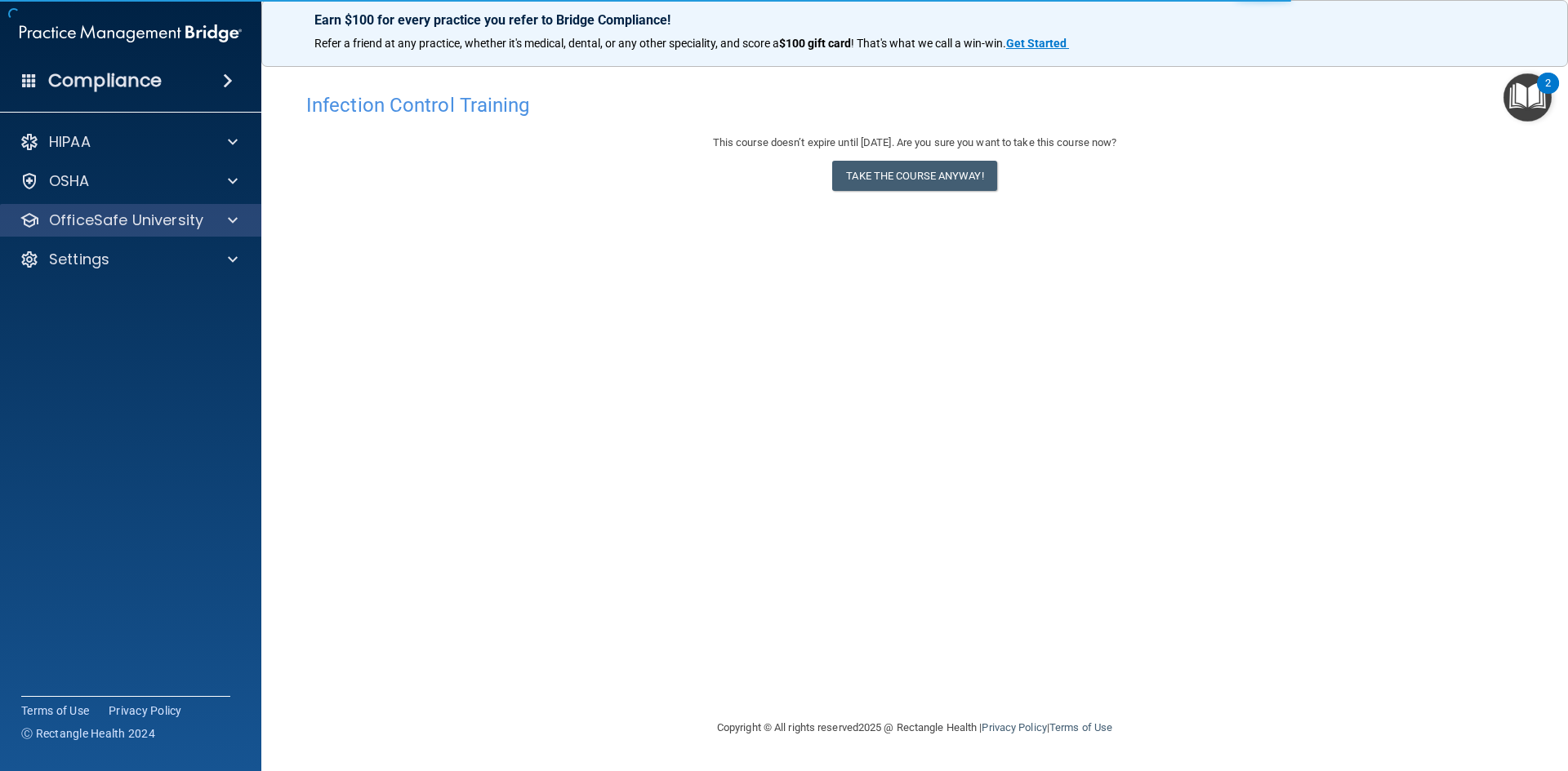
click at [115, 209] on div "OfficeSafe University" at bounding box center [131, 220] width 262 height 33
click at [151, 220] on p "OfficeSafe University" at bounding box center [126, 220] width 154 height 20
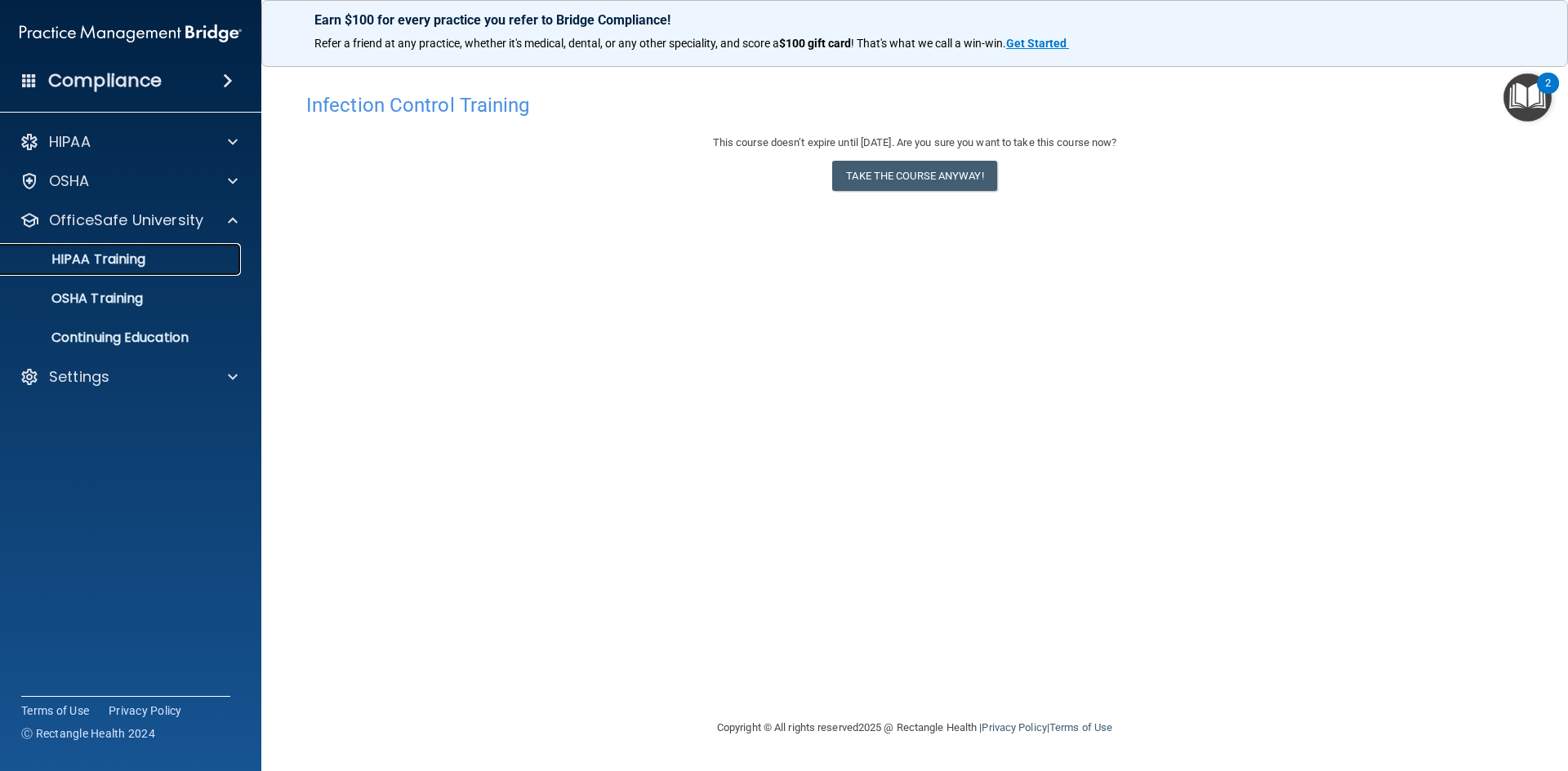
click at [135, 272] on link "HIPAA Training" at bounding box center [112, 259] width 257 height 33
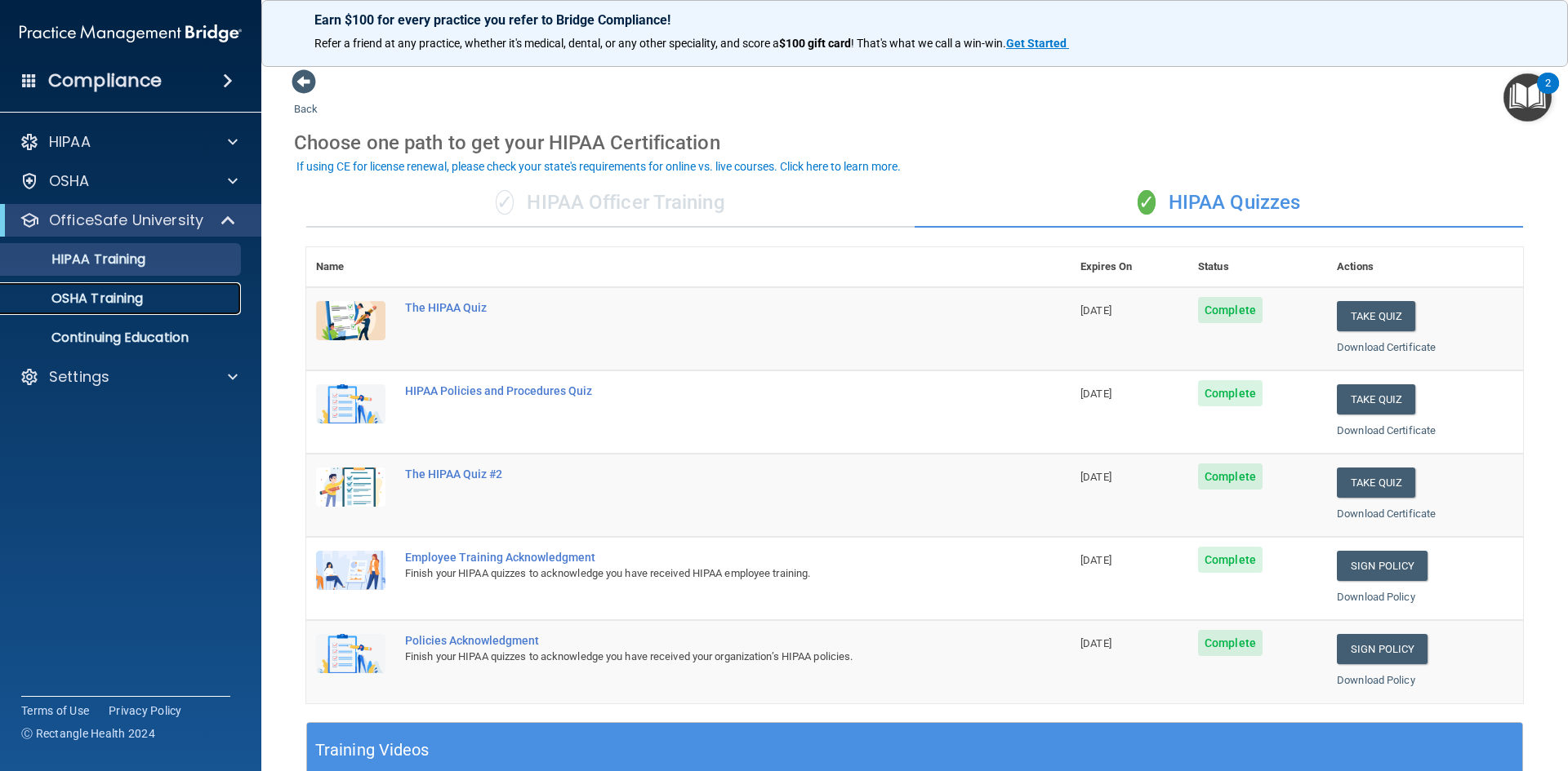
click at [116, 296] on p "OSHA Training" at bounding box center [76, 299] width 132 height 17
